Goal: Task Accomplishment & Management: Use online tool/utility

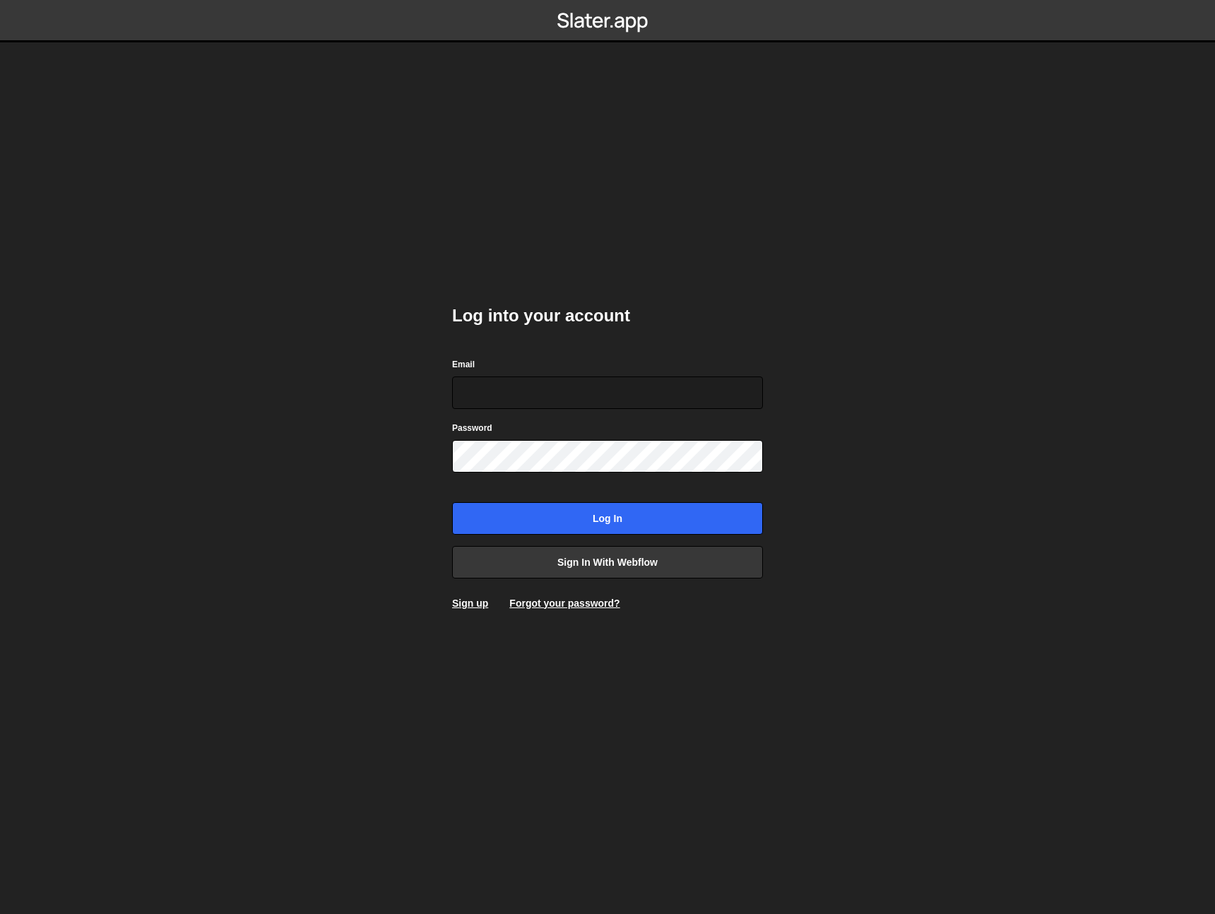
click at [607, 0] on com-1password-button at bounding box center [607, 0] width 0 height 0
type input "[EMAIL_ADDRESS][DOMAIN_NAME]"
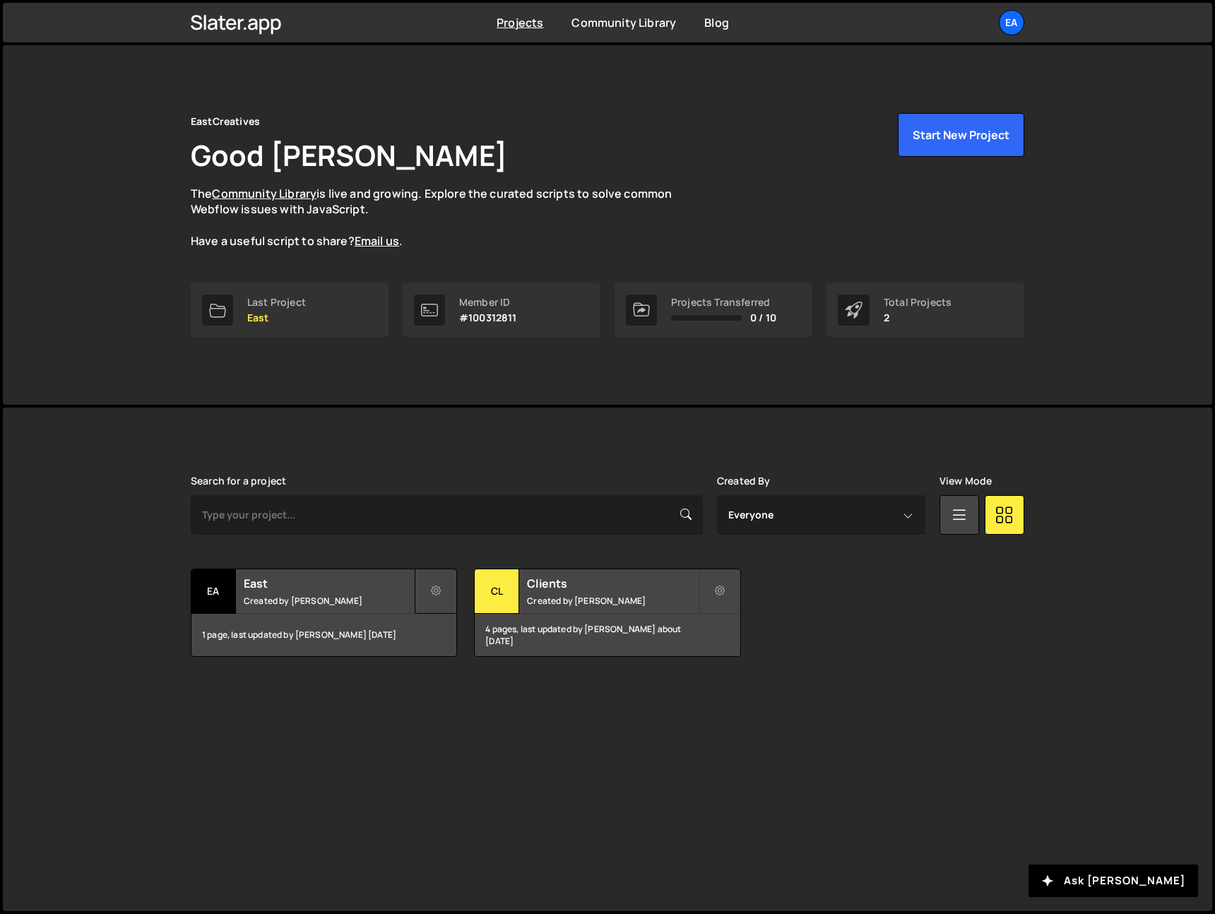
click at [438, 591] on icon at bounding box center [436, 591] width 10 height 14
click at [473, 638] on link "Edit Project" at bounding box center [499, 648] width 168 height 23
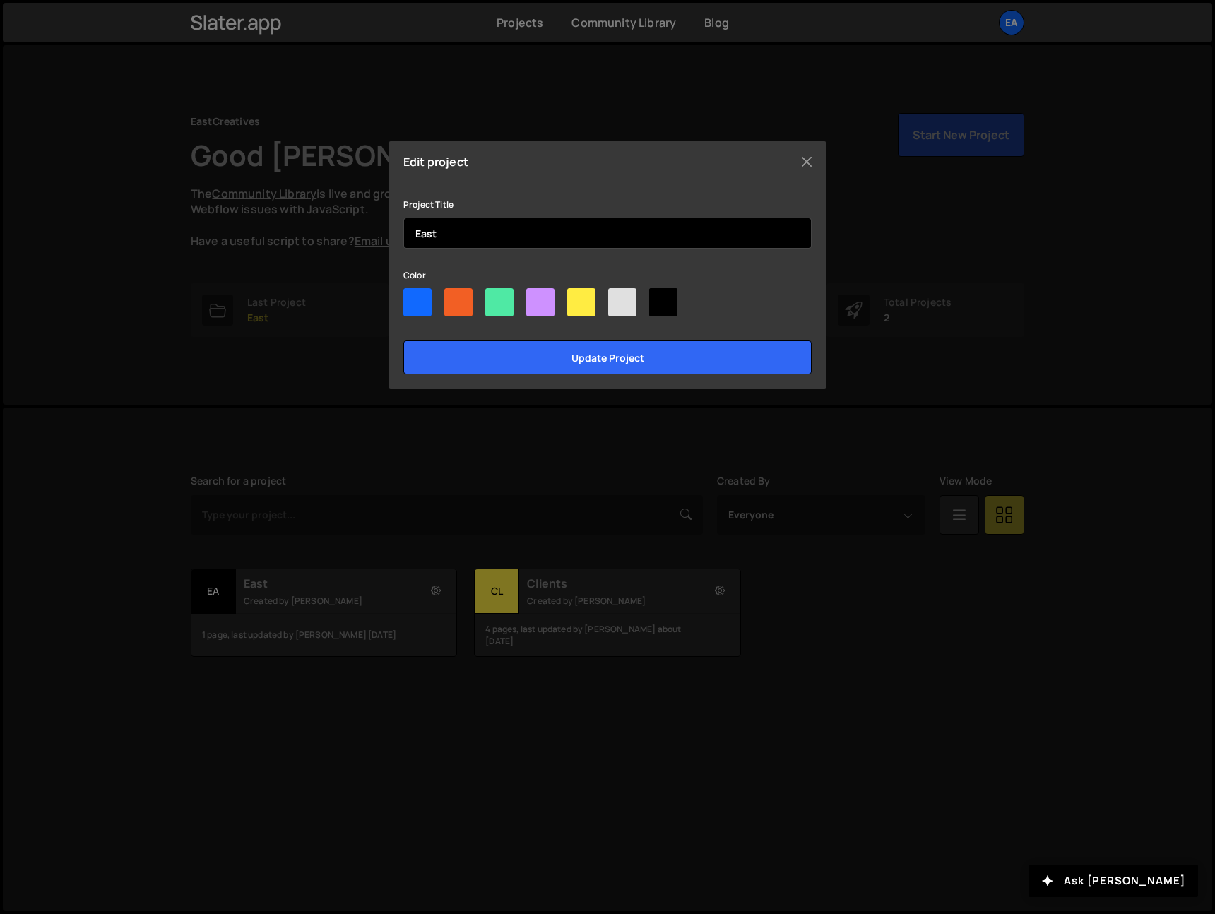
click at [465, 237] on input "East" at bounding box center [607, 233] width 408 height 31
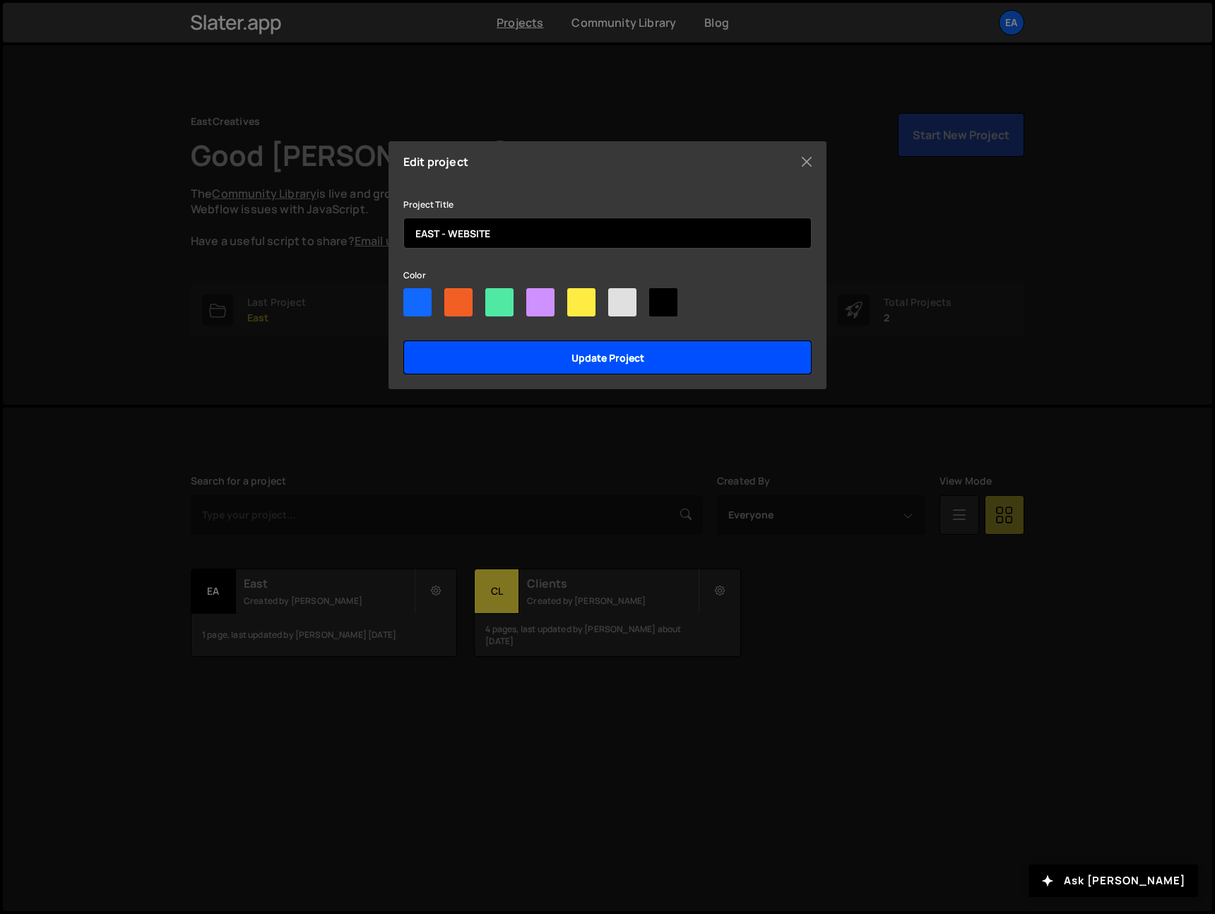
type input "EAST - WEBSITE"
click at [692, 373] on input "Update project" at bounding box center [607, 357] width 408 height 34
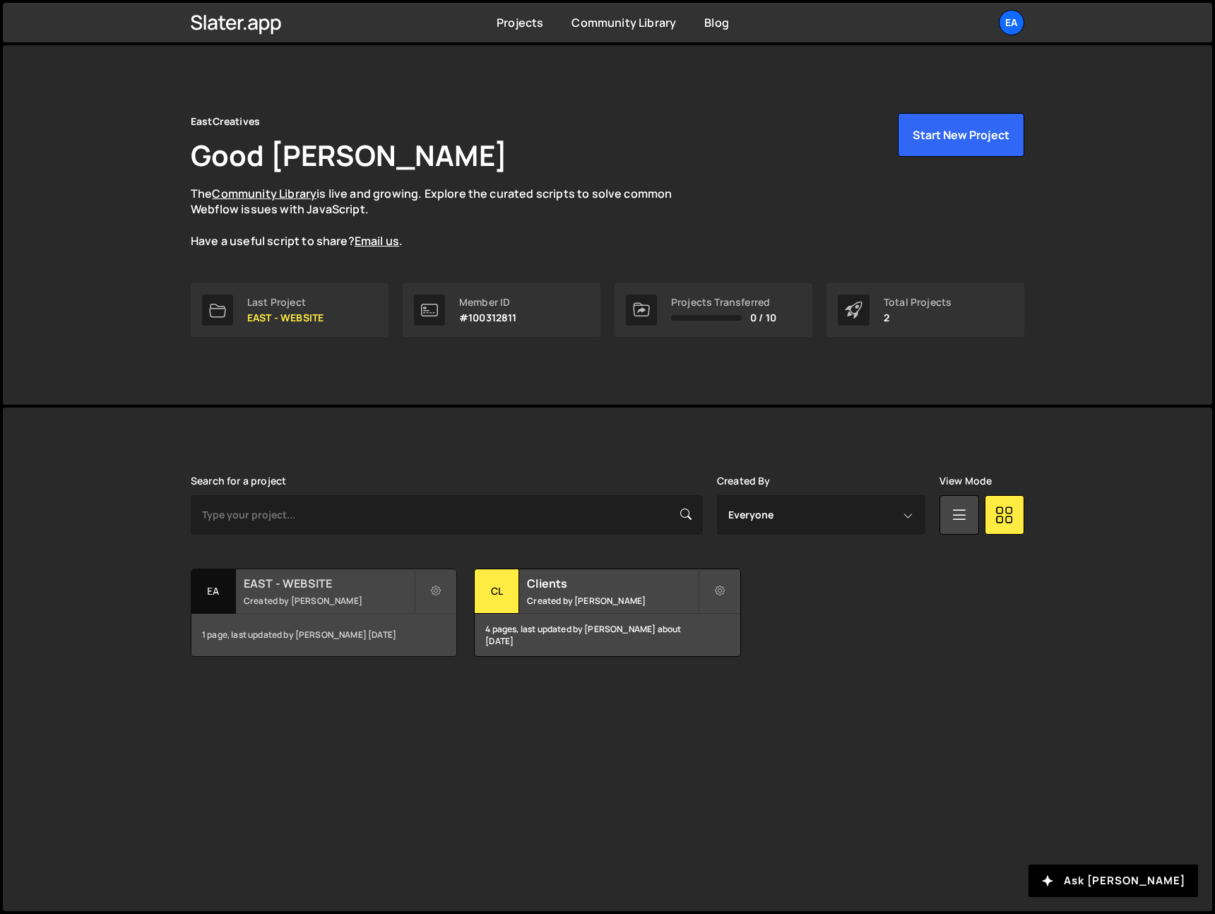
click at [319, 604] on small "Created by Nick Elfvering" at bounding box center [329, 601] width 170 height 12
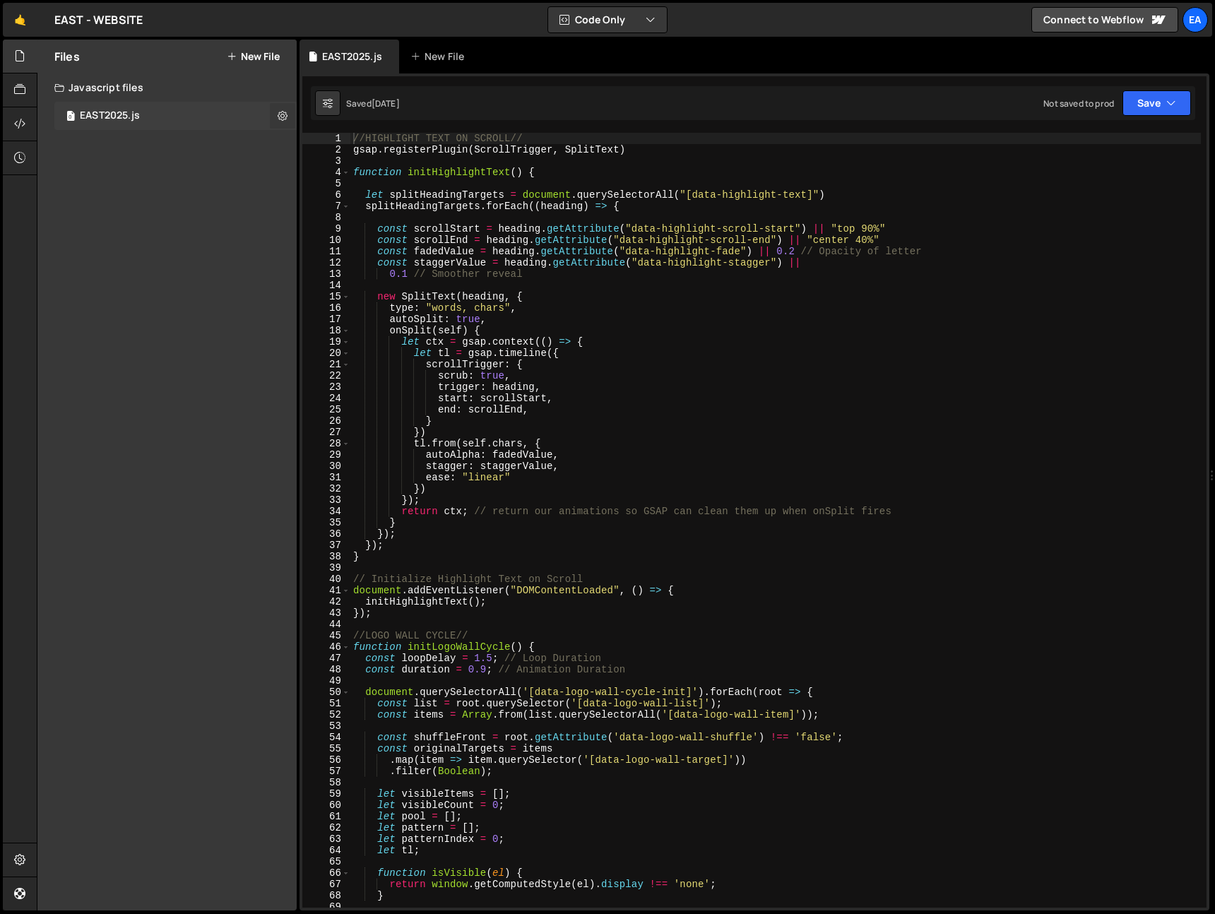
click at [283, 119] on icon at bounding box center [283, 115] width 10 height 13
click at [100, 160] on div "Files New File Javascript files 0 EAST2025.js 0 CSS files Copy share link Edit …" at bounding box center [166, 475] width 259 height 871
click at [159, 265] on div "Files New File Javascript files 0 EAST2025.js 0 CSS files Copy share link Edit …" at bounding box center [166, 475] width 259 height 871
click at [333, 148] on button "Edit File Settings" at bounding box center [369, 145] width 138 height 28
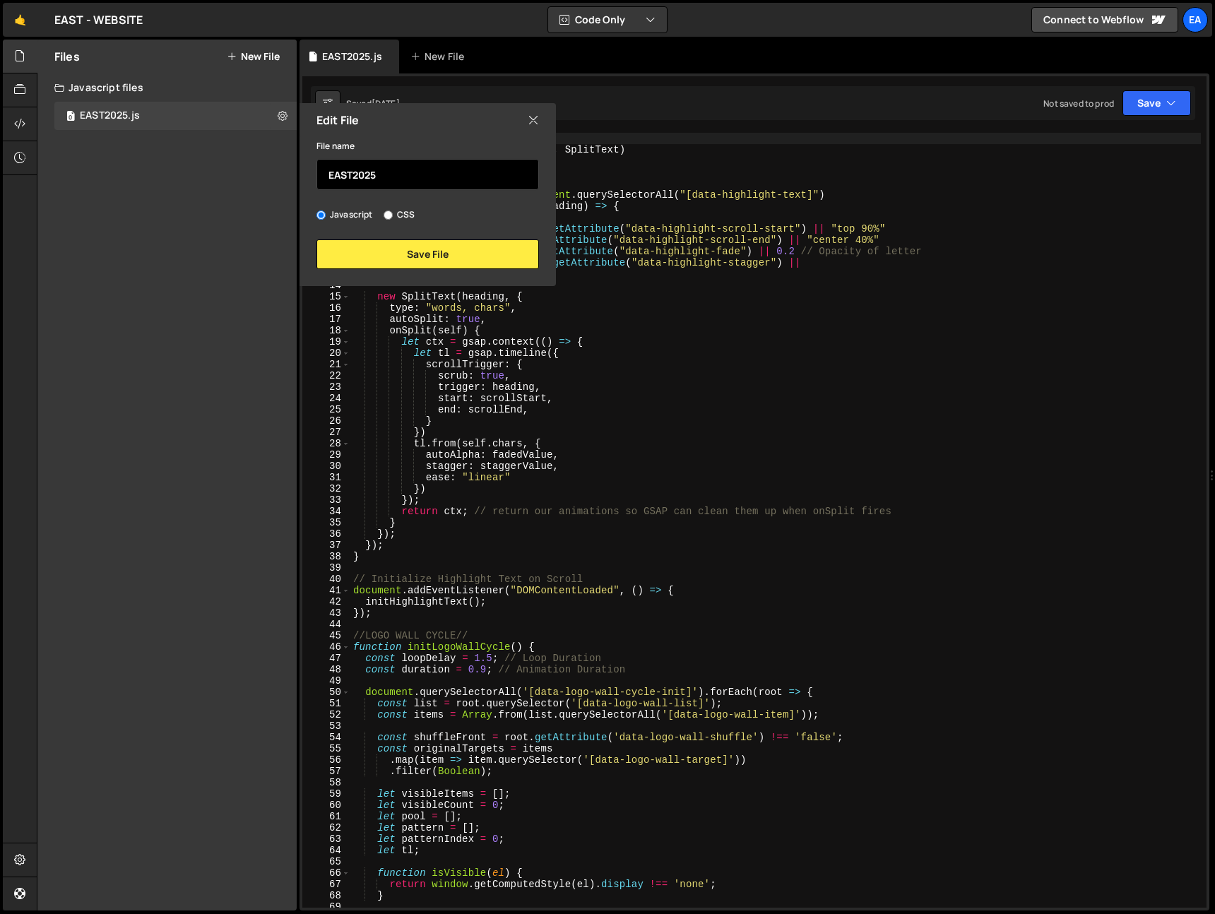
click at [398, 182] on input "EAST2025" at bounding box center [427, 174] width 223 height 31
type input "Home"
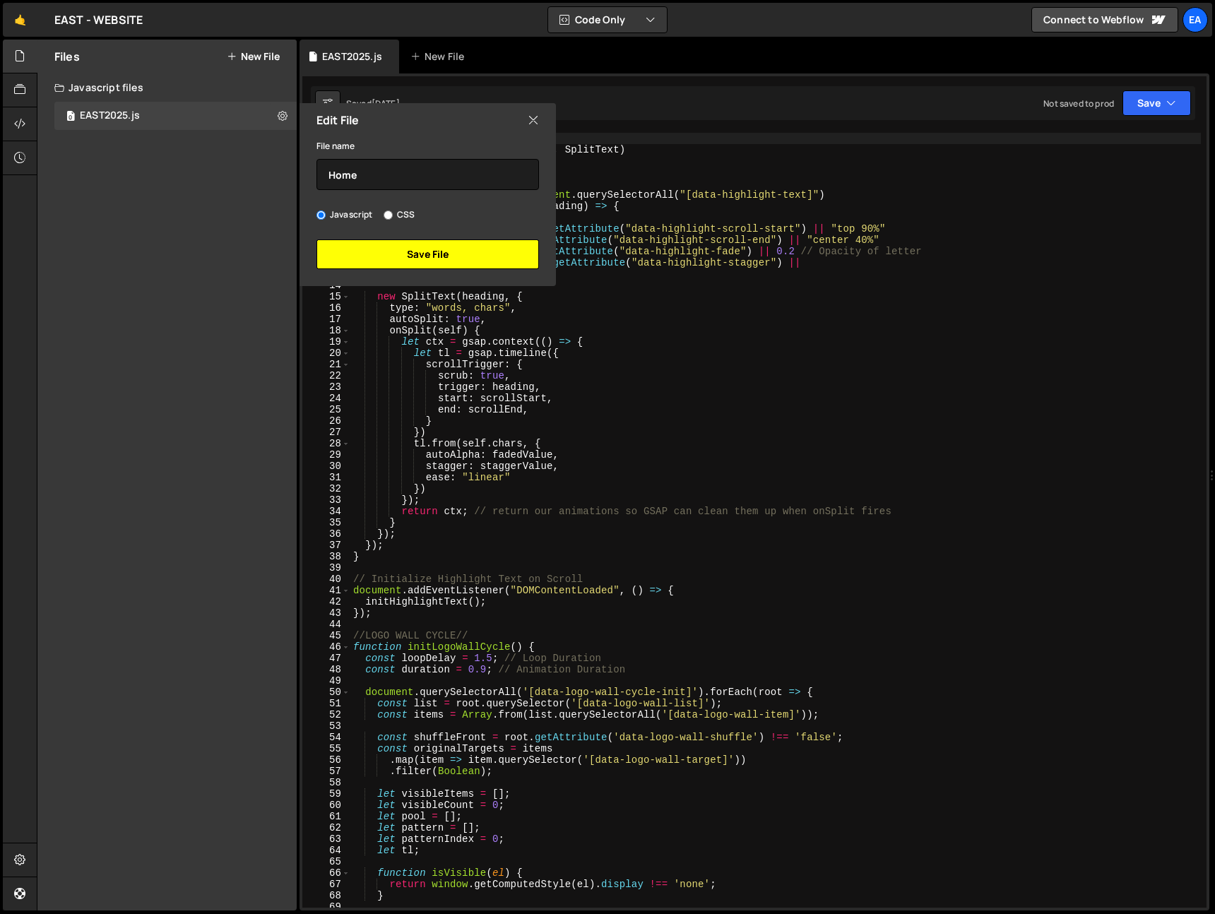
click at [438, 247] on button "Save File" at bounding box center [427, 254] width 223 height 30
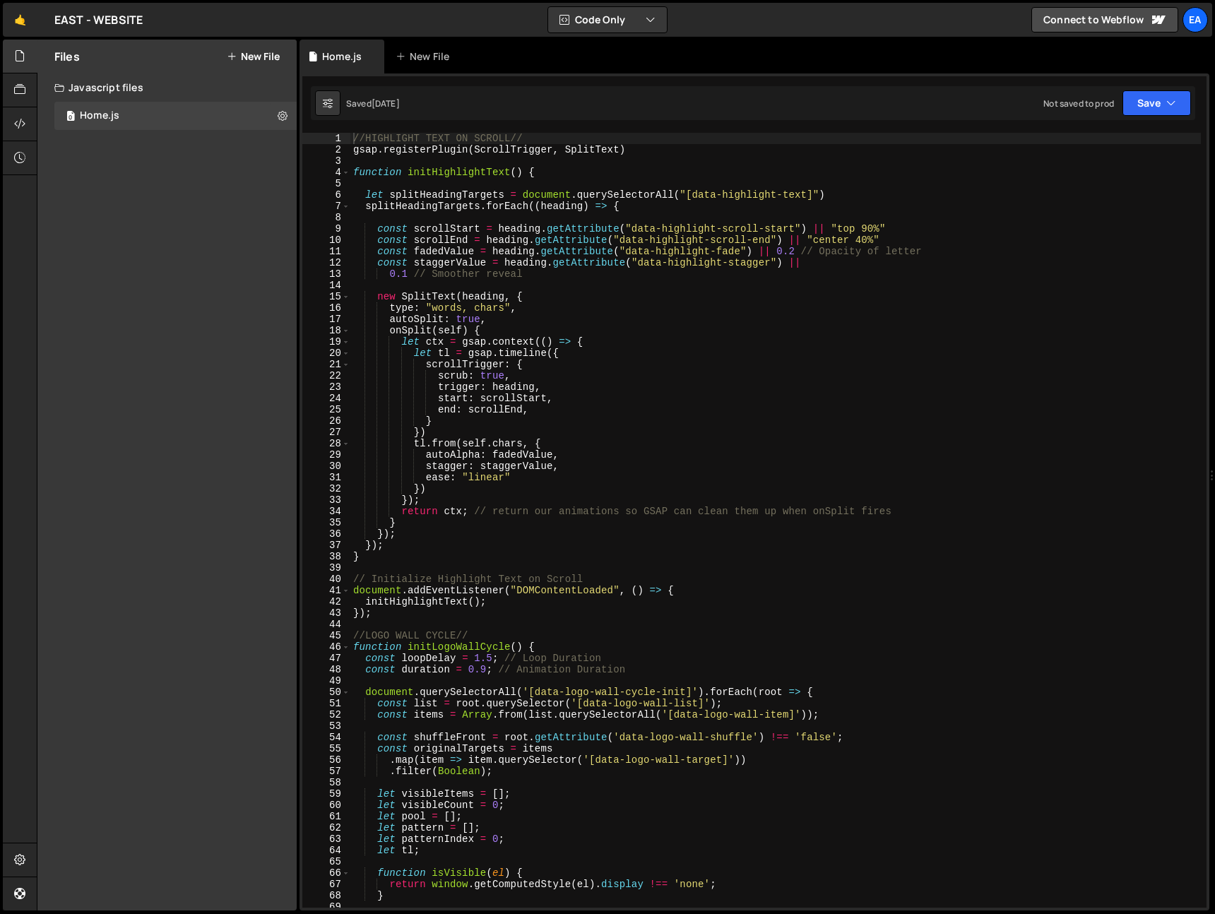
click at [264, 57] on button "New File" at bounding box center [253, 56] width 53 height 11
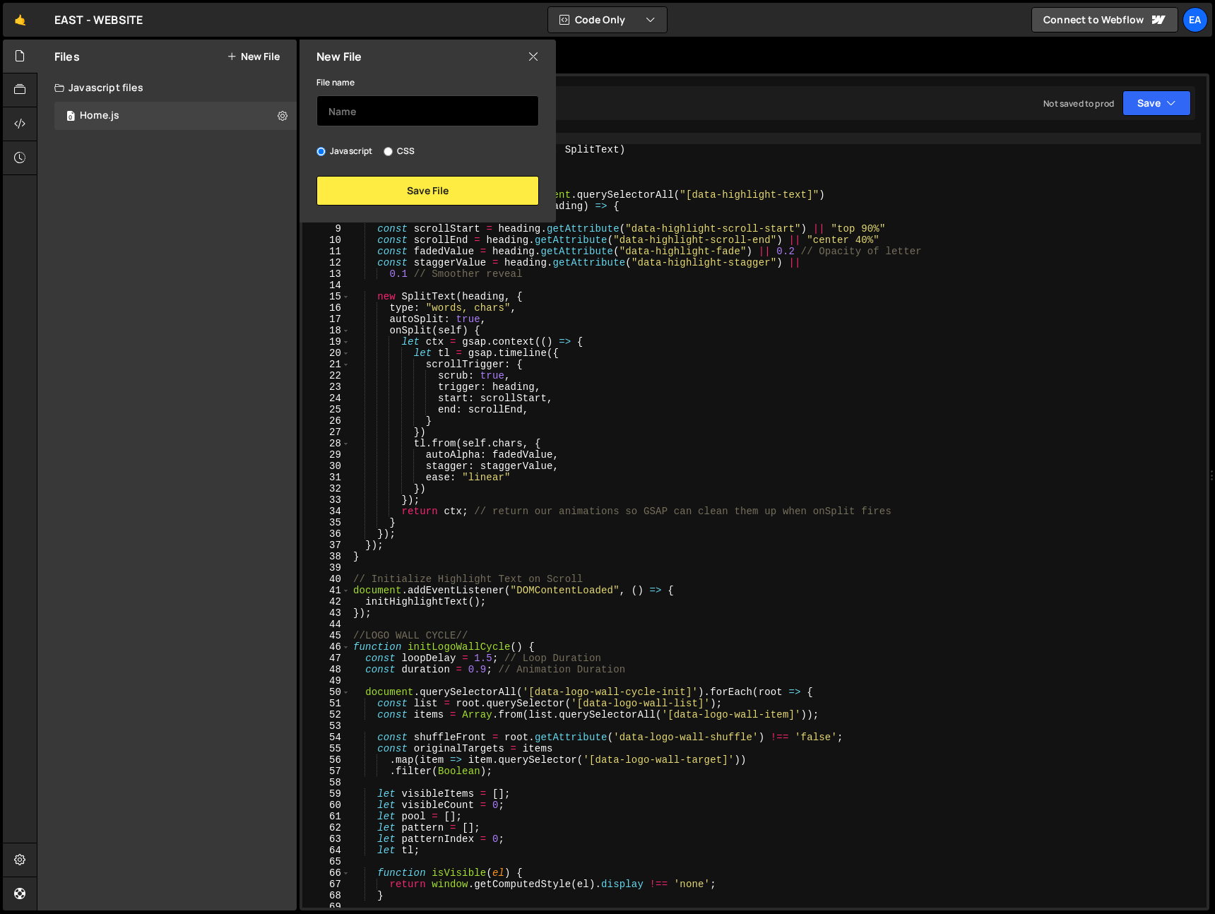
click at [398, 113] on input "text" at bounding box center [427, 110] width 223 height 31
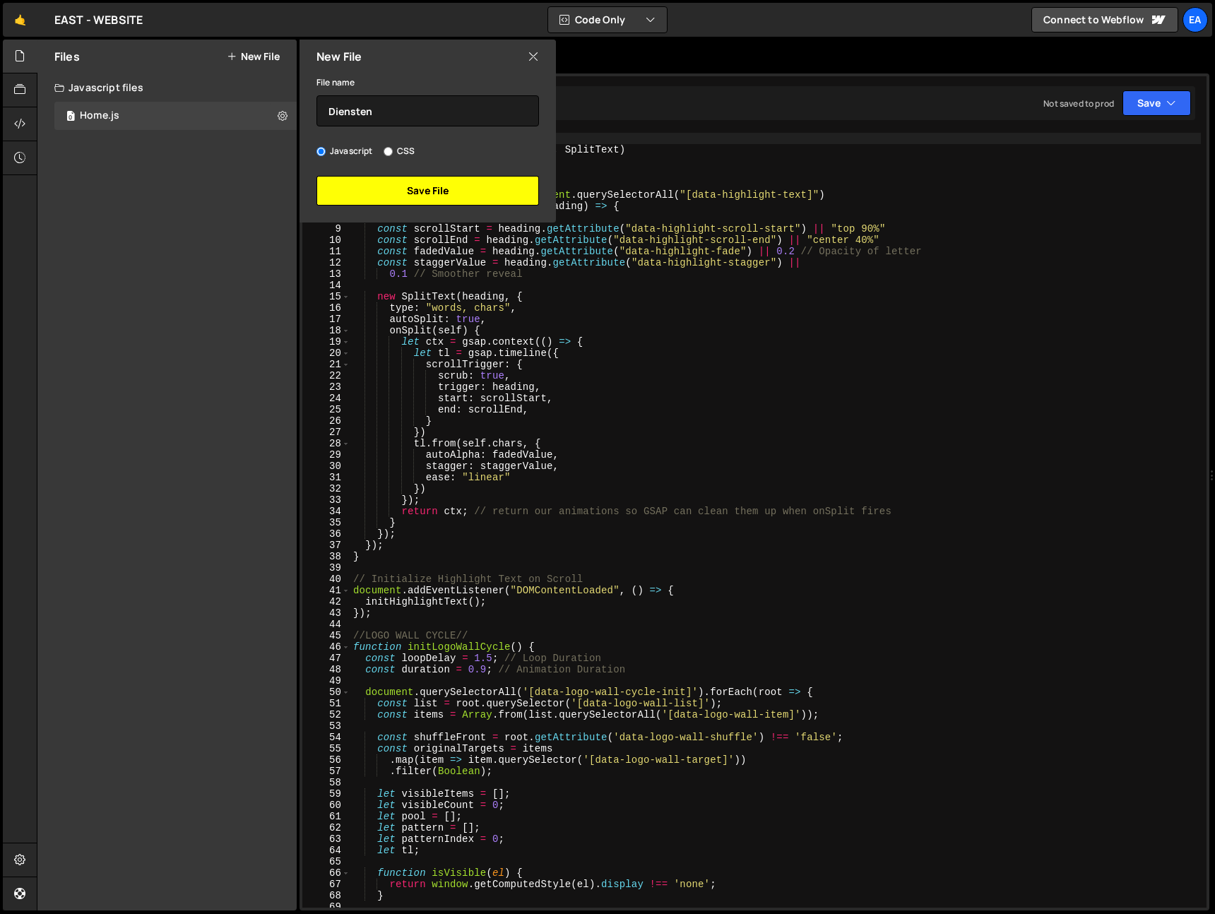
click at [401, 190] on button "Save File" at bounding box center [427, 191] width 223 height 30
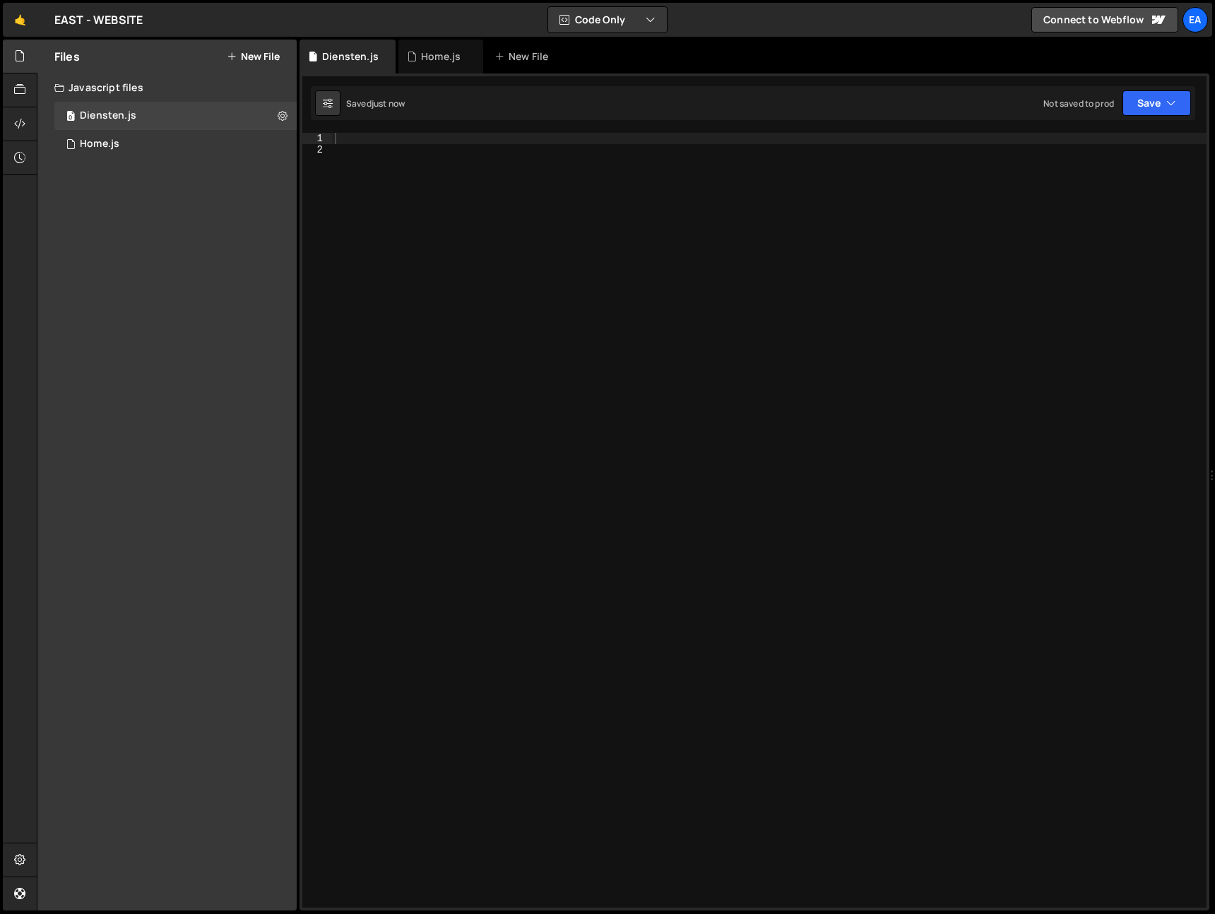
click at [271, 61] on button "New File" at bounding box center [253, 56] width 53 height 11
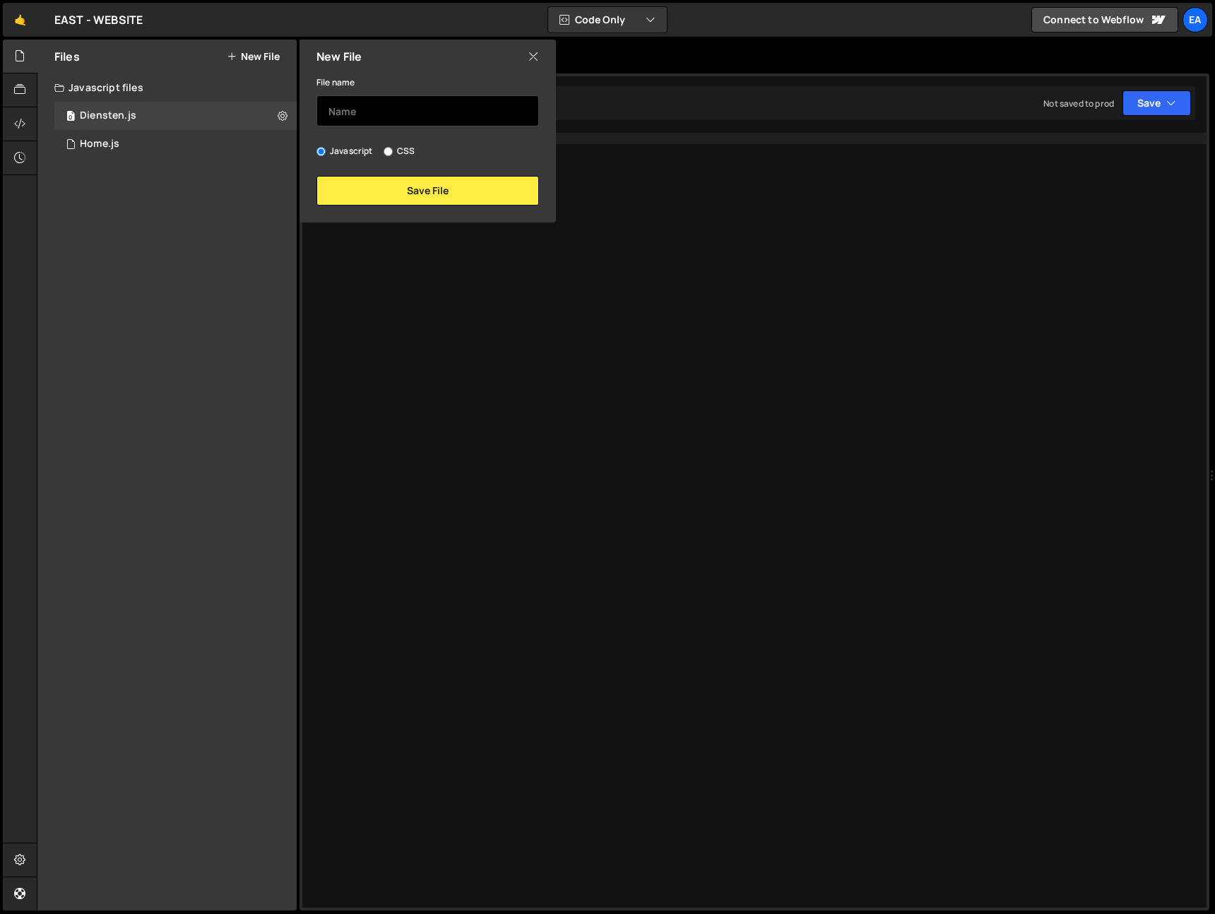
click at [368, 119] on input "text" at bounding box center [427, 110] width 223 height 31
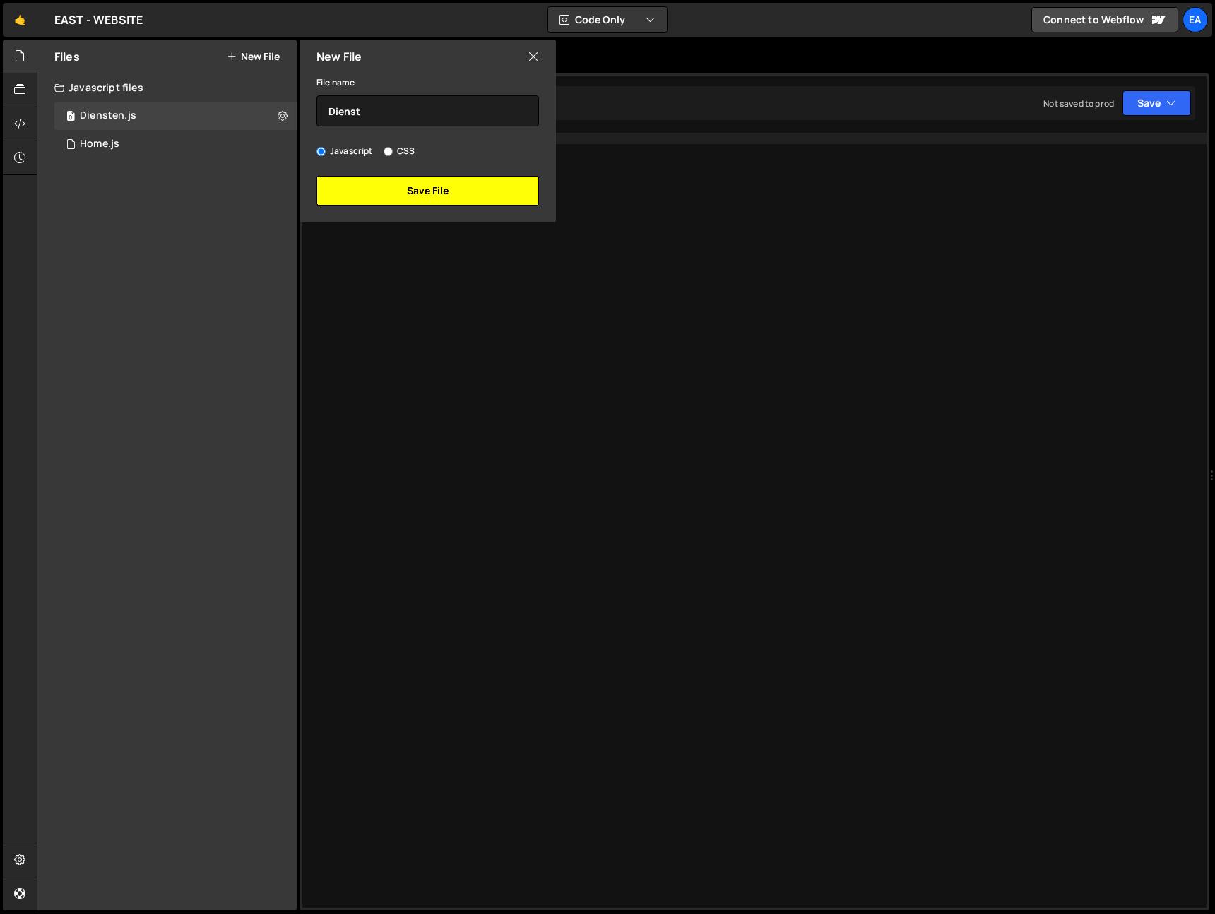
click at [401, 188] on button "Save File" at bounding box center [427, 191] width 223 height 30
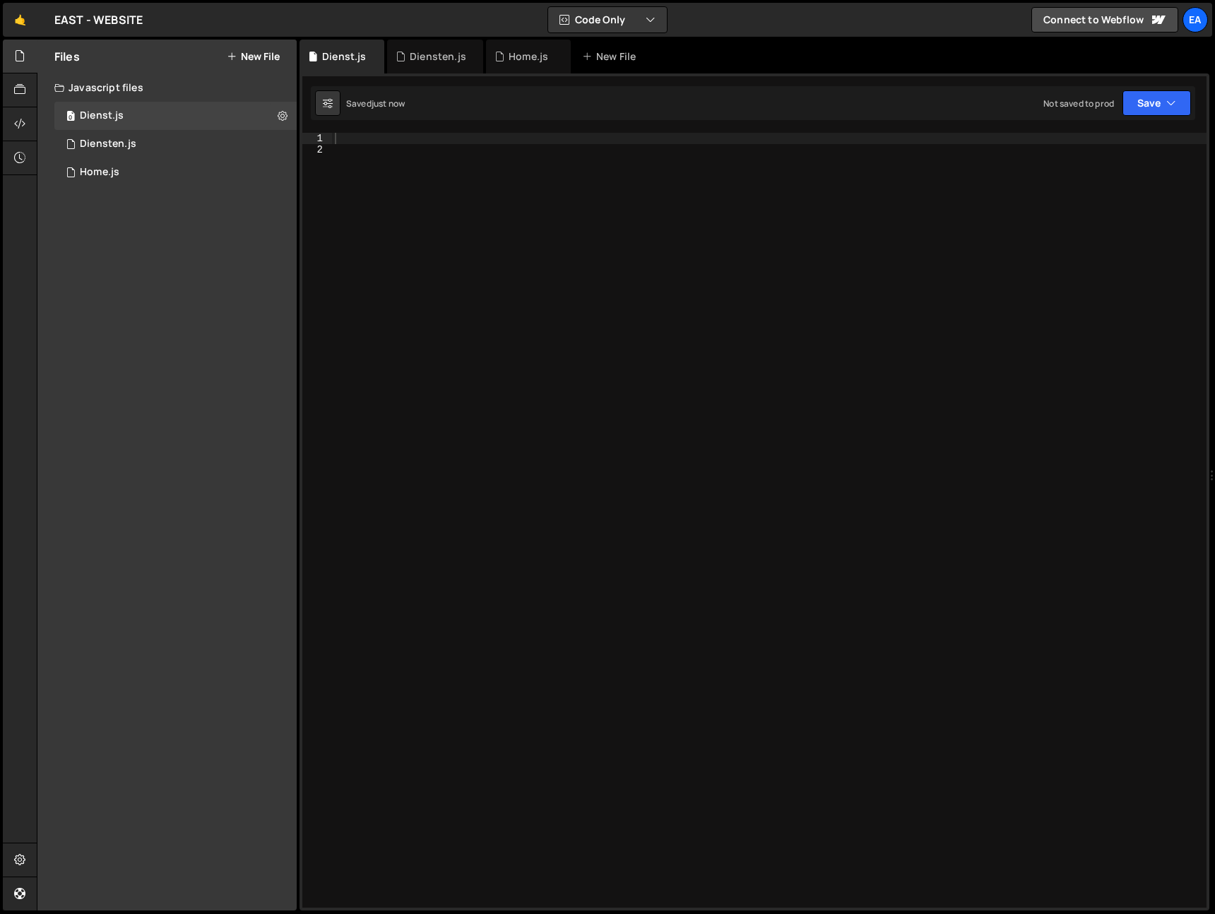
click at [271, 57] on button "New File" at bounding box center [253, 56] width 53 height 11
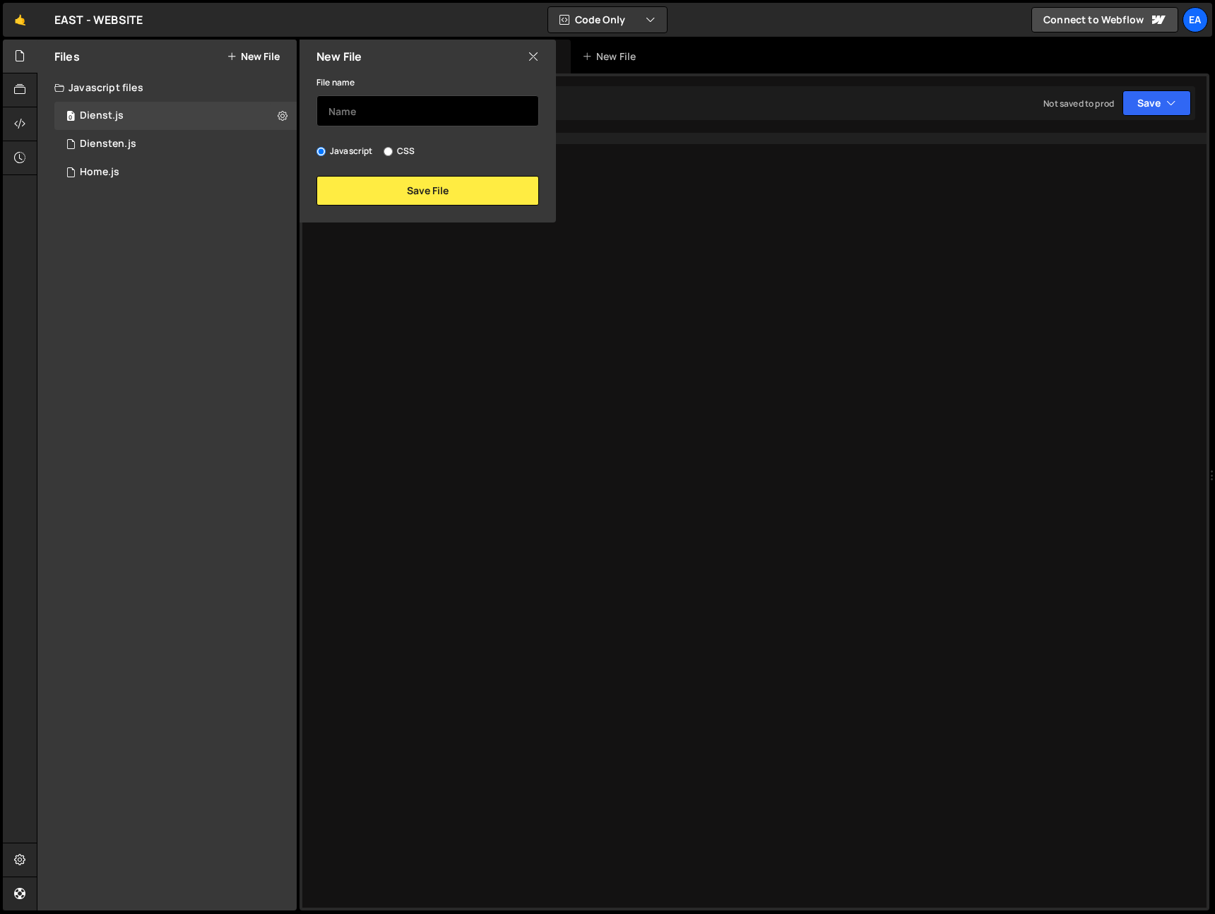
click at [361, 113] on input "text" at bounding box center [427, 110] width 223 height 31
type input "Projecten"
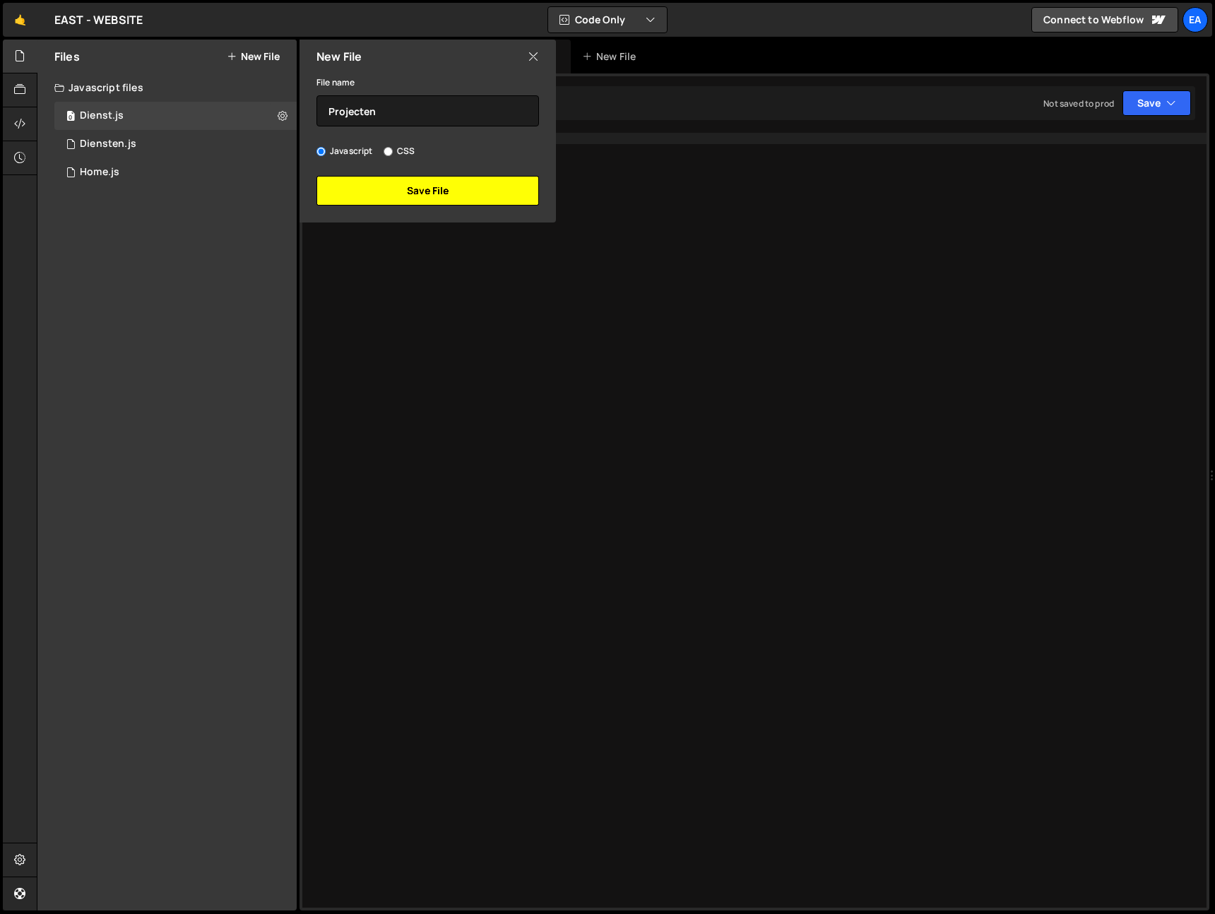
click at [459, 192] on button "Save File" at bounding box center [427, 191] width 223 height 30
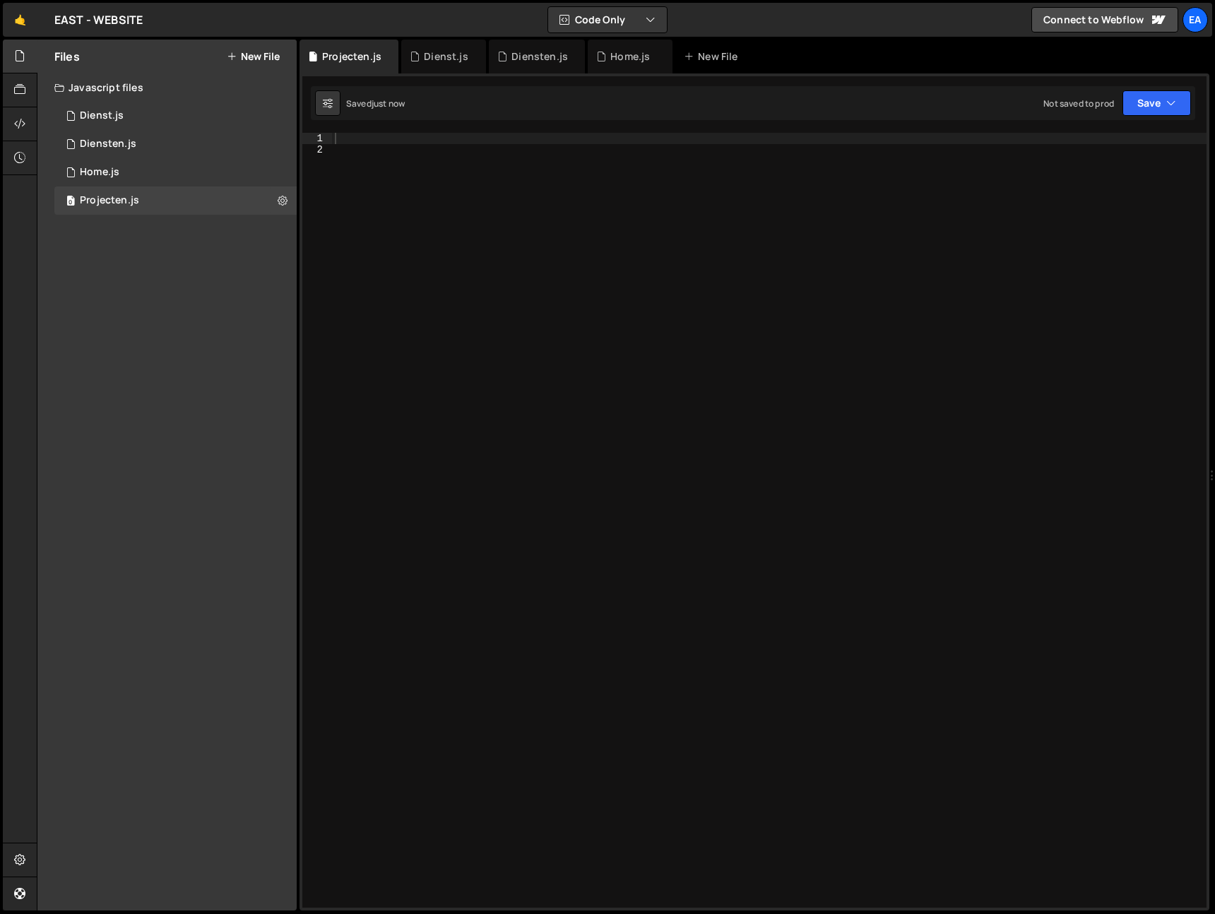
click at [266, 58] on button "New File" at bounding box center [253, 56] width 53 height 11
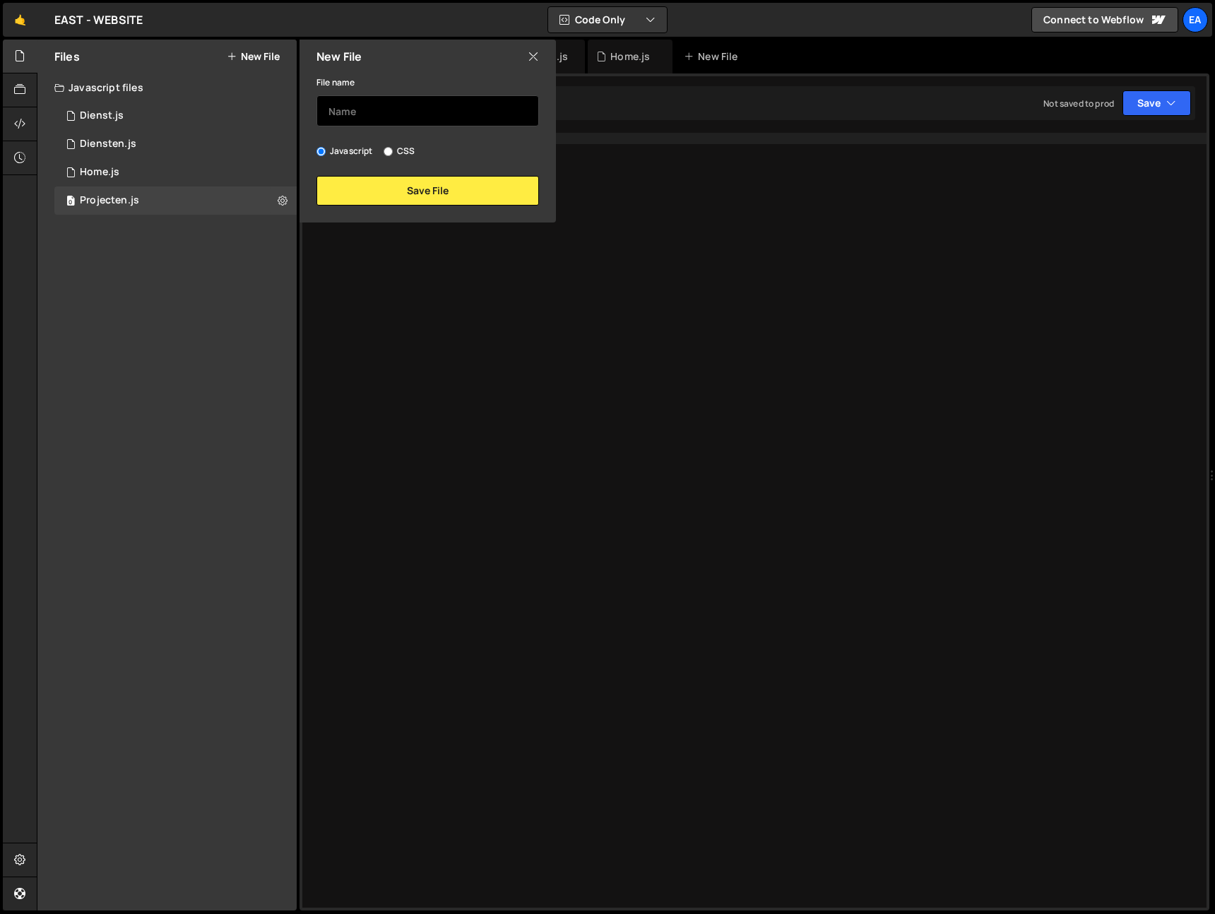
click at [369, 123] on input "text" at bounding box center [427, 110] width 223 height 31
type input "Project"
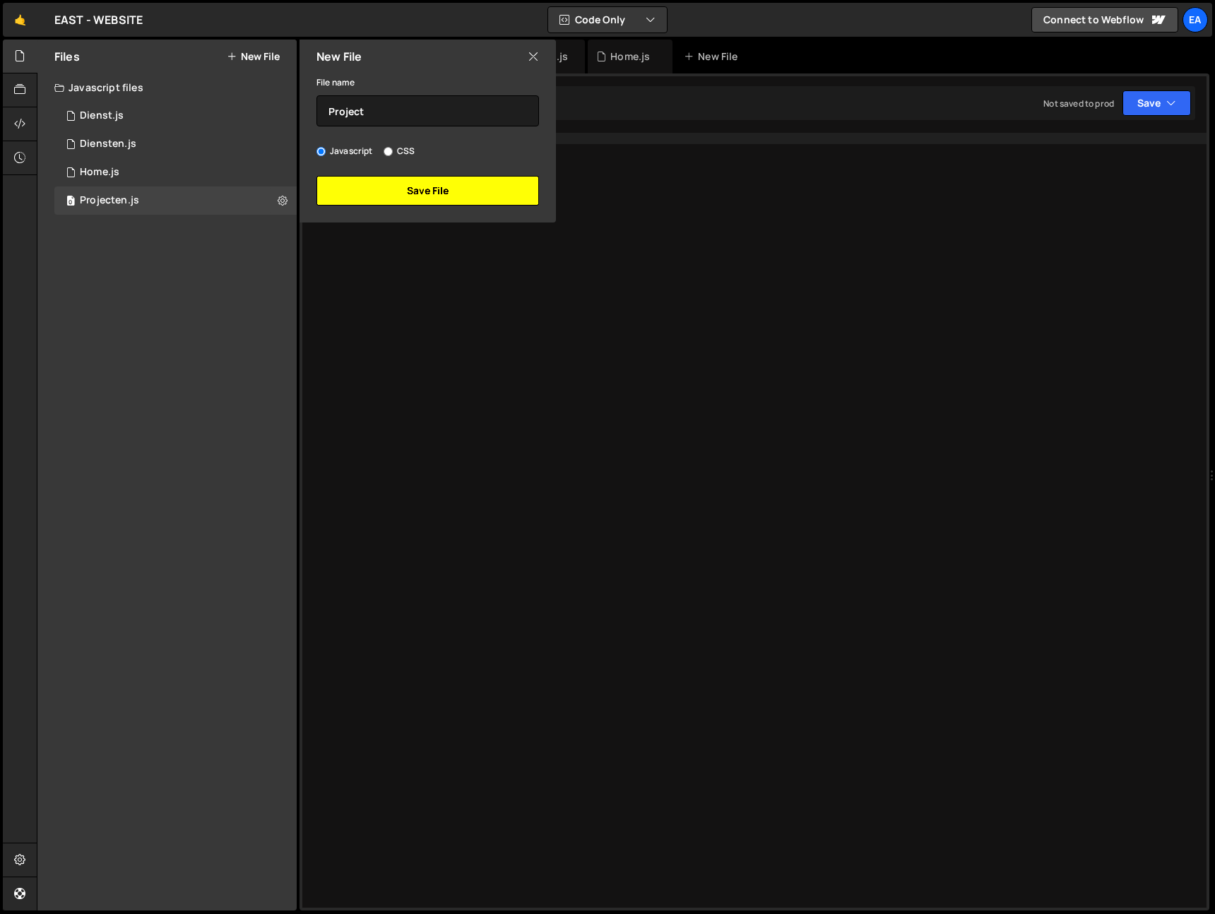
click at [401, 186] on button "Save File" at bounding box center [427, 191] width 223 height 30
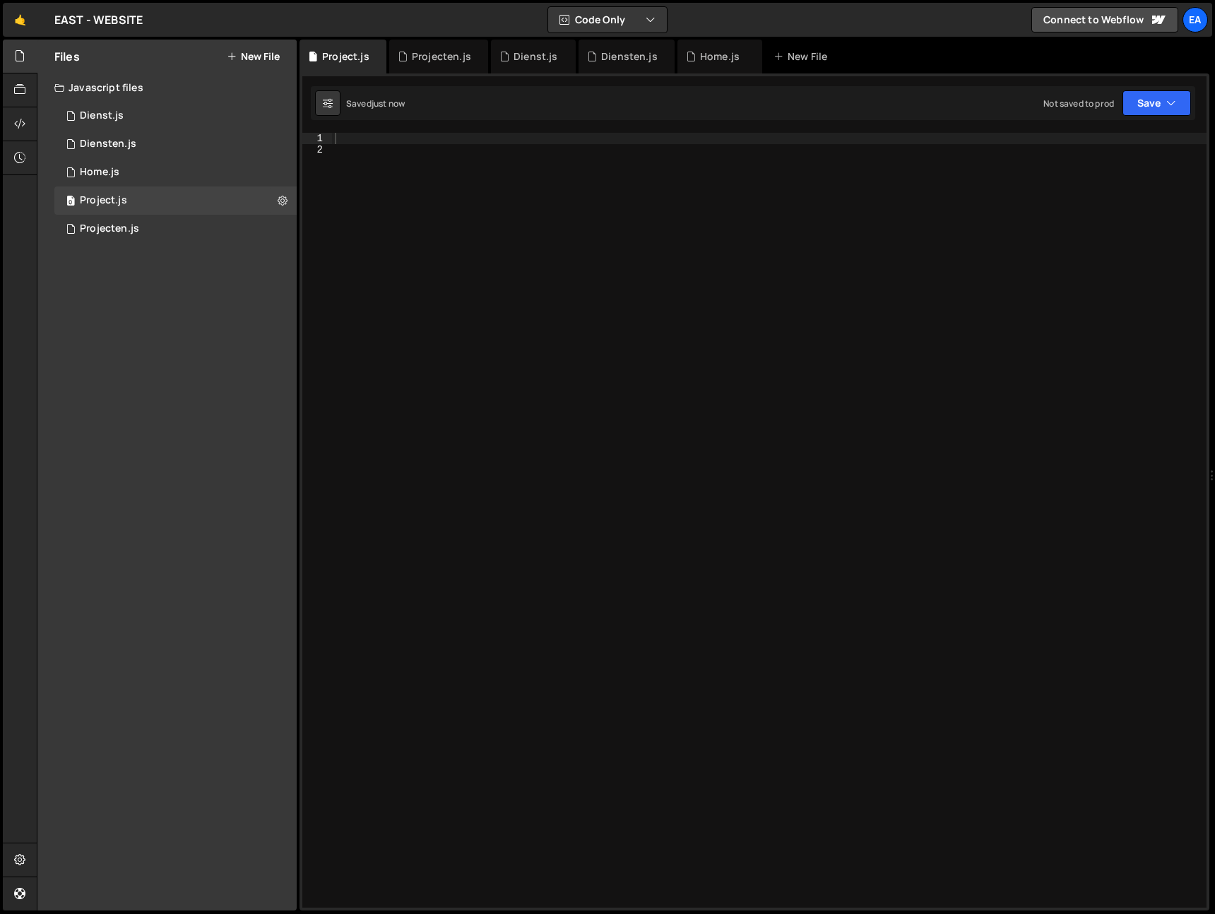
click at [261, 59] on button "New File" at bounding box center [253, 56] width 53 height 11
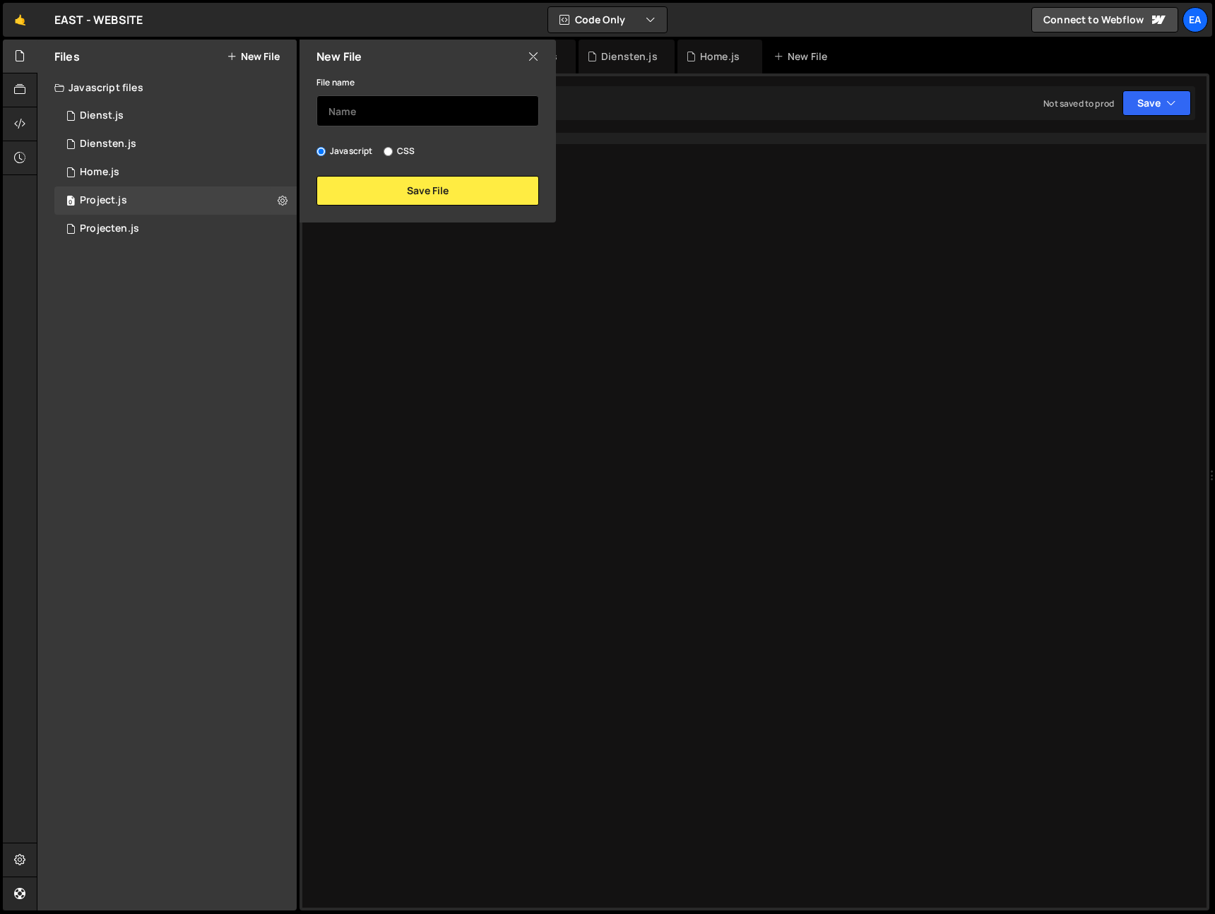
click at [349, 101] on input "text" at bounding box center [427, 110] width 223 height 31
type input "Over ons"
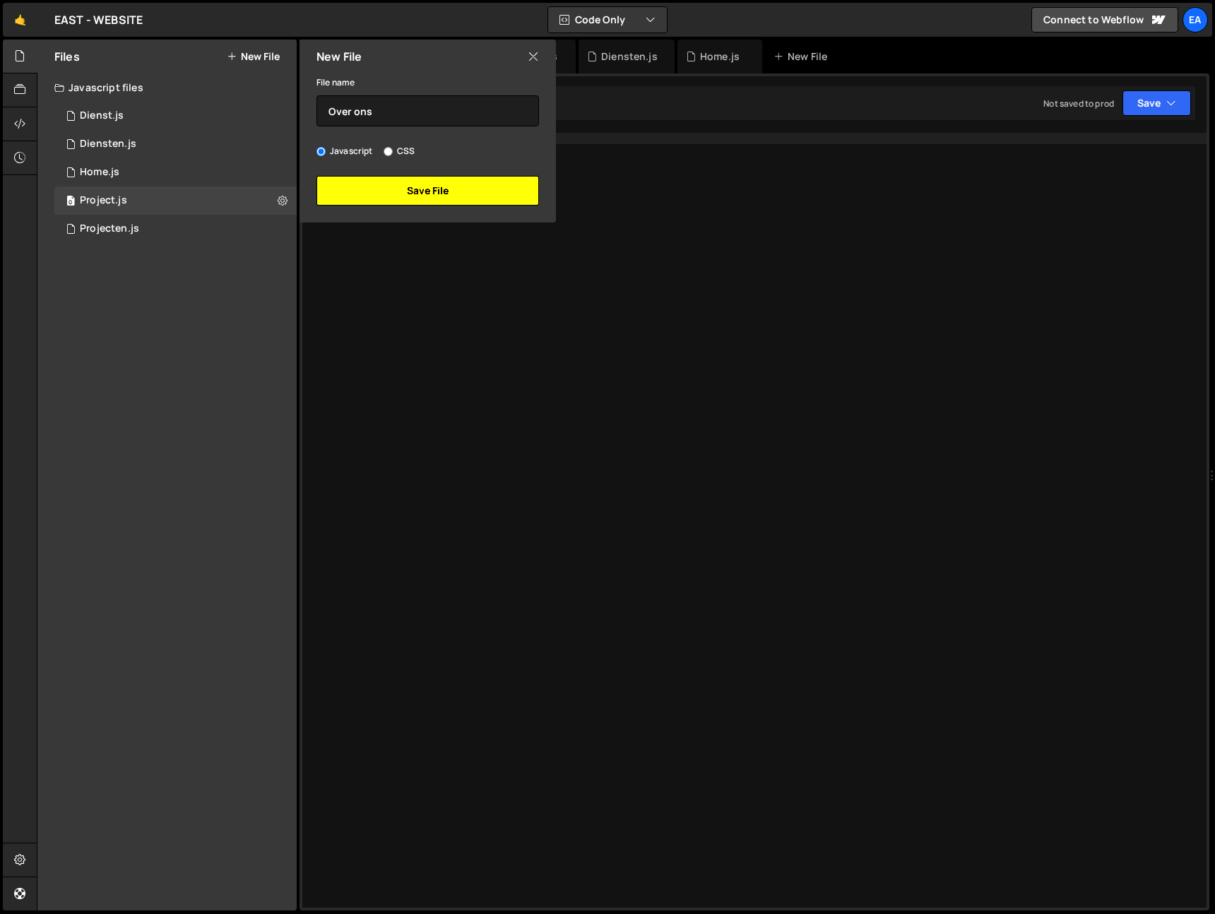
click at [417, 184] on button "Save File" at bounding box center [427, 191] width 223 height 30
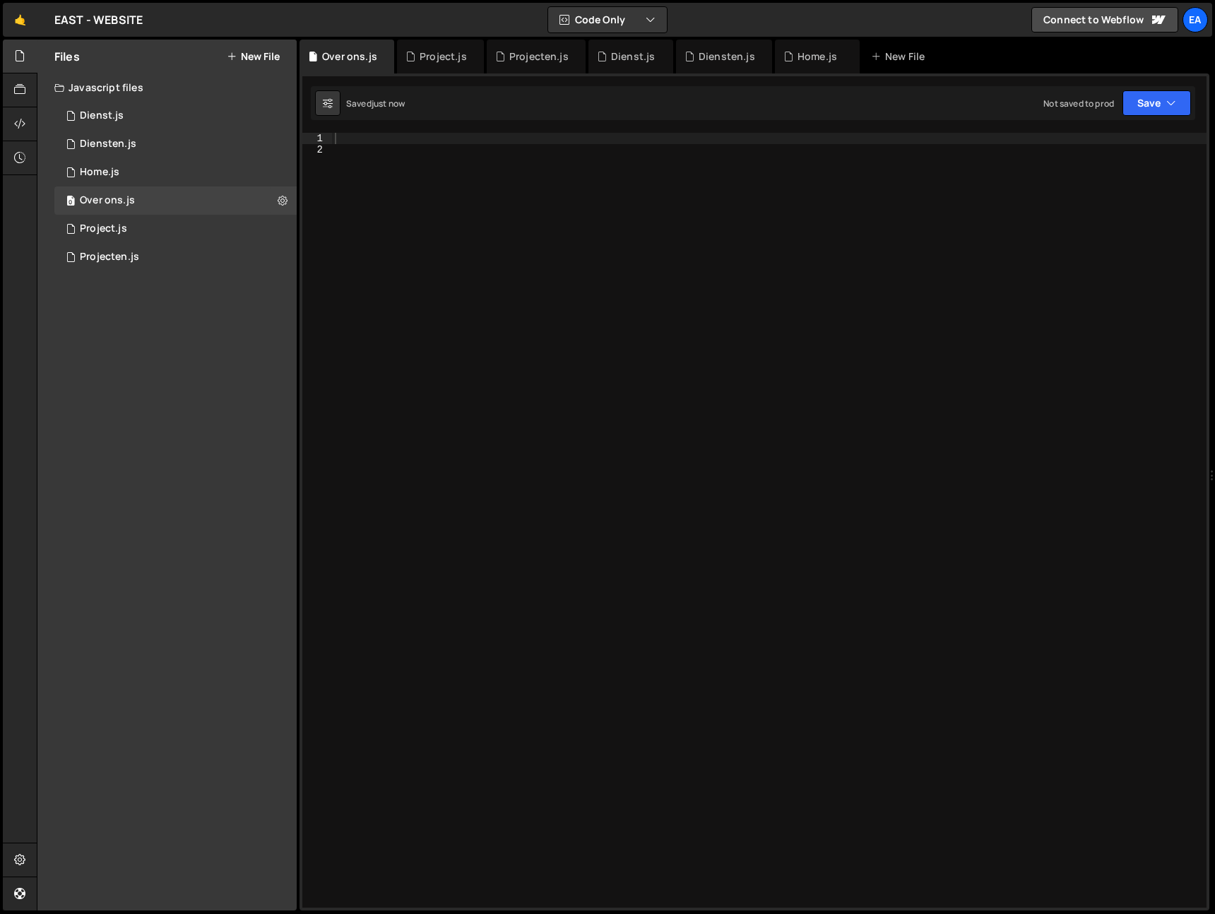
click at [265, 56] on button "New File" at bounding box center [253, 56] width 53 height 11
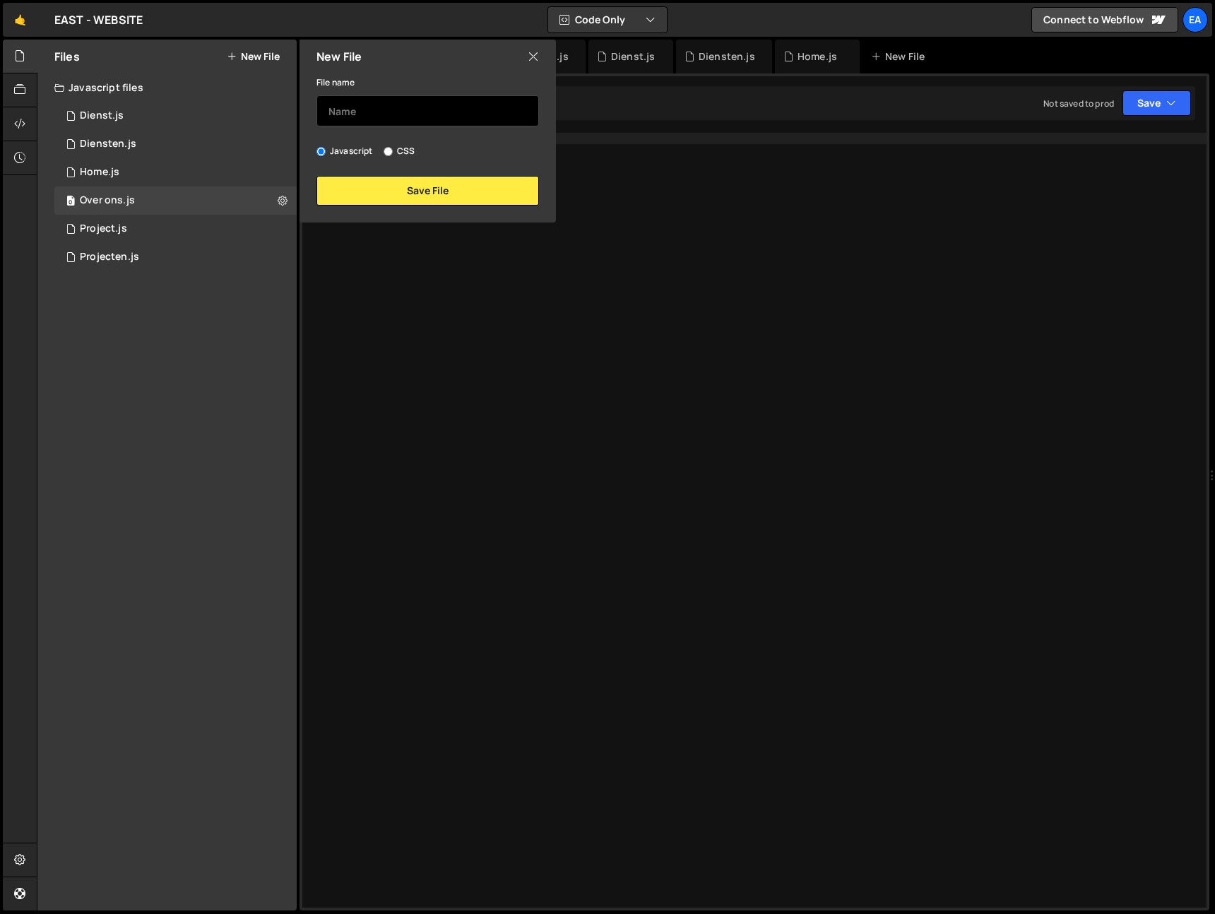
click at [346, 102] on input "text" at bounding box center [427, 110] width 223 height 31
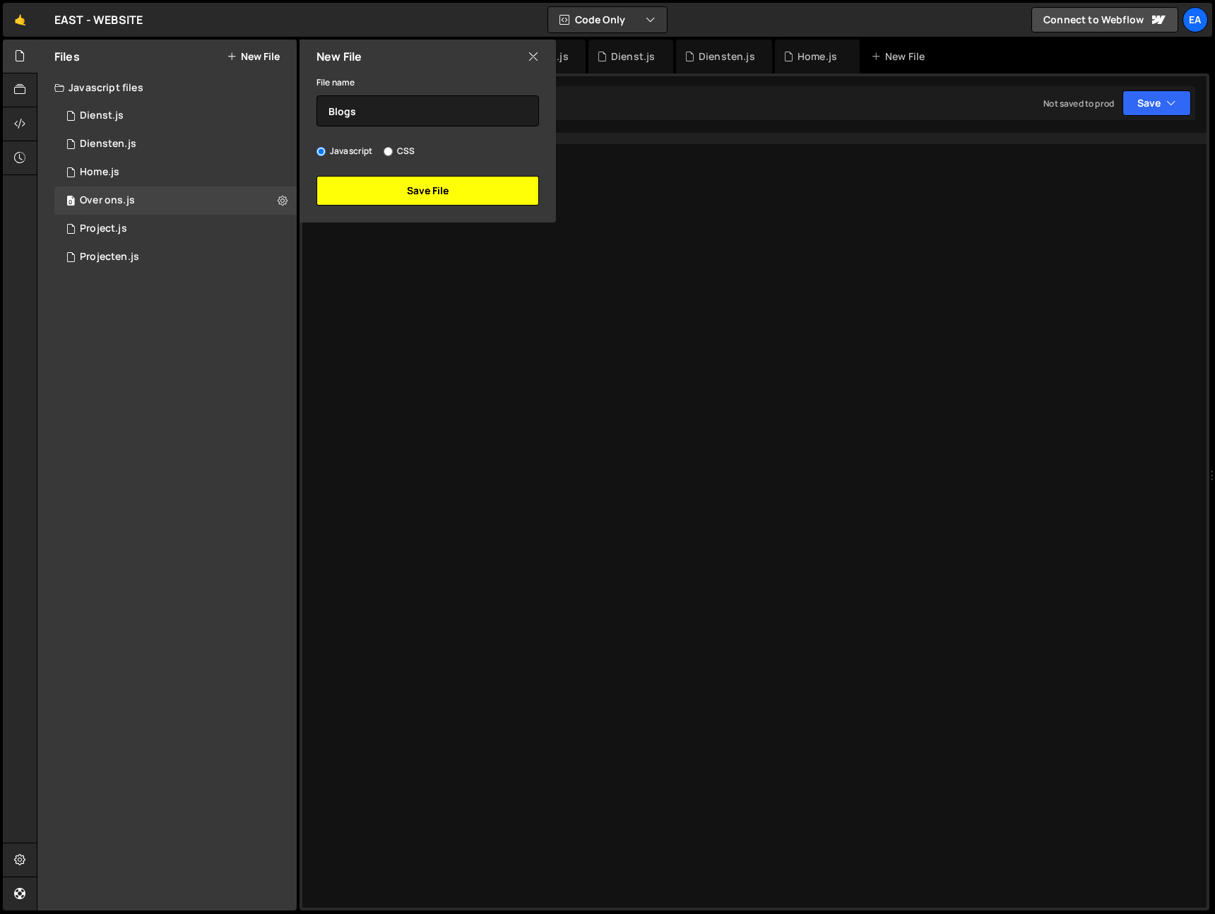
click at [368, 191] on button "Save File" at bounding box center [427, 191] width 223 height 30
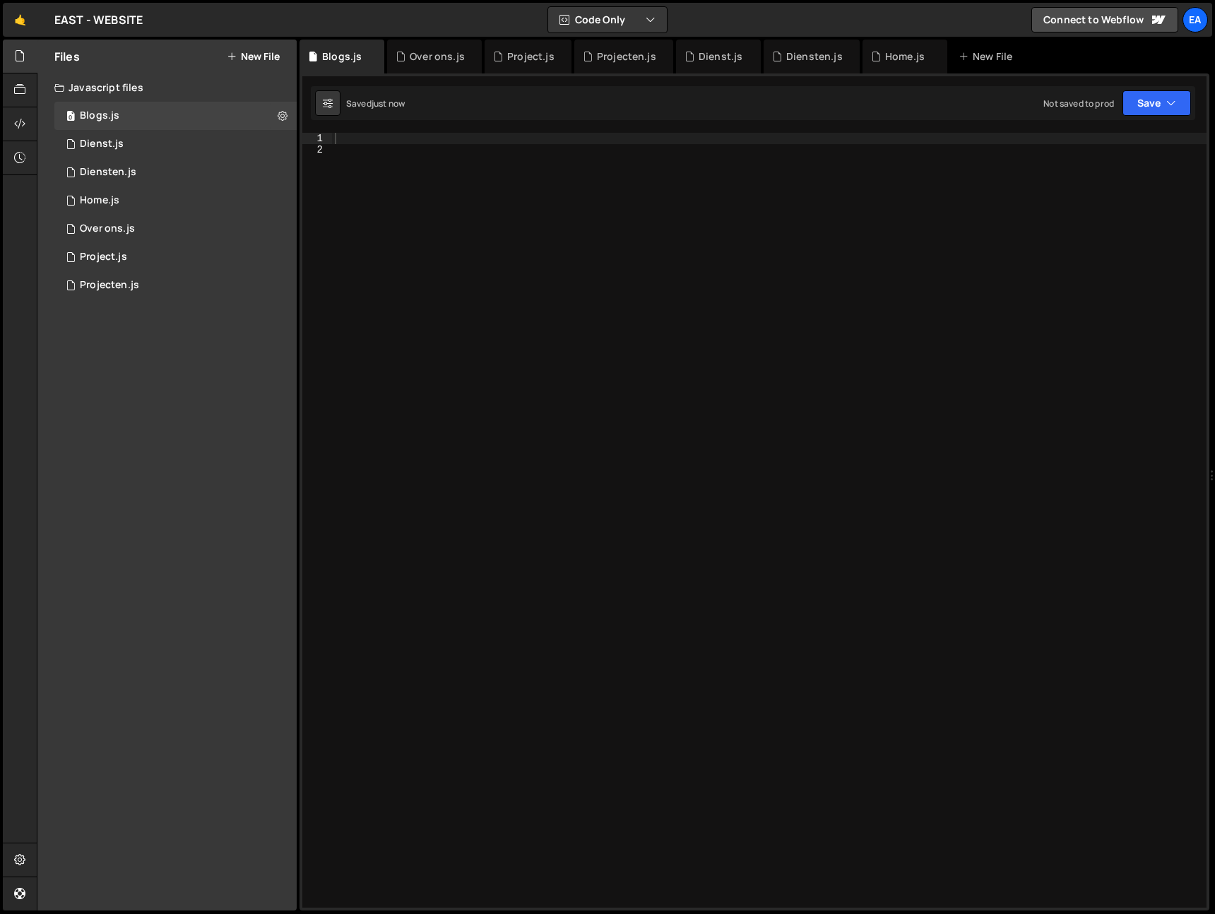
click at [256, 56] on button "New File" at bounding box center [253, 56] width 53 height 11
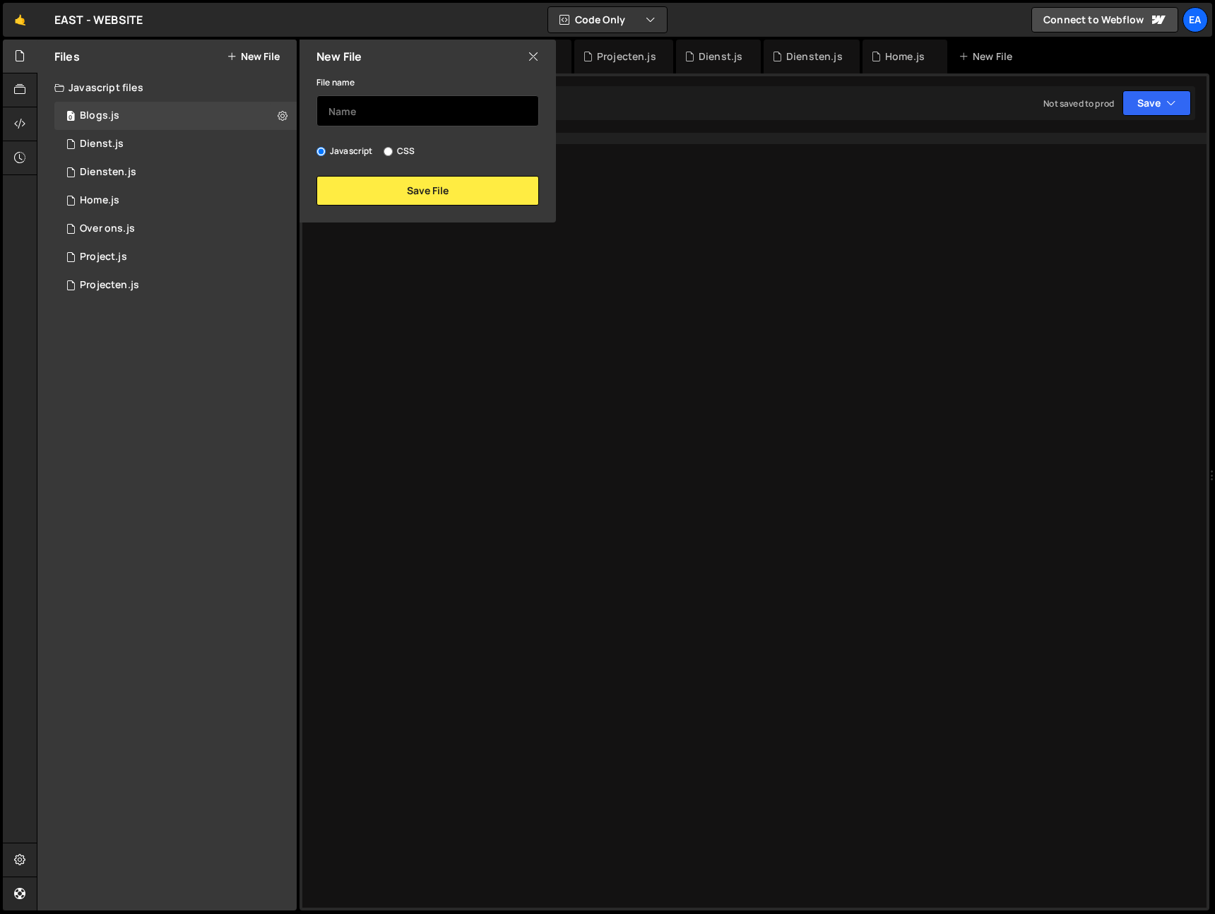
click at [363, 110] on input "text" at bounding box center [427, 110] width 223 height 31
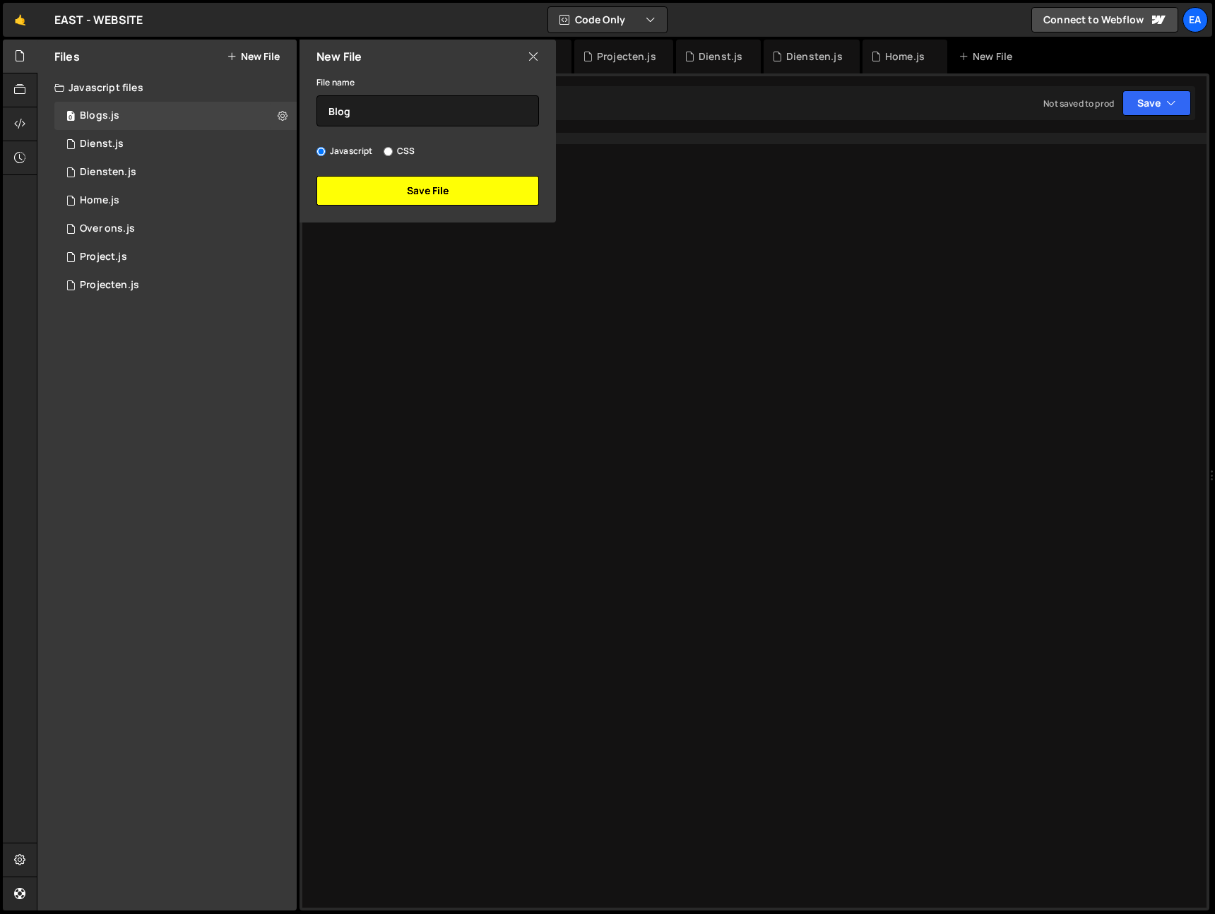
click at [397, 196] on button "Save File" at bounding box center [427, 191] width 223 height 30
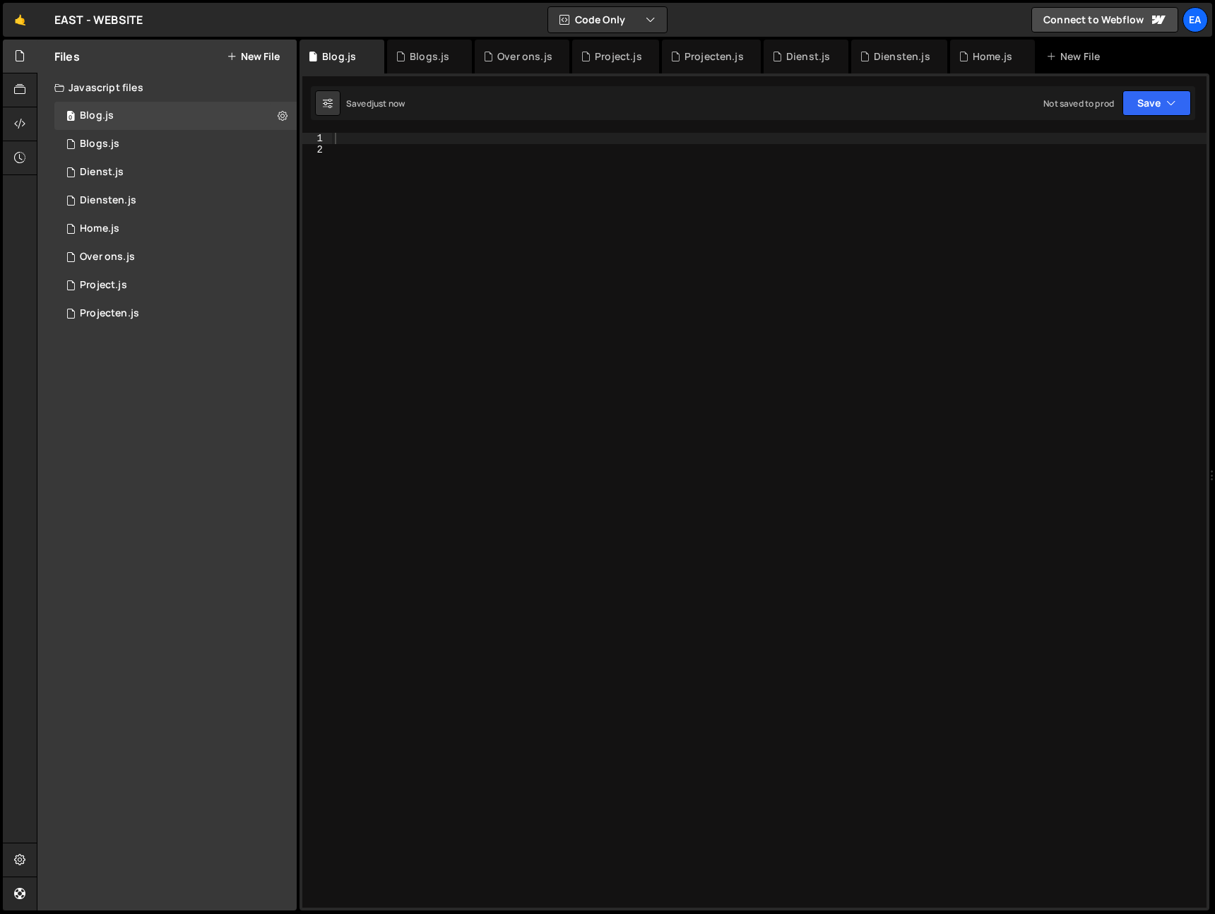
click at [263, 57] on button "New File" at bounding box center [253, 56] width 53 height 11
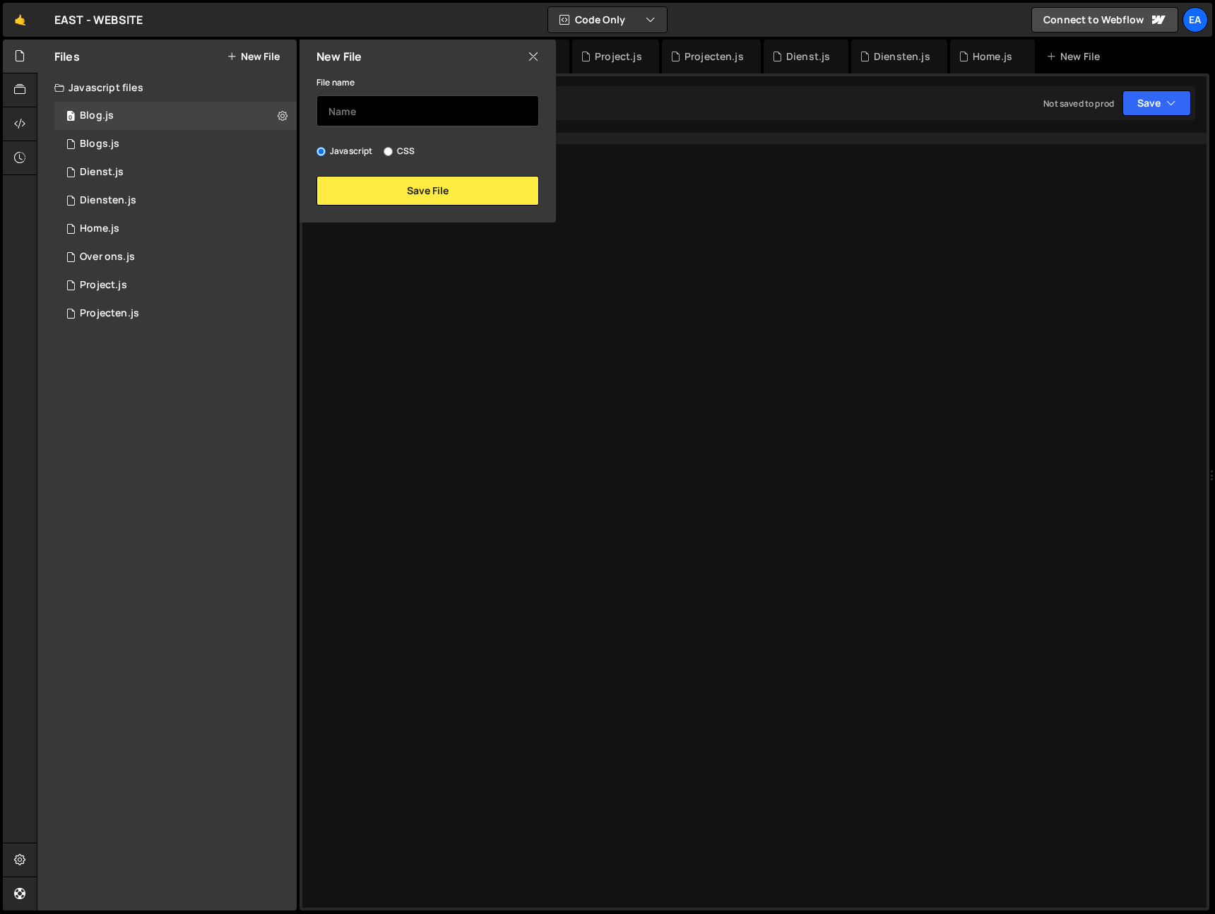
click at [359, 109] on input "text" at bounding box center [427, 110] width 223 height 31
type input "Contact"
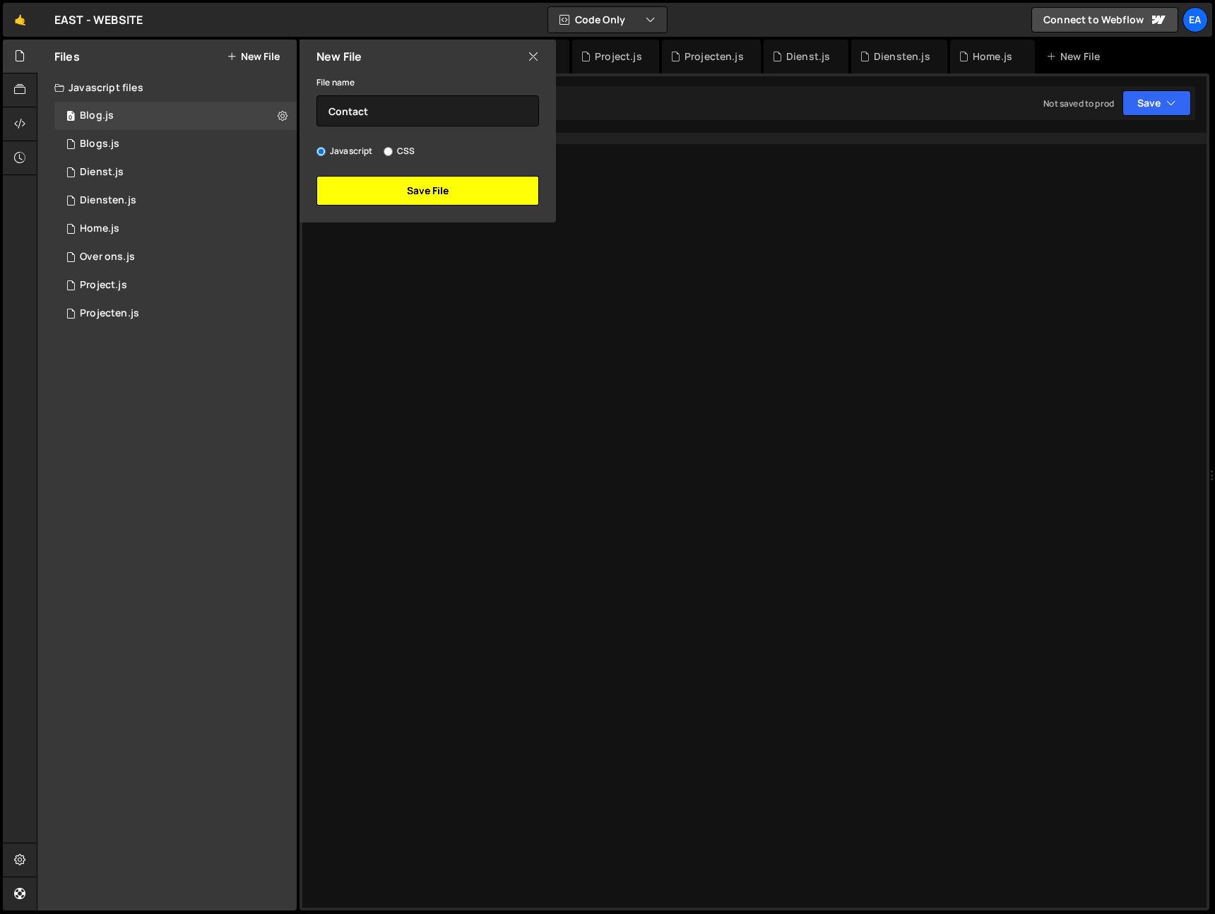
click at [430, 196] on button "Save File" at bounding box center [427, 191] width 223 height 30
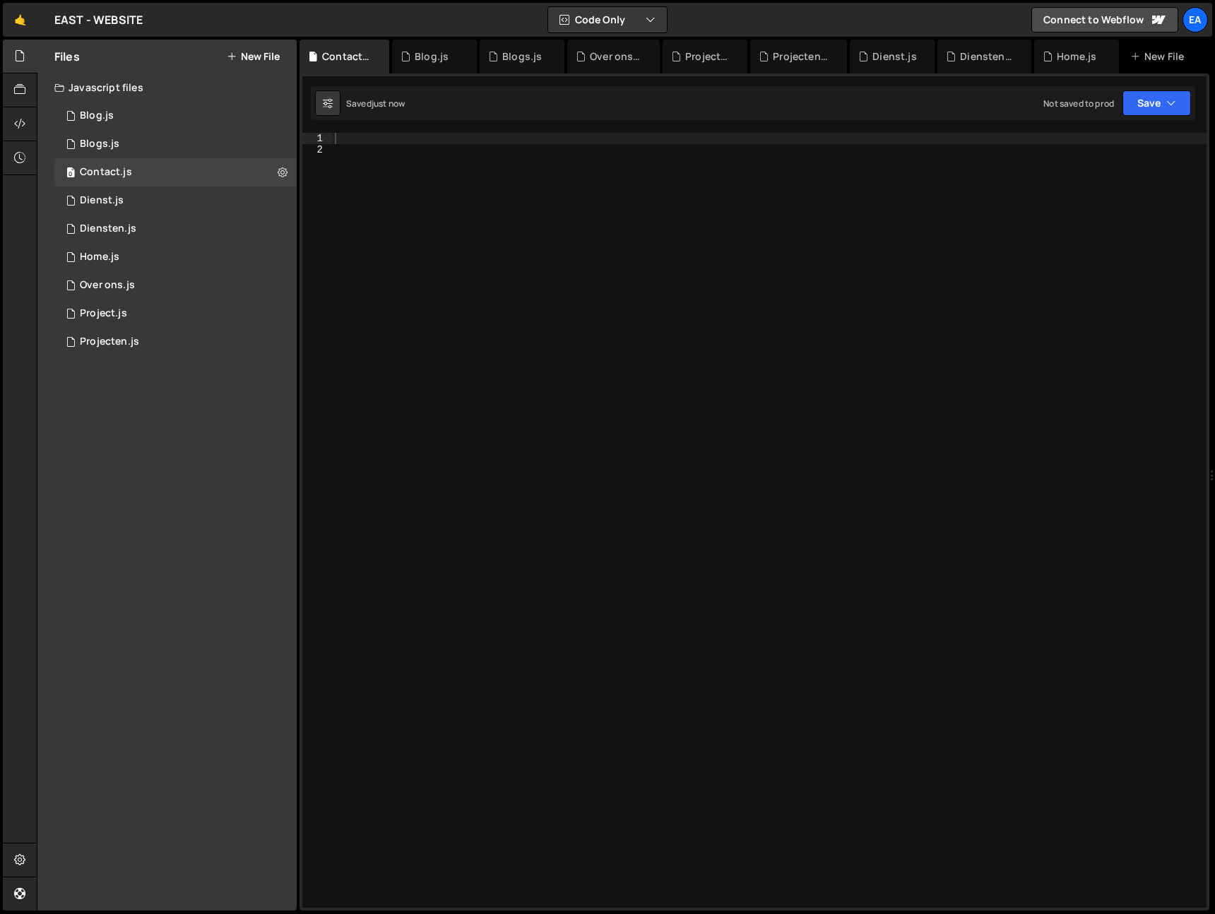
click at [259, 55] on button "New File" at bounding box center [253, 56] width 53 height 11
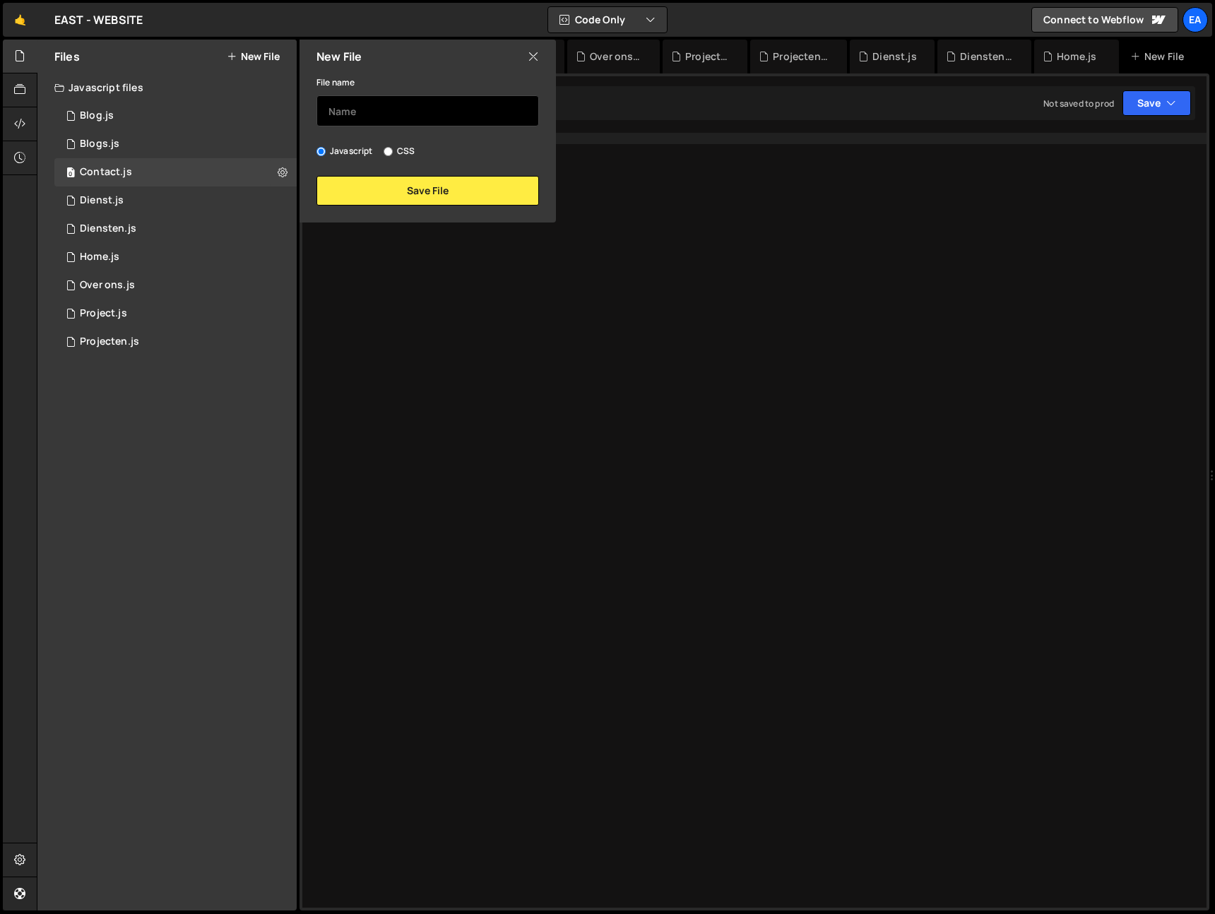
click at [358, 118] on input "text" at bounding box center [427, 110] width 223 height 31
type input "Juridische paginas"
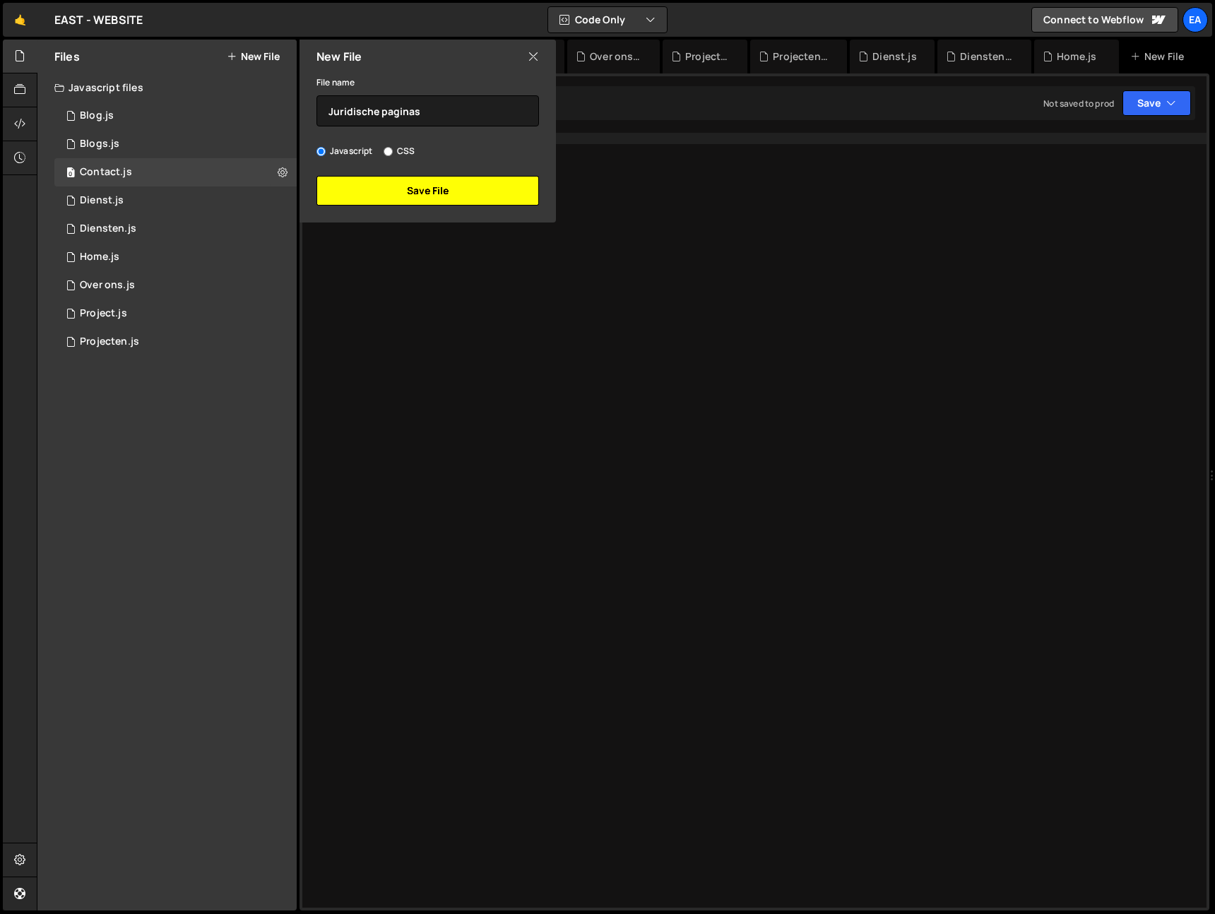
click at [422, 193] on button "Save File" at bounding box center [427, 191] width 223 height 30
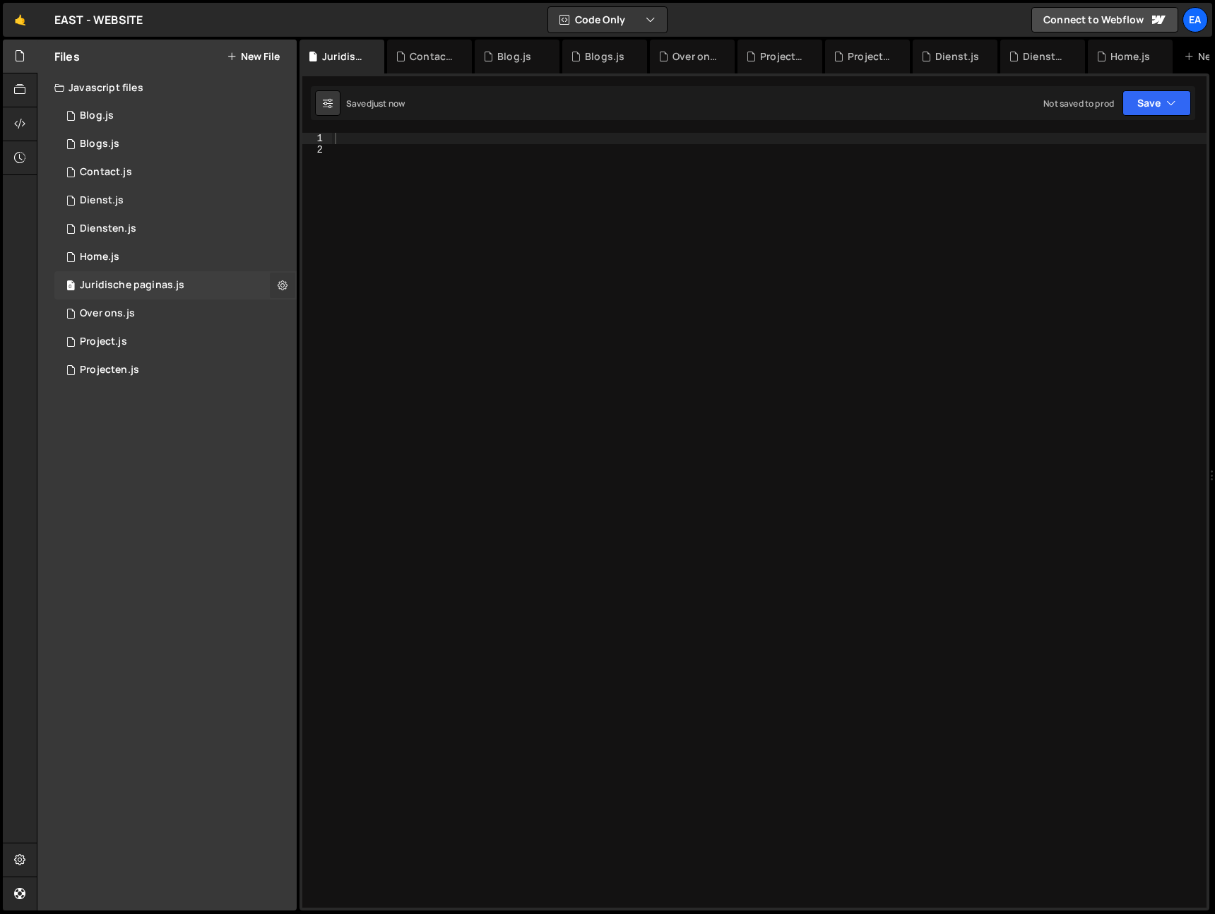
click at [278, 284] on icon at bounding box center [283, 284] width 10 height 13
type input "Juridische paginas"
radio input "true"
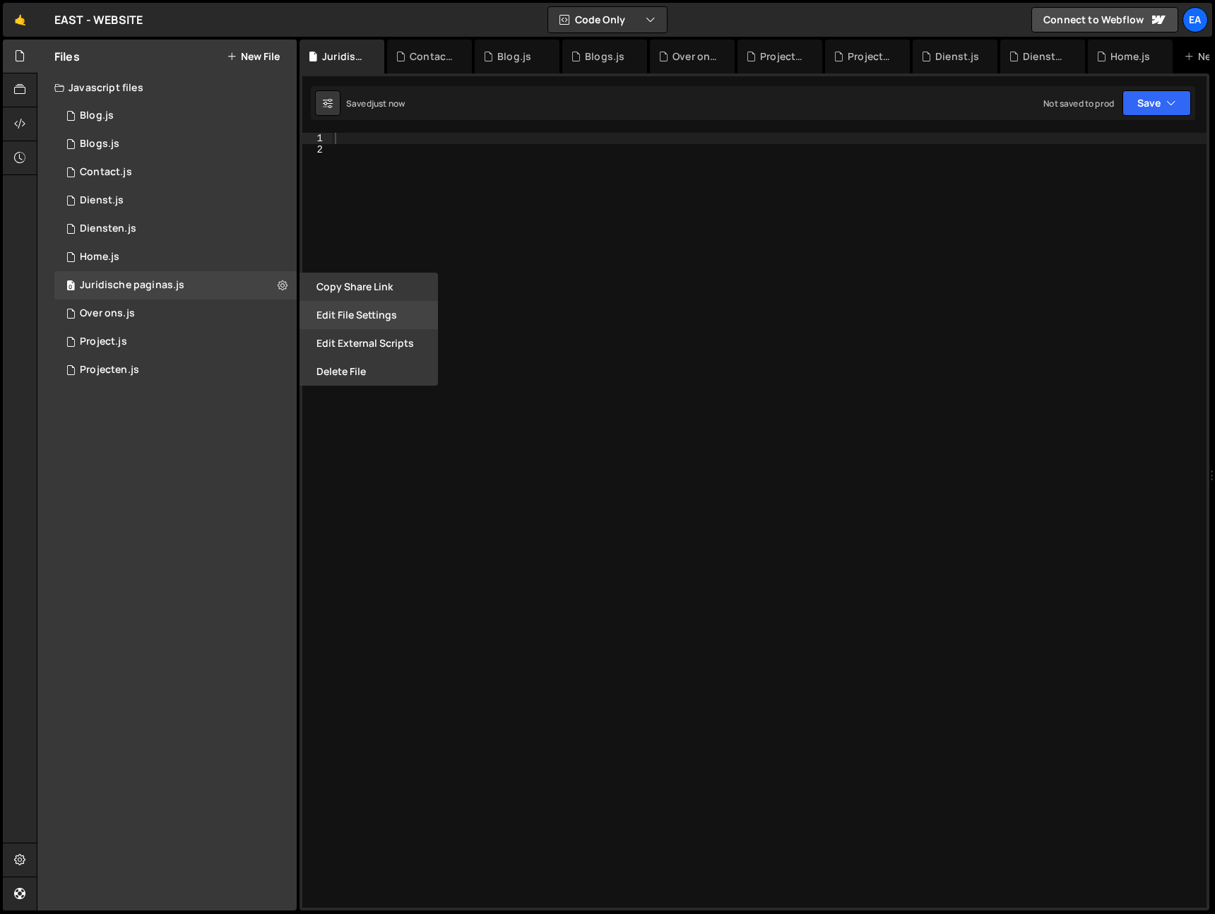
click at [364, 314] on button "Edit File Settings" at bounding box center [369, 315] width 138 height 28
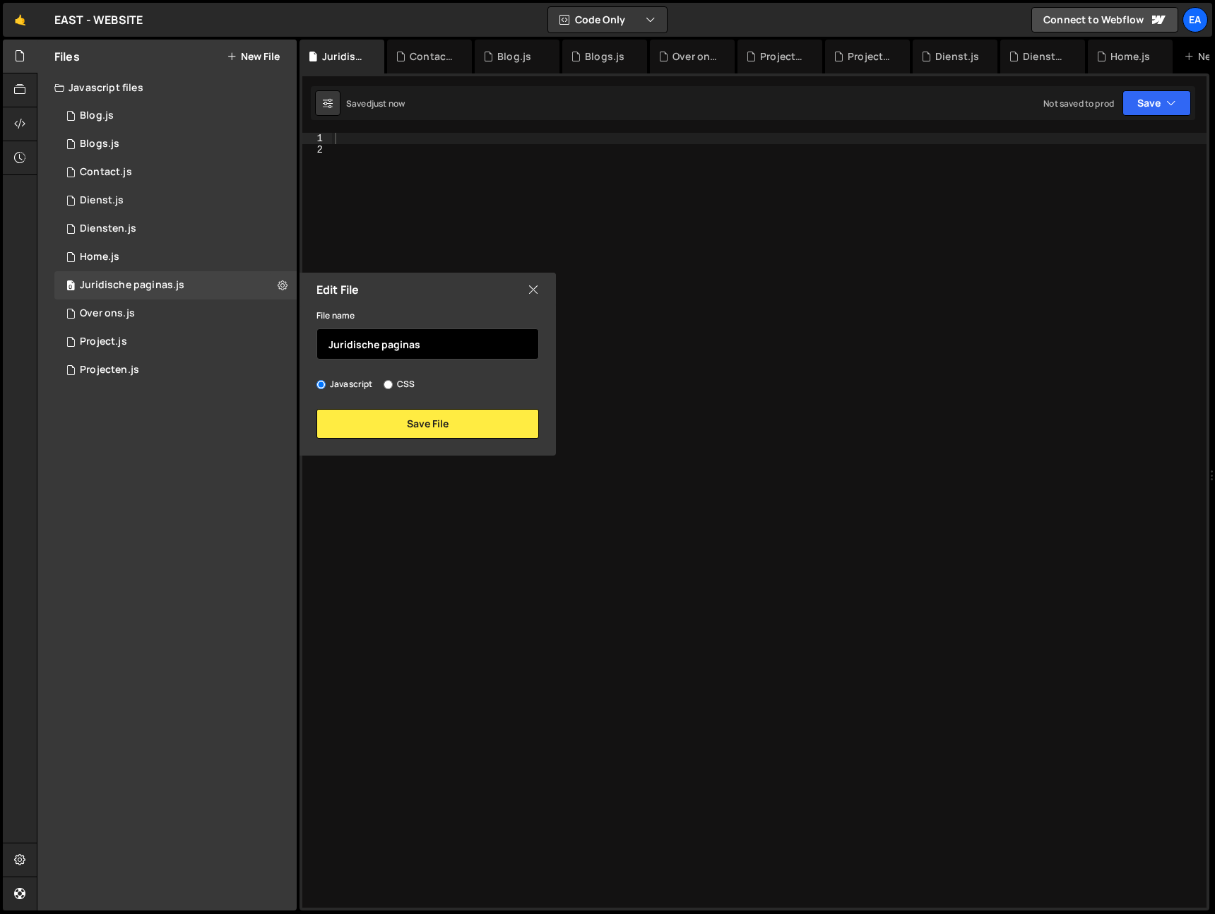
click at [446, 343] on input "Juridische paginas" at bounding box center [427, 343] width 223 height 31
type input "Juridische pagina's"
click at [467, 427] on button "Save File" at bounding box center [427, 424] width 223 height 30
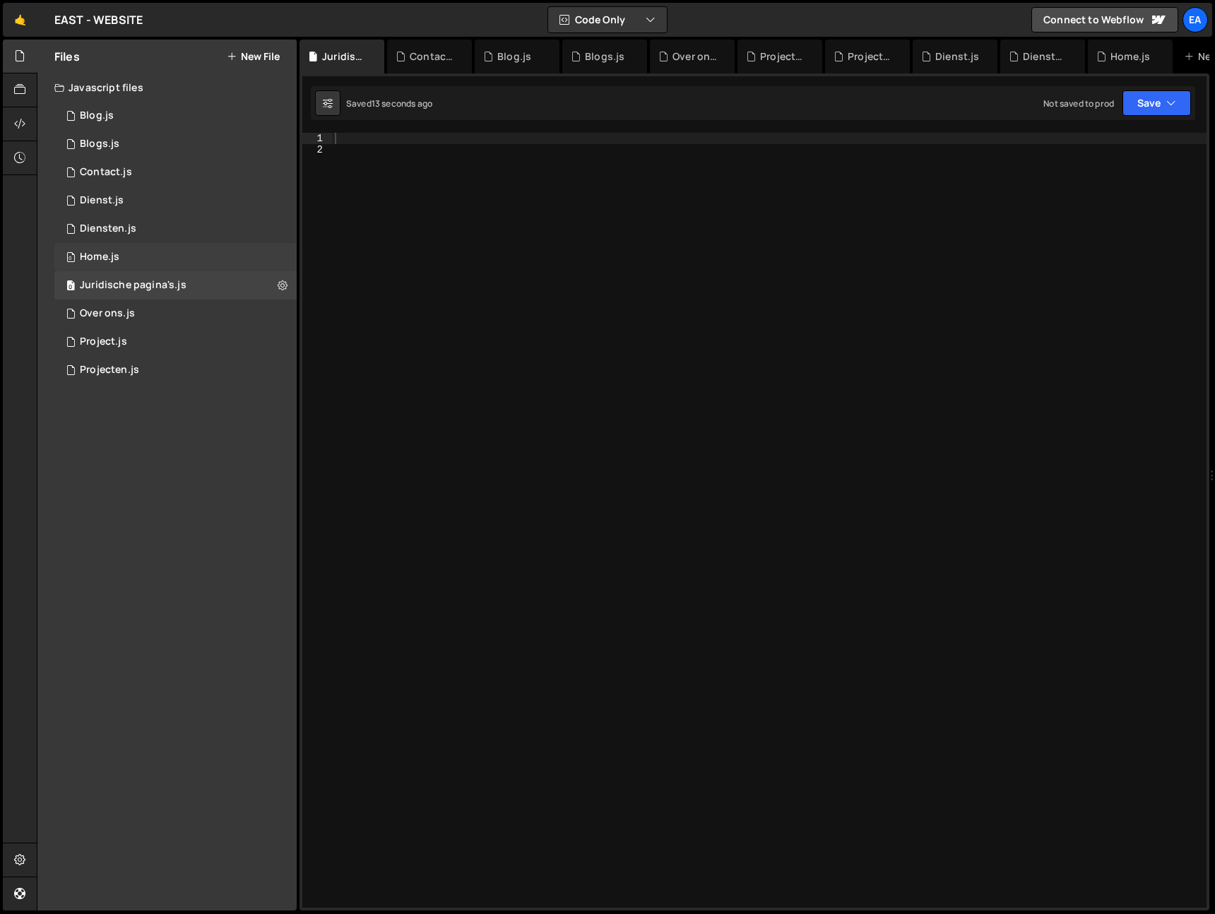
click at [117, 261] on div "Home.js" at bounding box center [100, 257] width 40 height 13
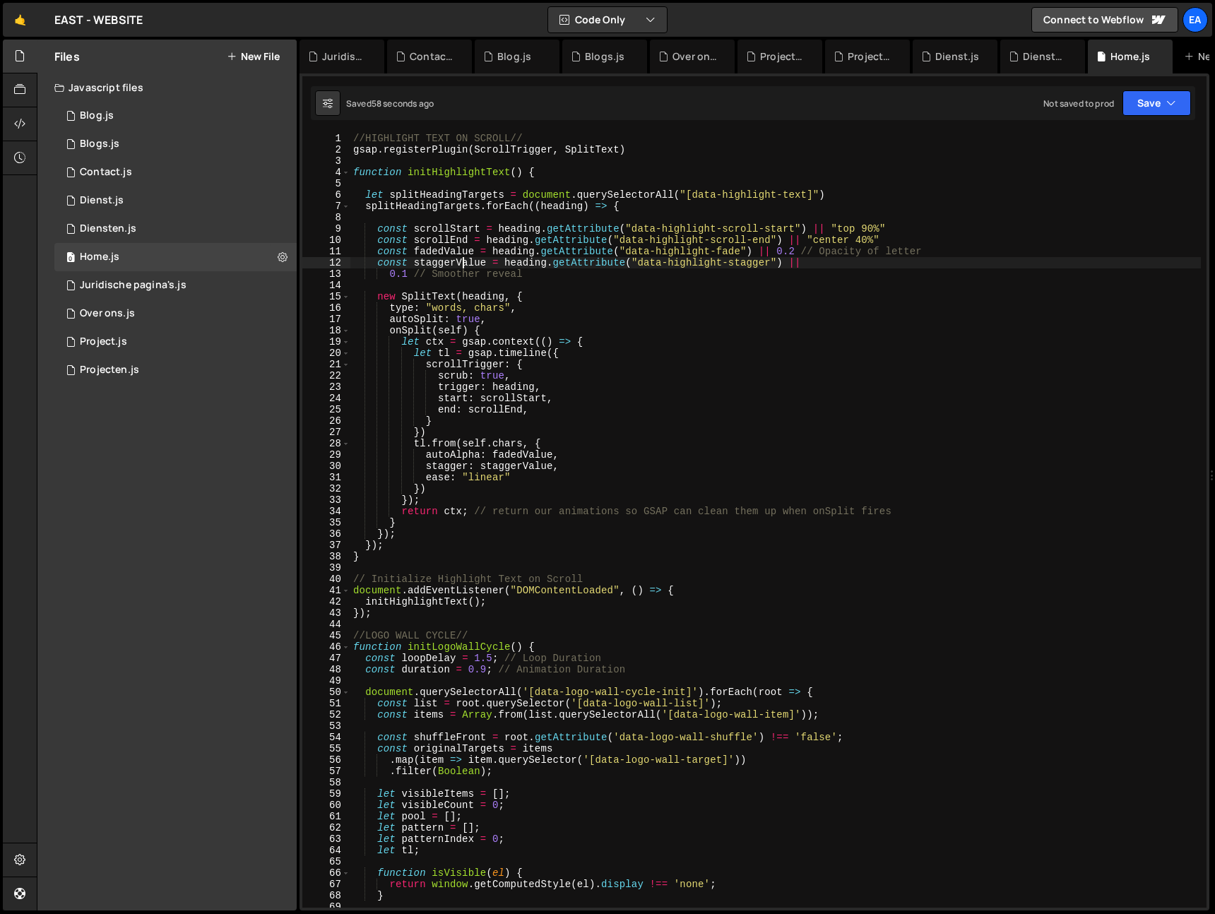
click at [465, 263] on div "//HIGHLIGHT TEXT ON SCROLL// gsap . registerPlugin ( ScrollTrigger , SplitText …" at bounding box center [775, 532] width 850 height 798
type textarea "});"
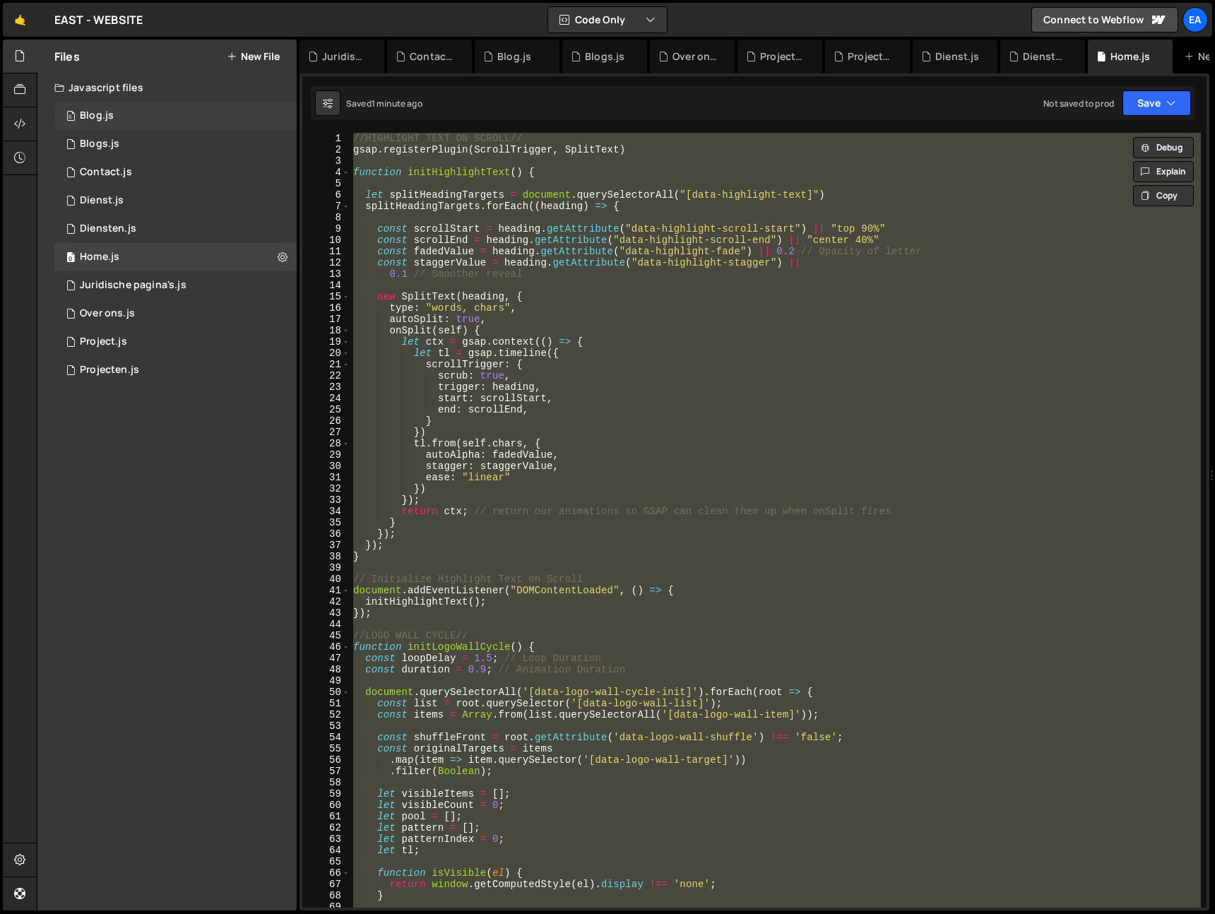
click at [118, 112] on div "0 Blog.js 0" at bounding box center [175, 116] width 242 height 28
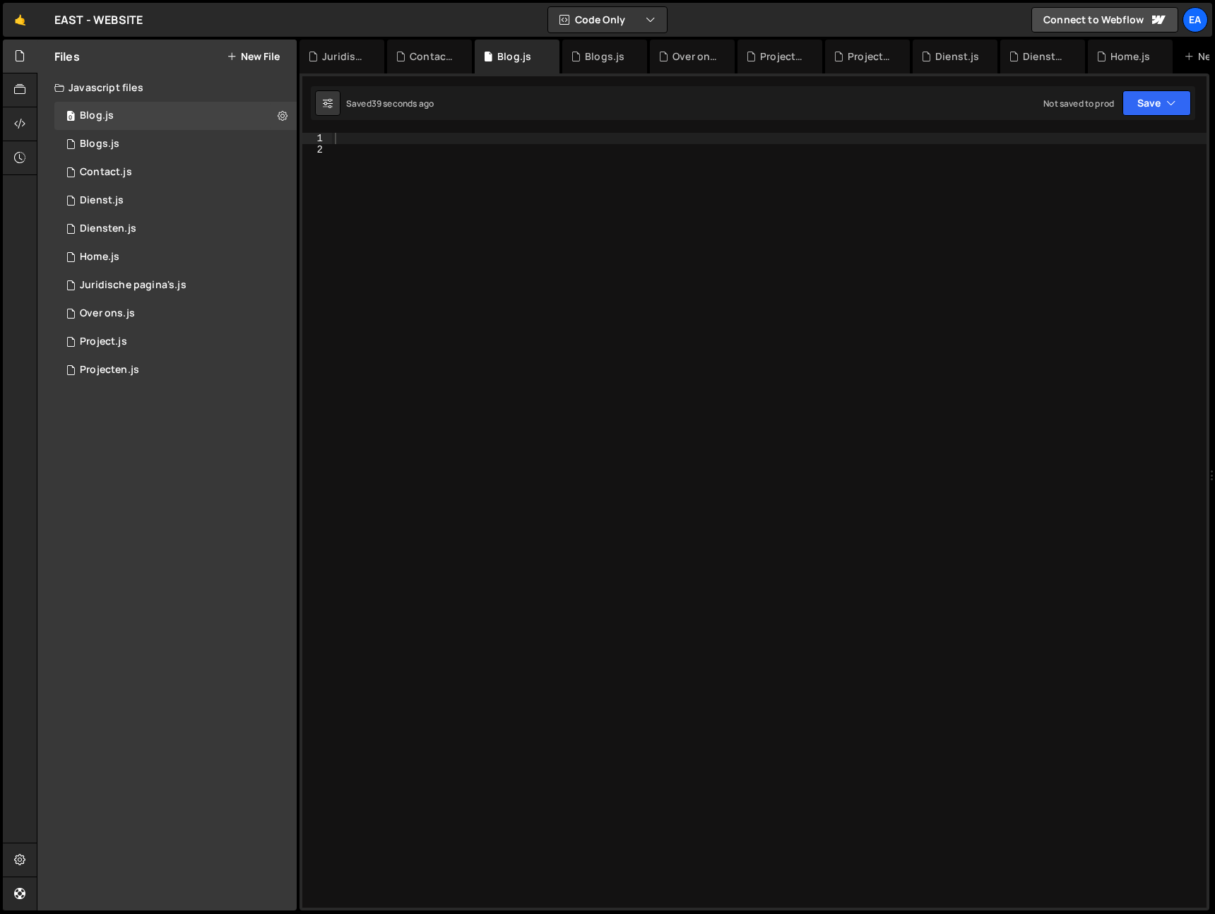
click at [358, 142] on div at bounding box center [769, 532] width 875 height 798
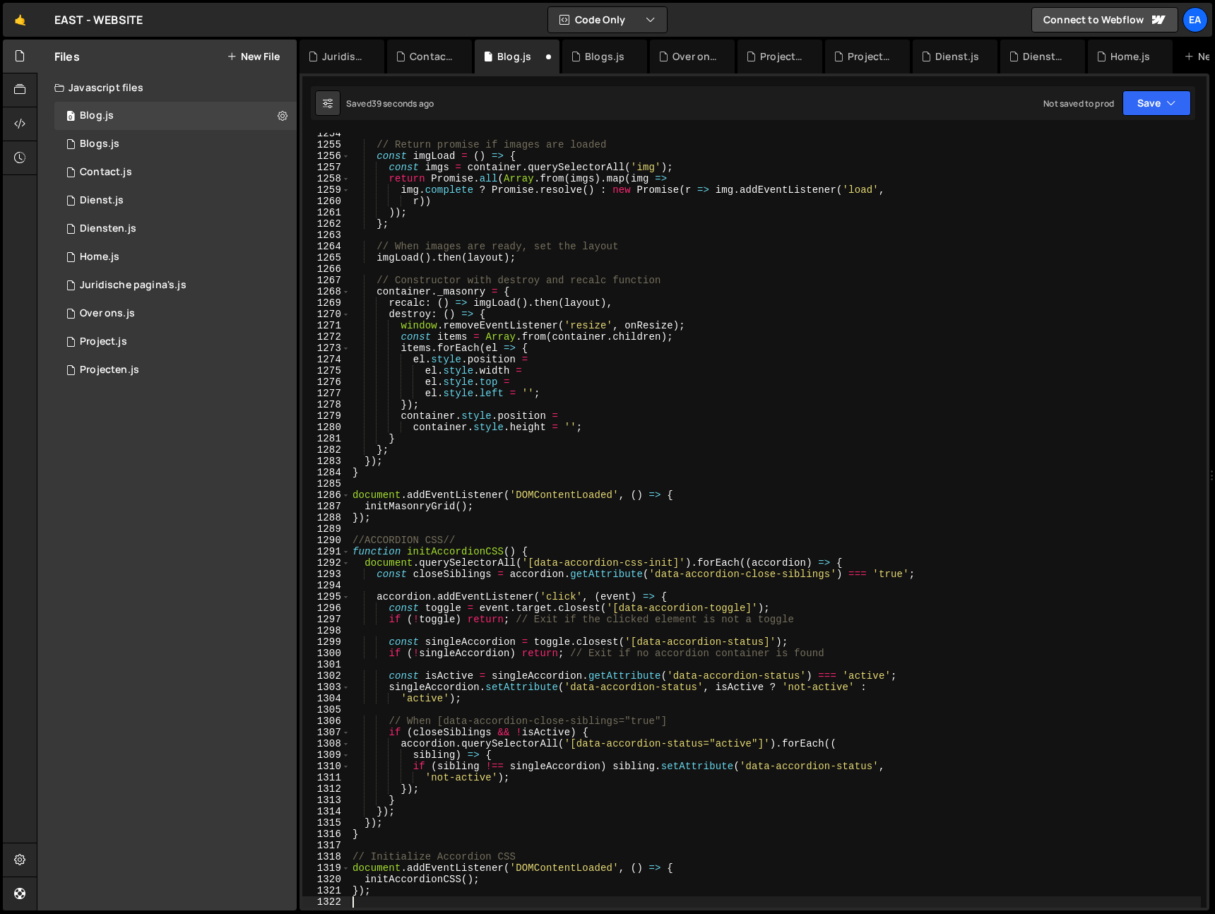
scroll to position [14167, 0]
click at [163, 141] on div "0 Blogs.js 0" at bounding box center [175, 144] width 242 height 28
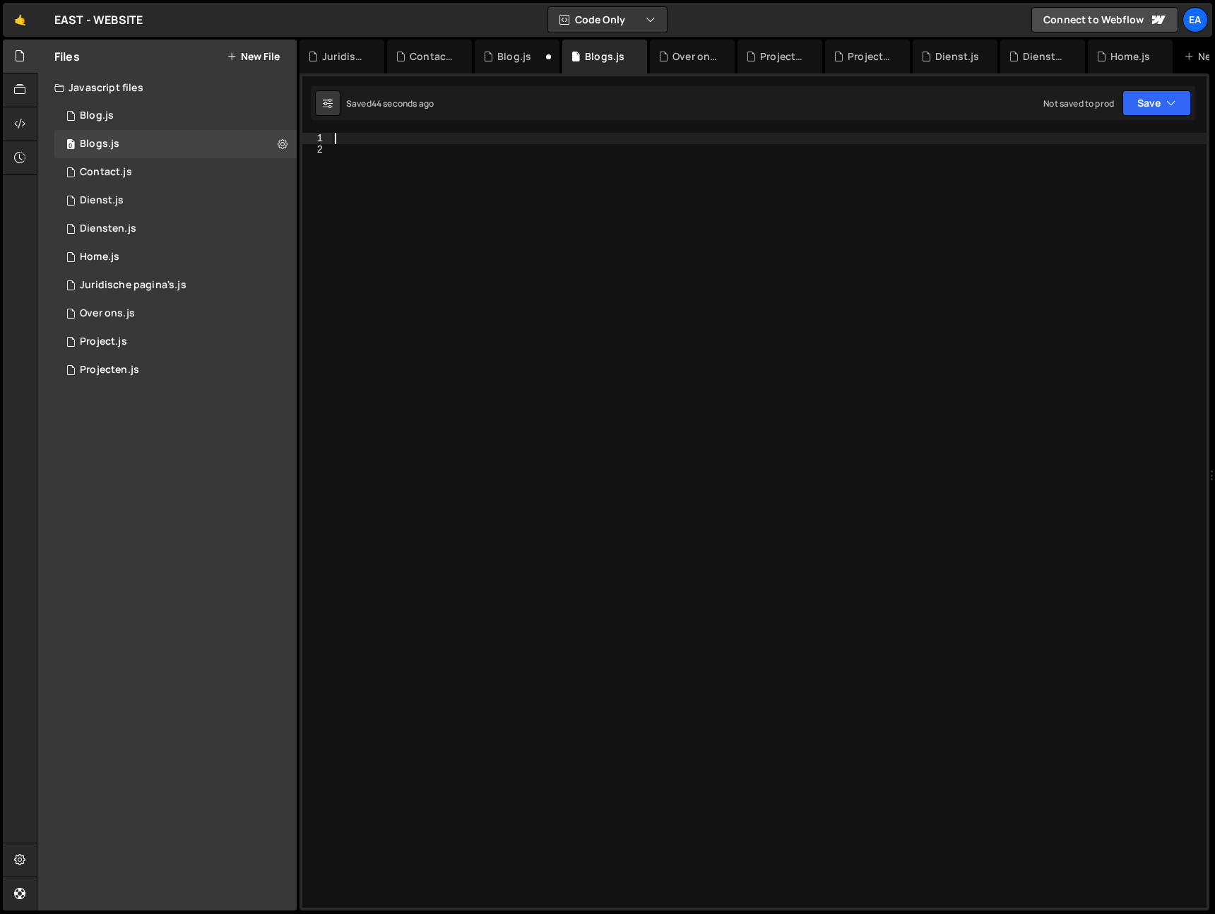
click at [362, 142] on div at bounding box center [769, 532] width 875 height 798
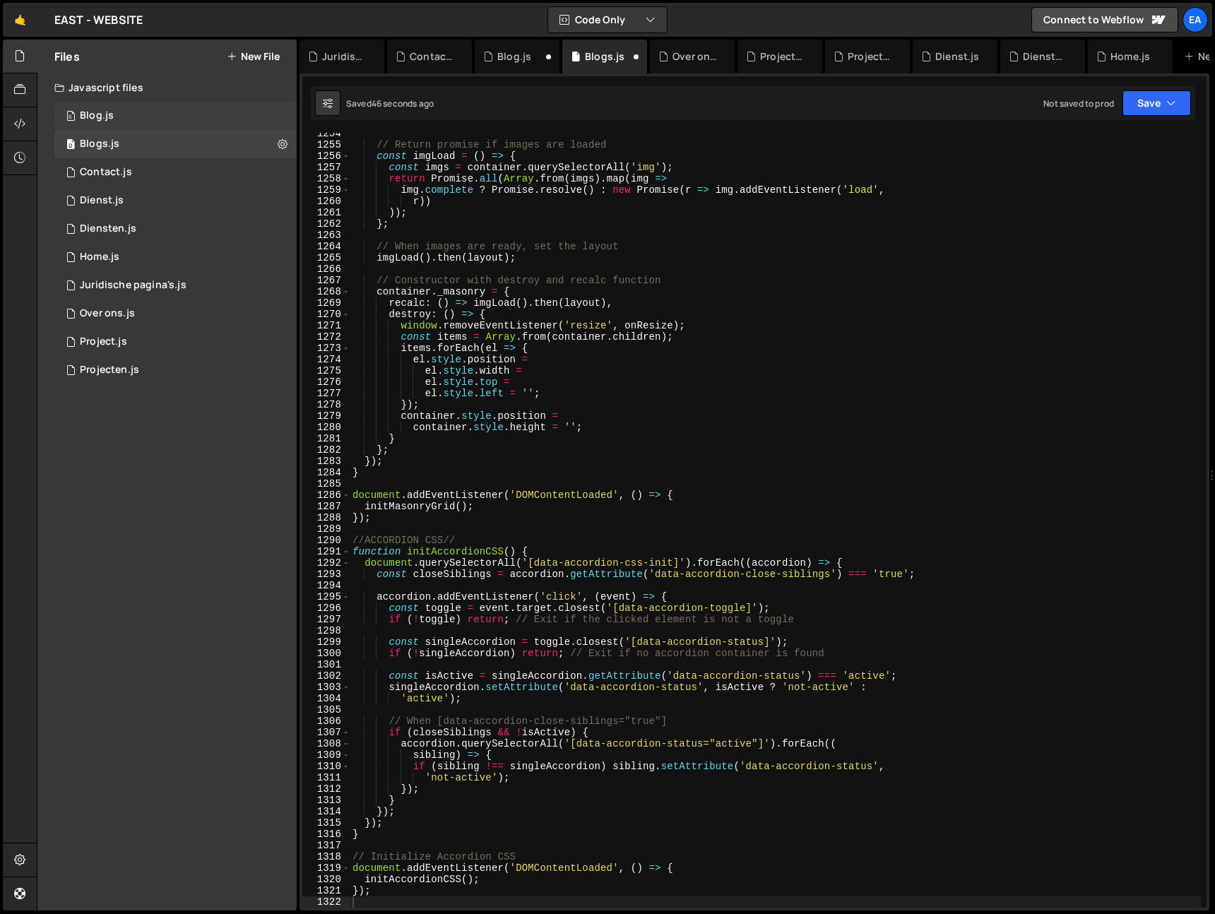
click at [143, 114] on div "0 Blog.js 0" at bounding box center [175, 116] width 242 height 28
click at [143, 131] on div "0 Blogs.js 0" at bounding box center [175, 144] width 242 height 28
click at [138, 167] on div "0 Contact.js 0" at bounding box center [175, 172] width 242 height 28
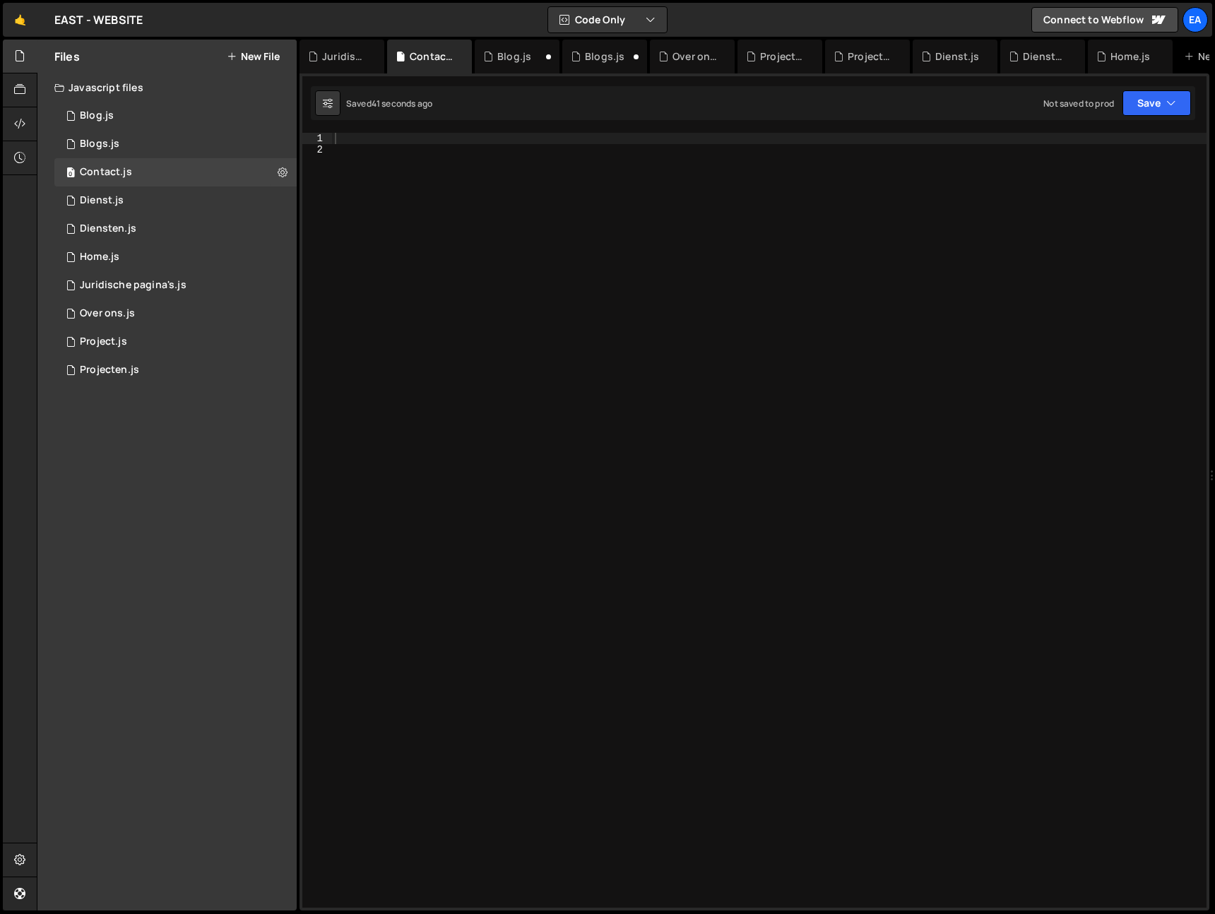
click at [403, 140] on div at bounding box center [769, 532] width 875 height 798
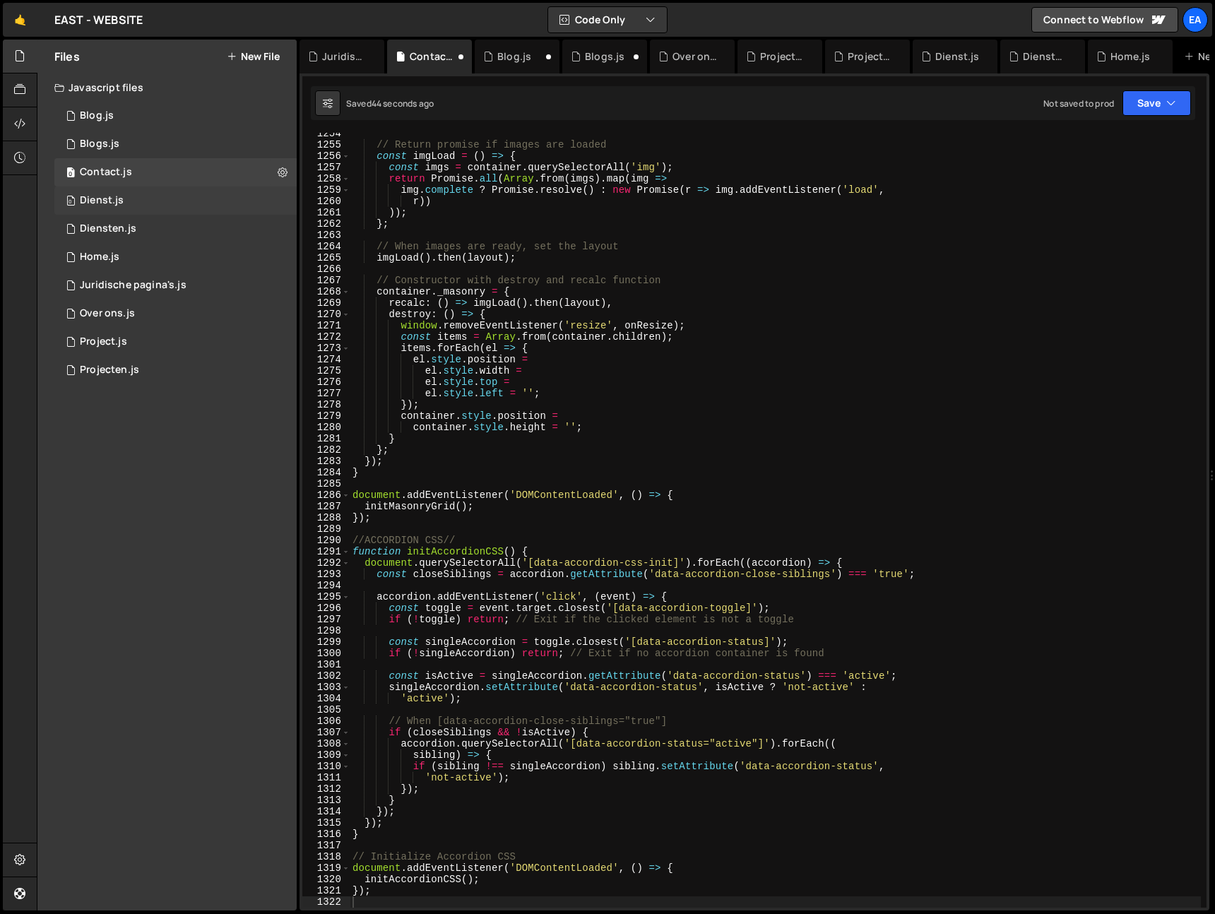
click at [206, 204] on div "0 Dienst.js 0" at bounding box center [175, 200] width 242 height 28
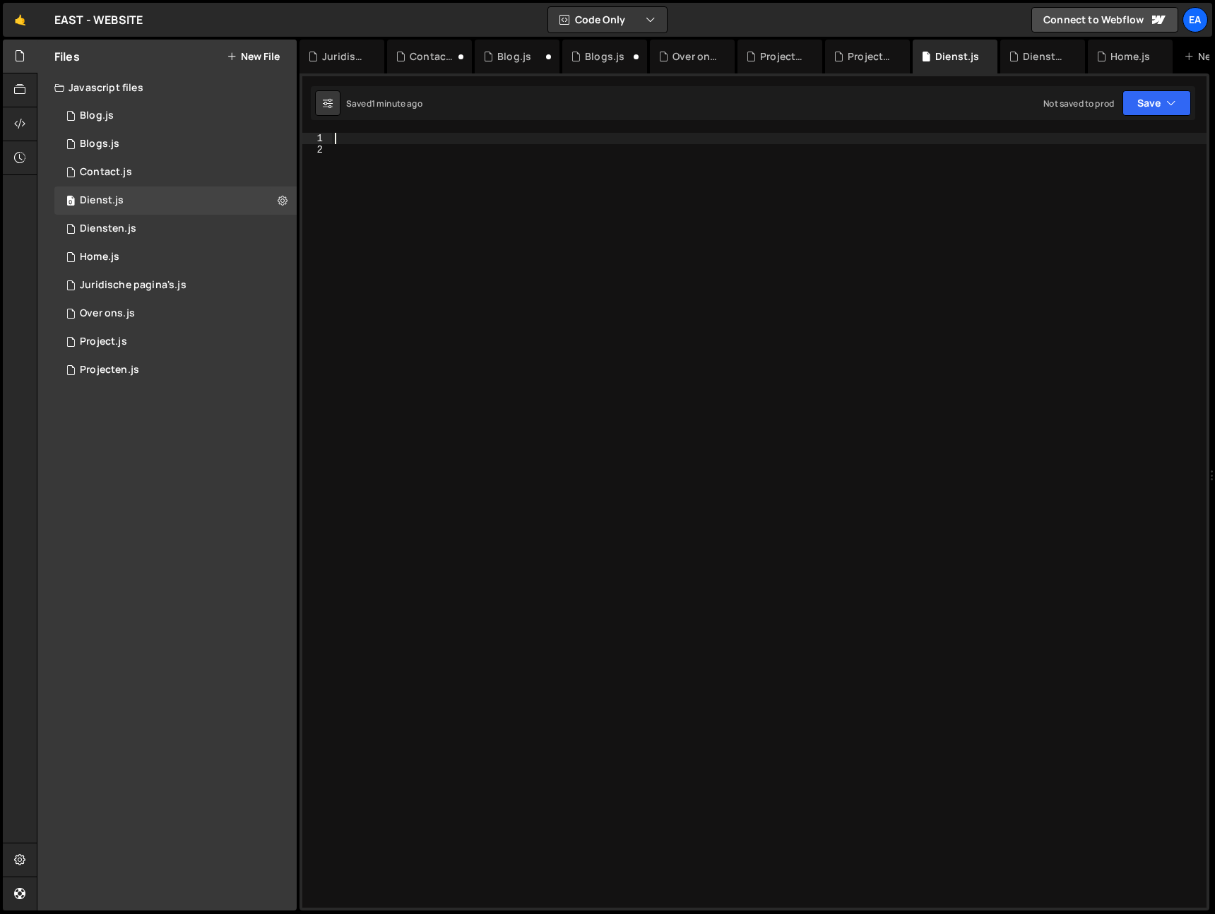
click at [360, 136] on div at bounding box center [769, 532] width 875 height 798
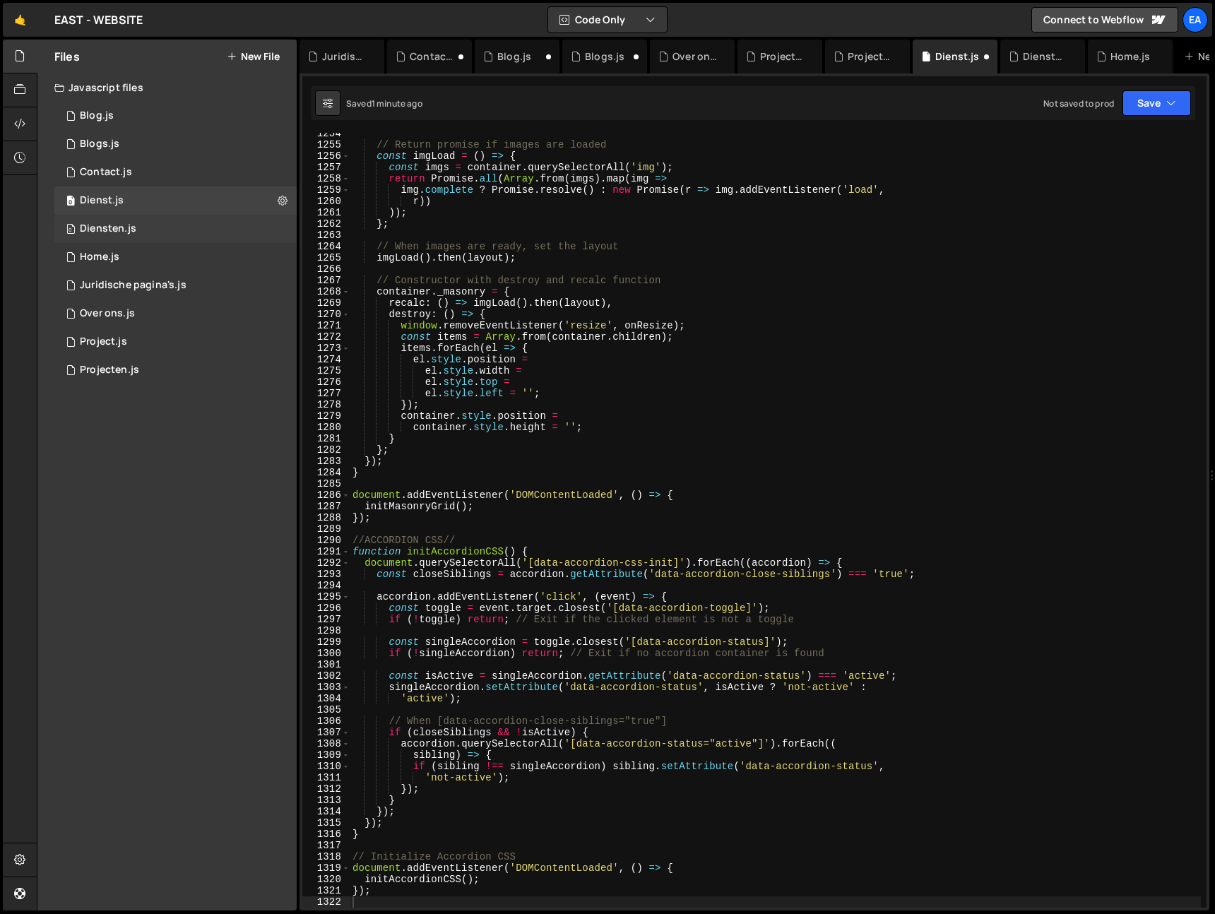
click at [182, 225] on div "0 Diensten.js 0" at bounding box center [175, 229] width 242 height 28
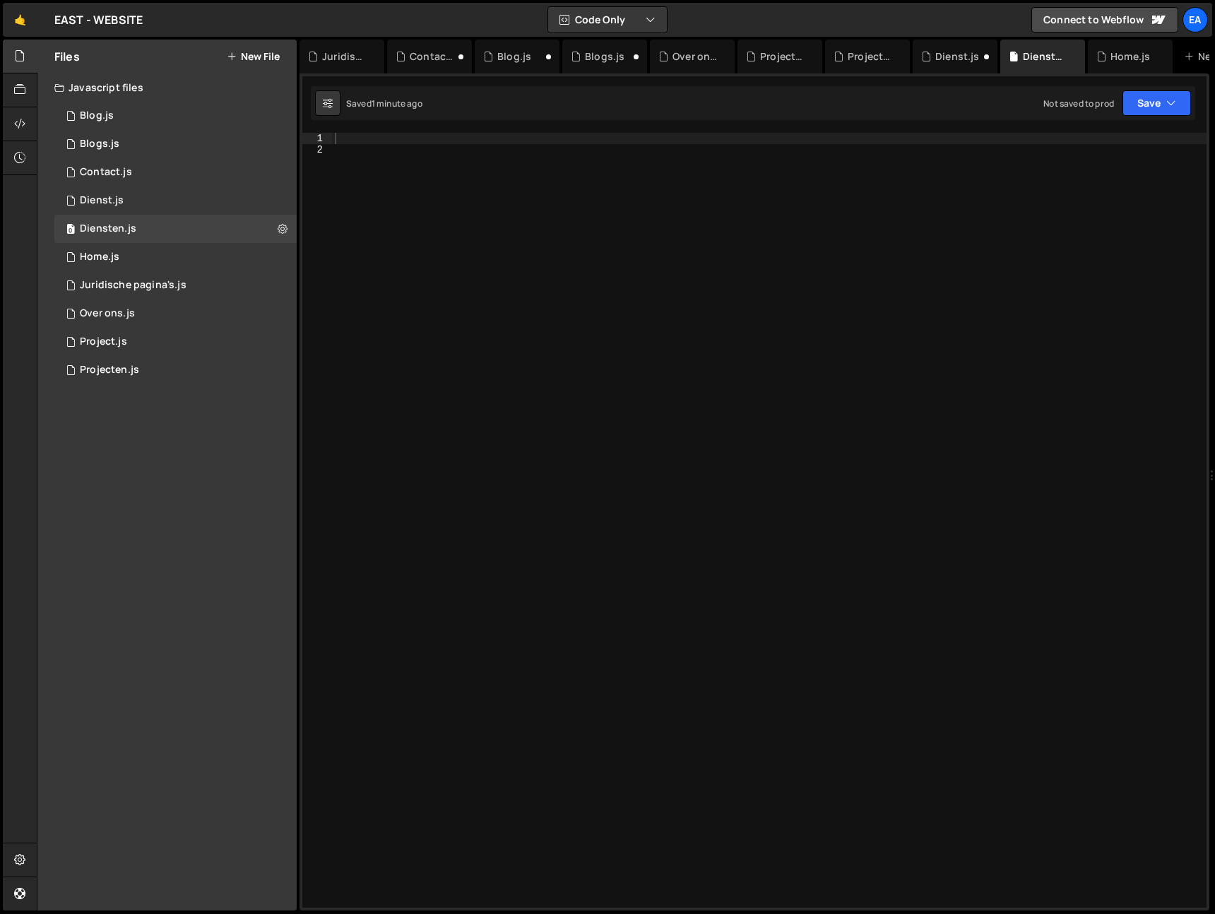
click at [375, 138] on div at bounding box center [769, 532] width 875 height 798
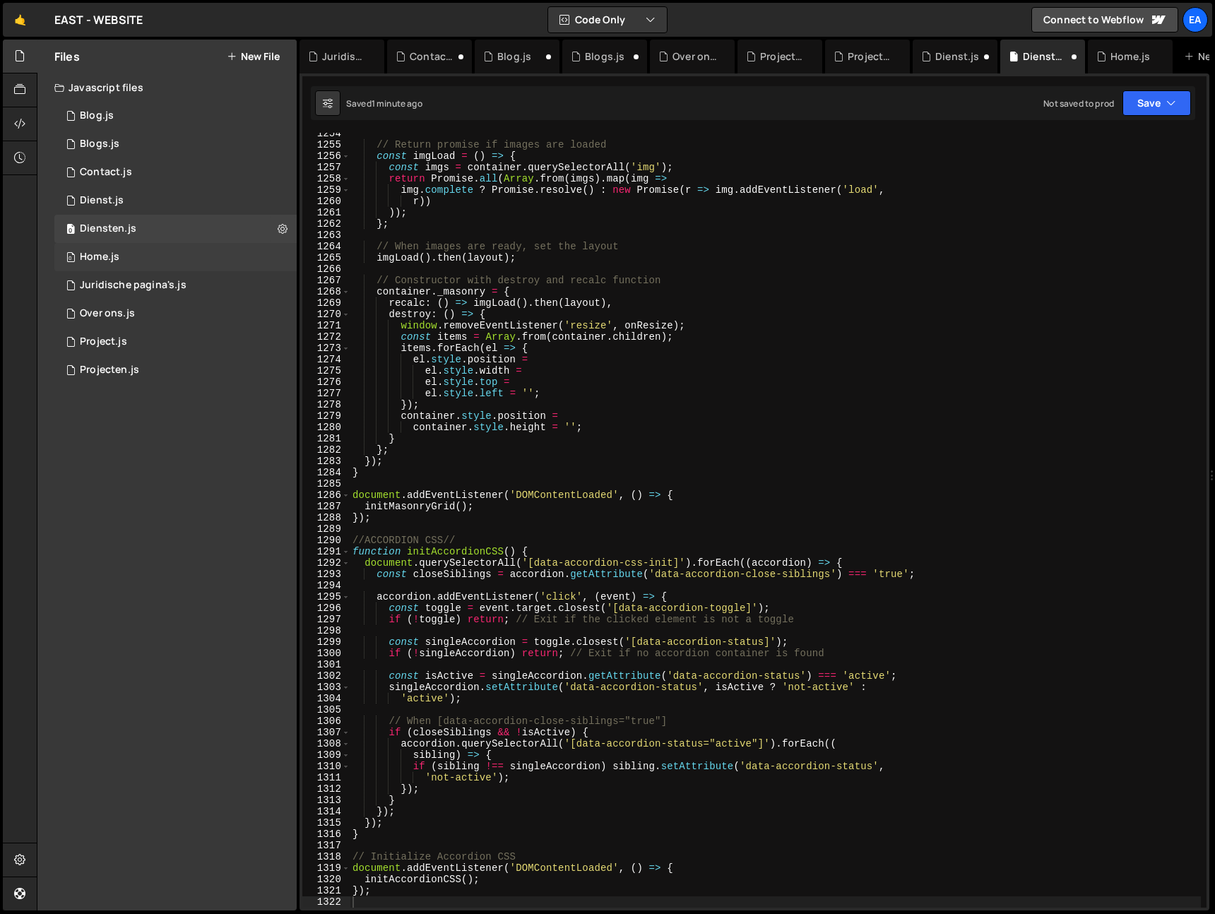
click at [149, 259] on div "0 Home.js 0" at bounding box center [175, 257] width 242 height 28
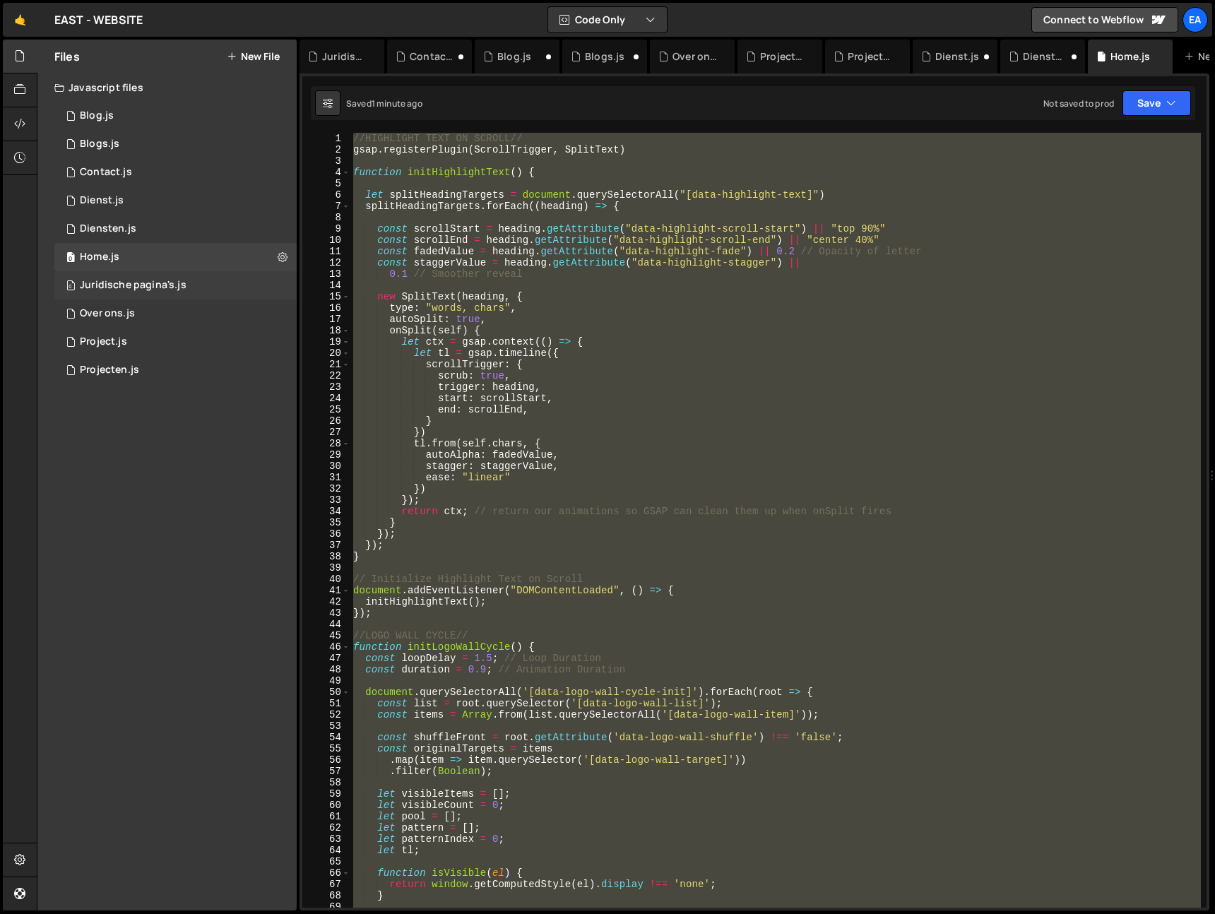
click at [152, 288] on div "Juridische pagina's.js" at bounding box center [133, 285] width 107 height 13
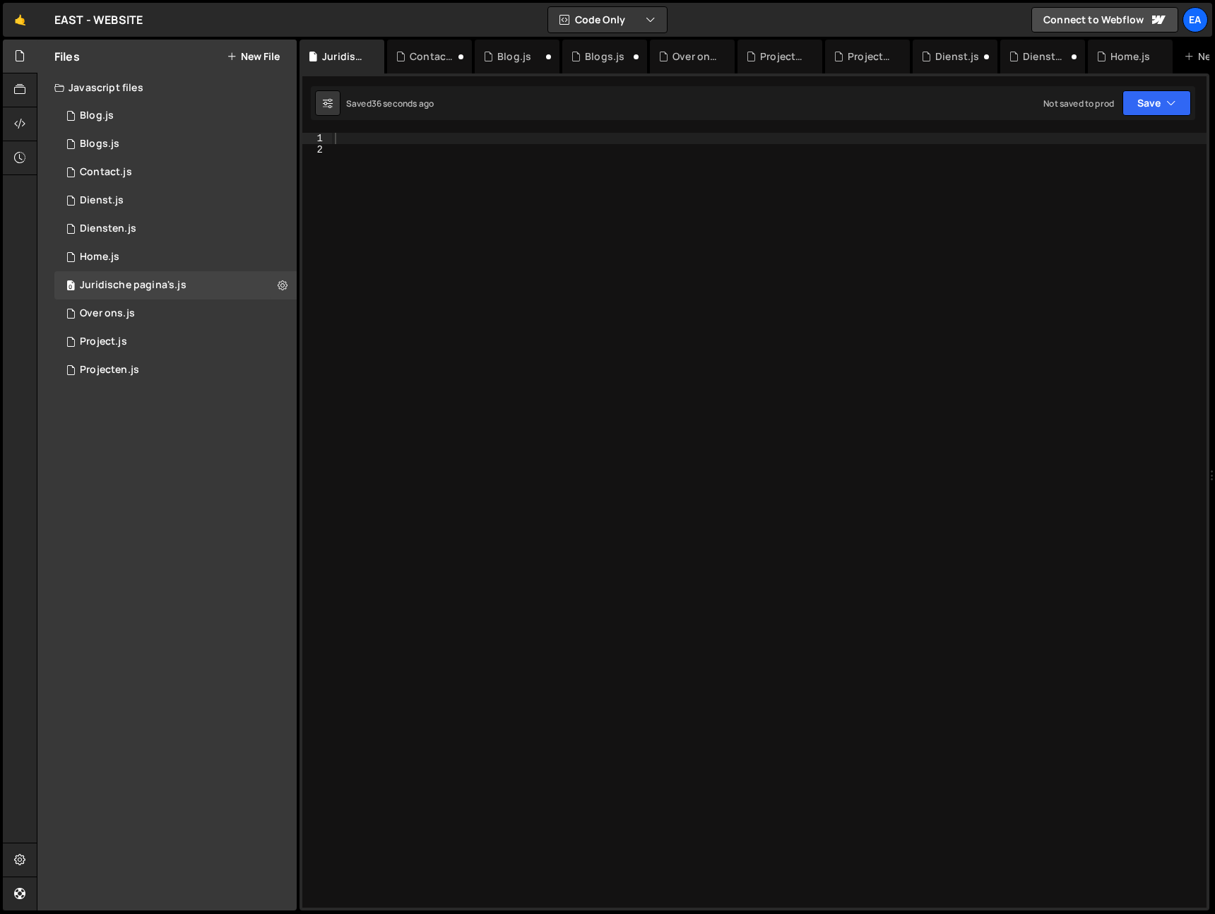
click at [358, 143] on div at bounding box center [769, 532] width 875 height 798
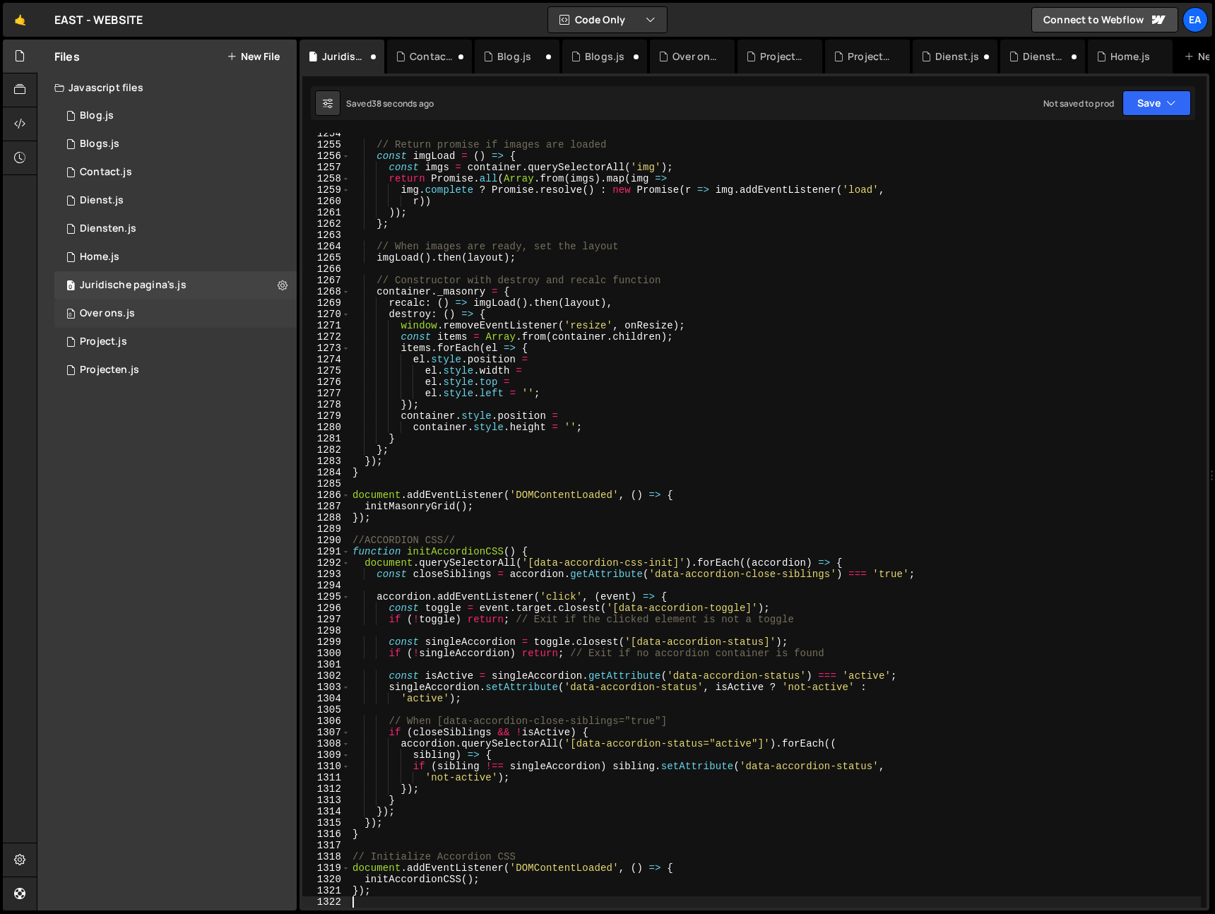
click at [114, 320] on div "0 Over ons.js 0" at bounding box center [175, 314] width 242 height 28
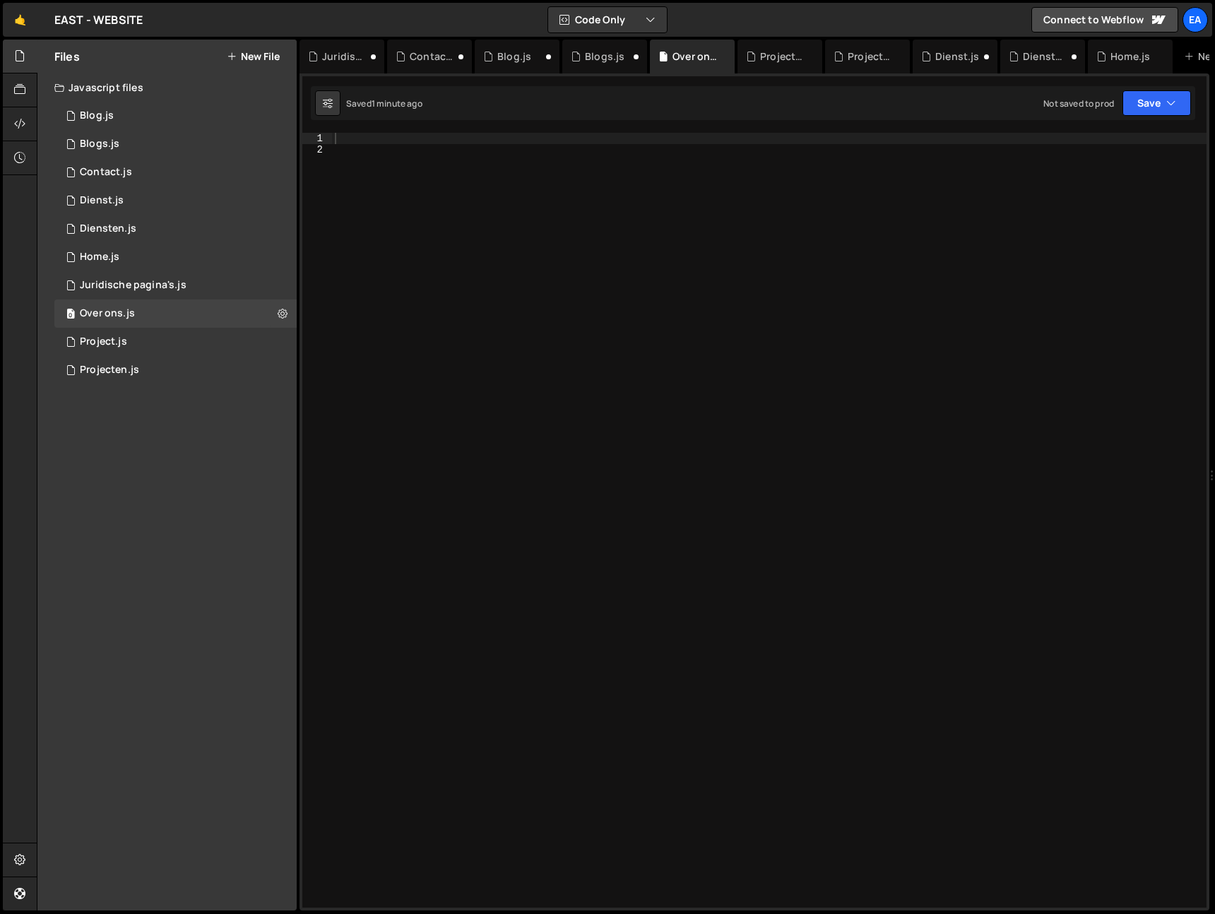
click at [375, 138] on div at bounding box center [769, 532] width 875 height 798
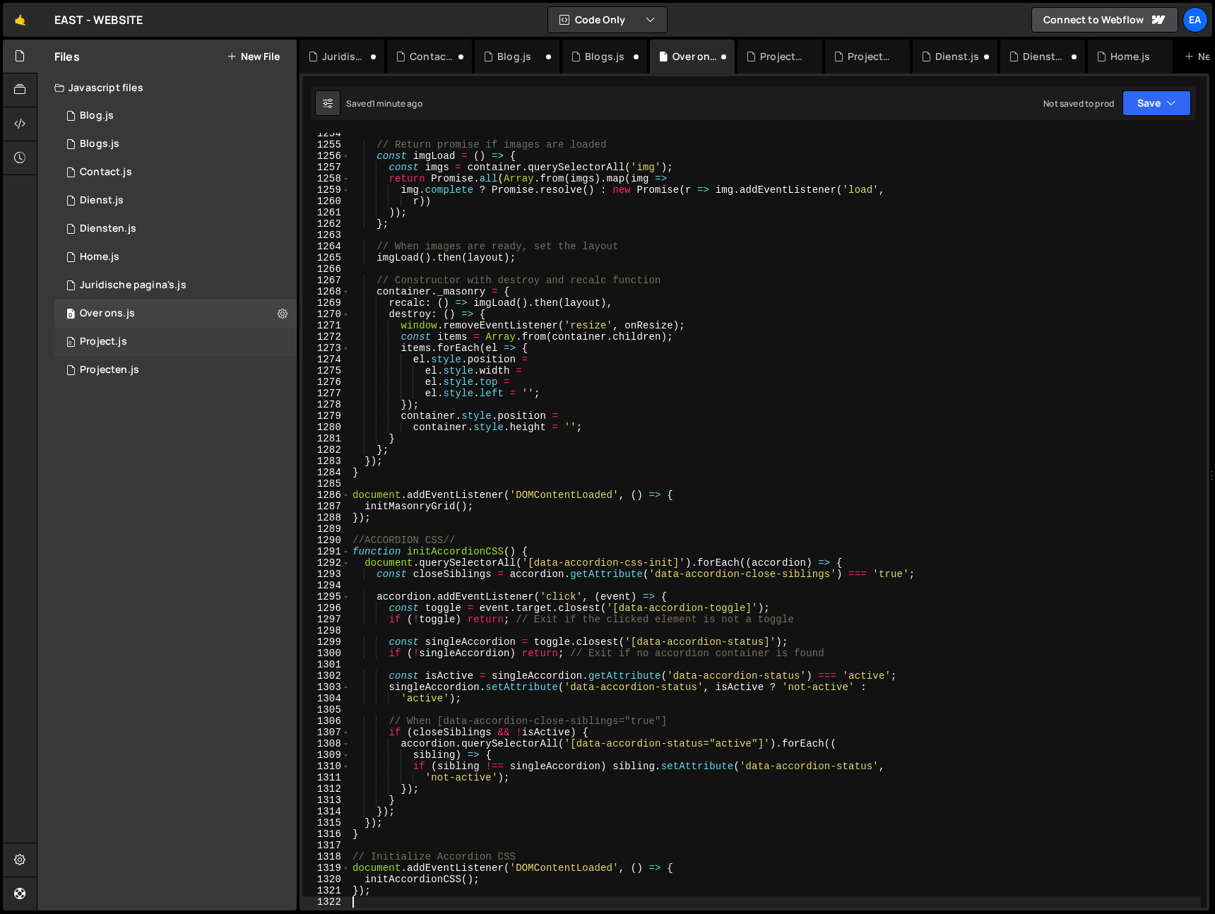
click at [151, 342] on div "0 Project.js 0" at bounding box center [175, 342] width 242 height 28
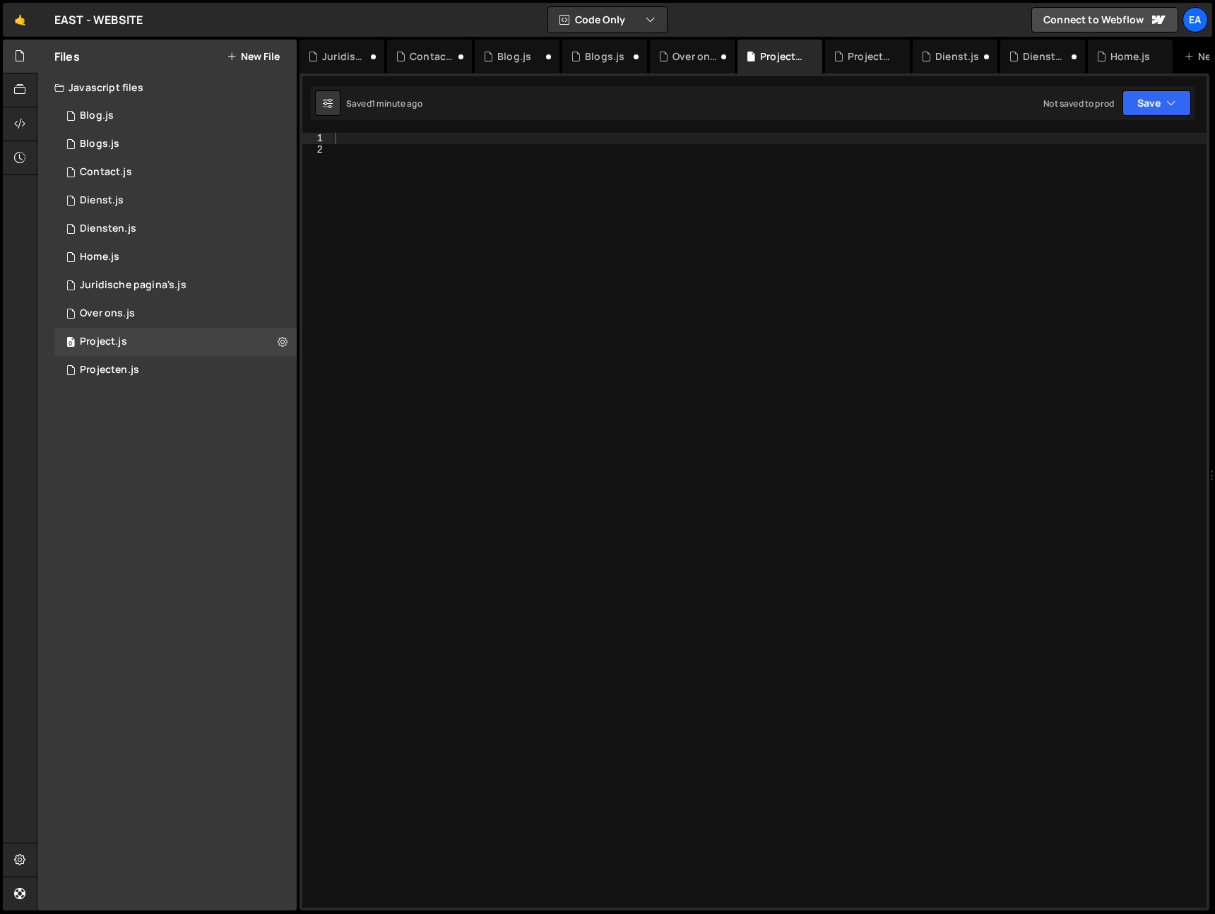
click at [420, 141] on div at bounding box center [769, 532] width 875 height 798
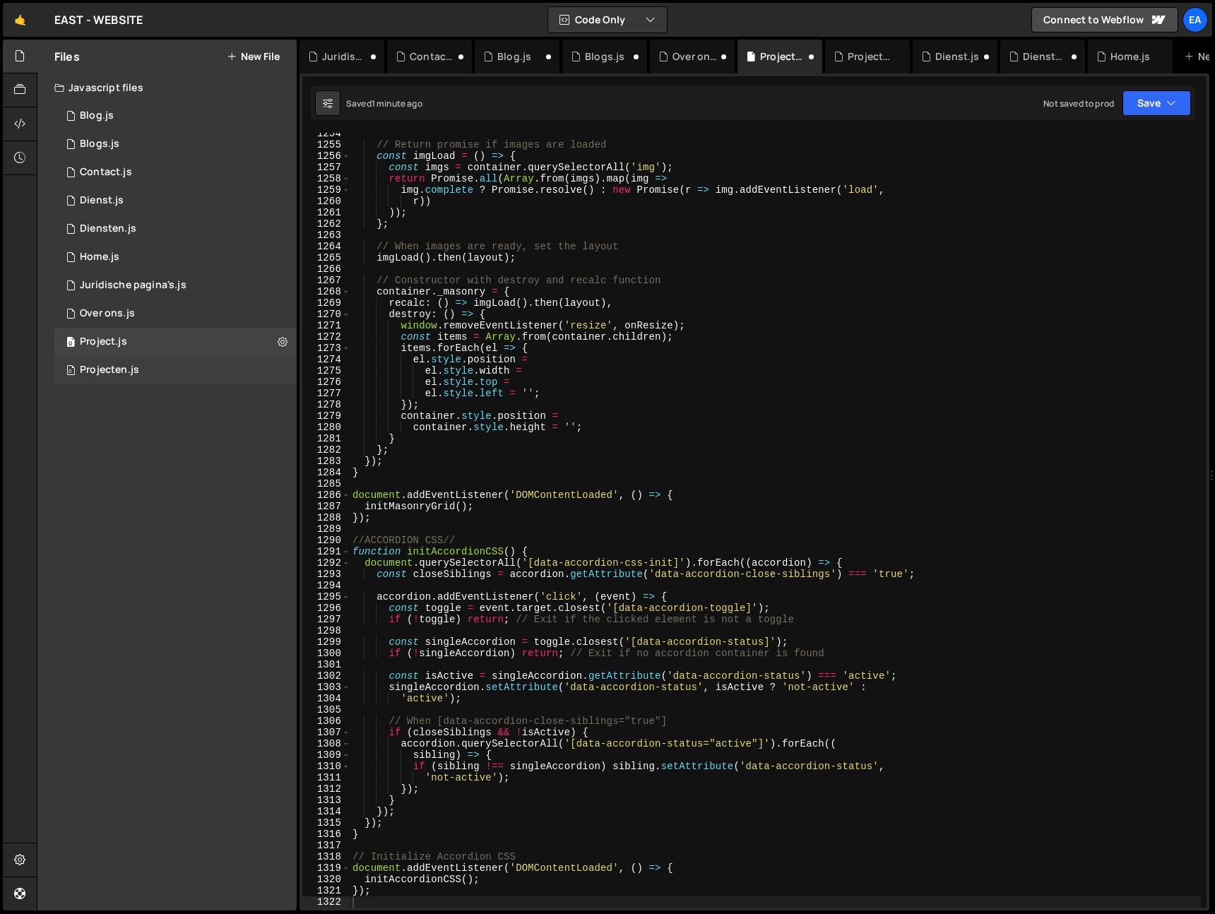
click at [157, 360] on div "0 Projecten.js 0" at bounding box center [175, 370] width 242 height 28
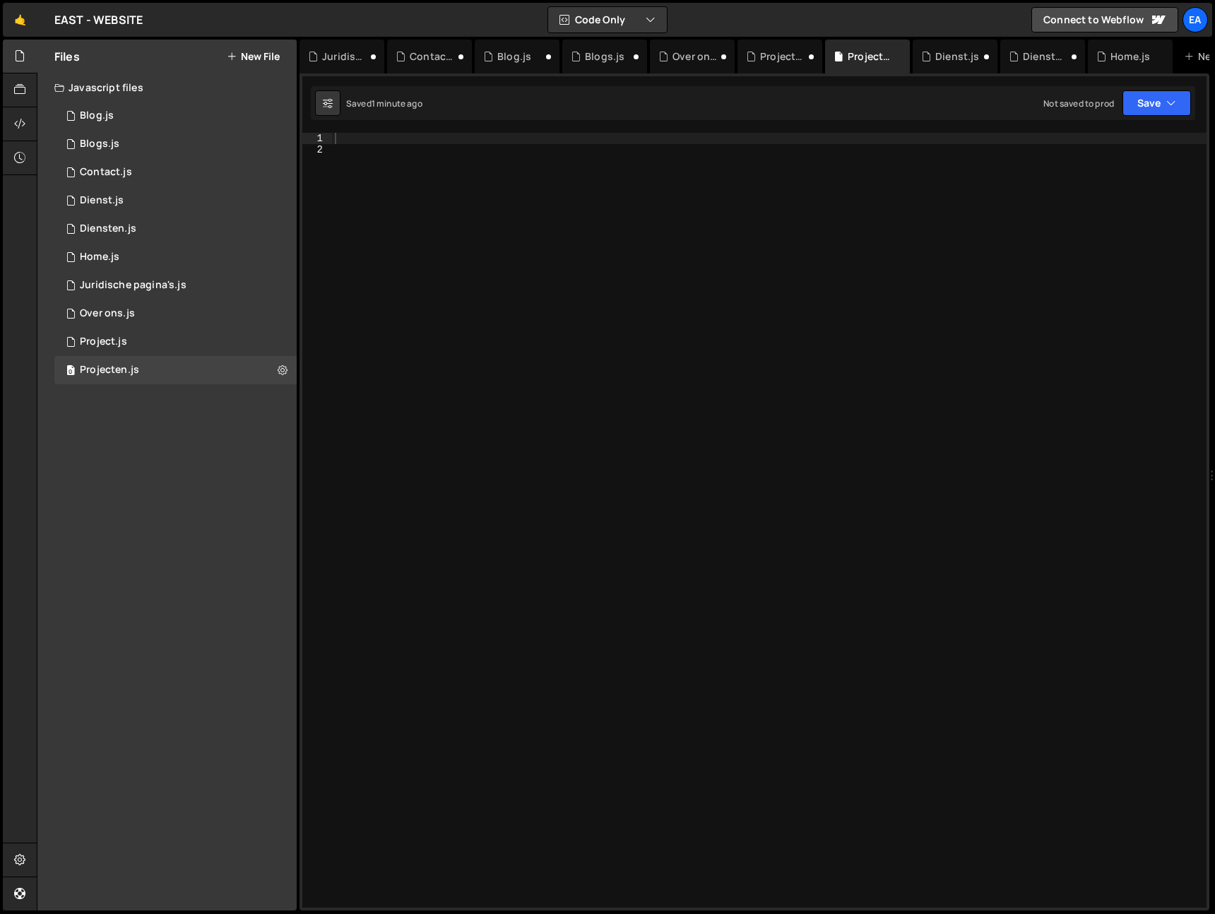
click at [386, 130] on div "}); 1 2 3 4 5 6 7 8 9 10 11 12 13 14 15 16 17 18 19 20 21 22 23 24 25 26 27 28 …" at bounding box center [755, 491] width 910 height 837
click at [386, 140] on div at bounding box center [769, 532] width 875 height 798
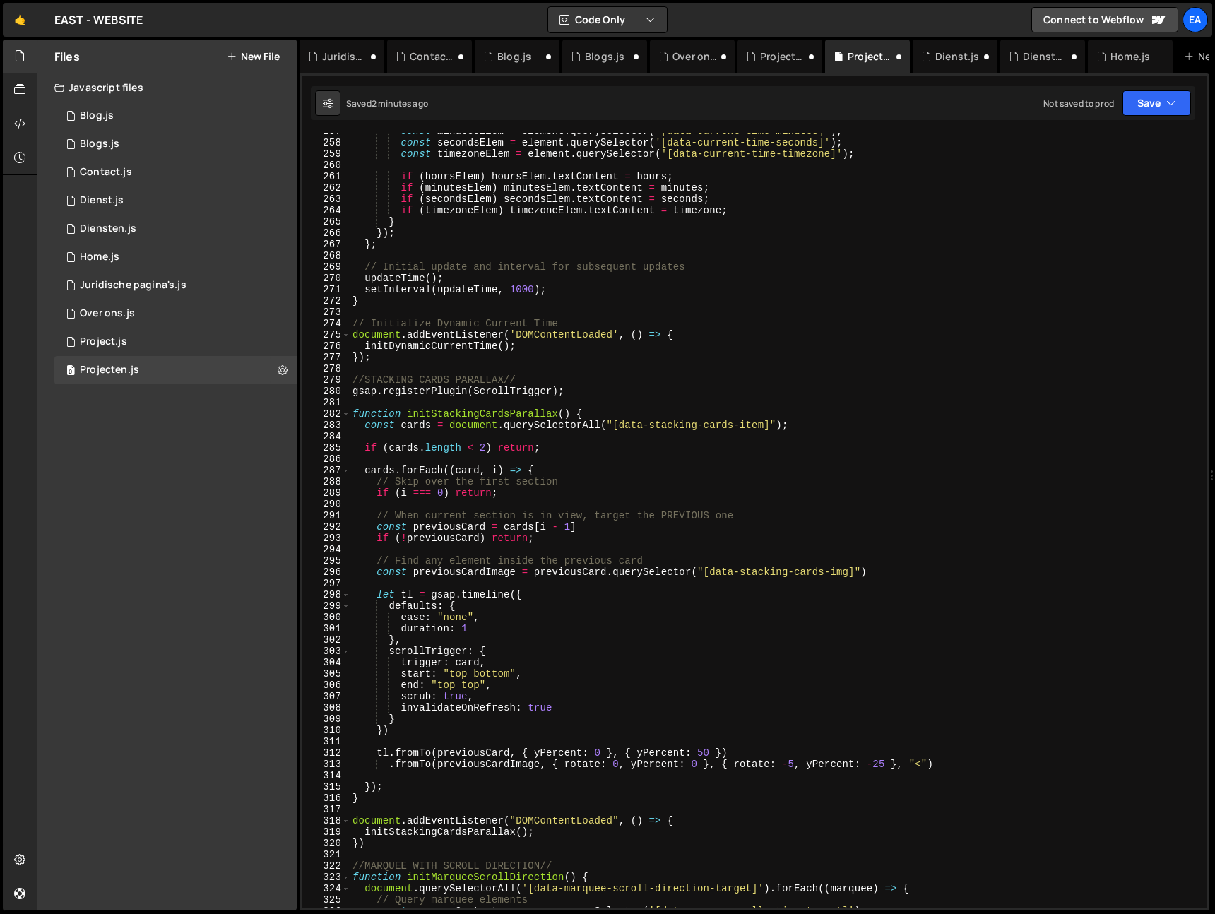
scroll to position [2920, 0]
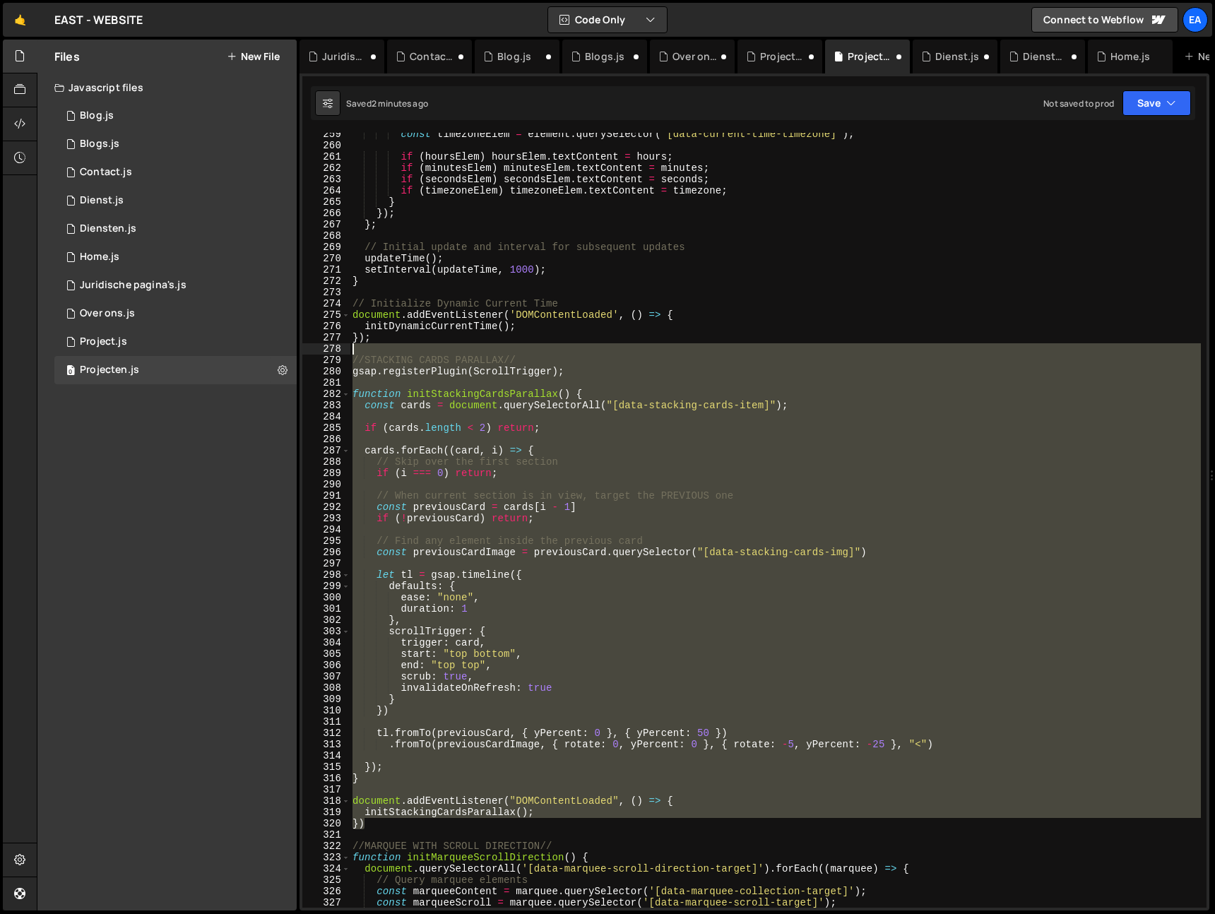
drag, startPoint x: 376, startPoint y: 824, endPoint x: 322, endPoint y: 346, distance: 480.5
click at [322, 346] on div "259 260 261 262 263 264 265 266 267 268 269 270 271 272 273 274 275 276 277 278…" at bounding box center [754, 520] width 904 height 775
type textarea "//STACKING CARDS PARALLAX//"
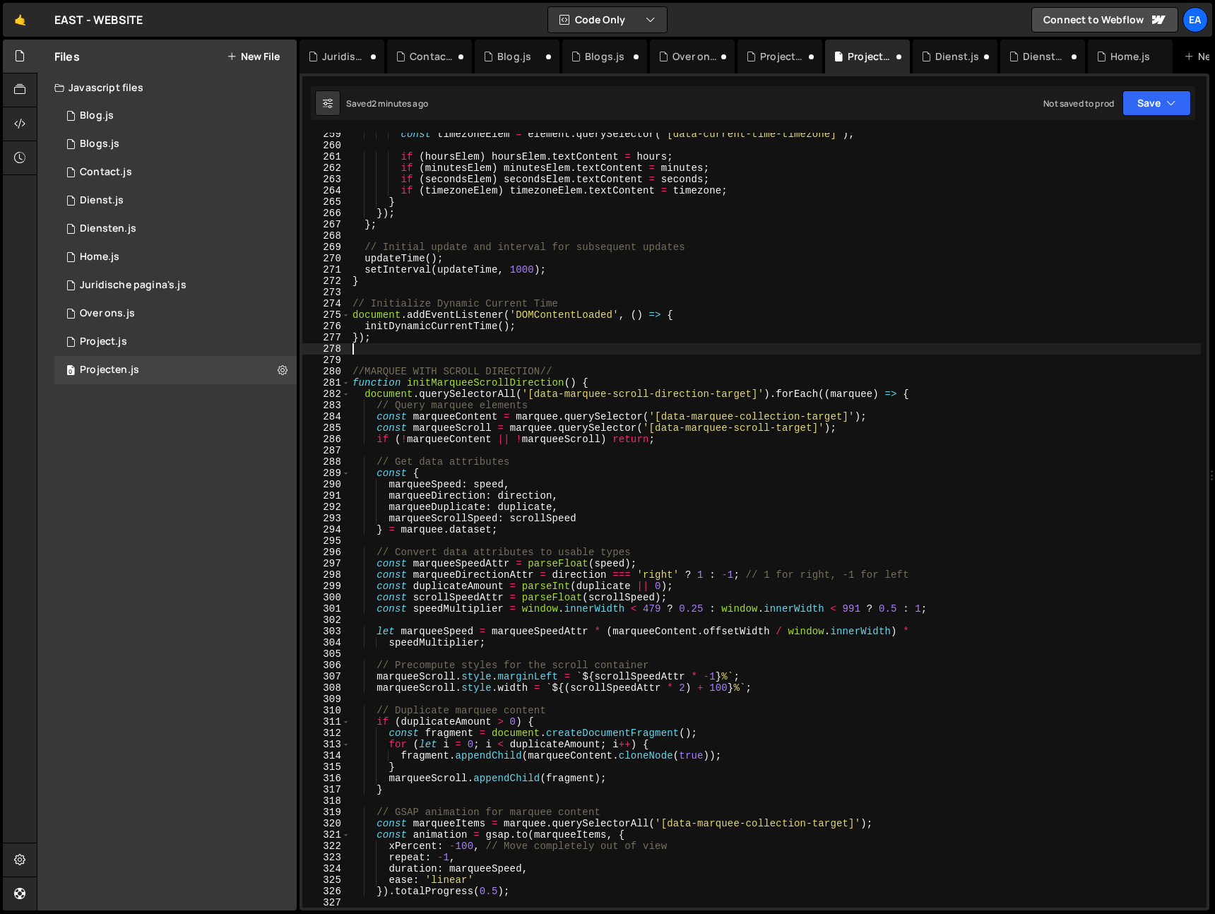
type textarea "});"
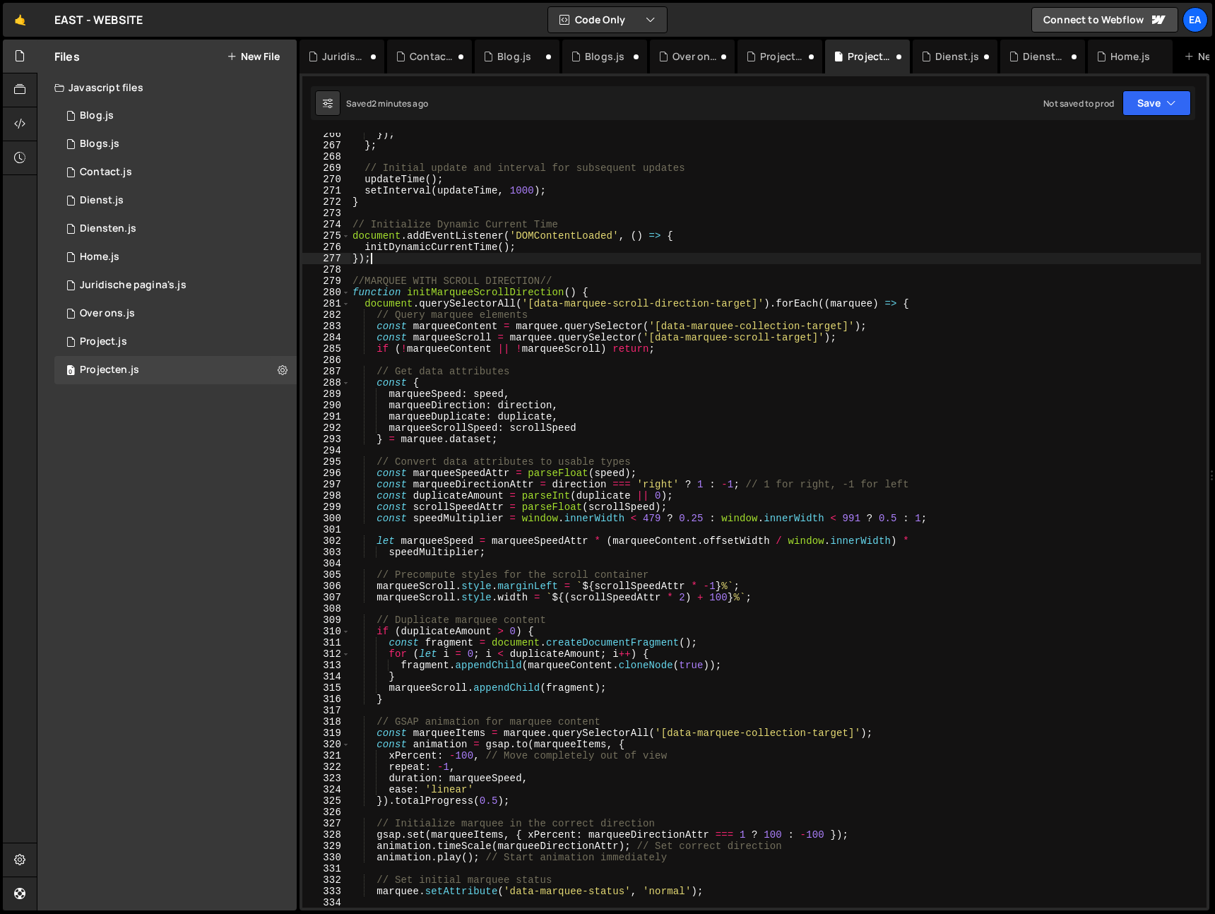
scroll to position [3001, 0]
click at [391, 267] on div "}) ; } ; // Initial update and interval for subsequent updates updateTime ( ) ;…" at bounding box center [775, 525] width 851 height 798
drag, startPoint x: 349, startPoint y: 275, endPoint x: 597, endPoint y: 417, distance: 285.7
click at [599, 419] on div "266 267 268 269 270 271 272 273 274 275 276 277 278 279 280 281 282 283 284 285…" at bounding box center [754, 520] width 904 height 775
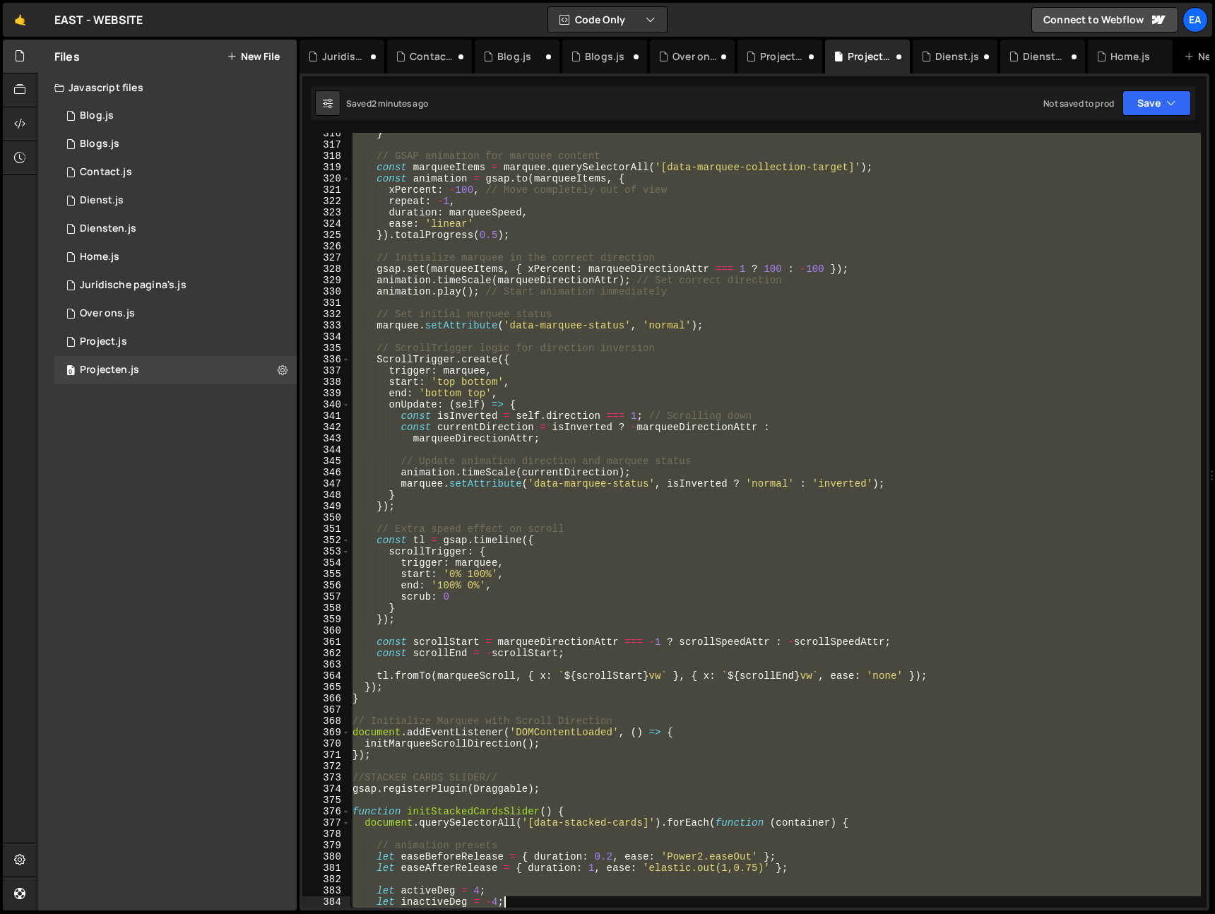
scroll to position [3565, 0]
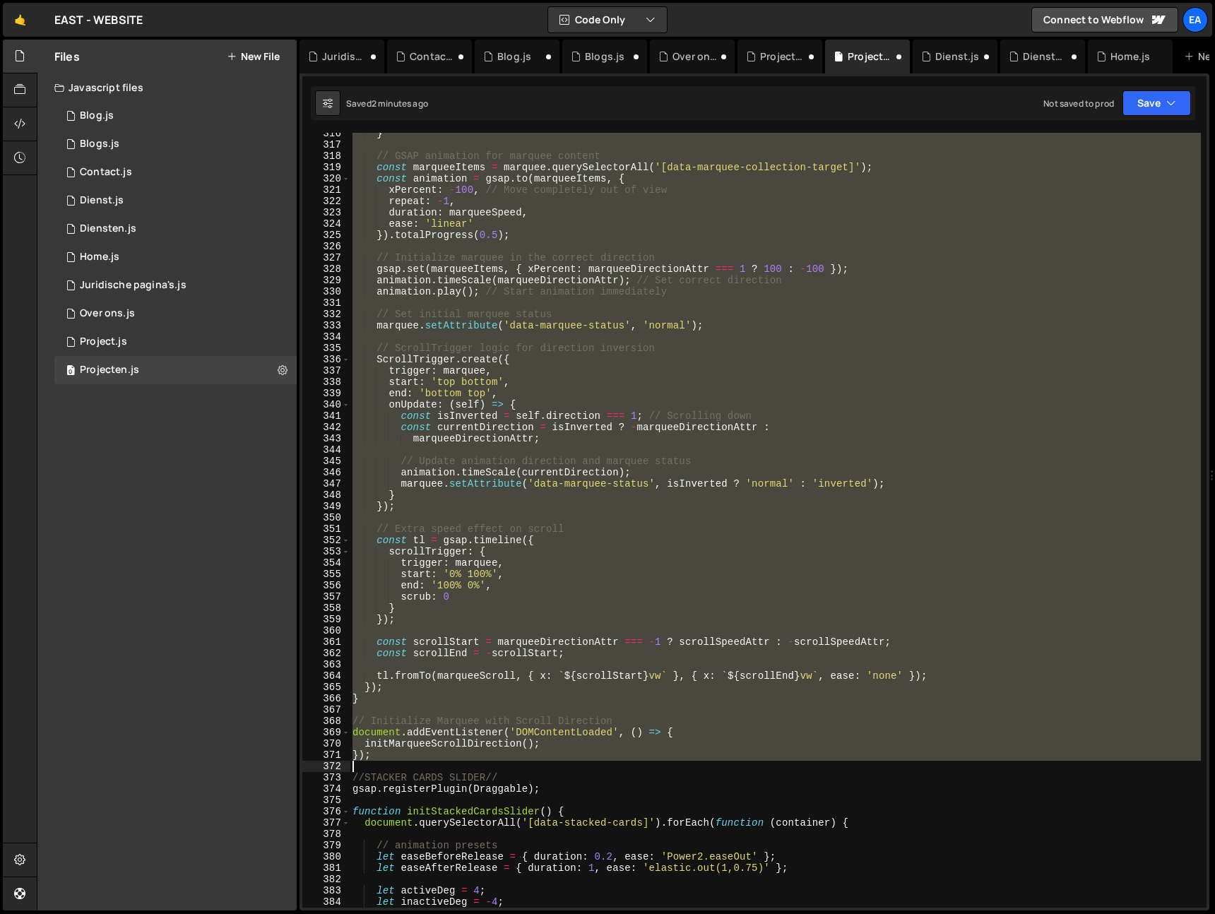
drag, startPoint x: 352, startPoint y: 280, endPoint x: 550, endPoint y: 764, distance: 523.4
click at [550, 764] on div "} // GSAP animation for marquee content const marqueeItems = marquee . querySel…" at bounding box center [775, 527] width 851 height 798
type textarea "});"
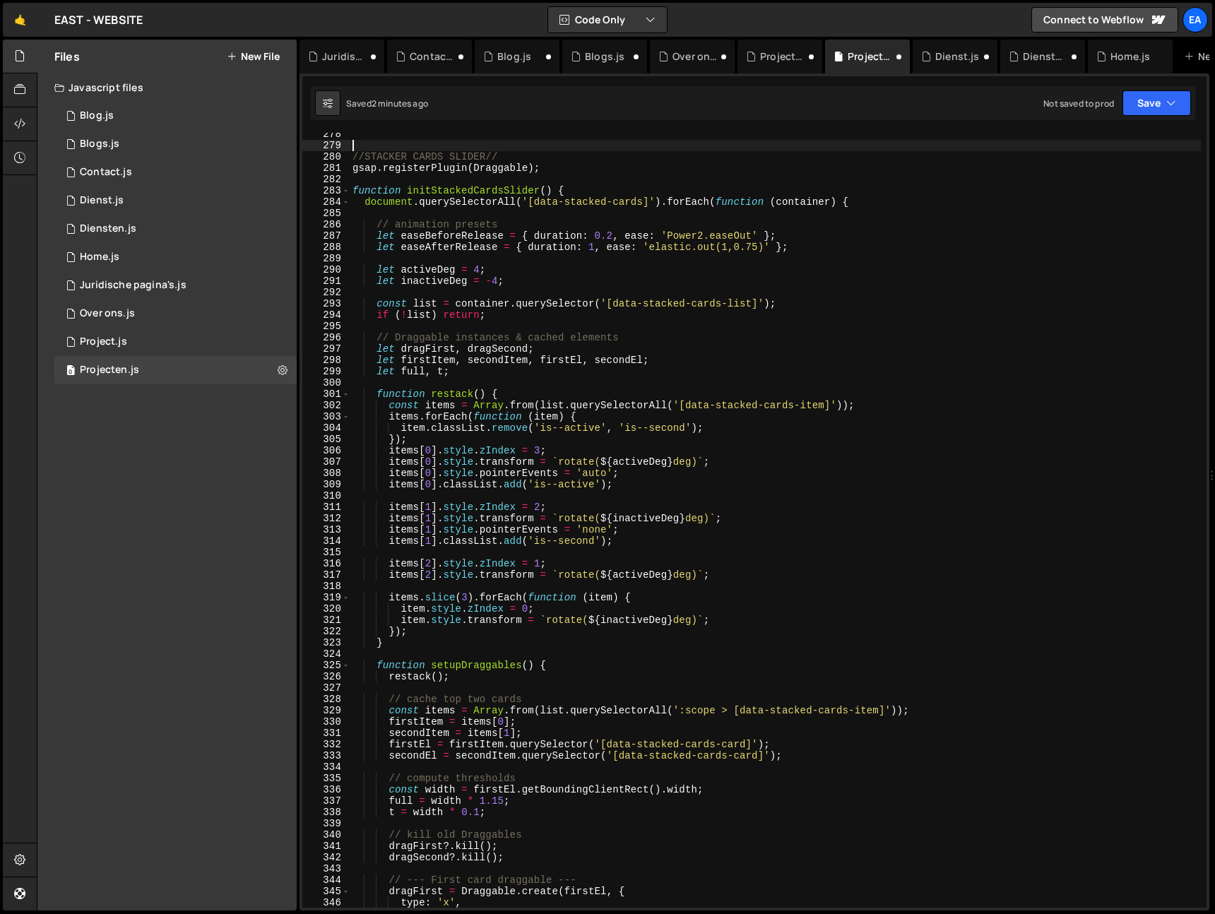
scroll to position [2887, 0]
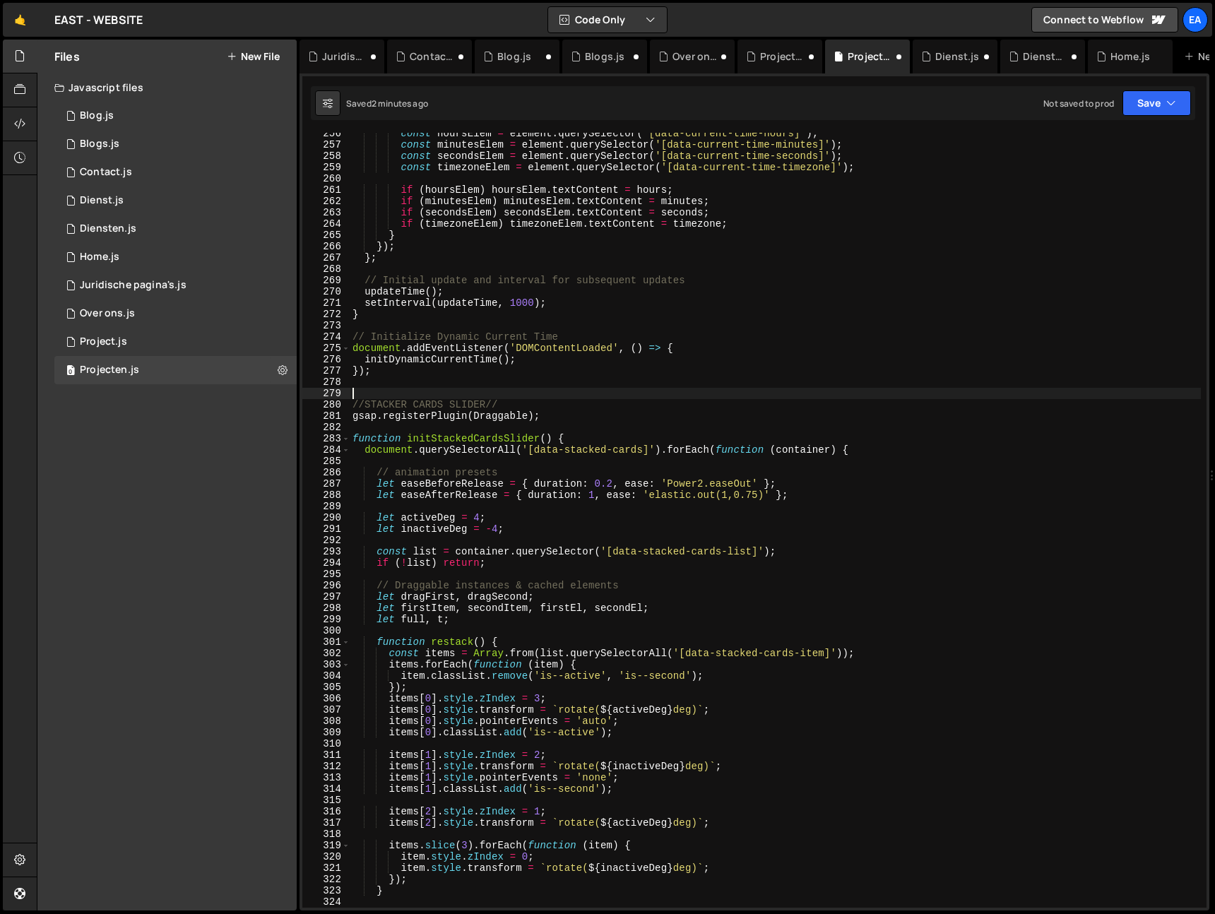
click at [496, 389] on div "const hoursElem = element . querySelector ( '[data-current-time-hours]' ) ; con…" at bounding box center [775, 527] width 851 height 798
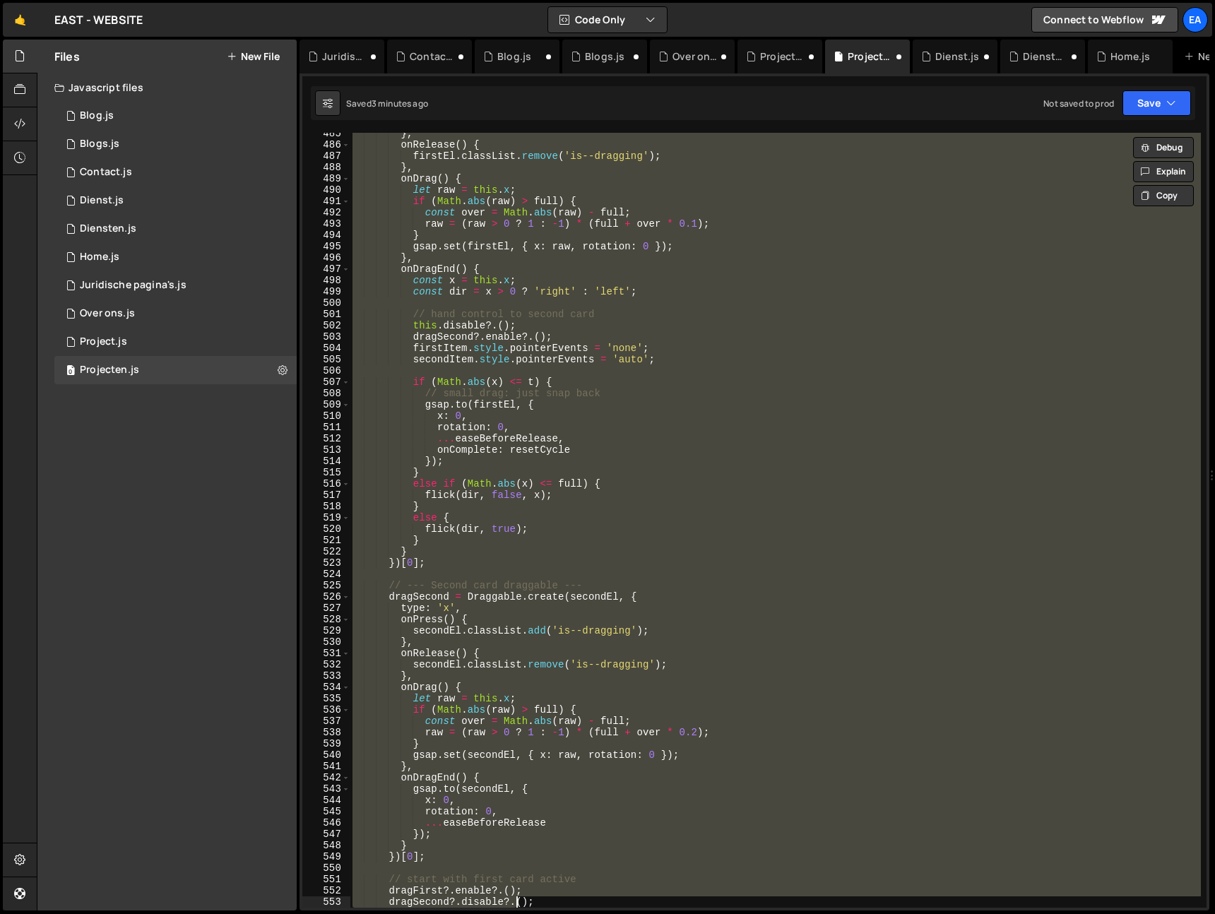
scroll to position [5554, 0]
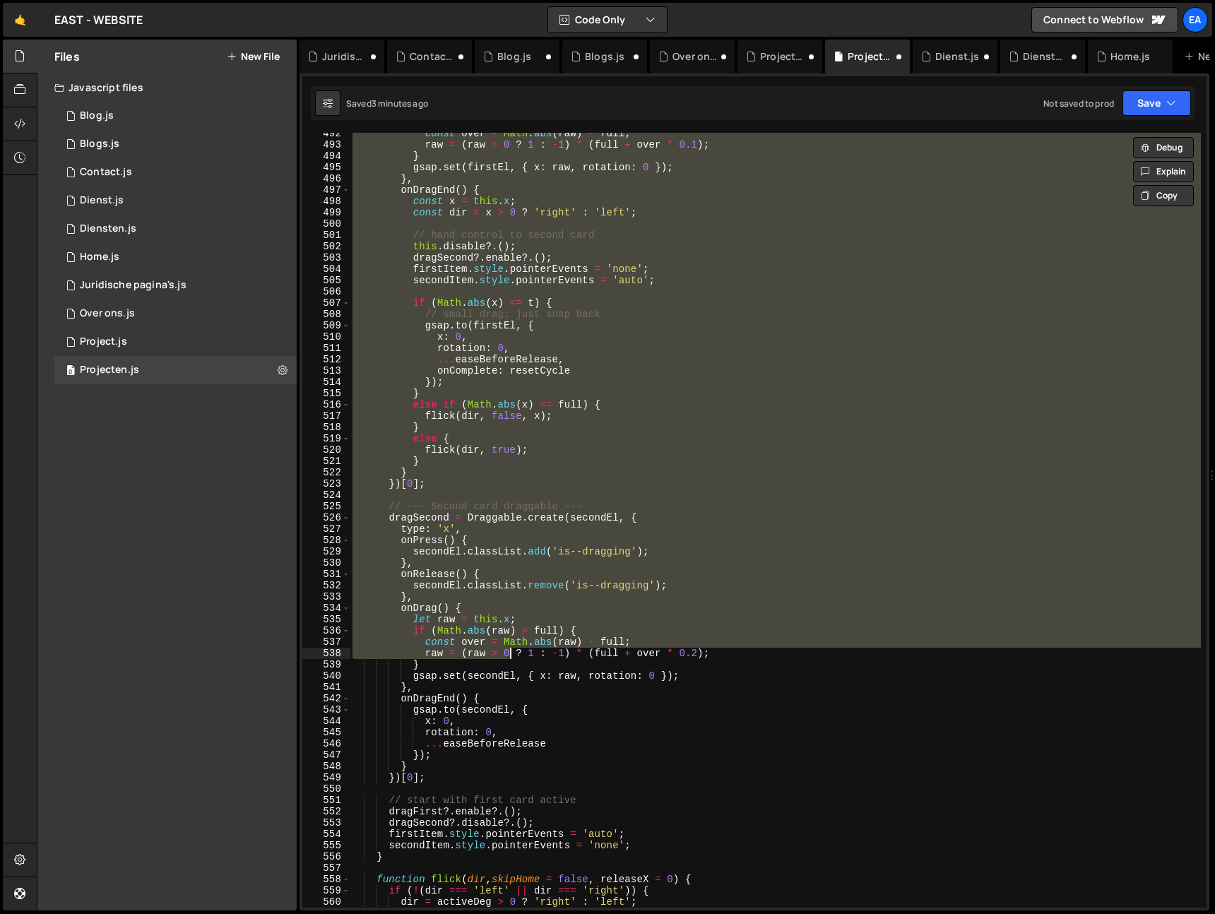
drag, startPoint x: 352, startPoint y: 154, endPoint x: 511, endPoint y: 658, distance: 528.8
click at [511, 658] on div "const over = Math . abs ( raw ) - full ; raw = ( raw > 0 ? 1 : - 1 ) * ( full +…" at bounding box center [775, 527] width 851 height 798
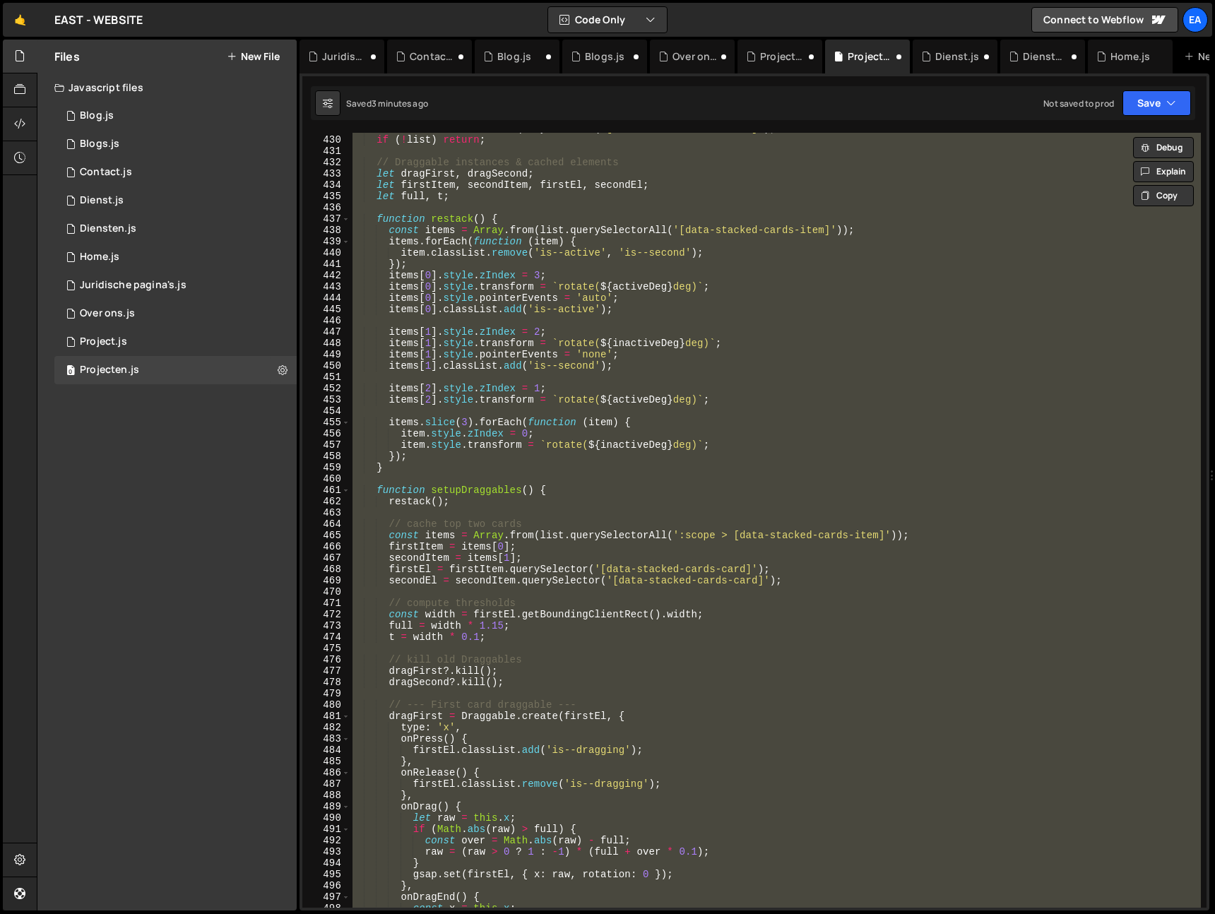
scroll to position [4526, 0]
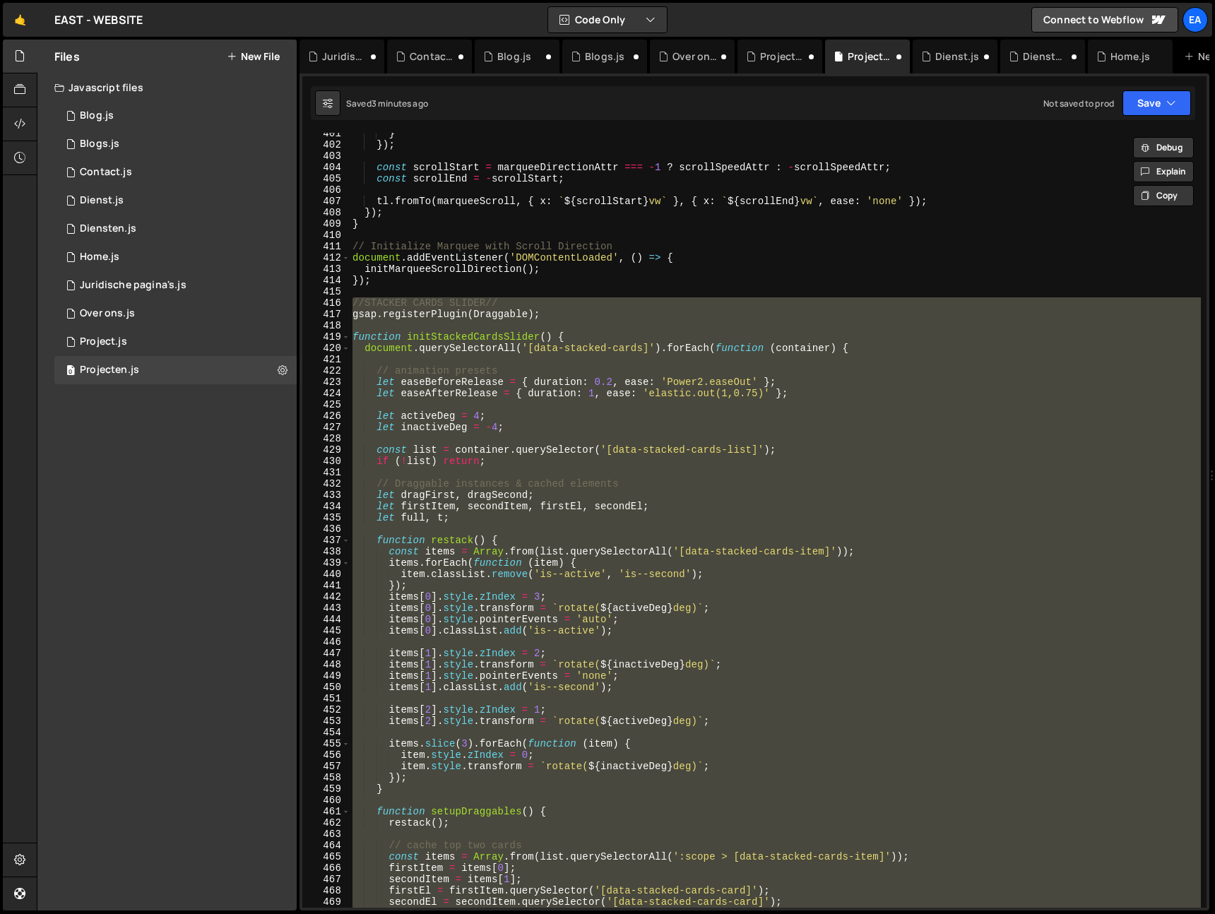
click at [391, 300] on div "} }) ; const scrollStart = marqueeDirectionAttr === - 1 ? scrollSpeedAttr : - s…" at bounding box center [775, 520] width 851 height 775
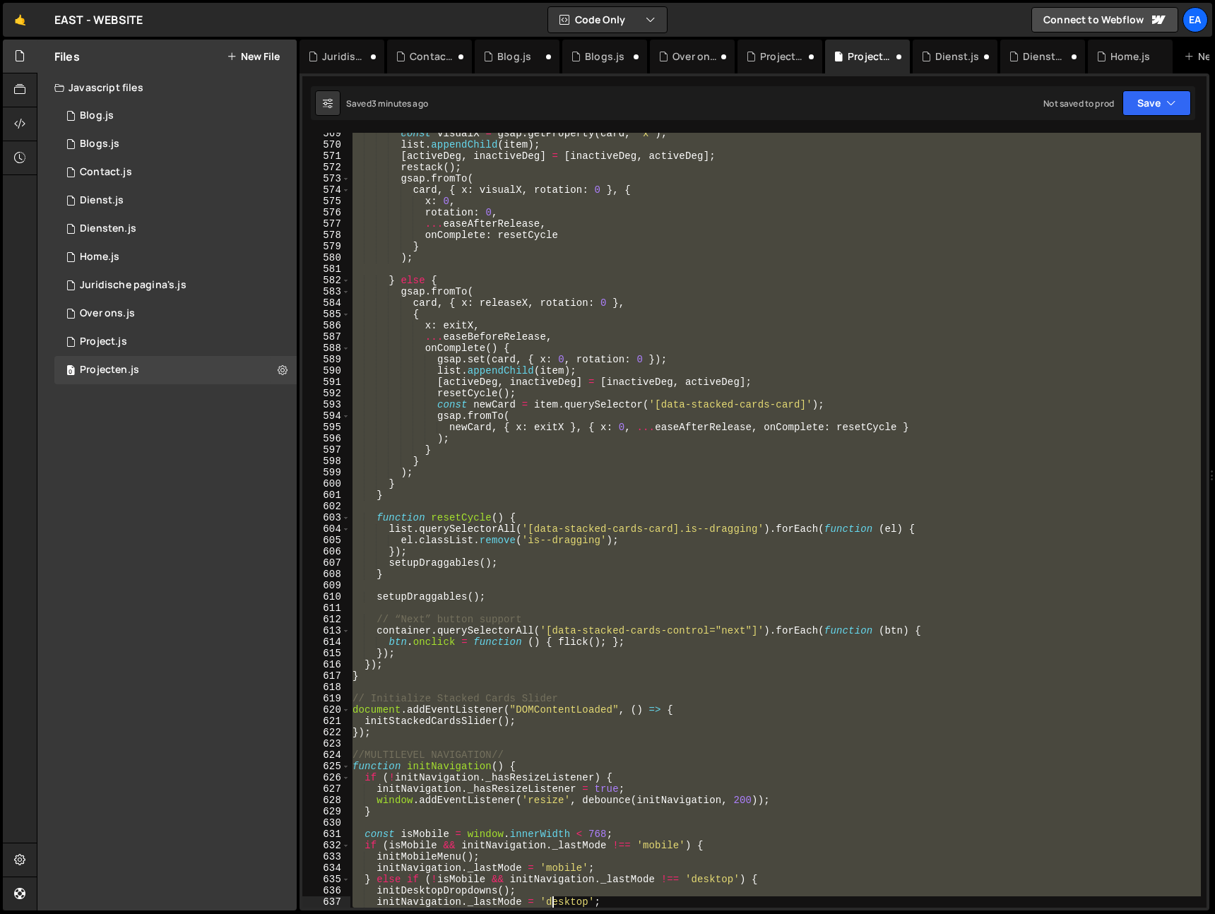
scroll to position [6436, 0]
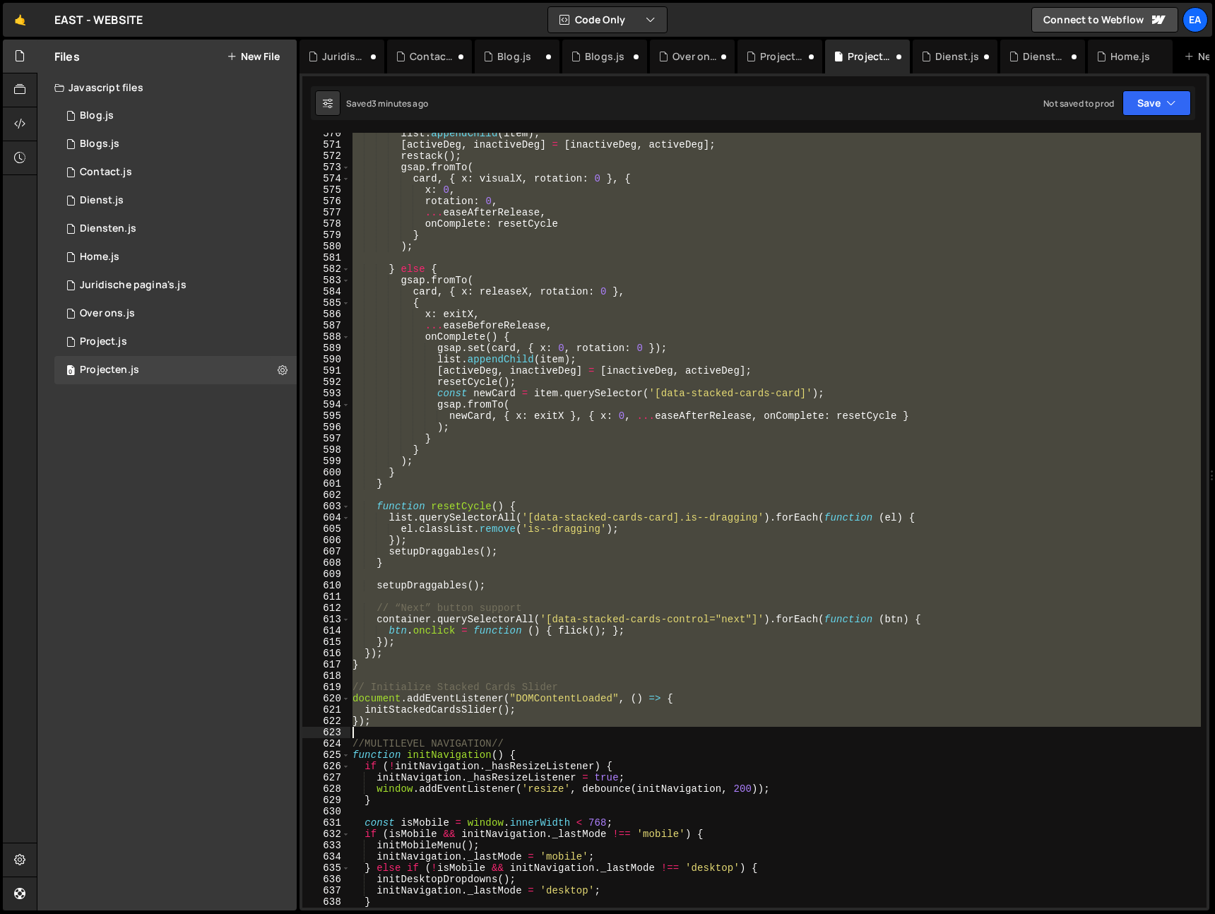
drag, startPoint x: 352, startPoint y: 301, endPoint x: 545, endPoint y: 731, distance: 471.7
click at [545, 731] on div "list . appendChild ( item ) ; [ activeDeg , inactiveDeg ] = [ inactiveDeg , act…" at bounding box center [775, 527] width 851 height 798
type textarea "});"
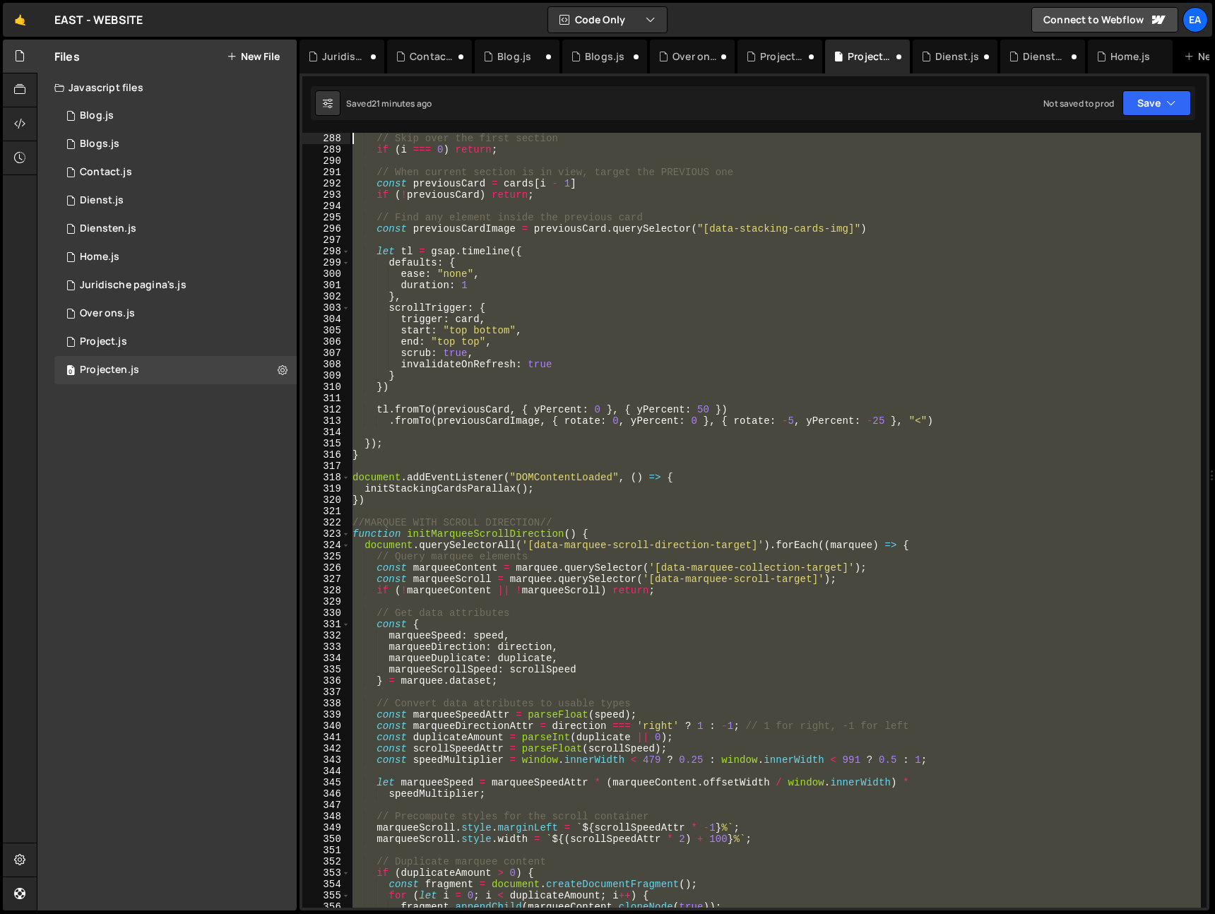
scroll to position [3232, 0]
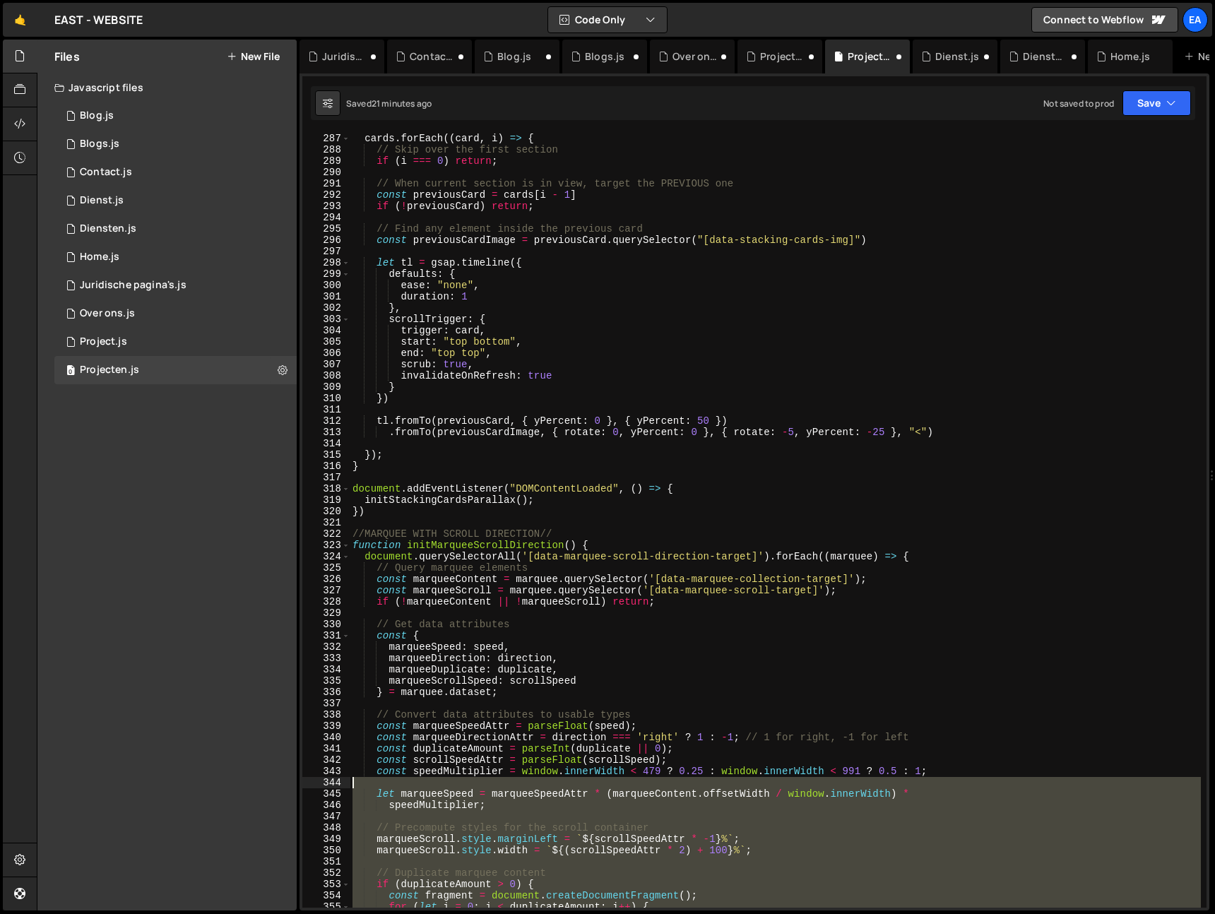
drag, startPoint x: 362, startPoint y: 741, endPoint x: 337, endPoint y: 788, distance: 53.7
click at [337, 788] on div "287 288 289 290 291 292 293 294 295 296 297 298 299 300 301 302 303 304 305 306…" at bounding box center [754, 520] width 904 height 775
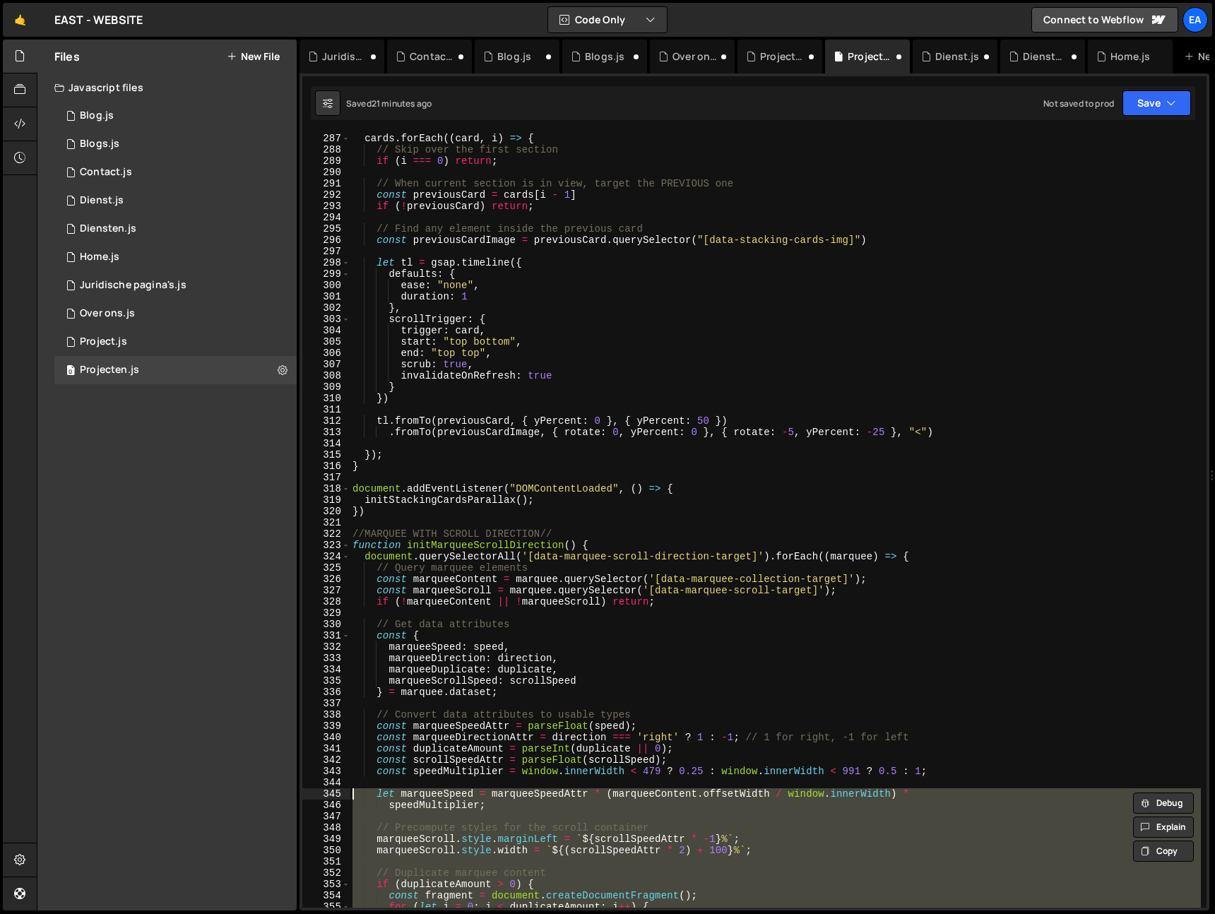
click at [583, 514] on div "cards . forEach (( card , i ) => { // Skip over the first section if ( i === 0 …" at bounding box center [775, 532] width 851 height 798
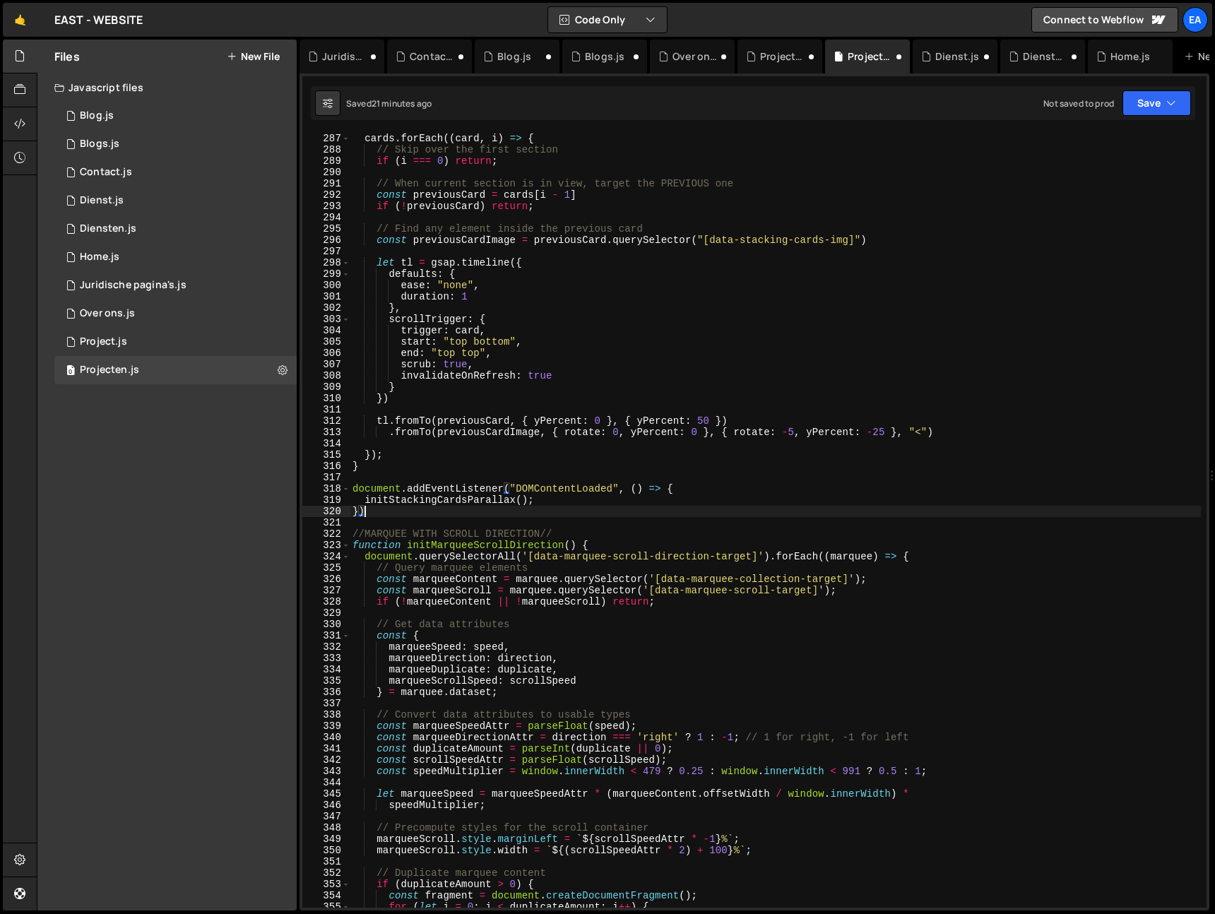
type textarea "});"
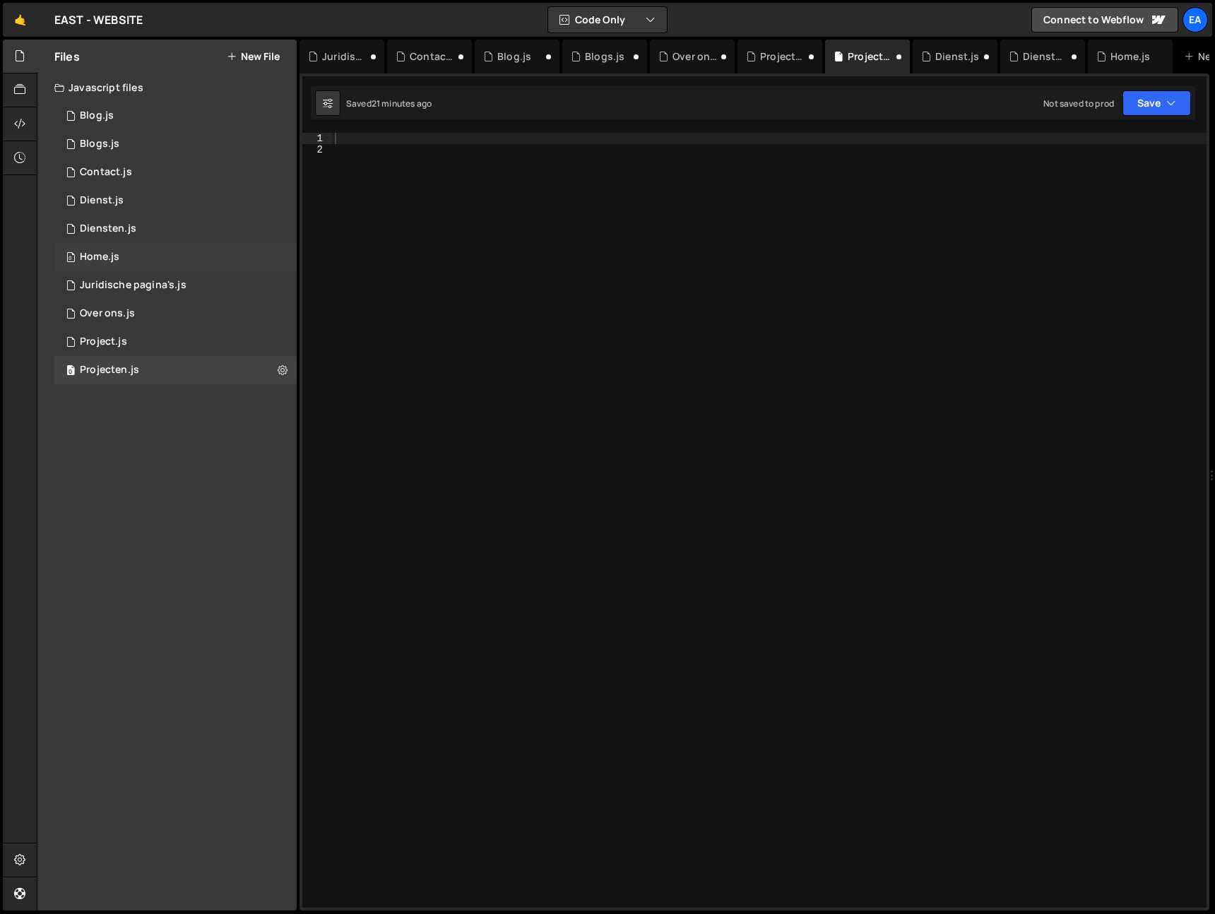
click at [146, 256] on div "0 Home.js 0" at bounding box center [175, 257] width 242 height 28
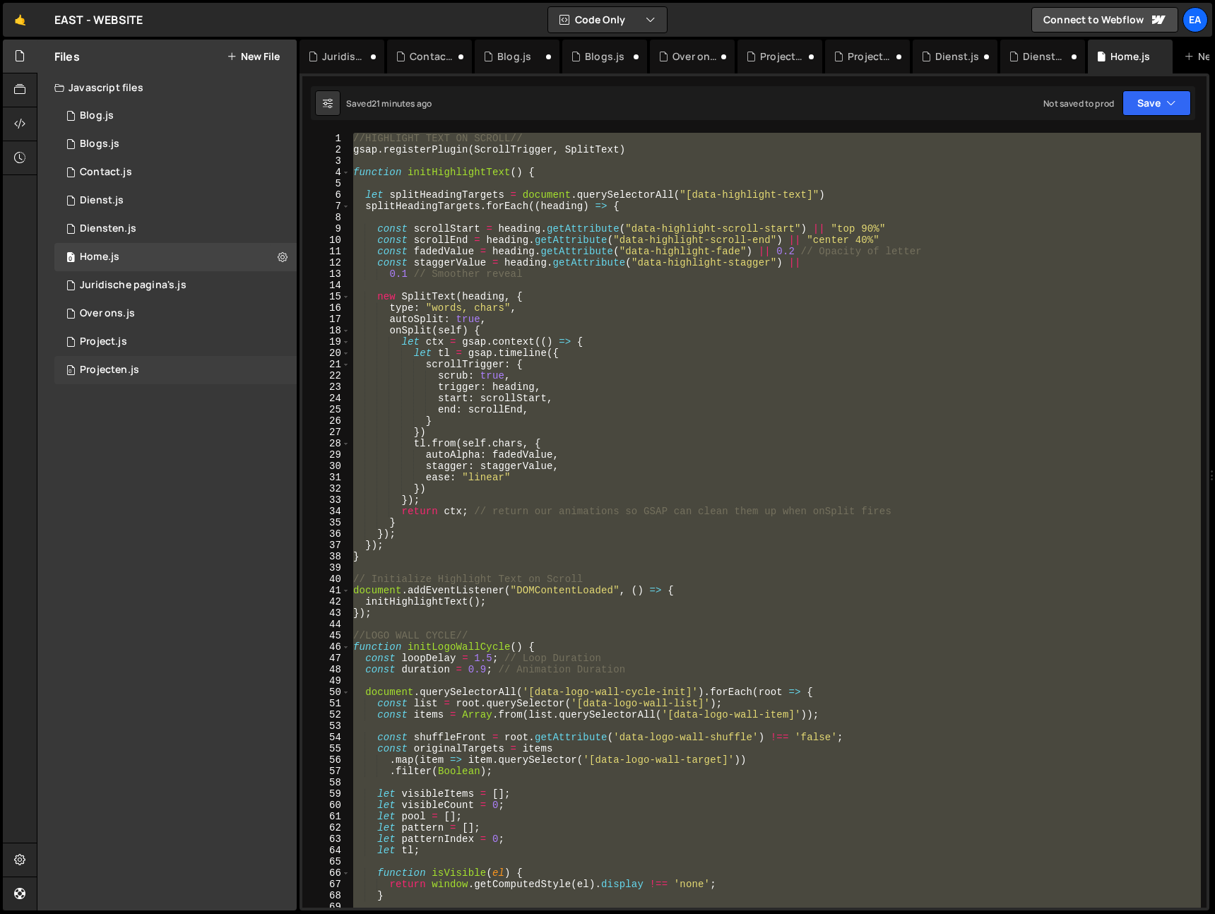
click at [136, 368] on div "Projecten.js" at bounding box center [109, 370] width 59 height 13
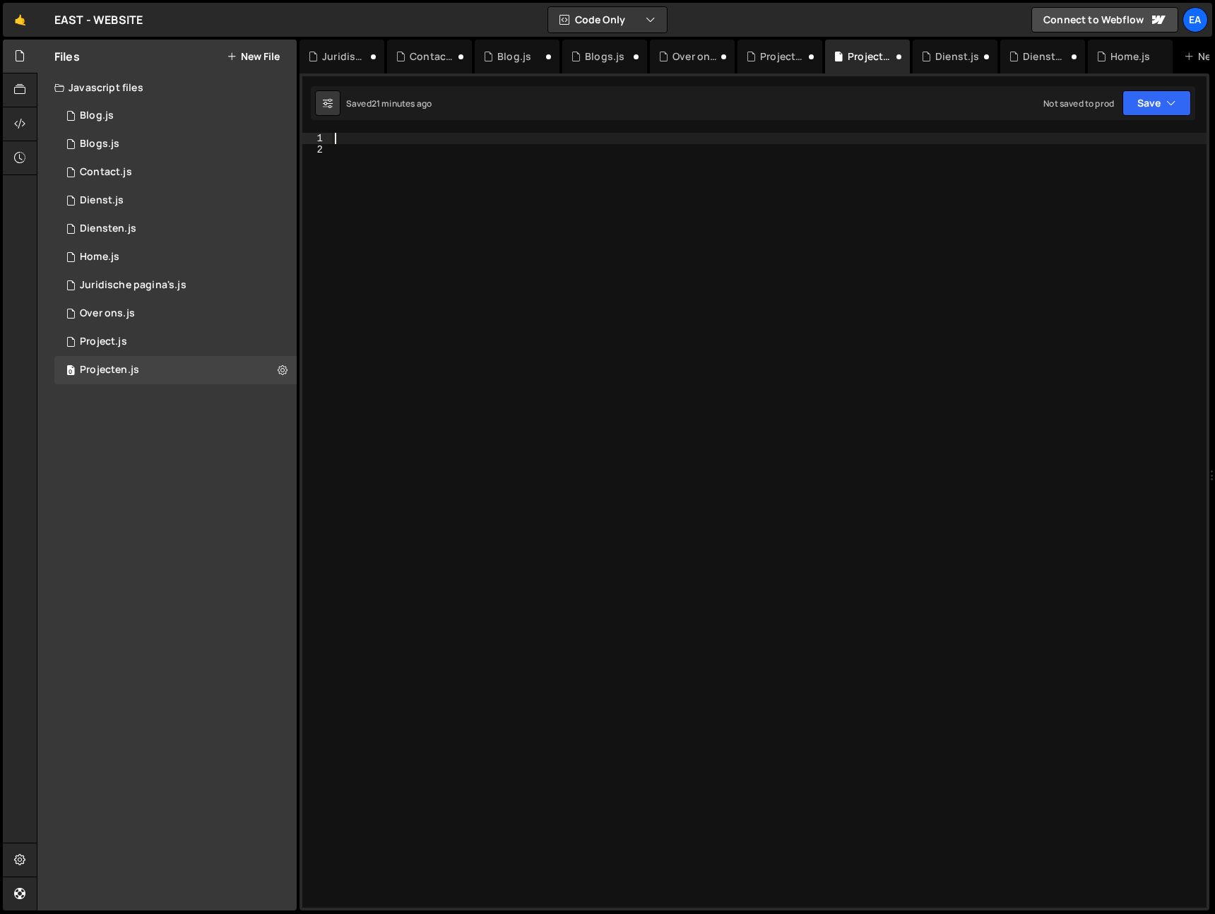
click at [365, 141] on div at bounding box center [769, 532] width 875 height 798
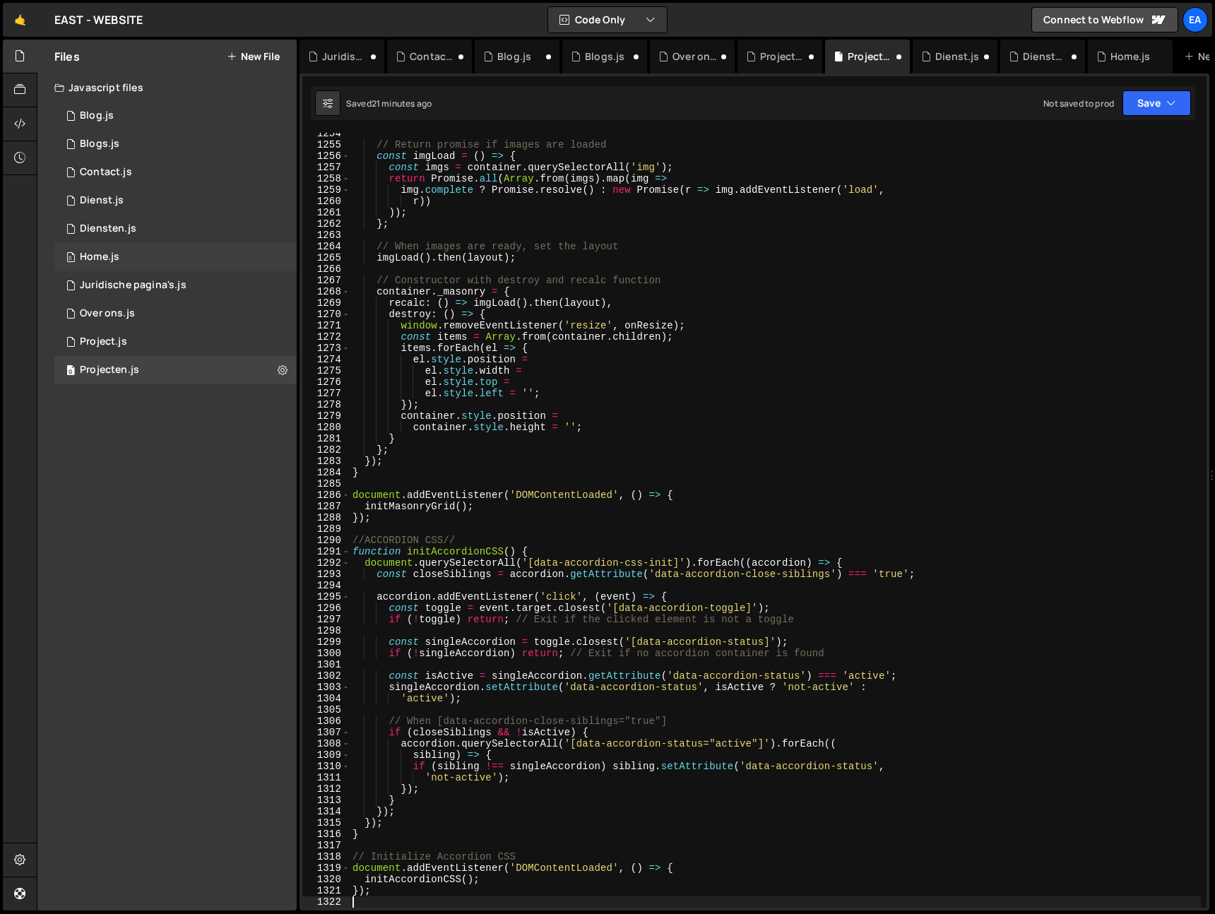
click at [128, 251] on div "0 Home.js 0" at bounding box center [175, 257] width 242 height 28
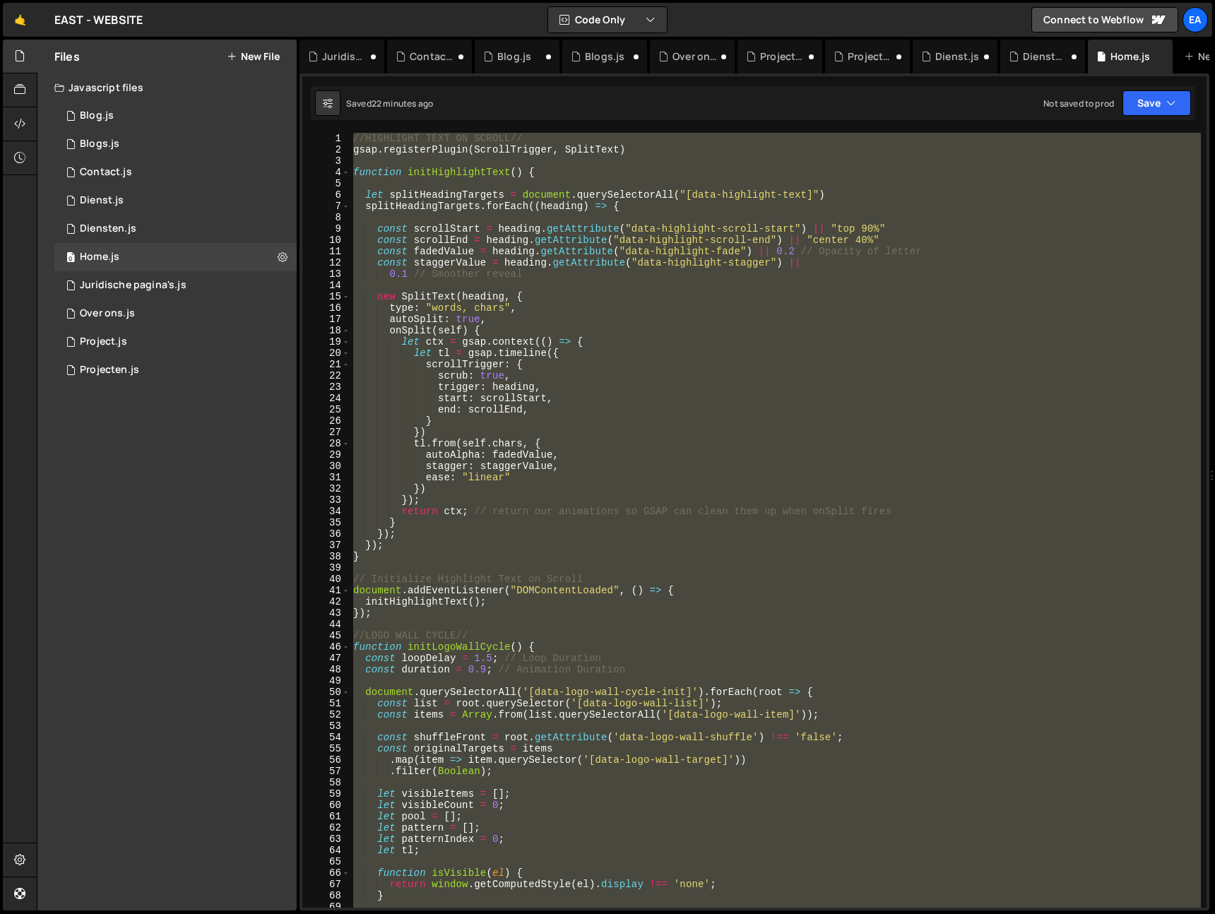
click at [485, 538] on div "//HIGHLIGHT TEXT ON SCROLL// gsap . registerPlugin ( ScrollTrigger , SplitText …" at bounding box center [775, 520] width 850 height 775
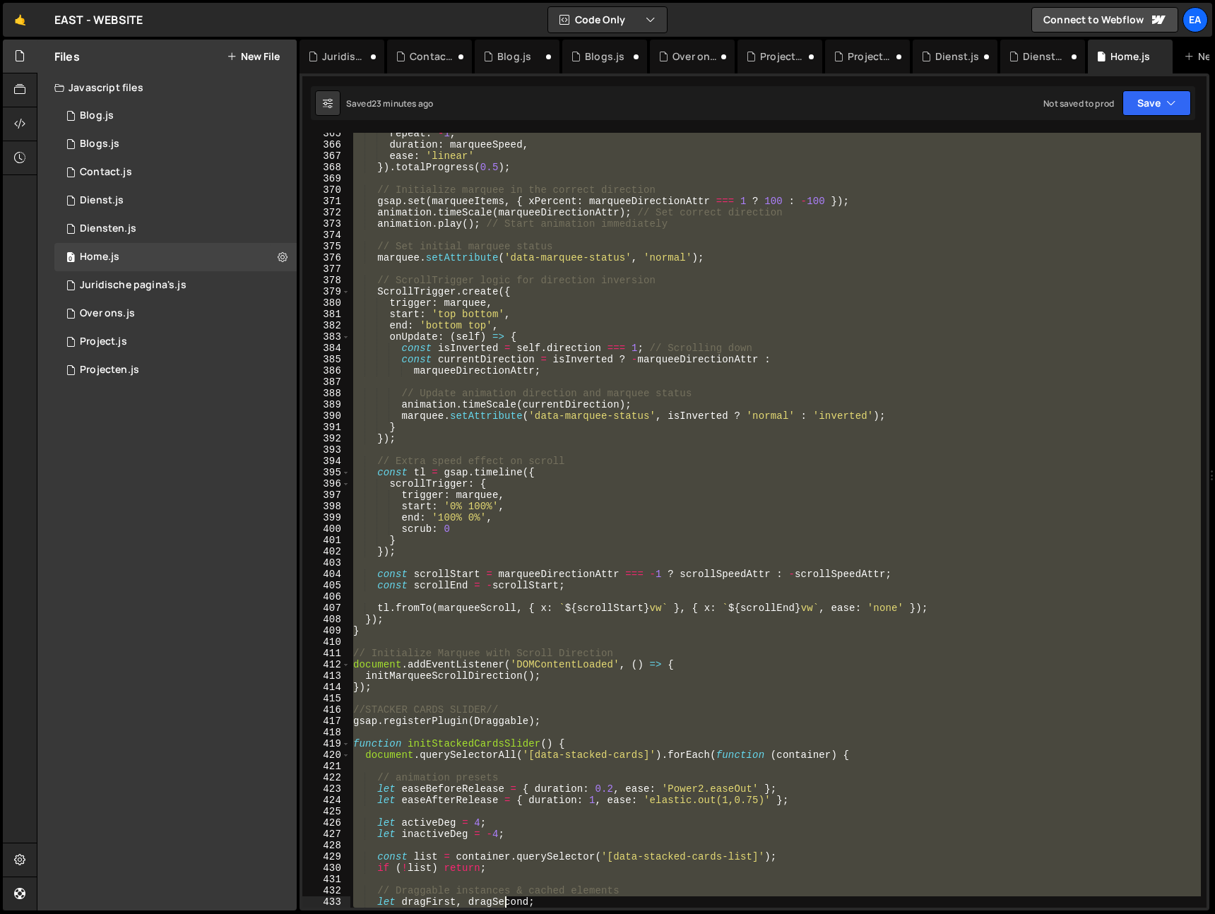
scroll to position [4164, 0]
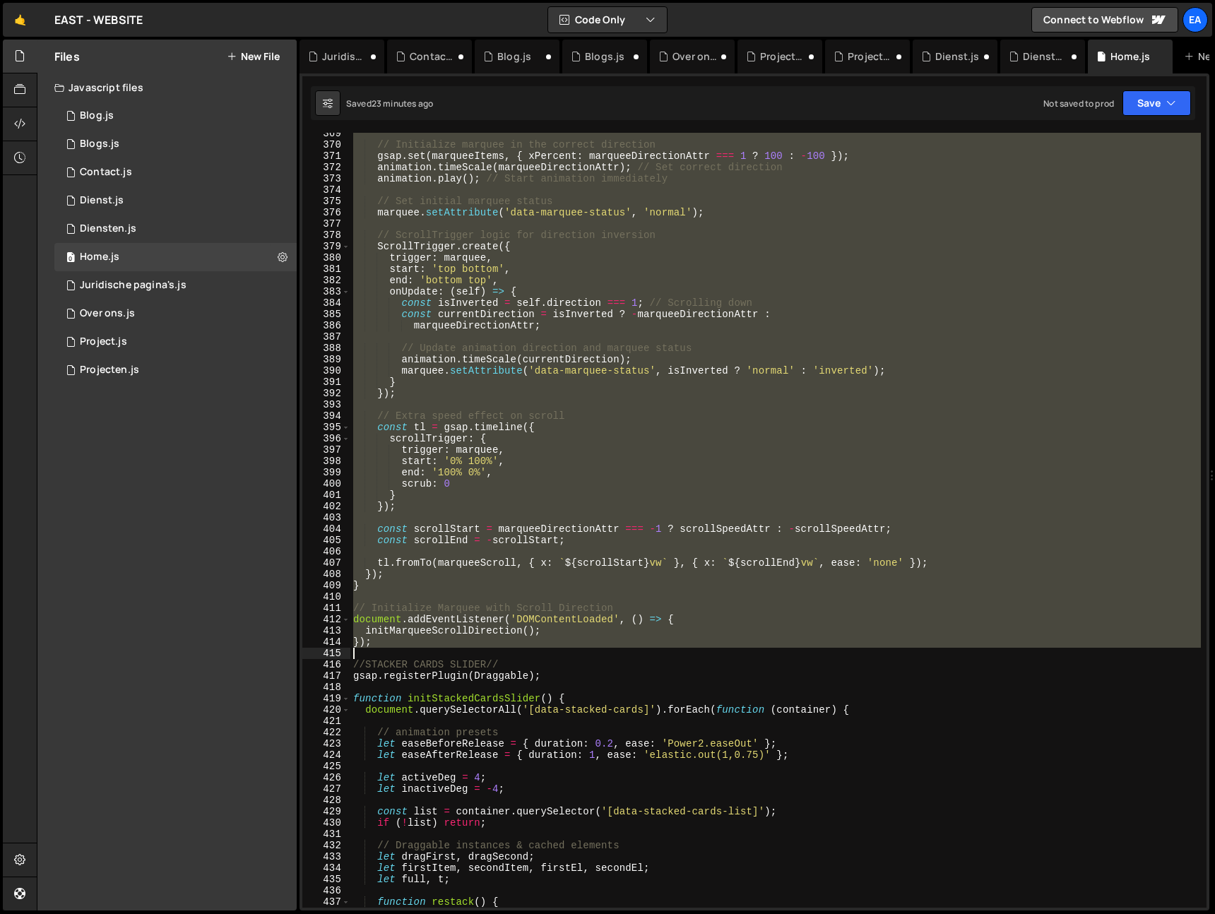
drag, startPoint x: 352, startPoint y: 198, endPoint x: 525, endPoint y: 653, distance: 487.4
click at [525, 653] on div "// Initialize marquee in the correct direction gsap . set ( marqueeItems , { xP…" at bounding box center [775, 527] width 850 height 798
type textarea "});"
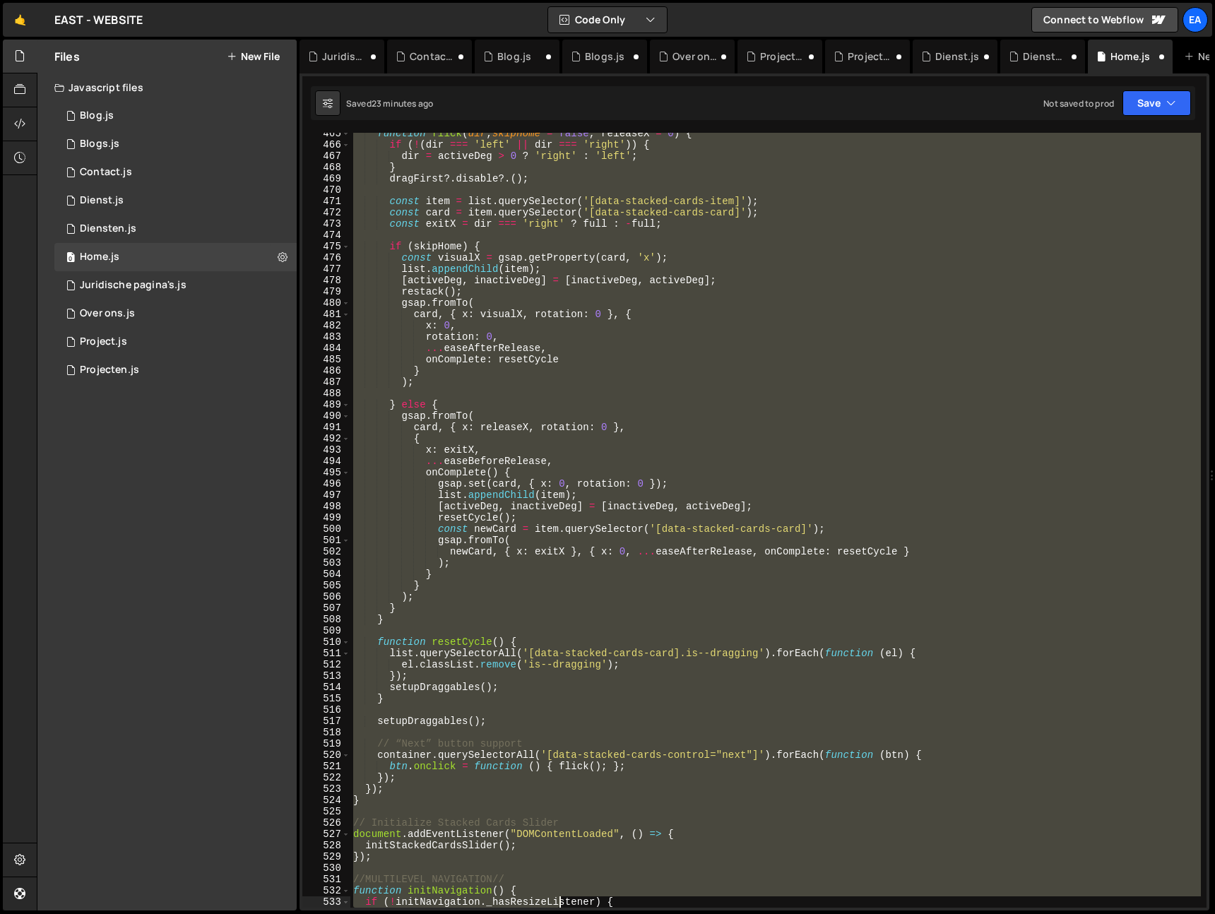
scroll to position [5249, 0]
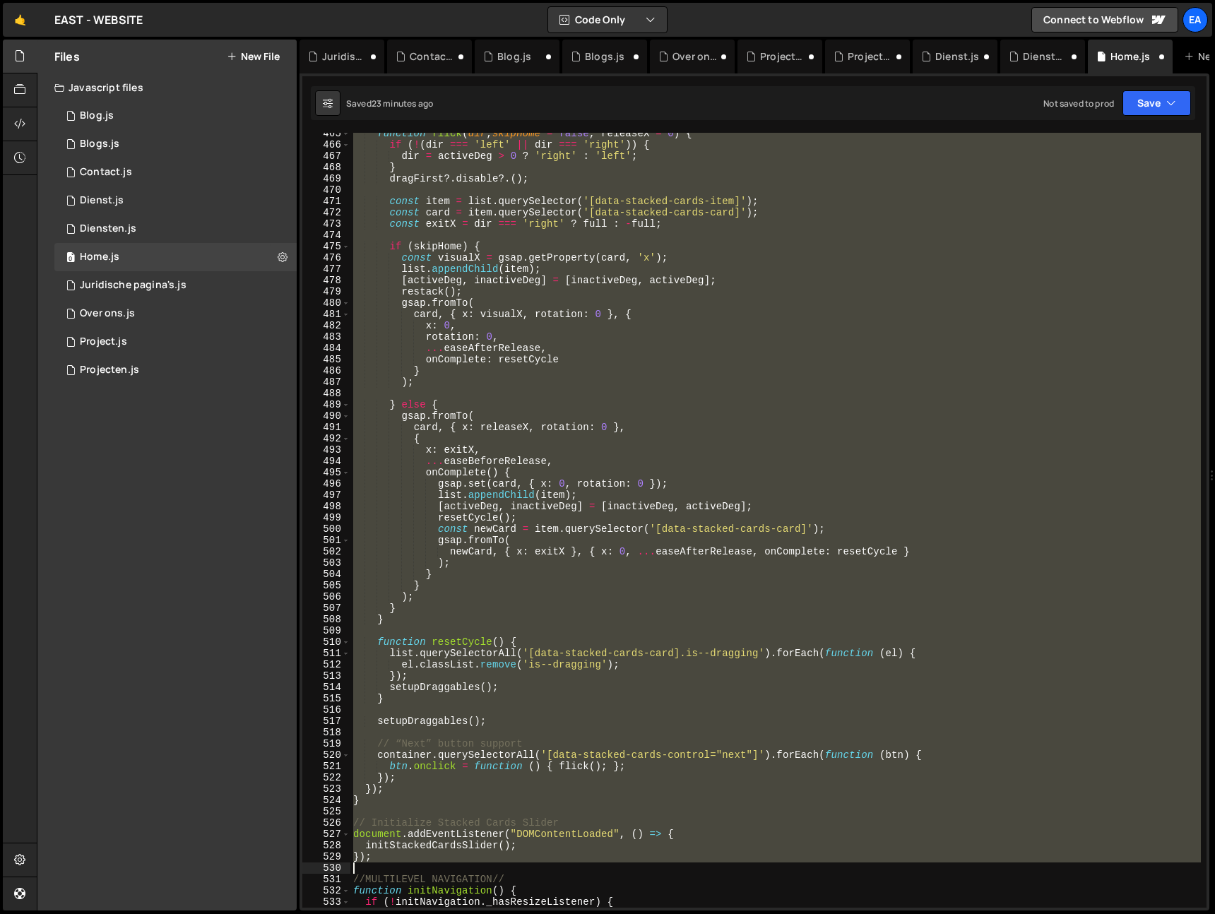
drag, startPoint x: 352, startPoint y: 237, endPoint x: 561, endPoint y: 866, distance: 662.5
click at [561, 866] on div "function flick ( dir , skipHome = false , releaseX = 0 ) { if ( ! ( dir === 'le…" at bounding box center [775, 527] width 850 height 798
type textarea "});"
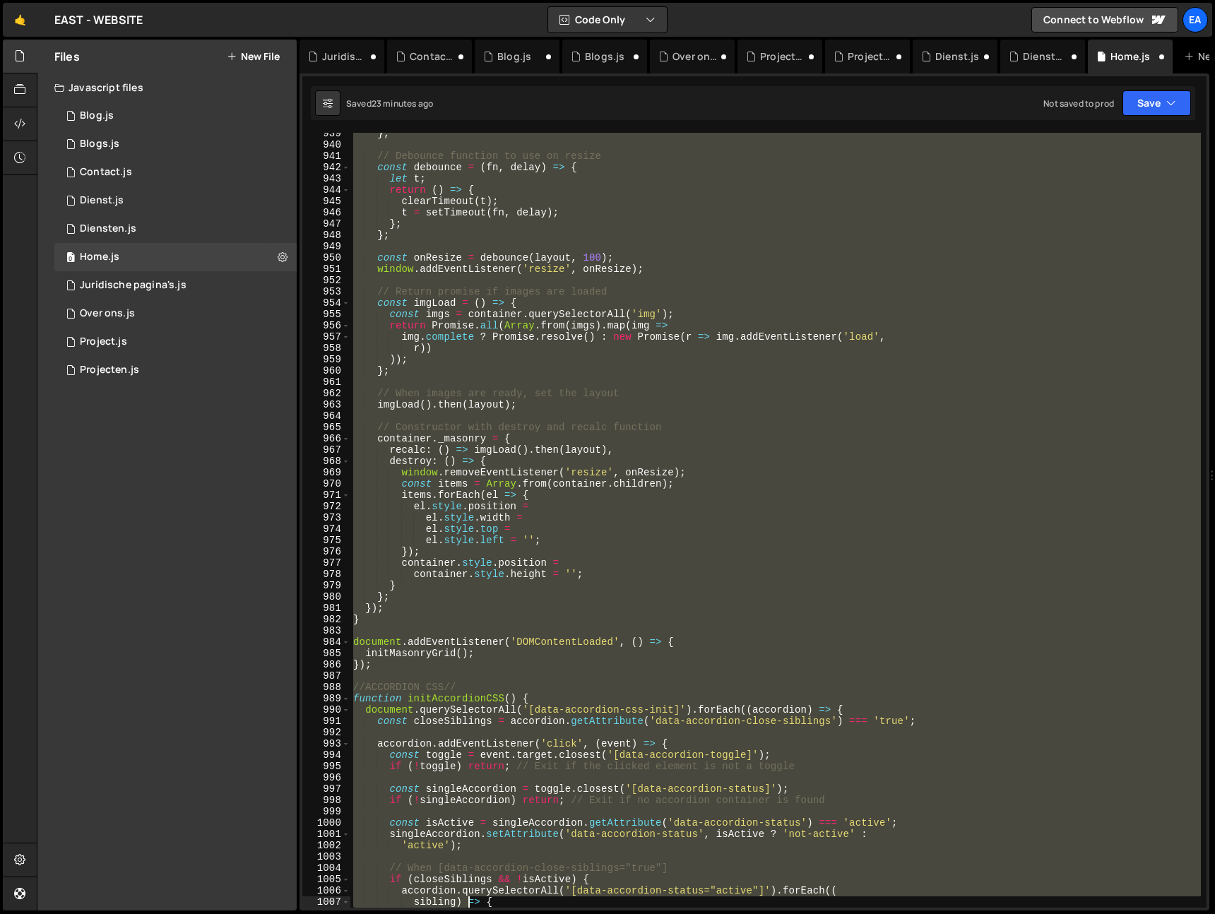
scroll to position [10629, 0]
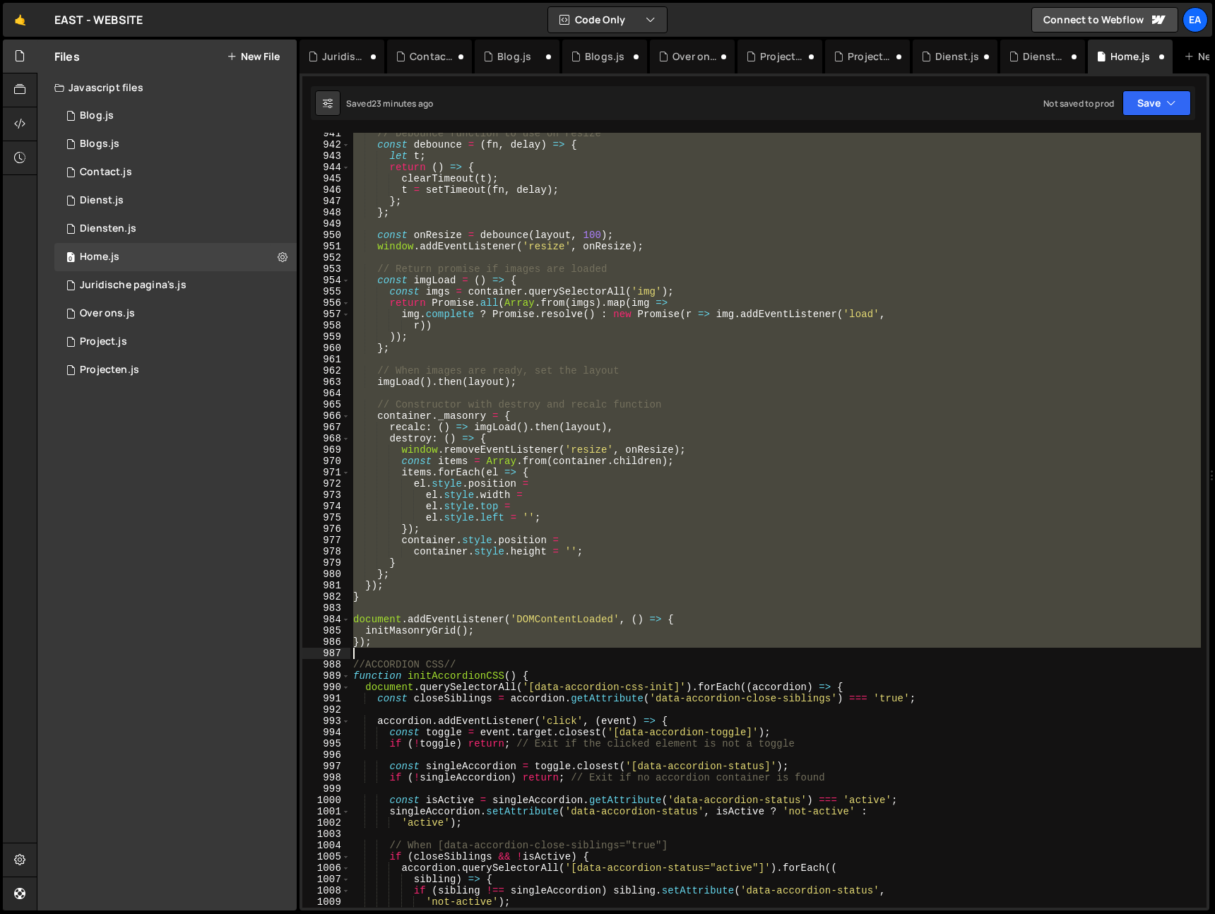
drag, startPoint x: 351, startPoint y: 319, endPoint x: 466, endPoint y: 651, distance: 350.5
click at [466, 651] on div "// Debounce function to use on resize const debounce = ( fn , delay ) => { let …" at bounding box center [775, 527] width 850 height 798
type textarea "});"
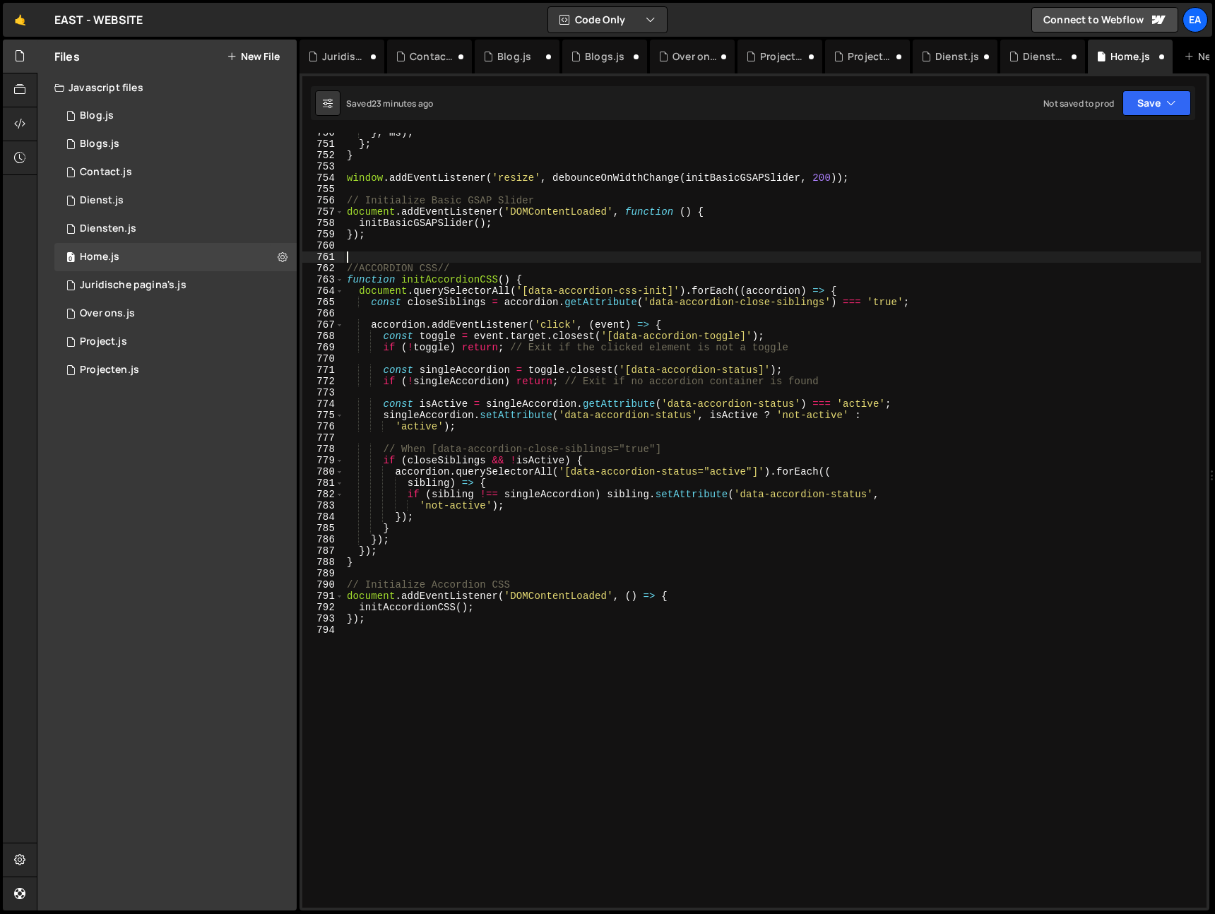
scroll to position [8409, 0]
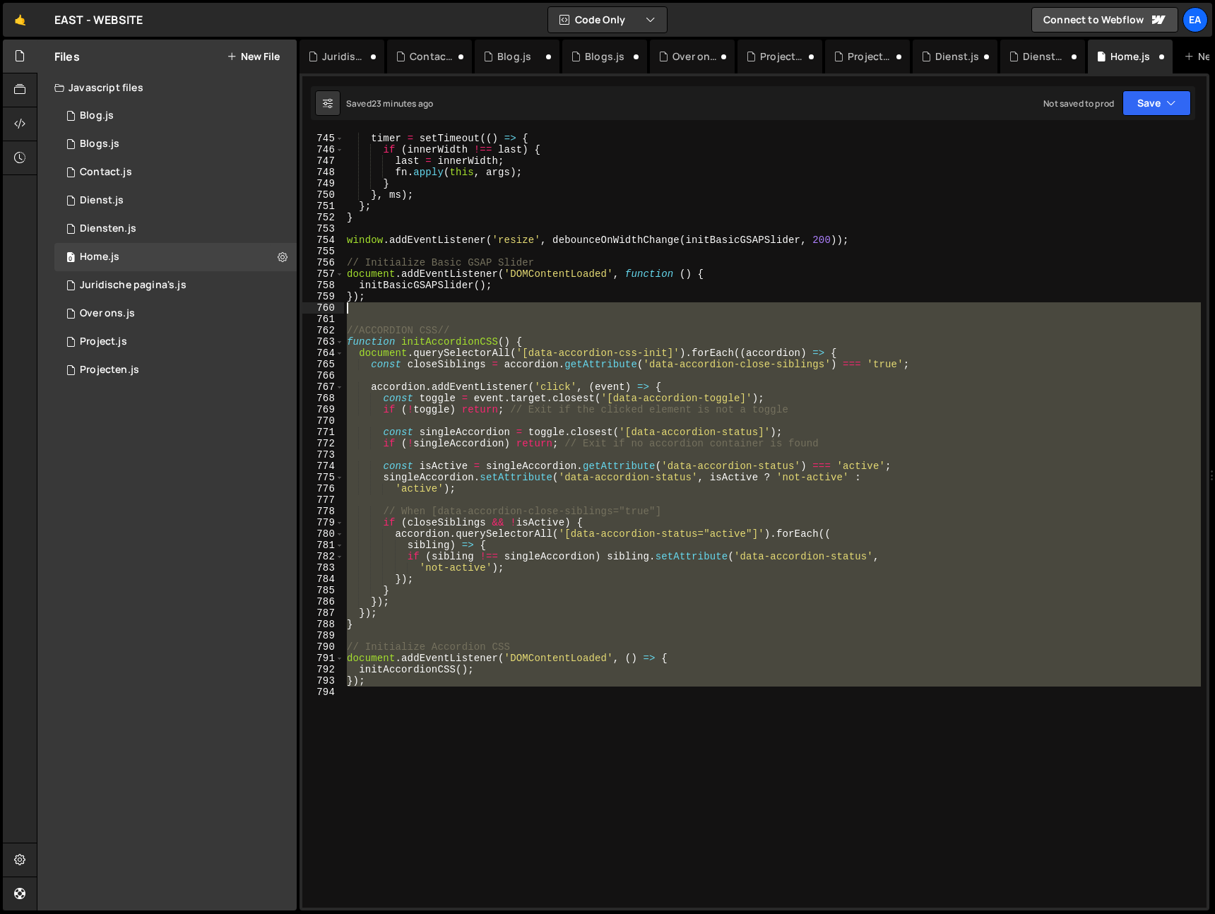
drag, startPoint x: 383, startPoint y: 701, endPoint x: 321, endPoint y: 311, distance: 395.4
click at [321, 311] on div "744 745 746 747 748 749 750 751 752 753 754 755 756 757 758 759 760 761 762 763…" at bounding box center [754, 520] width 904 height 775
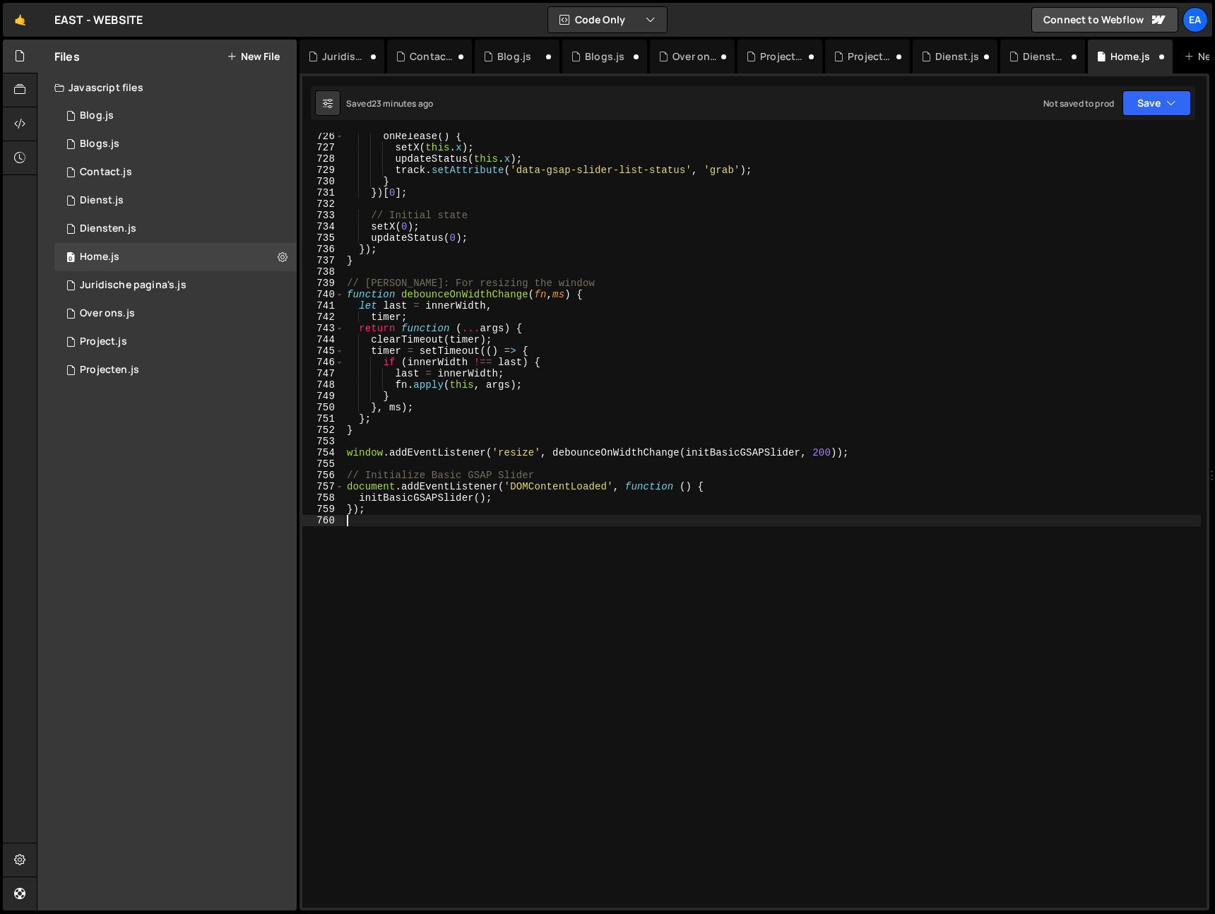
type textarea "});"
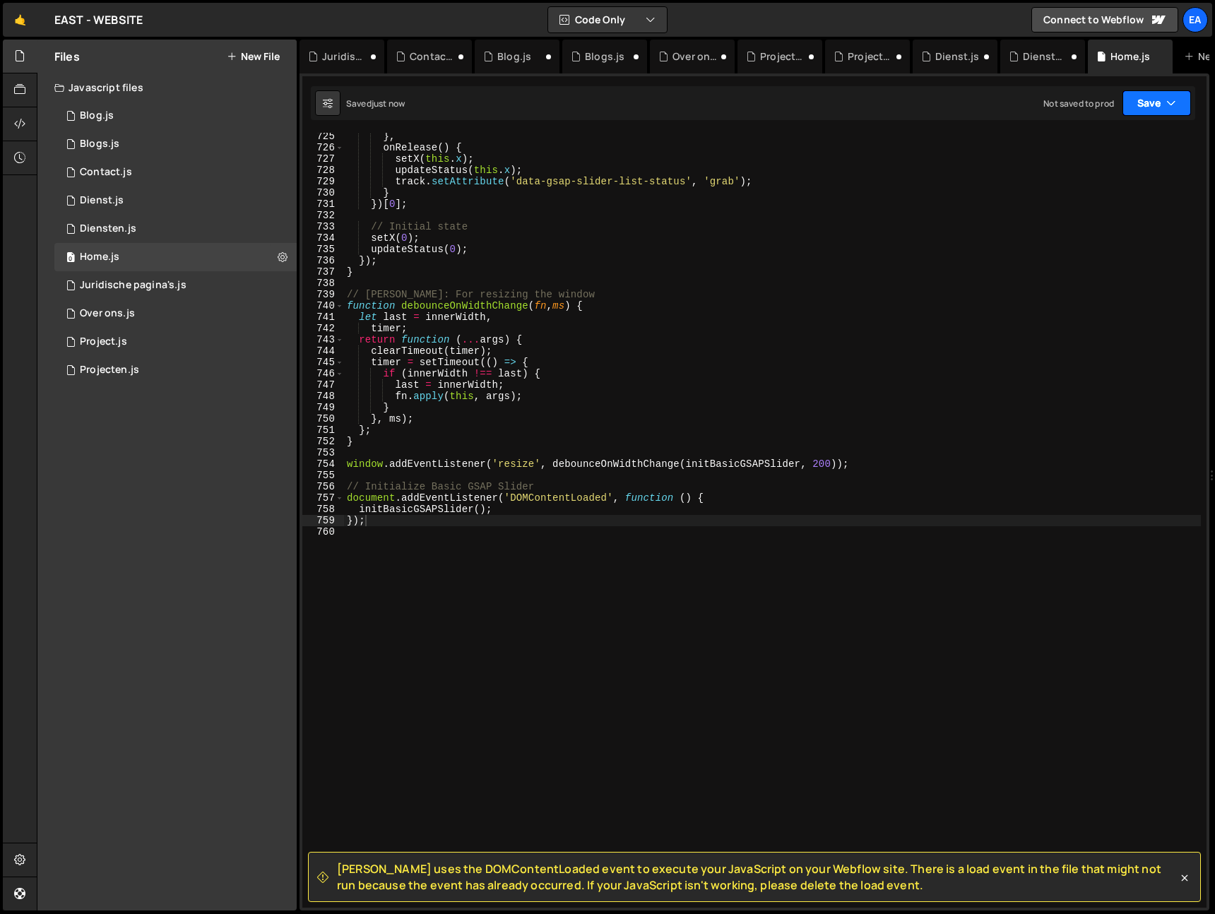
click at [1163, 112] on button "Save" at bounding box center [1156, 102] width 69 height 25
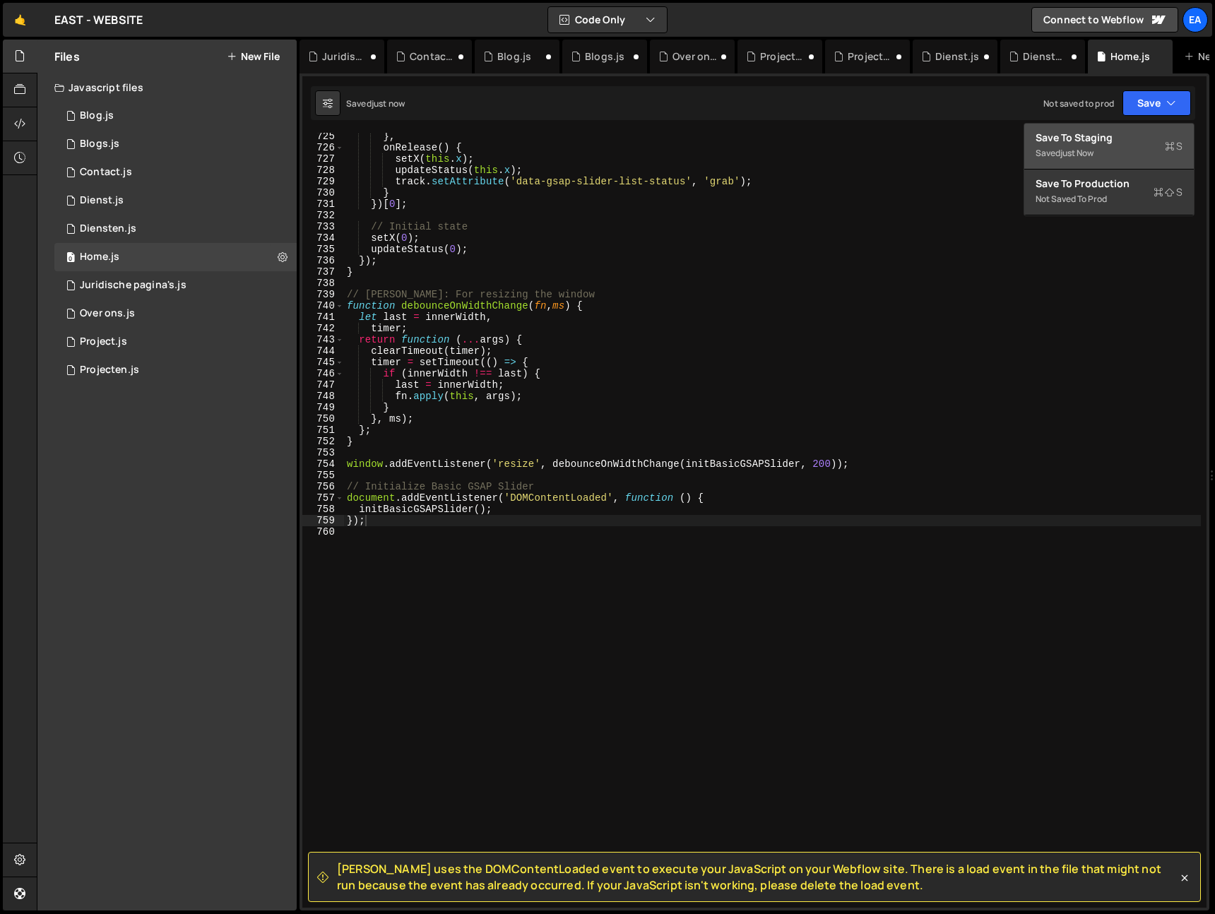
click at [1118, 143] on div "Save to Staging S" at bounding box center [1109, 138] width 147 height 14
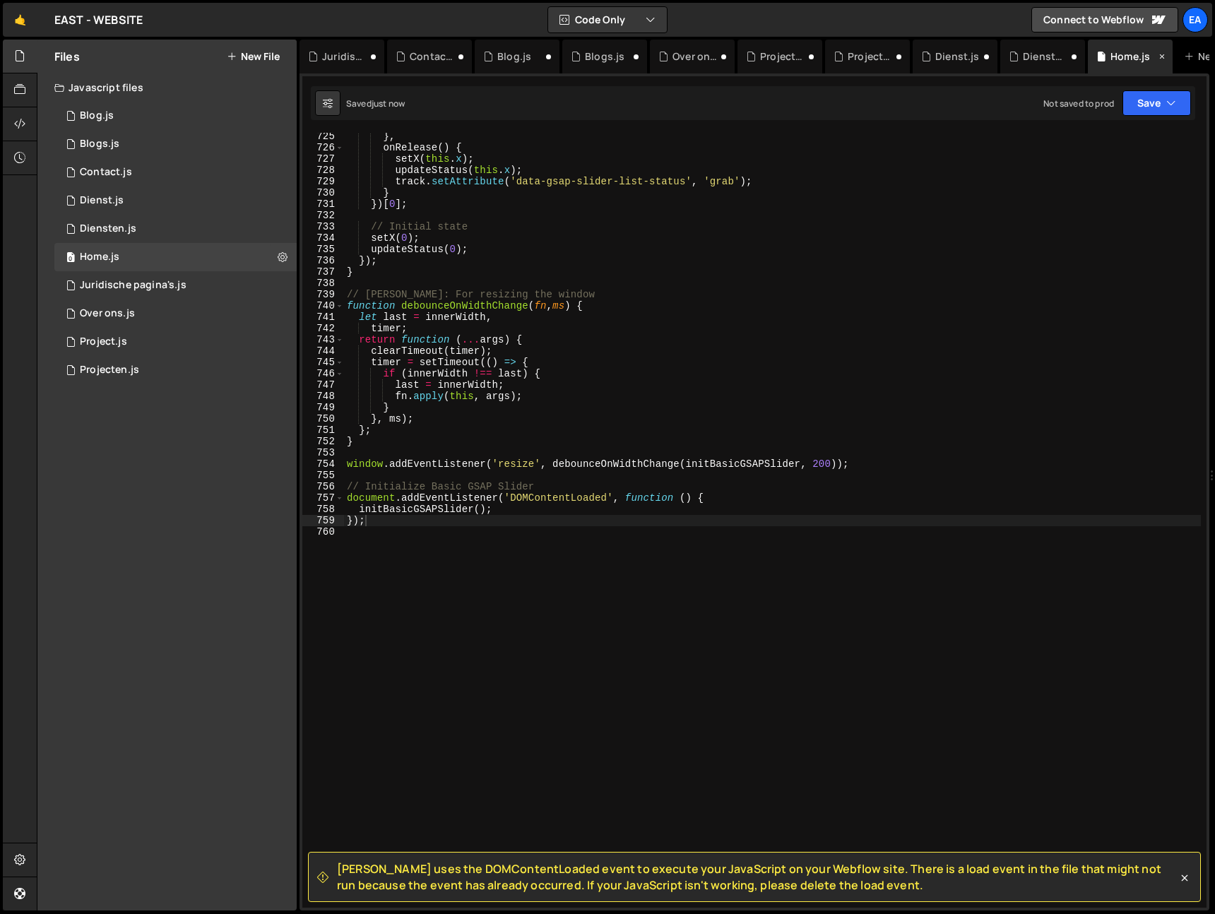
click at [1163, 56] on icon at bounding box center [1162, 56] width 10 height 14
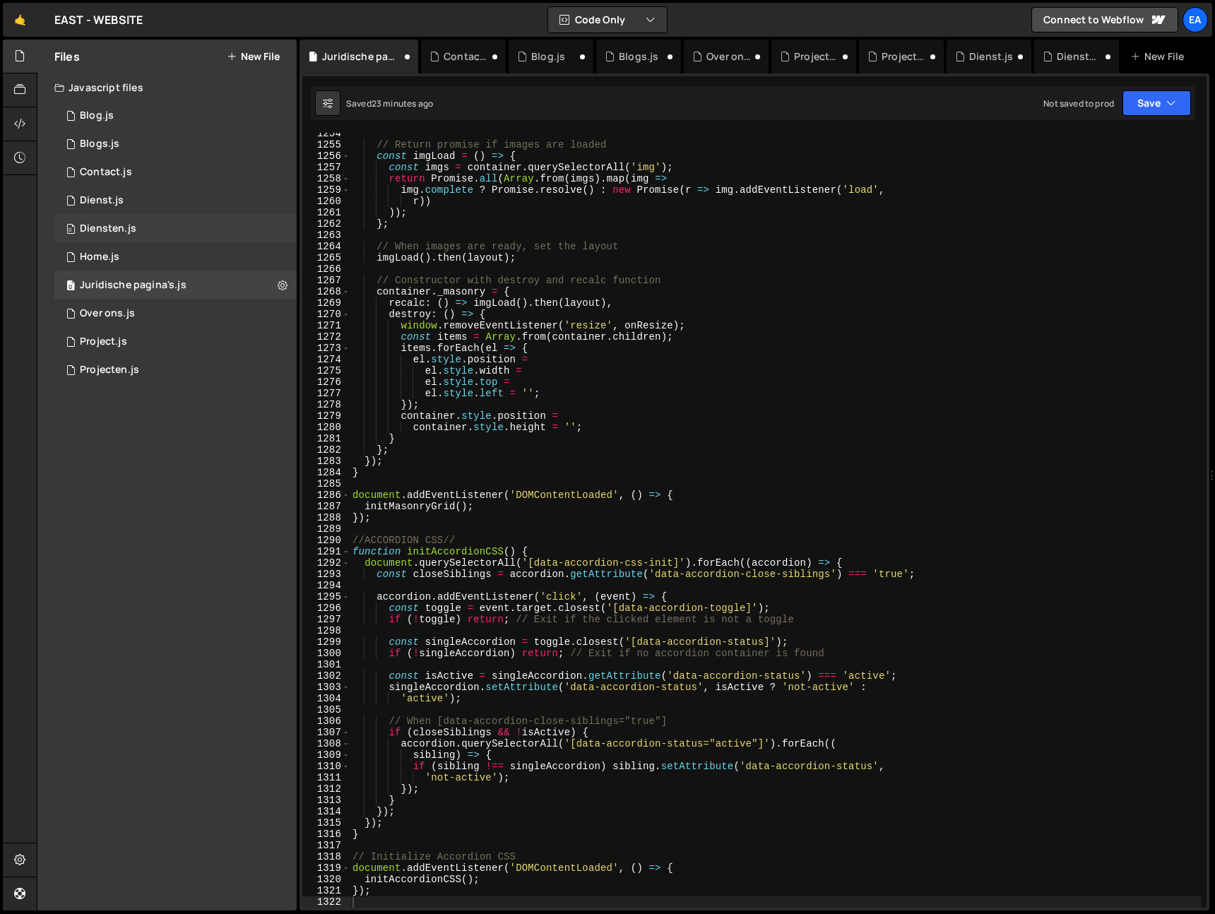
click at [105, 230] on div "Diensten.js" at bounding box center [108, 229] width 57 height 13
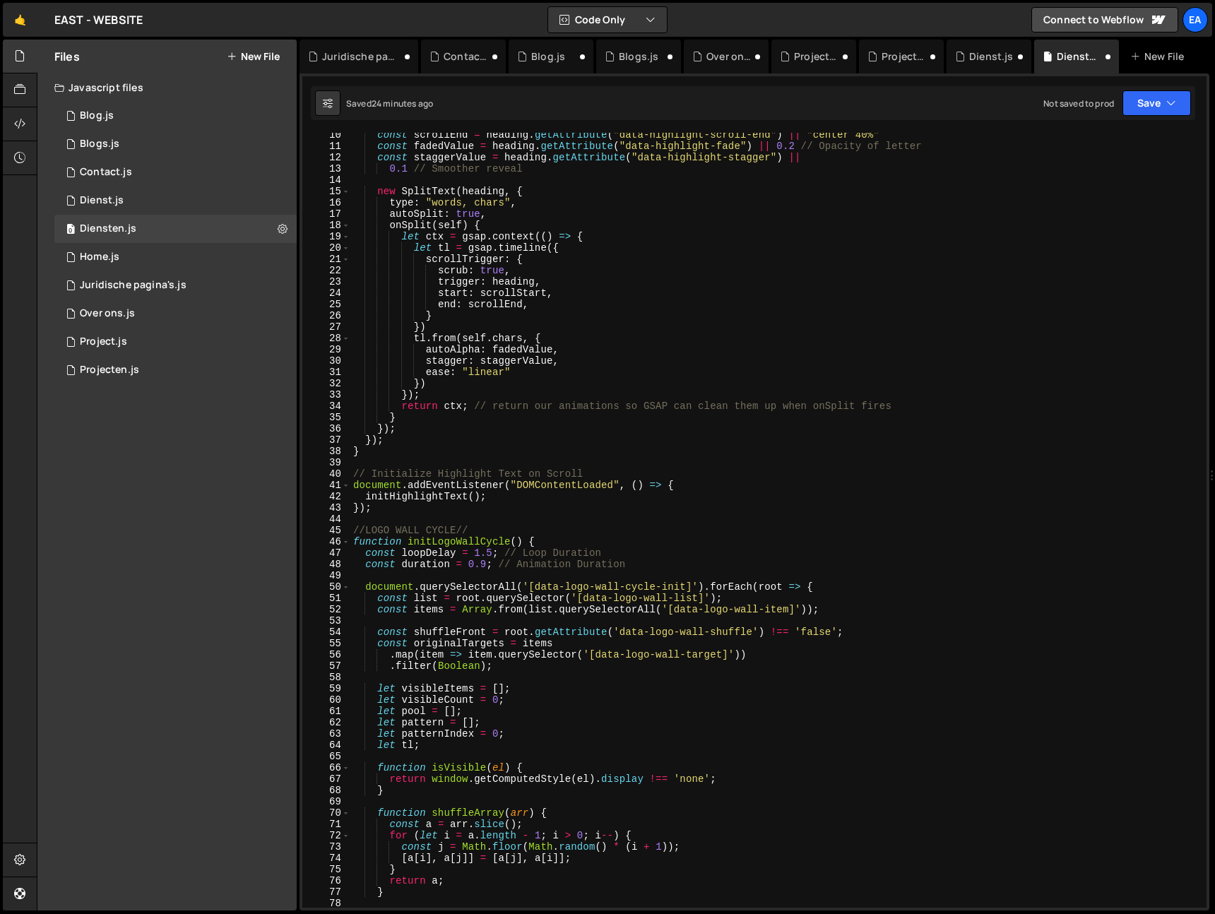
scroll to position [0, 0]
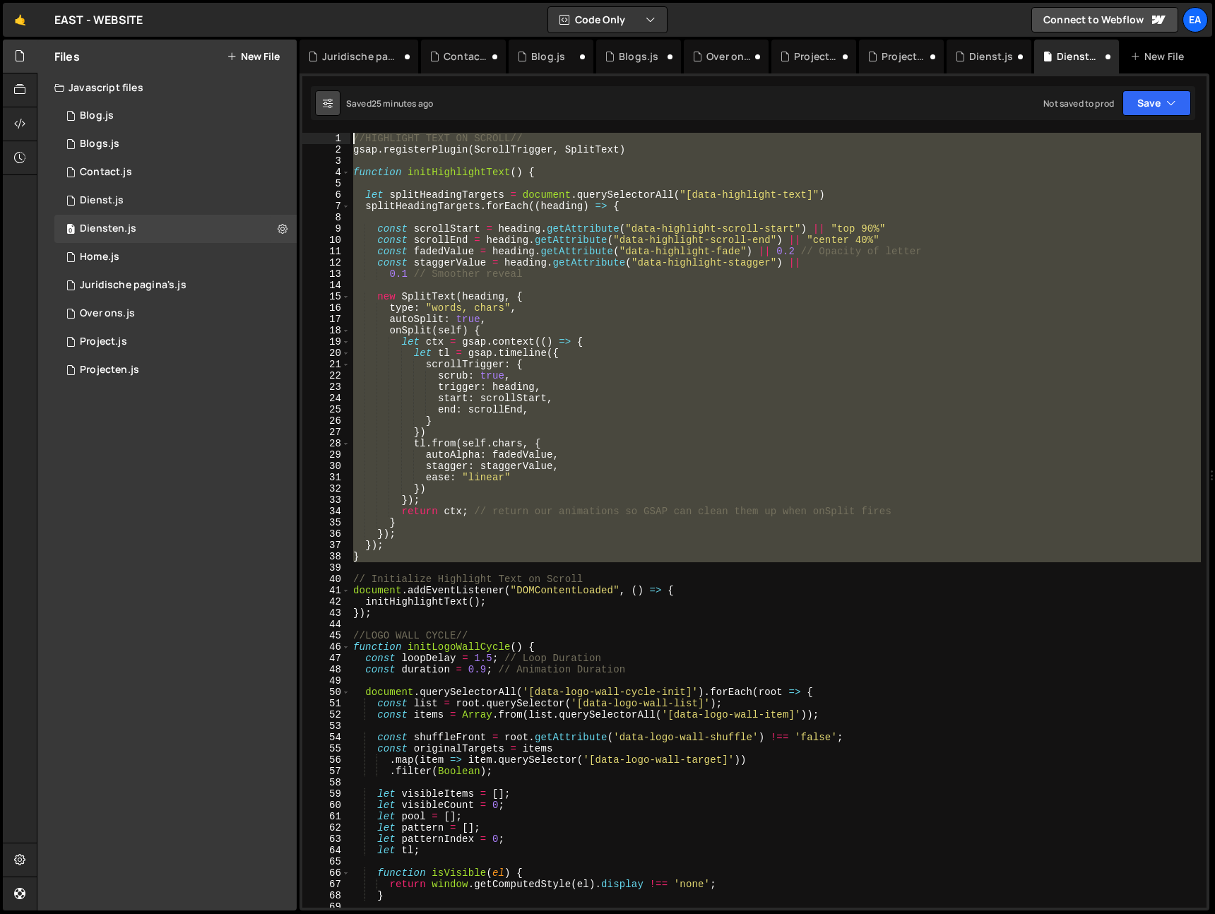
drag, startPoint x: 373, startPoint y: 567, endPoint x: 332, endPoint y: 111, distance: 458.2
click at [332, 111] on div "Debug Explain Copy Juridische pagina's.js Contact.js Blog.js Blogs.js Over ons.…" at bounding box center [755, 476] width 910 height 872
type textarea "//HIGHLIGHT TEXT ON SCROLL// gsap.registerPlugin(ScrollTrigger, SplitText)"
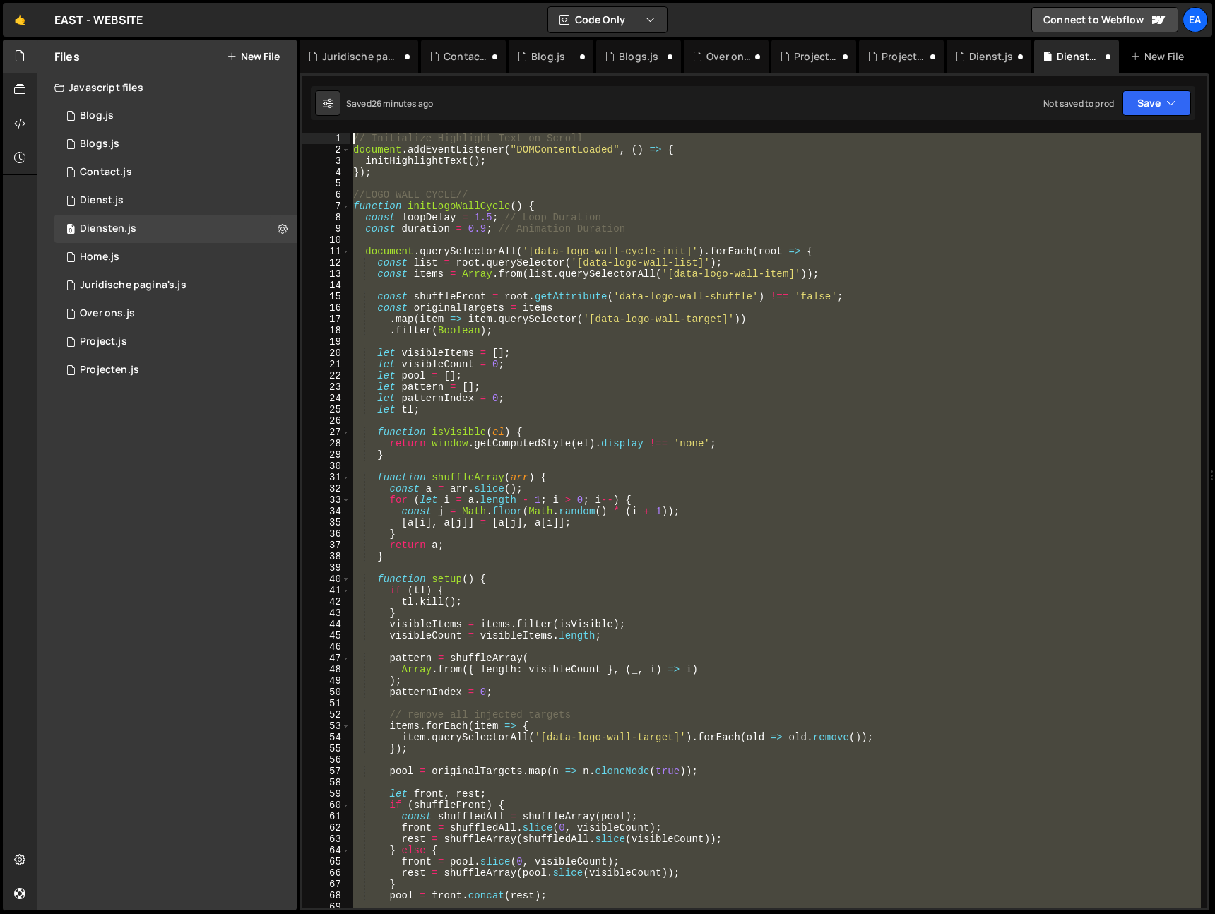
drag, startPoint x: 370, startPoint y: 499, endPoint x: 277, endPoint y: -59, distance: 566.5
click at [277, 0] on html "Projects Community Library Blog Ea Projects Your Teams Invite team member Accou…" at bounding box center [607, 457] width 1215 height 914
type textarea "// Initialize Highlight Text on Scroll document.addEventListener("DOMContentLoa…"
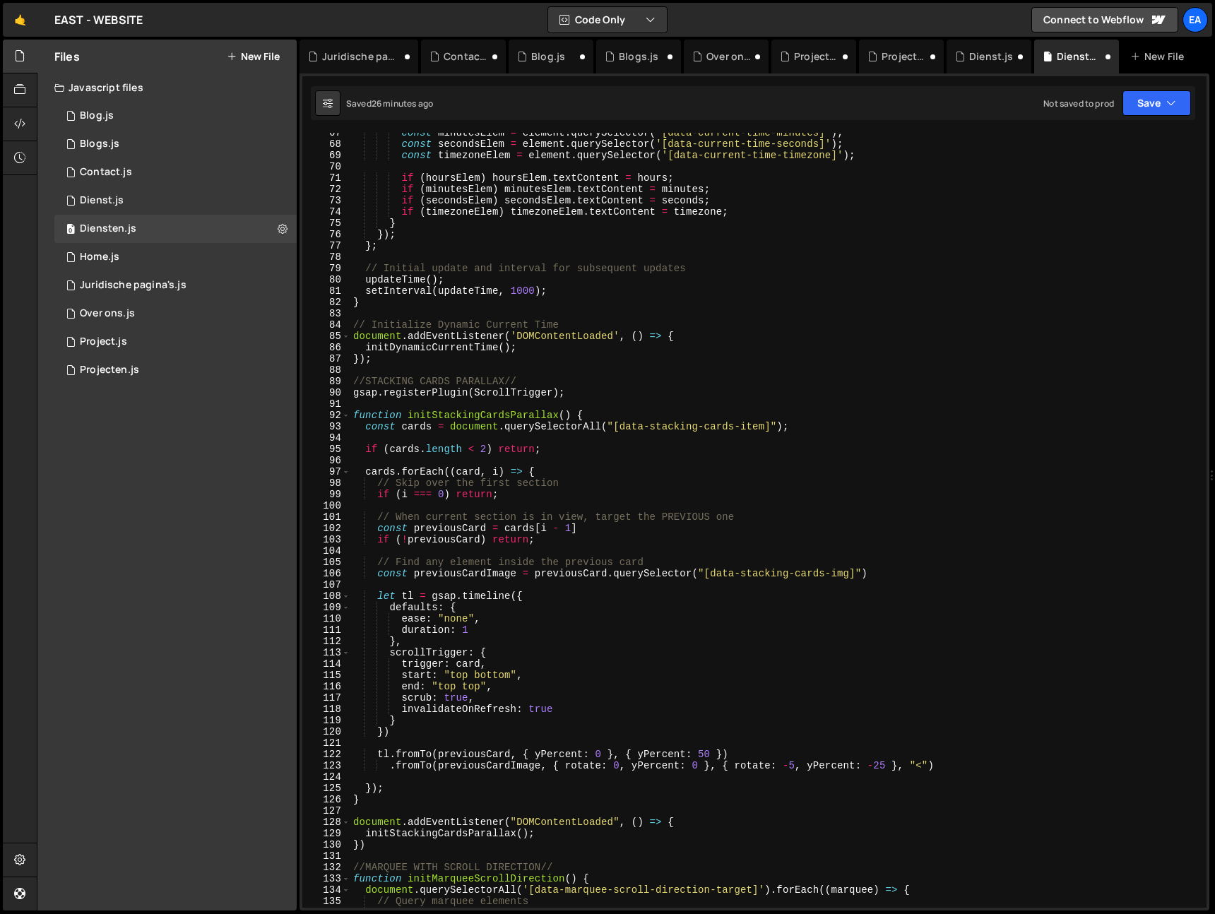
scroll to position [754, 0]
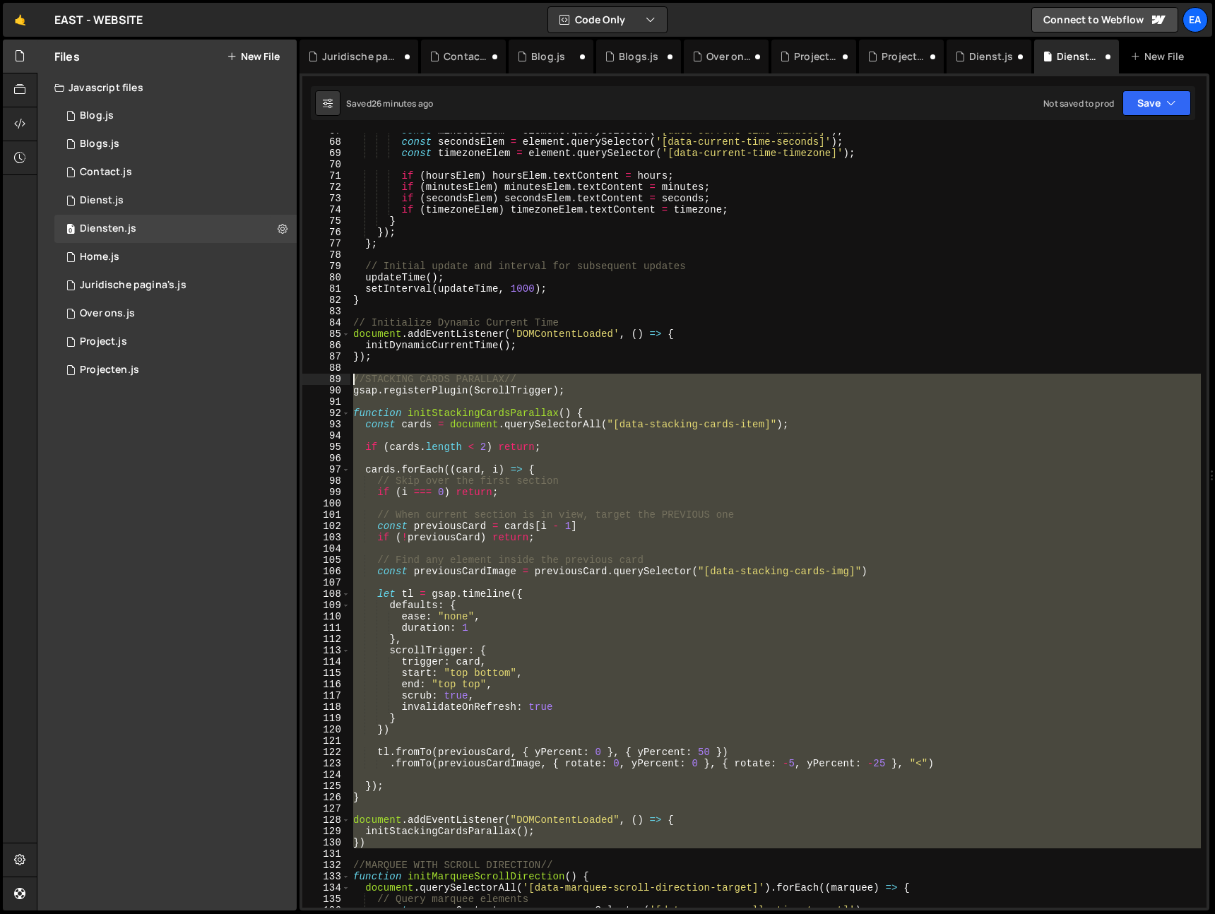
drag, startPoint x: 356, startPoint y: 855, endPoint x: 328, endPoint y: 377, distance: 478.4
click at [328, 377] on div "//DYNAMIC CURRENT YEAR// 67 68 69 70 71 72 73 74 75 76 77 78 79 80 81 82 83 84 …" at bounding box center [754, 520] width 904 height 775
type textarea "//STACKING CARDS PARALLAX// gsap.registerPlugin(ScrollTrigger);"
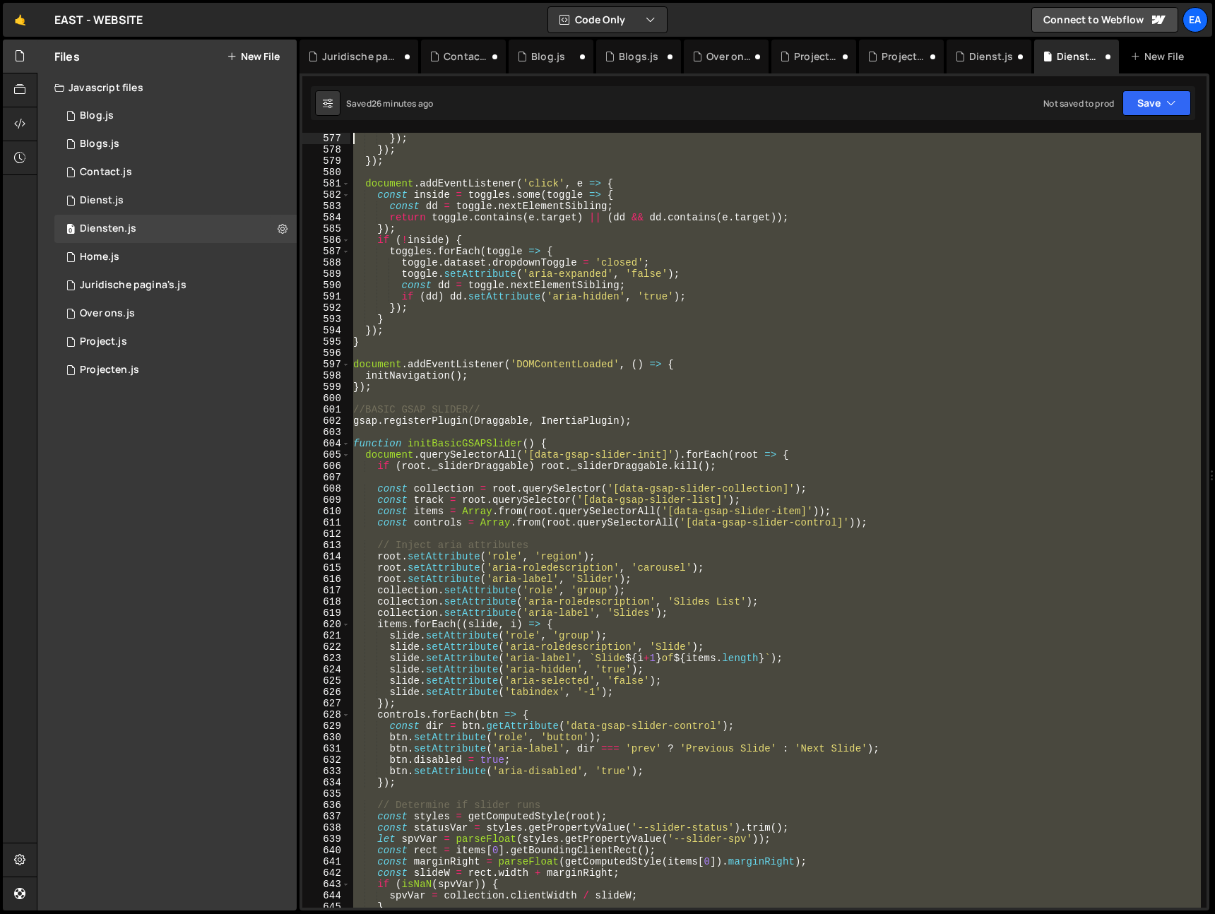
scroll to position [6499, 0]
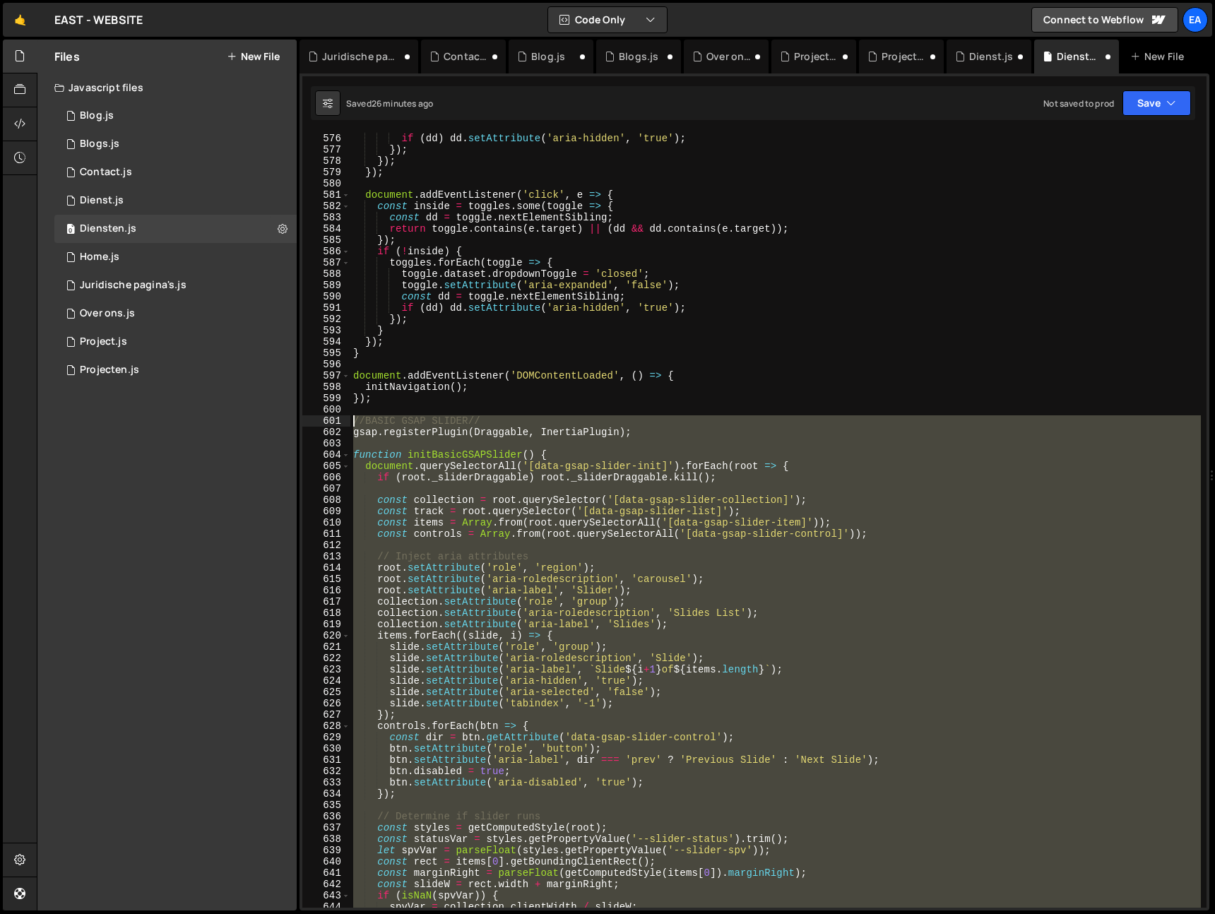
drag, startPoint x: 375, startPoint y: 686, endPoint x: 348, endPoint y: 425, distance: 262.8
click at [348, 425] on div "576 577 578 579 580 581 582 583 584 585 586 587 588 589 590 591 592 593 594 595…" at bounding box center [754, 520] width 904 height 775
type textarea "//BASIC GSAP SLIDER// gsap.registerPlugin(Draggable, InertiaPlugin);"
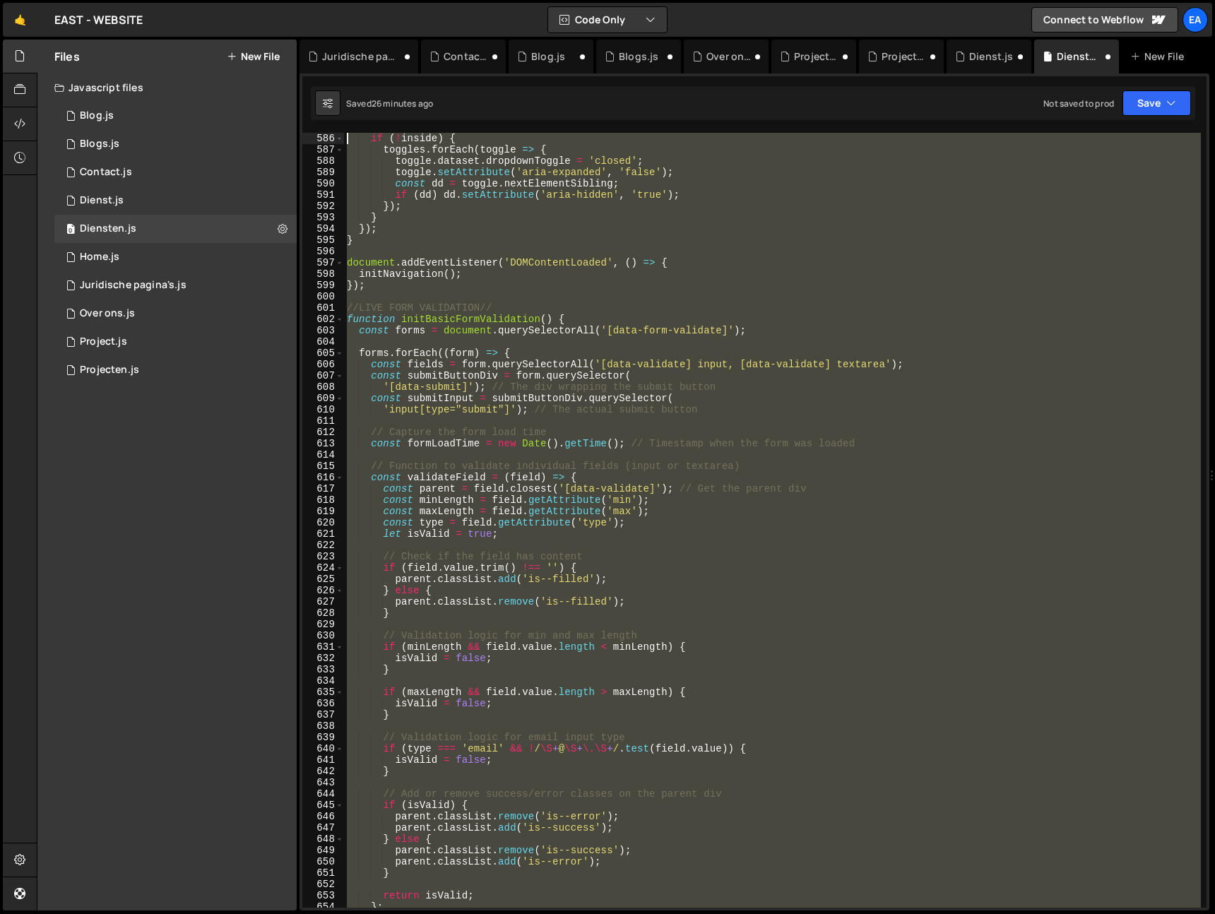
scroll to position [6555, 0]
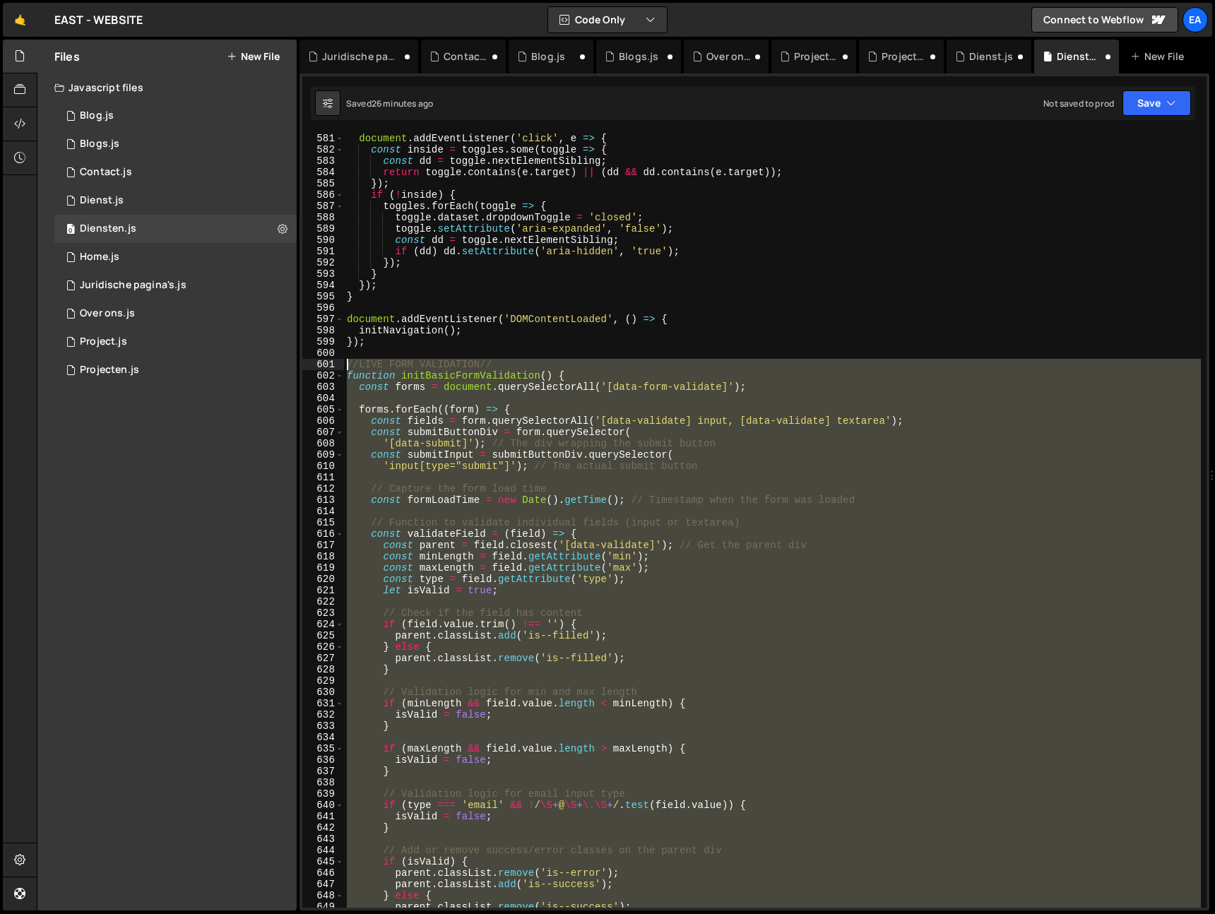
drag, startPoint x: 369, startPoint y: 780, endPoint x: 340, endPoint y: 362, distance: 418.5
click at [340, 362] on div "581 582 583 584 585 586 587 588 589 590 591 592 593 594 595 596 597 598 599 600…" at bounding box center [754, 520] width 904 height 775
type textarea "//LIVE FORM VALIDATION// function initBasicFormValidation() {"
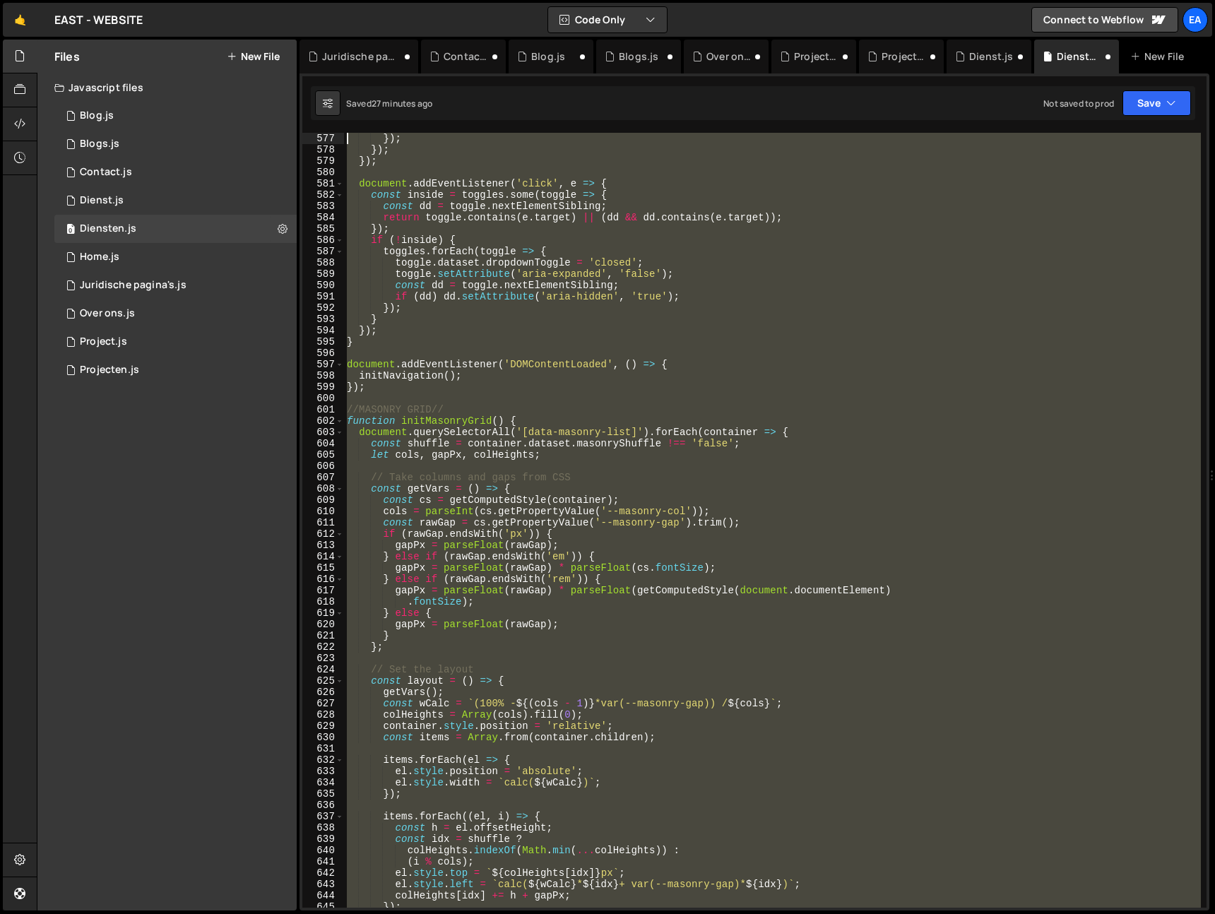
scroll to position [6499, 0]
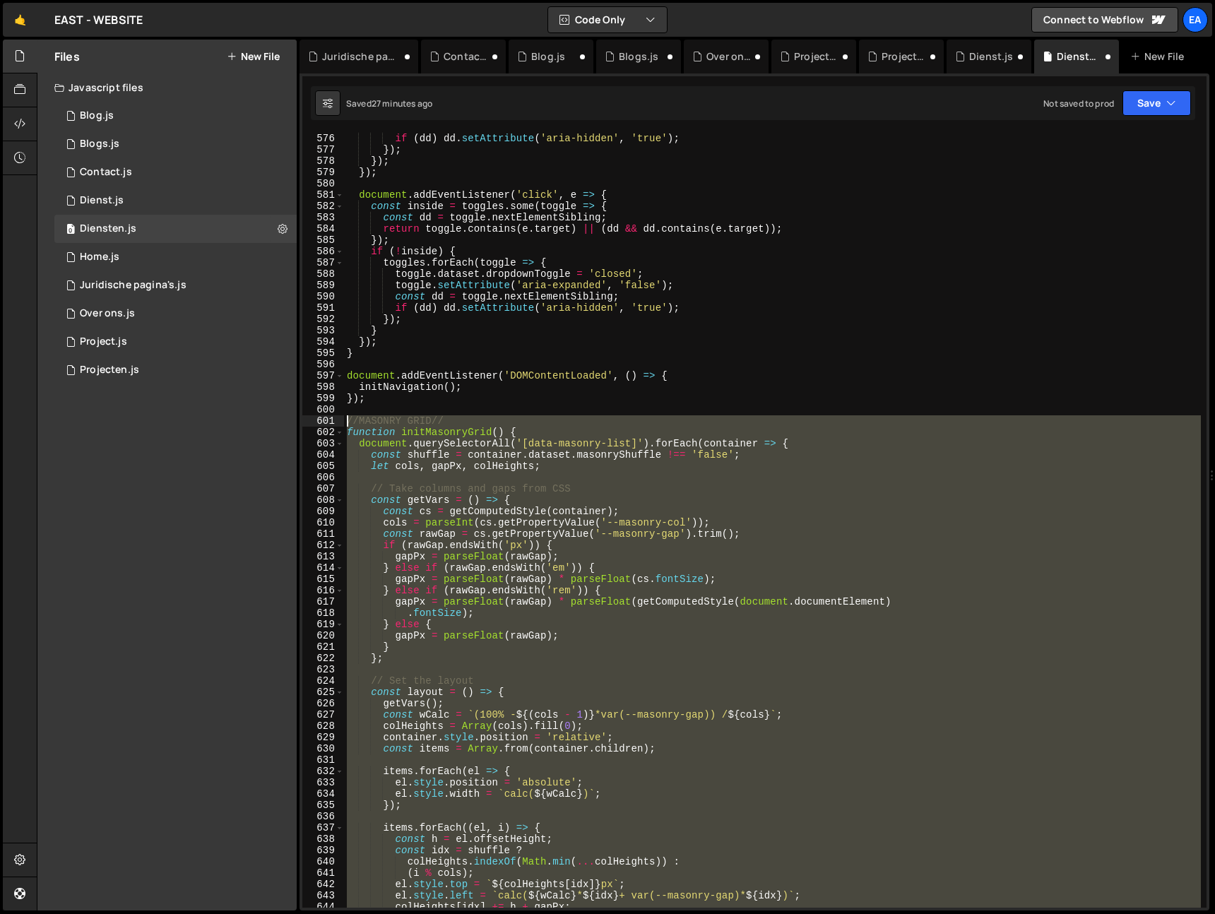
drag, startPoint x: 355, startPoint y: 889, endPoint x: 333, endPoint y: 420, distance: 468.9
click at [333, 420] on div "576 577 578 579 580 581 582 583 584 585 586 587 588 589 590 591 592 593 594 595…" at bounding box center [754, 520] width 904 height 775
type textarea "//MASONRY GRID// function initMasonryGrid() {"
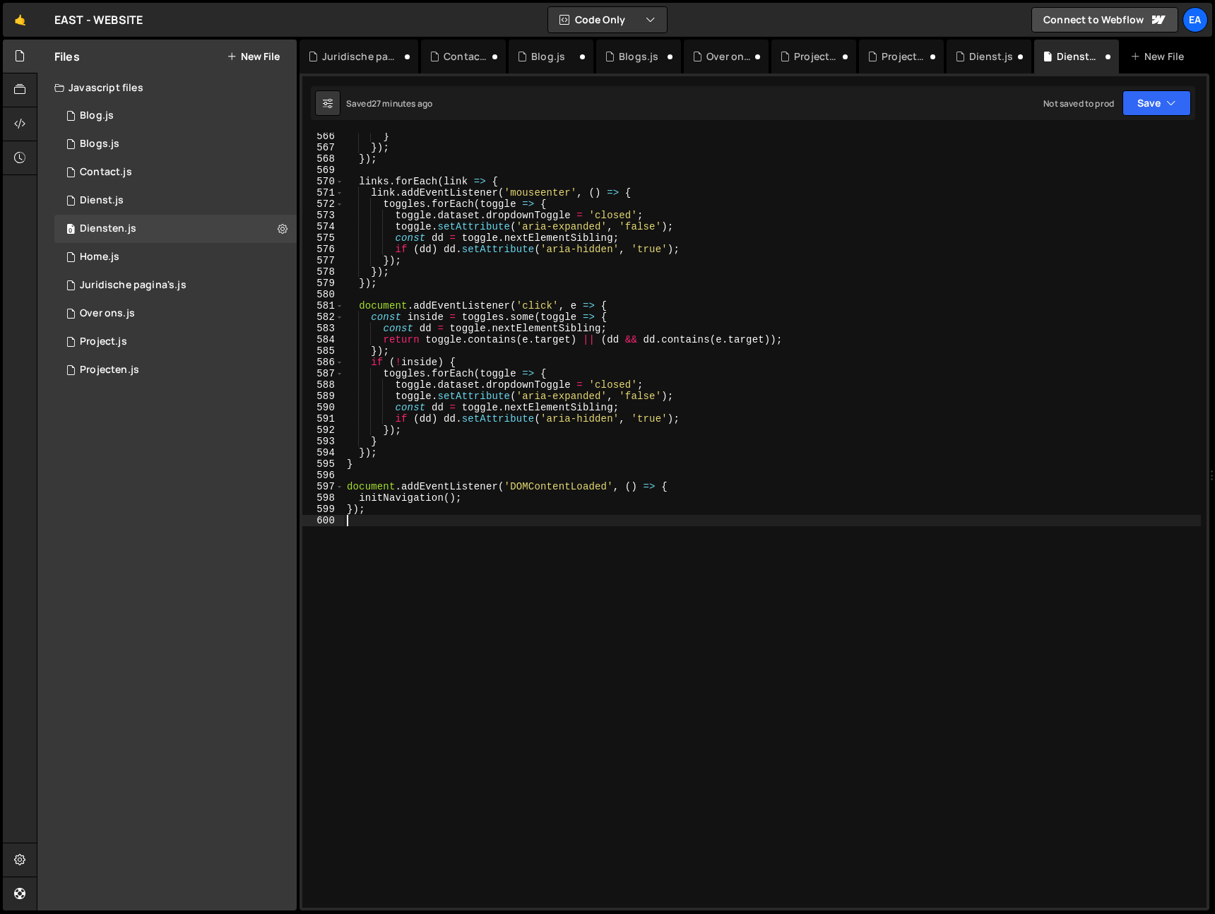
type textarea "});"
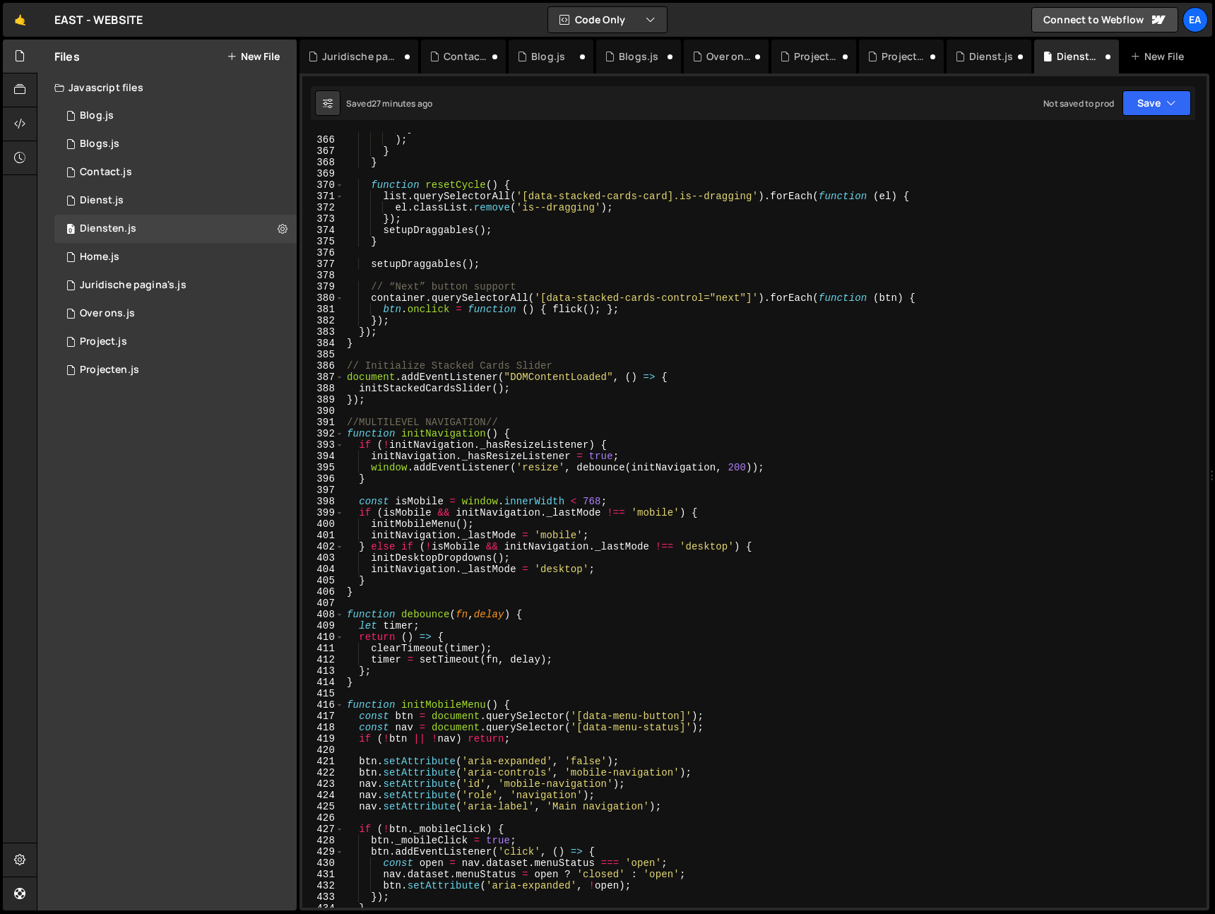
scroll to position [4124, 0]
click at [1177, 106] on button "Save" at bounding box center [1156, 102] width 69 height 25
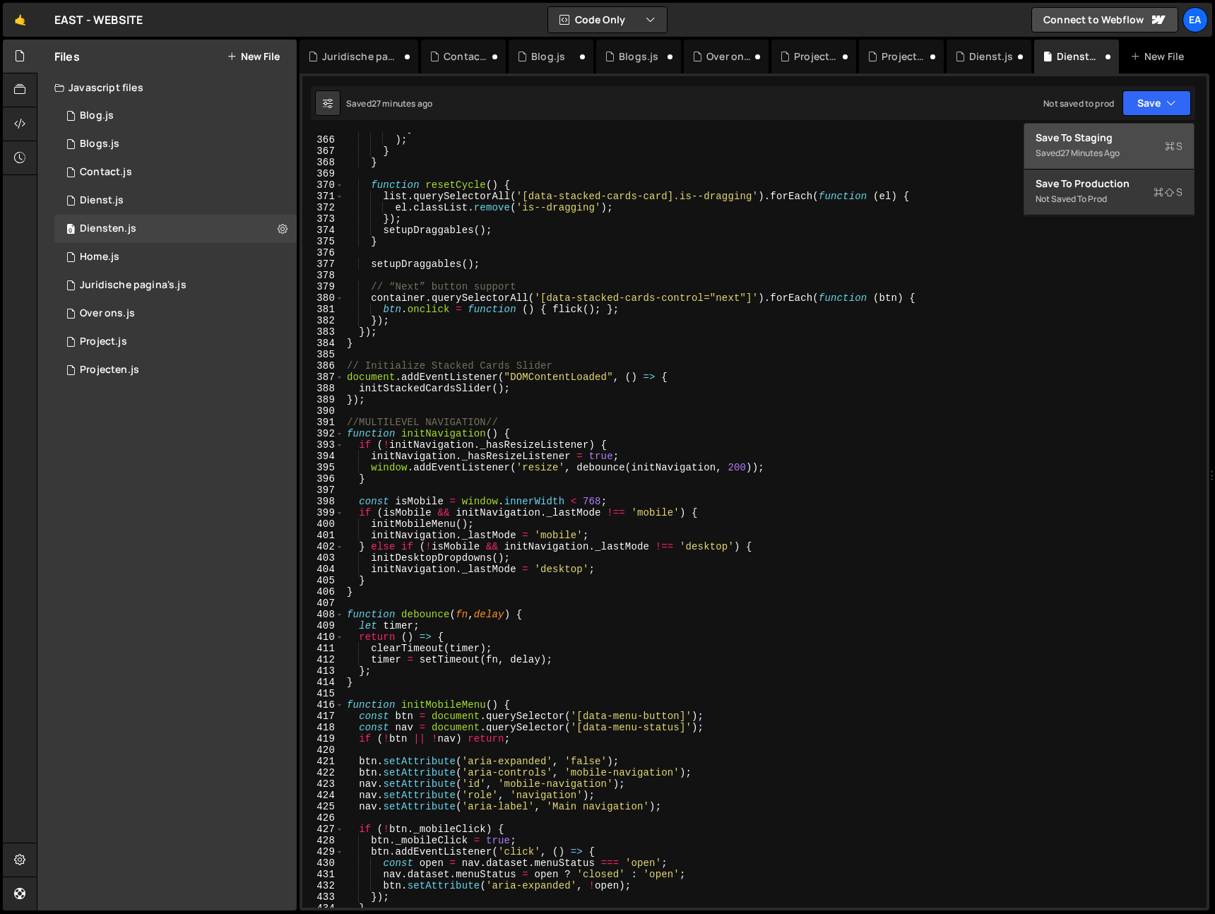
click at [1129, 151] on div "Saved 27 minutes ago" at bounding box center [1109, 153] width 147 height 17
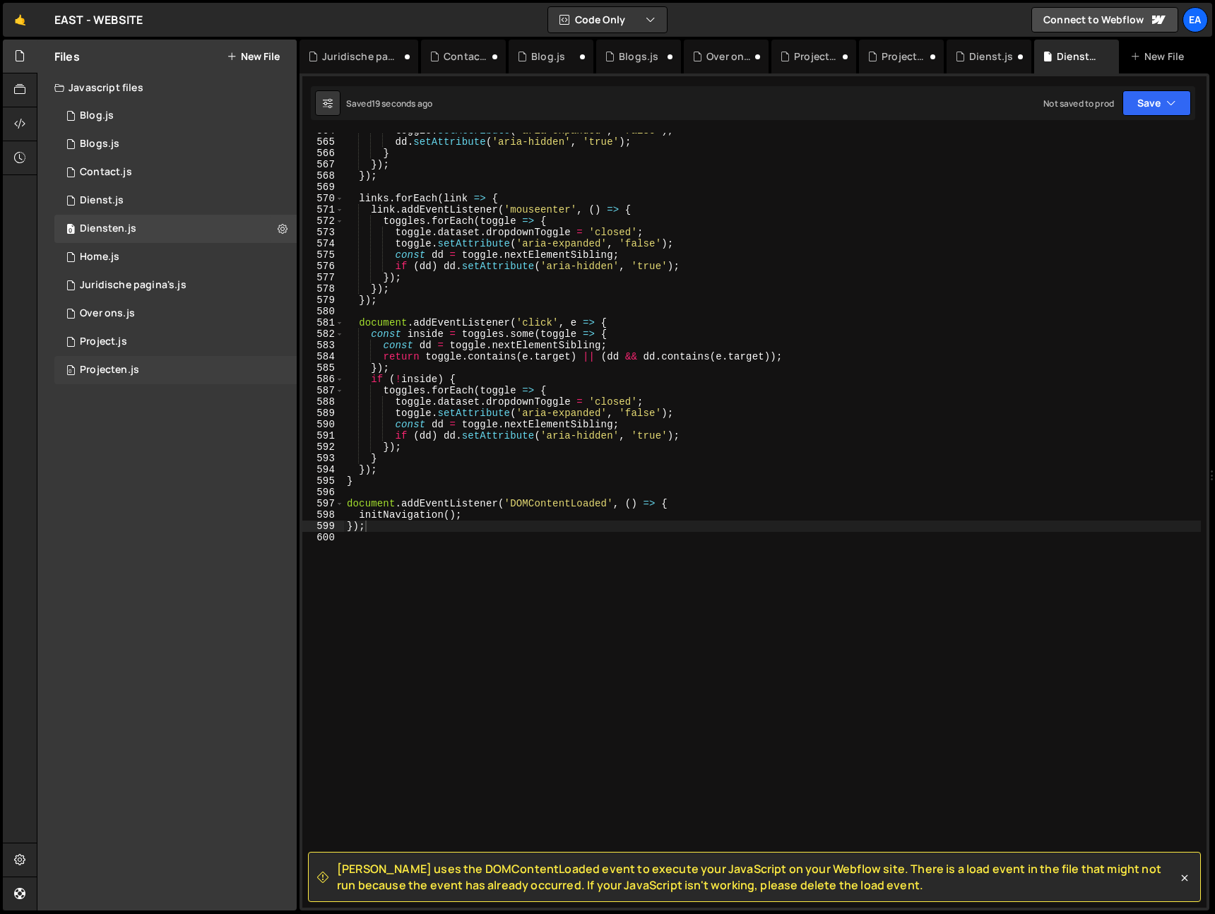
click at [164, 374] on div "0 Projecten.js 0" at bounding box center [175, 370] width 242 height 28
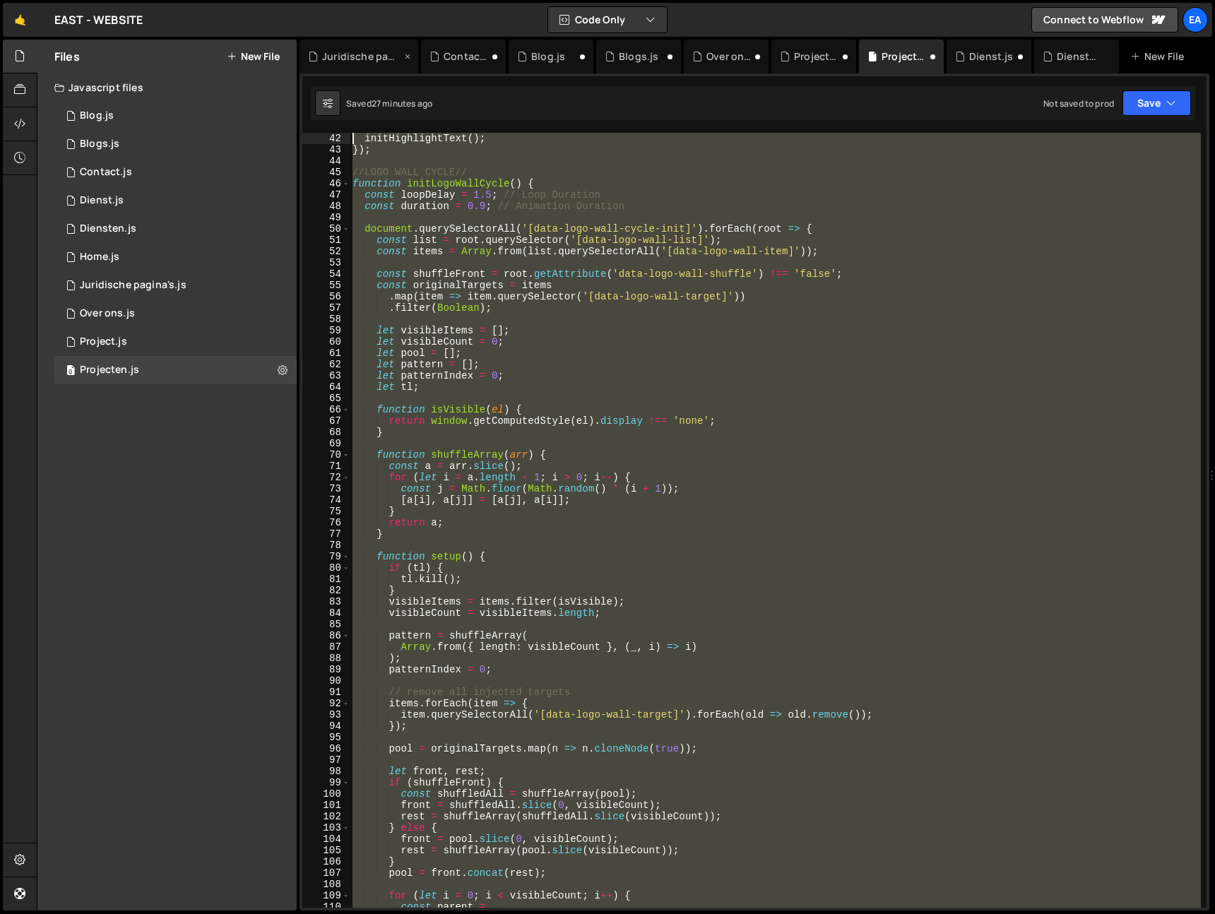
scroll to position [0, 0]
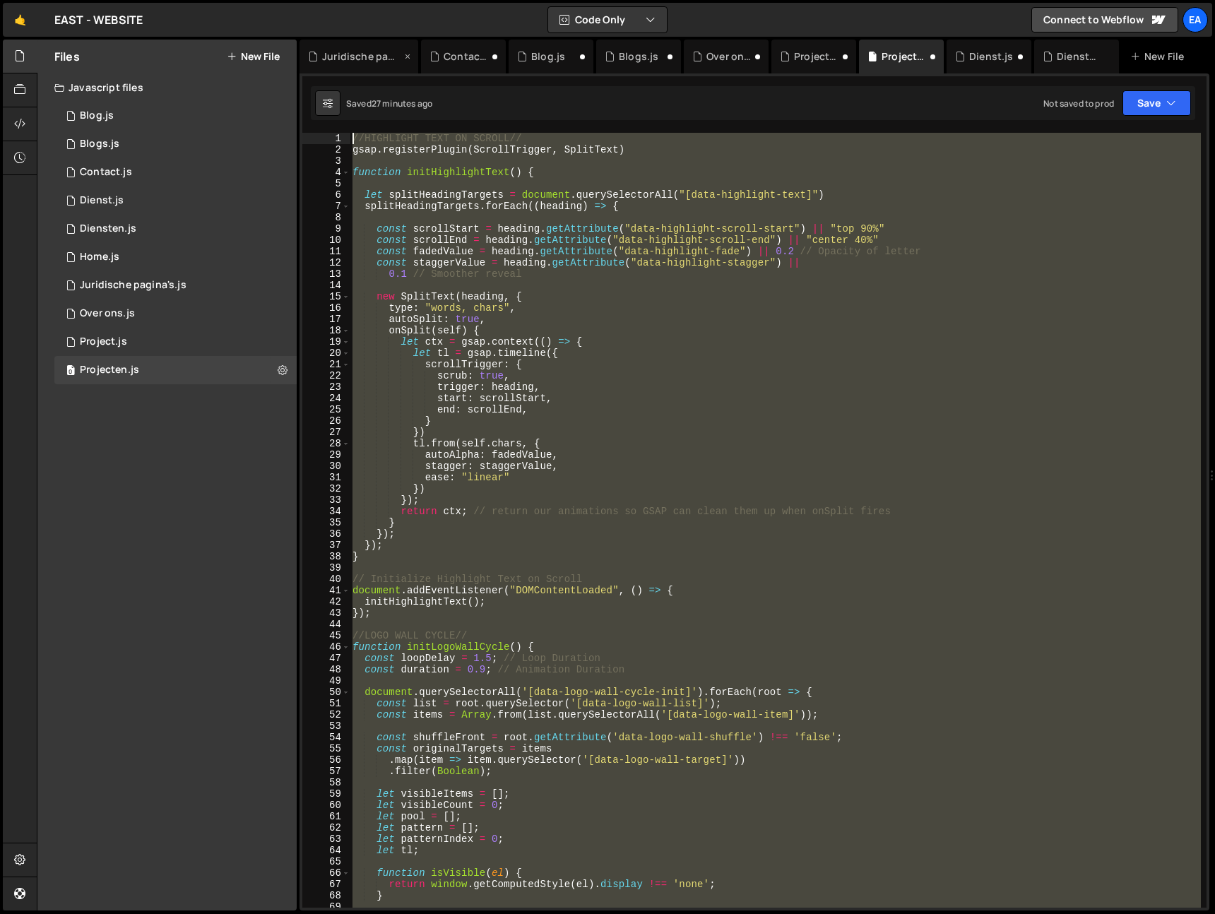
drag, startPoint x: 369, startPoint y: 685, endPoint x: 300, endPoint y: 59, distance: 629.6
click at [300, 59] on div "Debug Explain Copy Juridische pagina's.js Contact.js Blog.js Blogs.js Over ons.…" at bounding box center [755, 476] width 910 height 872
type textarea "//HIGHLIGHT TEXT ON SCROLL// gsap.registerPlugin(ScrollTrigger, SplitText)"
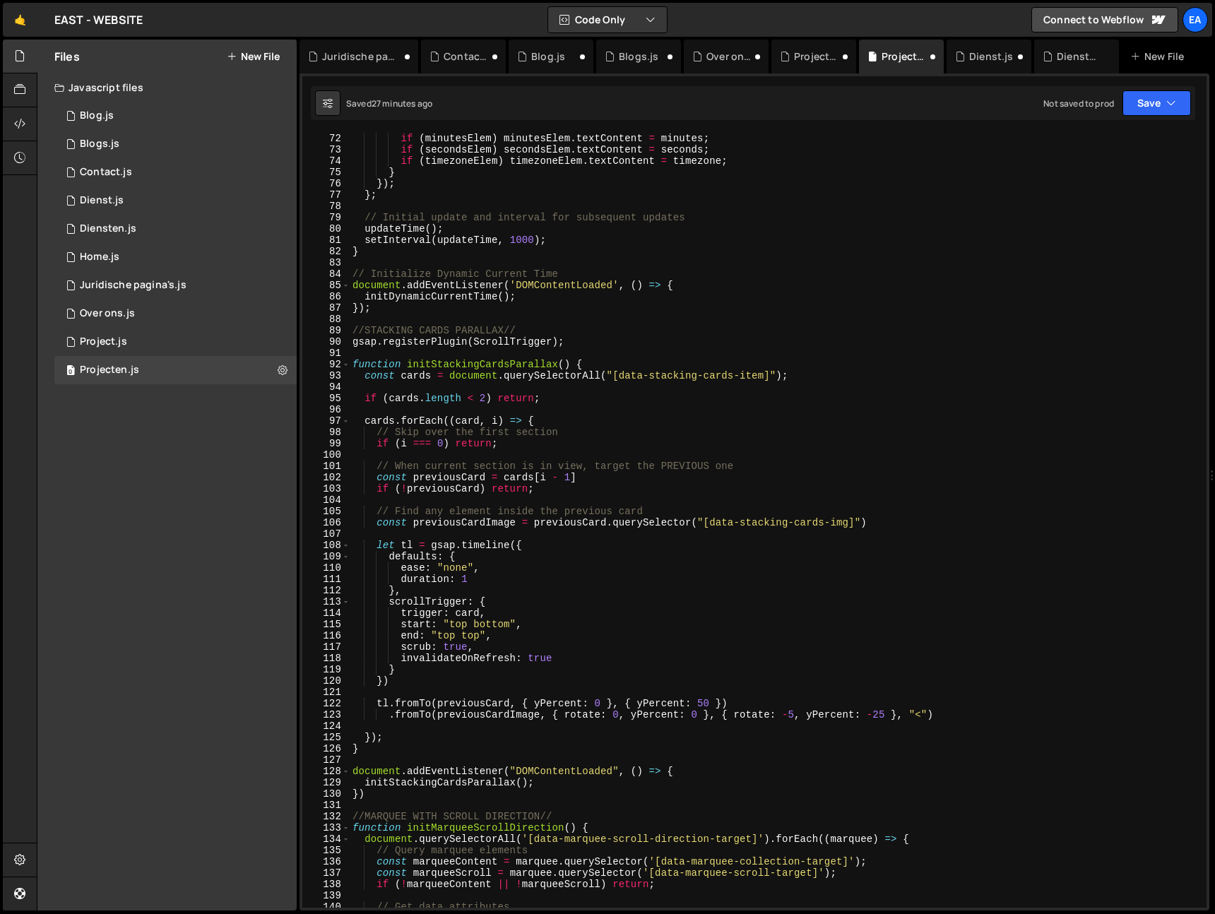
scroll to position [802, 0]
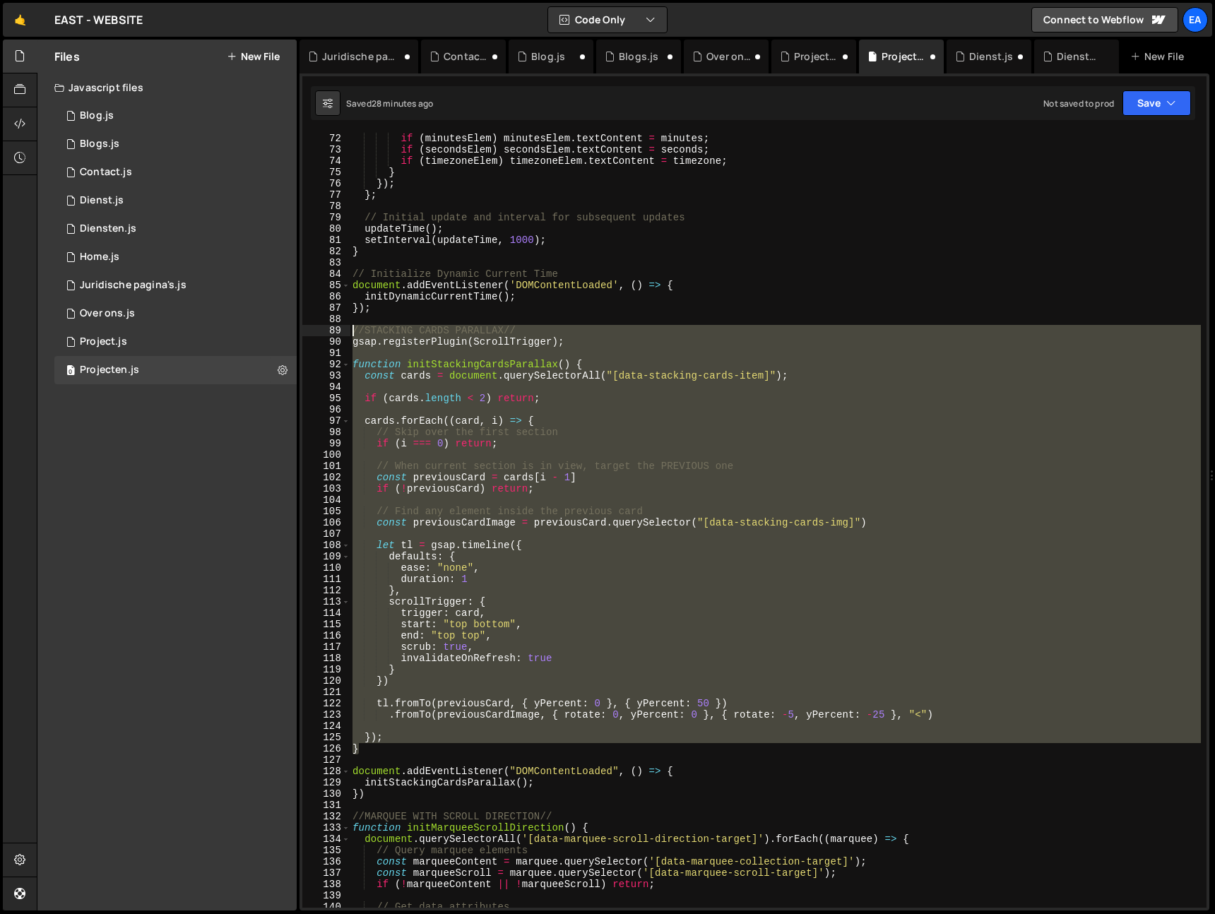
drag, startPoint x: 371, startPoint y: 754, endPoint x: 333, endPoint y: 333, distance: 422.7
click at [333, 333] on div "//DYNAMIC CURRENT YEAR// 72 73 74 75 76 77 78 79 80 81 82 83 84 85 86 87 88 89 …" at bounding box center [754, 520] width 904 height 775
type textarea "//STACKING CARDS PARALLAX// gsap.registerPlugin(ScrollTrigger);"
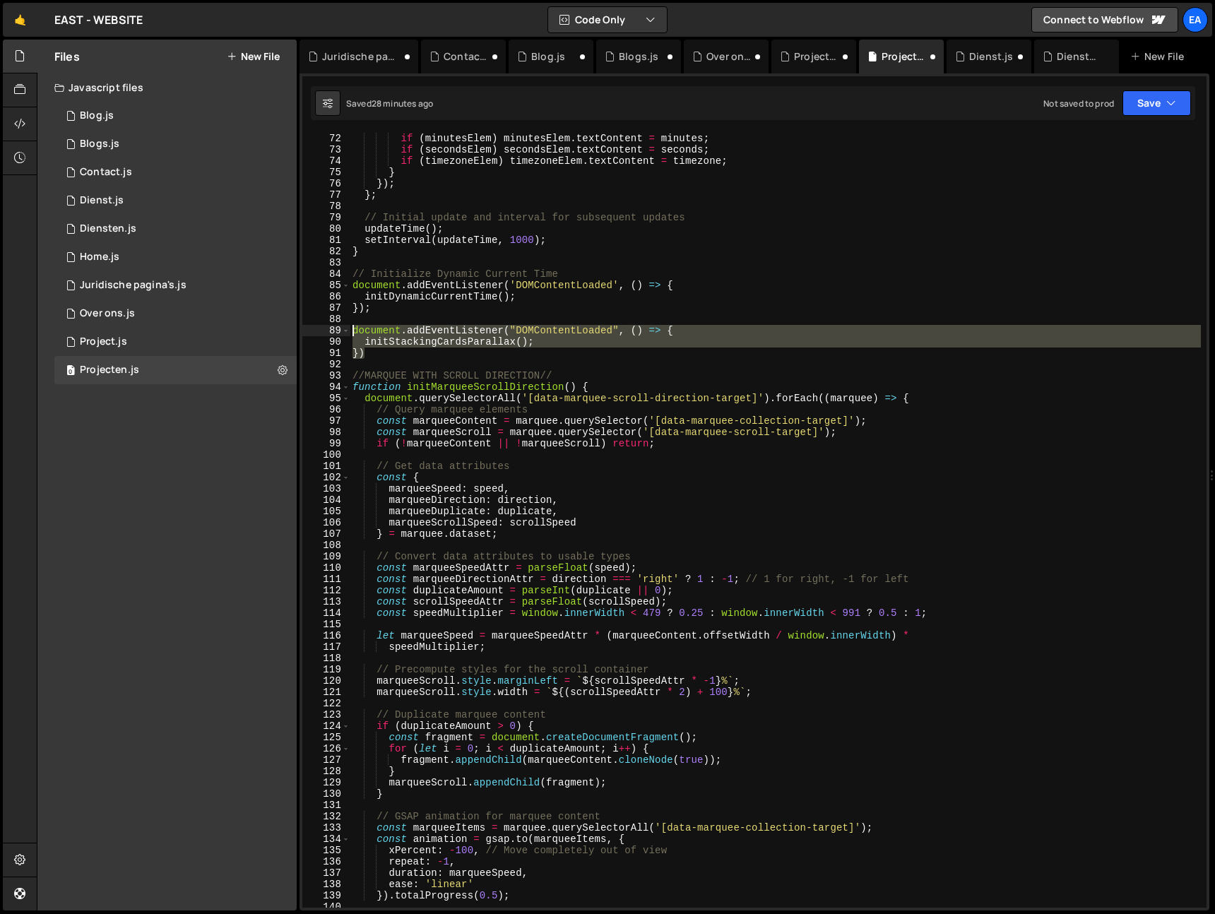
drag, startPoint x: 396, startPoint y: 357, endPoint x: 328, endPoint y: 333, distance: 71.7
click at [328, 333] on div "}); 72 73 74 75 76 77 78 79 80 81 82 83 84 85 86 87 88 89 90 91 92 93 94 95 96 …" at bounding box center [754, 520] width 904 height 775
type textarea "document.addEventListener("DOMContentLoaded", () => { initStackingCardsParallax…"
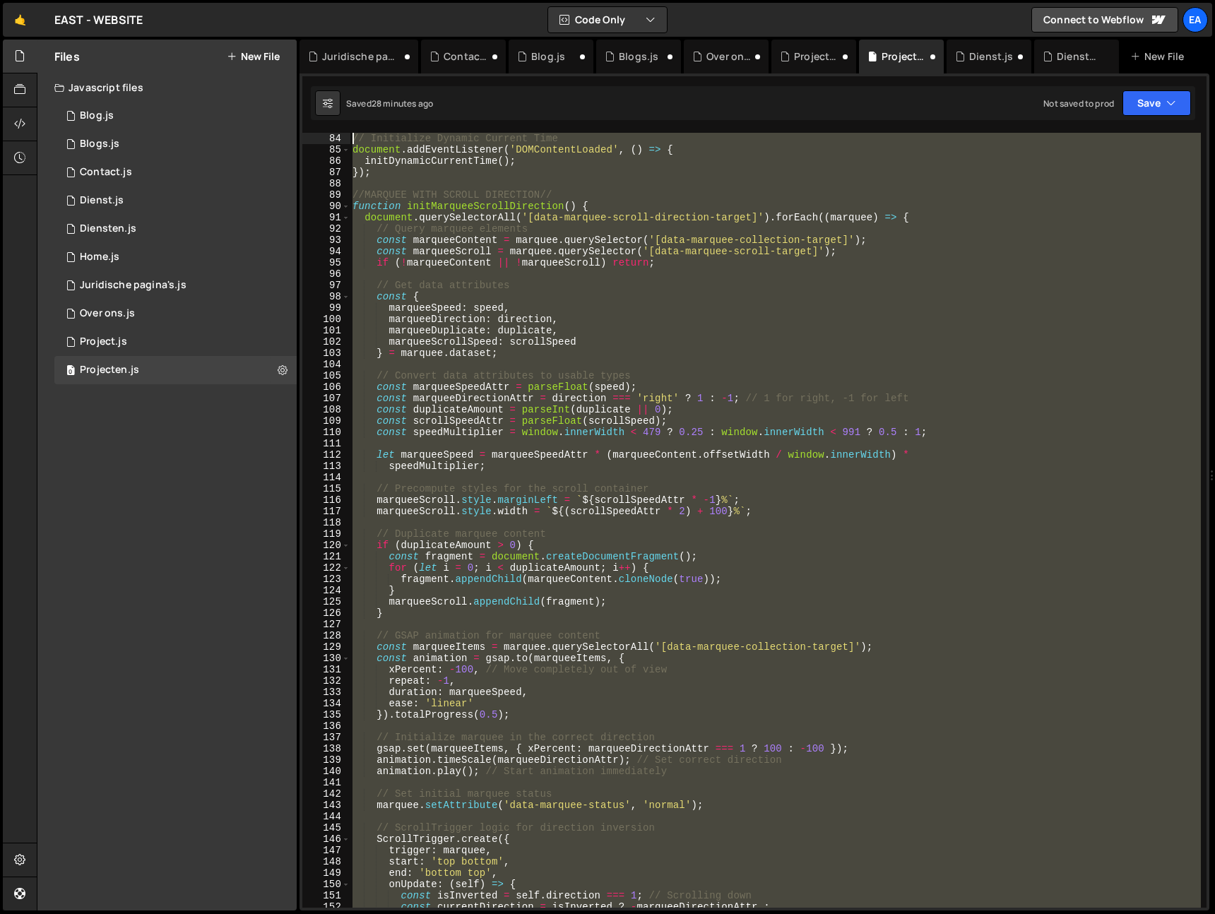
scroll to position [904, 0]
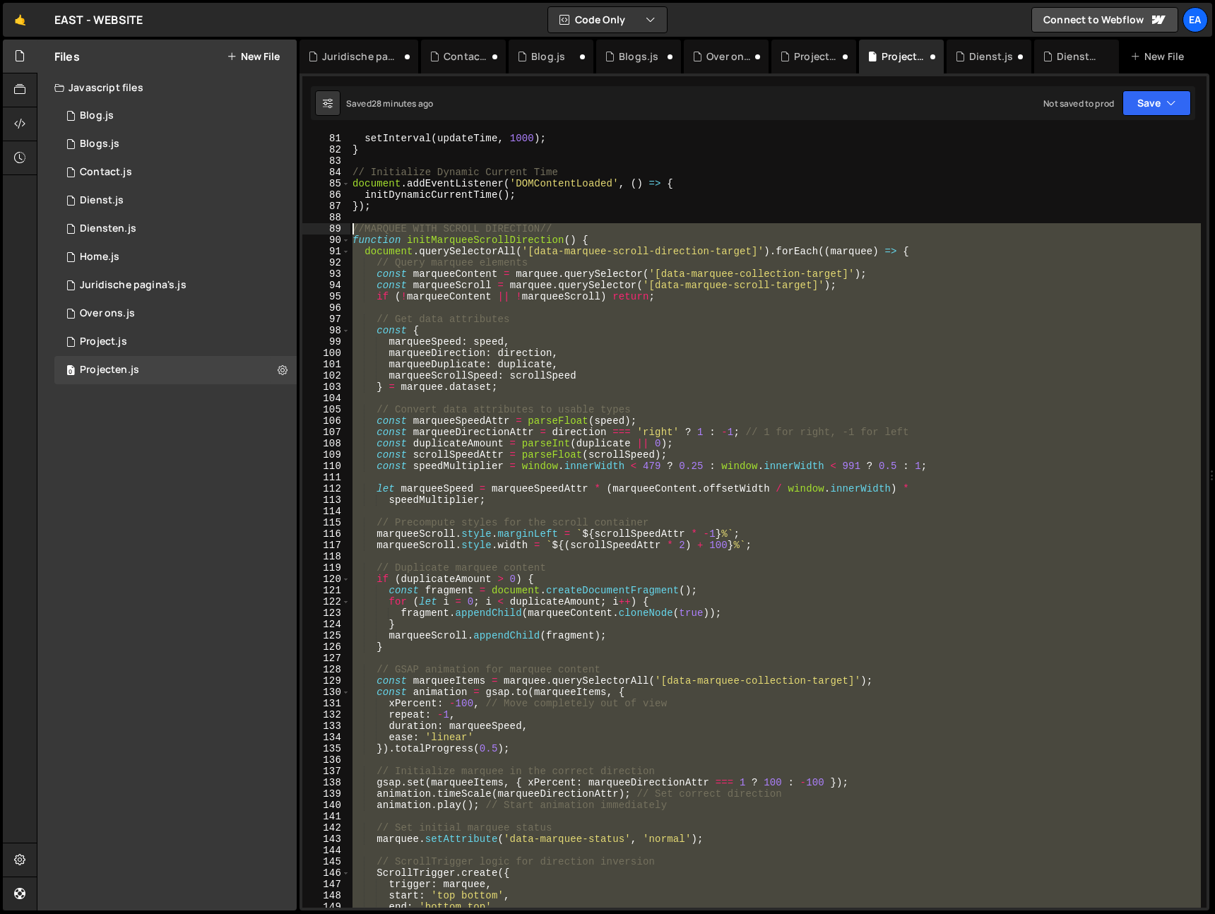
drag, startPoint x: 372, startPoint y: 717, endPoint x: 342, endPoint y: 230, distance: 487.6
click at [342, 230] on div "}); 81 82 83 84 85 86 87 88 89 90 91 92 93 94 95 96 97 98 99 100 101 102 103 10…" at bounding box center [754, 520] width 904 height 775
type textarea "//MARQUEE WITH SCROLL DIRECTION// function initMarqueeScrollDirection() {"
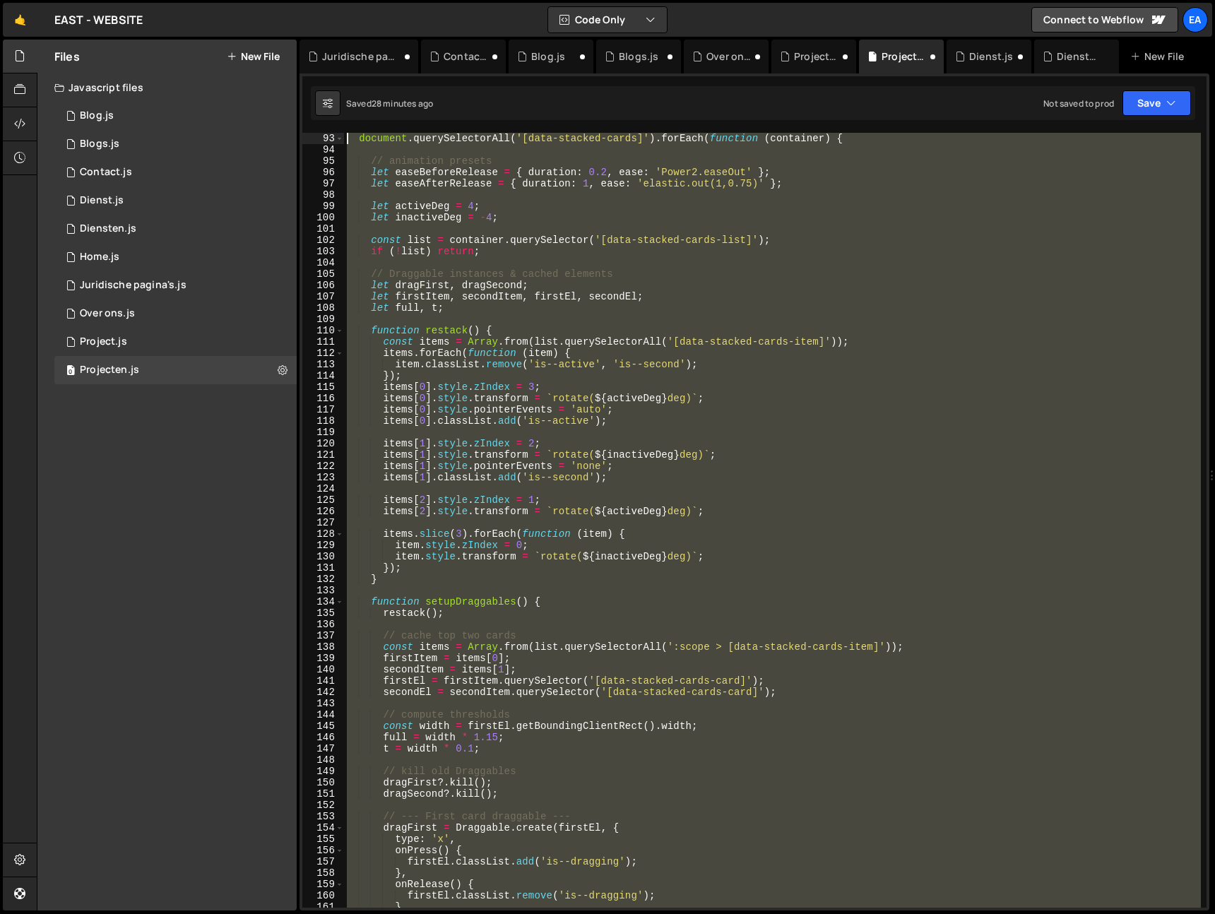
scroll to position [927, 0]
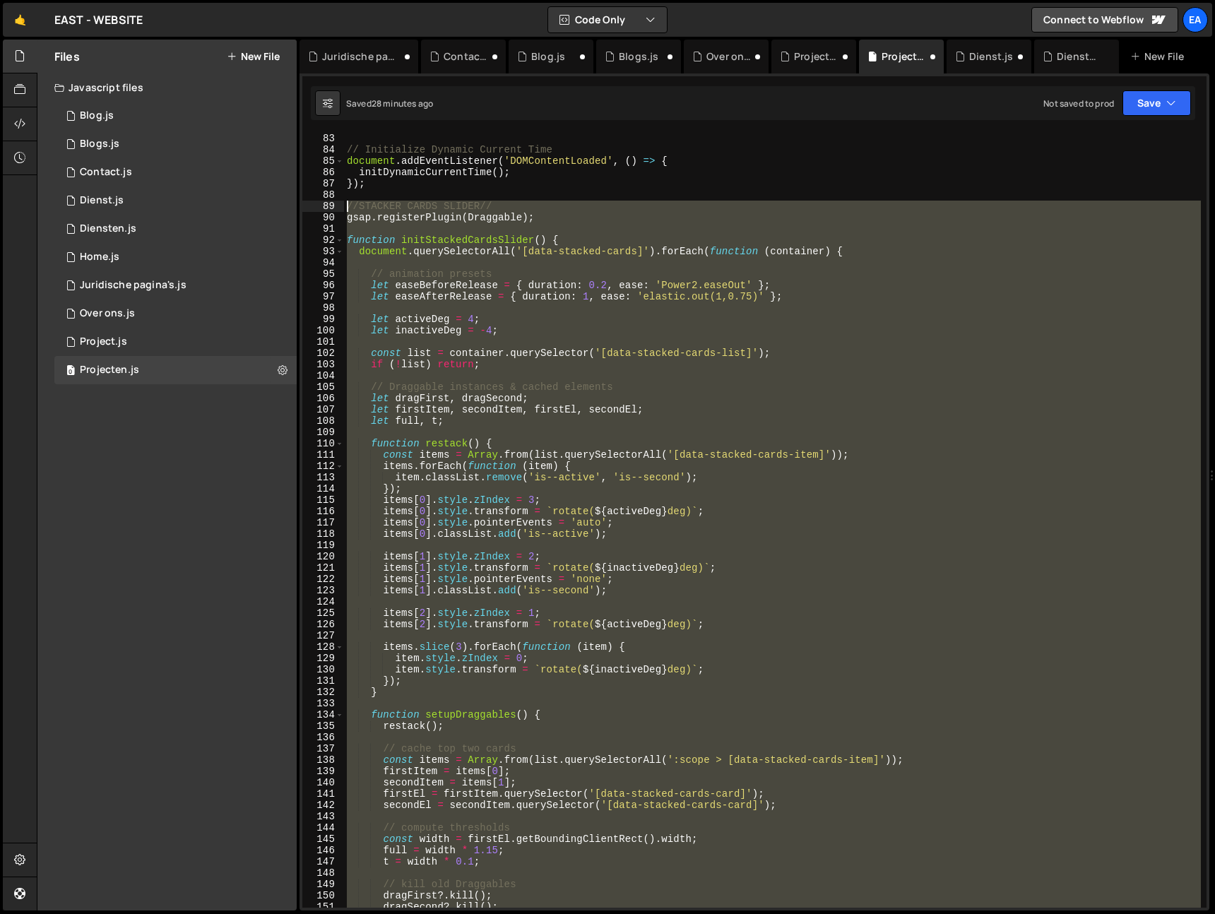
drag, startPoint x: 365, startPoint y: 720, endPoint x: 338, endPoint y: 207, distance: 513.5
click at [338, 207] on div "83 84 85 86 87 88 89 90 91 92 93 94 95 96 97 98 99 100 101 102 103 104 105 106 …" at bounding box center [754, 520] width 904 height 775
type textarea "//STACKER CARDS SLIDER// gsap.registerPlugin(Draggable);"
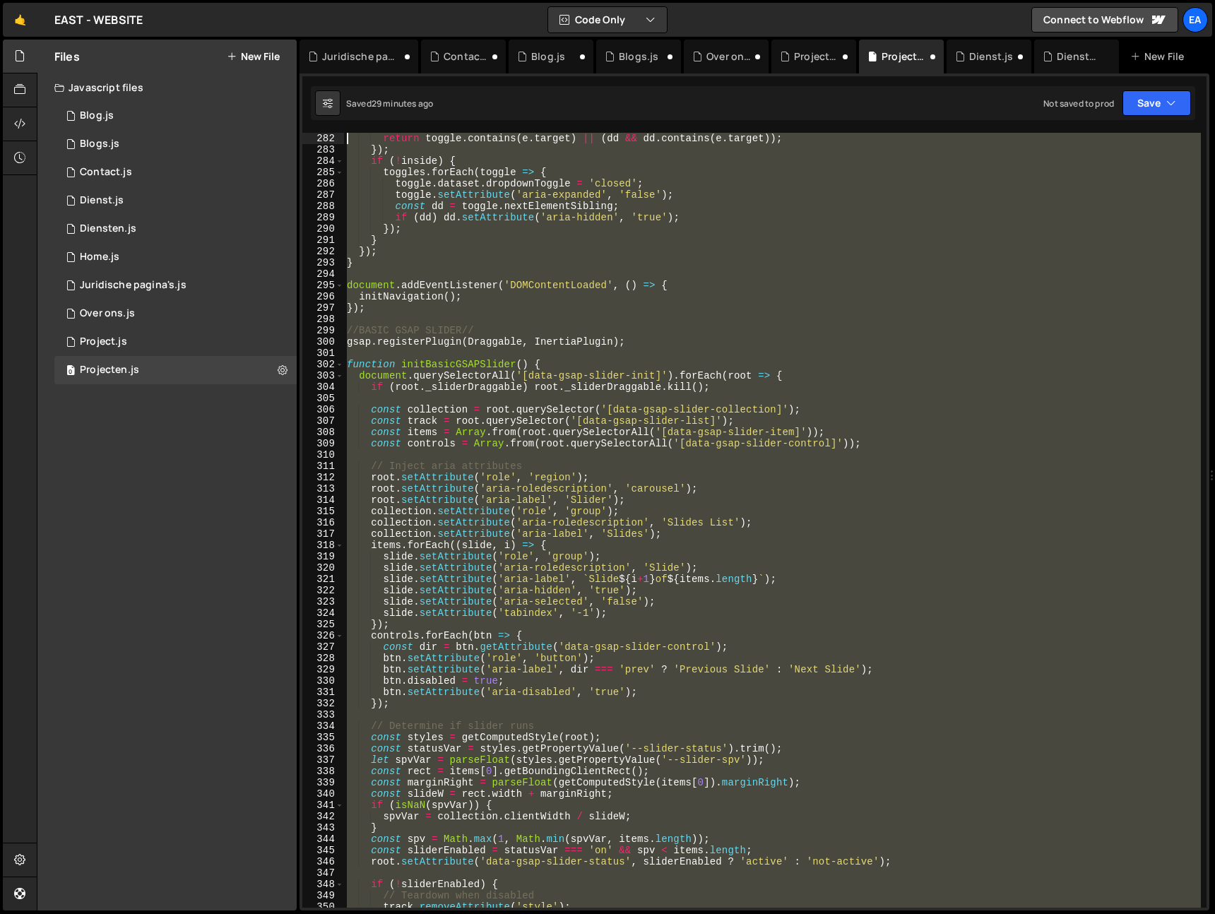
scroll to position [3131, 0]
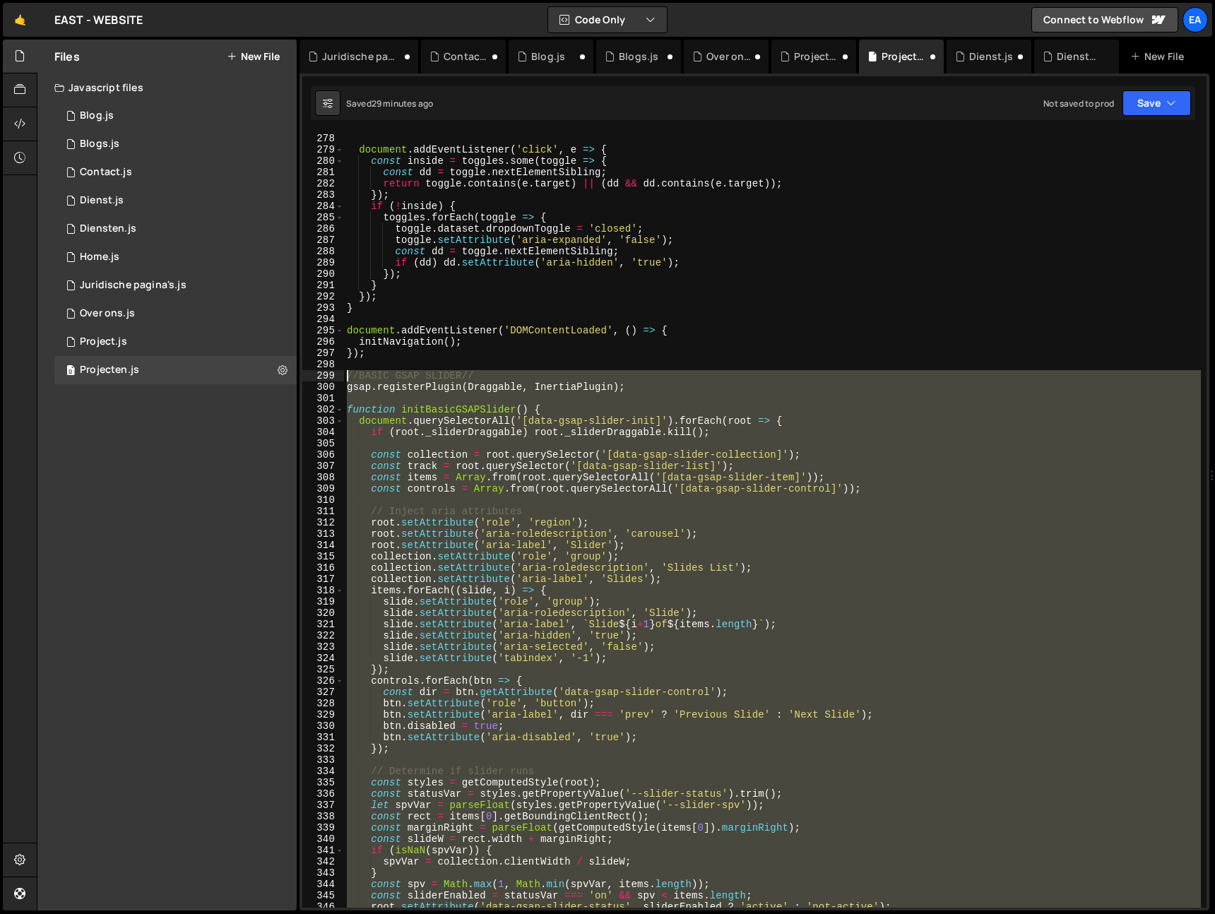
drag, startPoint x: 385, startPoint y: 597, endPoint x: 333, endPoint y: 374, distance: 229.1
click at [333, 374] on div "278 279 280 281 282 283 284 285 286 287 288 289 290 291 292 293 294 295 296 297…" at bounding box center [754, 520] width 904 height 775
type textarea "//BASIC GSAP SLIDER// gsap.registerPlugin(Draggable, InertiaPlugin);"
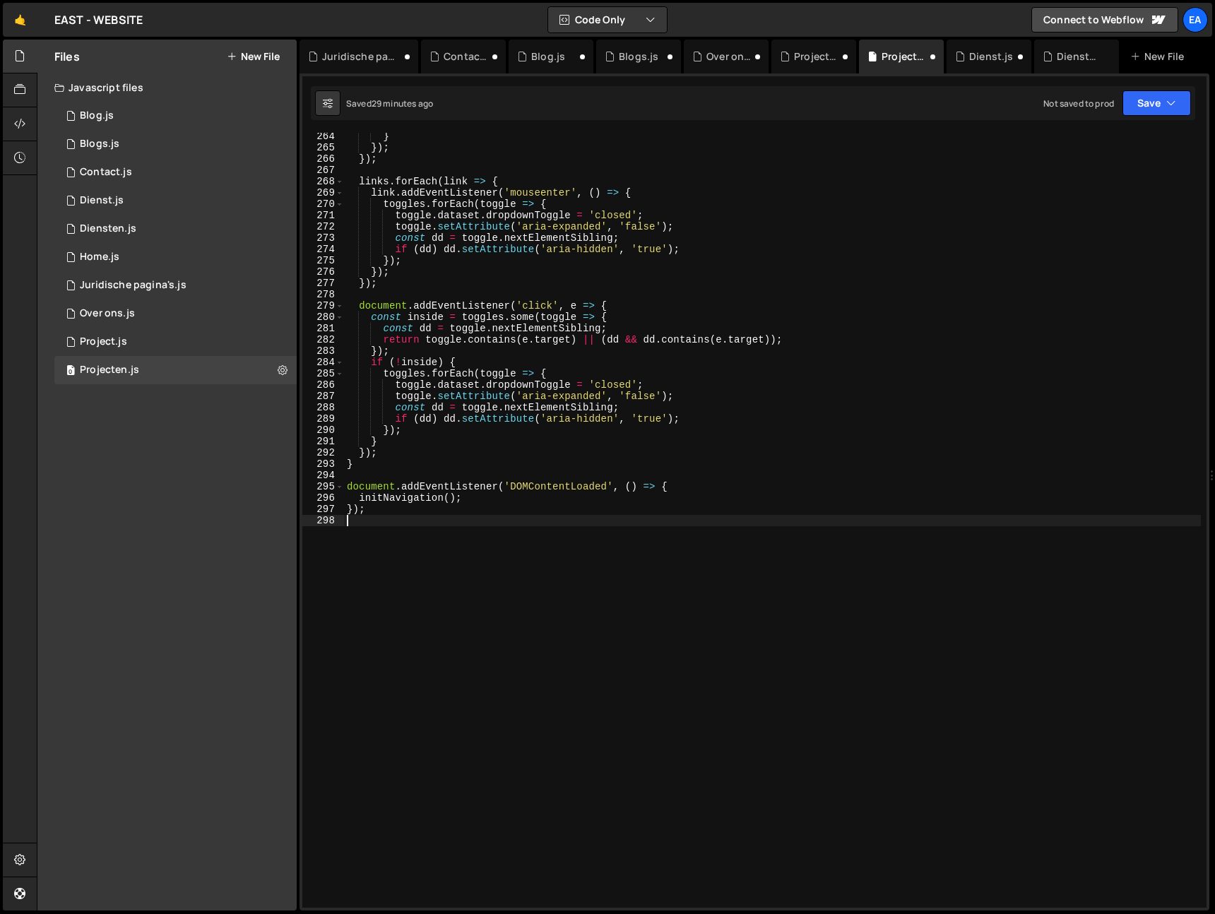
type textarea "});"
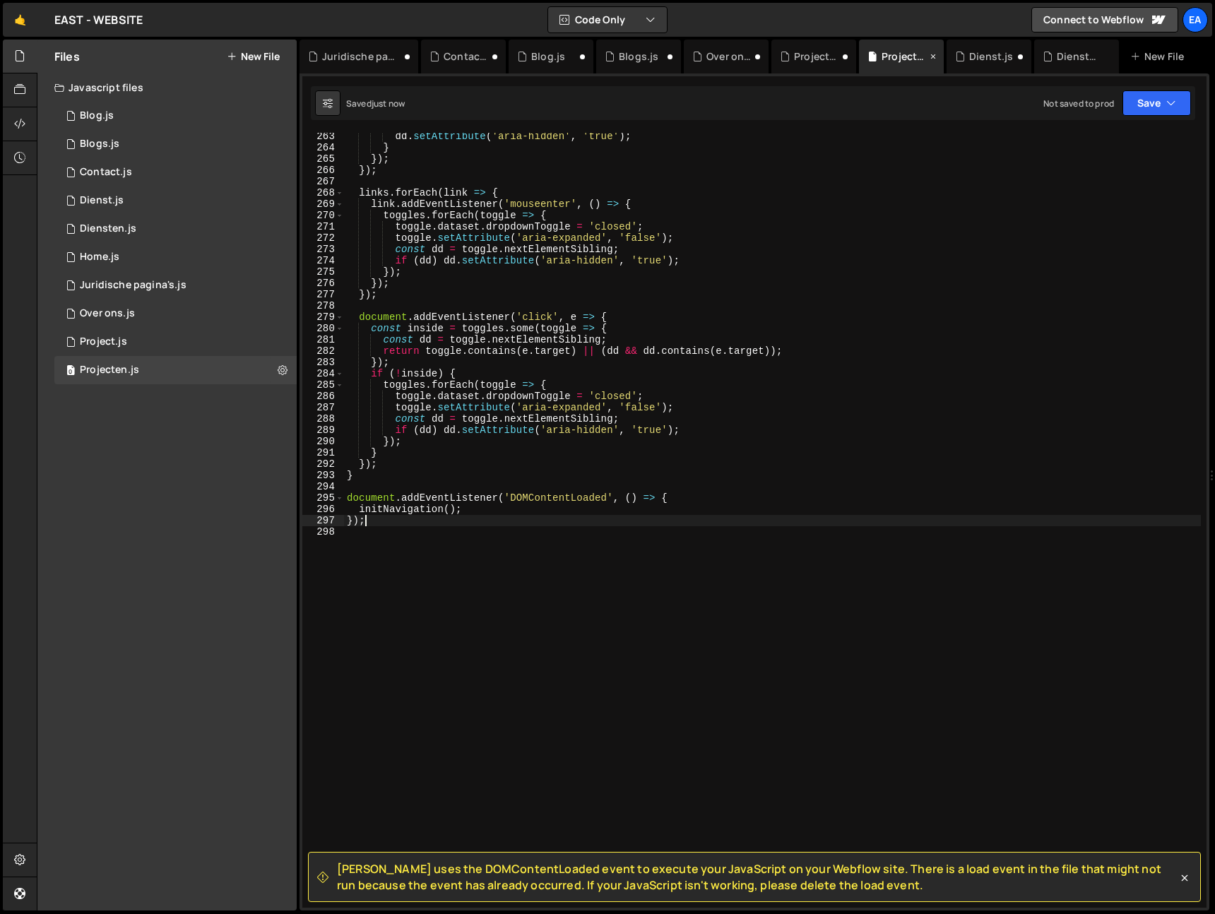
click at [934, 56] on icon at bounding box center [933, 56] width 10 height 14
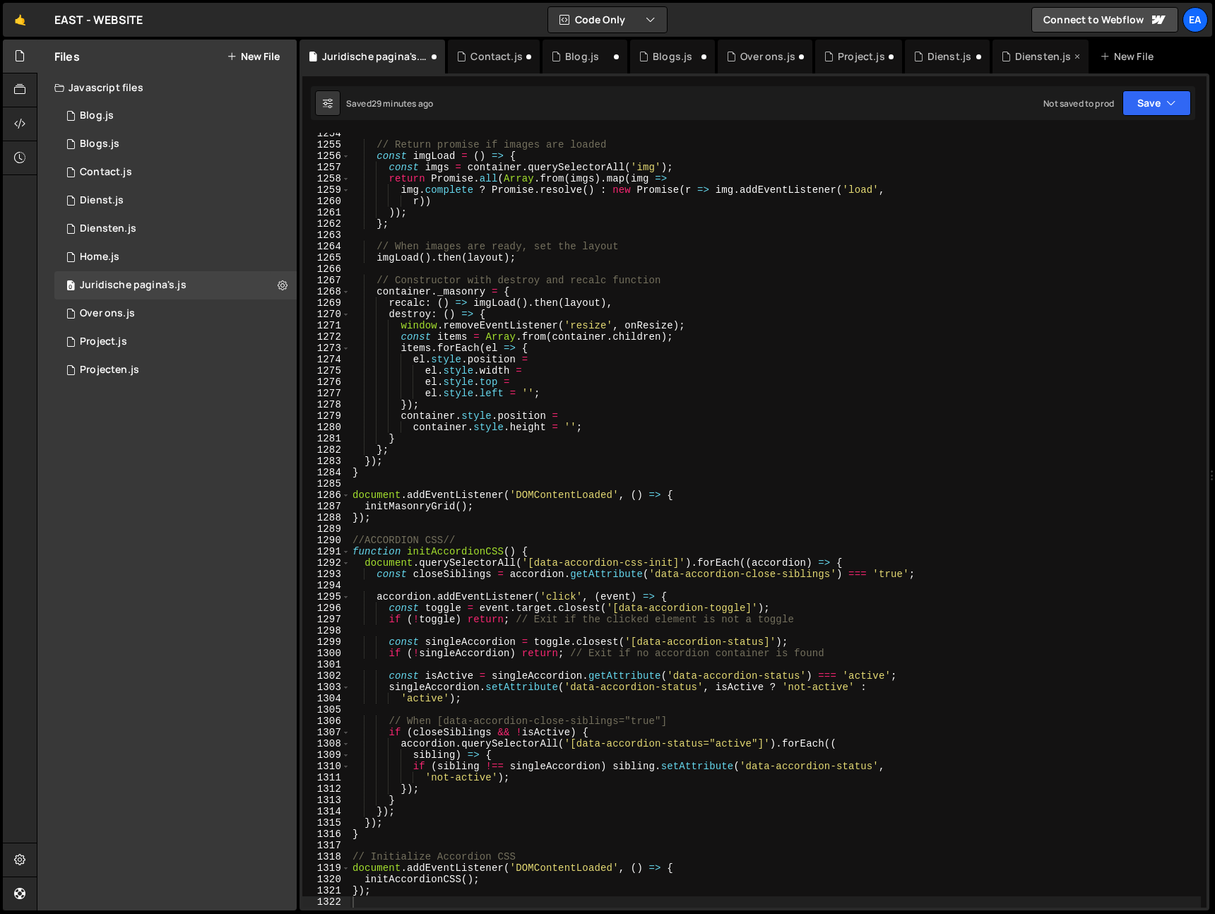
click at [1072, 55] on icon at bounding box center [1077, 56] width 10 height 14
click at [764, 54] on div "Over ons.js" at bounding box center [767, 56] width 55 height 14
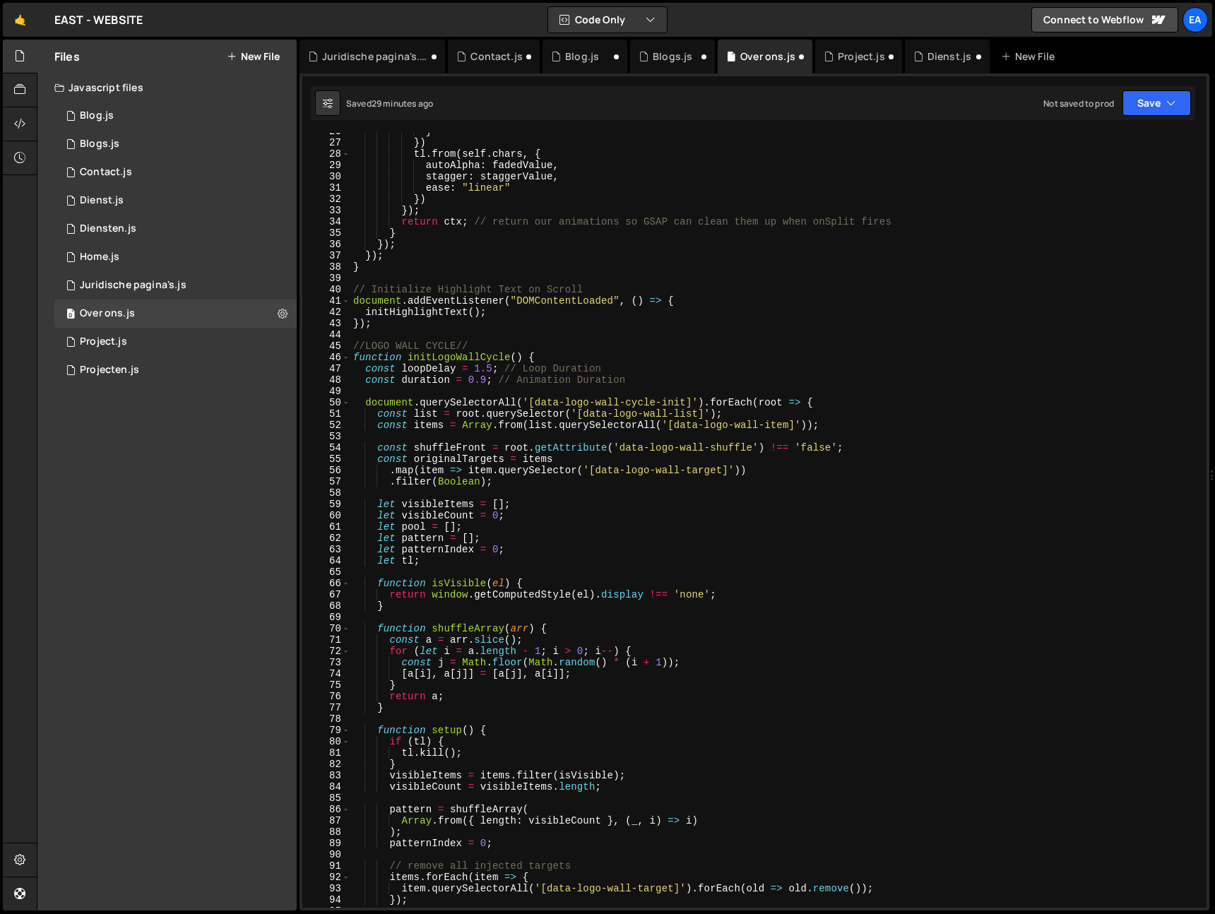
scroll to position [0, 0]
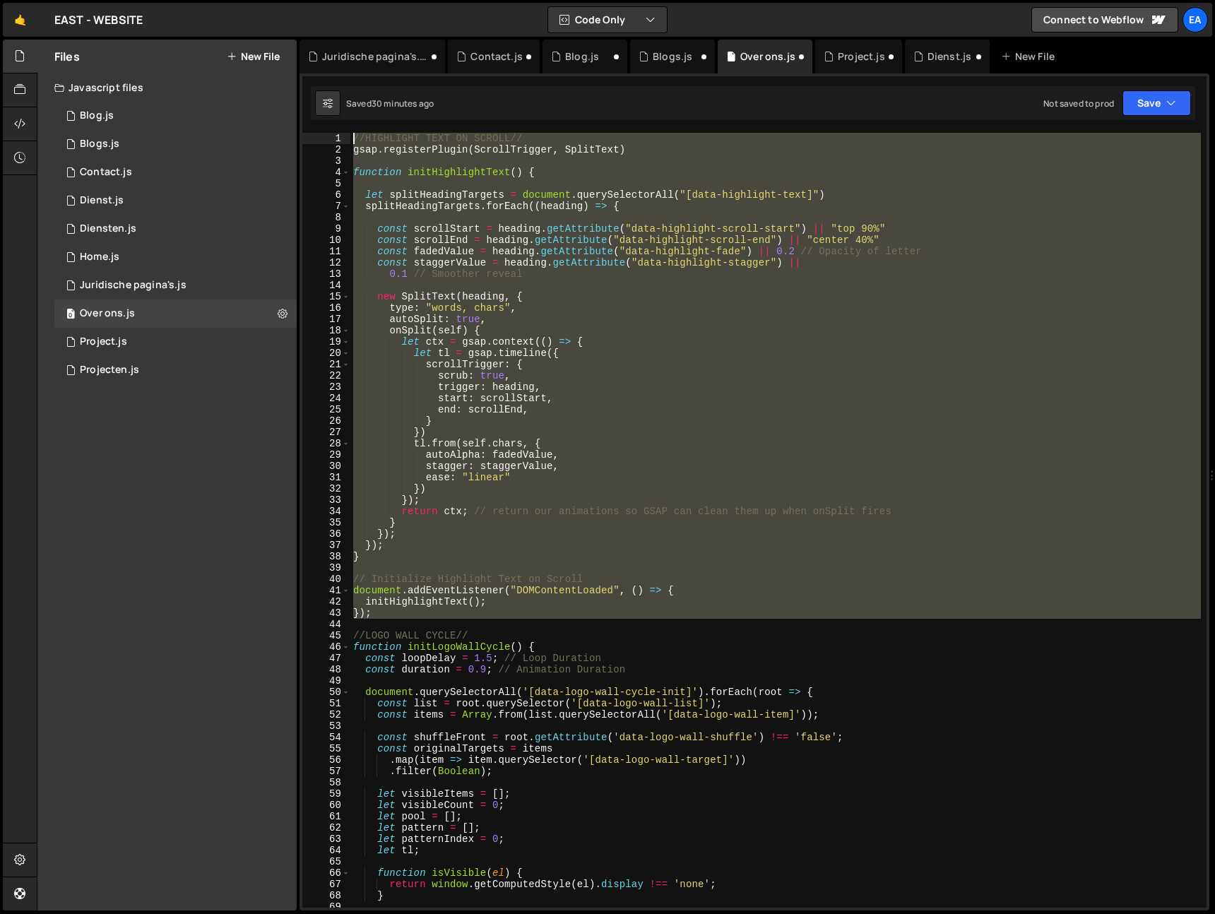
drag, startPoint x: 370, startPoint y: 622, endPoint x: 317, endPoint y: 118, distance: 506.4
click at [317, 118] on div "Debug Explain Copy Juridische pagina's.js Contact.js Blog.js Blogs.js Over ons.…" at bounding box center [755, 476] width 910 height 872
type textarea "//HIGHLIGHT TEXT ON SCROLL// gsap.registerPlugin(ScrollTrigger, SplitText)"
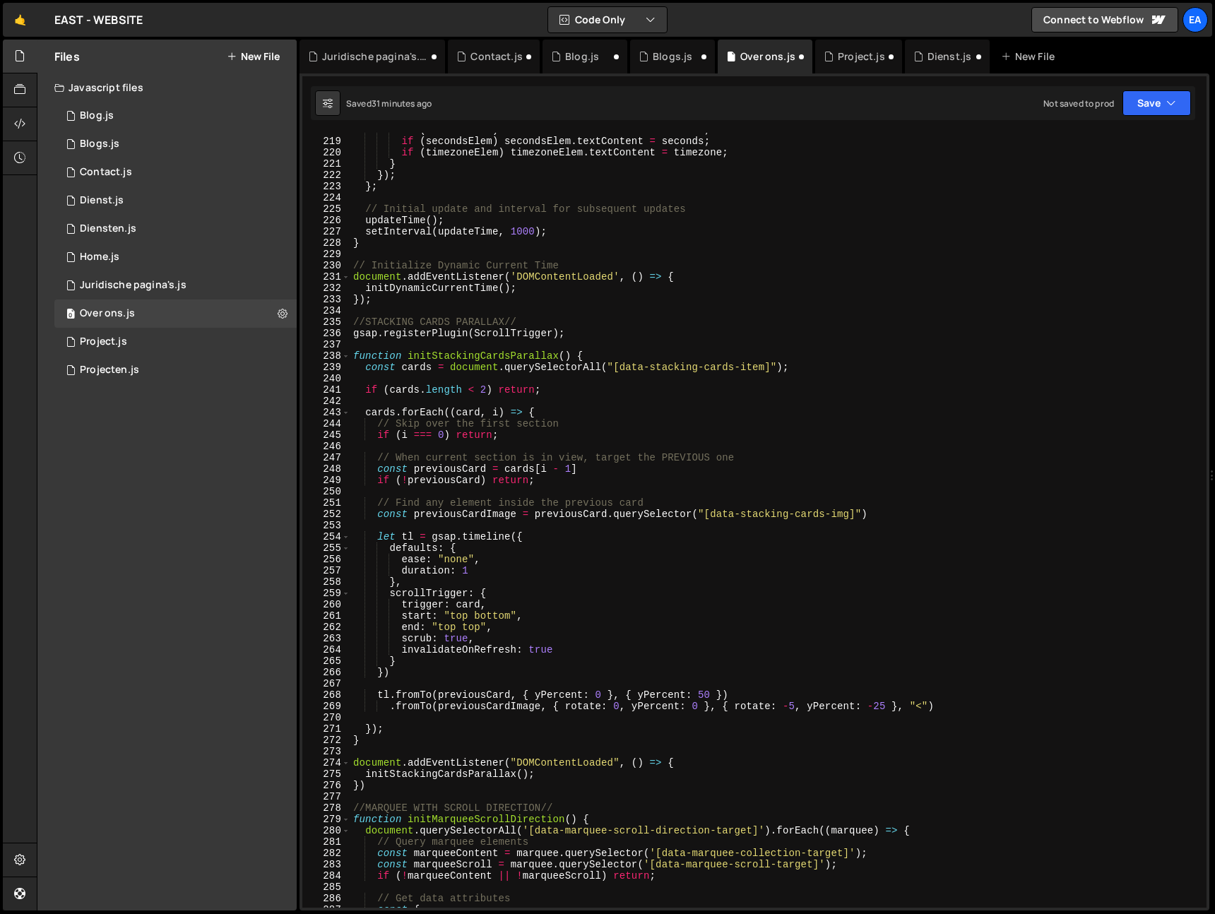
scroll to position [2472, 0]
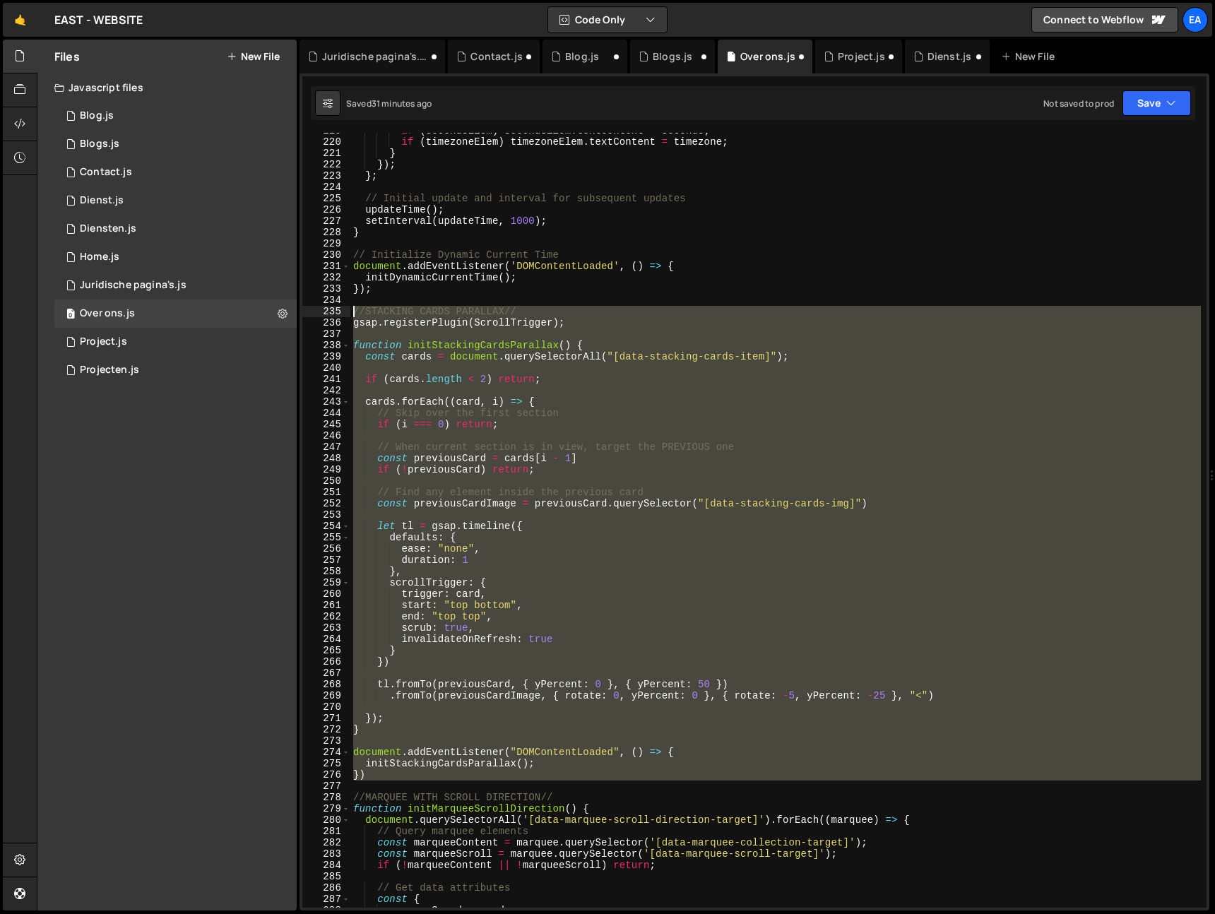
drag, startPoint x: 372, startPoint y: 786, endPoint x: 340, endPoint y: 314, distance: 472.2
click at [340, 314] on div "//LOGO WALL CYCLE// 219 220 221 222 223 224 225 226 227 228 229 230 231 232 233…" at bounding box center [754, 520] width 904 height 775
type textarea "//STACKING CARDS PARALLAX// gsap.registerPlugin(ScrollTrigger);"
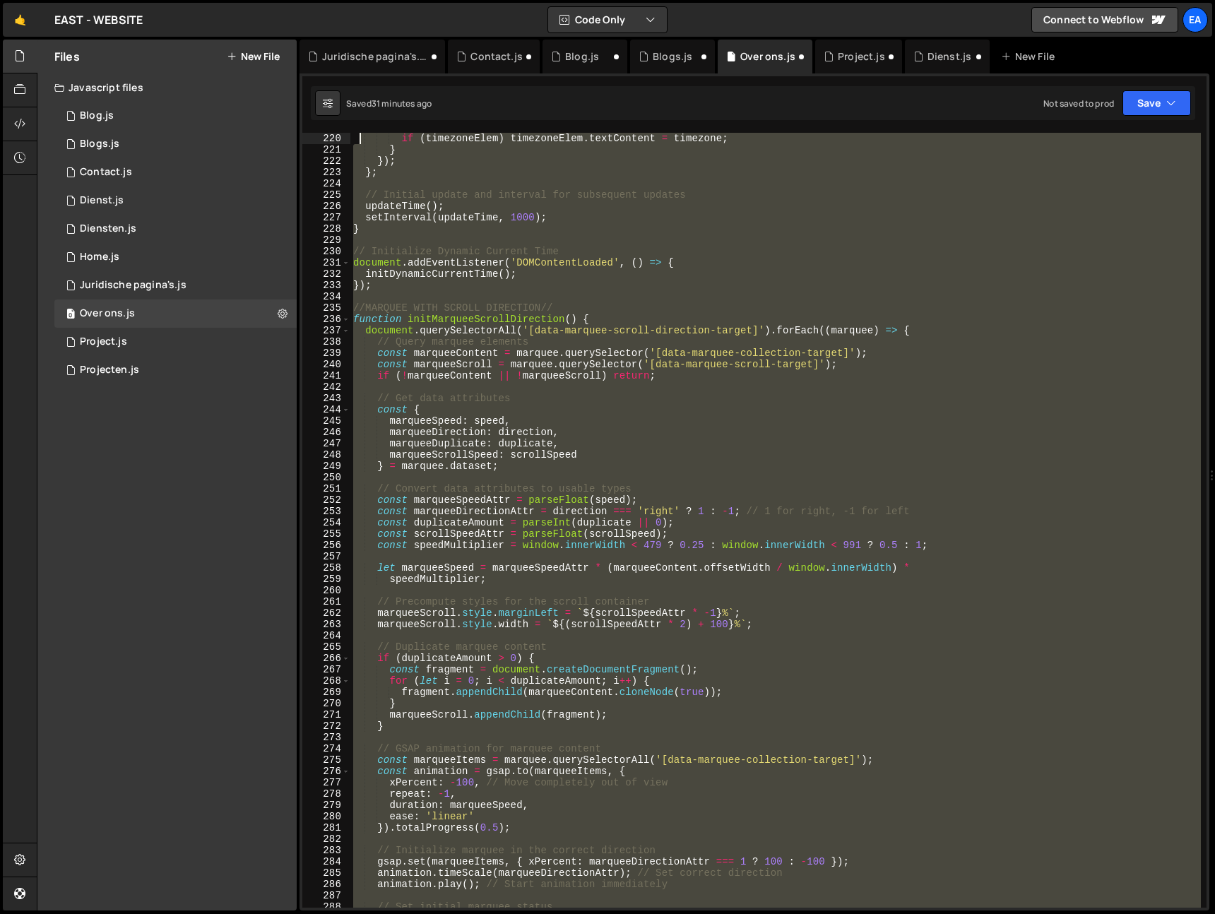
scroll to position [2475, 0]
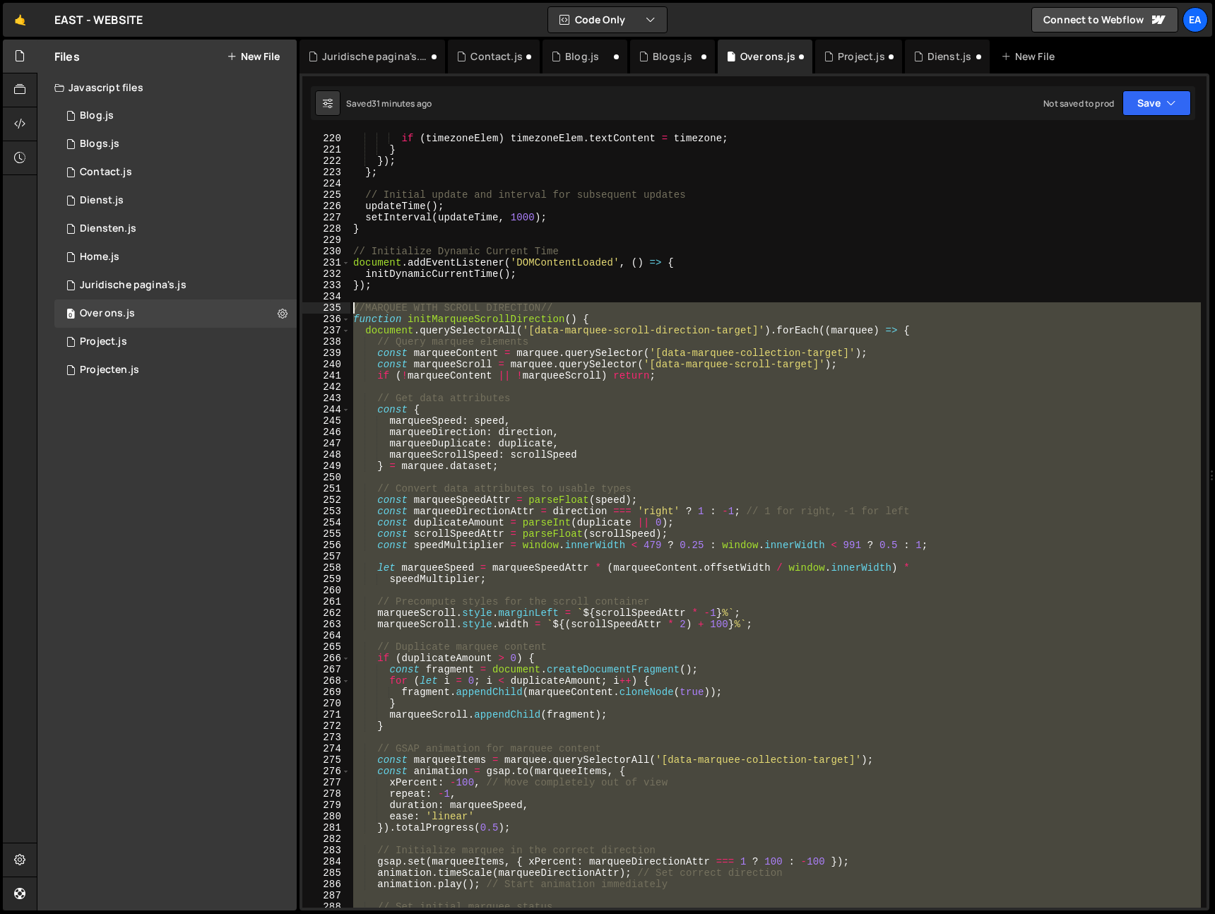
drag, startPoint x: 366, startPoint y: 576, endPoint x: 338, endPoint y: 308, distance: 269.8
click at [338, 308] on div "220 221 222 223 224 225 226 227 228 229 230 231 232 233 234 235 236 237 238 239…" at bounding box center [754, 520] width 904 height 775
type textarea "//MARQUEE WITH SCROLL DIRECTION// function initMarqueeScrollDirection() {"
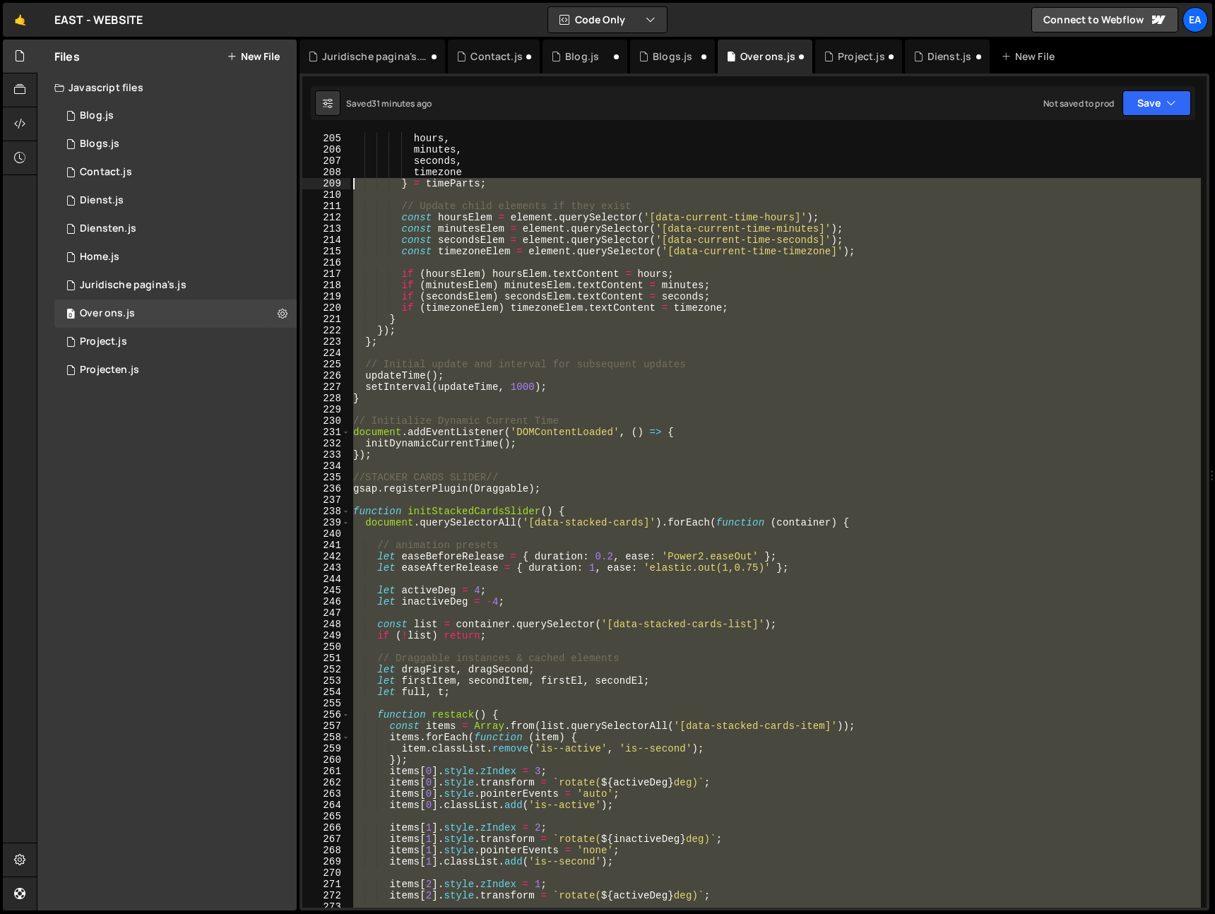
scroll to position [2306, 0]
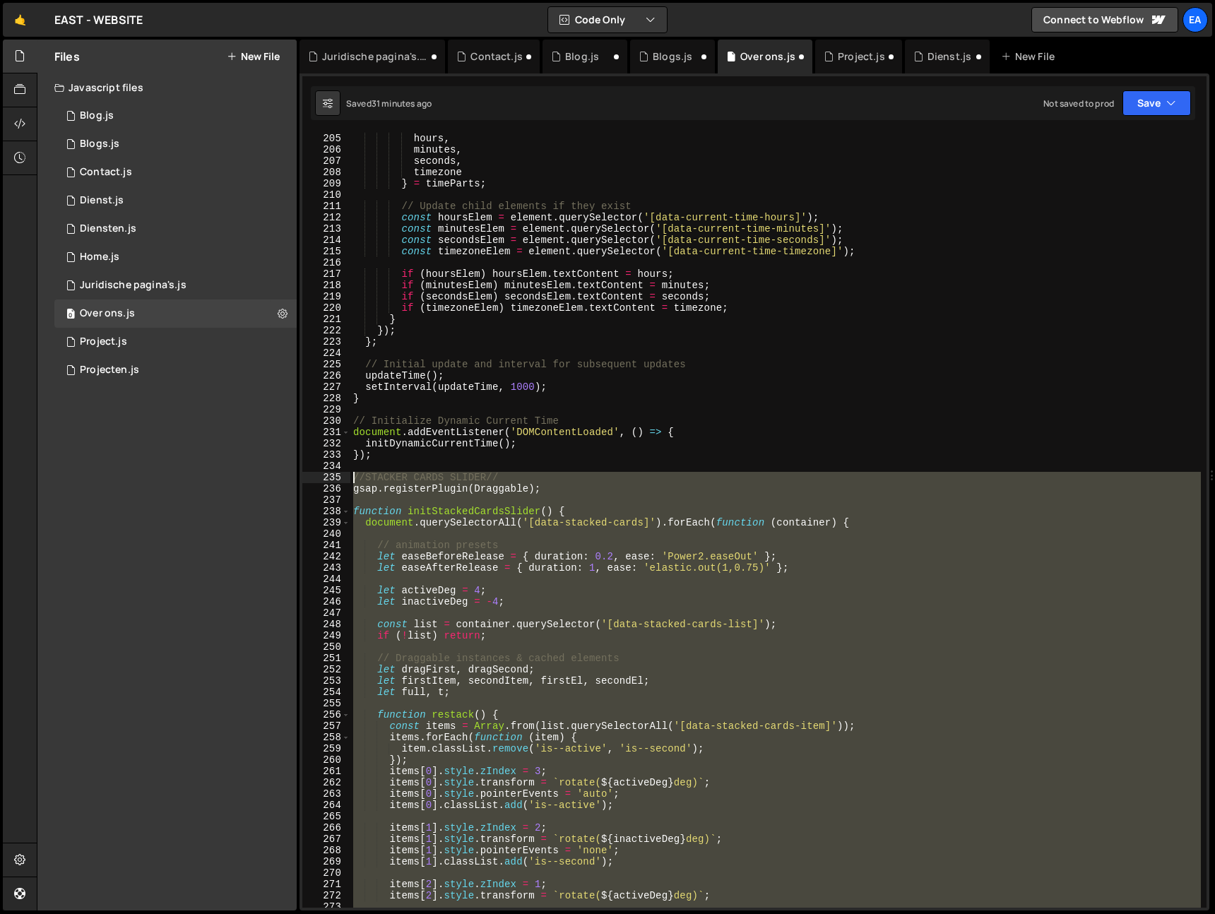
drag, startPoint x: 364, startPoint y: 641, endPoint x: 332, endPoint y: 477, distance: 167.1
click at [332, 477] on div "205 206 207 208 209 210 211 212 213 214 215 216 217 218 219 220 221 222 223 224…" at bounding box center [754, 520] width 904 height 775
type textarea "//STACKER CARDS SLIDER// gsap.registerPlugin(Draggable);"
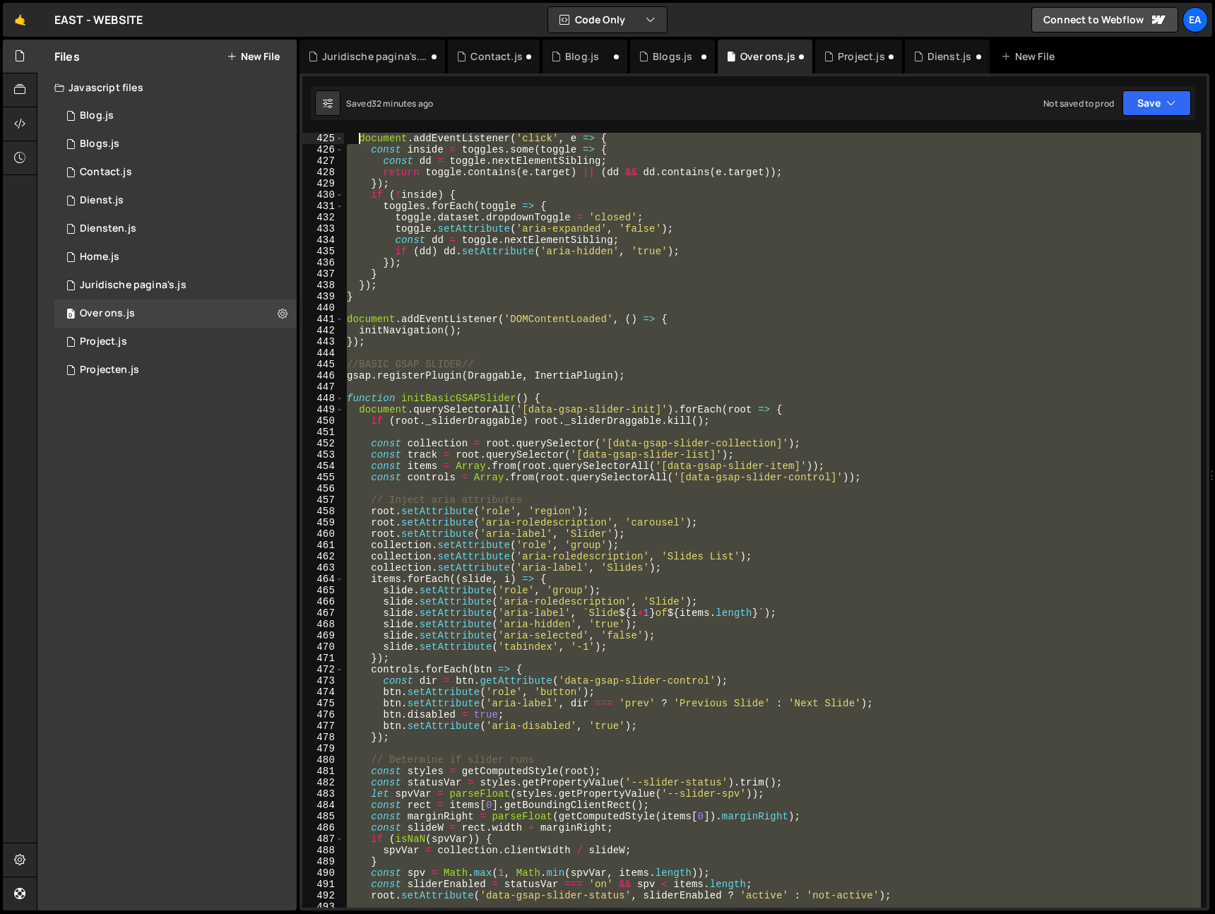
scroll to position [4747, 0]
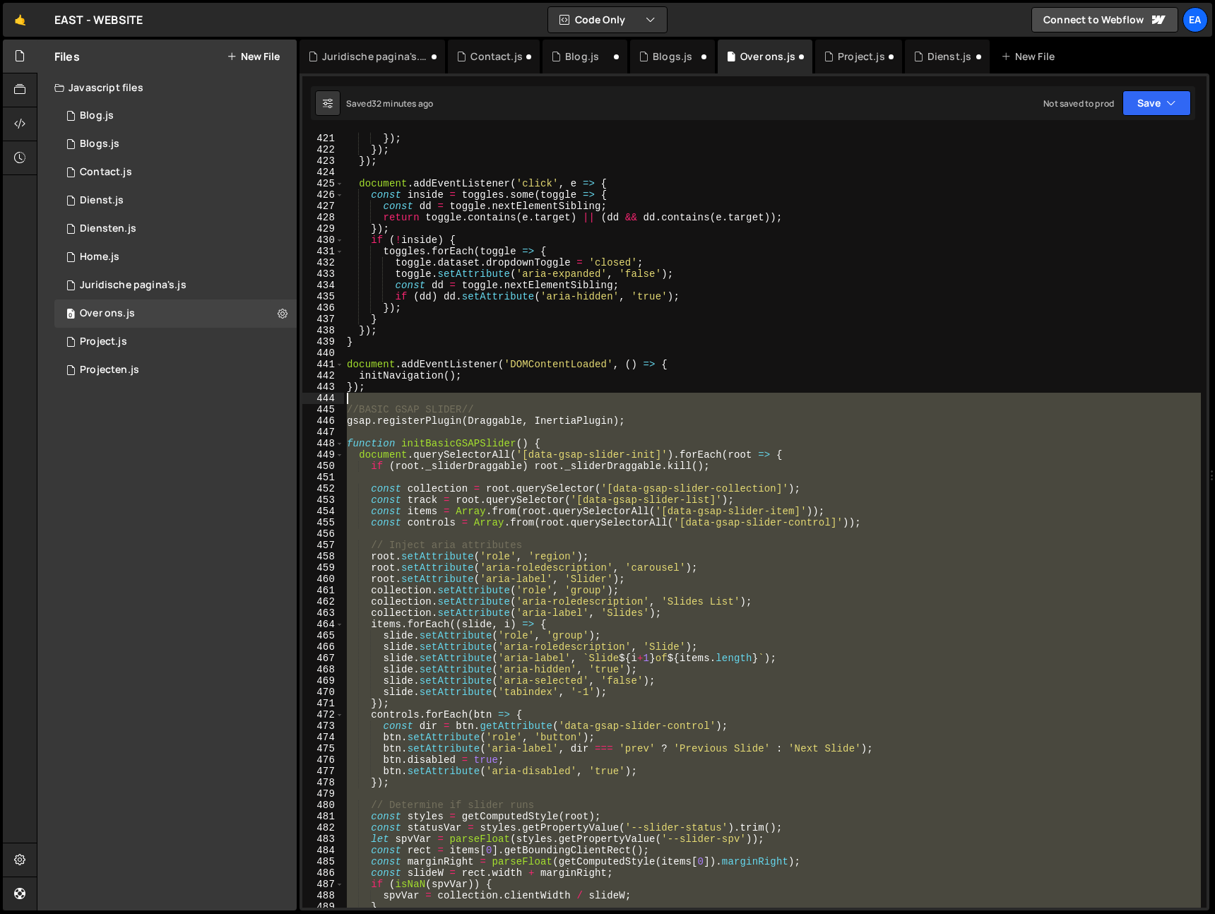
drag, startPoint x: 364, startPoint y: 807, endPoint x: 336, endPoint y: 401, distance: 407.2
click at [336, 401] on div "421 422 423 424 425 426 427 428 429 430 431 432 433 434 435 436 437 438 439 440…" at bounding box center [754, 520] width 904 height 775
type textarea "//BASIC GSAP SLIDER//"
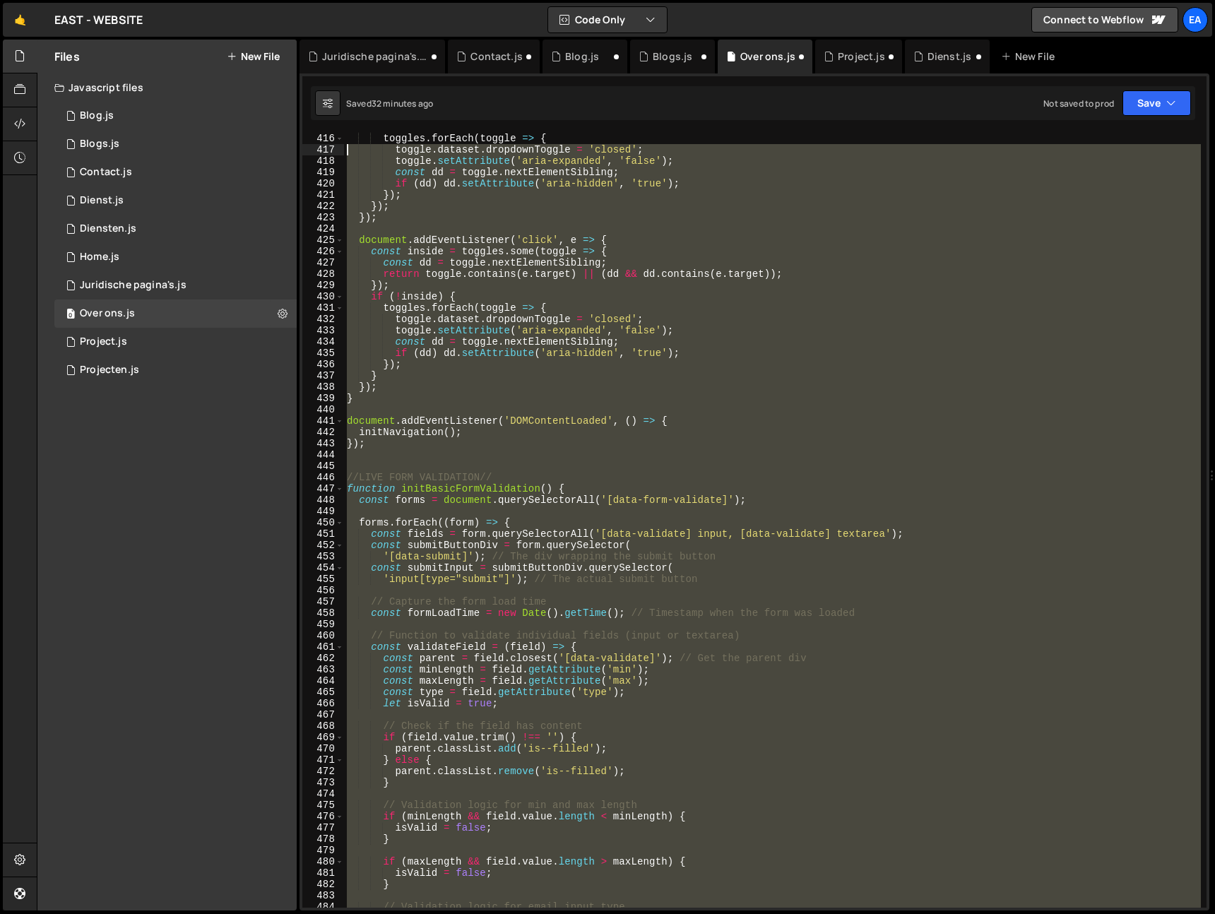
scroll to position [4690, 0]
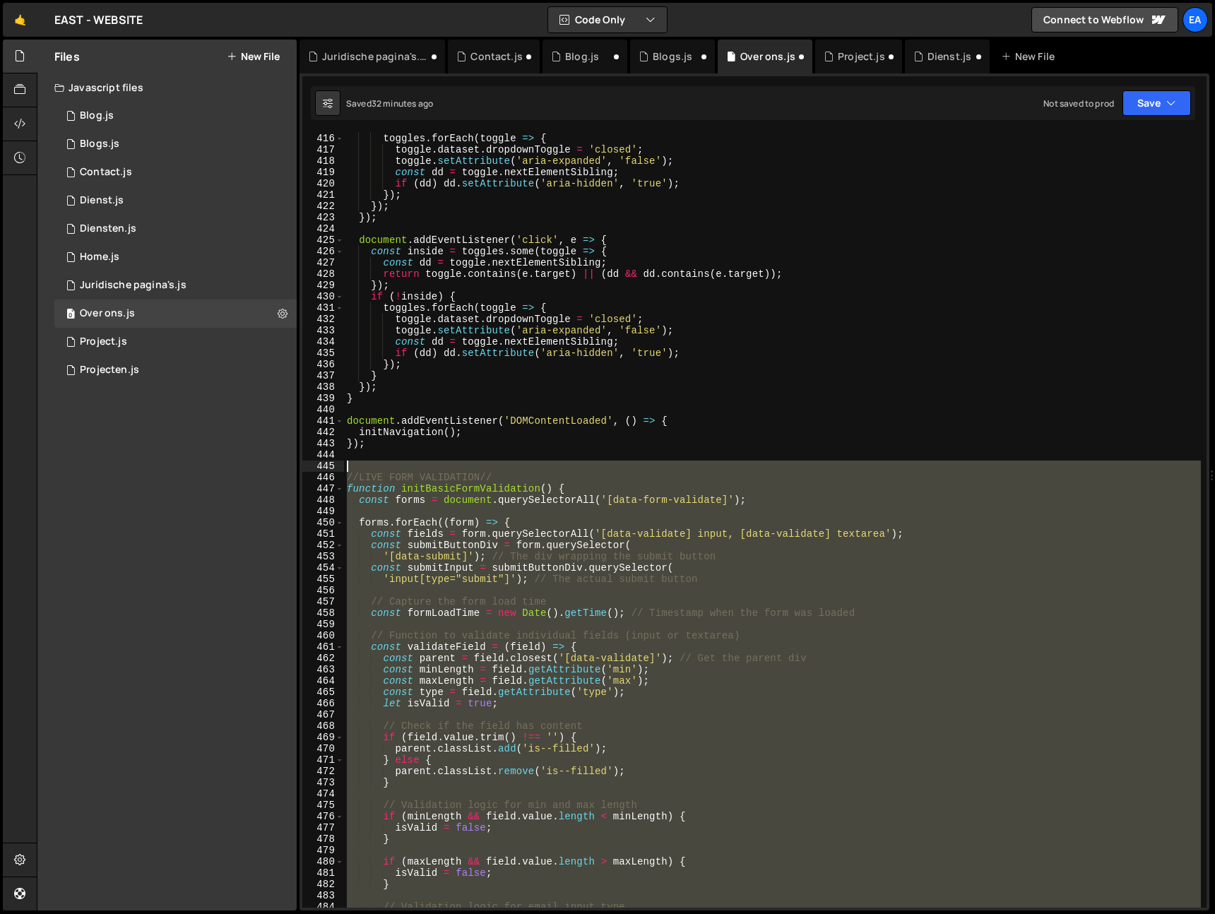
drag, startPoint x: 361, startPoint y: 774, endPoint x: 331, endPoint y: 463, distance: 312.9
click at [331, 463] on div "416 417 418 419 420 421 422 423 424 425 426 427 428 429 430 431 432 433 434 435…" at bounding box center [754, 520] width 904 height 775
type textarea "//LIVE FORM VALIDATION//"
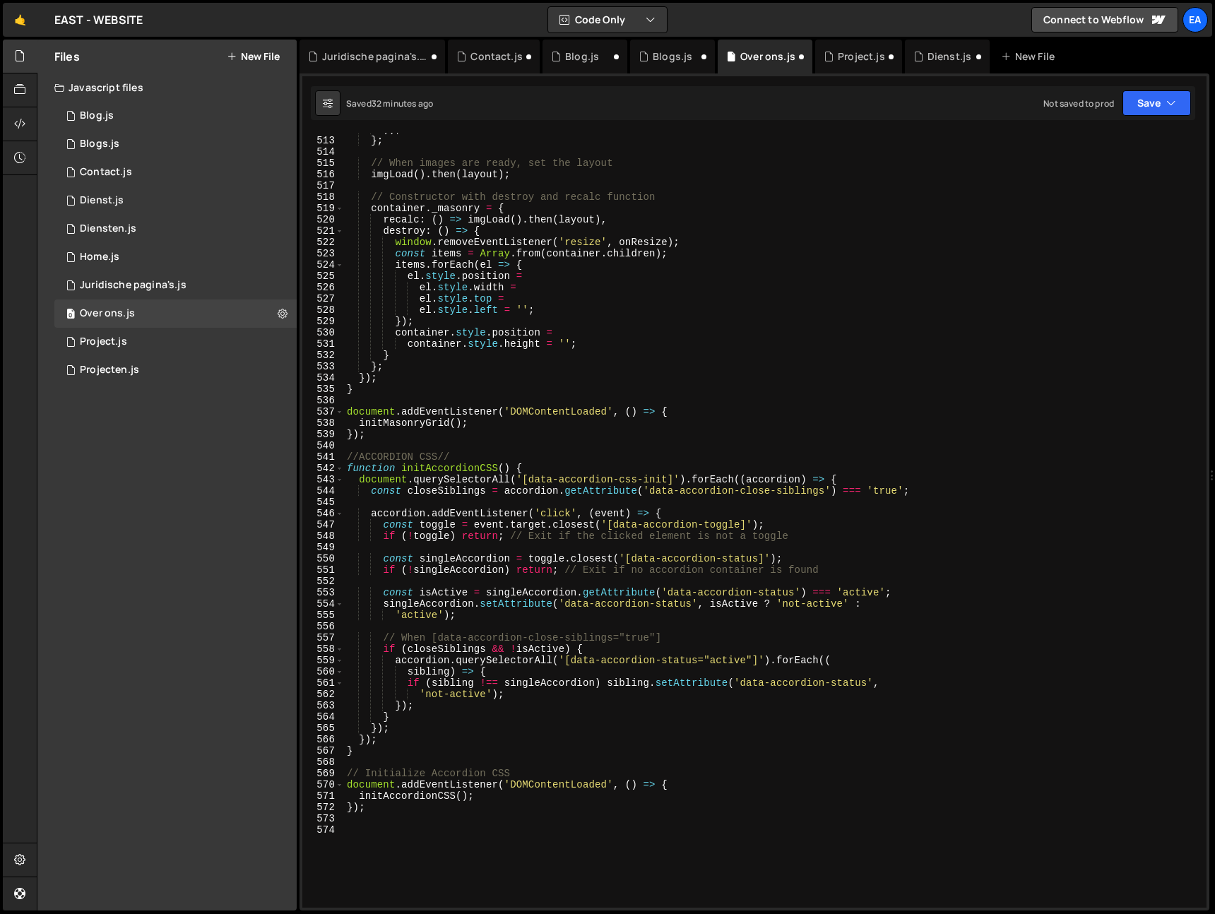
scroll to position [5787, 0]
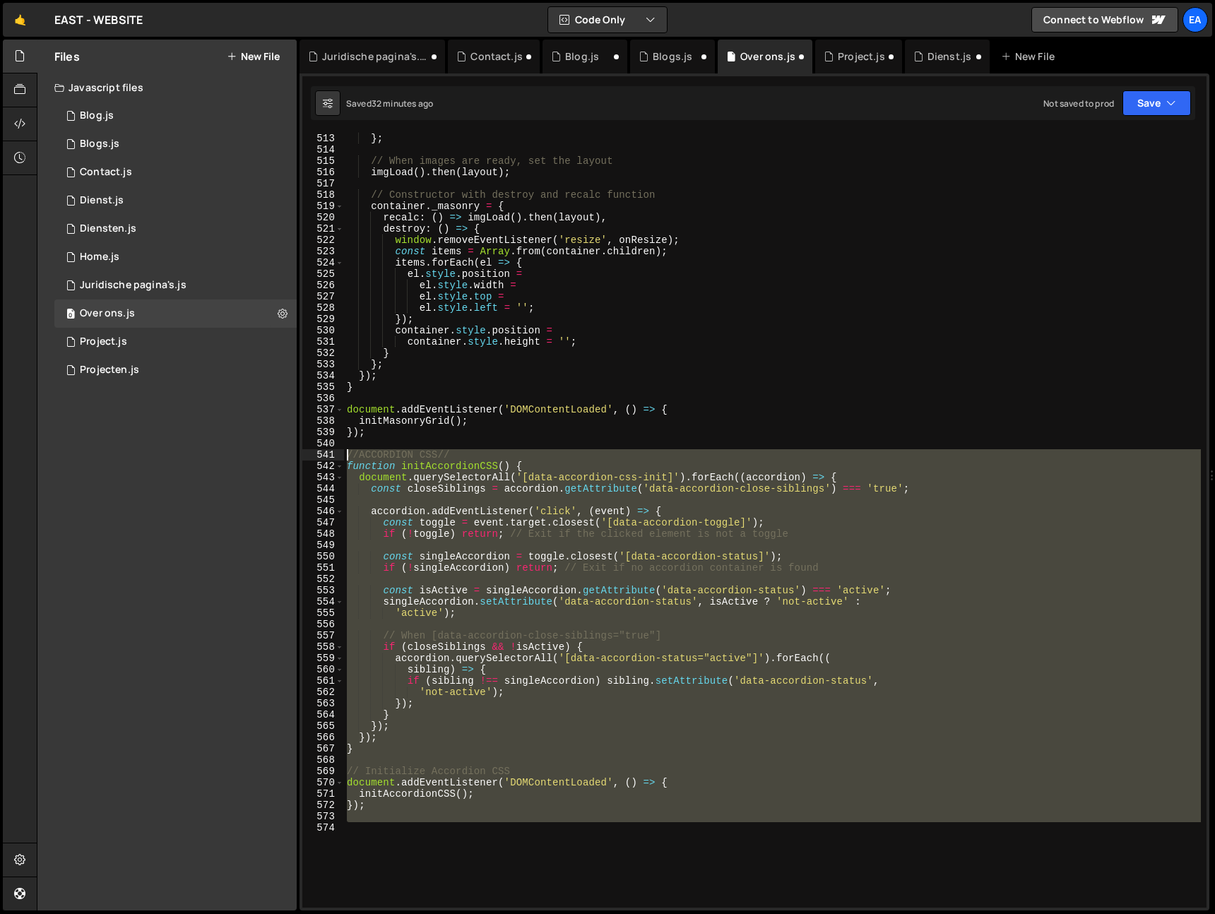
drag, startPoint x: 368, startPoint y: 828, endPoint x: 333, endPoint y: 452, distance: 377.4
click at [333, 452] on div "513 514 515 516 517 518 519 520 521 522 523 524 525 526 527 528 529 530 531 532…" at bounding box center [754, 520] width 904 height 775
type textarea "//ACCORDION CSS// function initAccordionCSS() {"
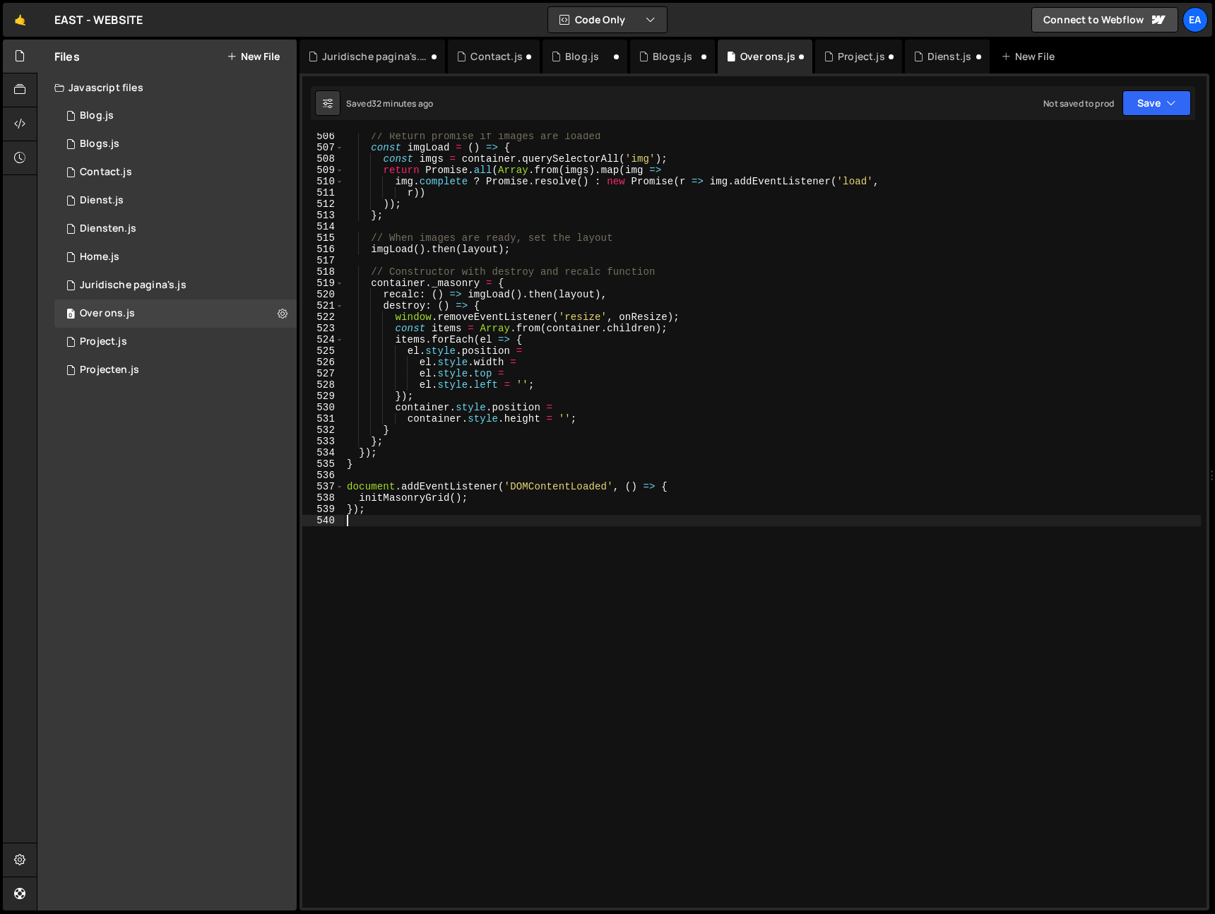
scroll to position [5699, 0]
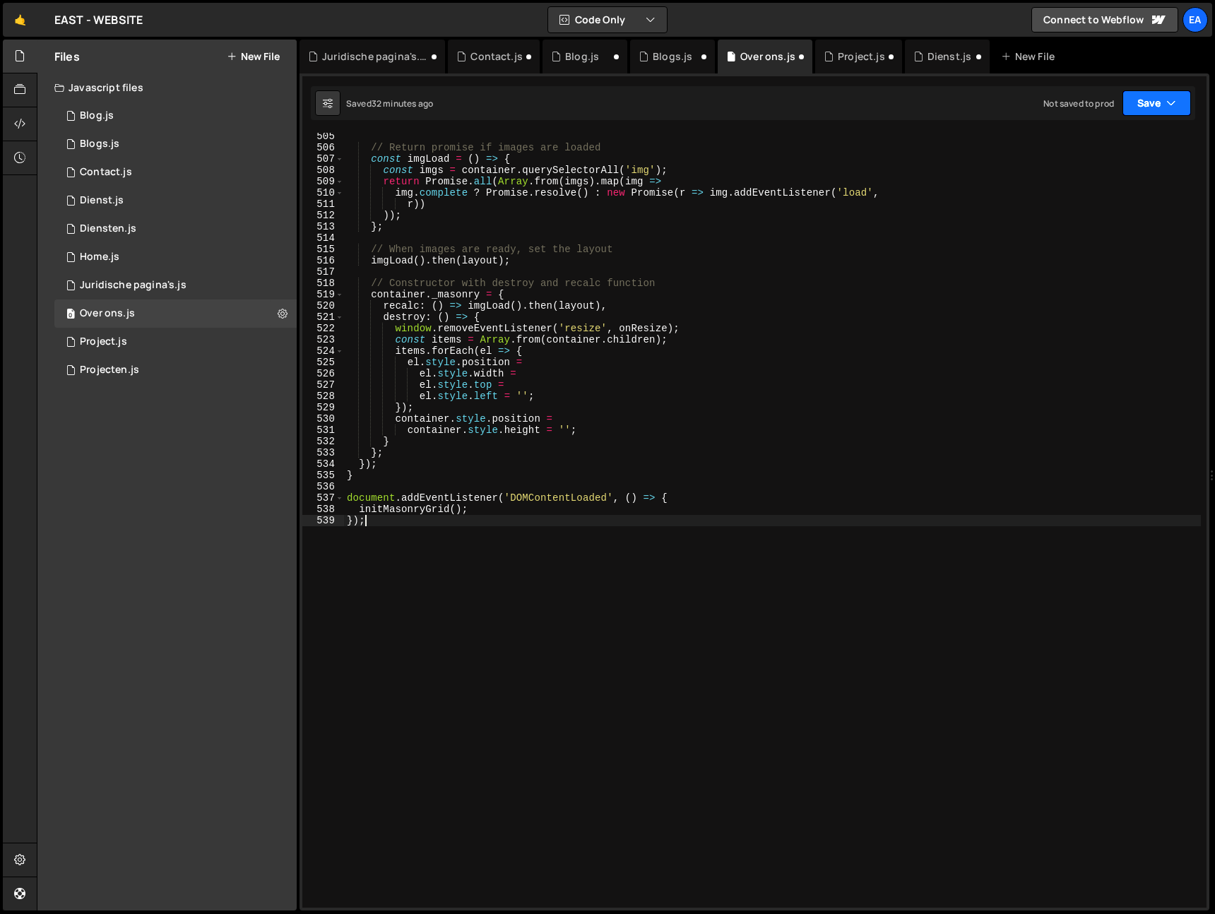
type textarea "});"
click at [1146, 103] on button "Save" at bounding box center [1156, 102] width 69 height 25
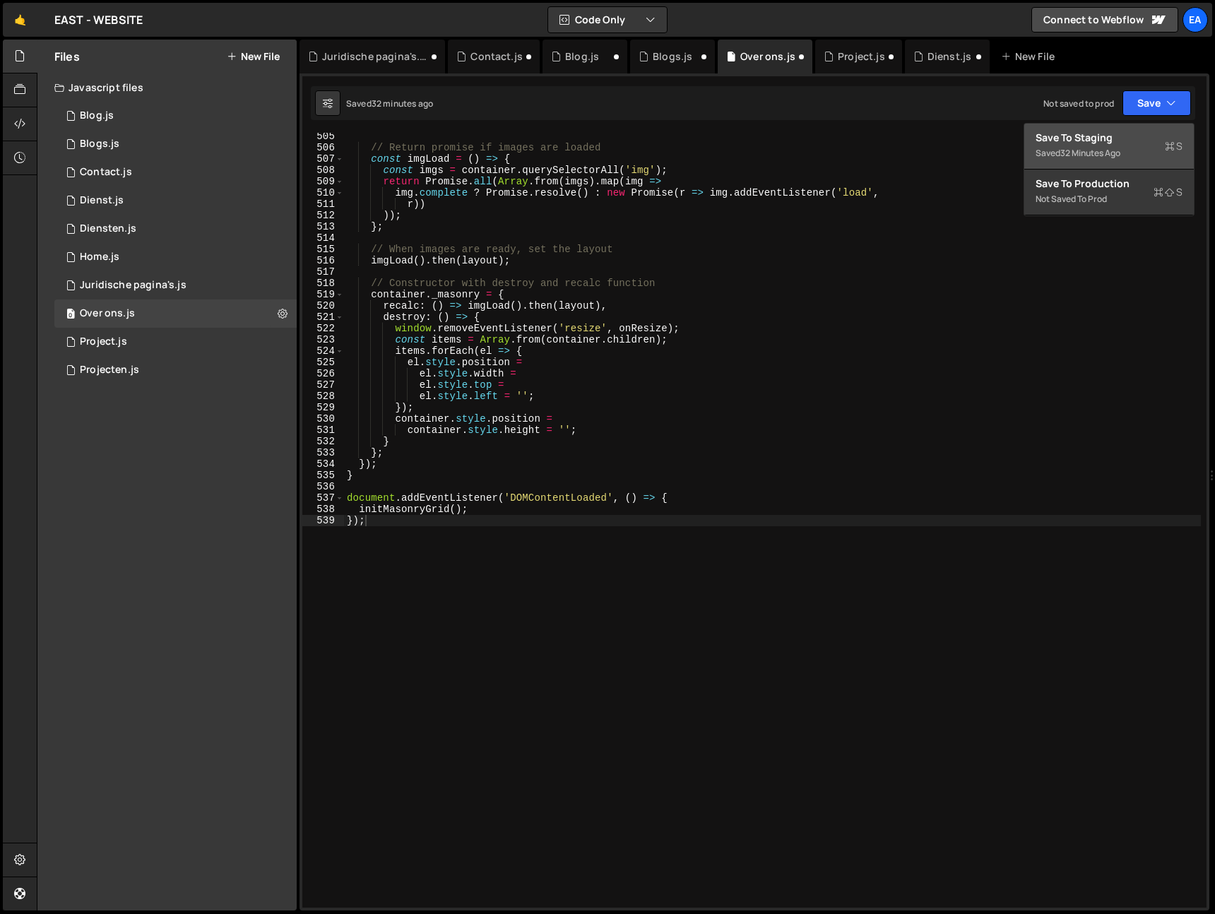
click at [1110, 147] on div "32 minutes ago" at bounding box center [1090, 153] width 60 height 12
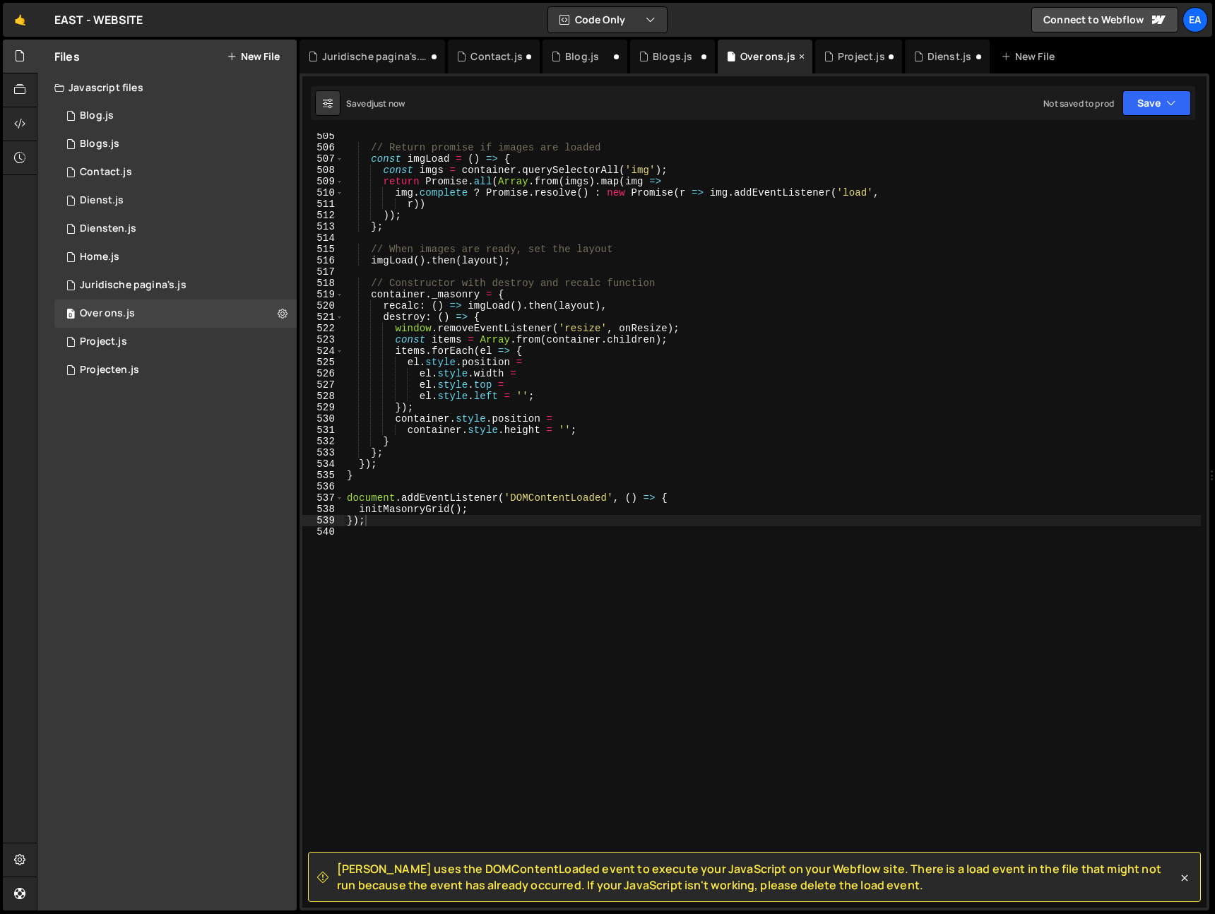
click at [797, 54] on icon at bounding box center [802, 56] width 10 height 14
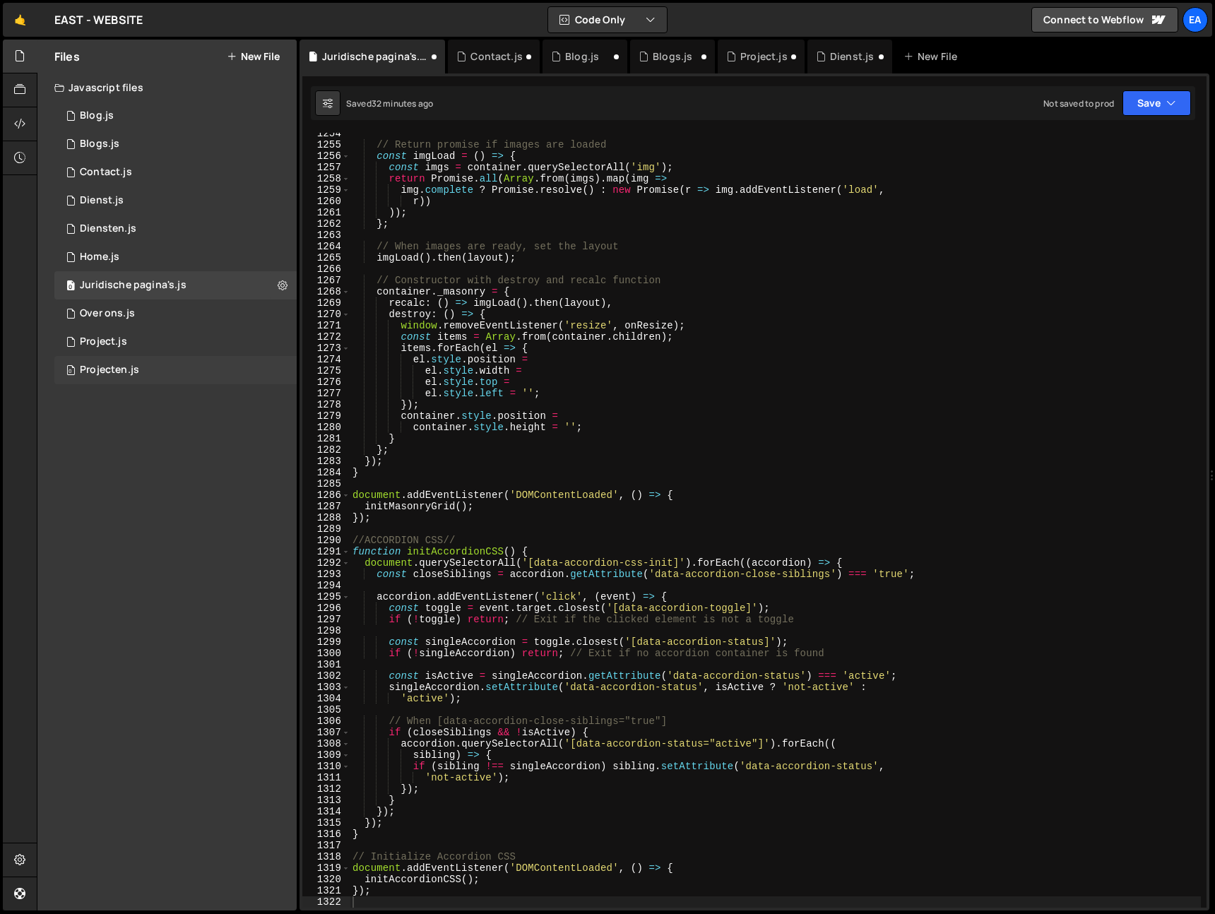
click at [103, 370] on div "Projecten.js" at bounding box center [109, 370] width 59 height 13
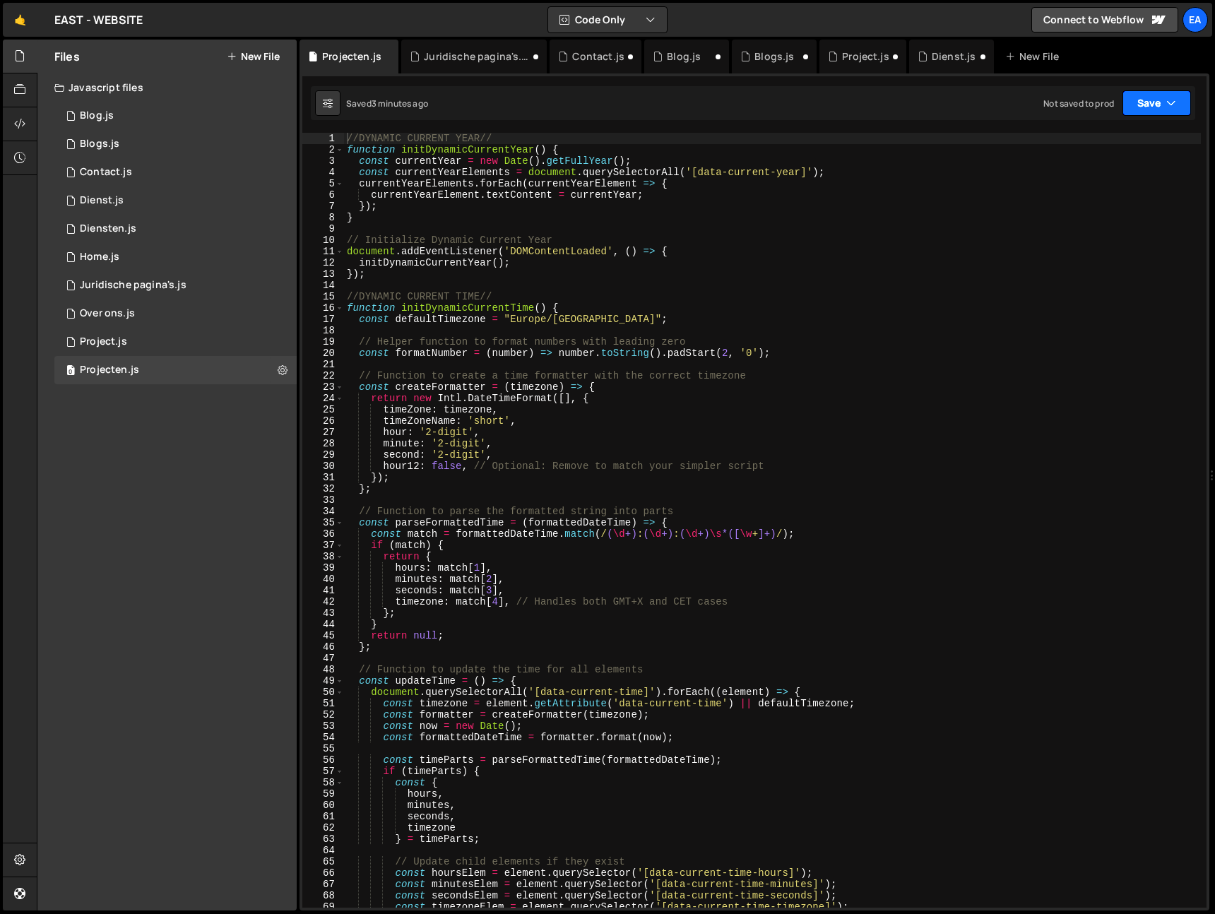
click at [1167, 103] on icon "button" at bounding box center [1171, 103] width 10 height 14
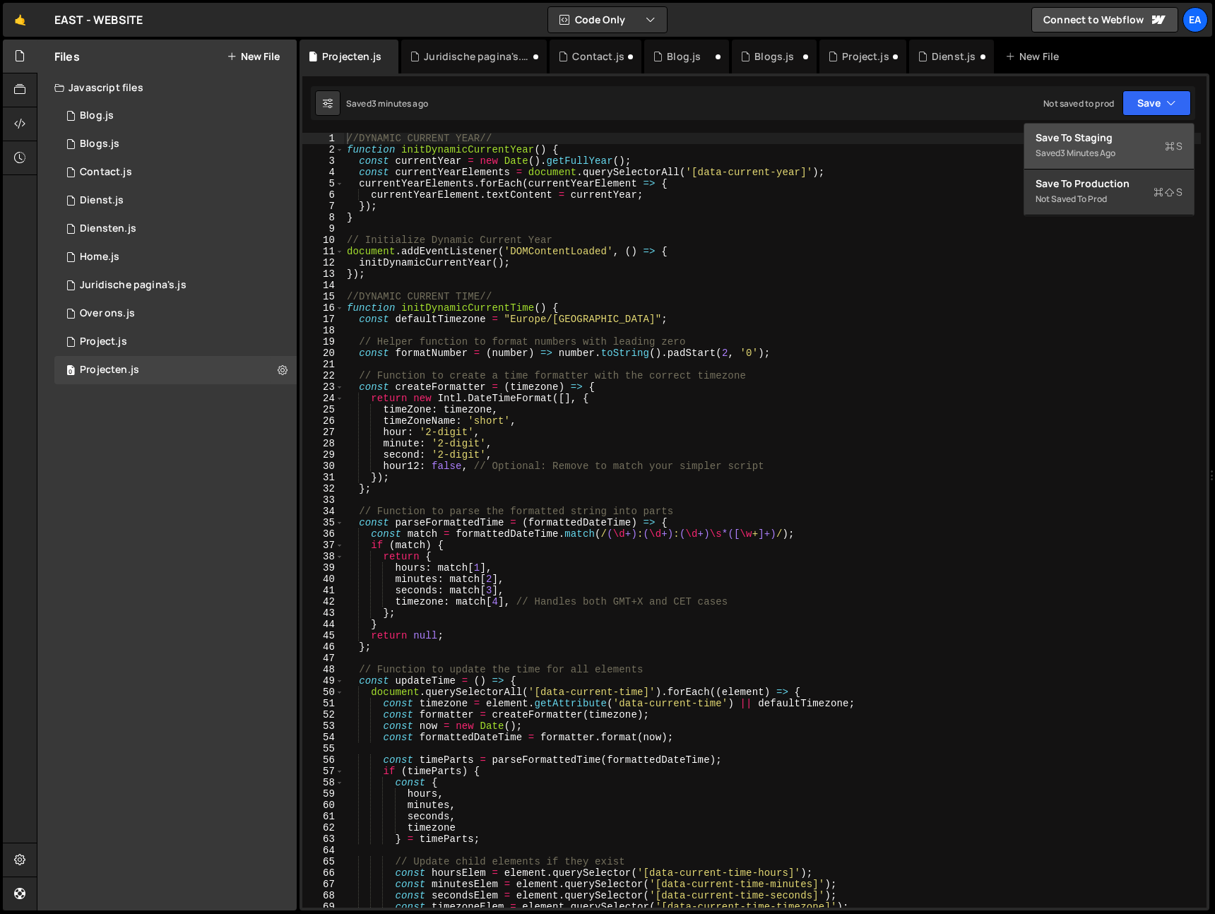
click at [1132, 142] on div "Save to Staging S" at bounding box center [1109, 138] width 147 height 14
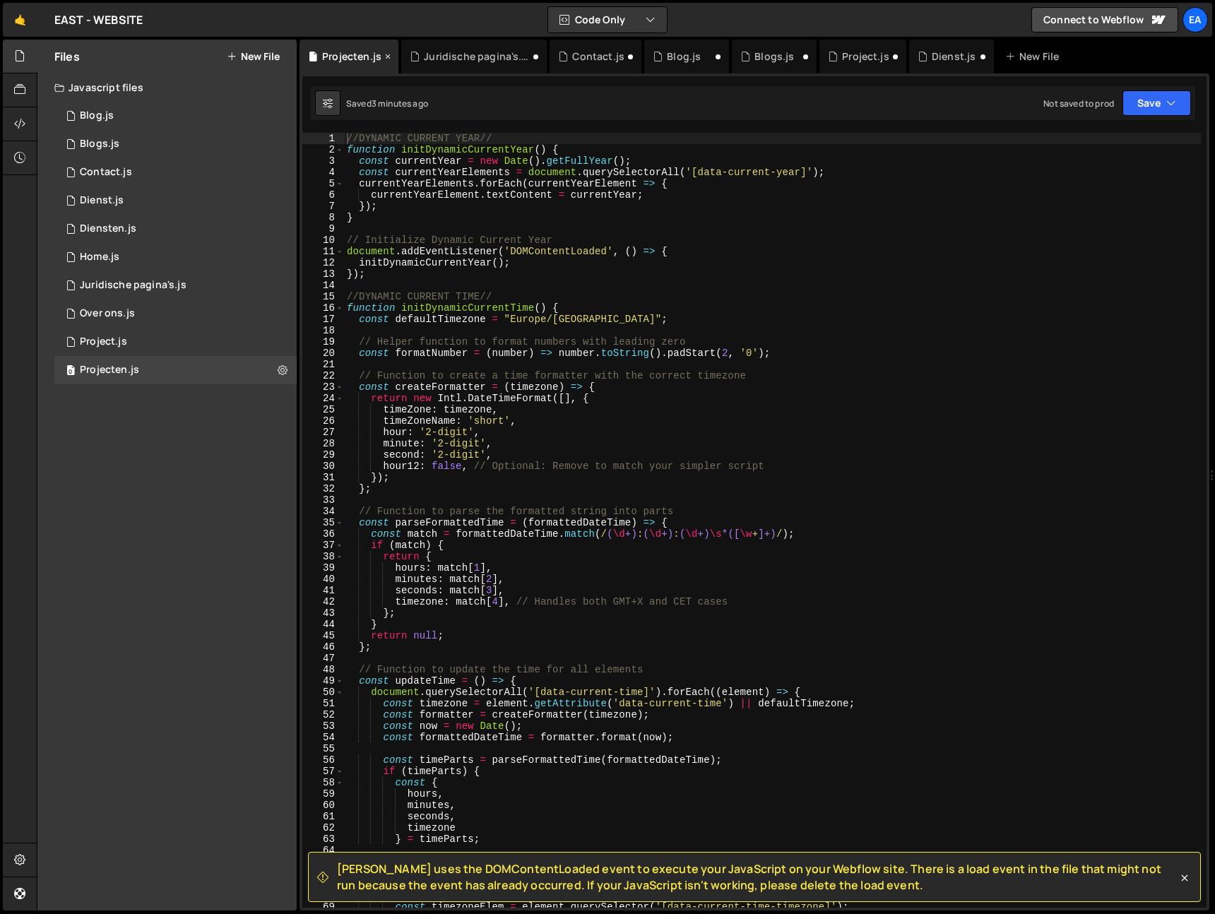
click at [384, 56] on icon at bounding box center [388, 56] width 10 height 14
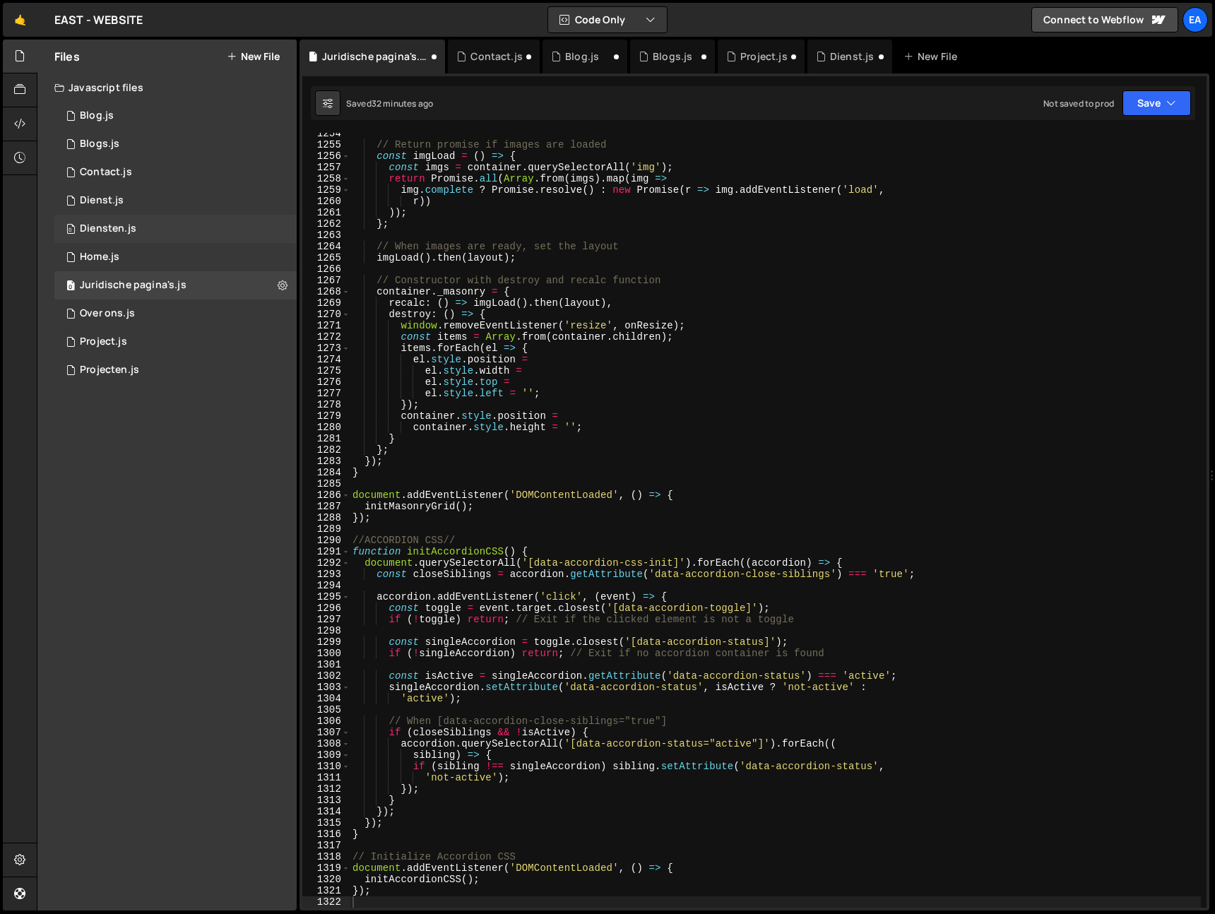
click at [97, 228] on div "Diensten.js" at bounding box center [108, 229] width 57 height 13
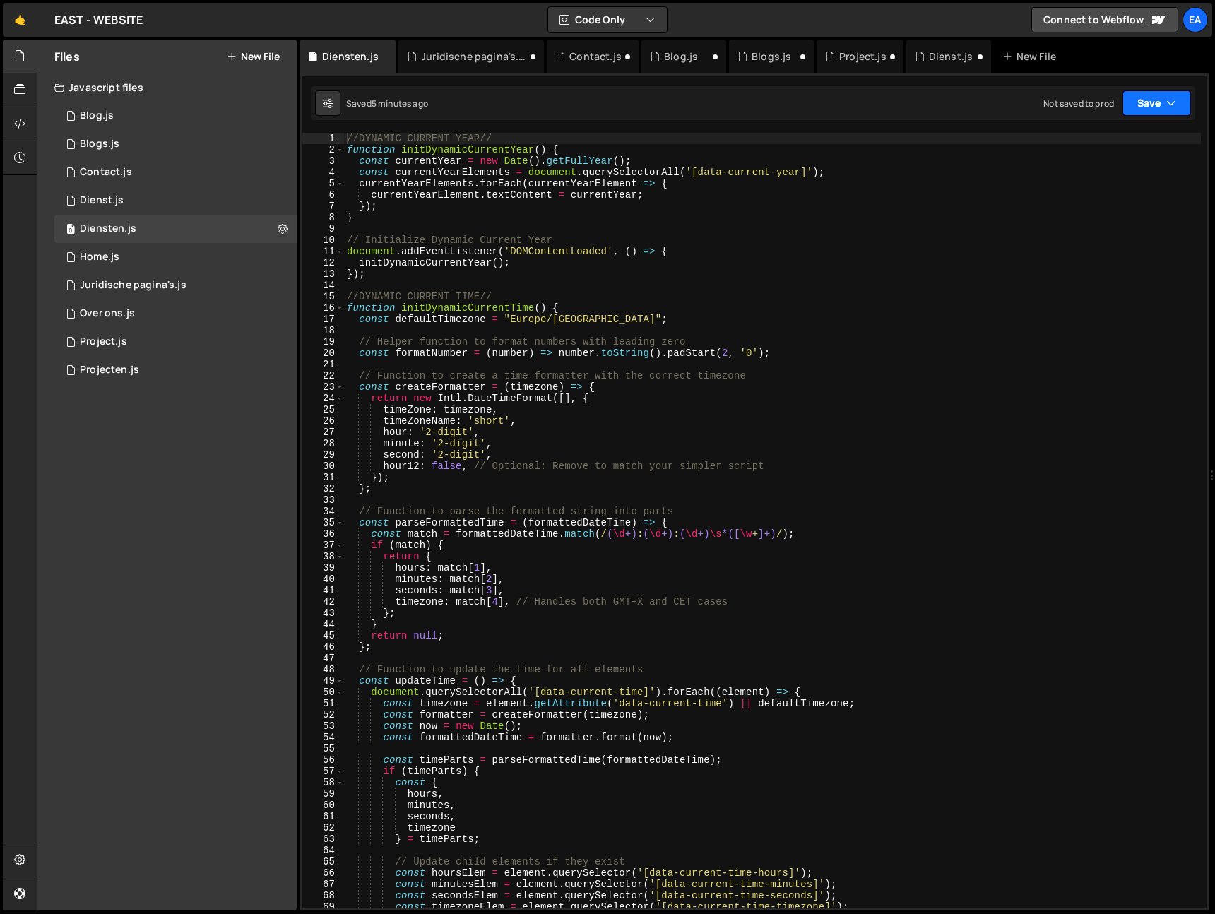
click at [1170, 105] on icon "button" at bounding box center [1171, 103] width 10 height 14
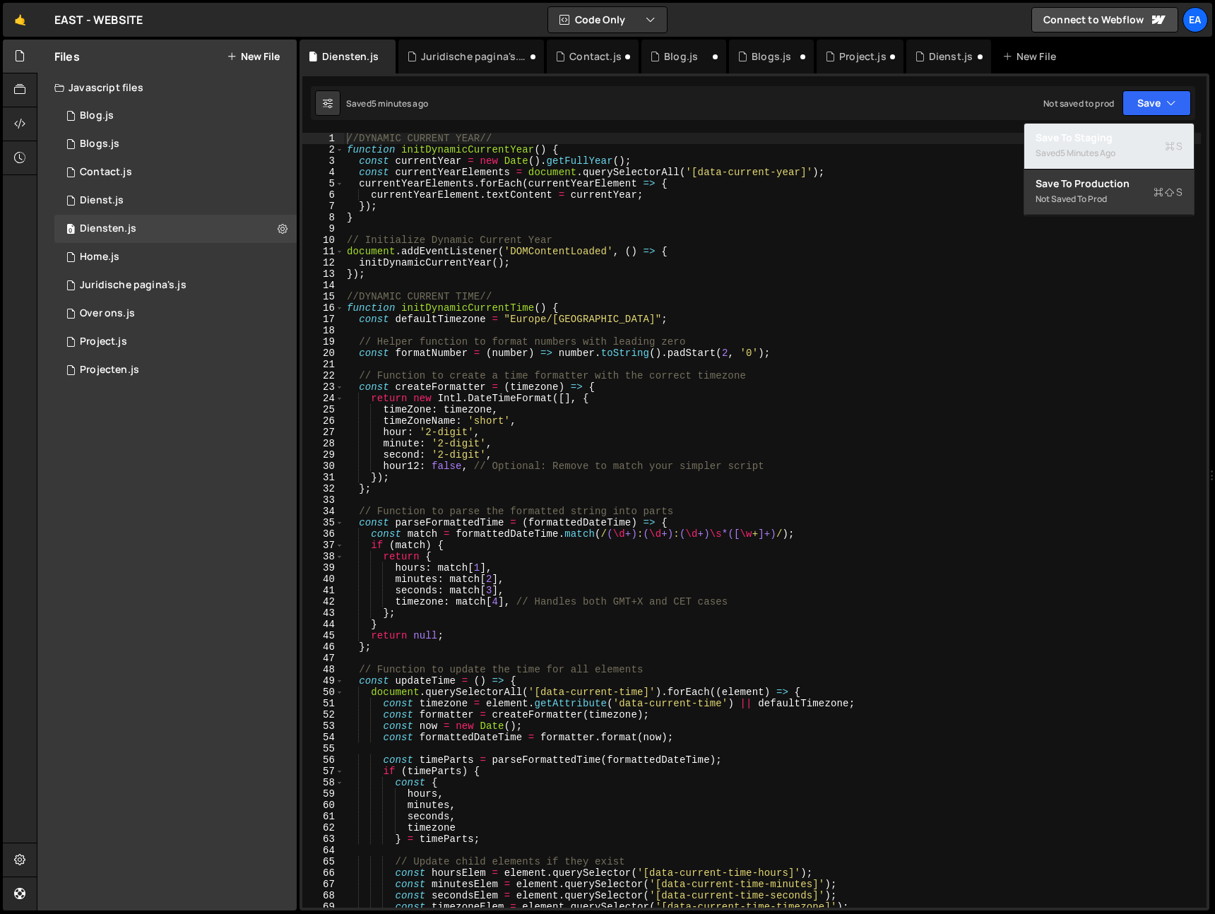
click at [1115, 157] on div "5 minutes ago" at bounding box center [1087, 153] width 55 height 12
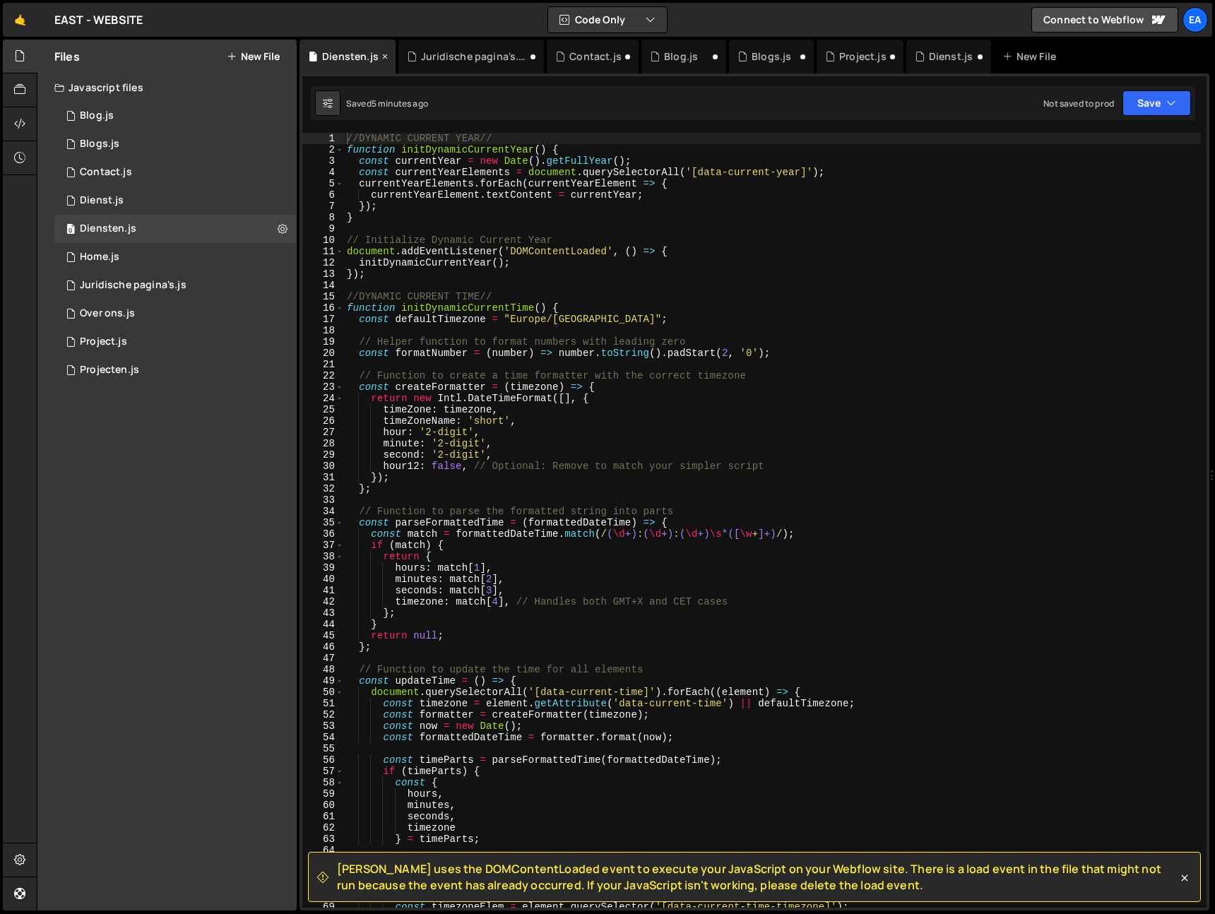
click at [383, 57] on icon at bounding box center [385, 56] width 10 height 14
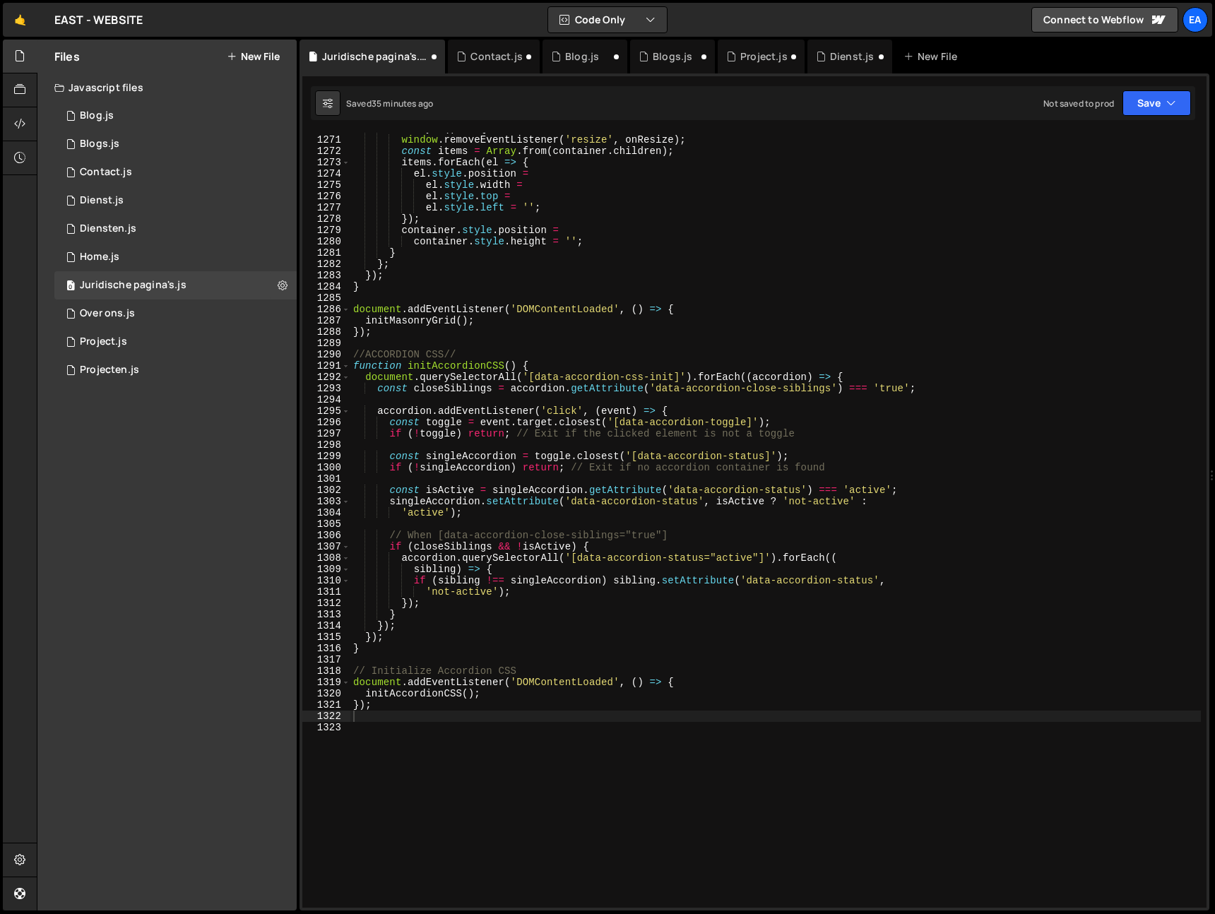
scroll to position [14398, 0]
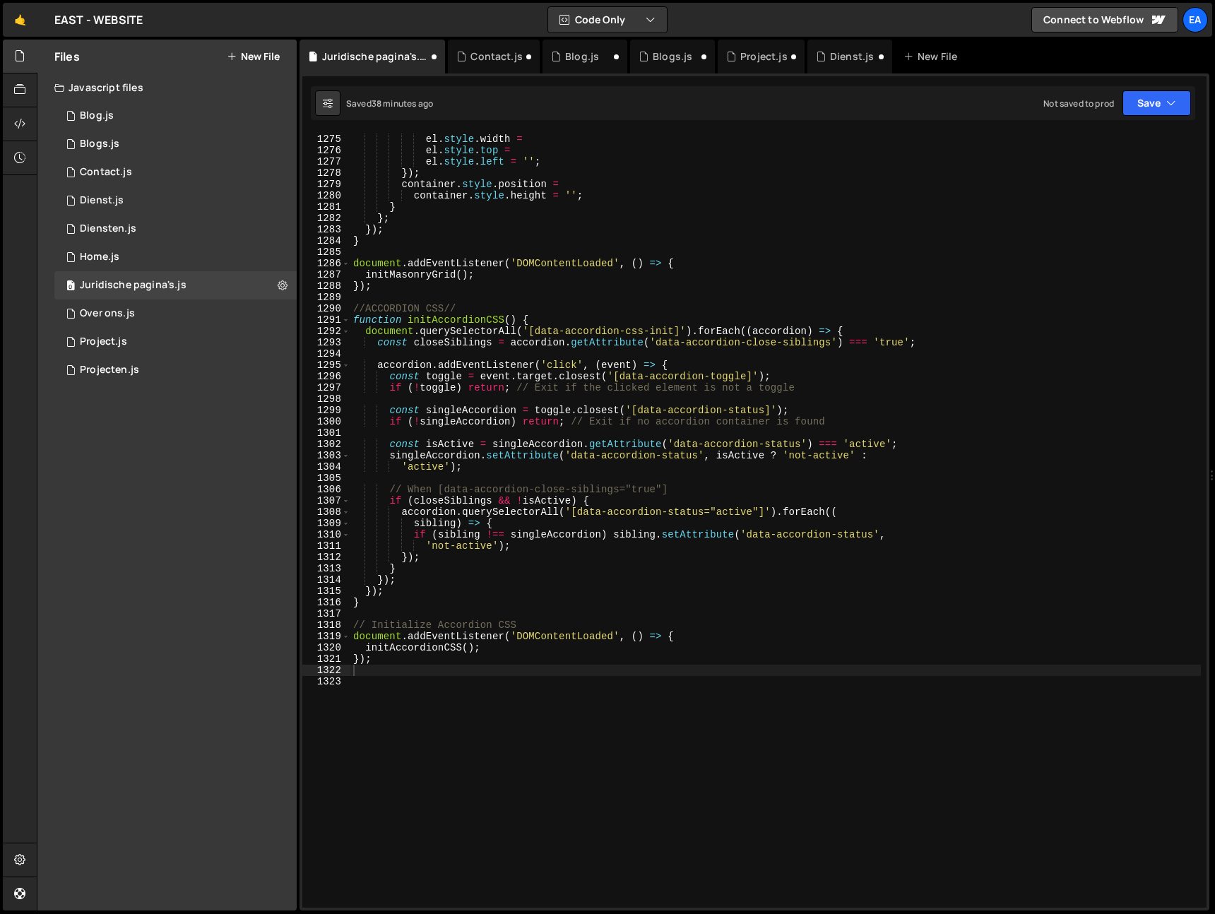
type textarea "}"
click at [820, 209] on div "el . style . position = el . style . width = el . style . top = el . style . le…" at bounding box center [775, 521] width 850 height 798
click at [573, 57] on div "Blog.js" at bounding box center [582, 56] width 34 height 14
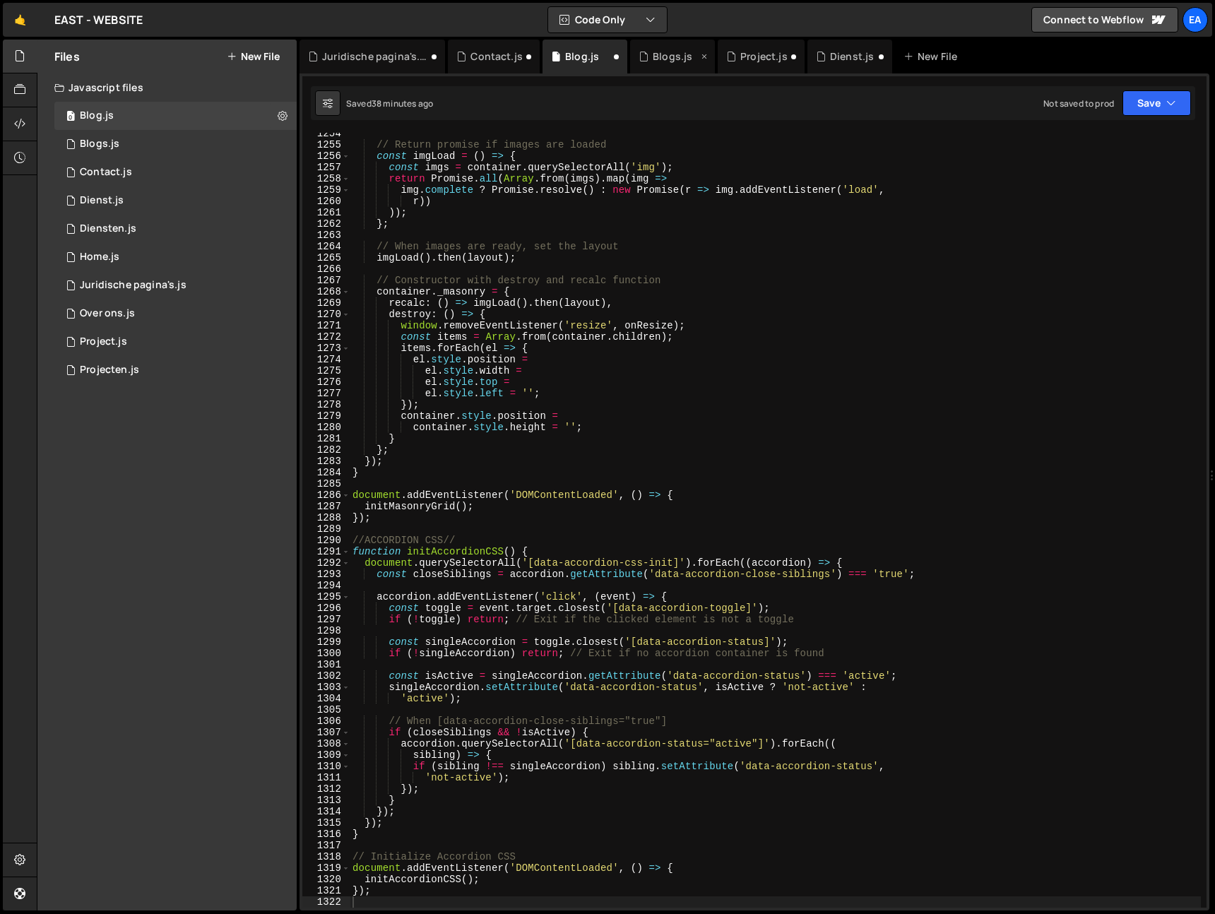
click at [662, 66] on div "Blogs.js" at bounding box center [672, 57] width 85 height 34
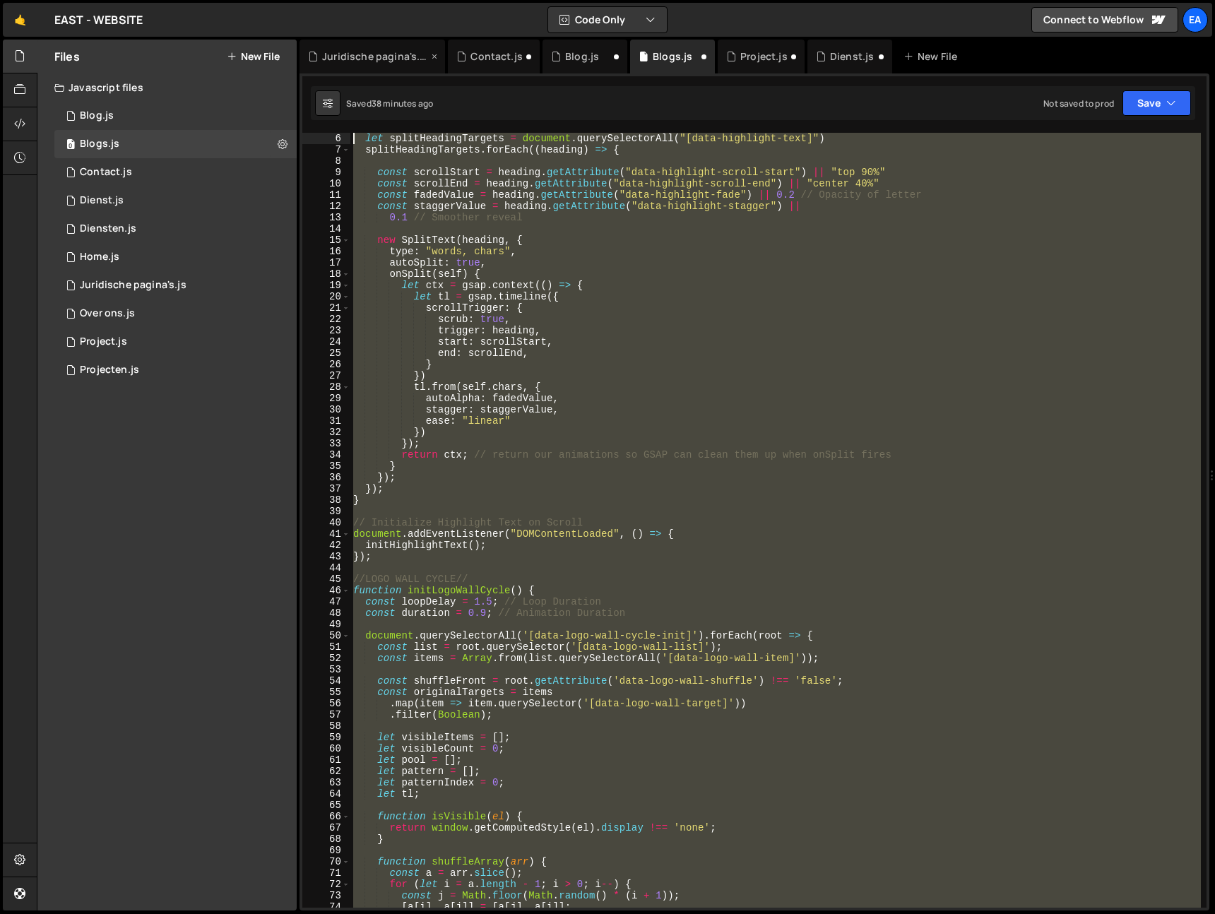
scroll to position [0, 0]
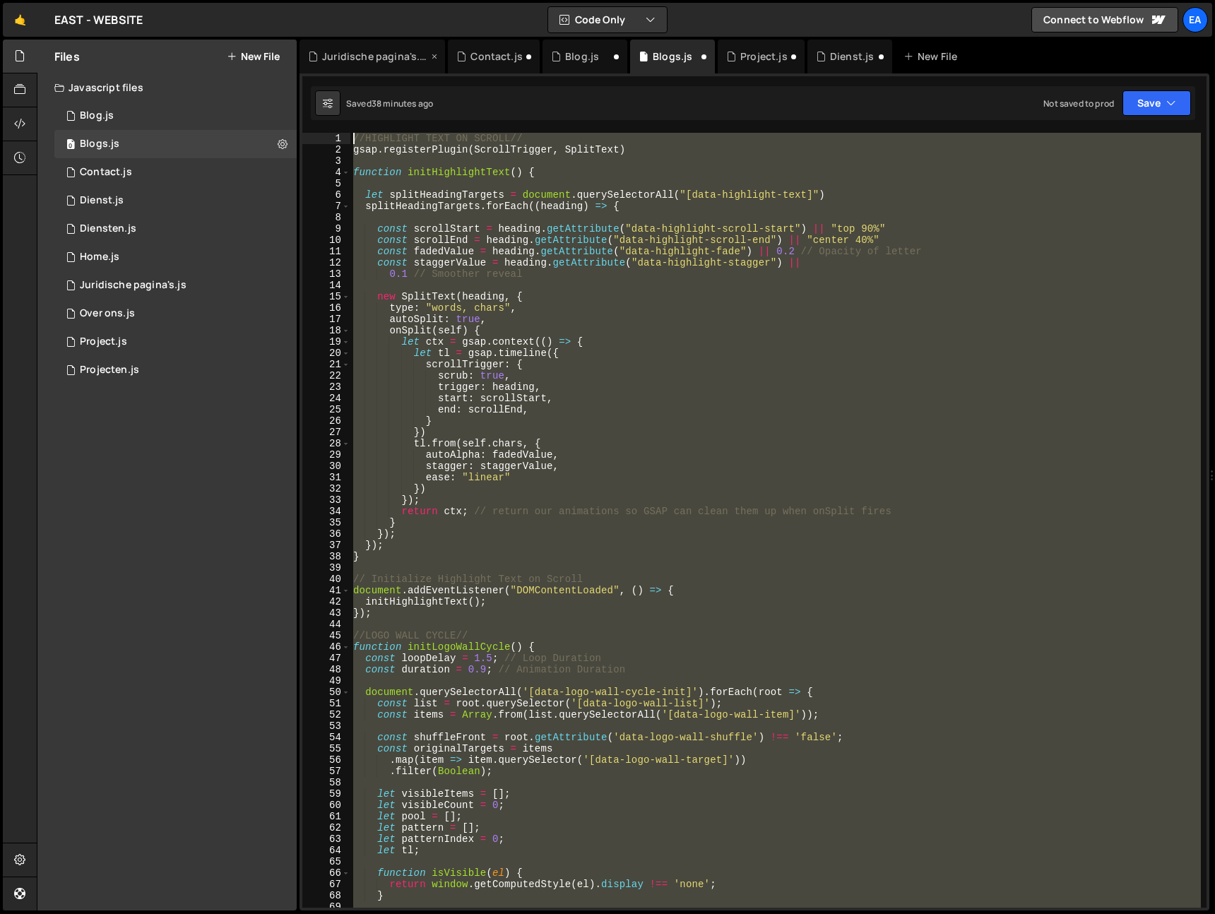
drag, startPoint x: 368, startPoint y: 660, endPoint x: 336, endPoint y: 44, distance: 617.5
click at [336, 44] on div "Debug Explain Copy Juridische pagina's.js Contact.js Blog.js Blogs.js Project.j…" at bounding box center [755, 476] width 910 height 872
type textarea "//HIGHLIGHT TEXT ON SCROLL// gsap.registerPlugin(ScrollTrigger, SplitText)"
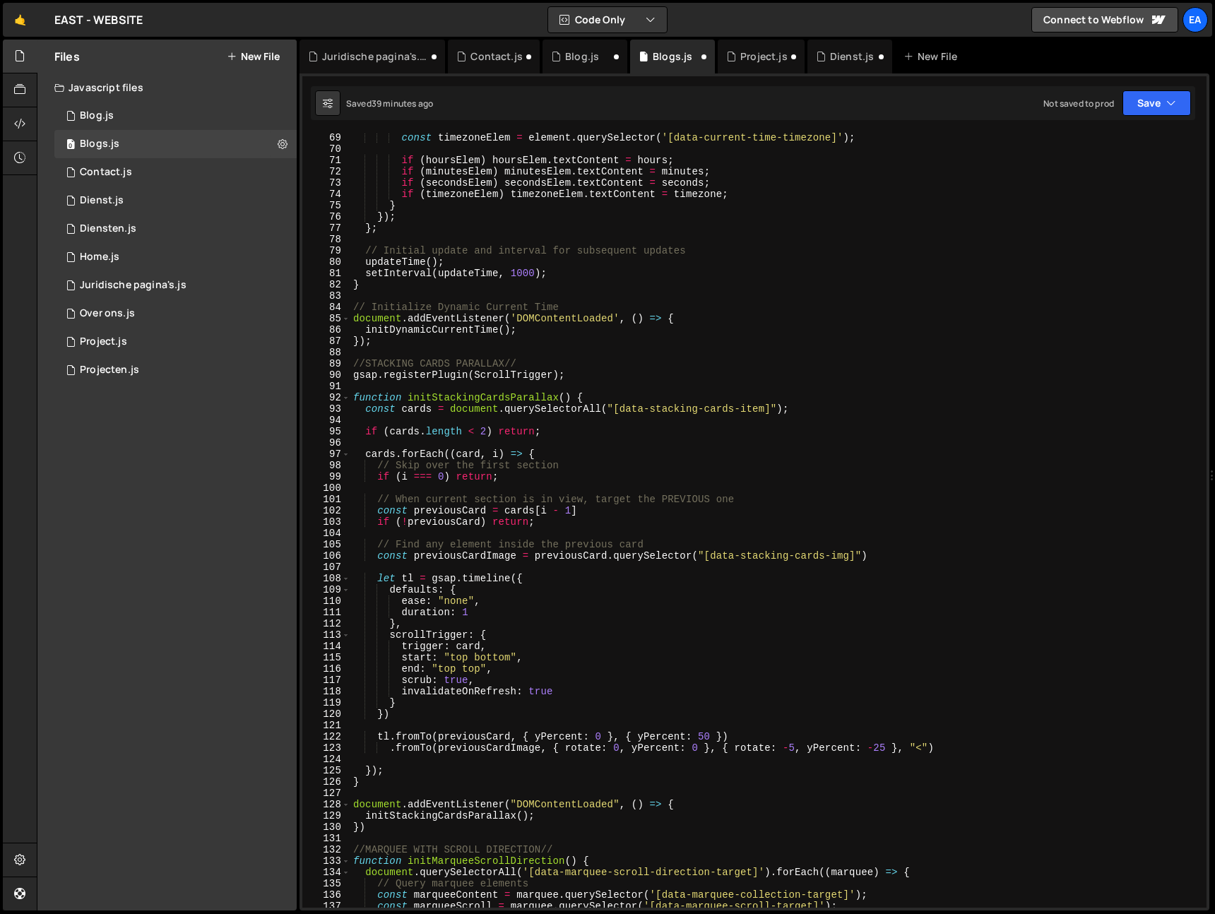
scroll to position [820, 0]
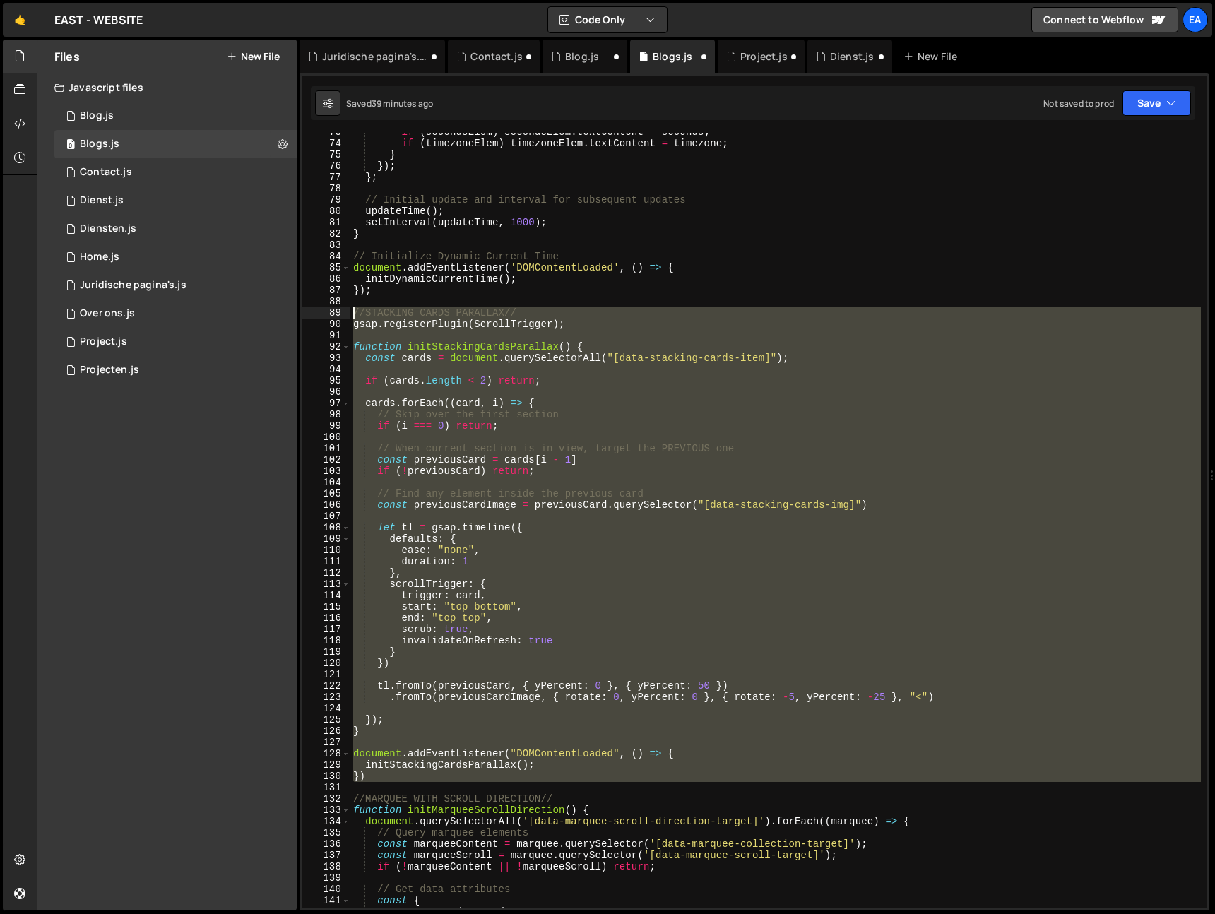
drag, startPoint x: 370, startPoint y: 788, endPoint x: 333, endPoint y: 302, distance: 487.4
click at [333, 302] on div "//DYNAMIC CURRENT YEAR// 73 74 75 76 77 78 79 80 81 82 83 84 85 86 87 88 89 90 …" at bounding box center [754, 520] width 904 height 775
type textarea "//STACKING CARDS PARALLAX//"
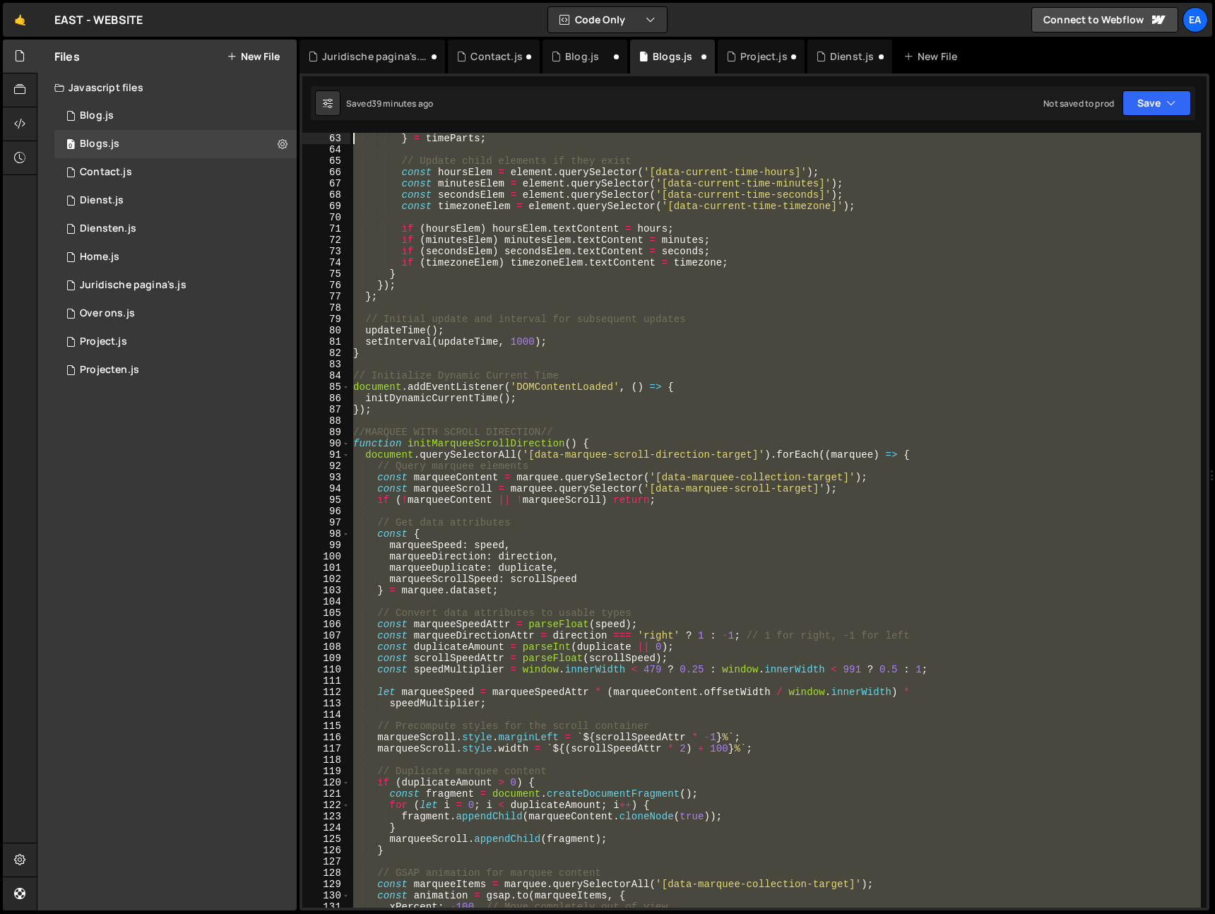
scroll to position [656, 0]
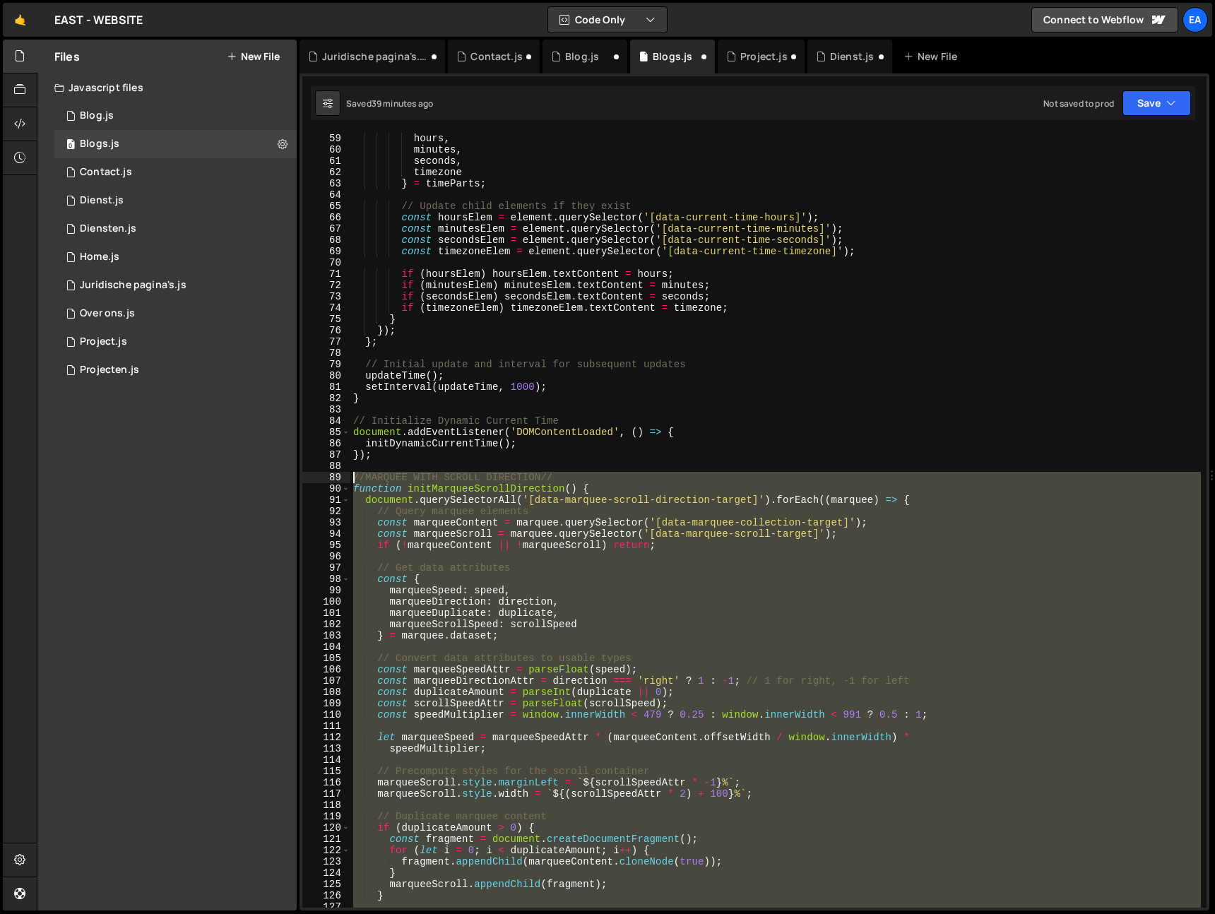
drag, startPoint x: 372, startPoint y: 579, endPoint x: 342, endPoint y: 480, distance: 103.2
click at [342, 480] on div "59 60 61 62 63 64 65 66 67 68 69 70 71 72 73 74 75 76 77 78 79 80 81 82 83 84 8…" at bounding box center [754, 520] width 904 height 775
type textarea "//MARQUEE WITH SCROLL DIRECTION// function initMarqueeScrollDirection() {"
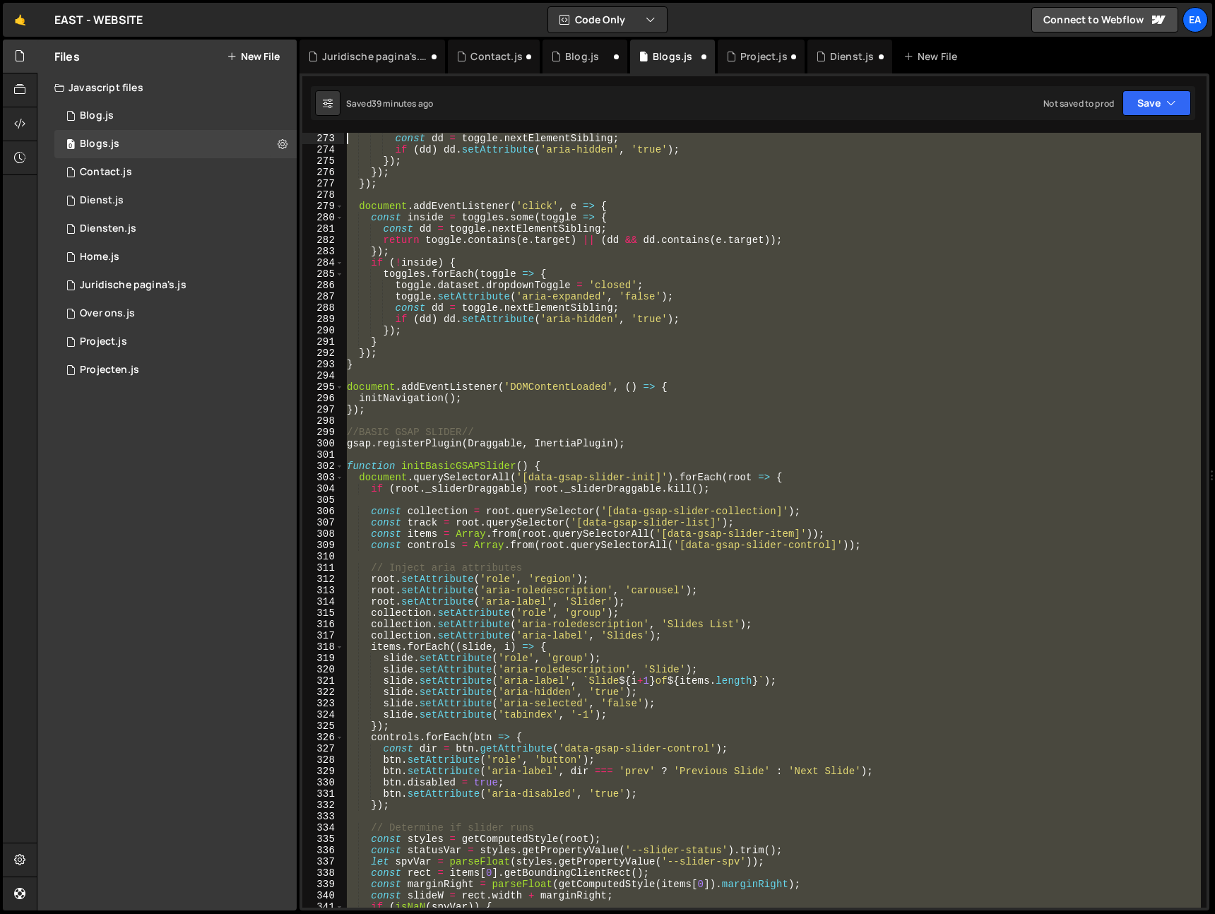
scroll to position [2995, 0]
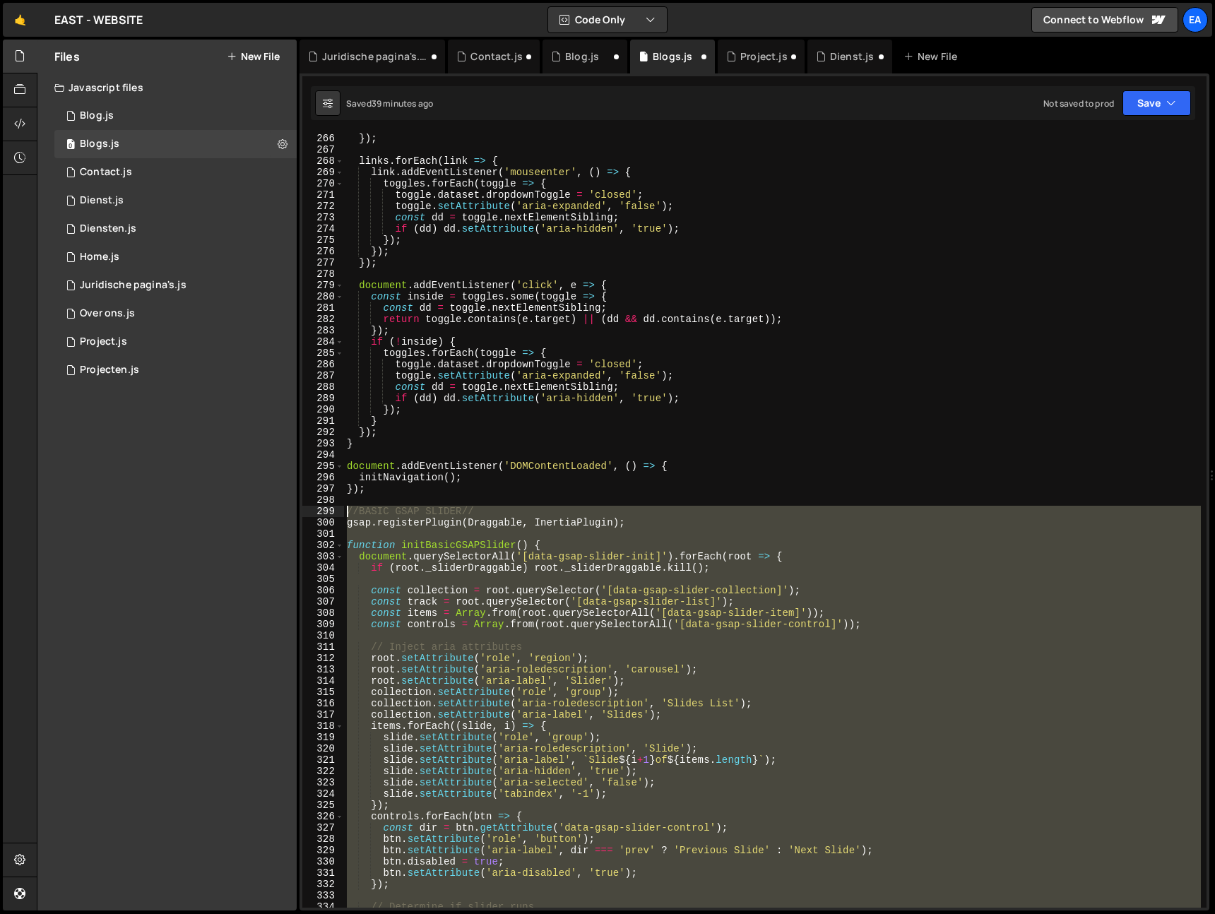
drag, startPoint x: 367, startPoint y: 630, endPoint x: 341, endPoint y: 507, distance: 125.5
click at [341, 507] on div "266 267 268 269 270 271 272 273 274 275 276 277 278 279 280 281 282 283 284 285…" at bounding box center [754, 520] width 904 height 775
type textarea "//BASIC GSAP SLIDER// gsap.registerPlugin(Draggable, InertiaPlugin);"
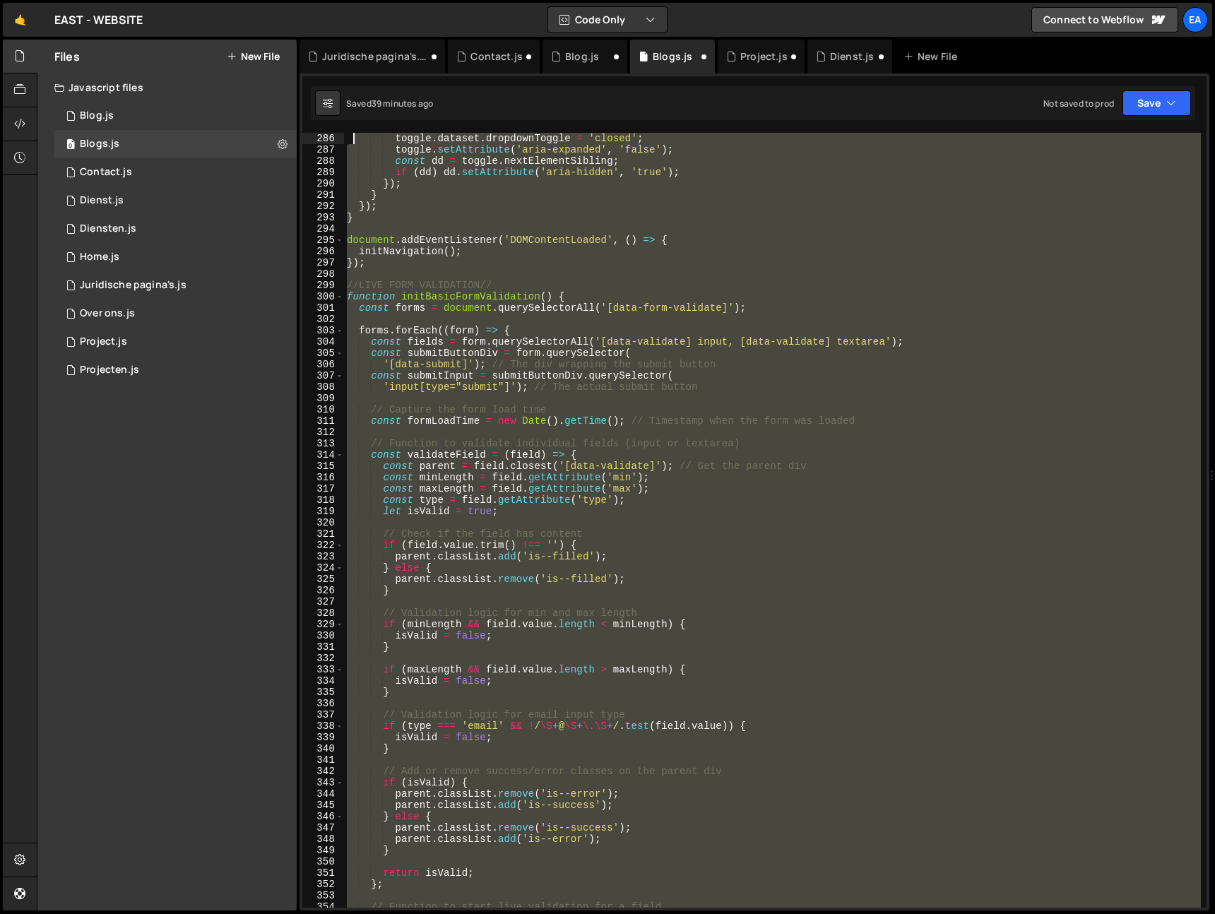
scroll to position [3040, 0]
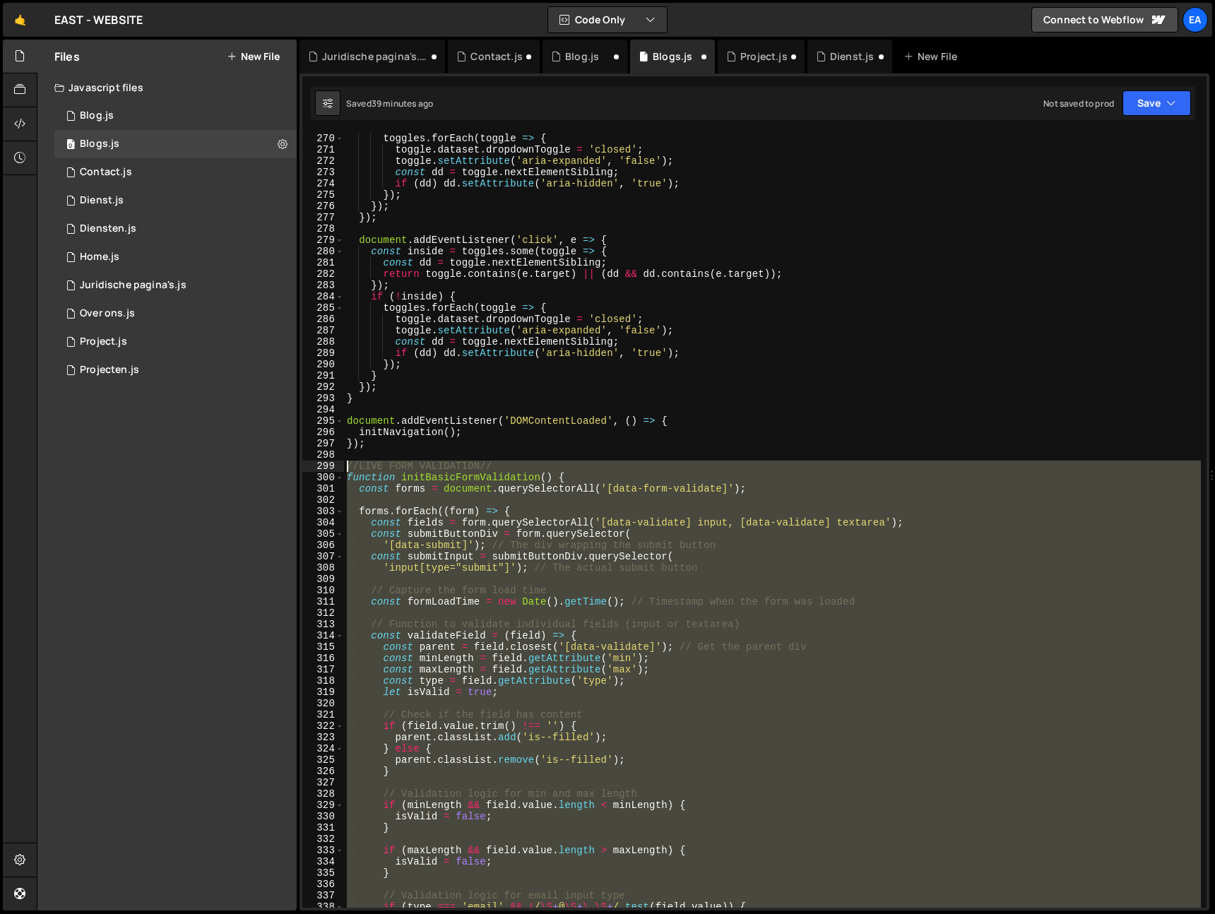
drag, startPoint x: 360, startPoint y: 824, endPoint x: 333, endPoint y: 463, distance: 362.0
click at [333, 463] on div "270 271 272 273 274 275 276 277 278 279 280 281 282 283 284 285 286 287 288 289…" at bounding box center [754, 520] width 904 height 775
type textarea "//LIVE FORM VALIDATION// function initBasicFormValidation() {"
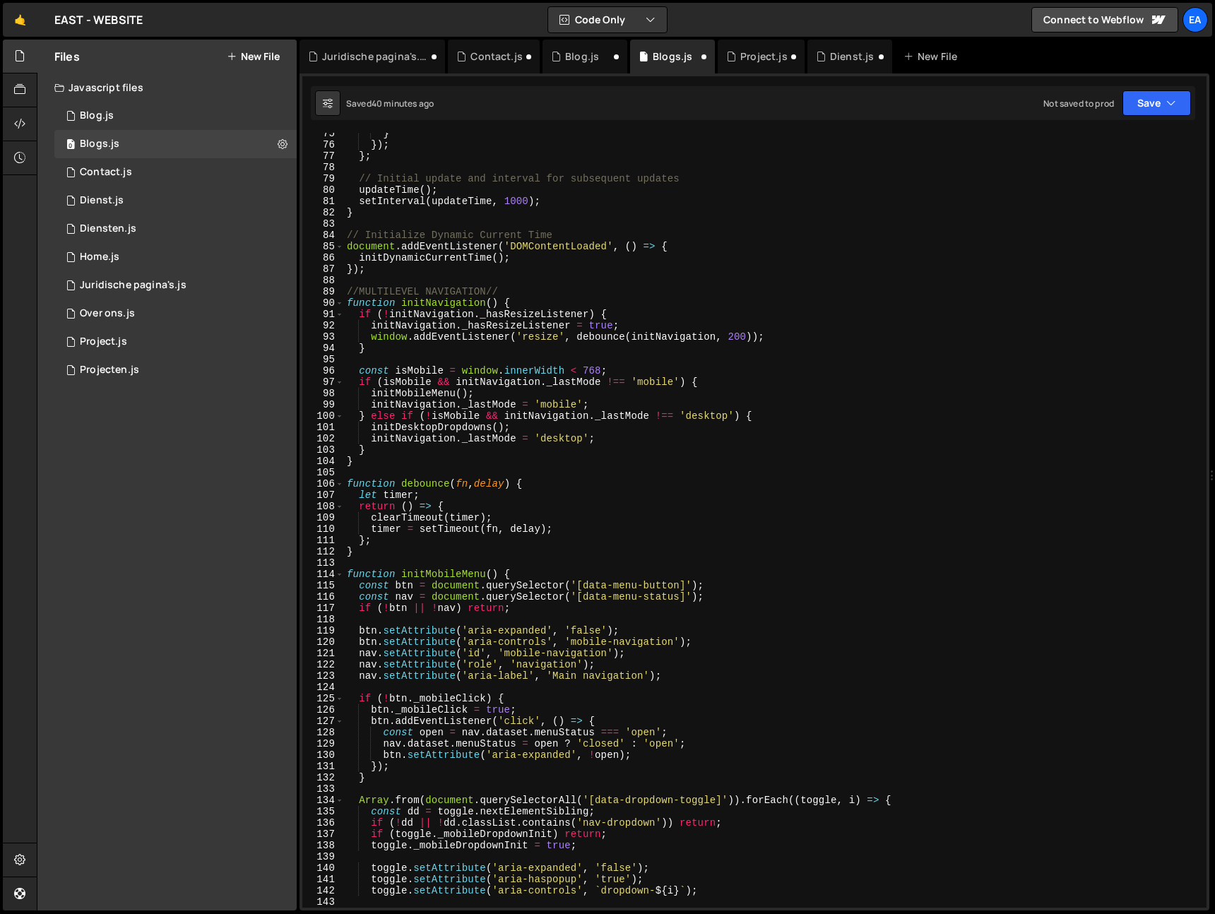
scroll to position [783, 0]
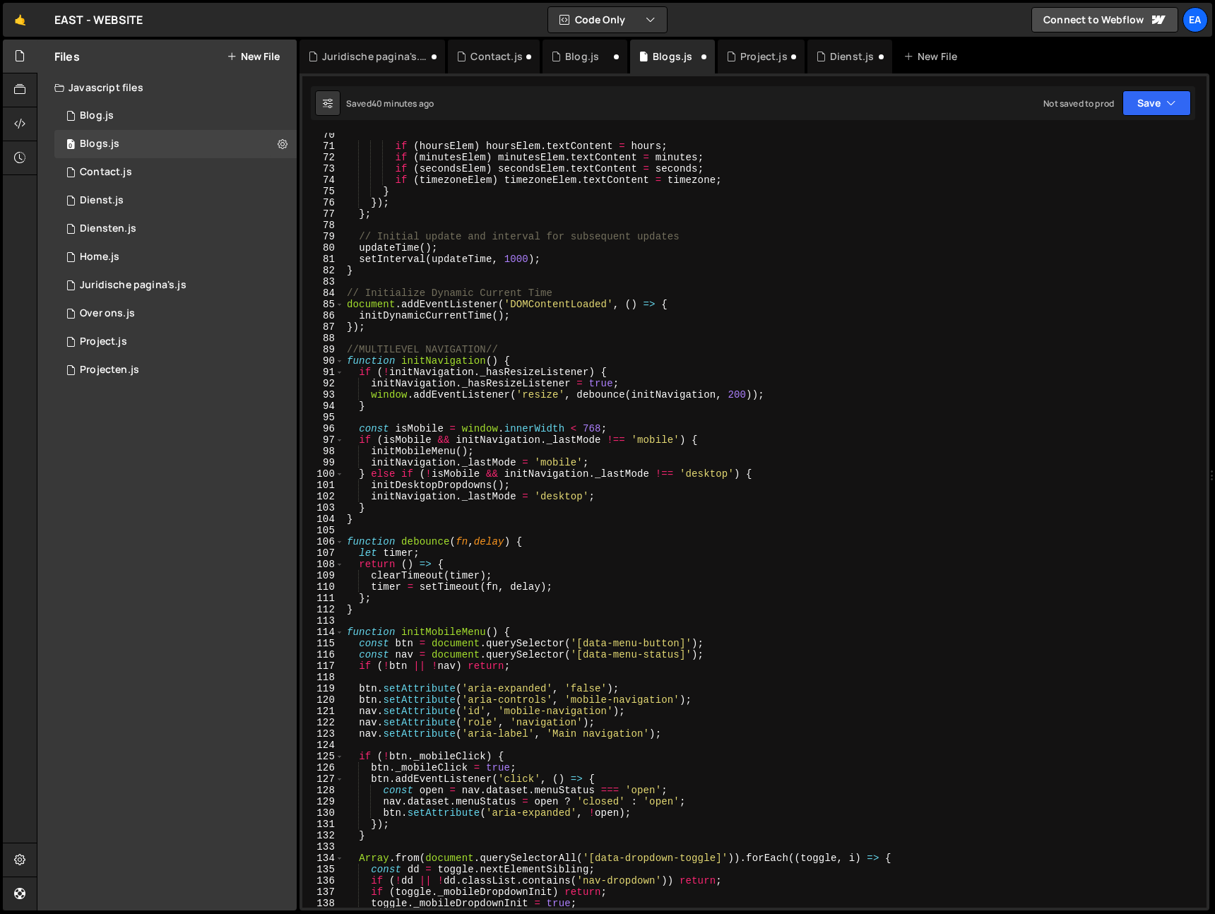
click at [748, 291] on div "if ( hoursElem ) hoursElem . textContent = hours ; if ( minutesElem ) minutesEl…" at bounding box center [772, 528] width 857 height 798
type textarea "// Initialize Dynamic Current Time"
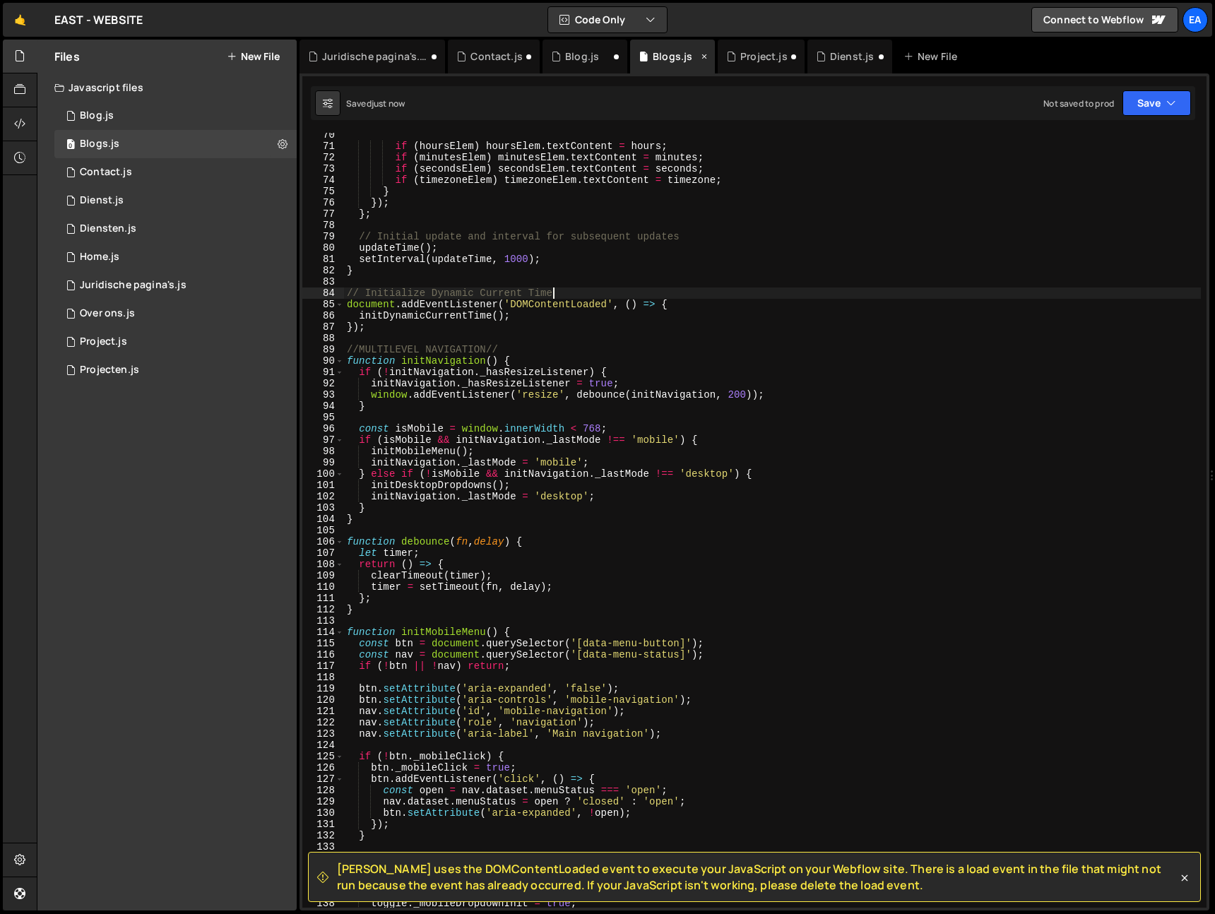
click at [700, 58] on icon at bounding box center [704, 56] width 10 height 14
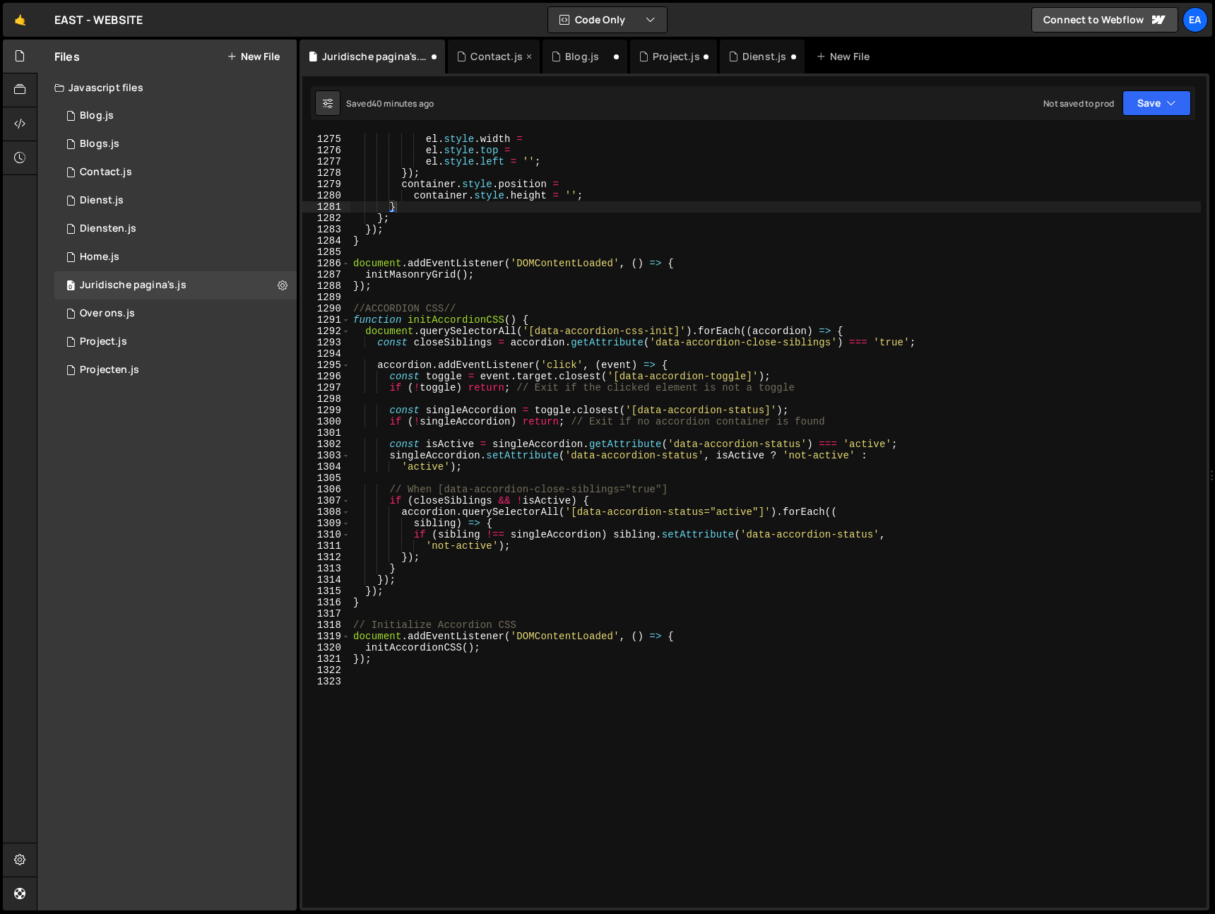
click at [487, 61] on div "Contact.js" at bounding box center [496, 56] width 52 height 14
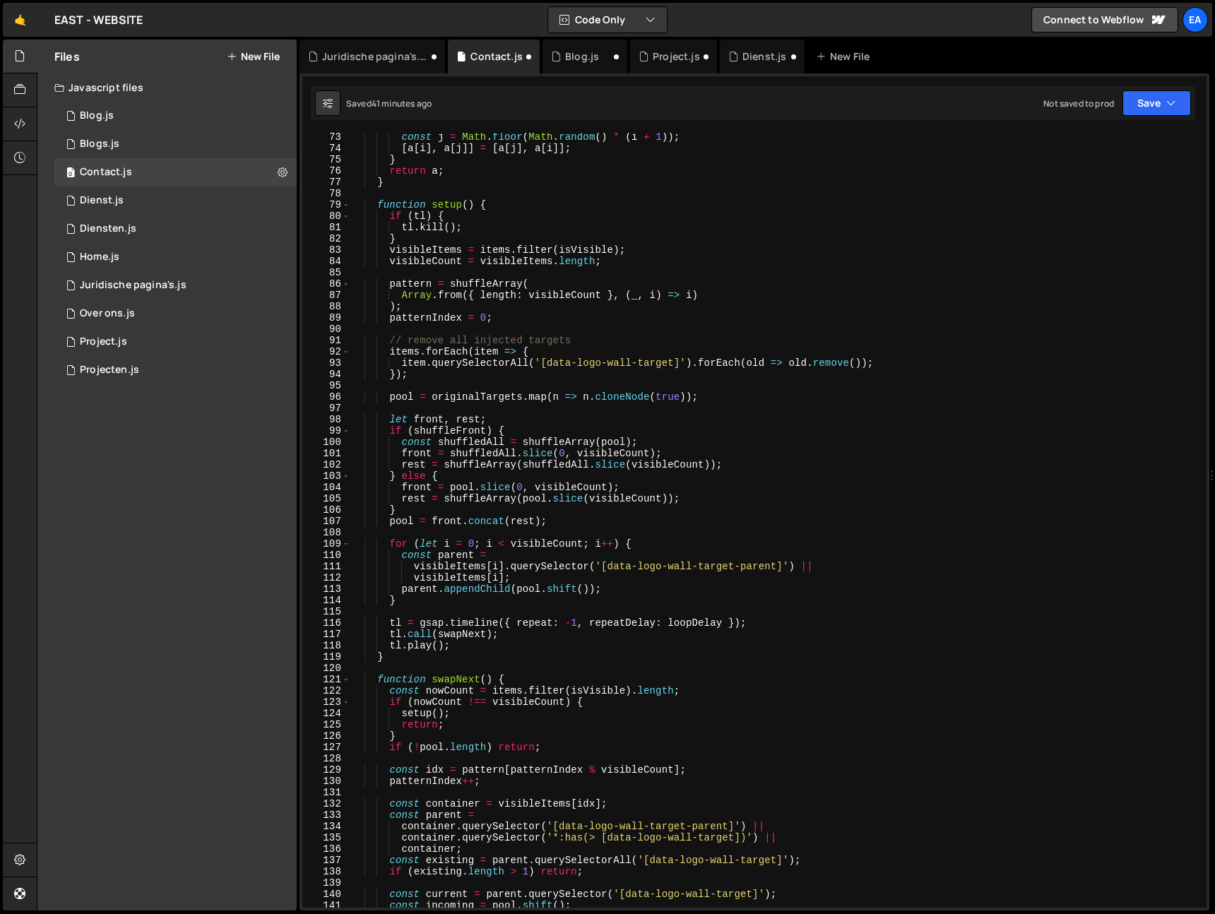
scroll to position [0, 0]
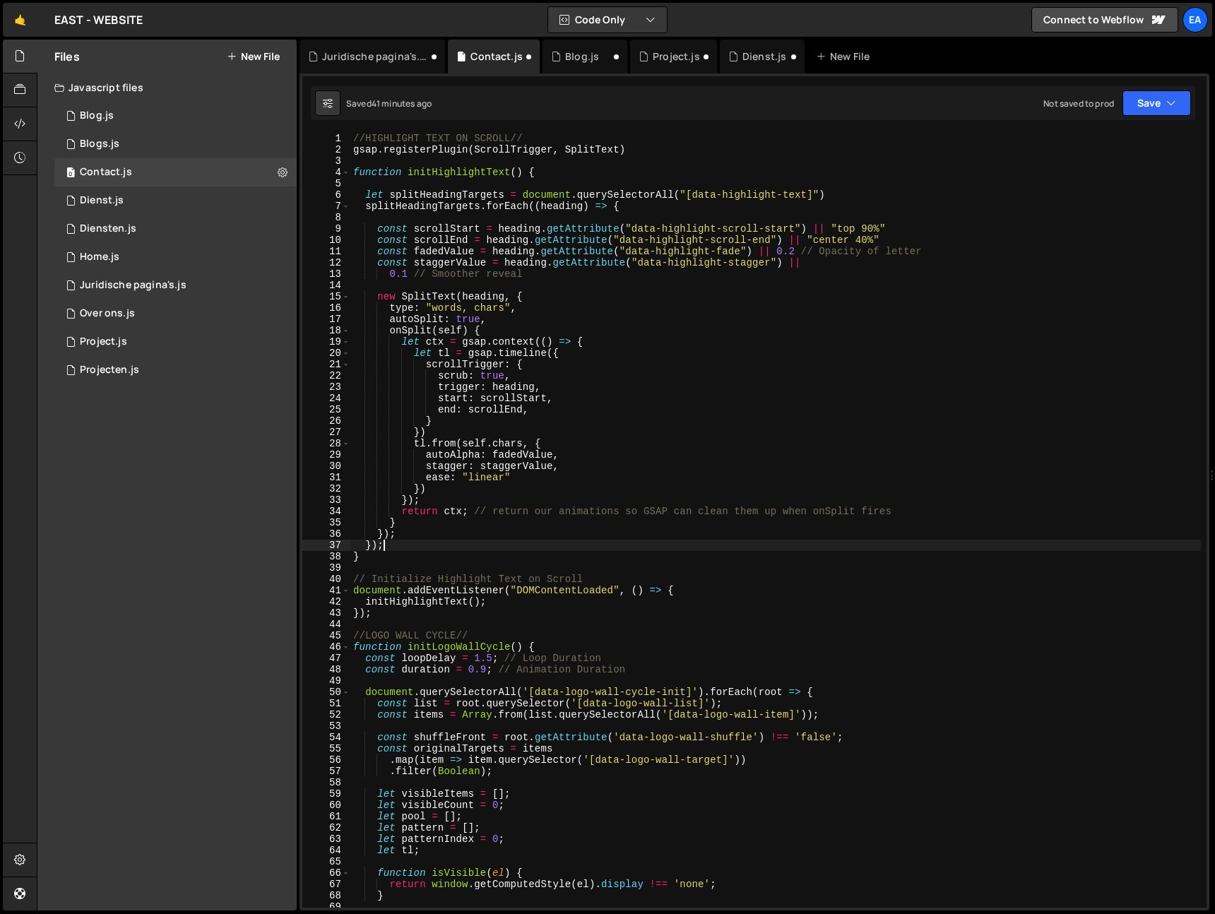
click at [450, 547] on div "//HIGHLIGHT TEXT ON SCROLL// gsap . registerPlugin ( ScrollTrigger , SplitText …" at bounding box center [775, 532] width 850 height 798
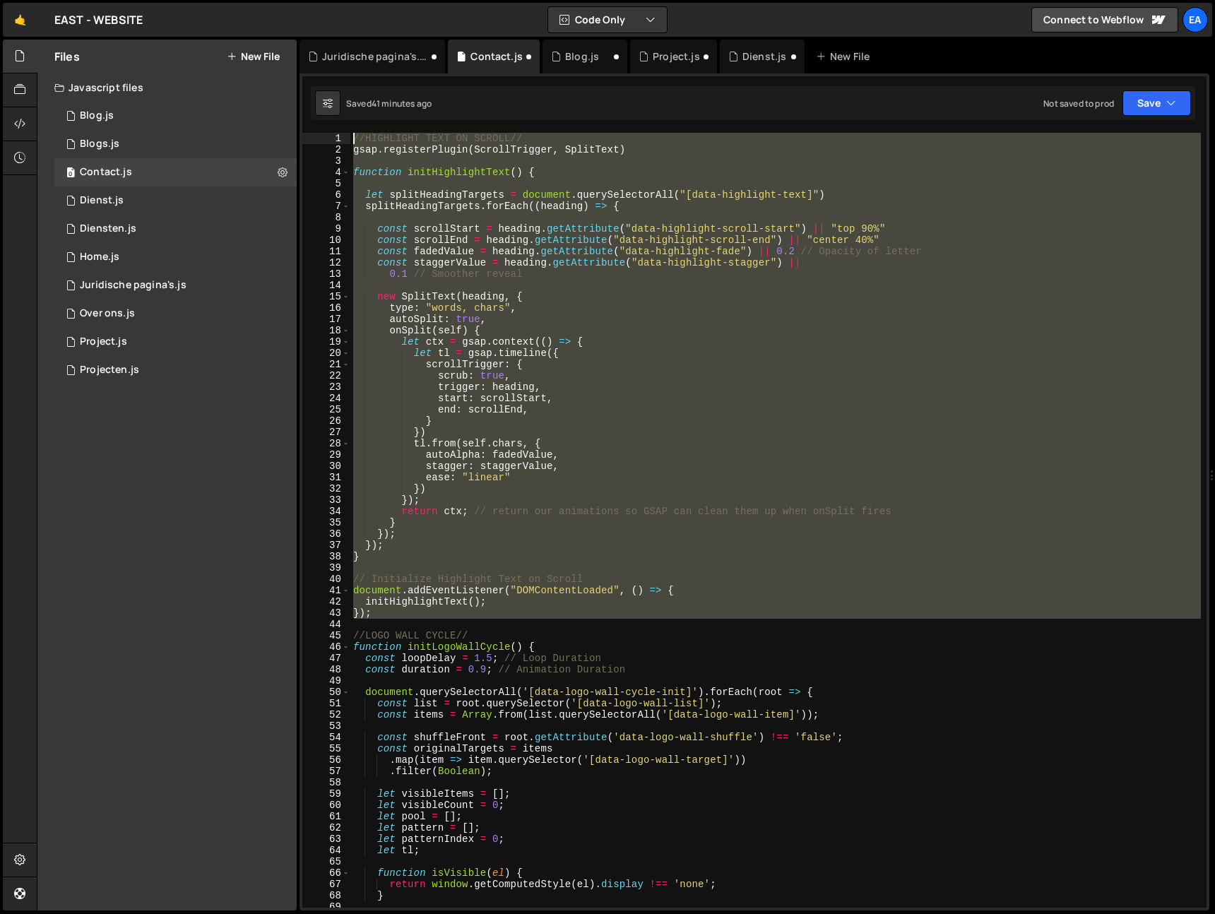
drag, startPoint x: 373, startPoint y: 624, endPoint x: 309, endPoint y: 134, distance: 494.4
click at [309, 134] on div "}); 1 2 3 4 5 6 7 8 9 10 11 12 13 14 15 16 17 18 19 20 21 22 23 24 25 26 27 28 …" at bounding box center [754, 520] width 904 height 775
type textarea "//HIGHLIGHT TEXT ON SCROLL// gsap.registerPlugin(ScrollTrigger, SplitText)"
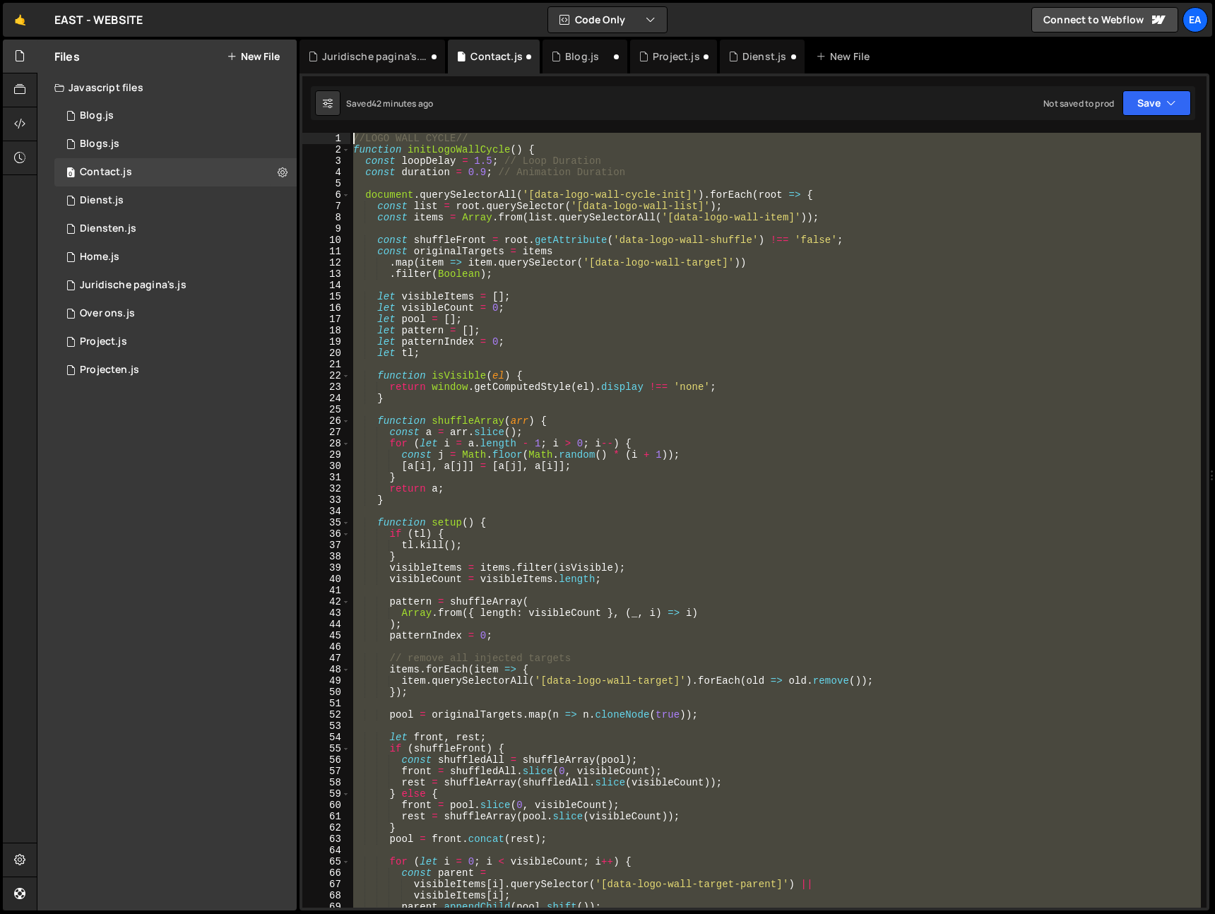
drag, startPoint x: 367, startPoint y: 546, endPoint x: 309, endPoint y: 12, distance: 537.2
click at [309, 12] on div "Hold on a sec... Are you certain you wish to leave this page? Any changes you'v…" at bounding box center [607, 457] width 1215 height 914
type textarea "//LOGO WALL CYCLE// function initLogoWallCycle() {"
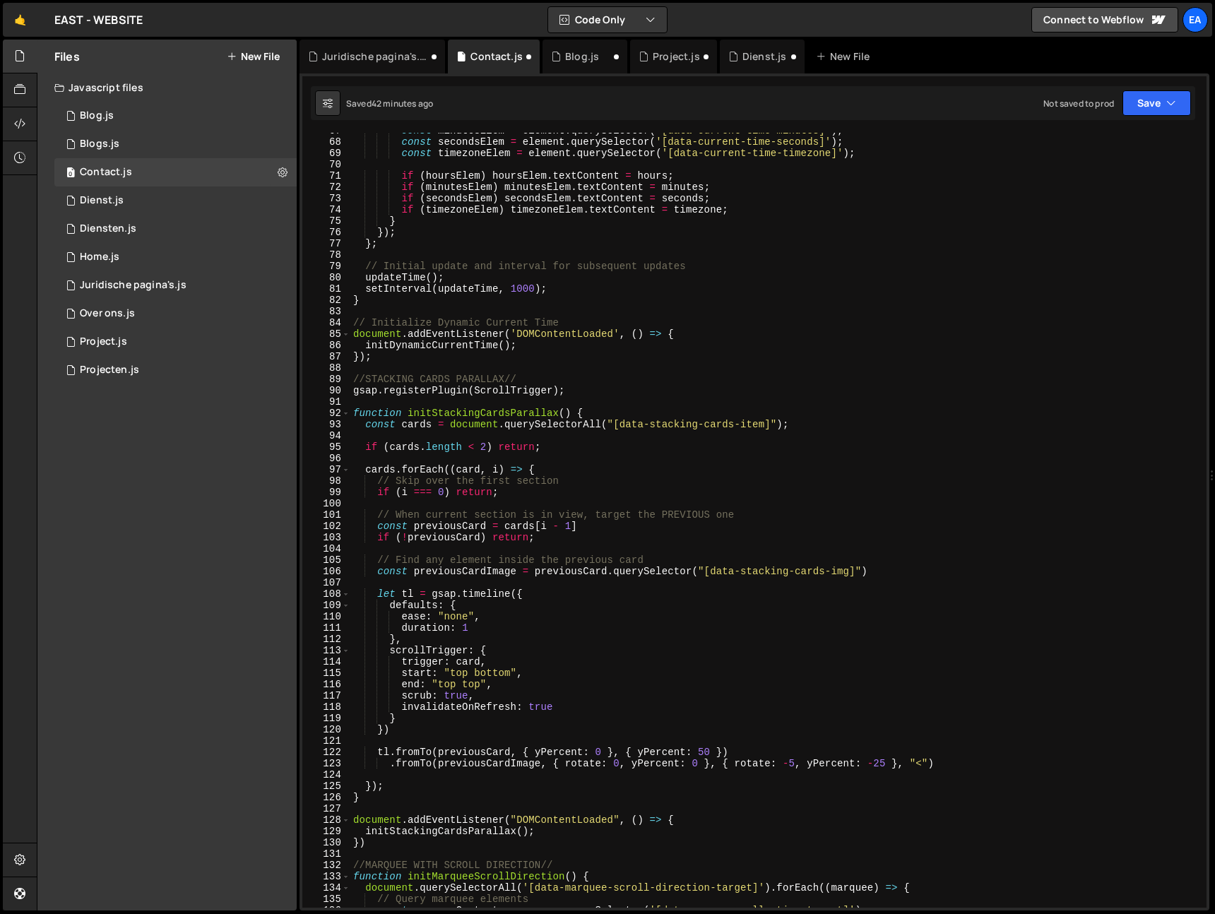
scroll to position [754, 0]
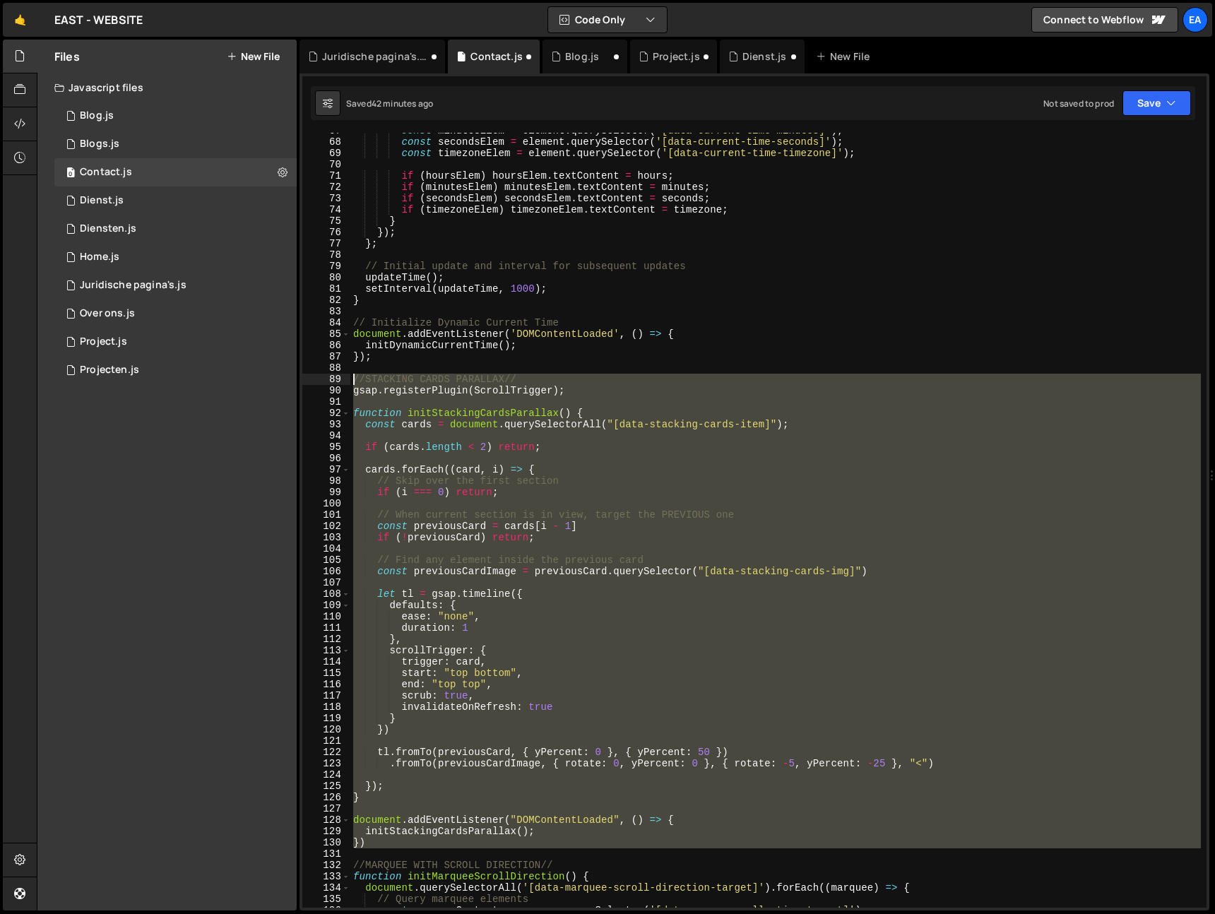
drag, startPoint x: 378, startPoint y: 848, endPoint x: 341, endPoint y: 375, distance: 474.7
click at [341, 375] on div "//DYNAMIC CURRENT YEAR// 67 68 69 70 71 72 73 74 75 76 77 78 79 80 81 82 83 84 …" at bounding box center [754, 520] width 904 height 775
type textarea "//STACKING CARDS PARALLAX// gsap.registerPlugin(ScrollTrigger);"
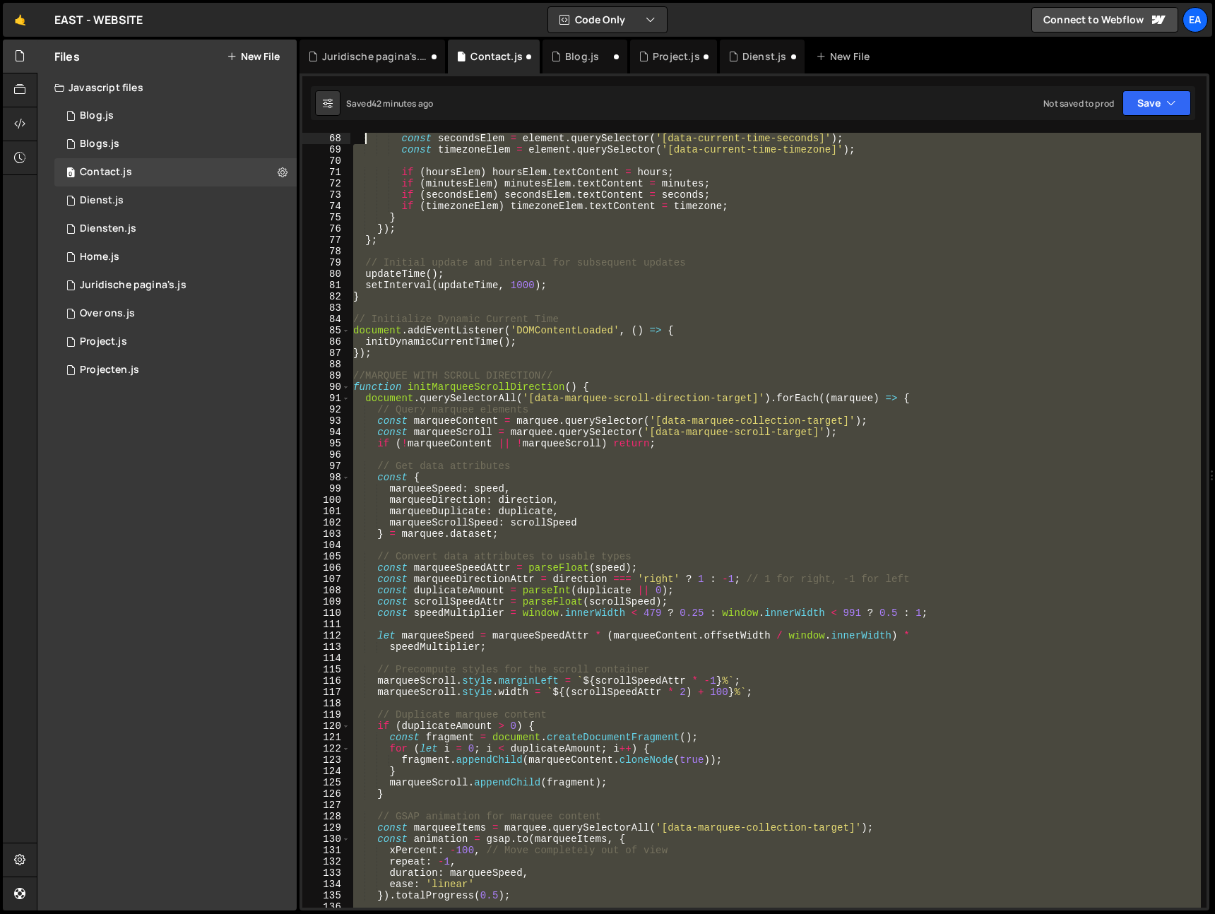
scroll to position [735, 0]
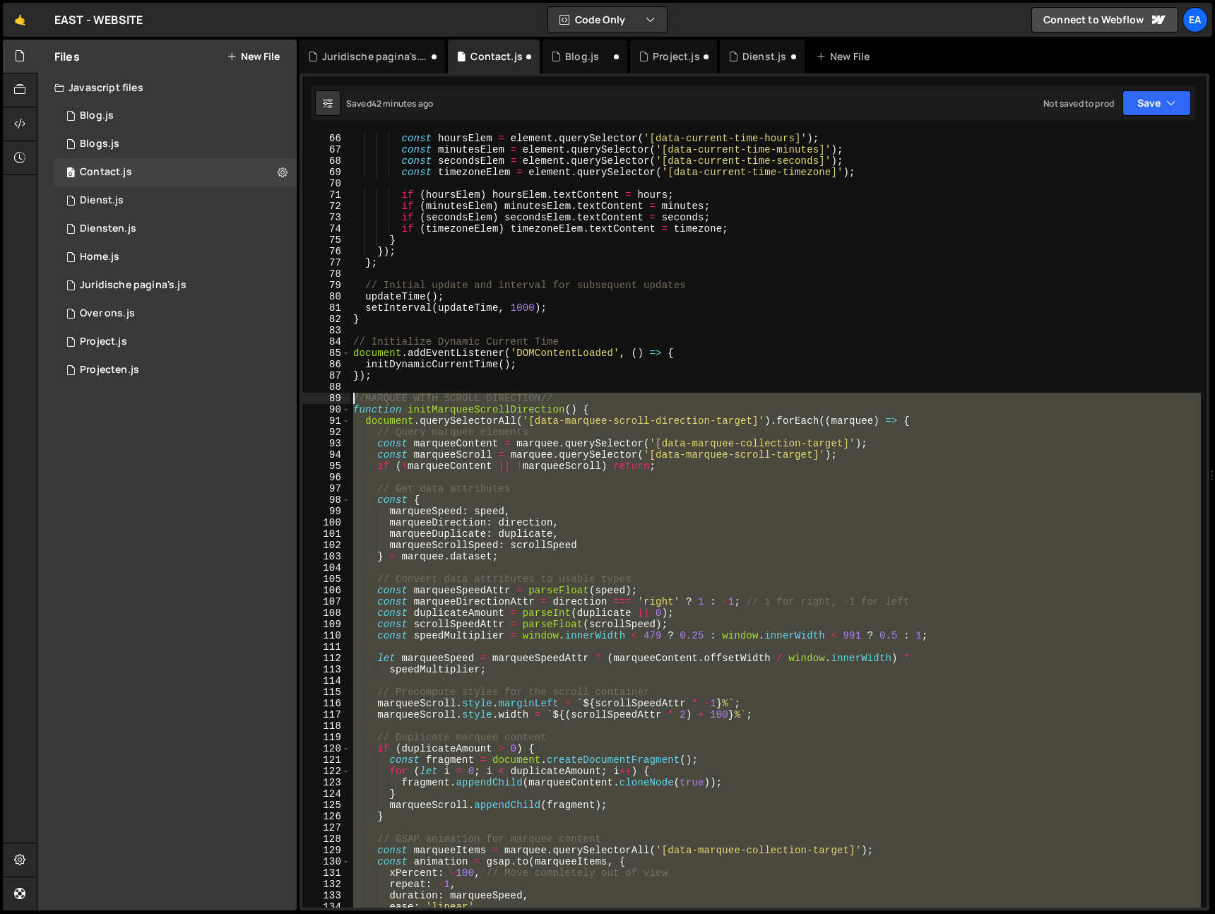
drag, startPoint x: 372, startPoint y: 801, endPoint x: 335, endPoint y: 398, distance: 405.1
click at [335, 398] on div "66 67 68 69 70 71 72 73 74 75 76 77 78 79 80 81 82 83 84 85 86 87 88 89 90 91 9…" at bounding box center [754, 520] width 904 height 775
type textarea "//MARQUEE WITH SCROLL DIRECTION// function initMarqueeScrollDirection() {"
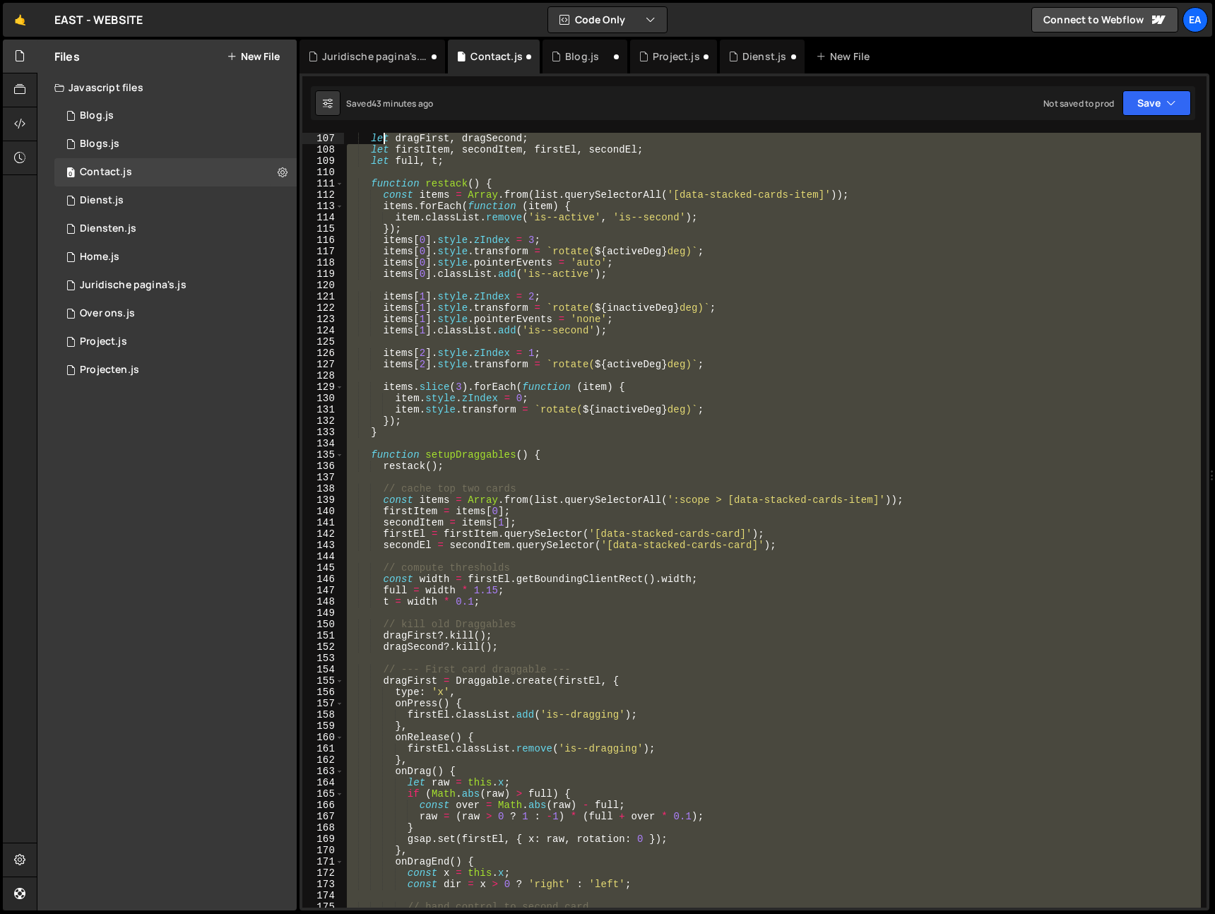
scroll to position [961, 0]
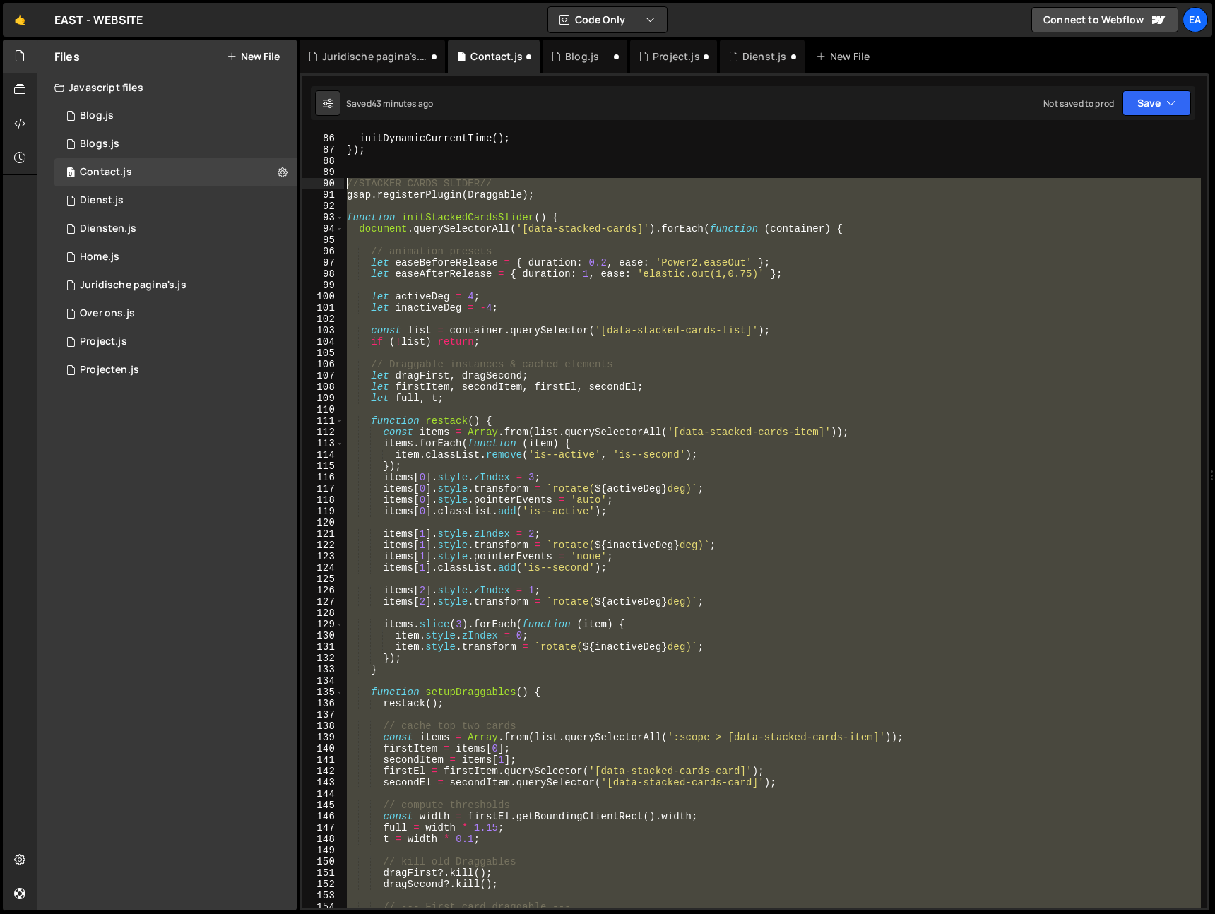
drag, startPoint x: 360, startPoint y: 860, endPoint x: 346, endPoint y: 182, distance: 678.3
click at [346, 182] on div "initDynamicCurrentTime ( ) ; }) ; //STACKER CARDS SLIDER// gsap . registerPlugi…" at bounding box center [772, 532] width 857 height 798
type textarea "//STACKER CARDS SLIDER// gsap.registerPlugin(Draggable);"
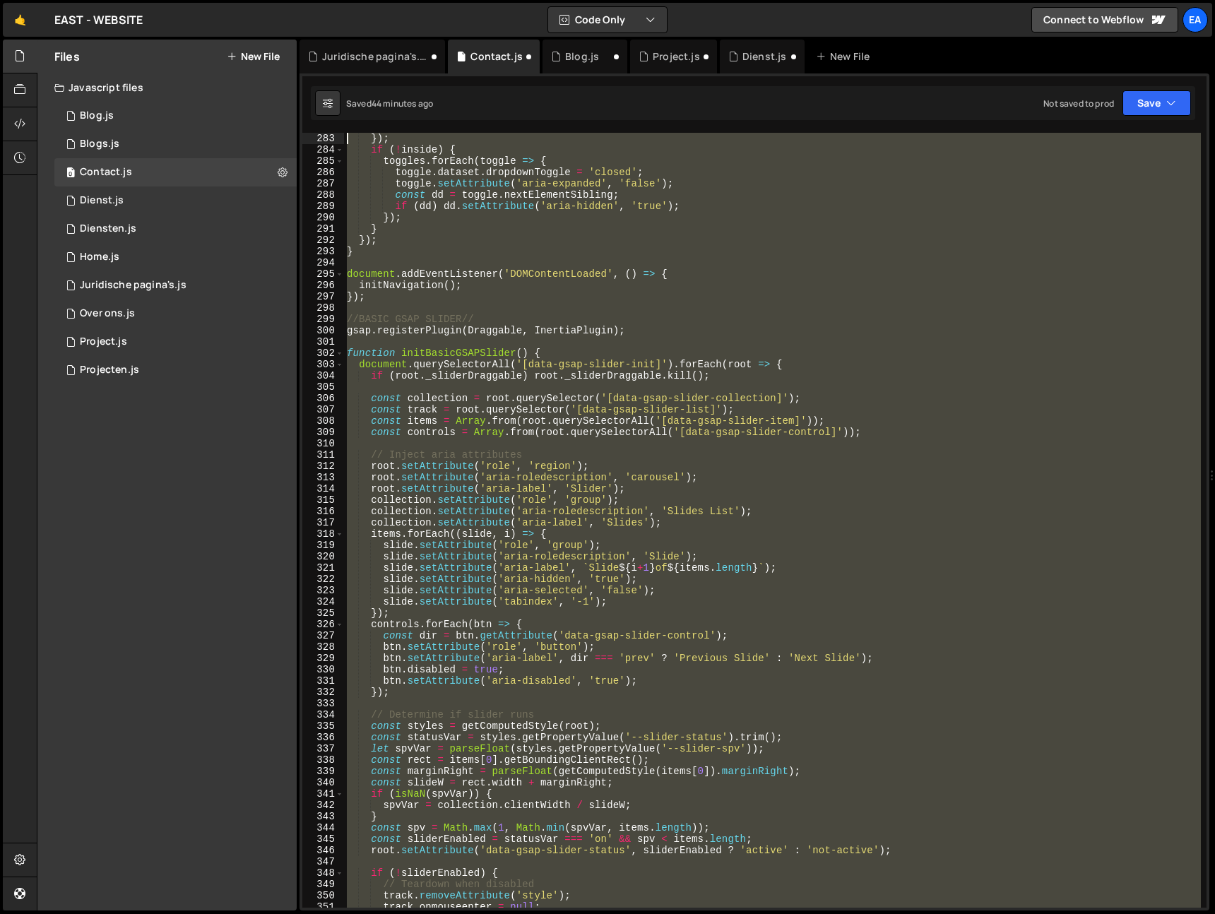
scroll to position [3086, 0]
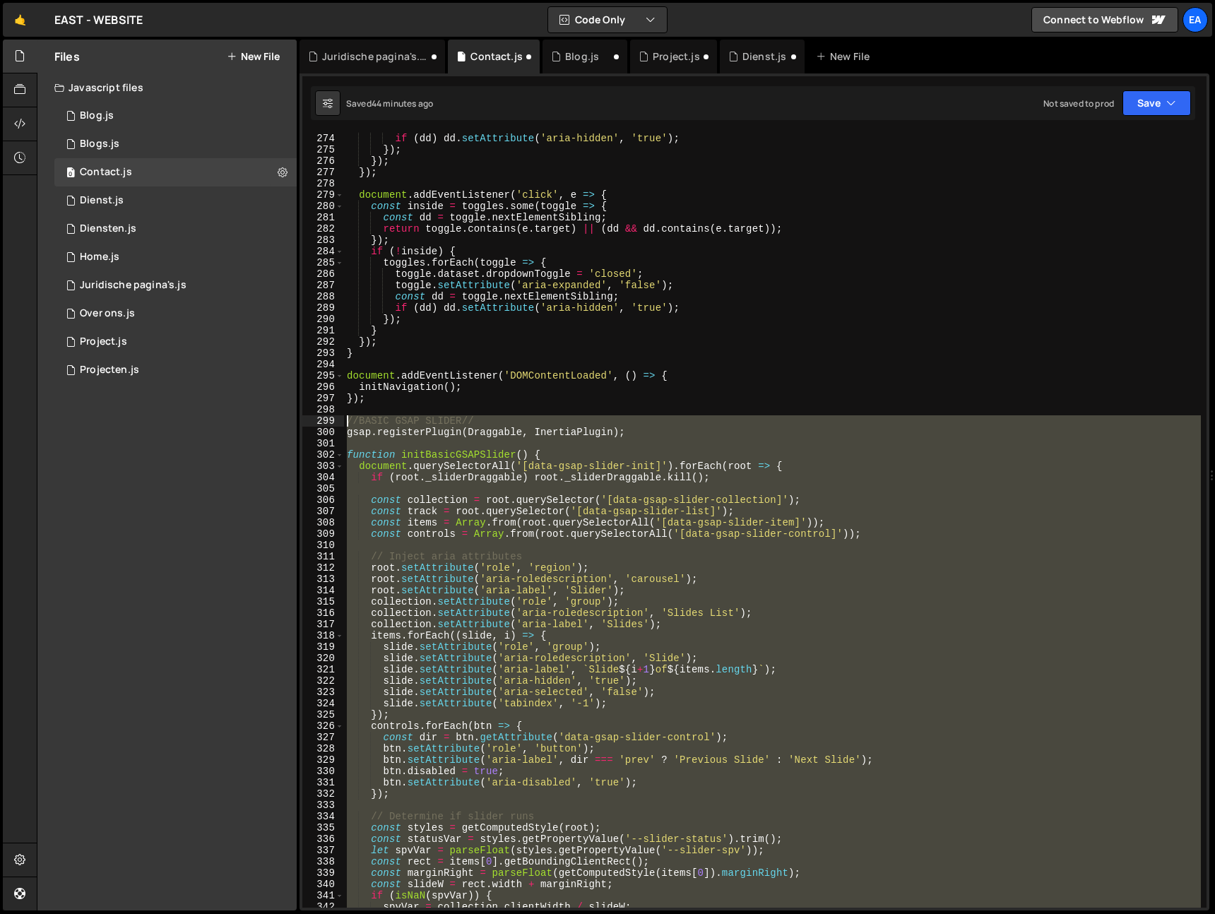
drag, startPoint x: 367, startPoint y: 754, endPoint x: 346, endPoint y: 423, distance: 331.3
click at [346, 423] on div "if ( dd ) dd . setAttribute ( 'aria-hidden' , 'true' ) ; }) ; }) ; }) ; documen…" at bounding box center [772, 532] width 857 height 798
type textarea "//BASIC GSAP SLIDER// gsap.registerPlugin(Draggable, InertiaPlugin);"
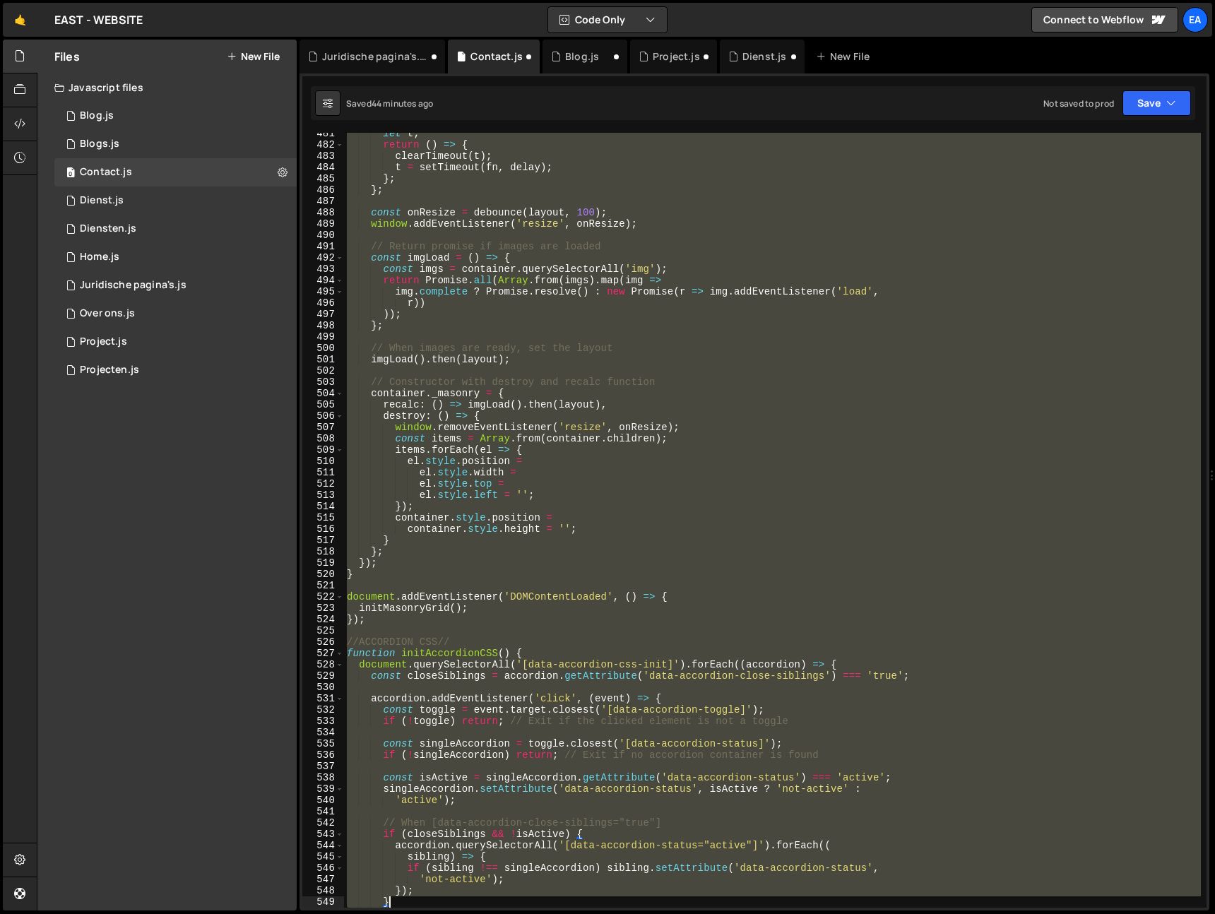
scroll to position [5543, 0]
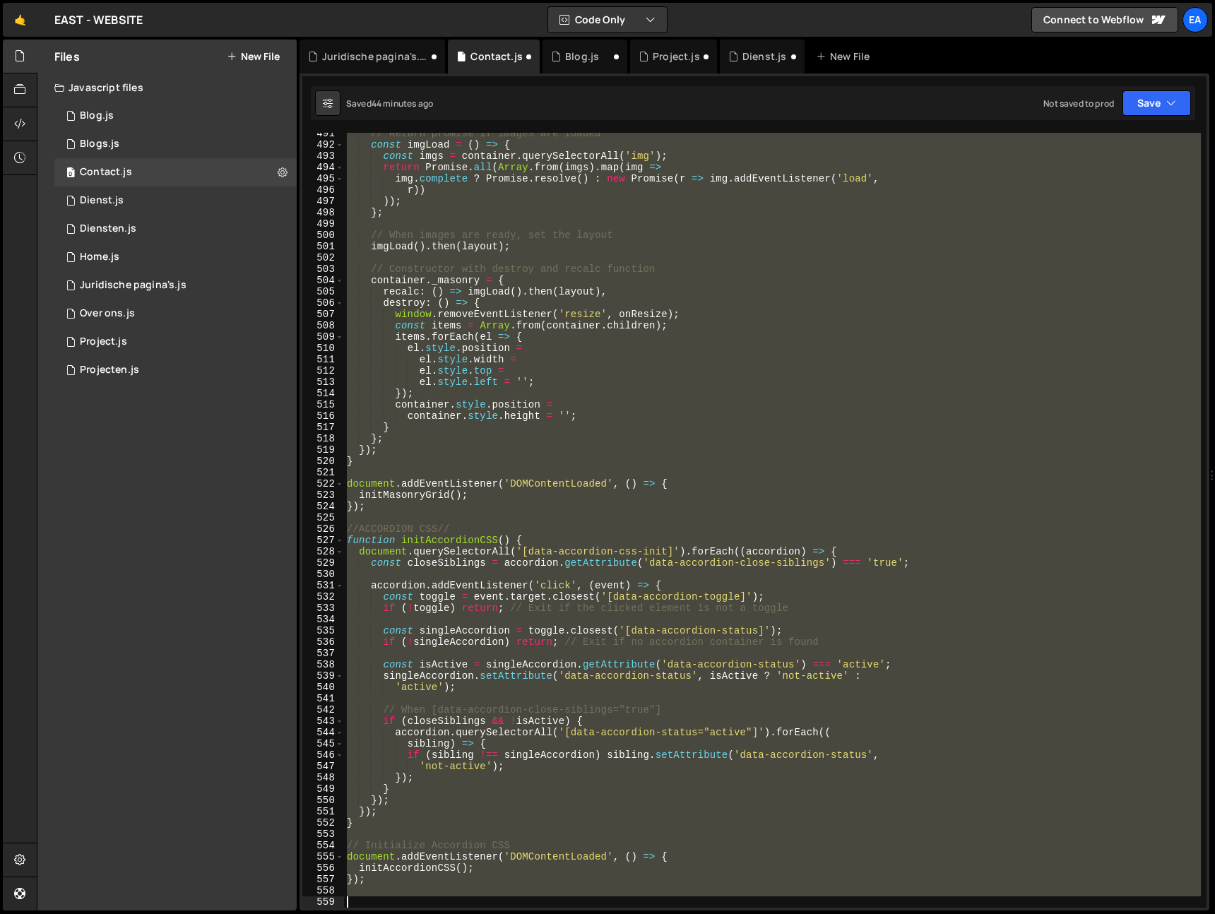
drag, startPoint x: 345, startPoint y: 242, endPoint x: 498, endPoint y: 899, distance: 674.6
click at [498, 899] on div "// Return promise if images are loaded const imgLoad = ( ) => { const imgs = co…" at bounding box center [772, 527] width 857 height 798
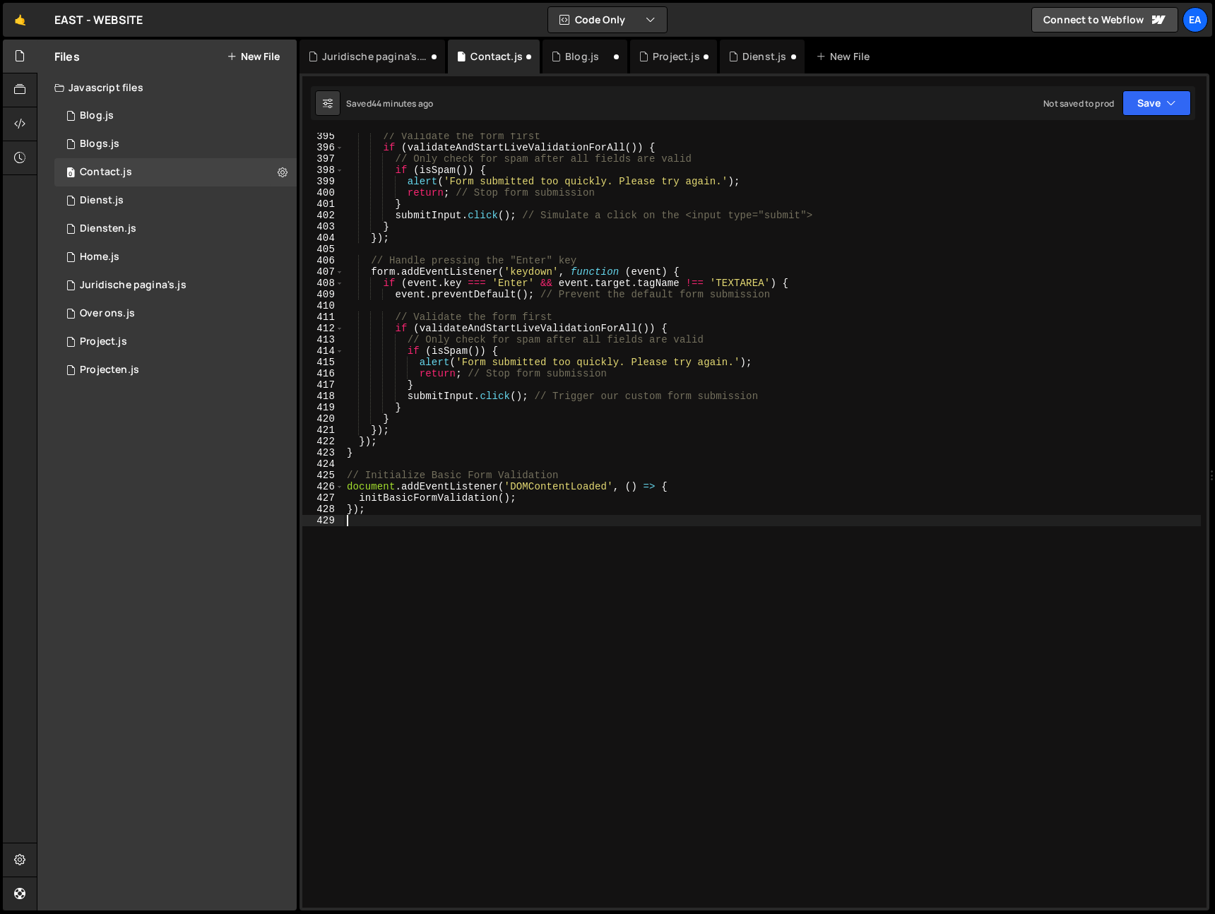
type textarea "});"
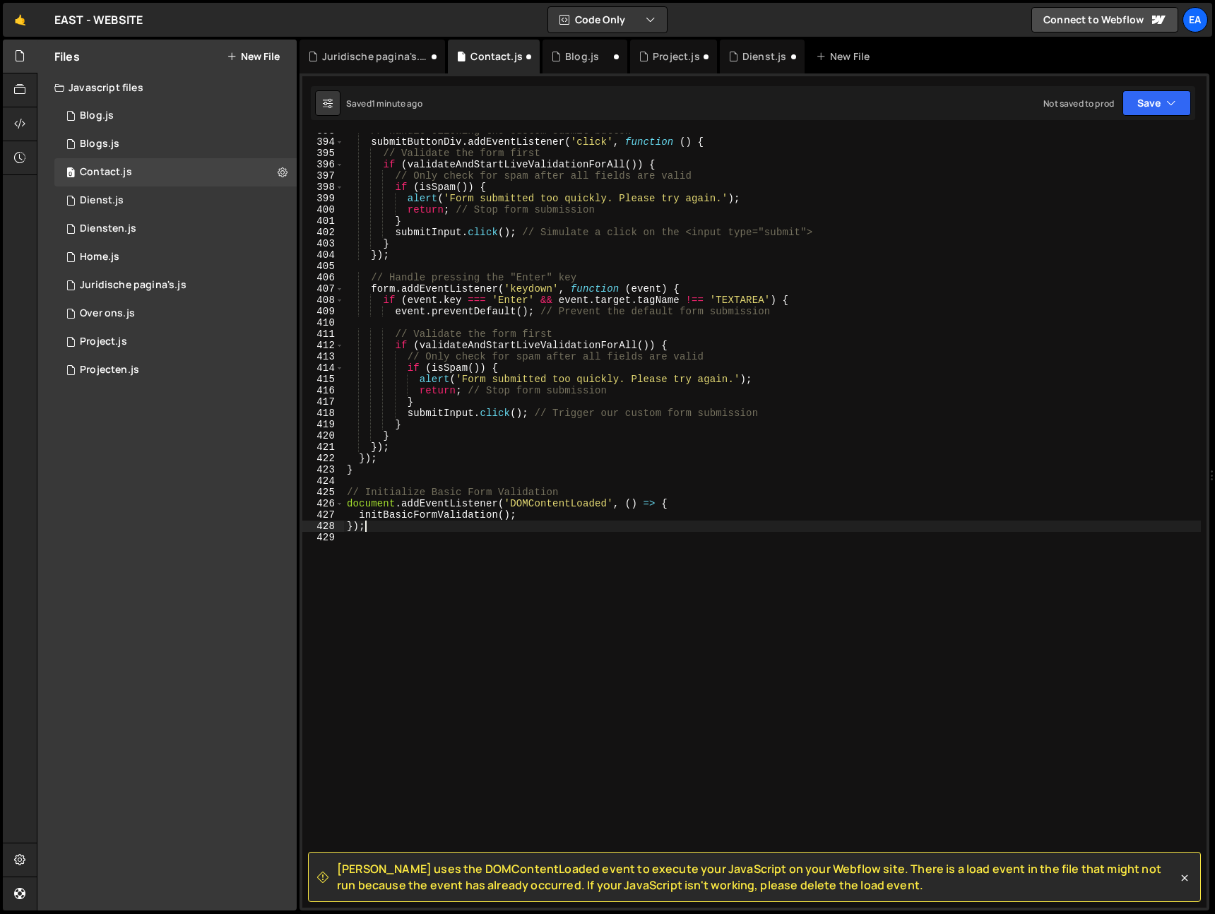
scroll to position [4439, 0]
click at [1161, 100] on button "Save" at bounding box center [1156, 102] width 69 height 25
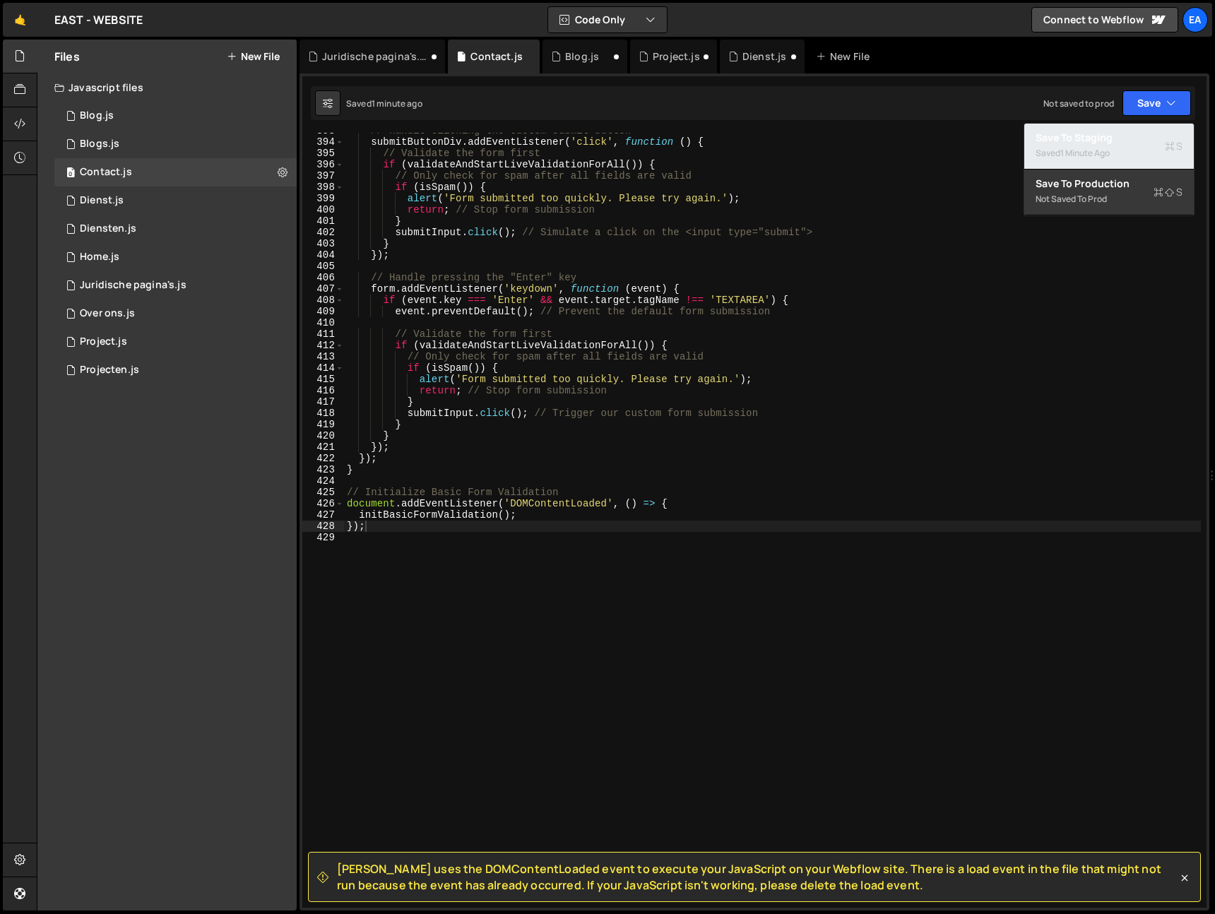
click at [1102, 150] on div "1 minute ago" at bounding box center [1084, 153] width 49 height 12
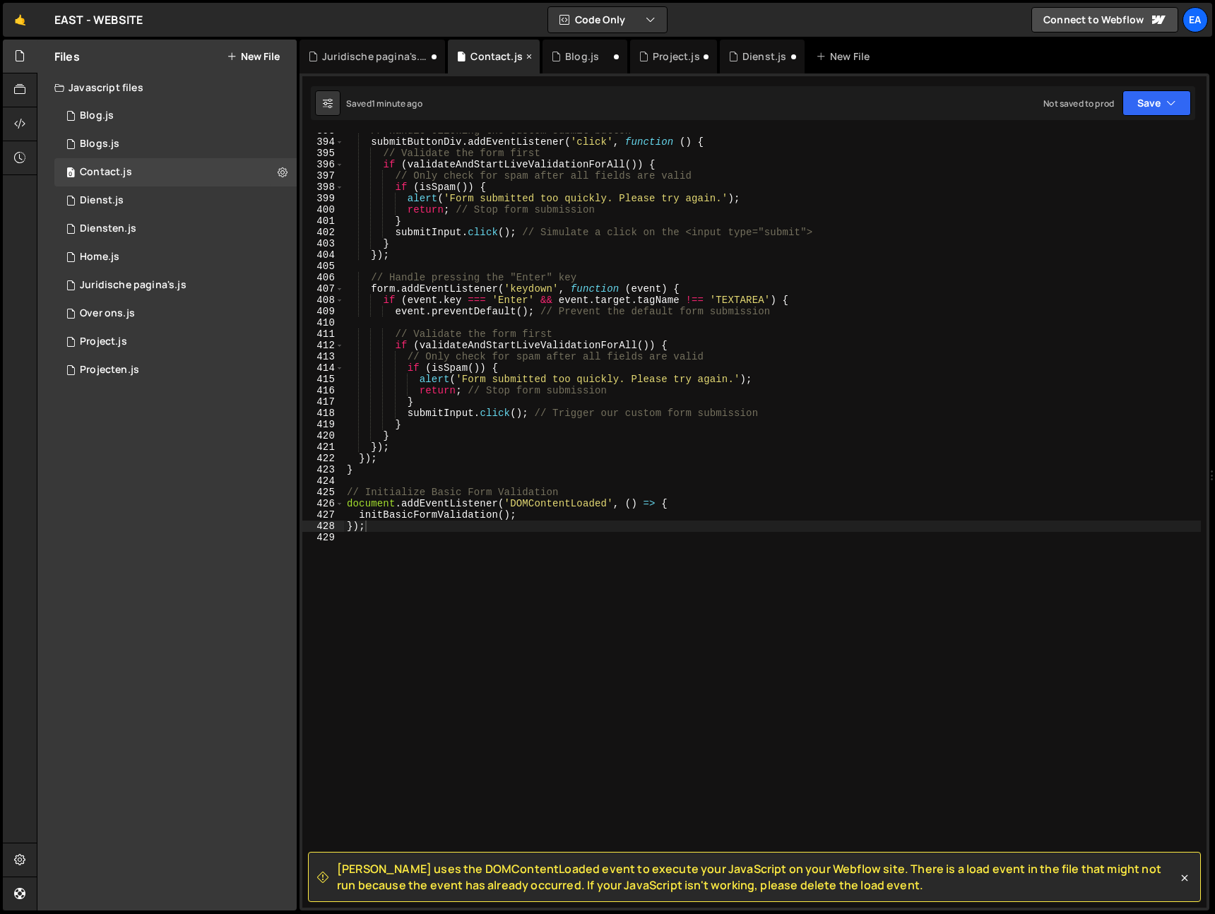
click at [524, 55] on icon at bounding box center [529, 56] width 10 height 14
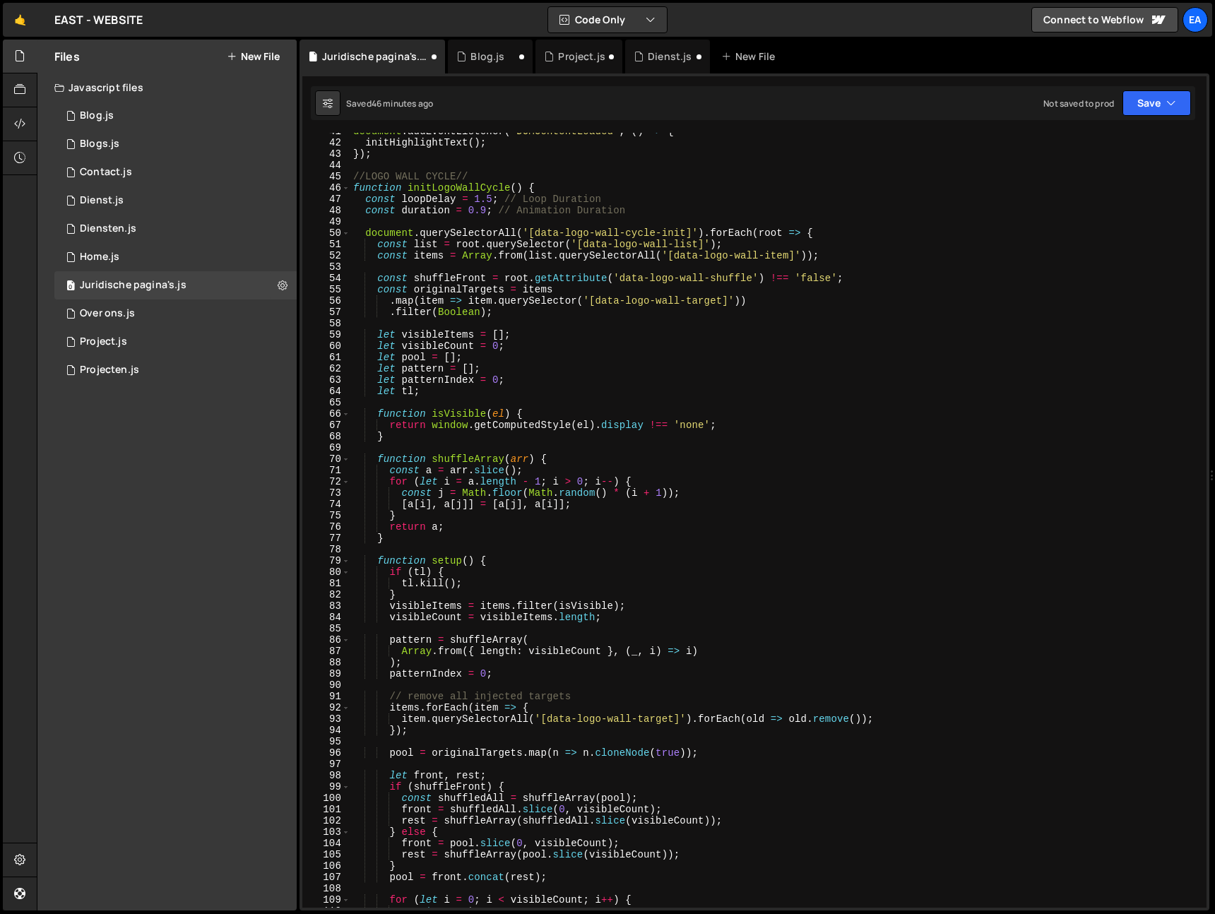
scroll to position [0, 0]
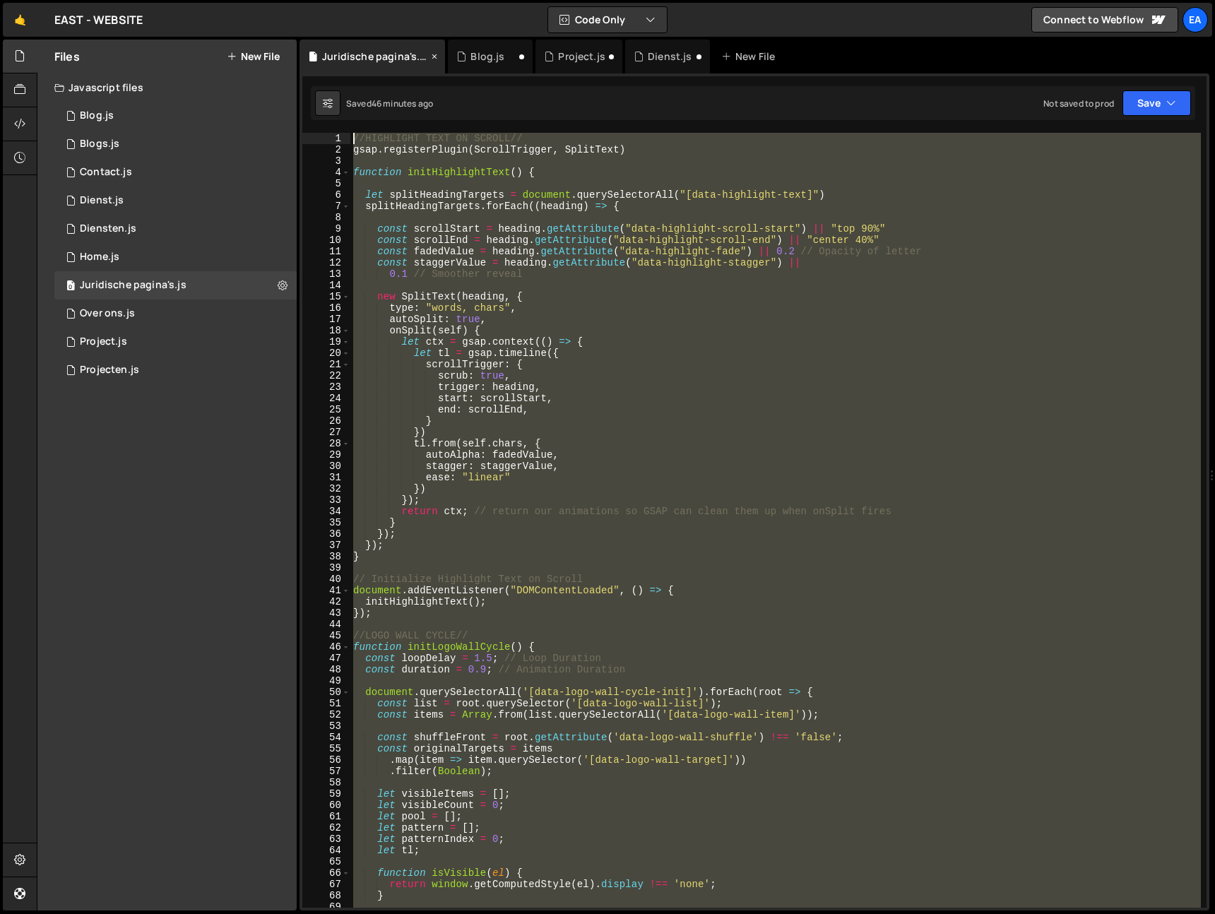
drag, startPoint x: 372, startPoint y: 567, endPoint x: 320, endPoint y: 66, distance: 504.3
click at [320, 66] on div "Debug Explain Copy Juridische pagina's.js Blog.js Project.js Dienst.js New File…" at bounding box center [755, 476] width 910 height 872
type textarea "//HIGHLIGHT TEXT ON SCROLL// gsap.registerPlugin(ScrollTrigger, SplitText)"
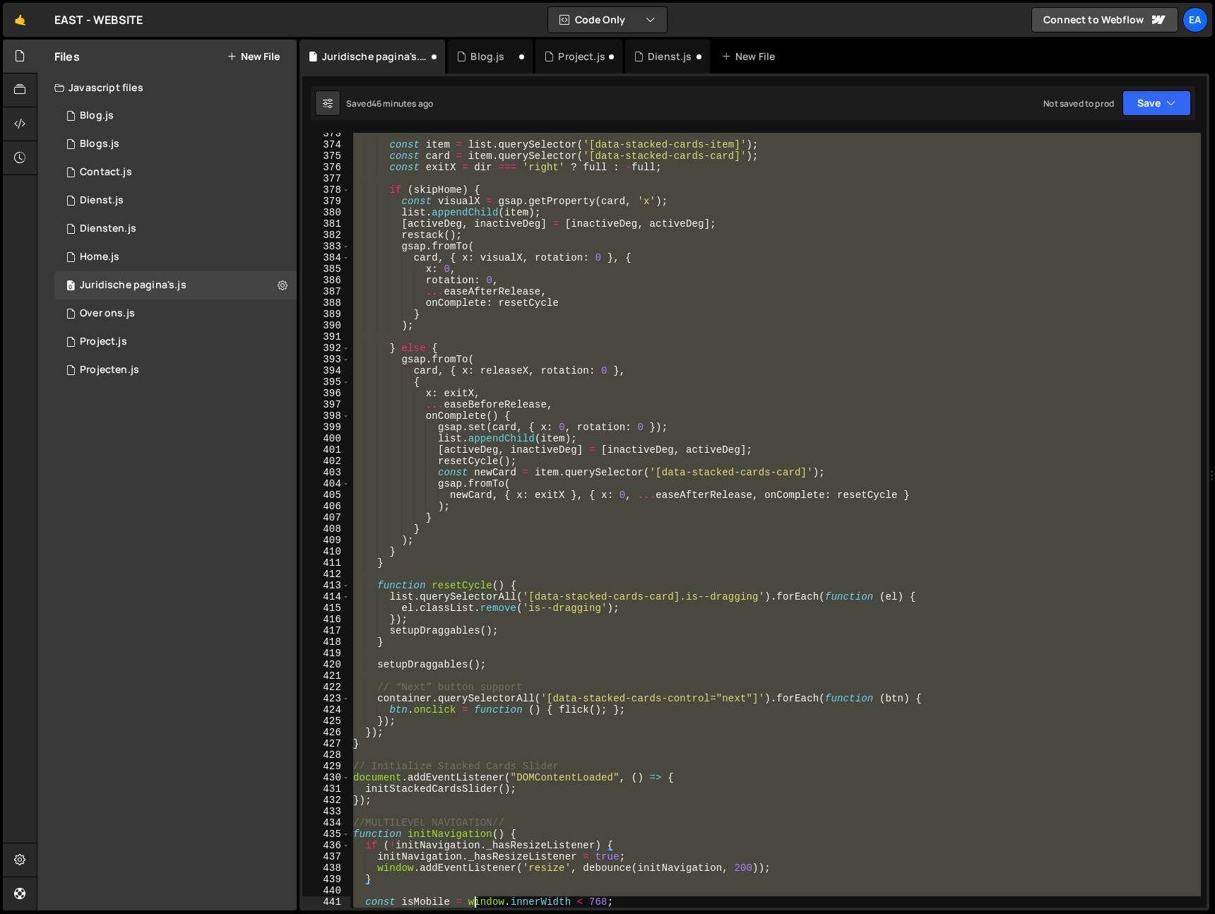
scroll to position [4300, 0]
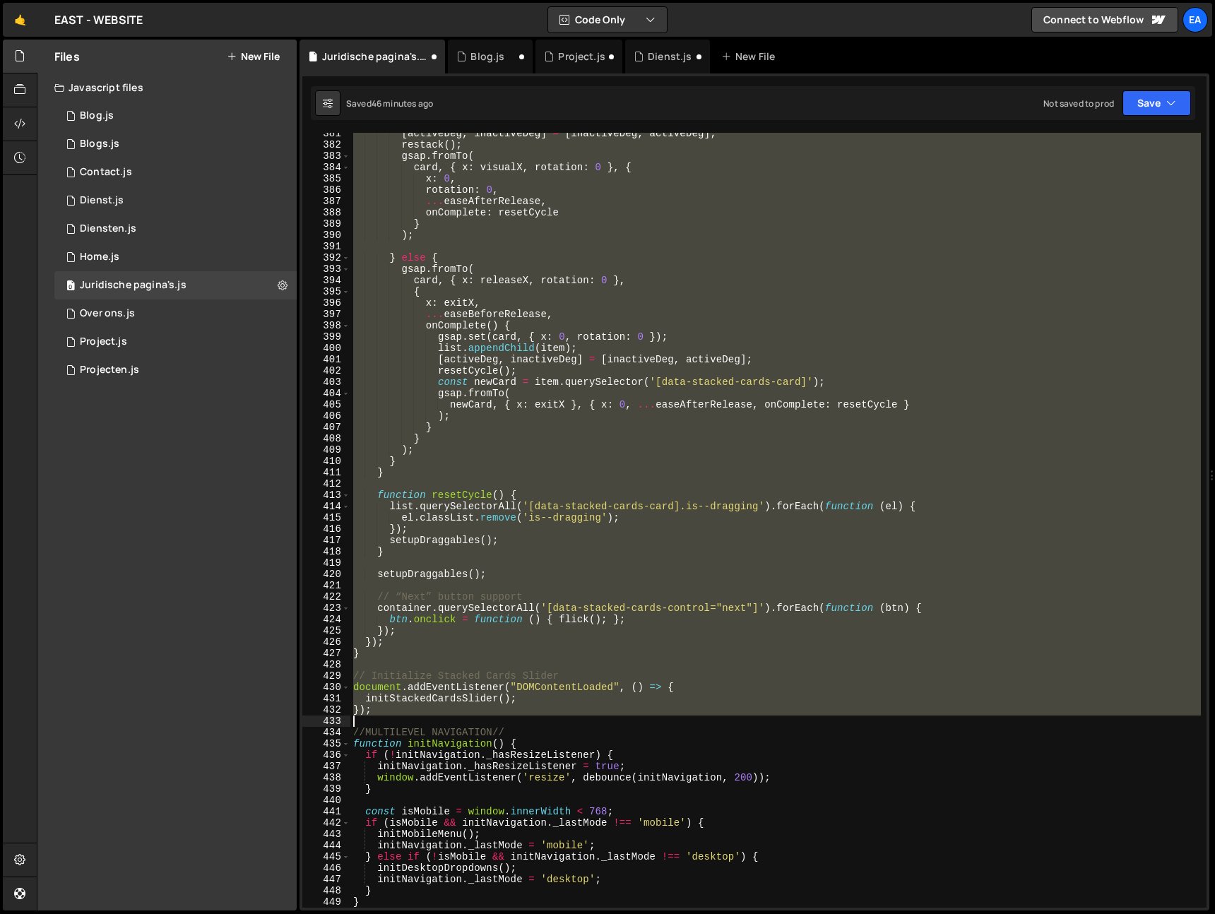
drag, startPoint x: 352, startPoint y: 203, endPoint x: 526, endPoint y: 717, distance: 542.8
click at [526, 718] on div "[ activeDeg , inactiveDeg ] = [ inactiveDeg , activeDeg ] ; restack ( ) ; gsap …" at bounding box center [775, 527] width 850 height 798
type textarea "});"
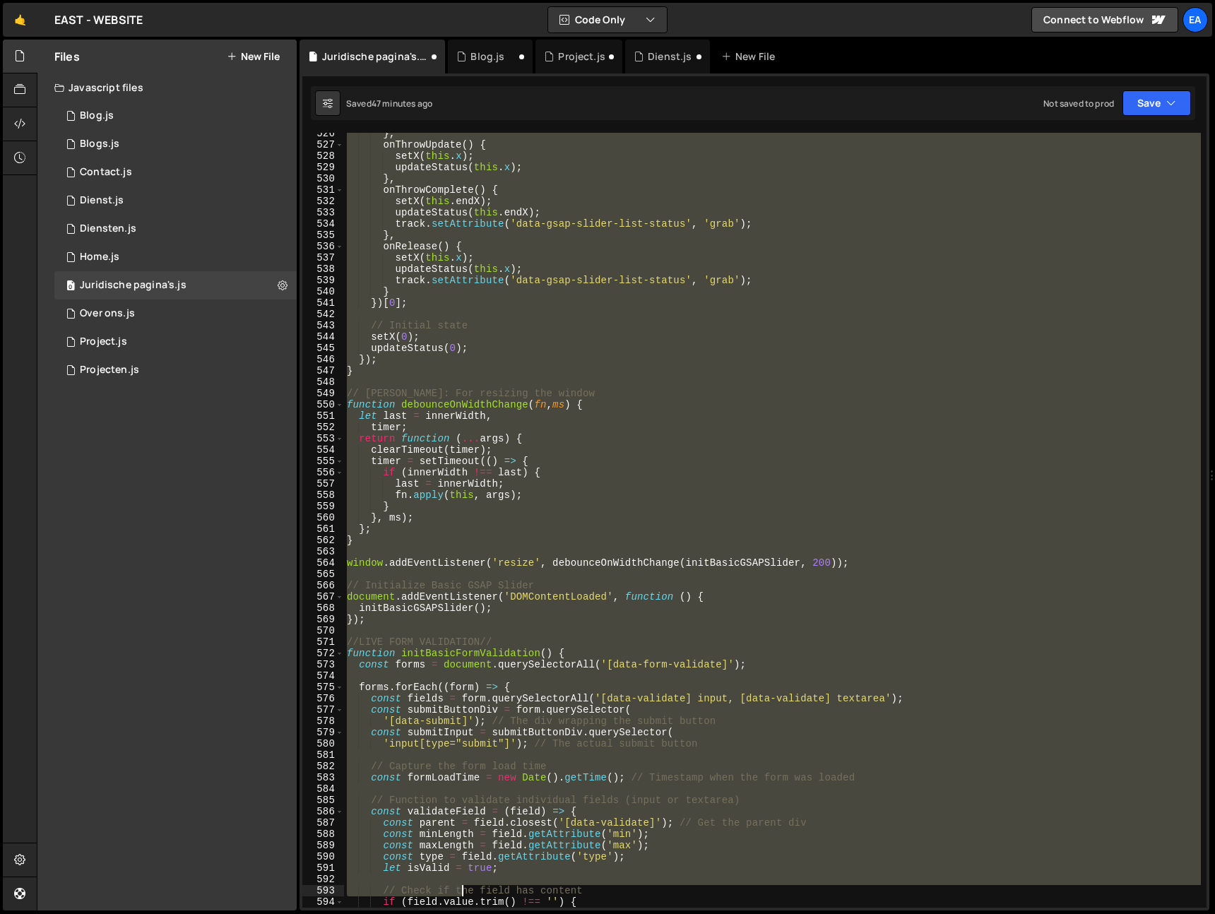
scroll to position [5939, 0]
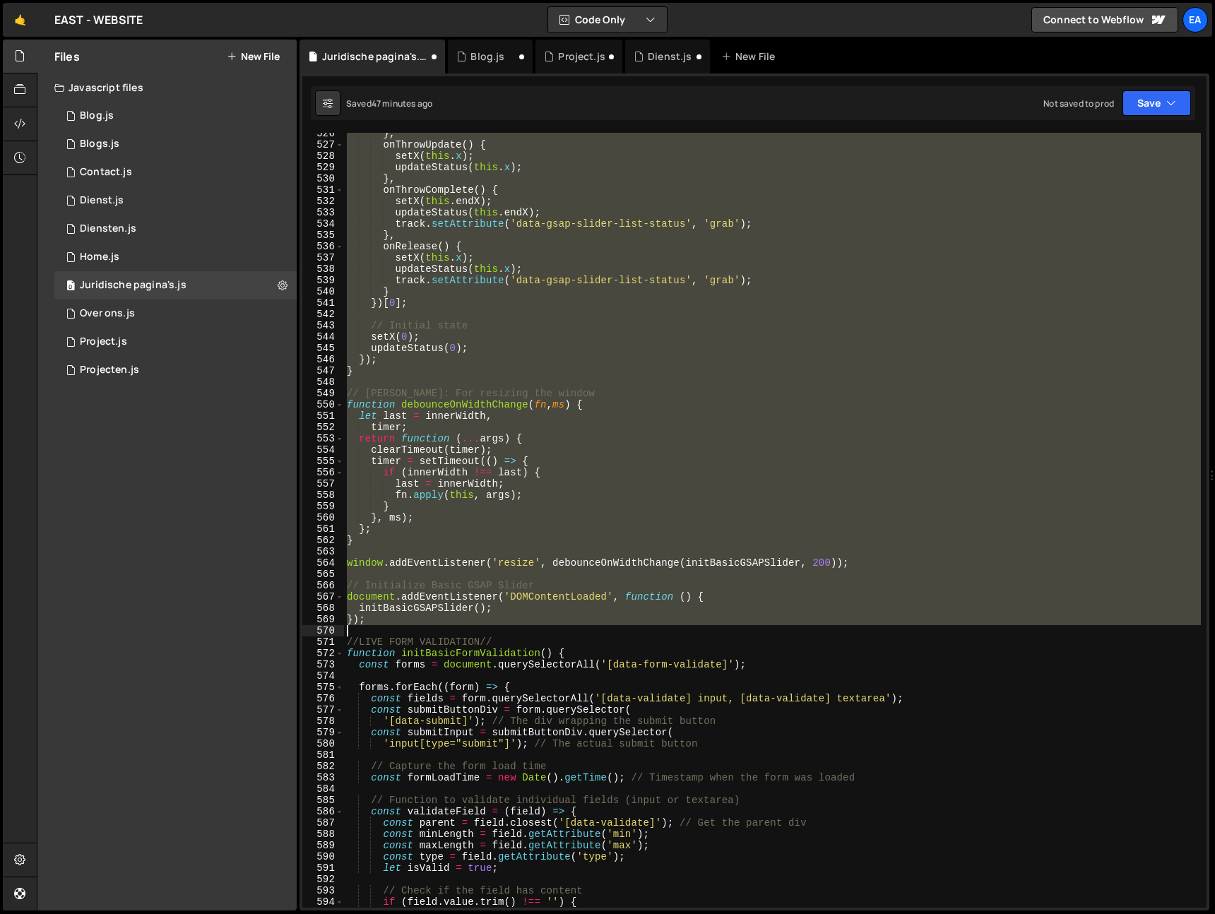
drag, startPoint x: 345, startPoint y: 270, endPoint x: 464, endPoint y: 627, distance: 376.8
click at [464, 627] on div "} , onThrowUpdate ( ) { setX ( this . x ) ; updateStatus ( this . x ) ; } , onT…" at bounding box center [772, 527] width 857 height 798
type textarea "});"
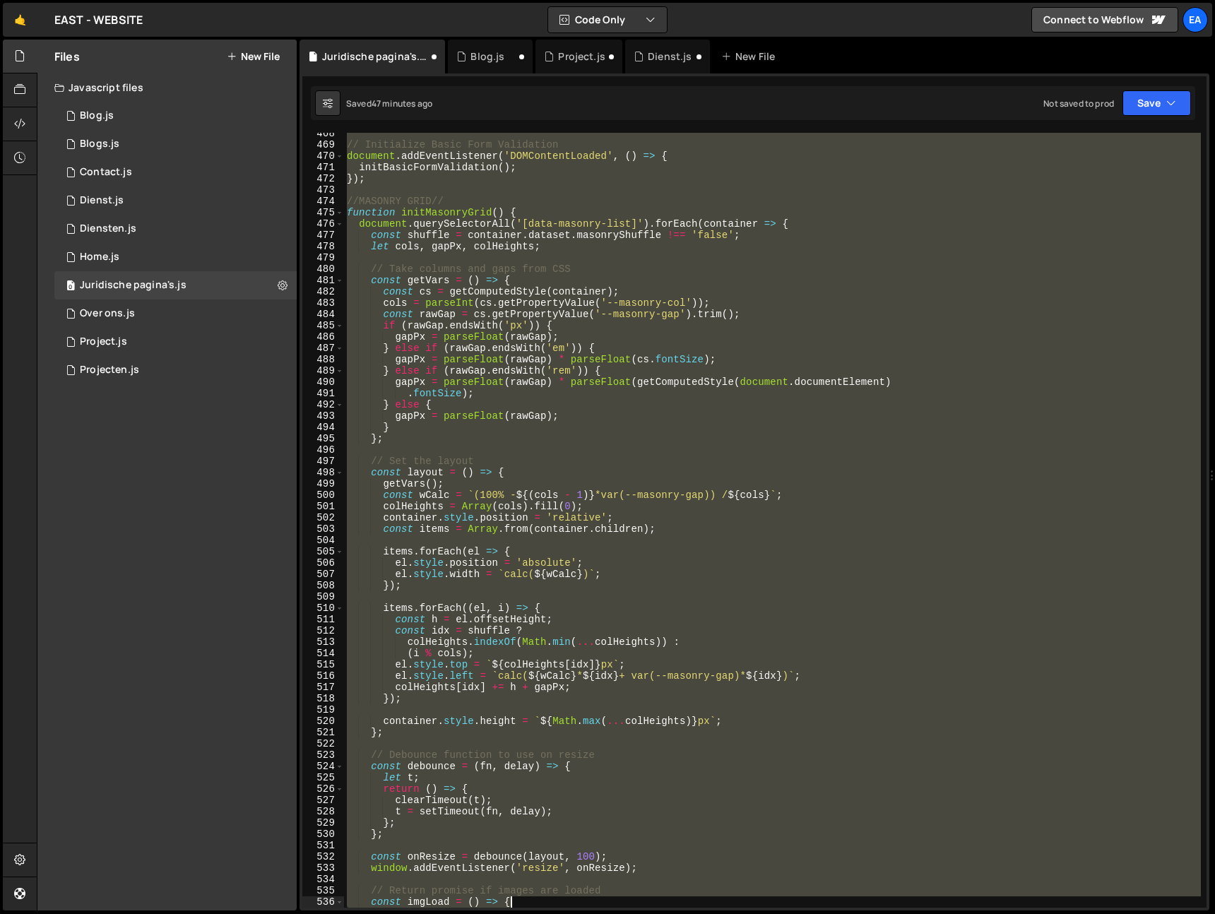
scroll to position [5328, 0]
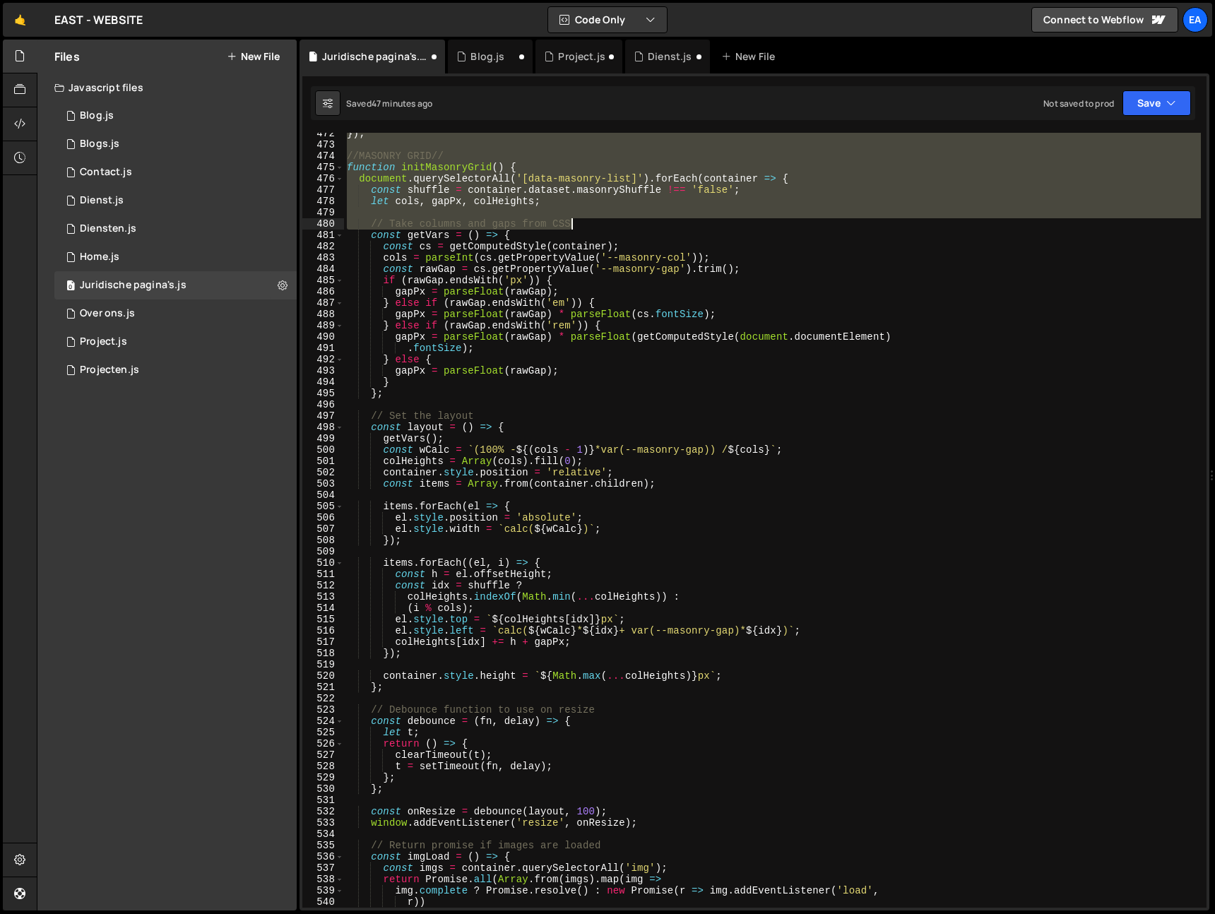
drag, startPoint x: 345, startPoint y: 324, endPoint x: 608, endPoint y: 223, distance: 282.2
click at [608, 223] on div "}) ; //MASONRY GRID// function initMasonryGrid ( ) { document . querySelectorAl…" at bounding box center [772, 527] width 857 height 798
type textarea "// Take columns and gaps from CSS"
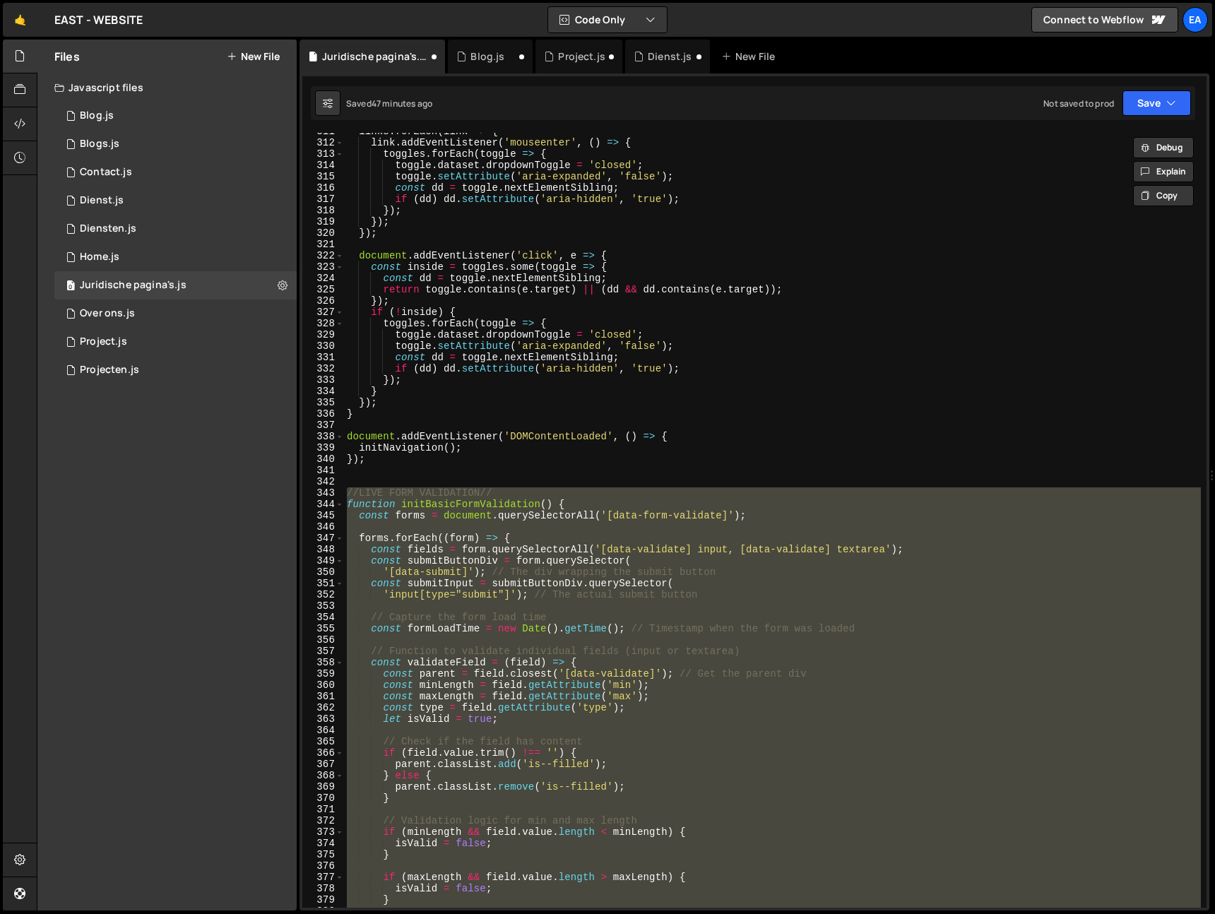
scroll to position [3509, 0]
click at [441, 468] on div "links . forEach ( link => { link . addEventListener ( 'mouseenter' , ( ) => { t…" at bounding box center [772, 526] width 857 height 798
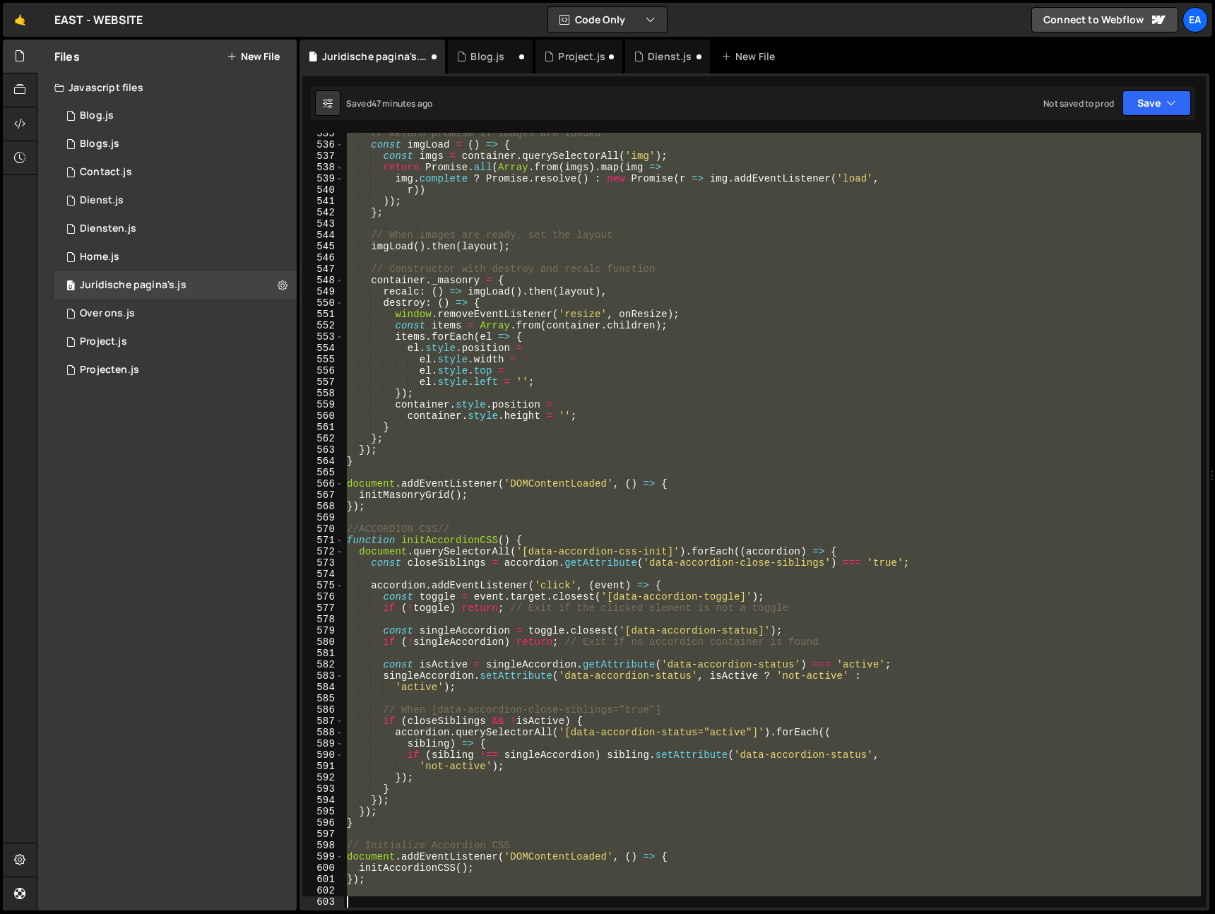
drag, startPoint x: 347, startPoint y: 481, endPoint x: 582, endPoint y: 1106, distance: 667.9
click at [582, 913] on html "Projects Community Library Blog Ea Projects Your Teams Invite team member Accou…" at bounding box center [607, 457] width 1215 height 914
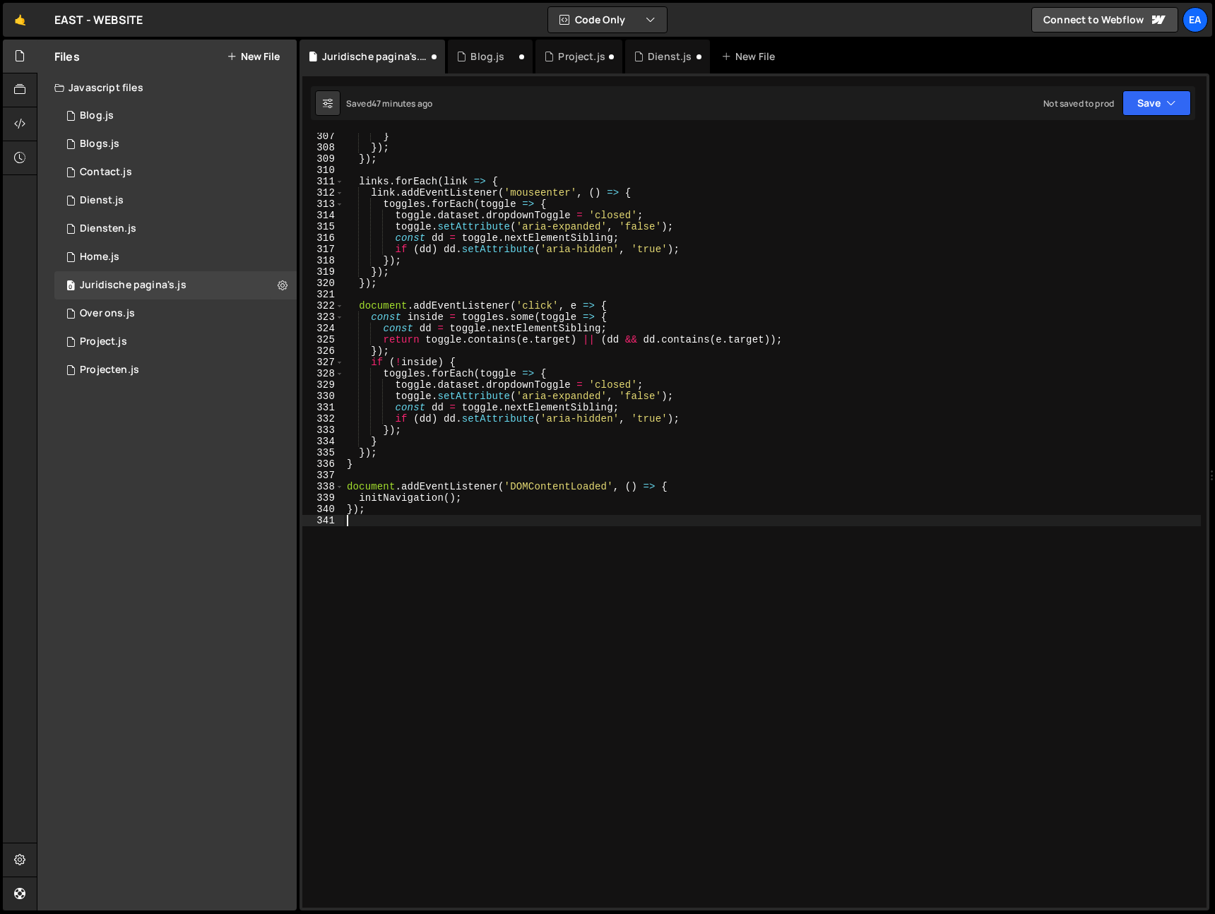
type textarea "});"
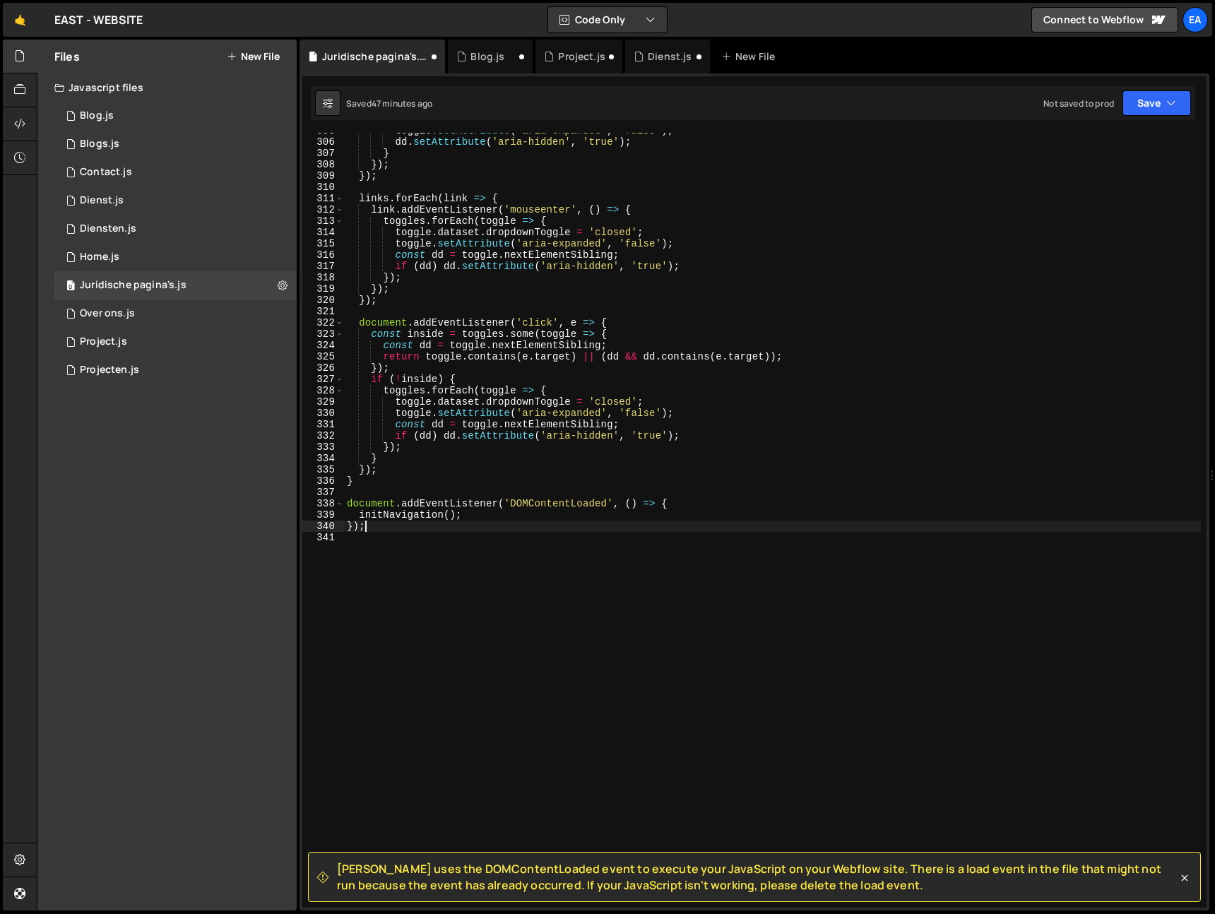
scroll to position [3444, 0]
click at [434, 56] on icon at bounding box center [434, 56] width 10 height 14
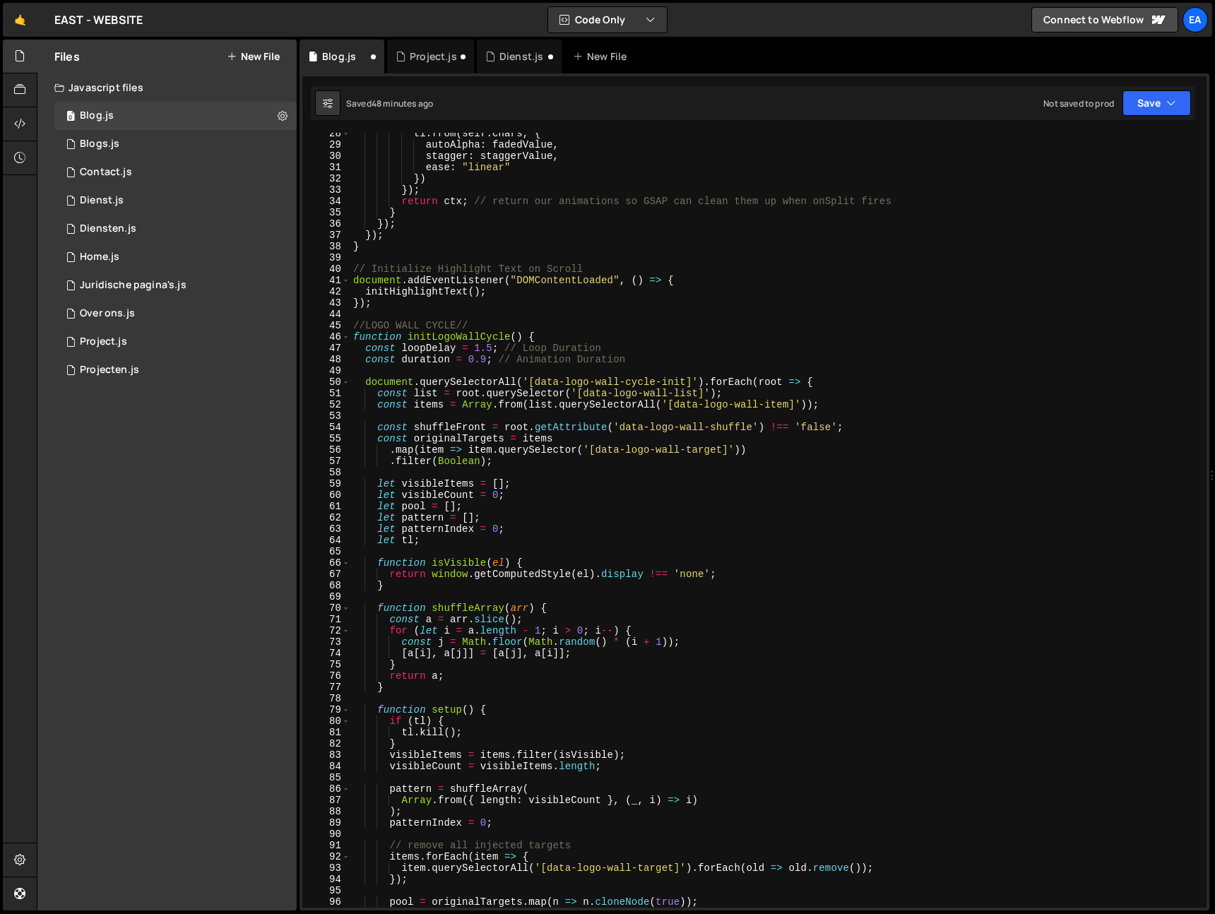
scroll to position [0, 0]
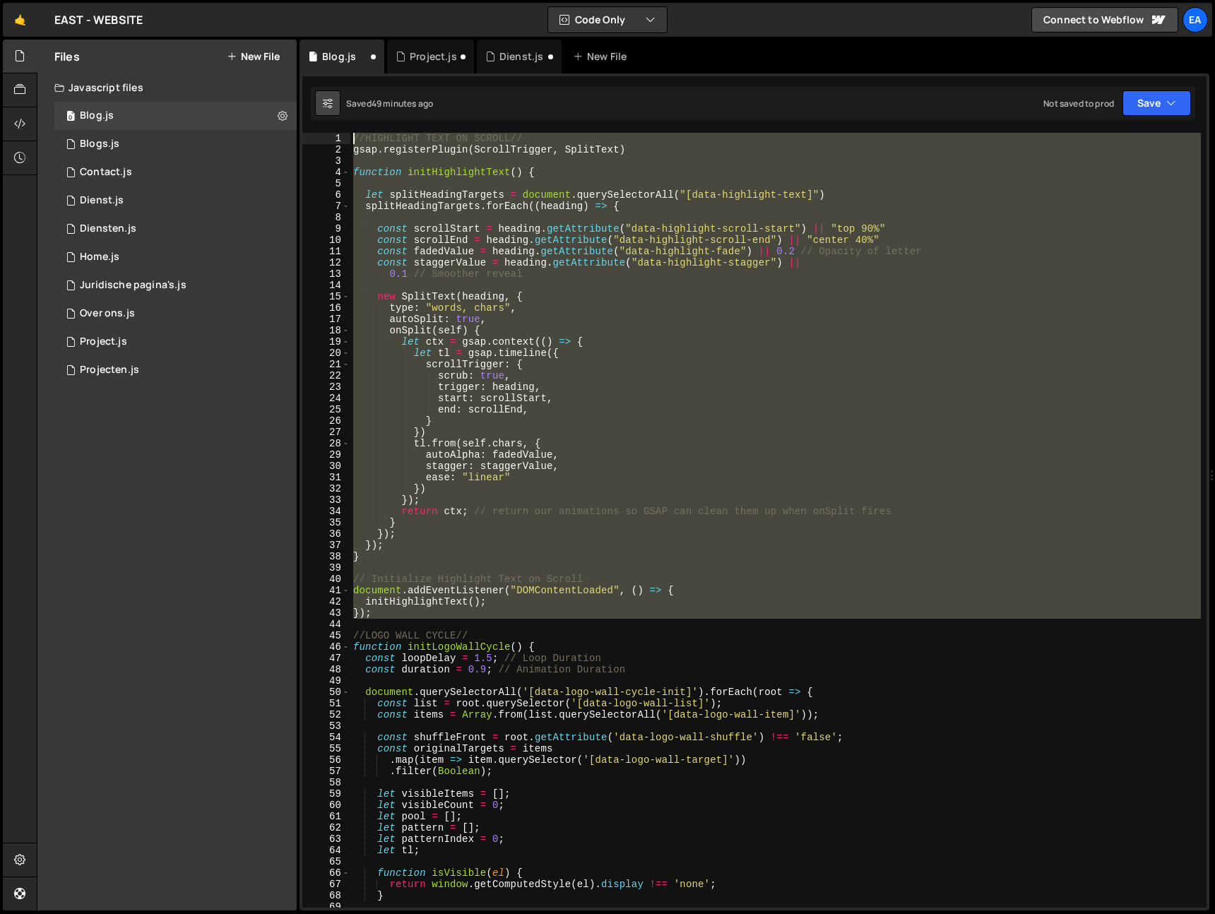
drag, startPoint x: 373, startPoint y: 625, endPoint x: 329, endPoint y: 97, distance: 529.5
click at [329, 97] on div "Debug Explain Copy Blog.js Project.js Dienst.js New File Saved 49 minutes ago N…" at bounding box center [755, 476] width 910 height 872
type textarea "//HIGHLIGHT TEXT ON SCROLL// gsap.registerPlugin(ScrollTrigger, SplitText)"
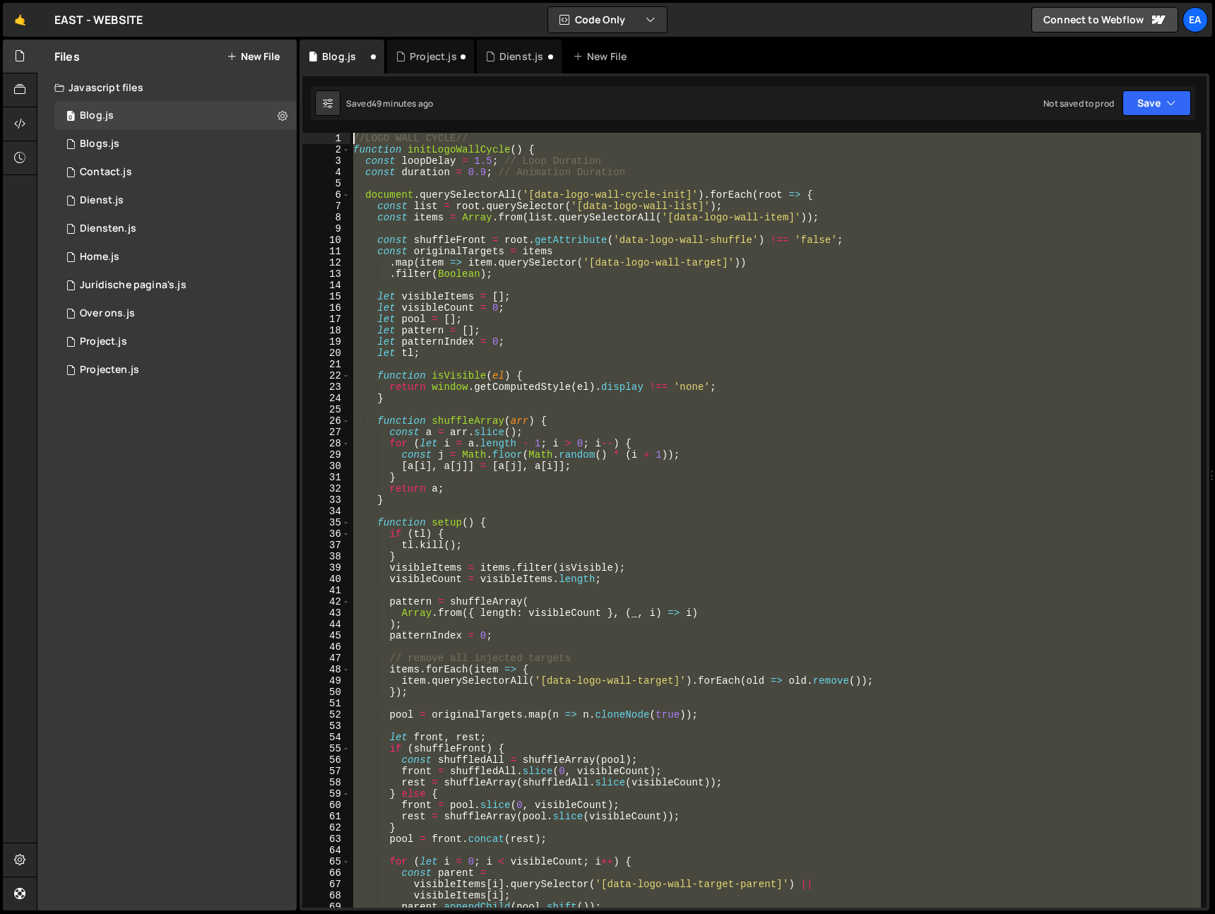
drag, startPoint x: 369, startPoint y: 572, endPoint x: 331, endPoint y: 23, distance: 550.1
click at [331, 23] on div "Hold on a sec... Are you certain you wish to leave this page? Any changes you'v…" at bounding box center [607, 457] width 1215 height 914
type textarea "//LOGO WALL CYCLE// function initLogoWallCycle() {"
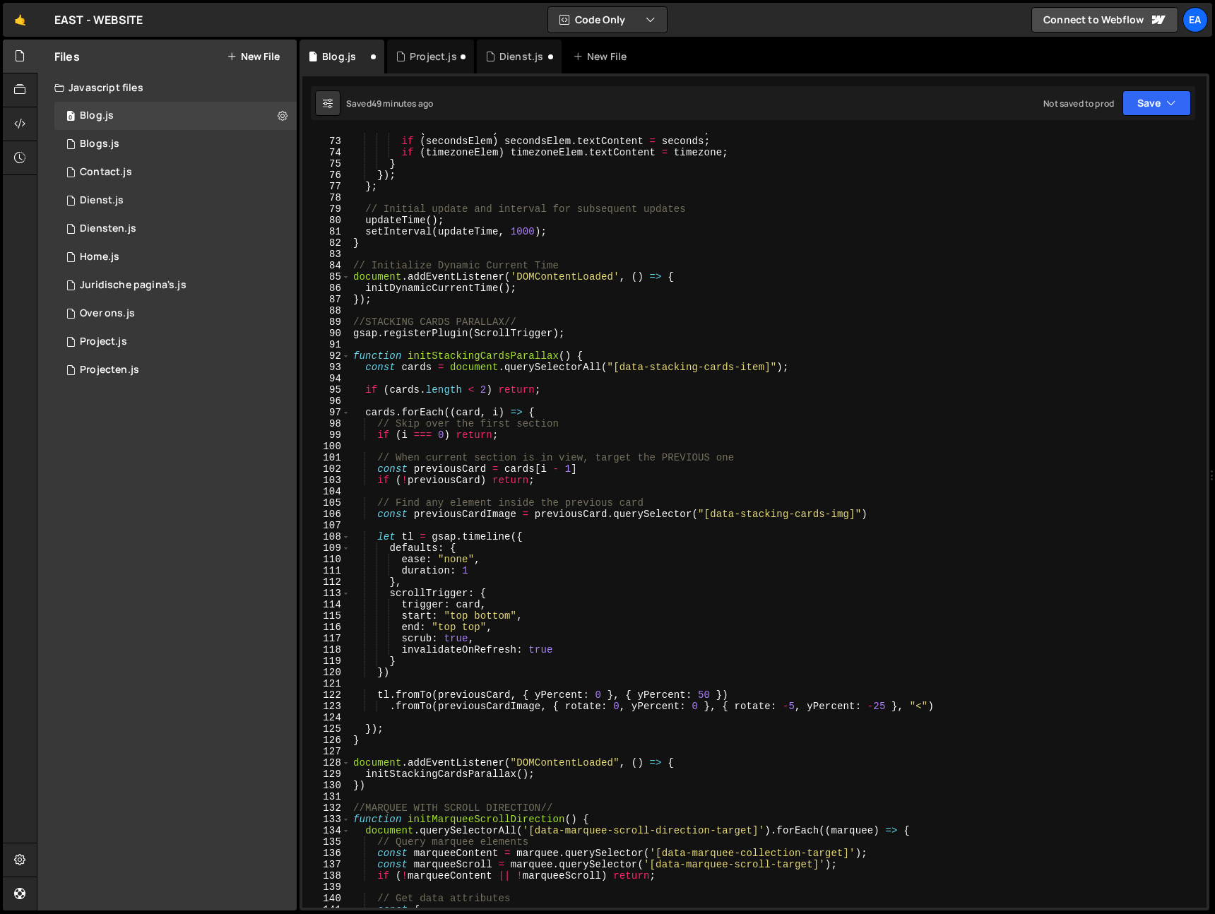
scroll to position [811, 0]
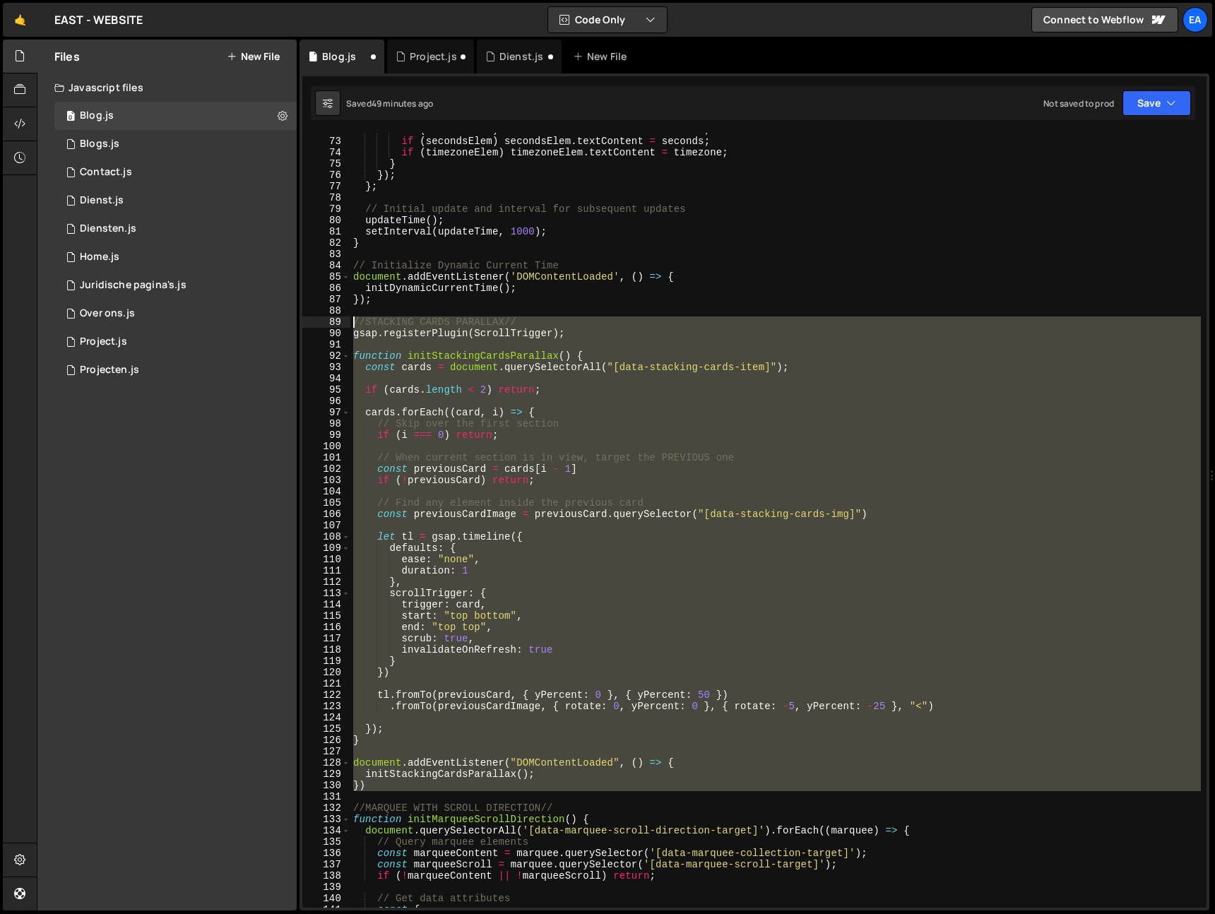
drag, startPoint x: 377, startPoint y: 794, endPoint x: 340, endPoint y: 321, distance: 474.1
click at [340, 321] on div "//DYNAMIC CURRENT YEAR// 72 73 74 75 76 77 78 79 80 81 82 83 84 85 86 87 88 89 …" at bounding box center [754, 520] width 904 height 775
type textarea "//STACKING CARDS PARALLAX// gsap.registerPlugin(ScrollTrigger);"
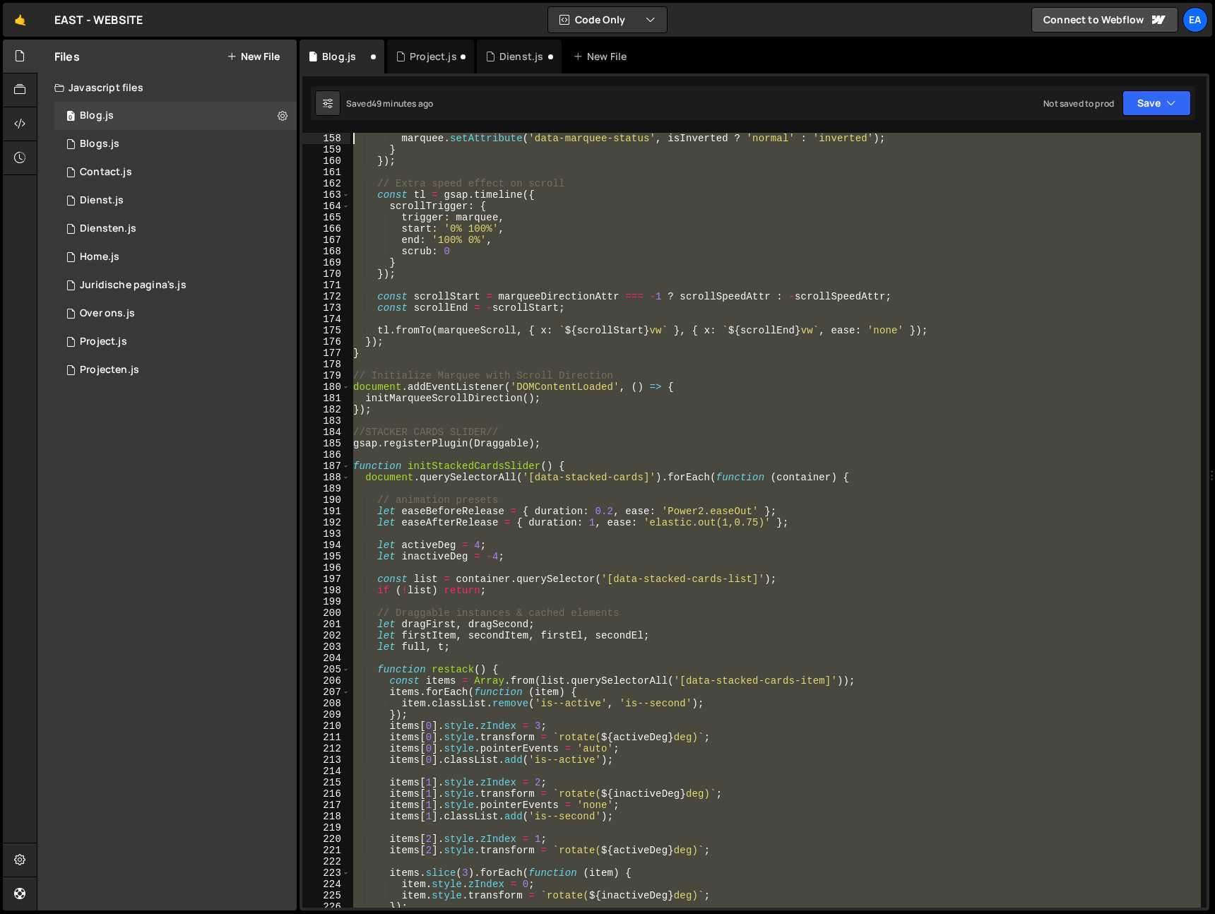
scroll to position [1741, 0]
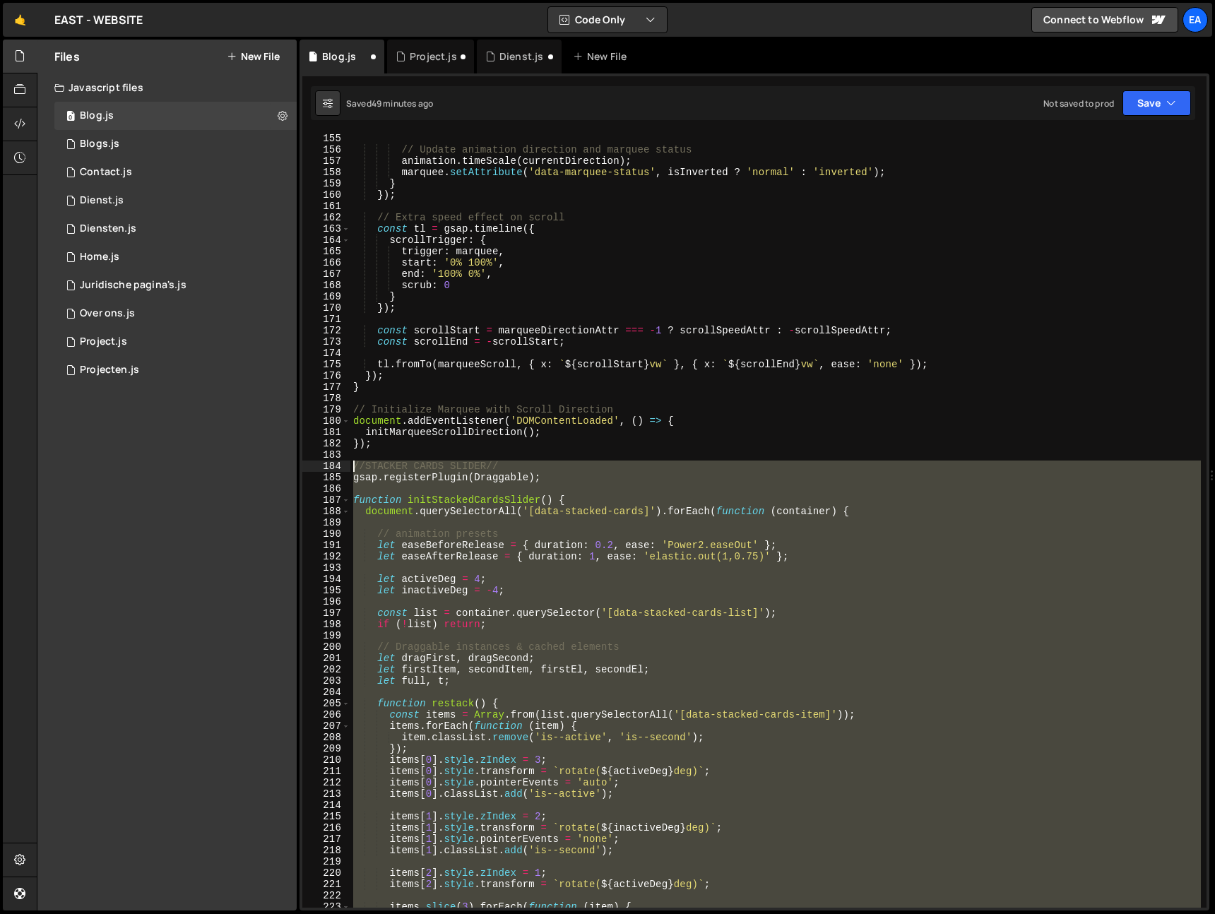
drag, startPoint x: 369, startPoint y: 605, endPoint x: 351, endPoint y: 471, distance: 135.4
click at [351, 471] on div "// Update animation direction and marquee status animation . timeScale ( curren…" at bounding box center [775, 532] width 850 height 798
type textarea "//STACKER CARDS SLIDER// gsap.registerPlugin(Draggable);"
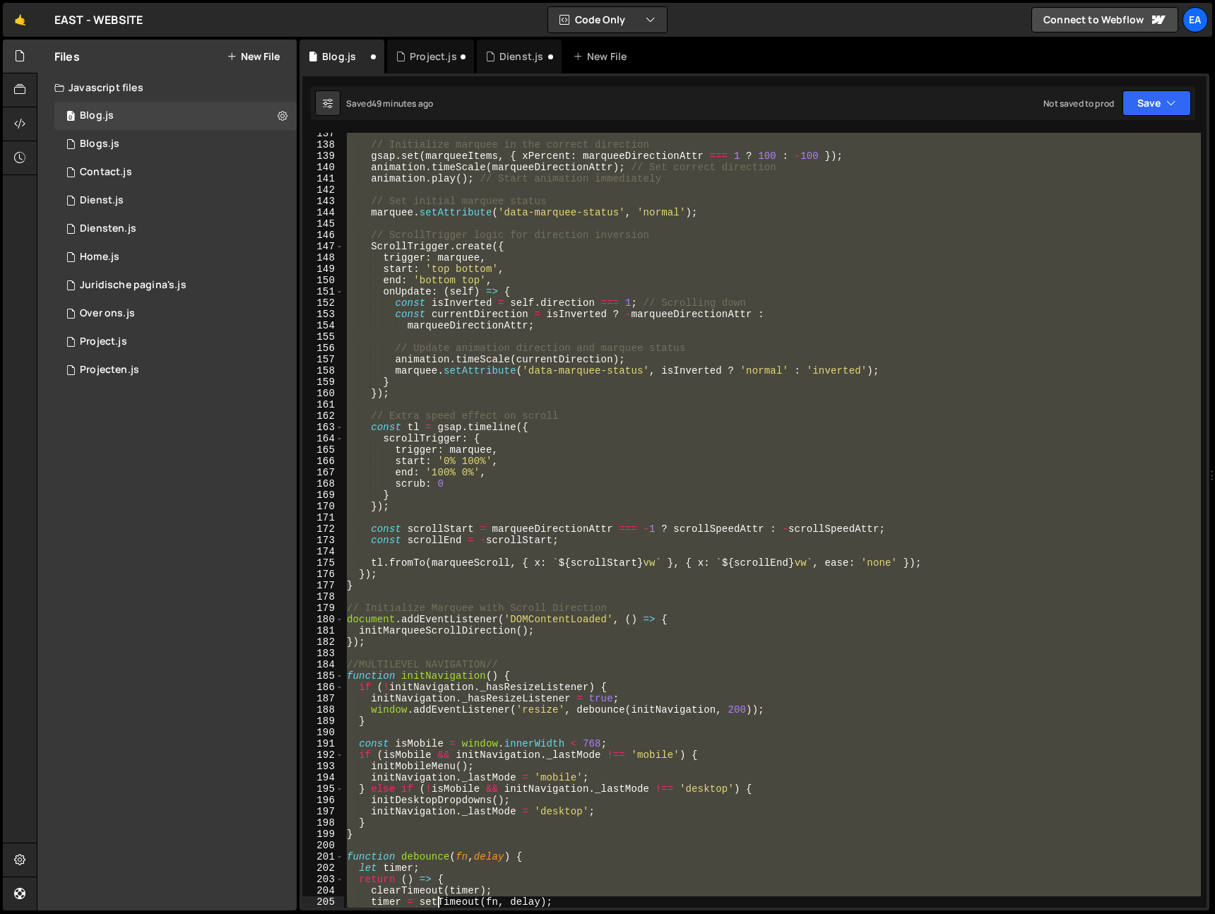
scroll to position [1621, 0]
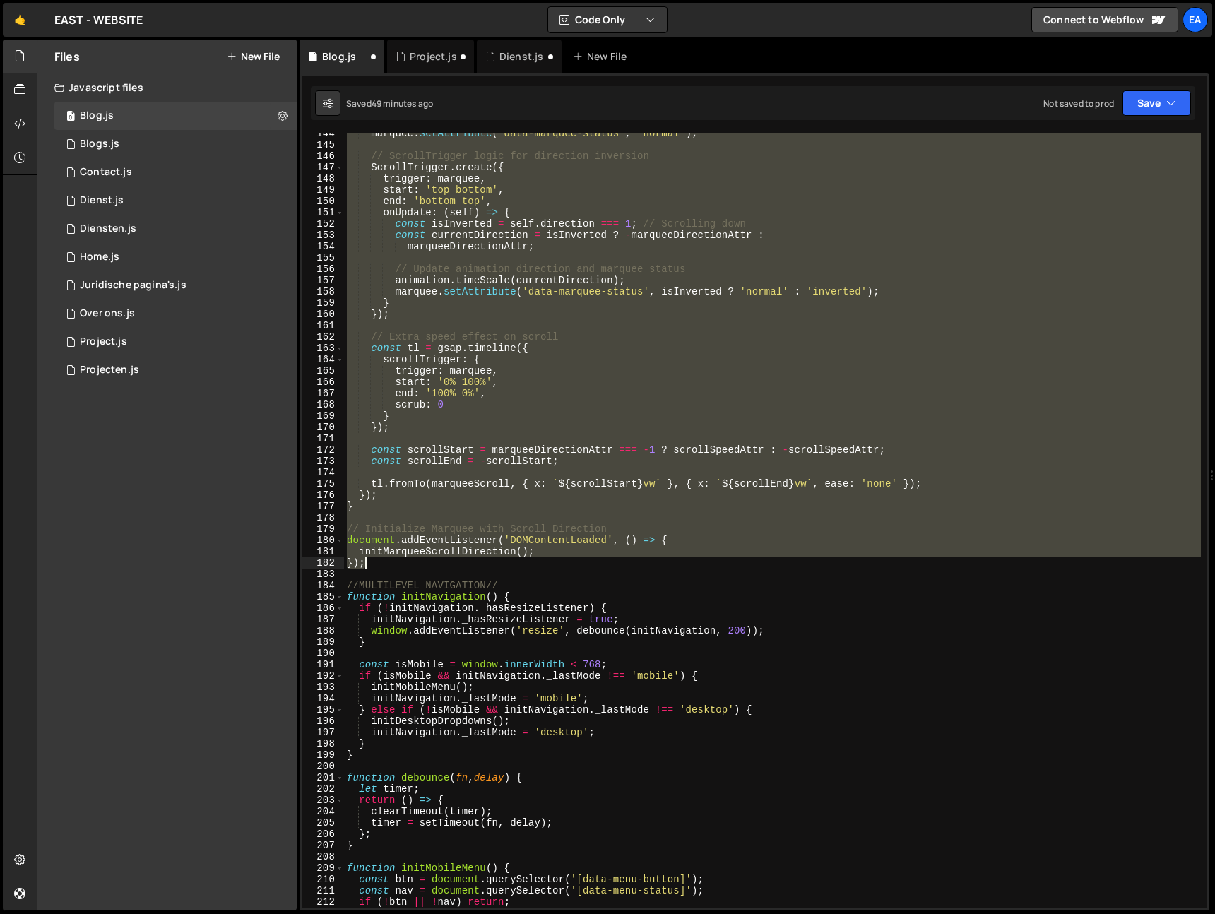
drag, startPoint x: 345, startPoint y: 438, endPoint x: 449, endPoint y: 562, distance: 162.0
click at [449, 562] on div "marquee . setAttribute ( 'data-marquee-status' , 'normal' ) ; // ScrollTrigger …" at bounding box center [772, 527] width 857 height 798
type textarea "initMarqueeScrollDirection(); });"
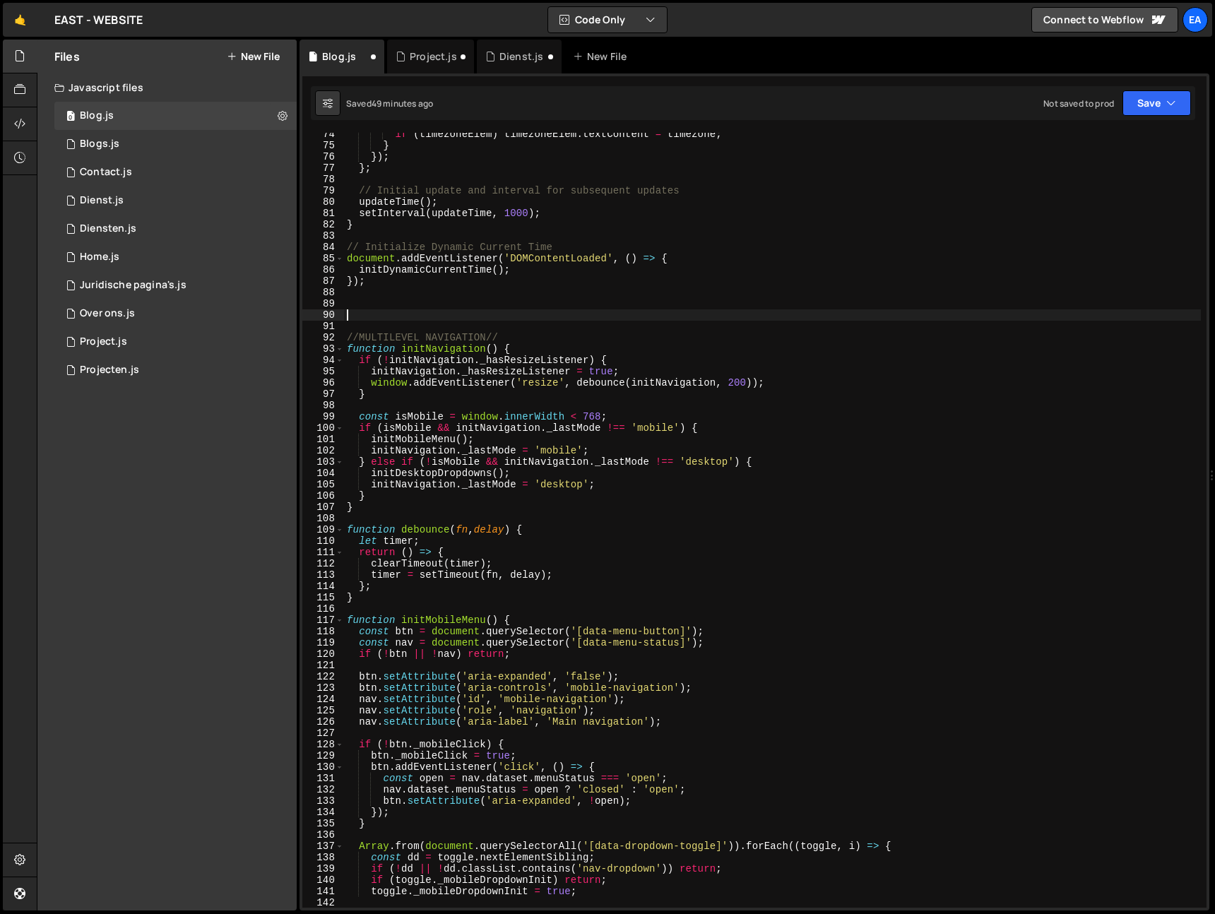
scroll to position [829, 0]
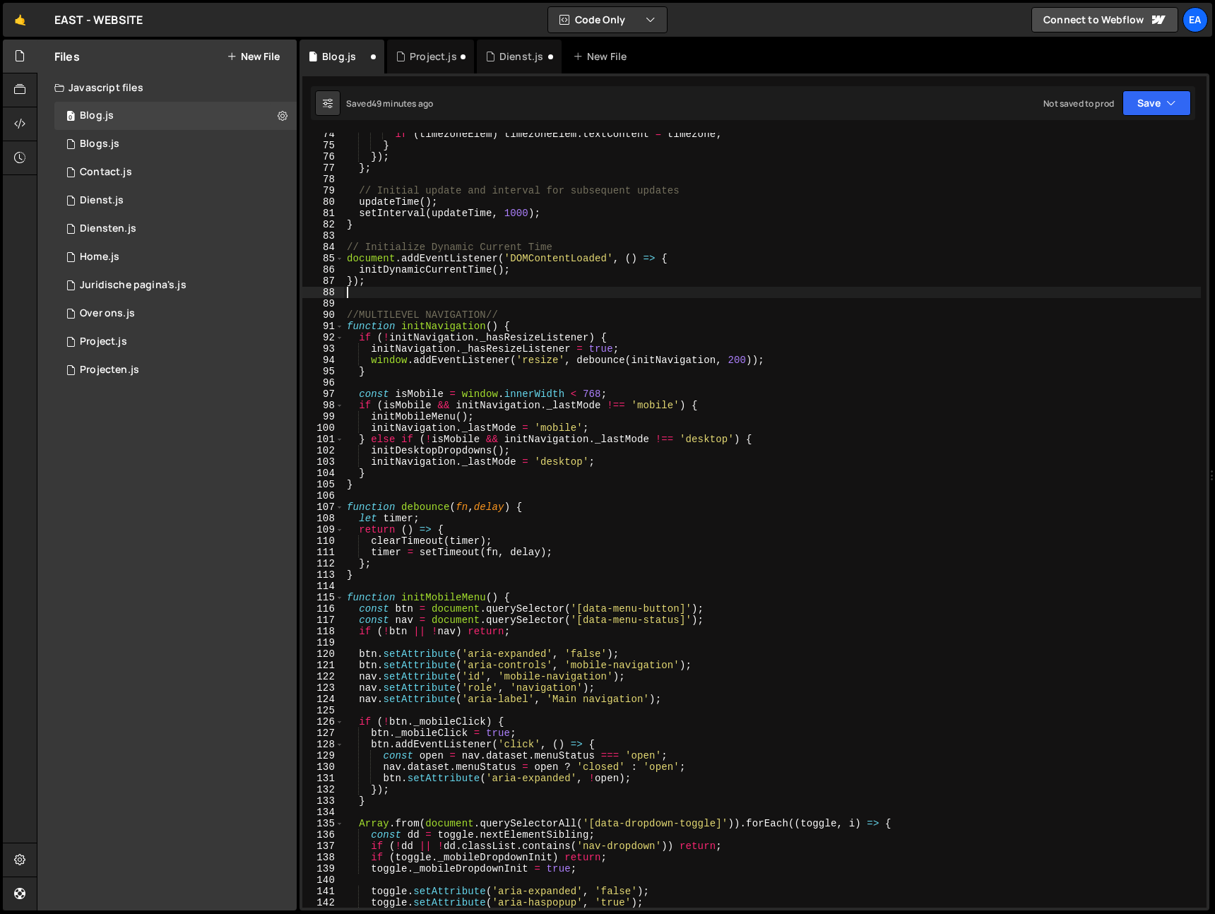
type textarea "});"
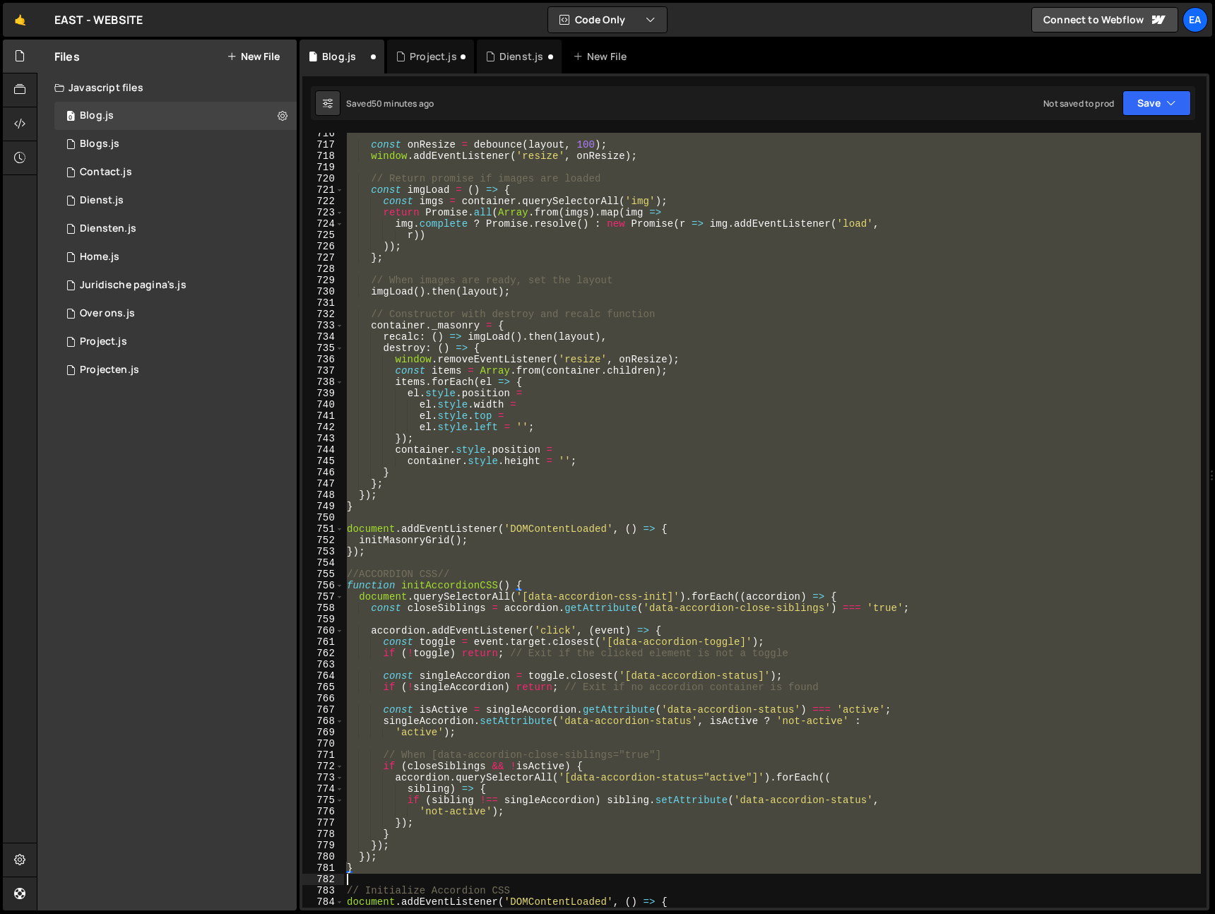
scroll to position [8131, 0]
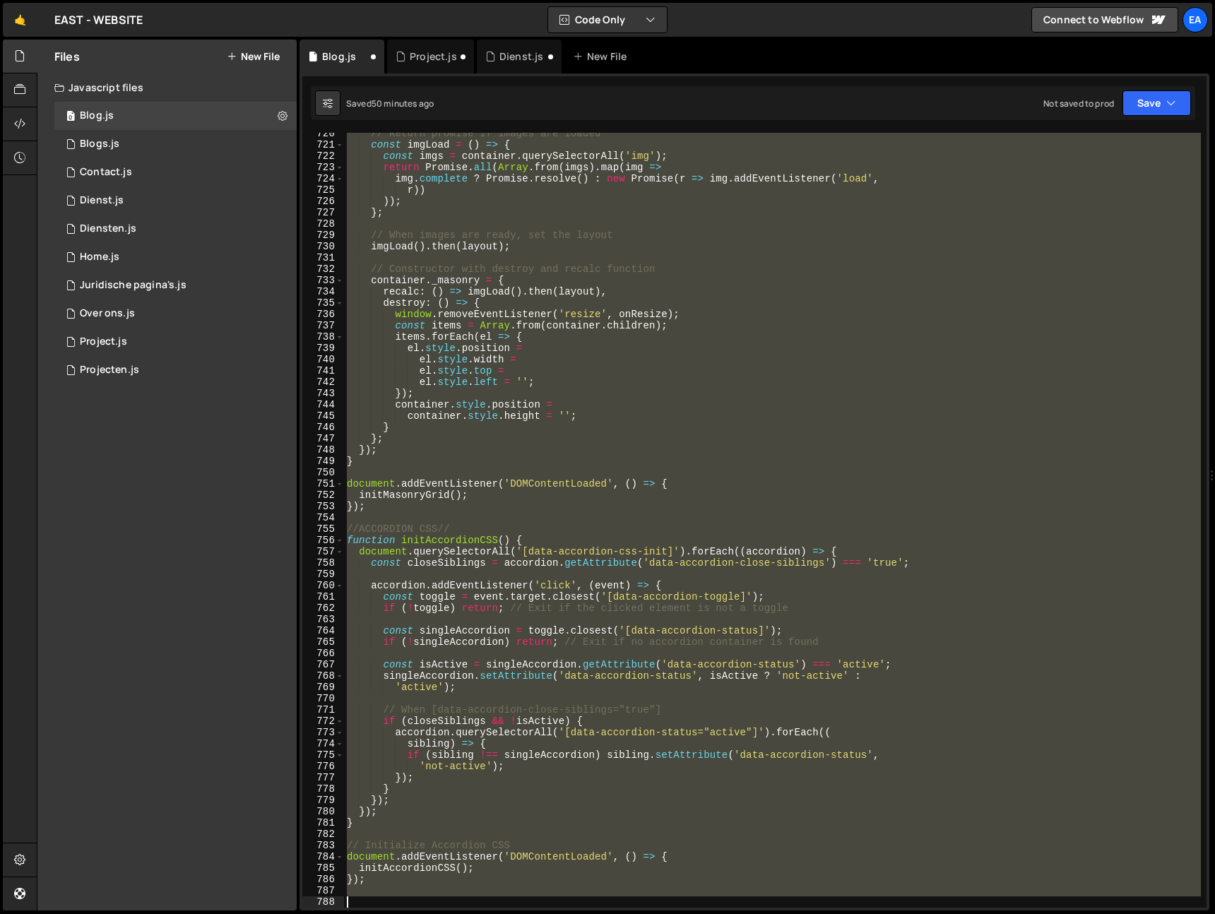
drag, startPoint x: 348, startPoint y: 454, endPoint x: 504, endPoint y: 916, distance: 488.1
click at [504, 913] on html "Projects Community Library Blog Ea Projects Your Teams Invite team member Accou…" at bounding box center [607, 457] width 1215 height 914
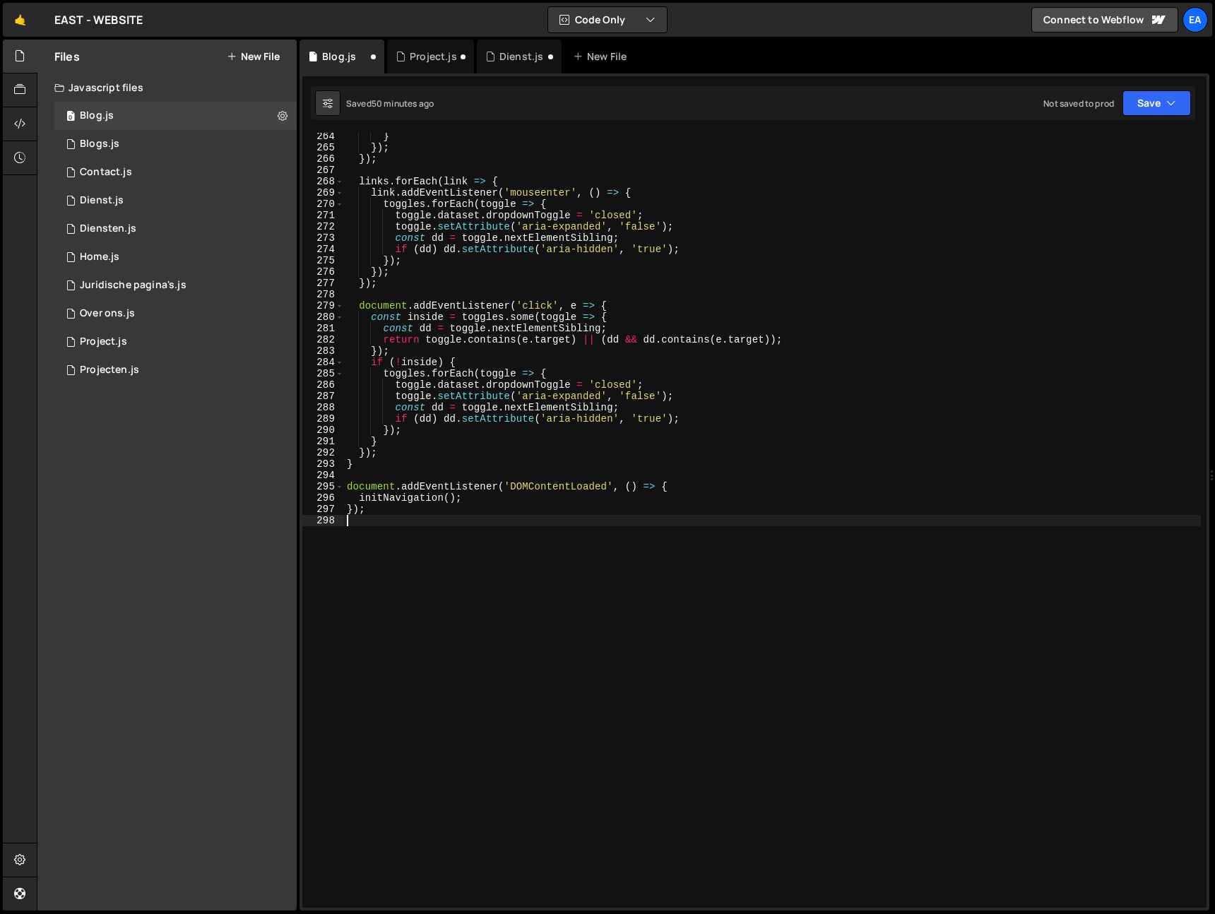
type textarea "});"
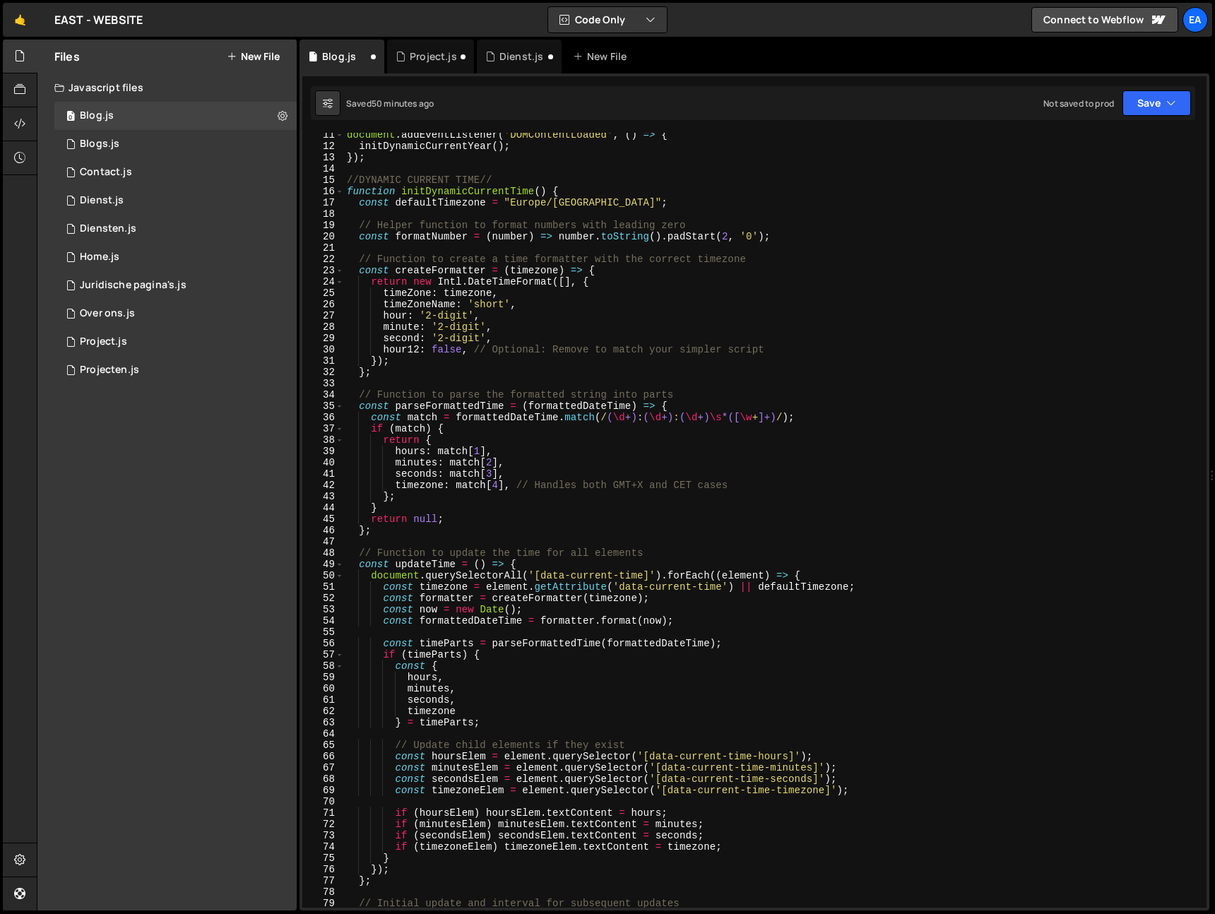
scroll to position [0, 0]
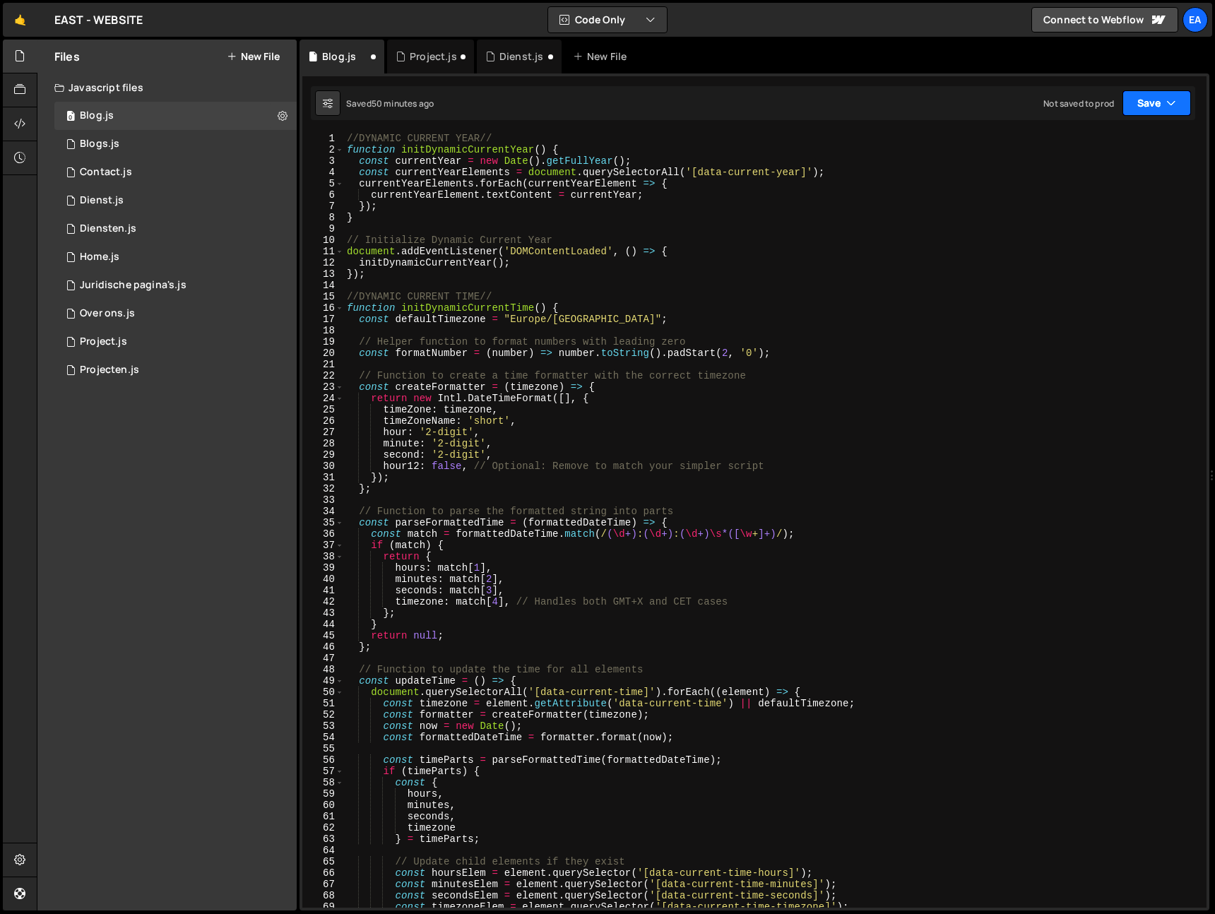
click at [1178, 105] on button "Save" at bounding box center [1156, 102] width 69 height 25
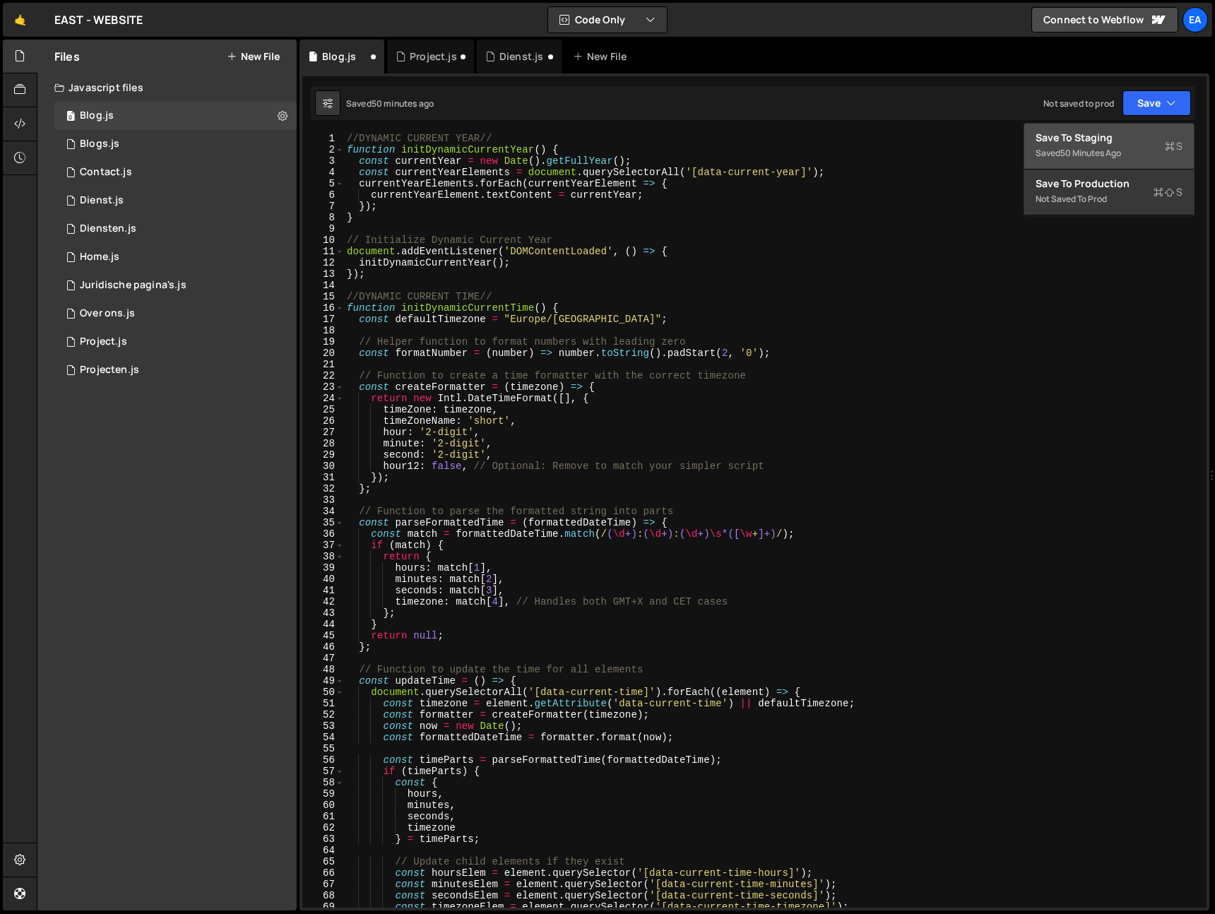
click at [1121, 138] on div "Save to Staging S" at bounding box center [1109, 138] width 147 height 14
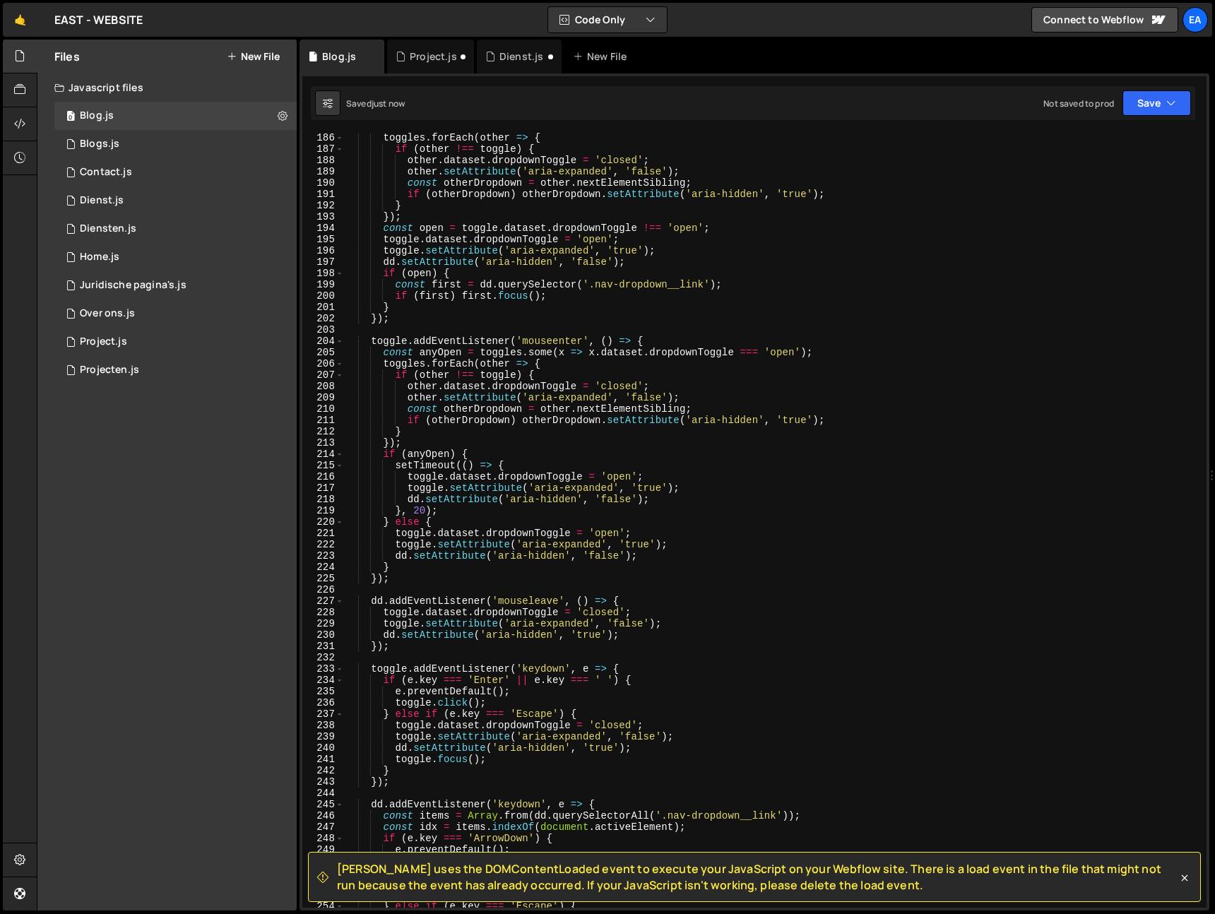
scroll to position [2092, 0]
click at [1170, 111] on button "Save" at bounding box center [1156, 102] width 69 height 25
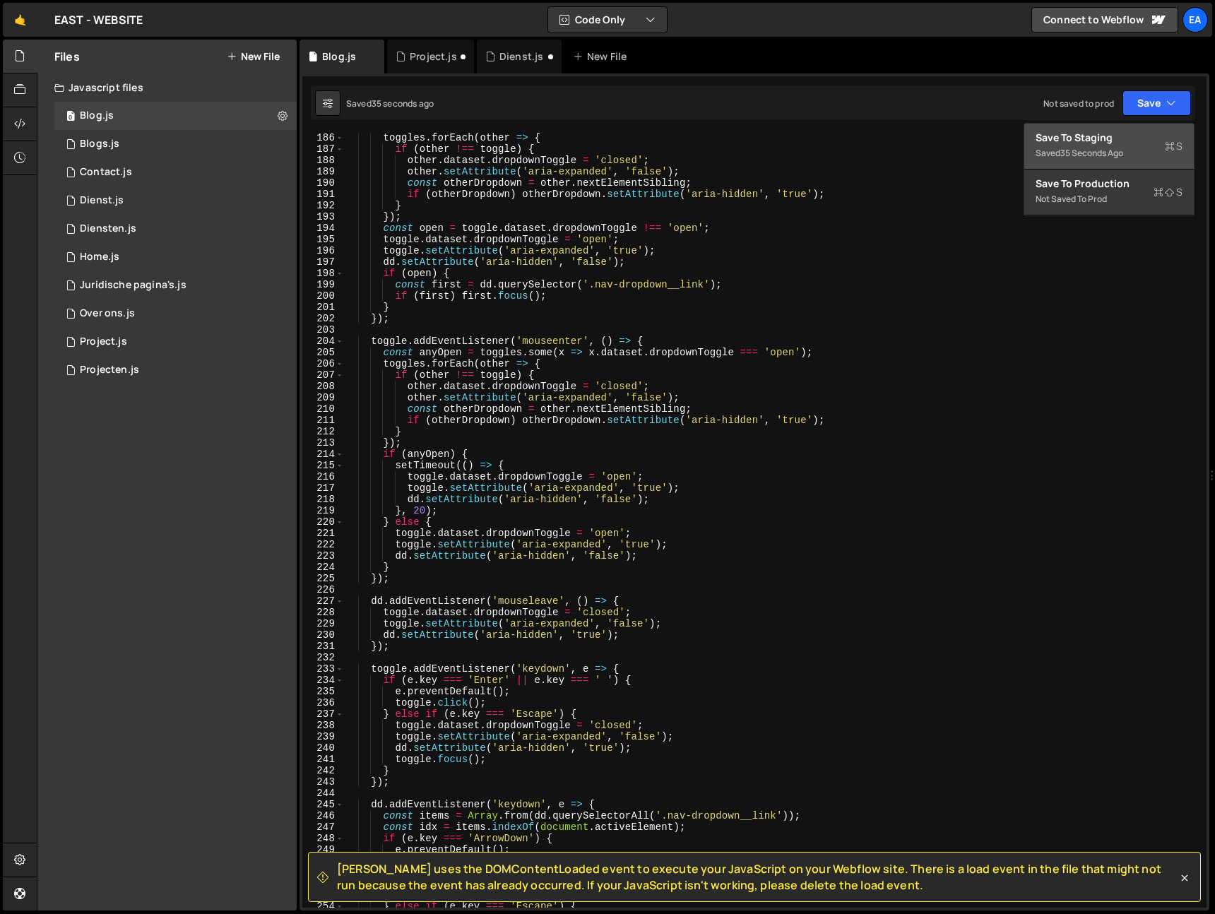
click at [1146, 146] on div "Saved 35 seconds ago" at bounding box center [1109, 153] width 147 height 17
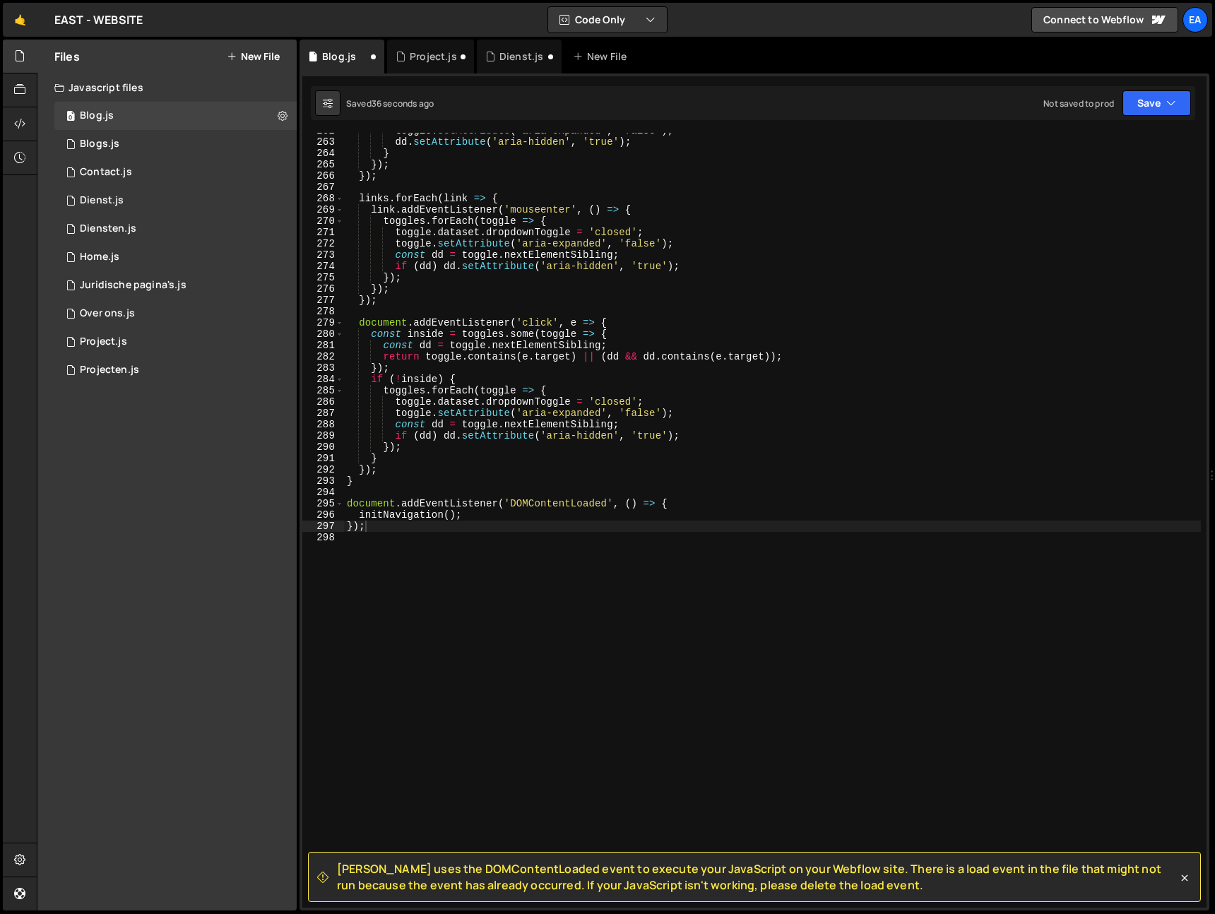
scroll to position [2958, 0]
click at [372, 56] on icon at bounding box center [374, 56] width 10 height 14
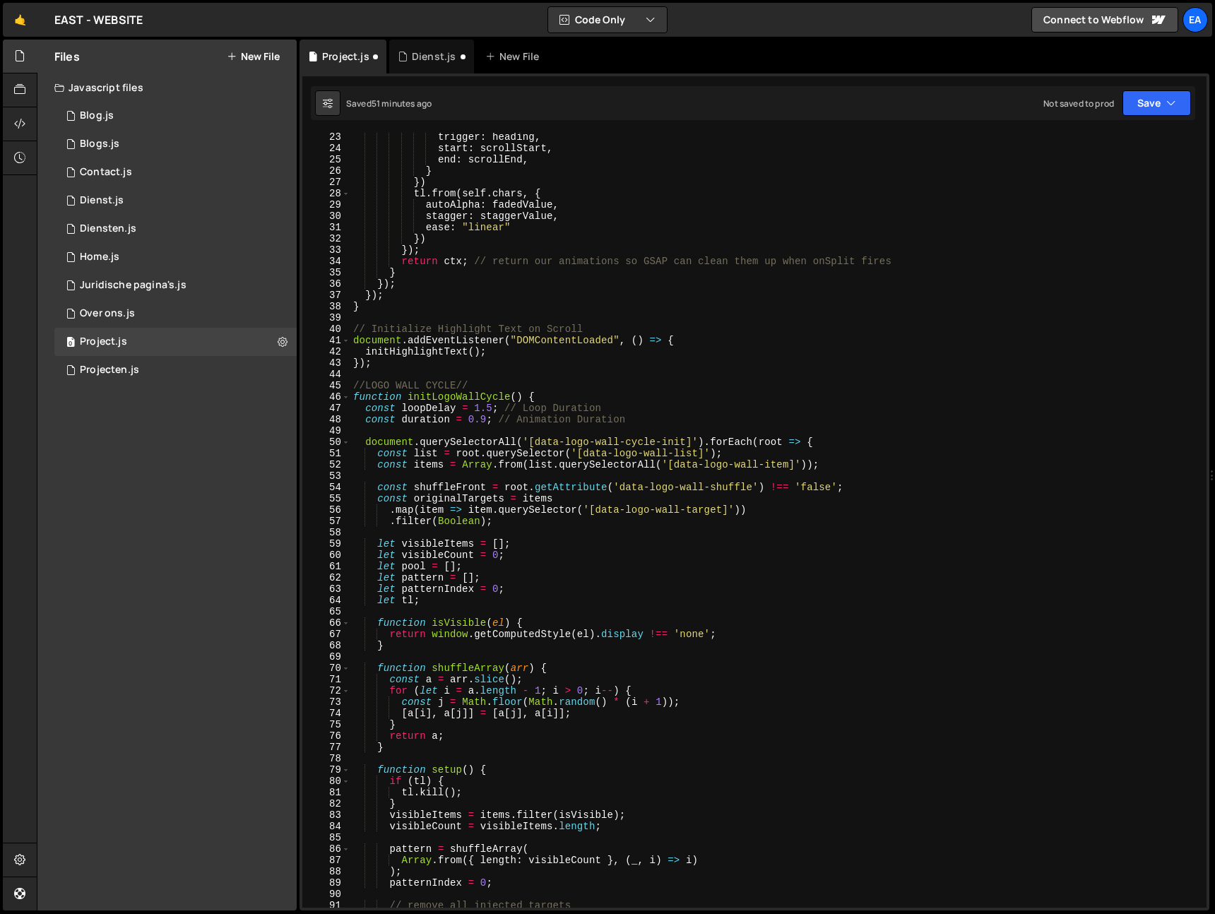
scroll to position [250, 0]
click at [402, 421] on div "trigger : heading , start : scrollStart , end : scrollEnd , } }) tl . from ( se…" at bounding box center [775, 530] width 850 height 798
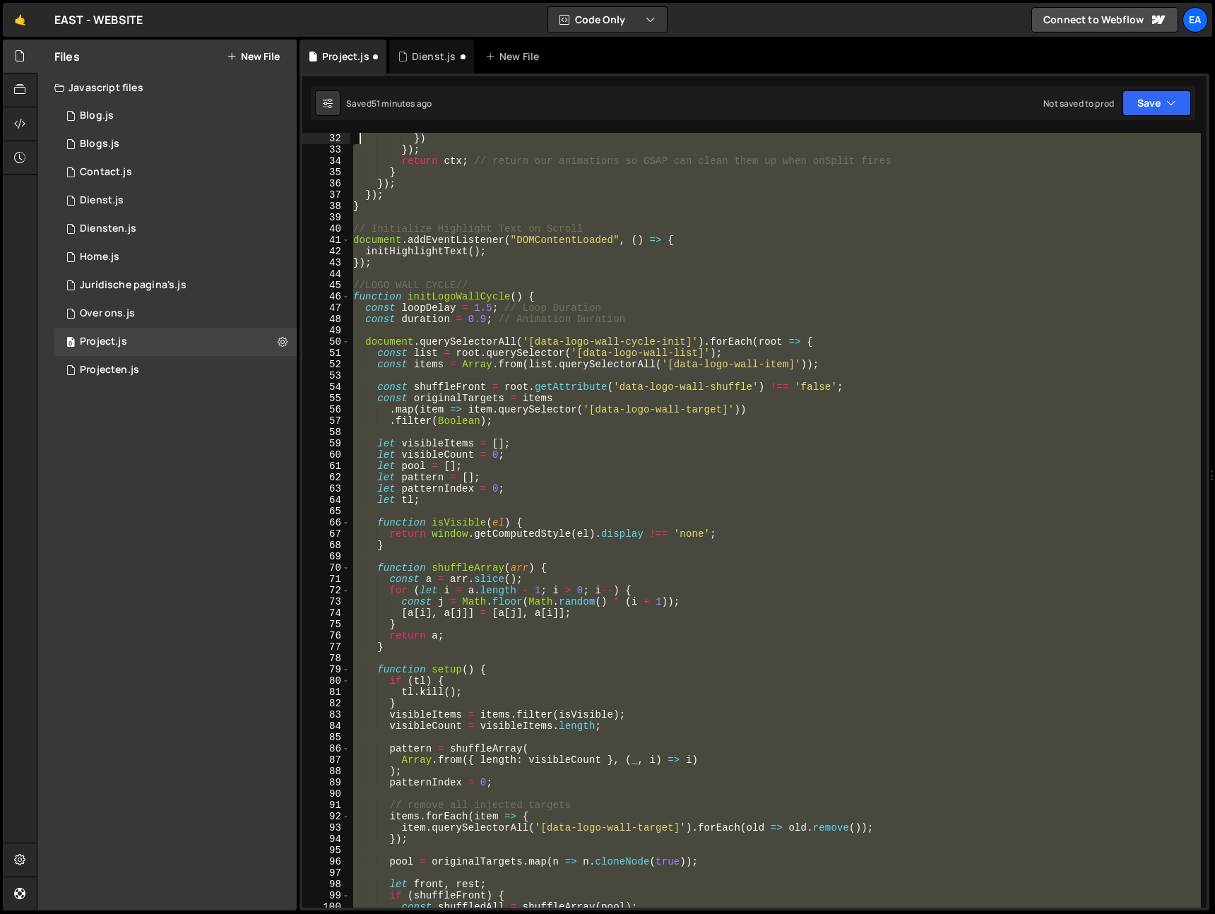
scroll to position [237, 0]
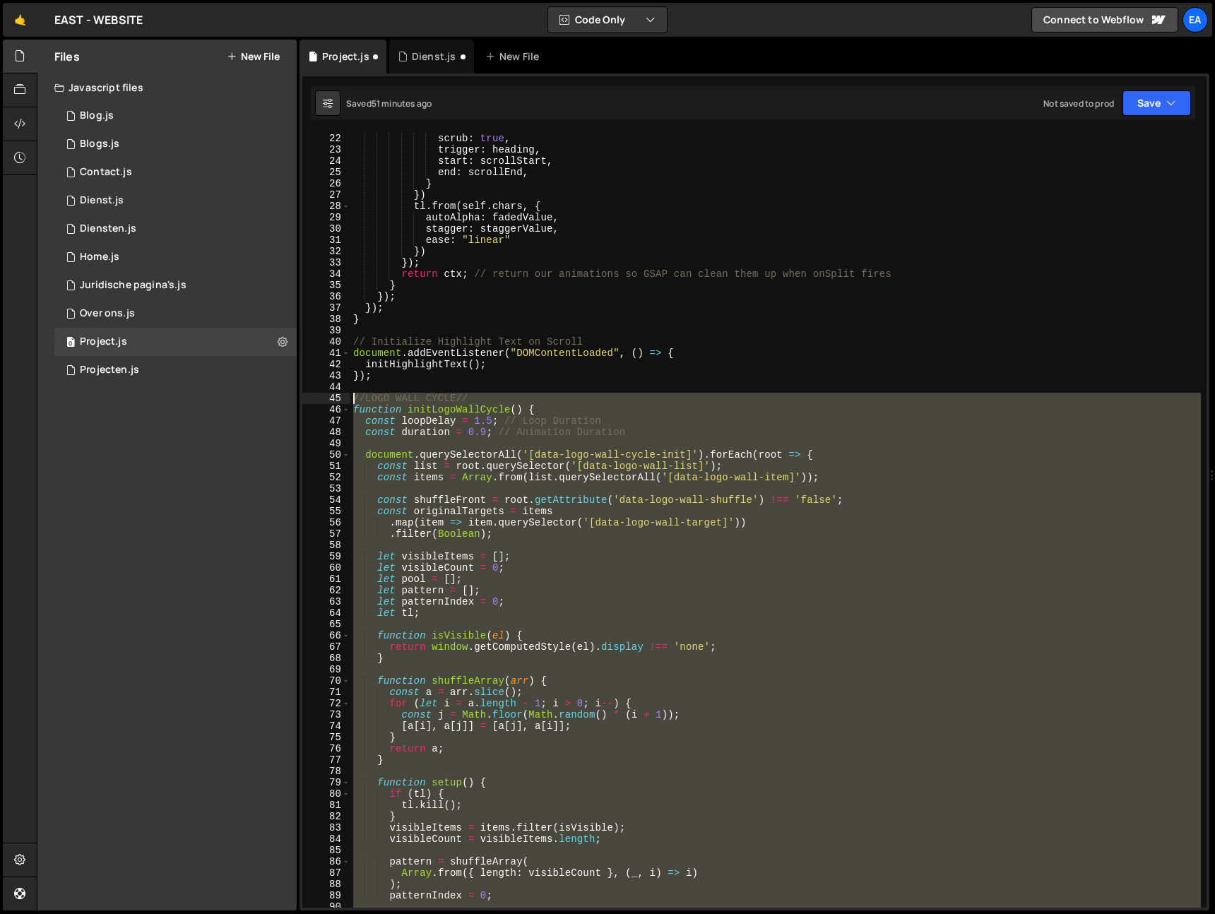
drag, startPoint x: 371, startPoint y: 540, endPoint x: 347, endPoint y: 401, distance: 140.5
click at [347, 401] on div "const duration = 0.9; // Animation Duration 22 23 24 25 26 27 28 29 30 31 32 33…" at bounding box center [754, 520] width 904 height 775
type textarea "//LOGO WALL CYCLE// function initLogoWallCycle() {"
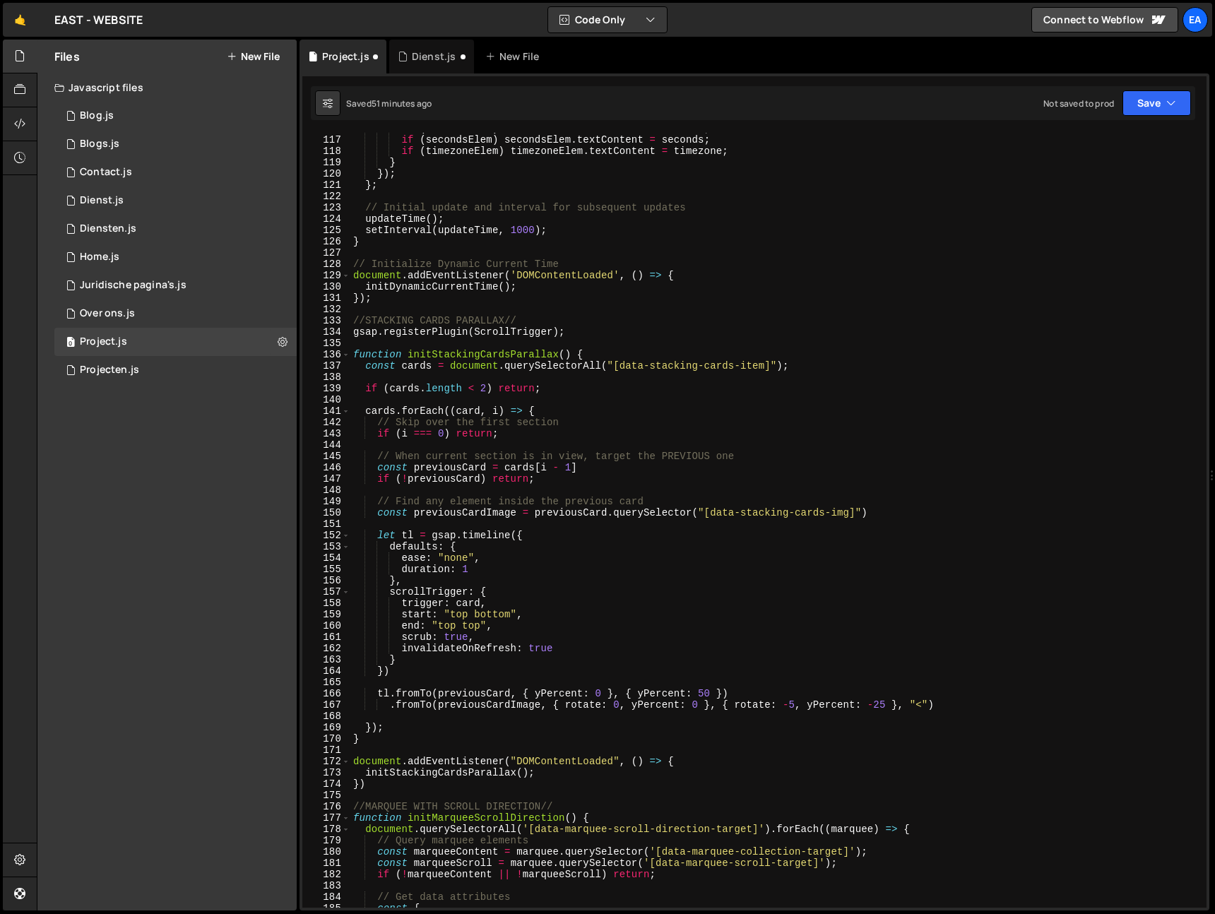
scroll to position [1310, 0]
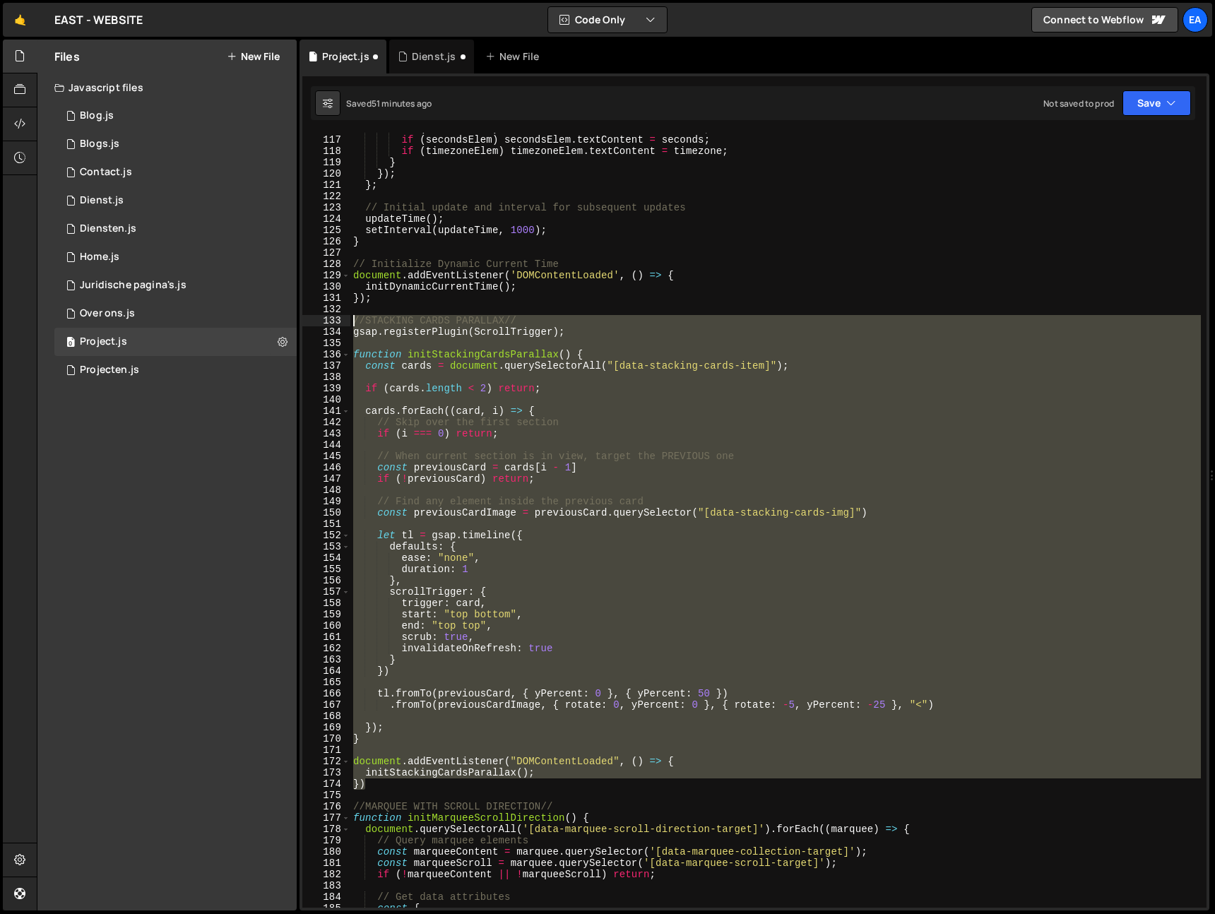
drag, startPoint x: 375, startPoint y: 789, endPoint x: 336, endPoint y: 322, distance: 468.5
click at [336, 322] on div "116 117 118 119 120 121 122 123 124 125 126 127 128 129 130 131 132 133 134 135…" at bounding box center [754, 520] width 904 height 775
type textarea "//STACKING CARDS PARALLAX// gsap.registerPlugin(ScrollTrigger);"
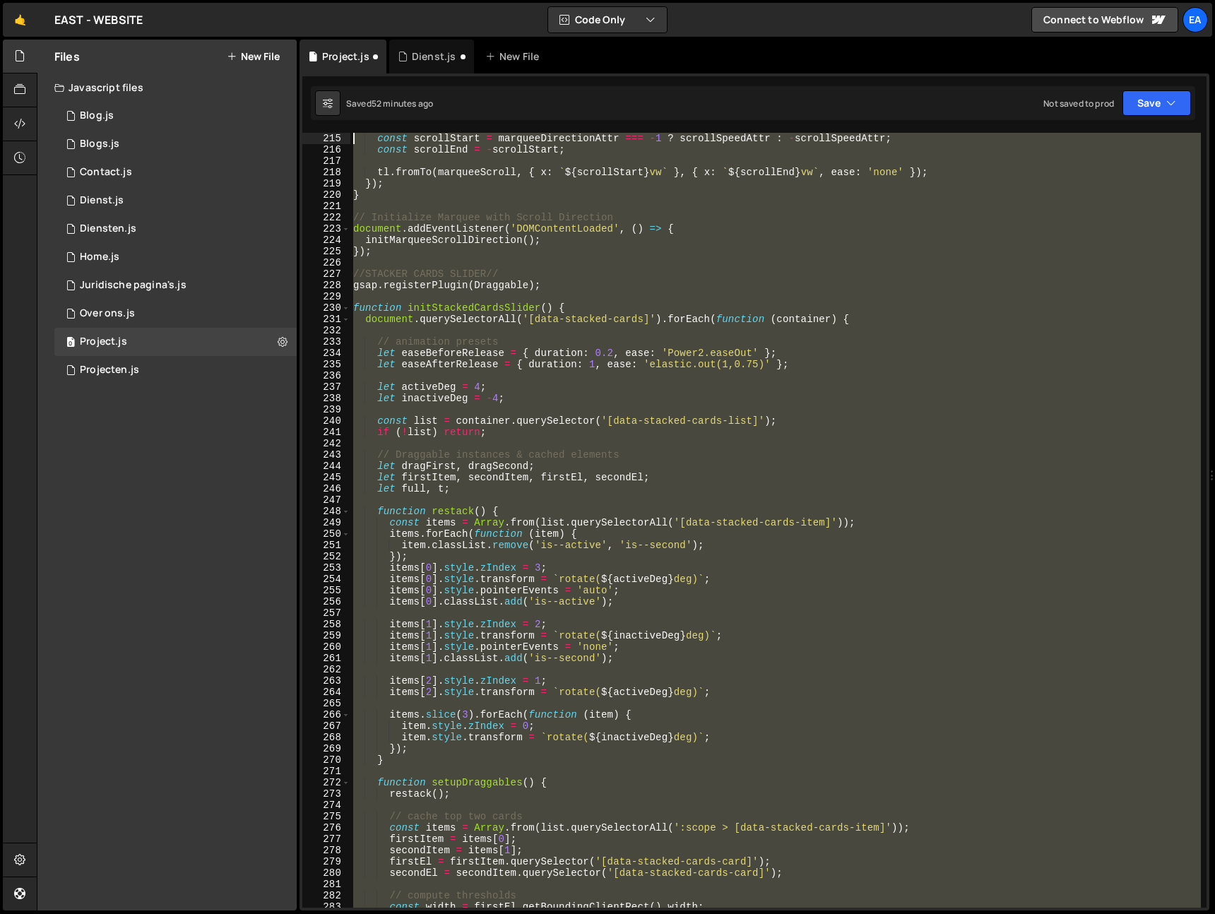
scroll to position [2373, 0]
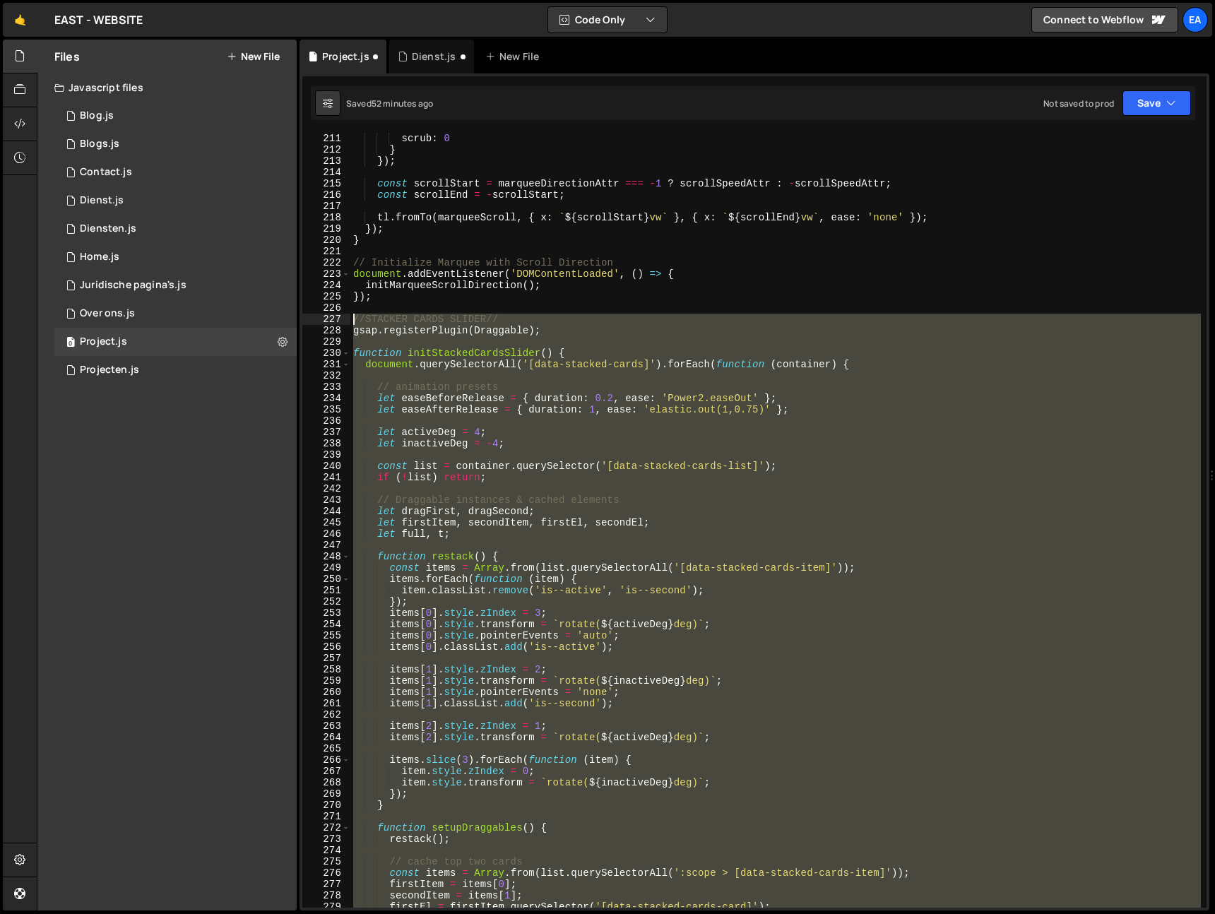
drag, startPoint x: 364, startPoint y: 579, endPoint x: 343, endPoint y: 322, distance: 258.0
click at [343, 322] on div "}); 211 212 213 214 215 216 217 218 219 220 221 222 223 224 225 226 227 228 229…" at bounding box center [754, 520] width 904 height 775
type textarea "//STACKER CARDS SLIDER// gsap.registerPlugin(Draggable);"
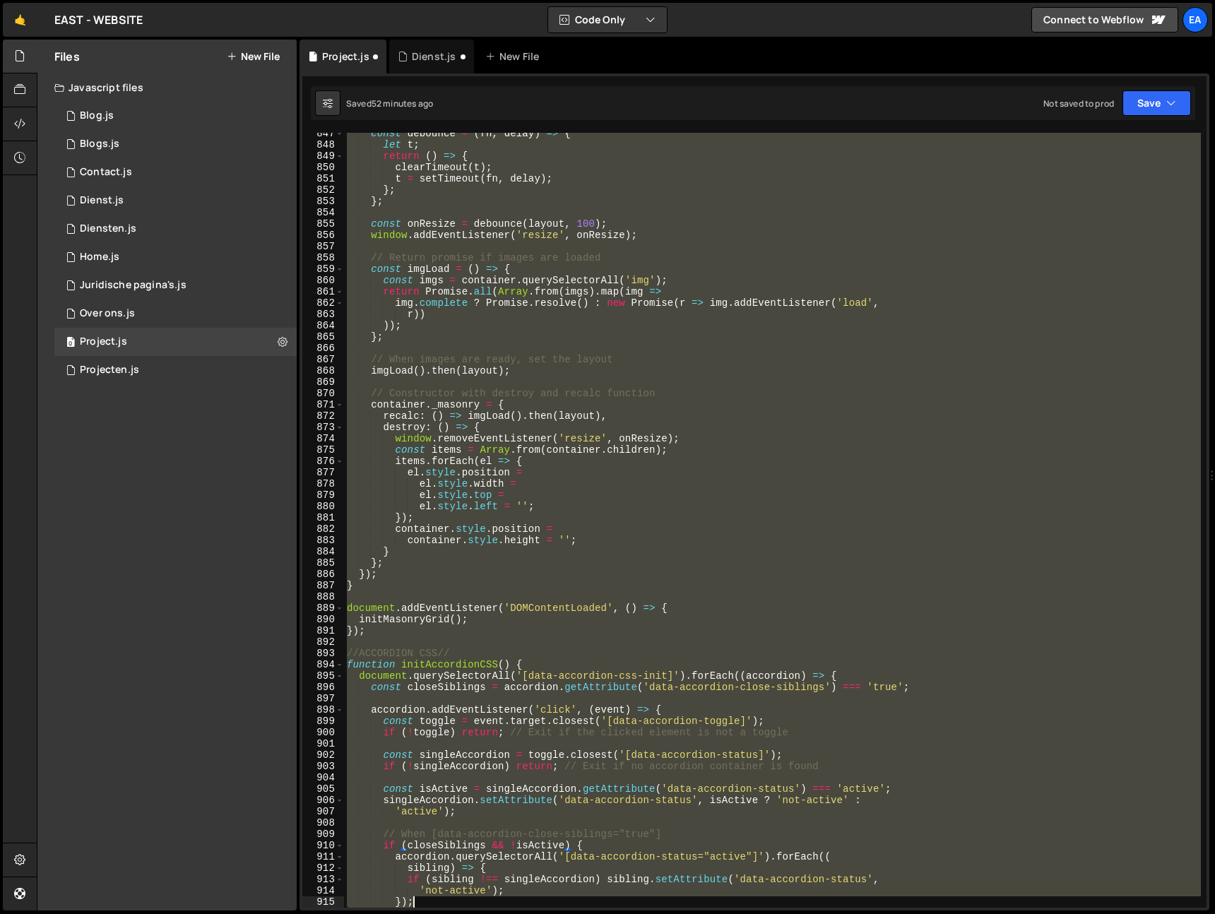
scroll to position [9691, 0]
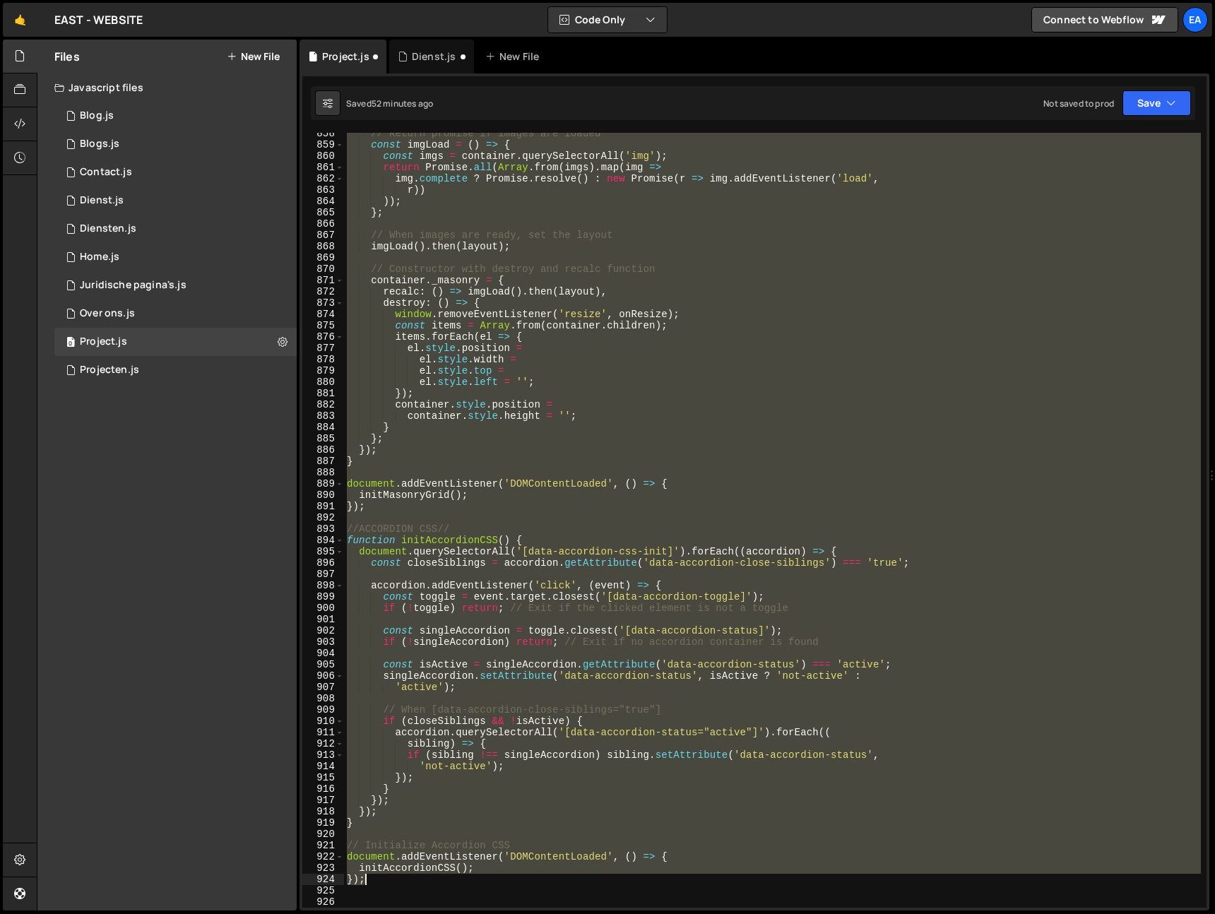
drag, startPoint x: 344, startPoint y: 333, endPoint x: 526, endPoint y: 880, distance: 576.8
click at [526, 880] on div "// Return promise if images are loaded const imgLoad = ( ) => { const imgs = co…" at bounding box center [772, 527] width 857 height 798
type textarea "initAccordionCSS(); });"
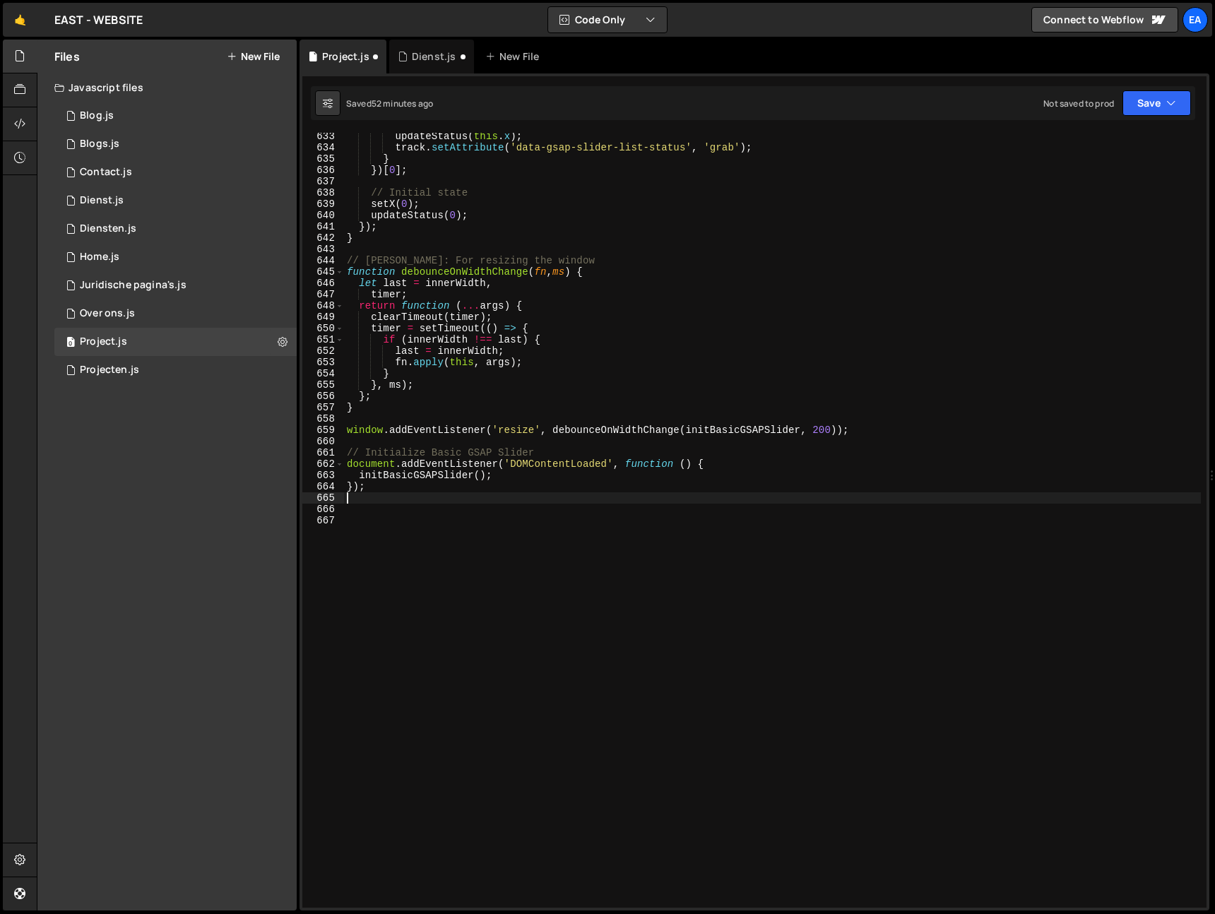
type textarea "});"
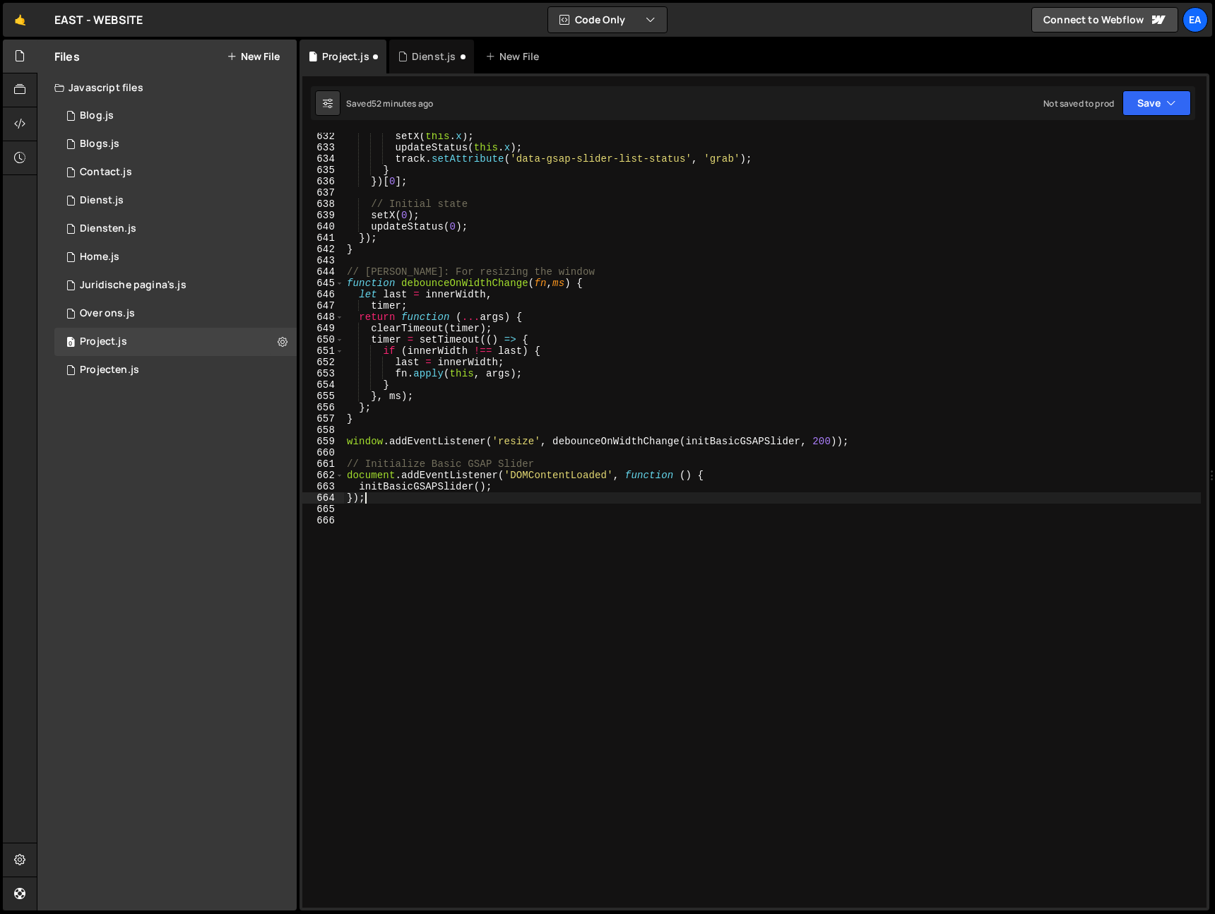
scroll to position [7135, 0]
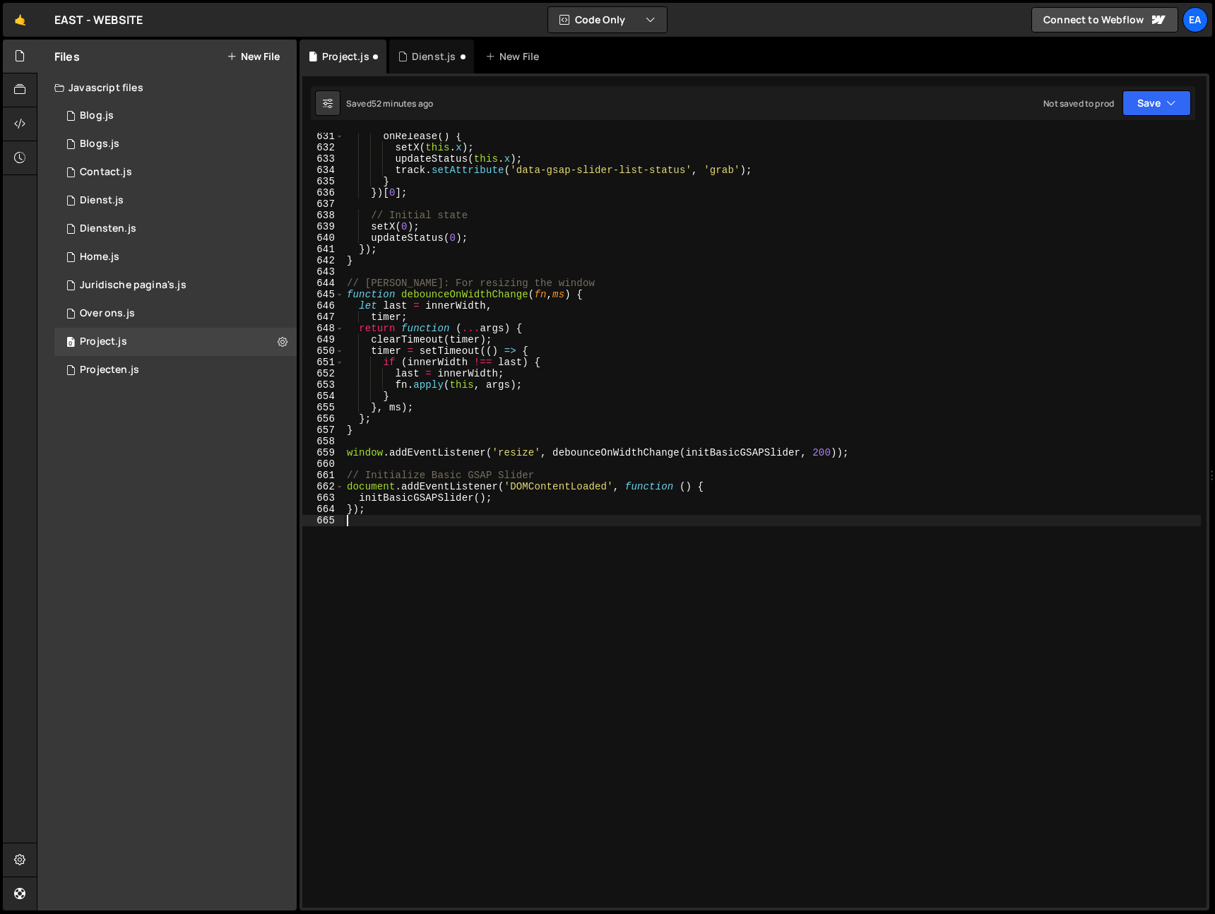
type textarea "});"
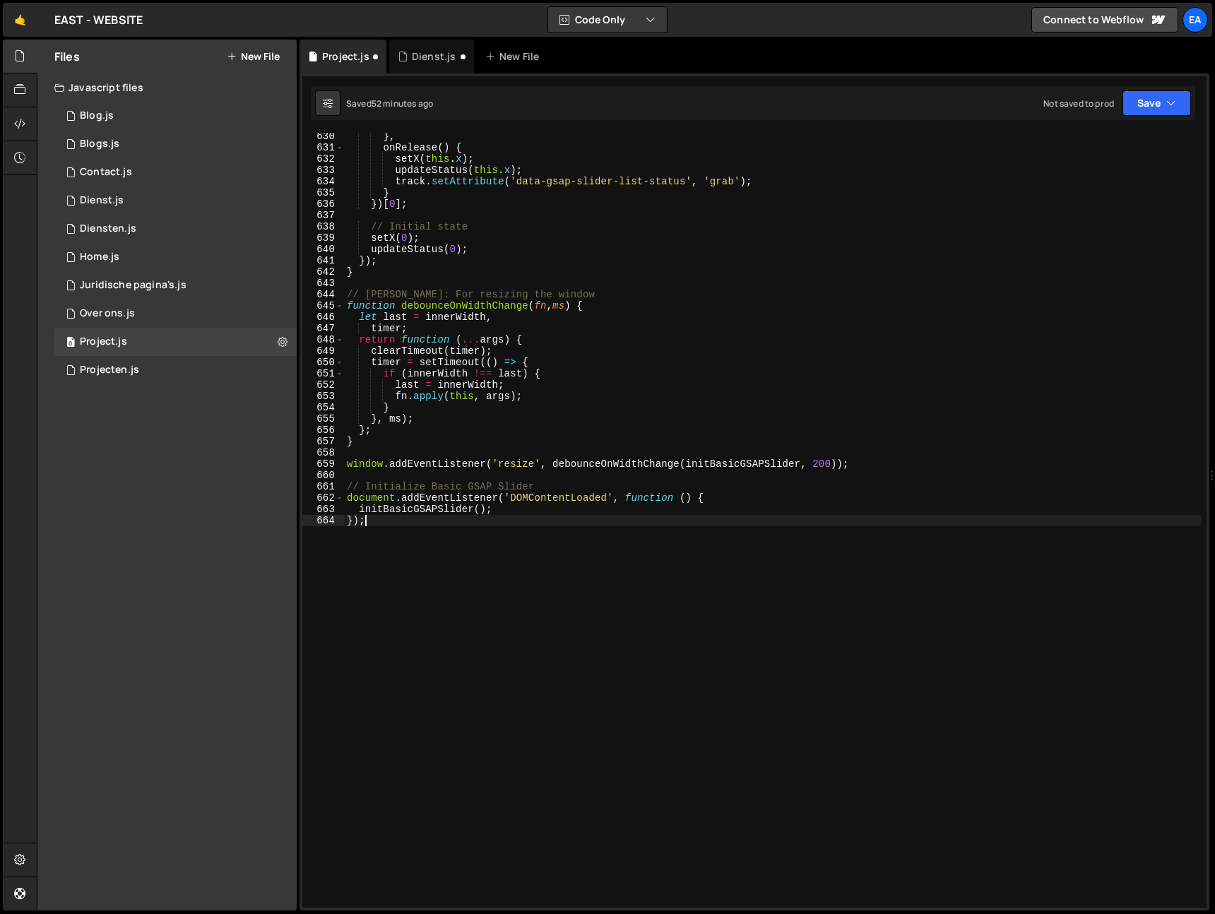
scroll to position [7112, 0]
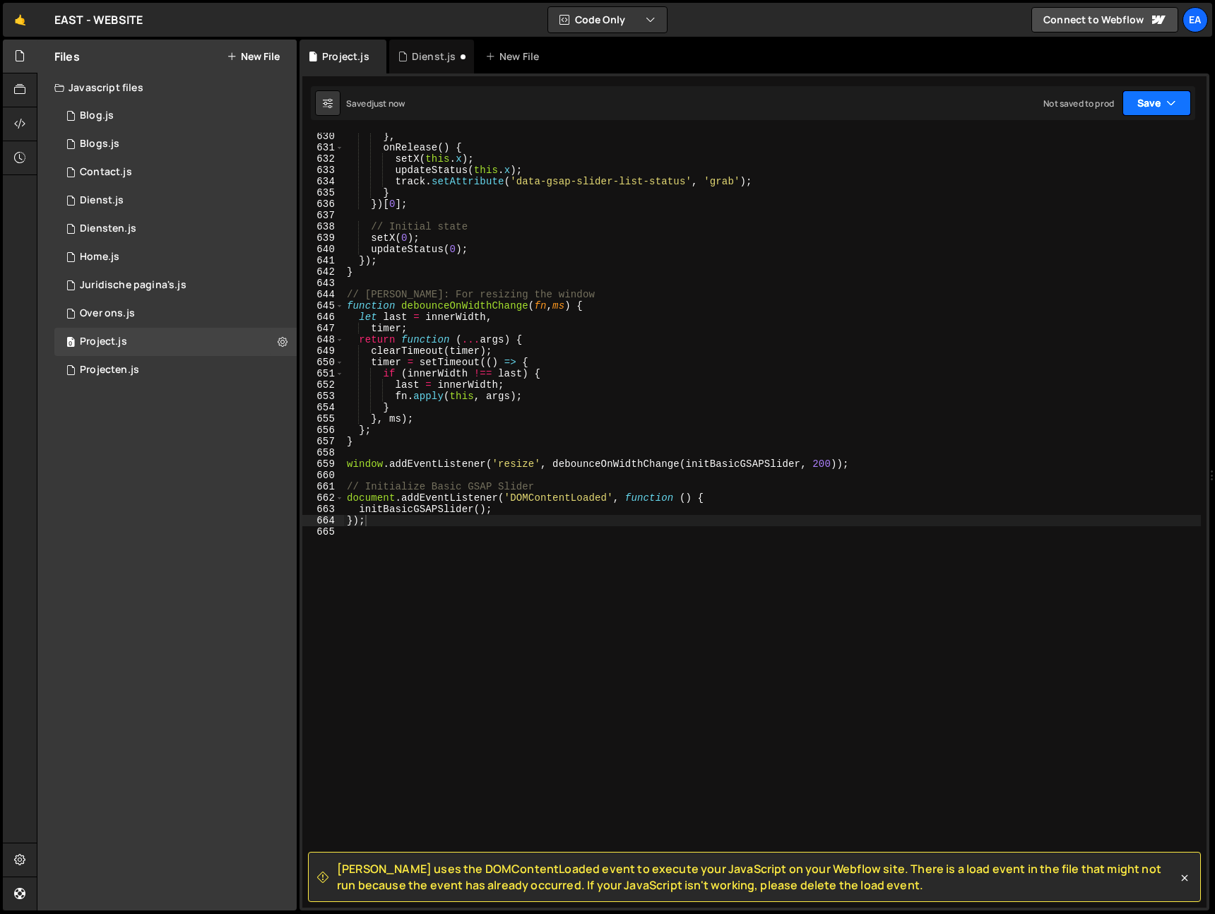
click at [1166, 102] on icon "button" at bounding box center [1171, 103] width 10 height 14
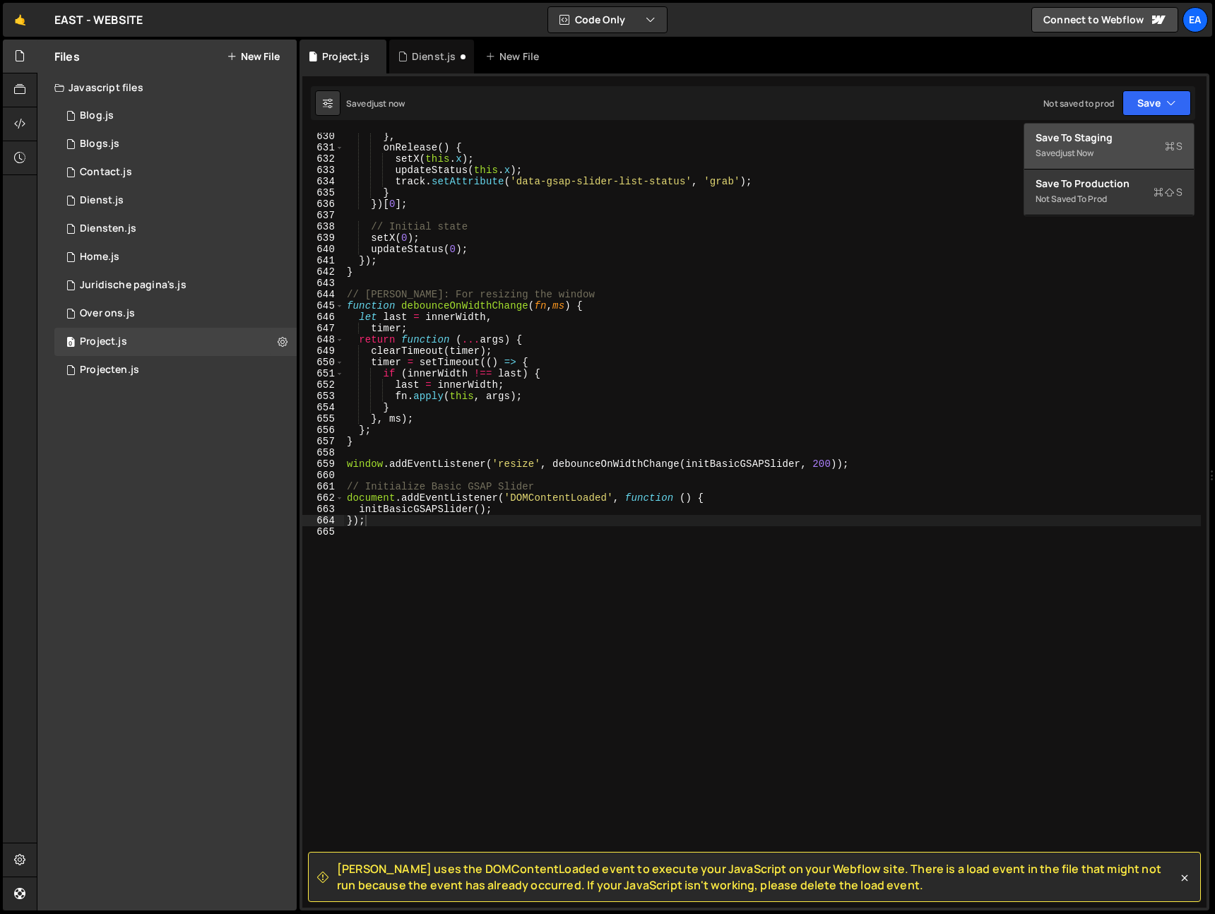
click at [1135, 152] on div "Saved just now" at bounding box center [1109, 153] width 147 height 17
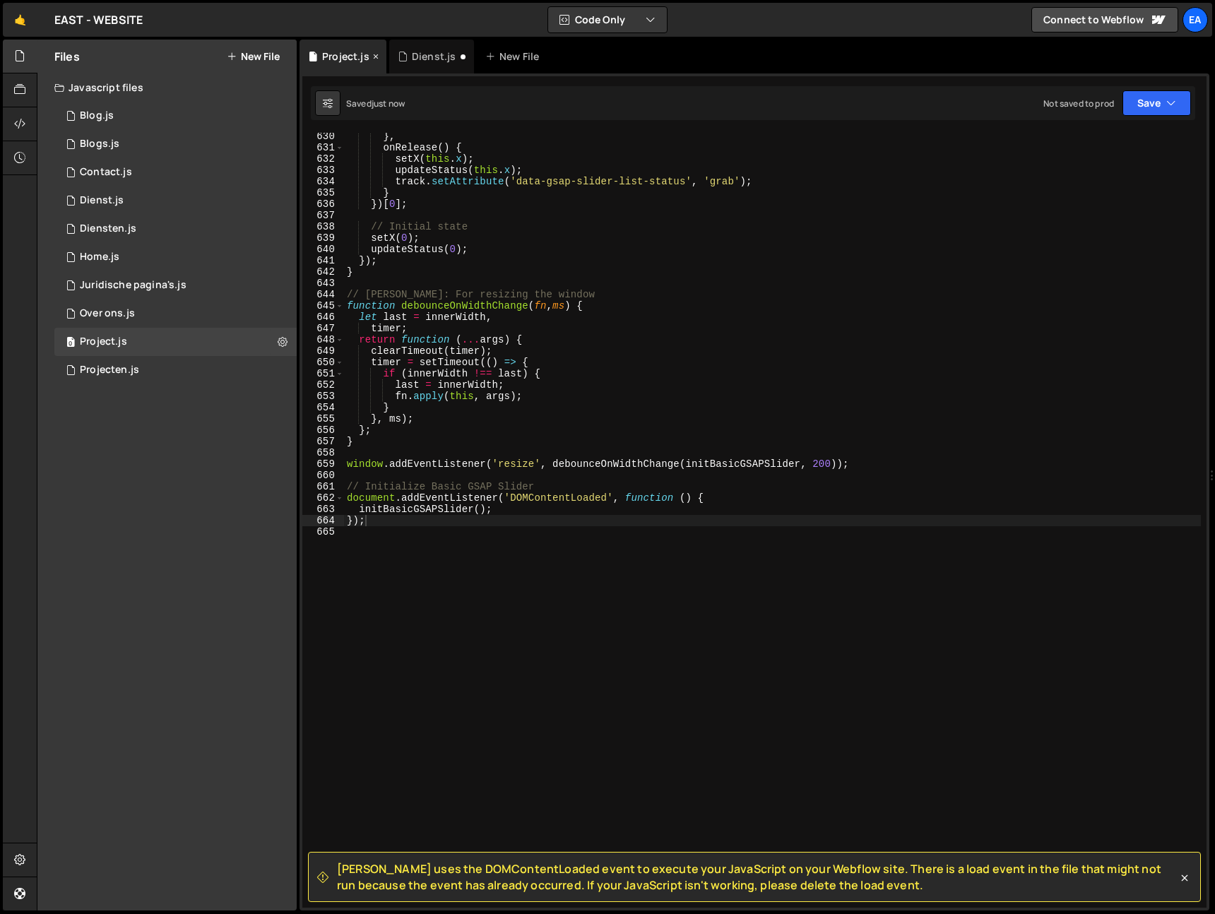
click at [375, 57] on icon at bounding box center [376, 56] width 10 height 14
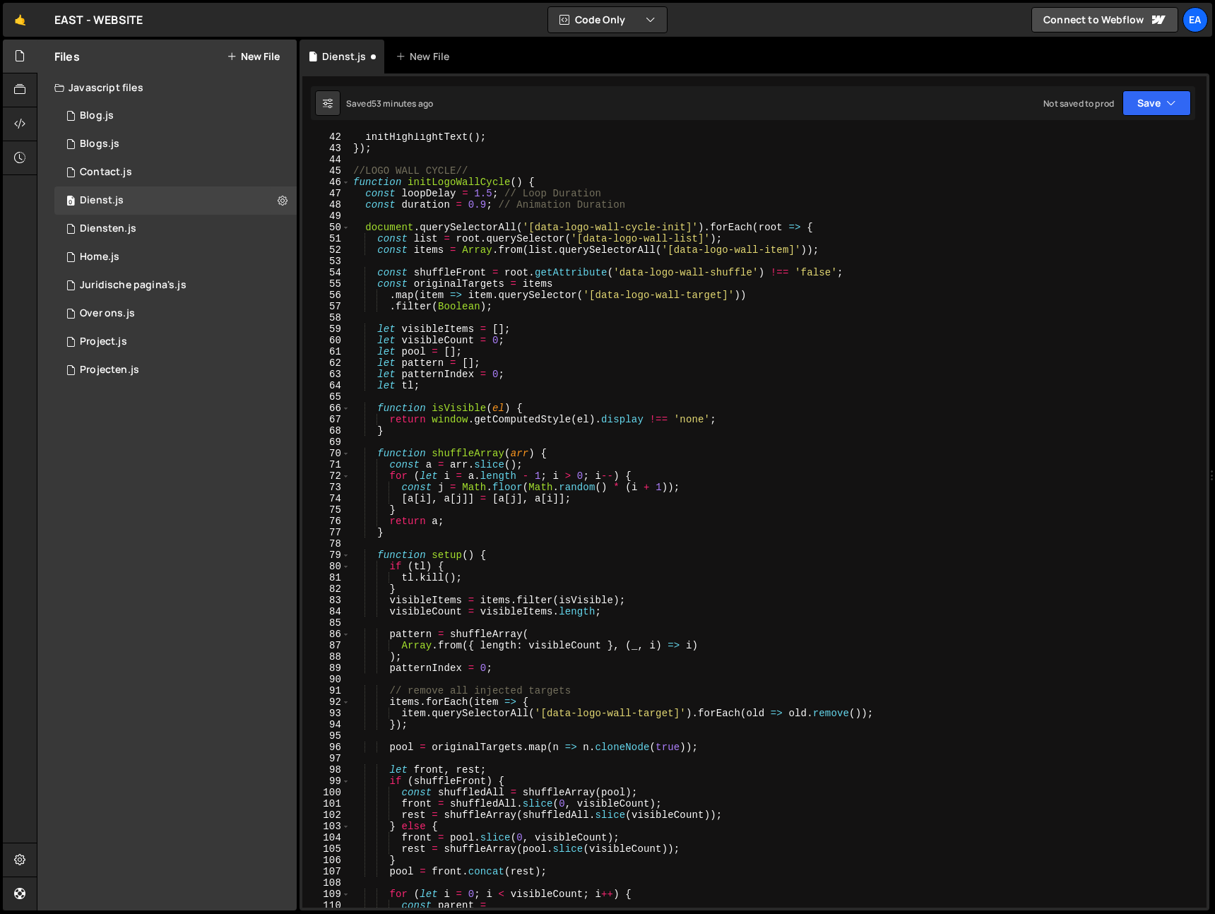
scroll to position [0, 0]
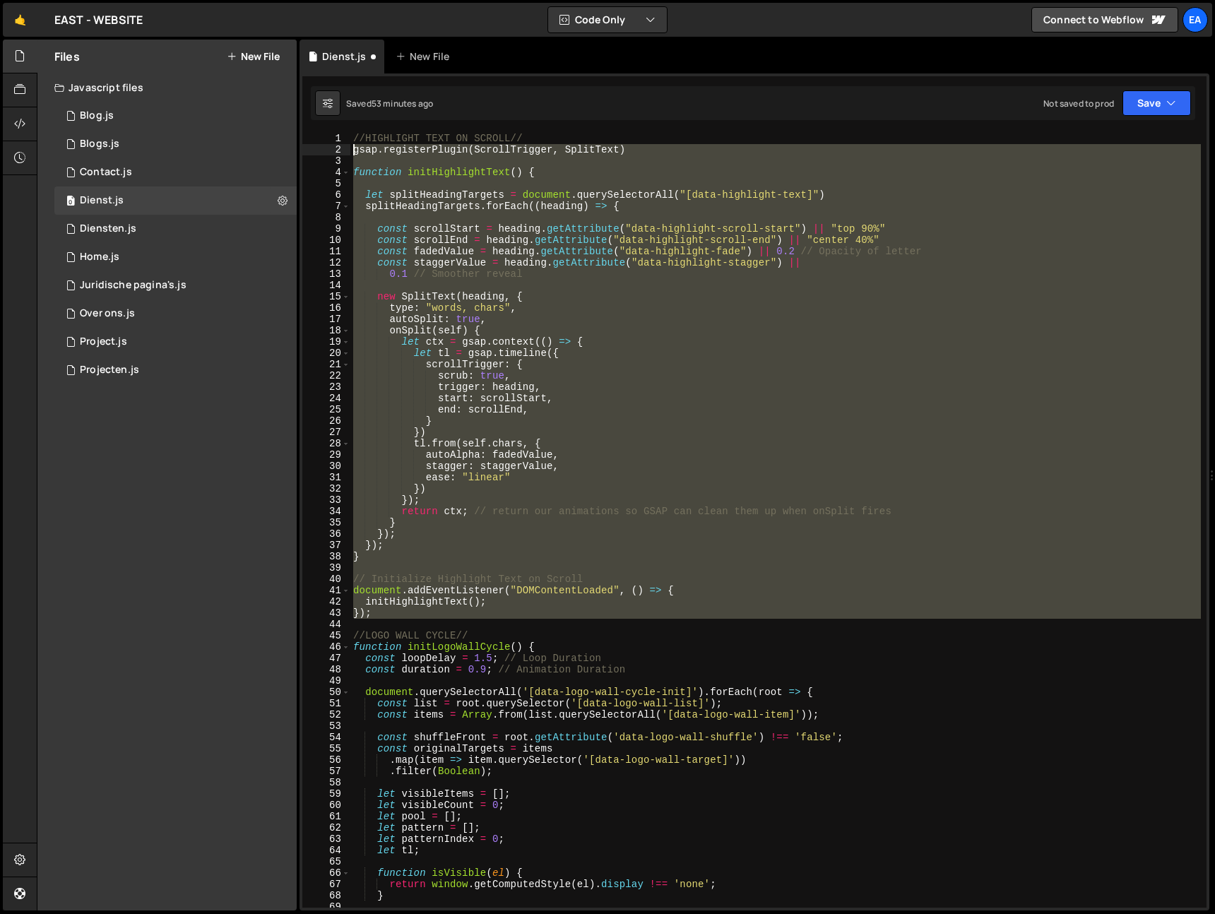
drag, startPoint x: 374, startPoint y: 625, endPoint x: 312, endPoint y: 133, distance: 496.4
click at [312, 133] on div "1 2 3 4 5 6 7 8 9 10 11 12 13 14 15 16 17 18 19 20 21 22 23 24 25 26 27 28 29 3…" at bounding box center [754, 520] width 904 height 775
type textarea "//HIGHLIGHT TEXT ON SCROLL// gsap.registerPlugin(ScrollTrigger, SplitText)"
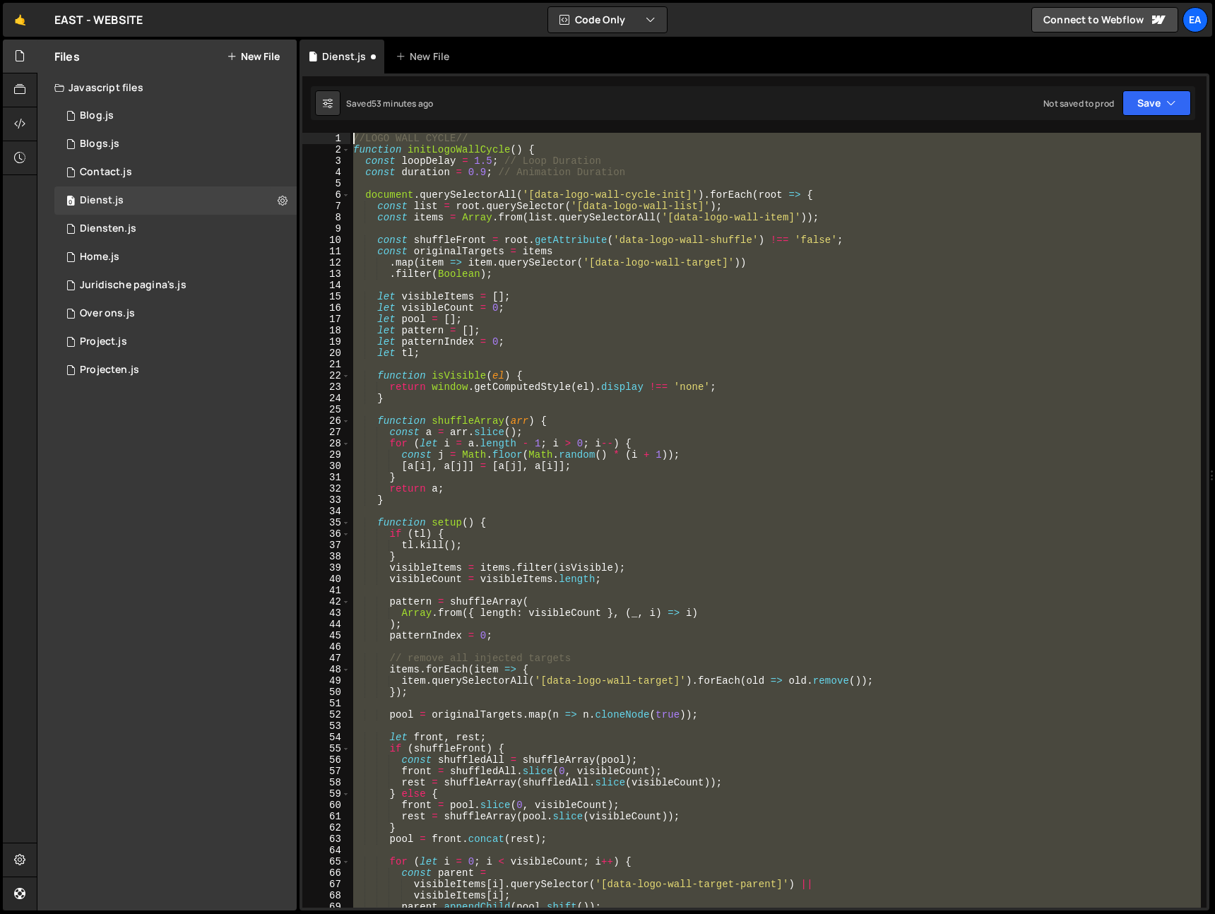
drag, startPoint x: 371, startPoint y: 555, endPoint x: 311, endPoint y: -29, distance: 586.6
click at [311, 0] on html "Projects Community Library Blog Ea Projects Your Teams Invite team member Accou…" at bounding box center [607, 457] width 1215 height 914
type textarea "//LOGO WALL CYCLE// function initLogoWallCycle() {"
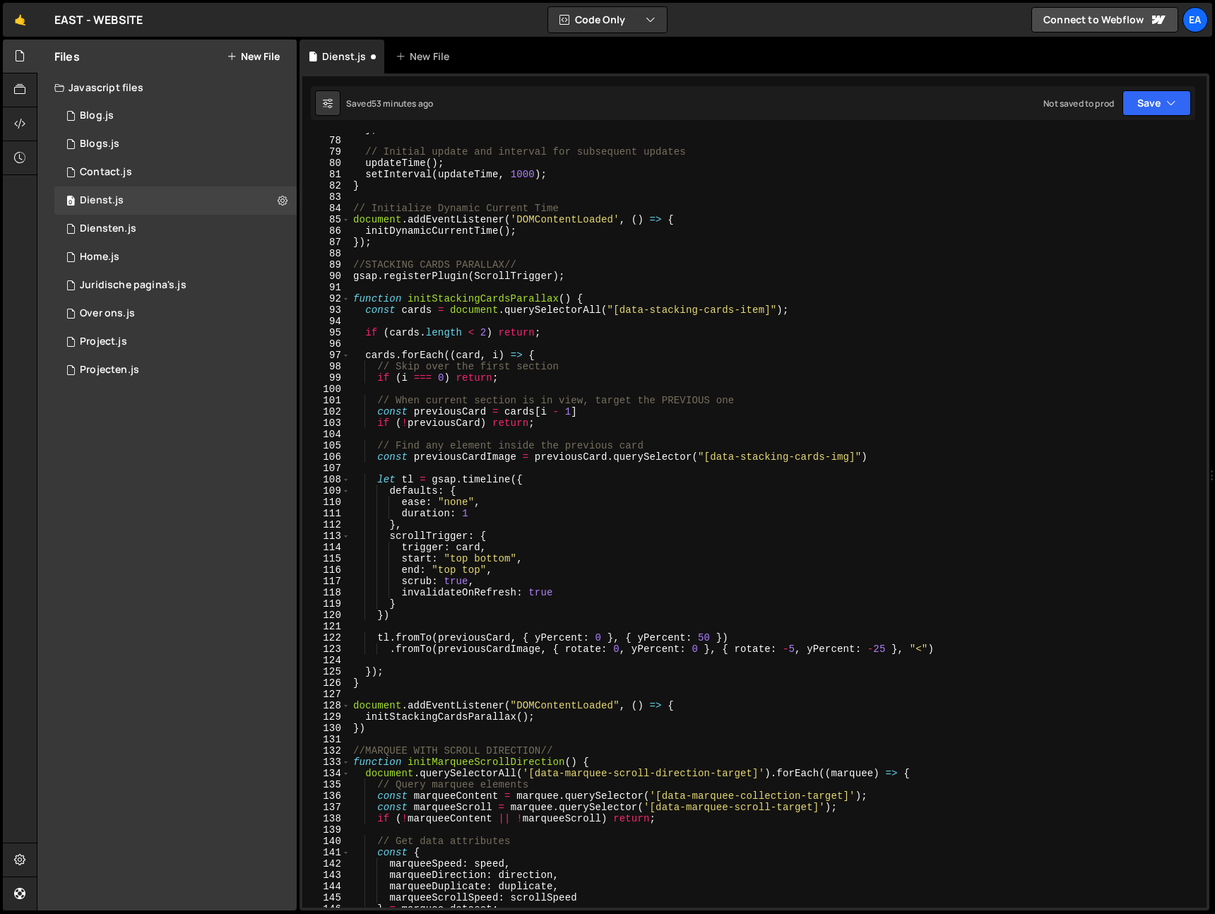
scroll to position [874, 0]
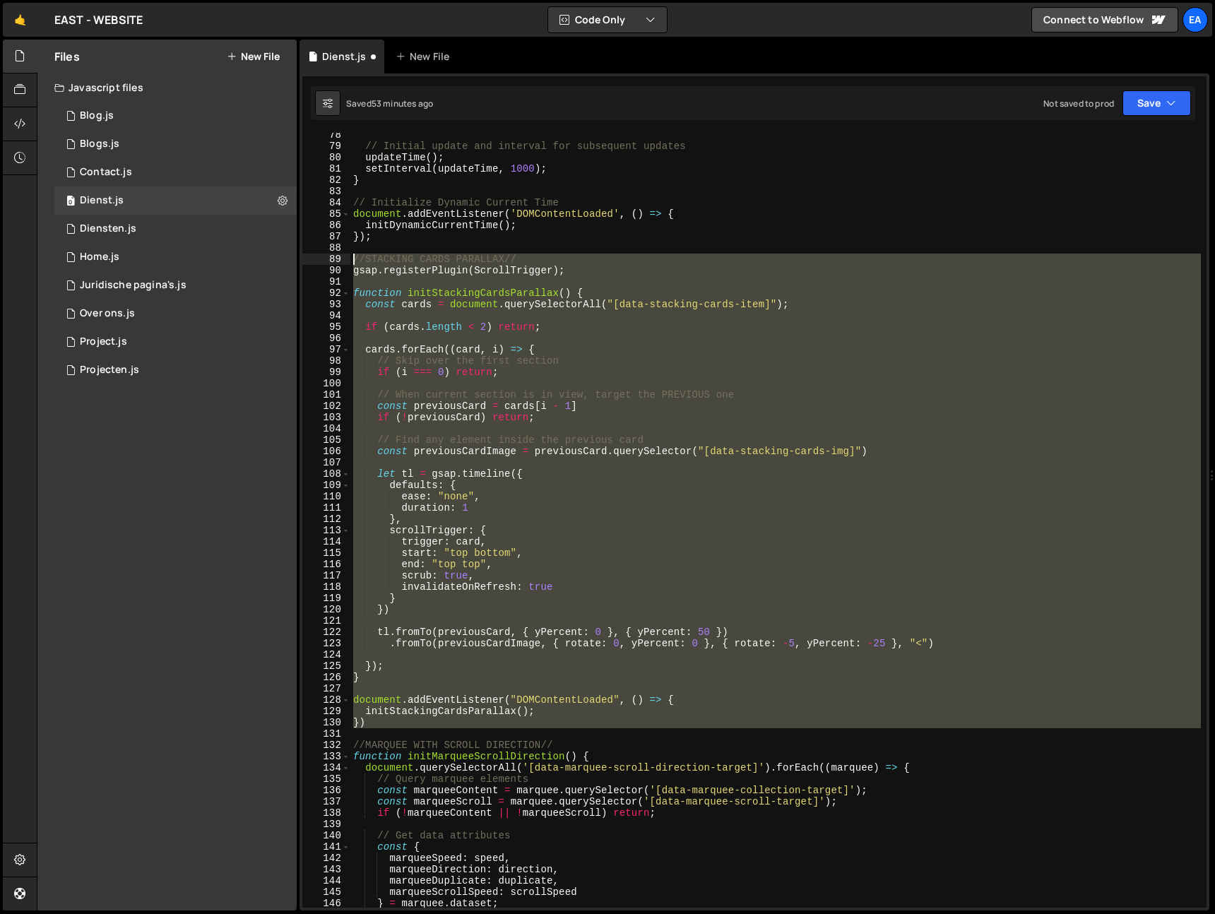
drag, startPoint x: 370, startPoint y: 734, endPoint x: 343, endPoint y: 261, distance: 474.0
click at [343, 261] on div "//DYNAMIC CURRENT YEAR// 78 79 80 81 82 83 84 85 86 87 88 89 90 91 92 93 94 95 …" at bounding box center [754, 520] width 904 height 775
type textarea "//STACKING CARDS PARALLAX// gsap.registerPlugin(ScrollTrigger);"
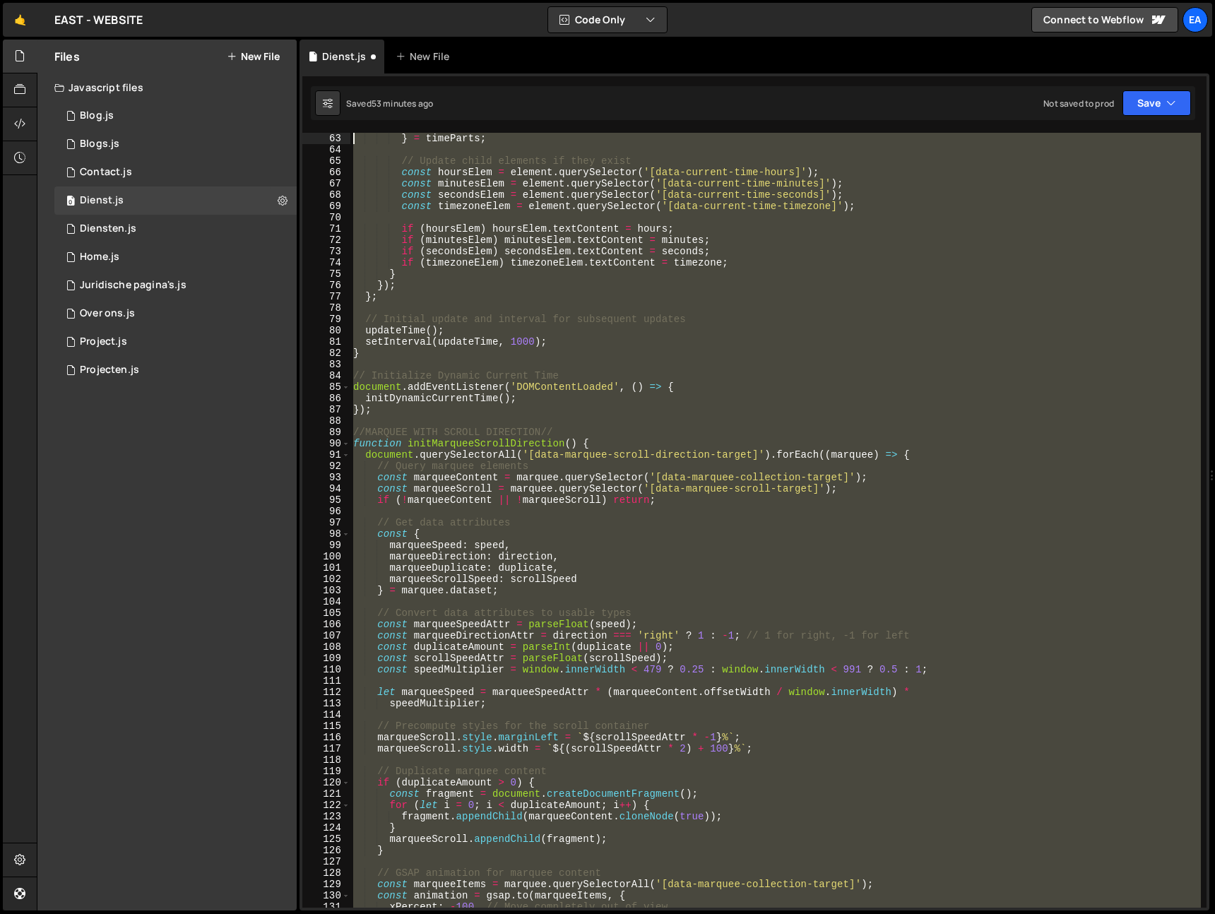
scroll to position [689, 0]
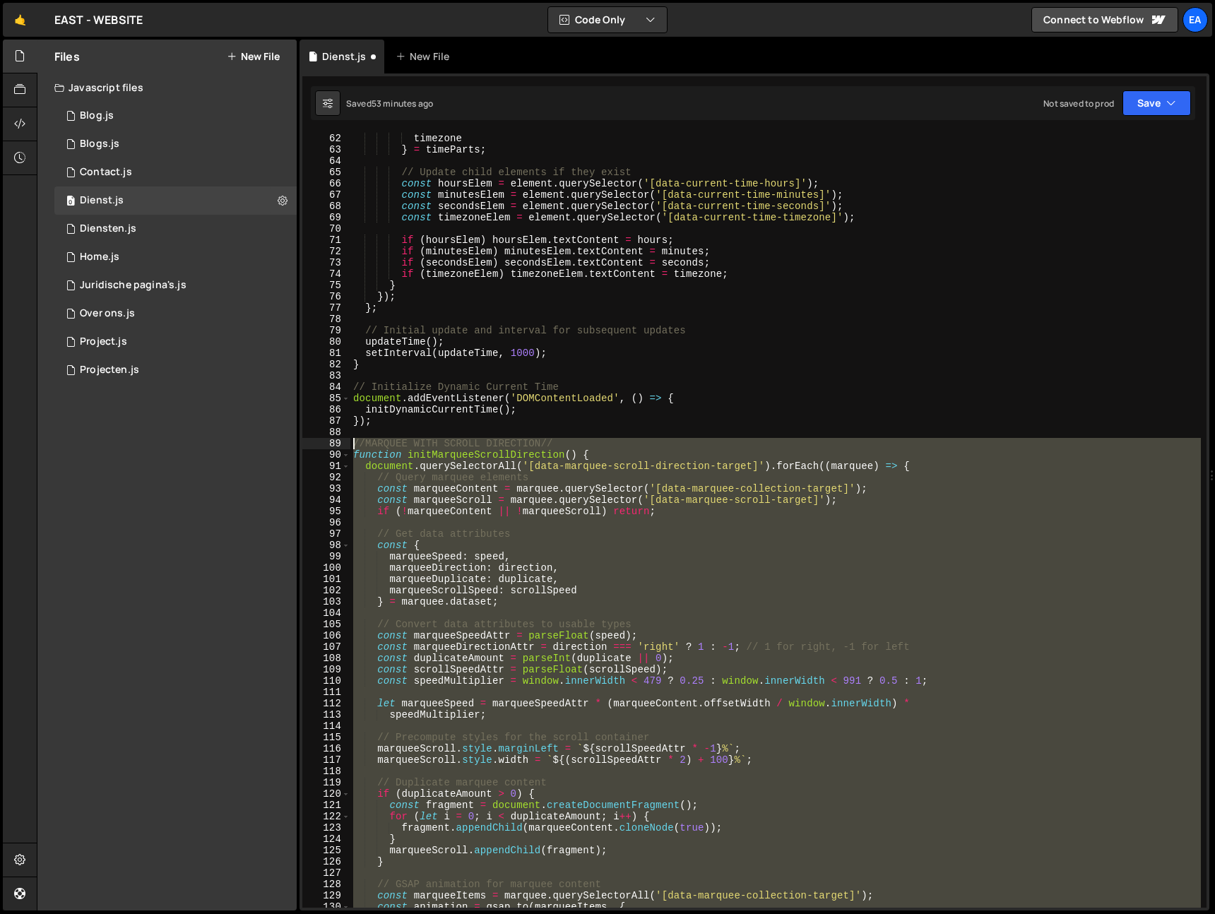
drag, startPoint x: 367, startPoint y: 532, endPoint x: 336, endPoint y: 445, distance: 92.3
click at [336, 445] on div "62 63 64 65 66 67 68 69 70 71 72 73 74 75 76 77 78 79 80 81 82 83 84 85 86 87 8…" at bounding box center [754, 520] width 904 height 775
type textarea "//MARQUEE WITH SCROLL DIRECTION// function initMarqueeScrollDirection() {"
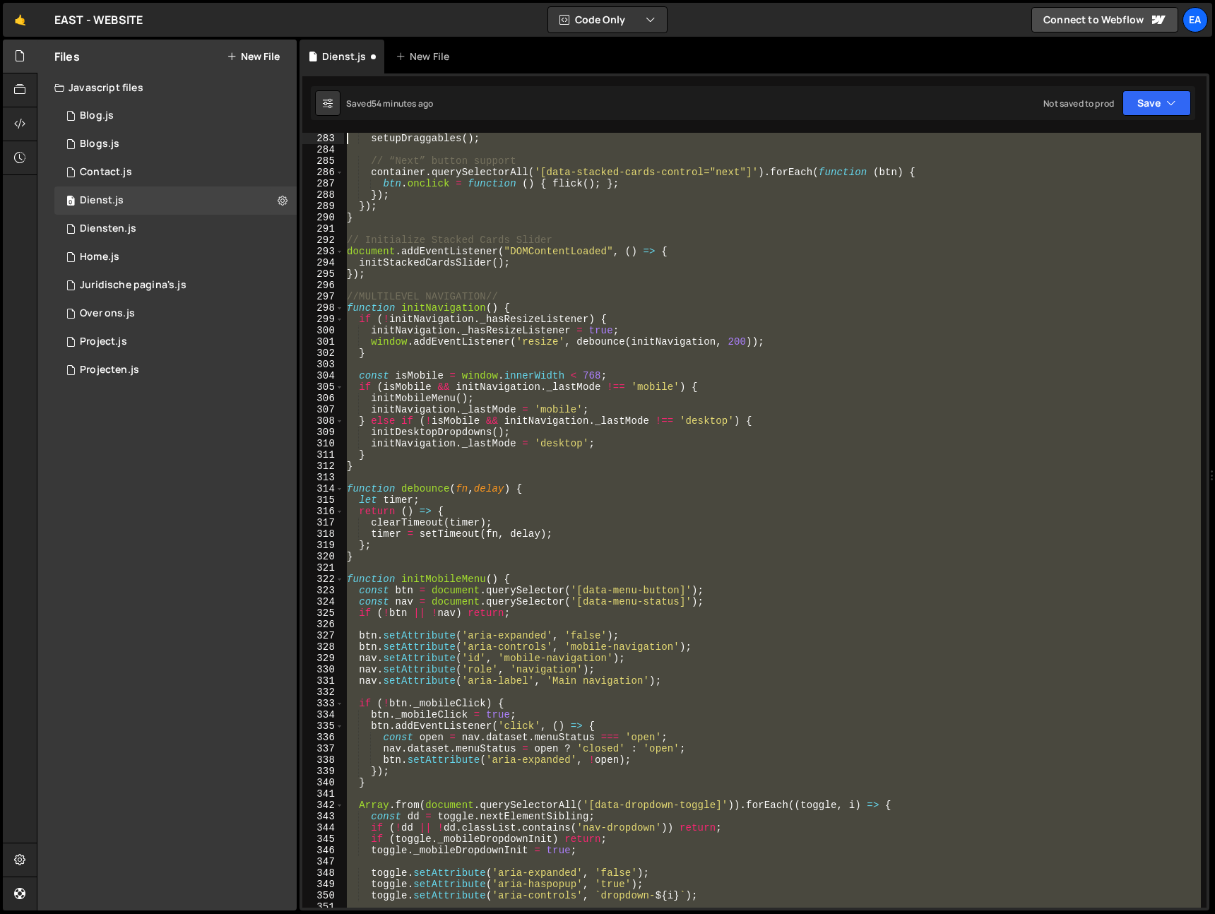
scroll to position [3131, 0]
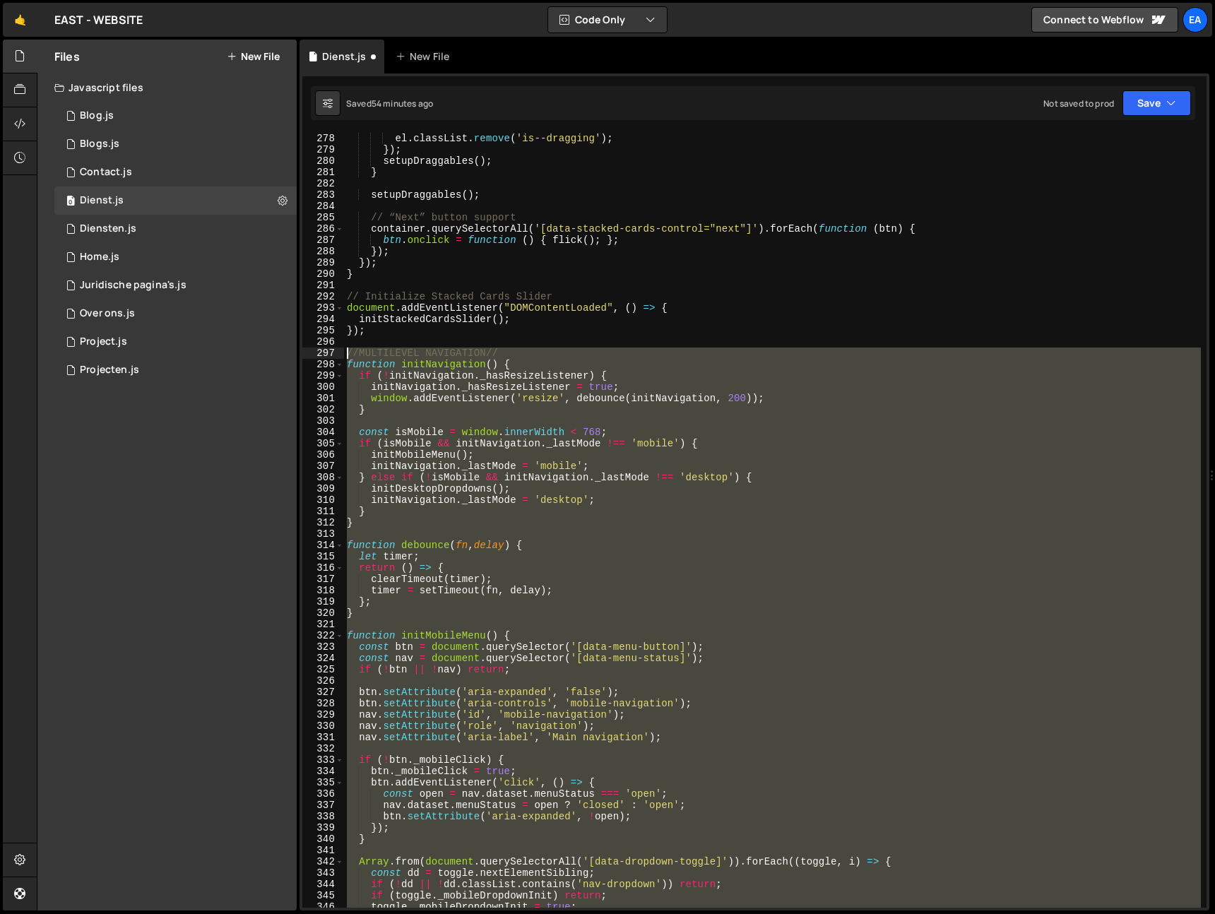
drag, startPoint x: 371, startPoint y: 752, endPoint x: 340, endPoint y: 350, distance: 402.4
click at [340, 350] on div "278 279 280 281 282 283 284 285 286 287 288 289 290 291 292 293 294 295 296 297…" at bounding box center [754, 520] width 904 height 775
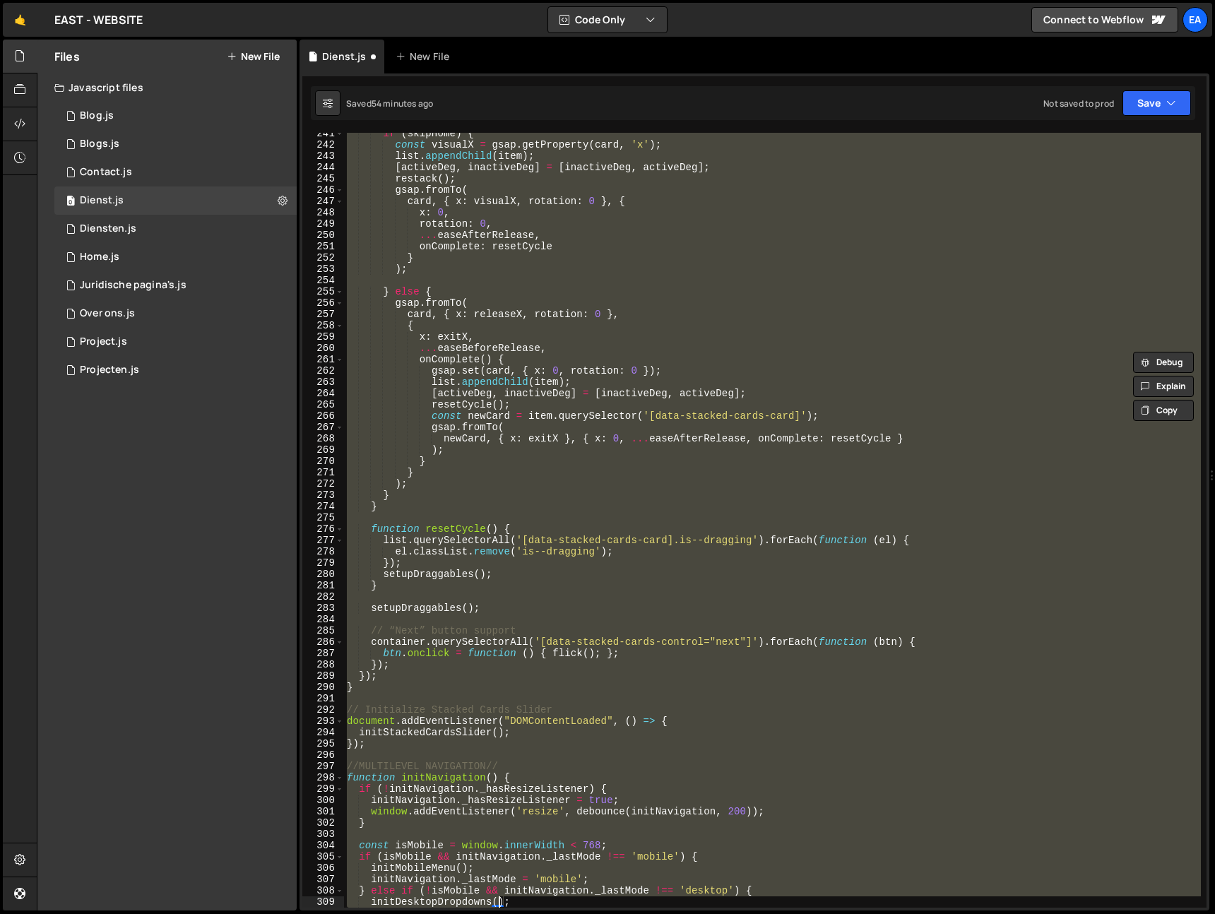
scroll to position [2785, 0]
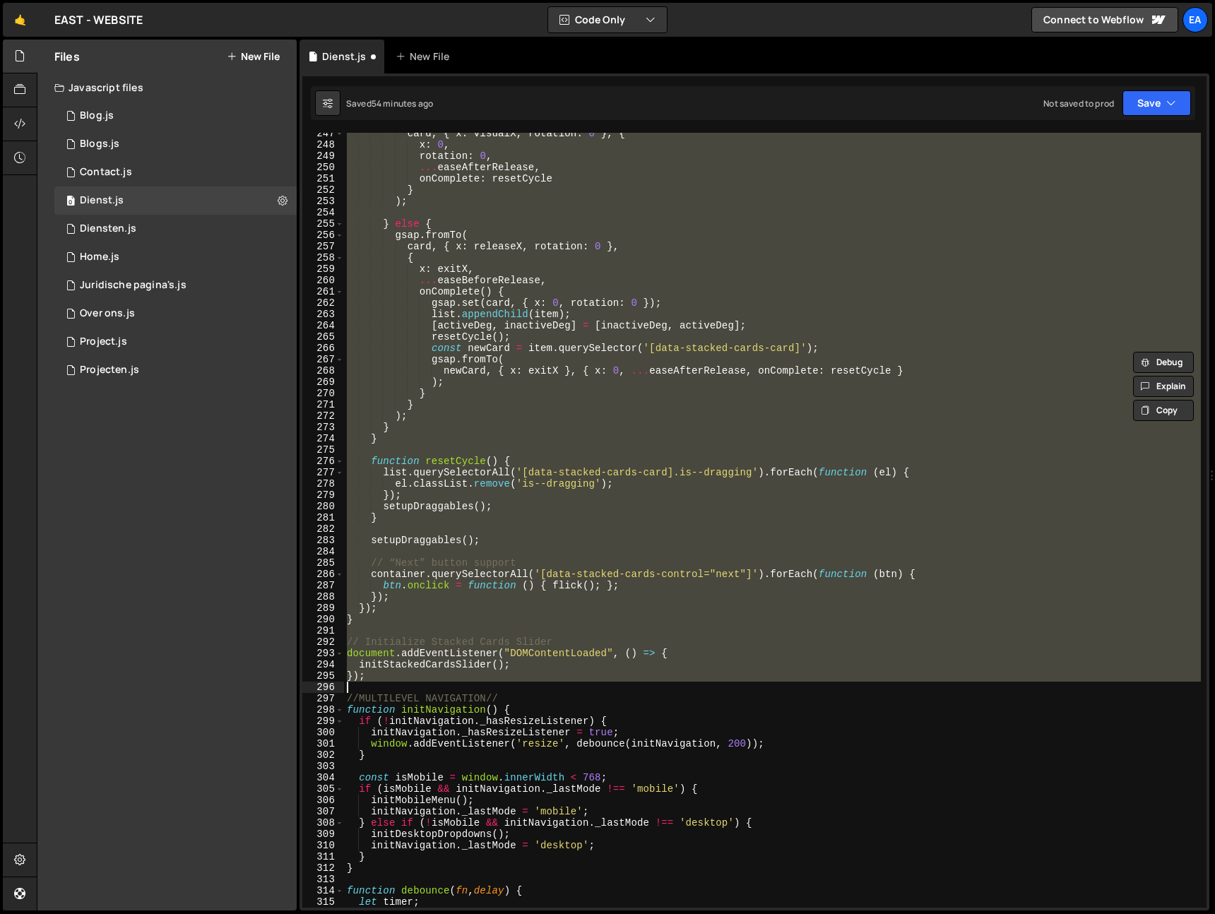
drag, startPoint x: 345, startPoint y: 328, endPoint x: 498, endPoint y: 689, distance: 391.2
click at [498, 689] on div "card , { x : visualX , rotation : 0 } , { x : 0 , rotation : 0 , ... easeAfterR…" at bounding box center [772, 527] width 857 height 798
type textarea "});"
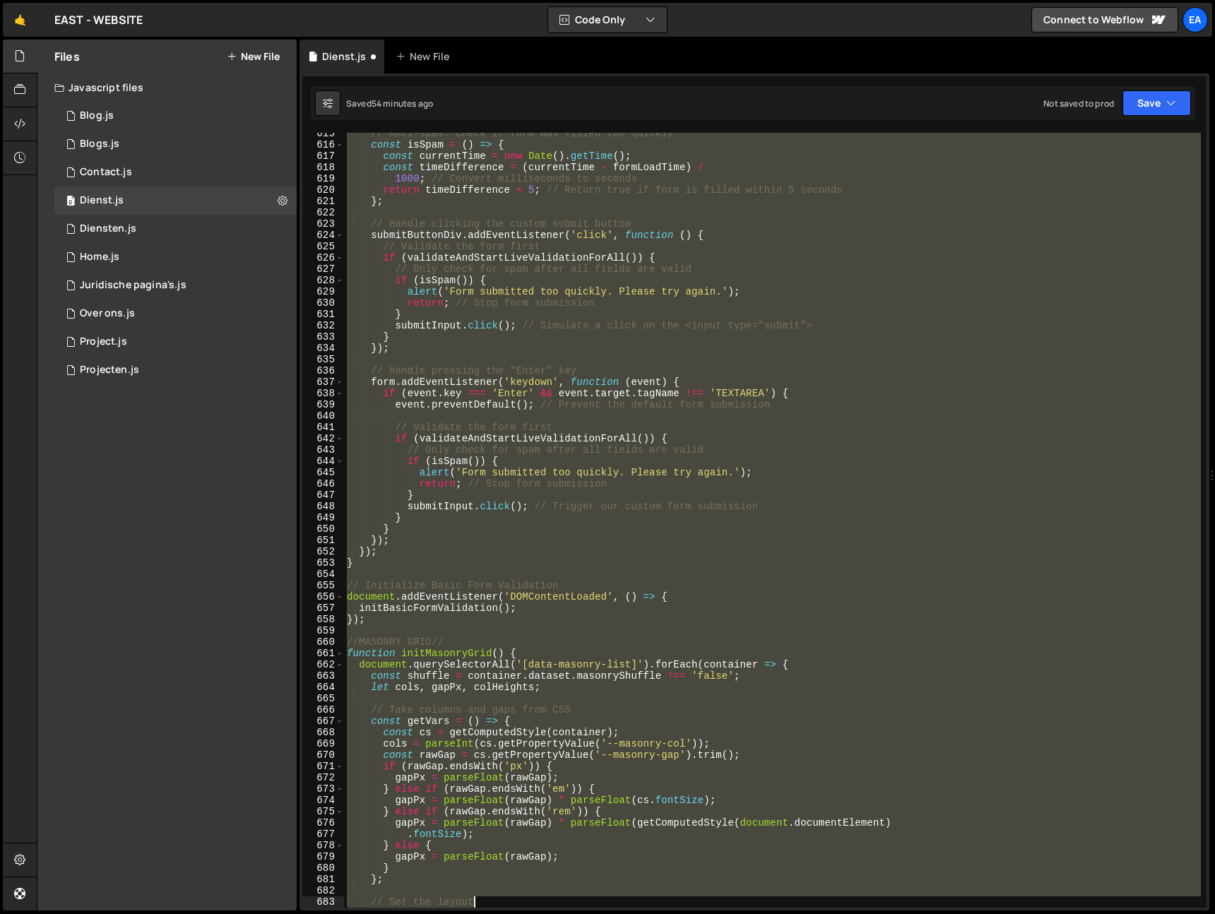
scroll to position [7001, 0]
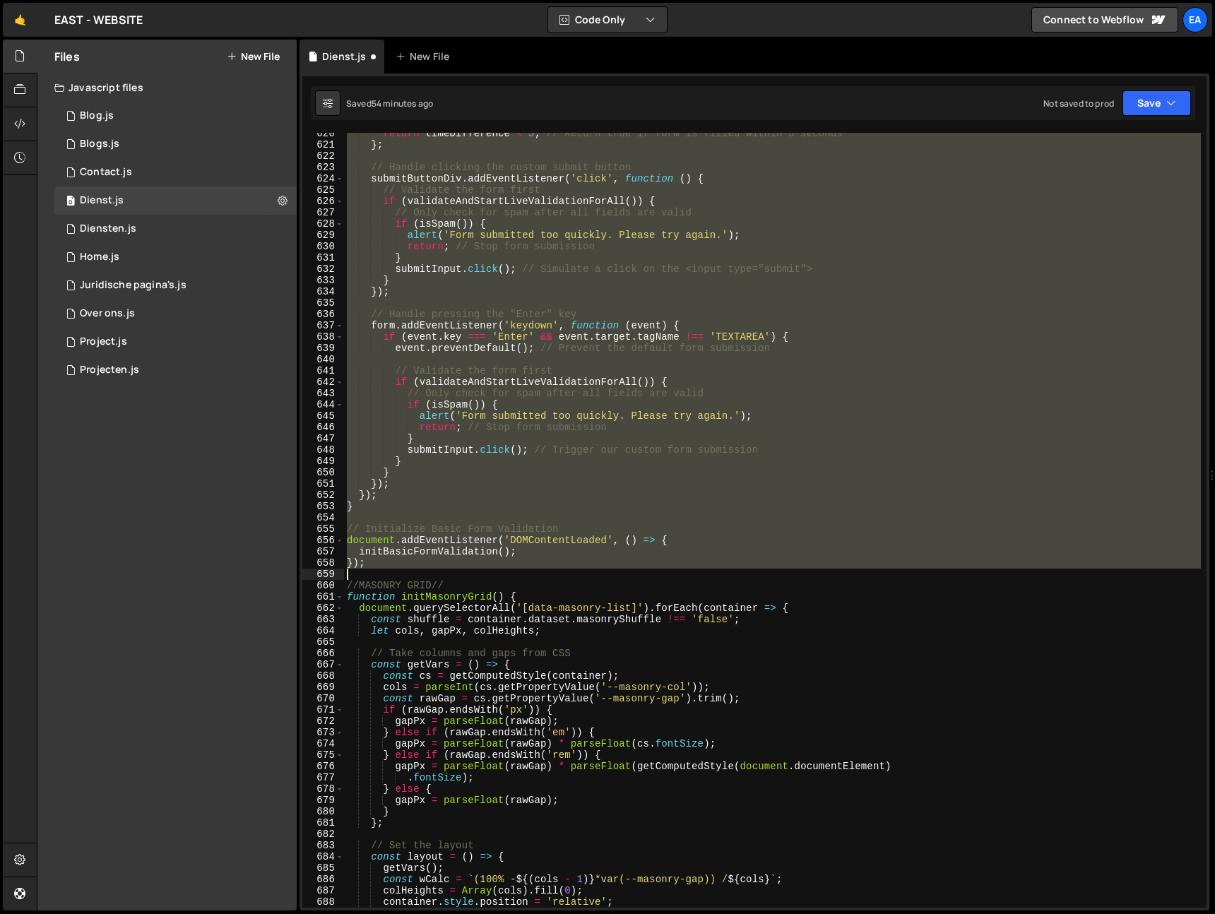
drag, startPoint x: 345, startPoint y: 440, endPoint x: 504, endPoint y: 575, distance: 208.5
click at [504, 575] on div "return timeDifference < 5 ; // Return true if form is filled within 5 seconds }…" at bounding box center [772, 527] width 857 height 798
type textarea "});"
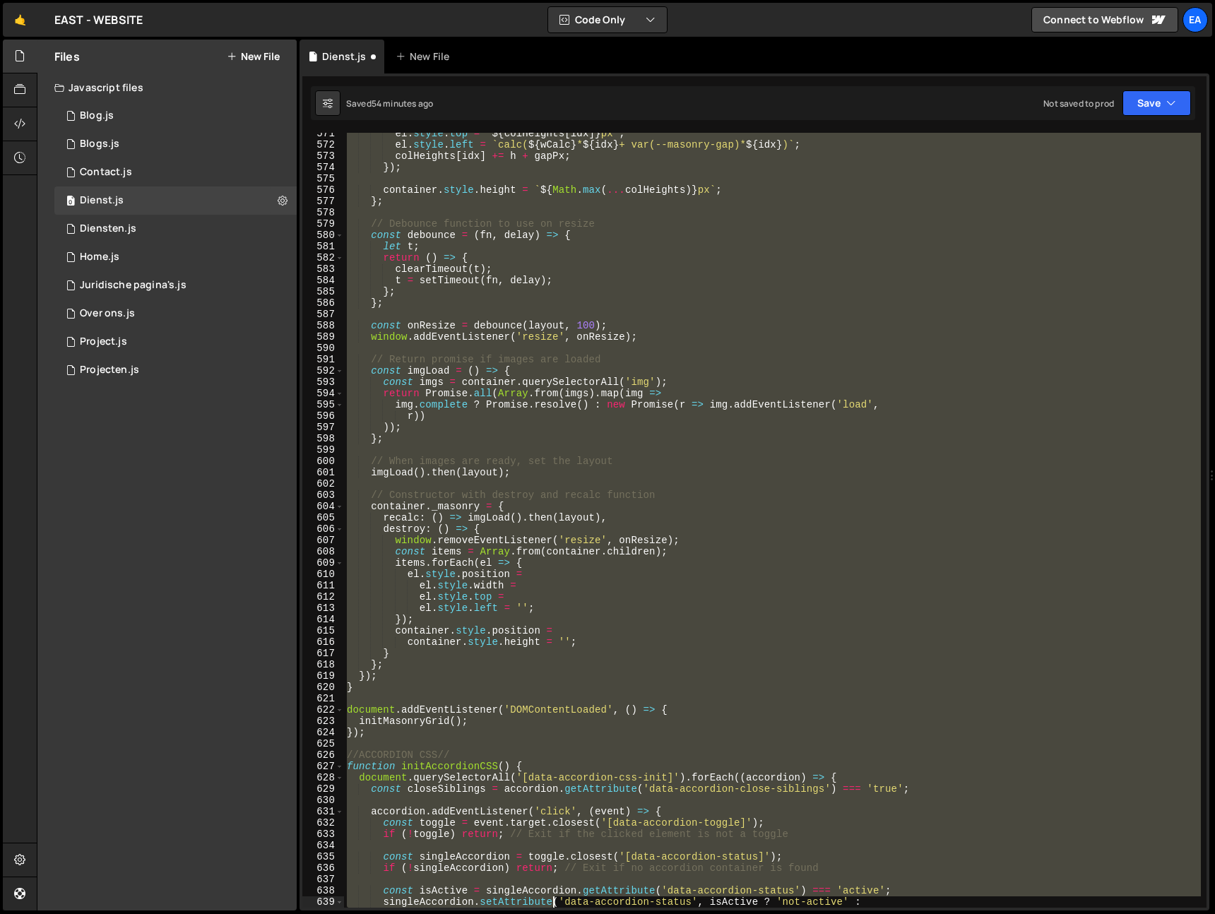
scroll to position [6560, 0]
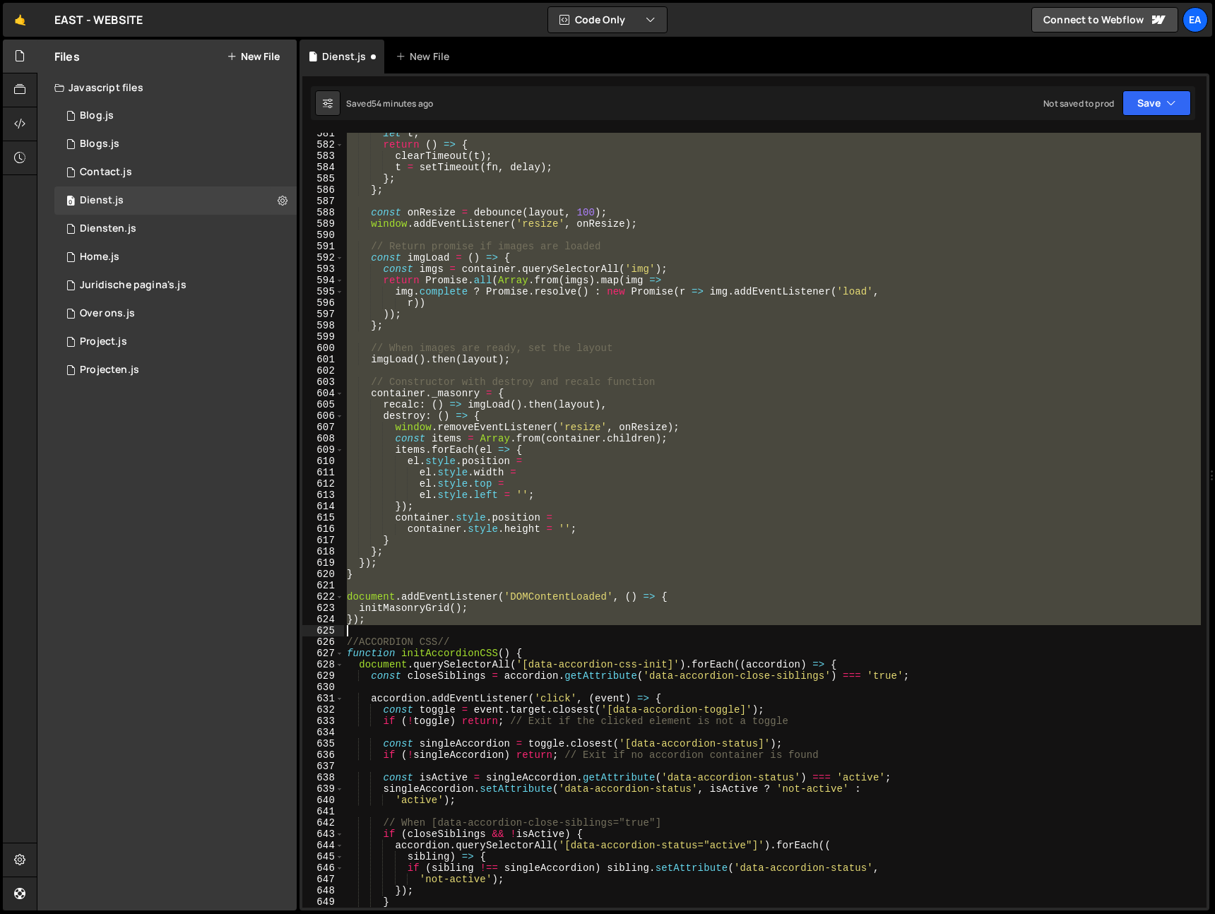
drag, startPoint x: 345, startPoint y: 150, endPoint x: 564, endPoint y: 633, distance: 530.5
click at [564, 633] on div "let t ; return ( ) => { clearTimeout ( t ) ; t = setTimeout ( fn , delay ) ; } …" at bounding box center [772, 527] width 857 height 798
type textarea "});"
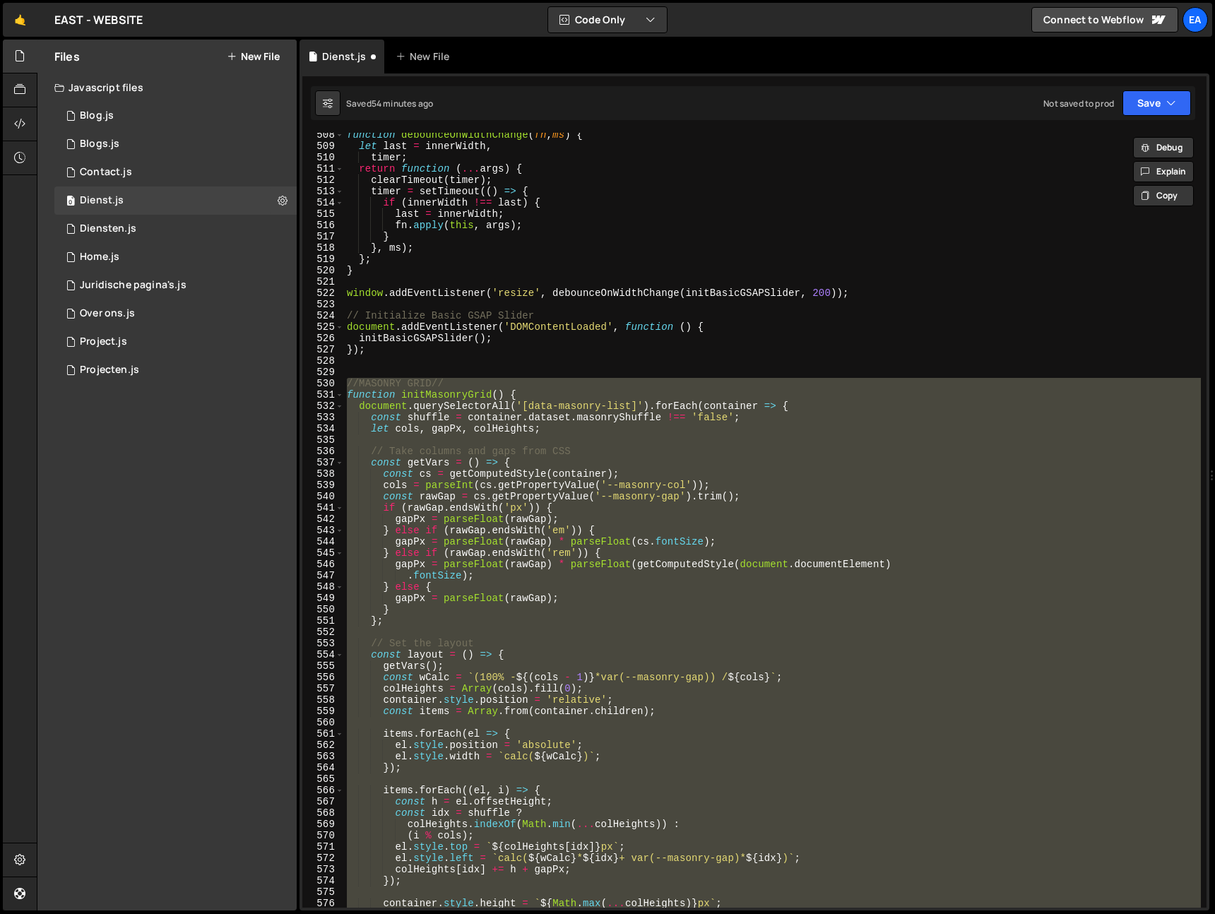
scroll to position [5734, 0]
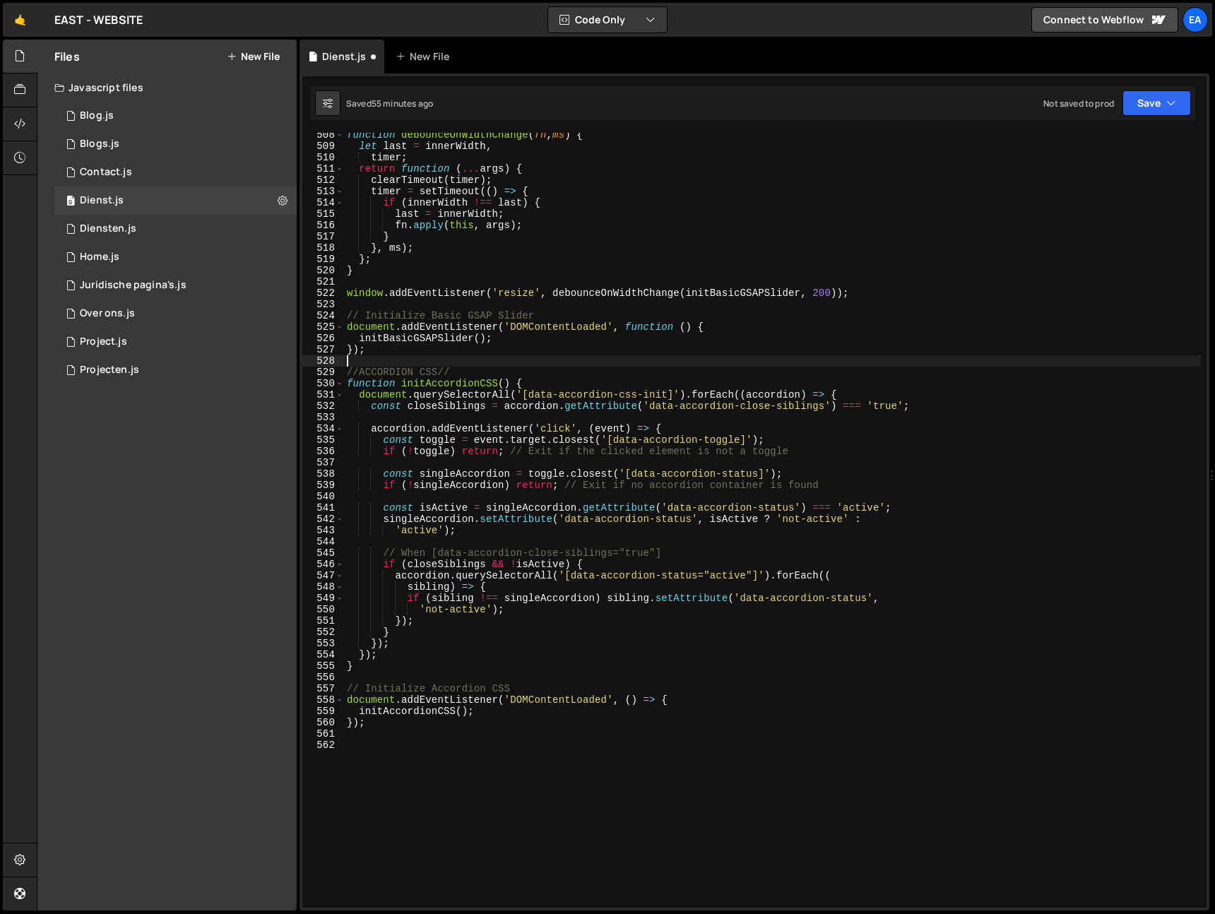
type textarea "//ACCORDION CSS//"
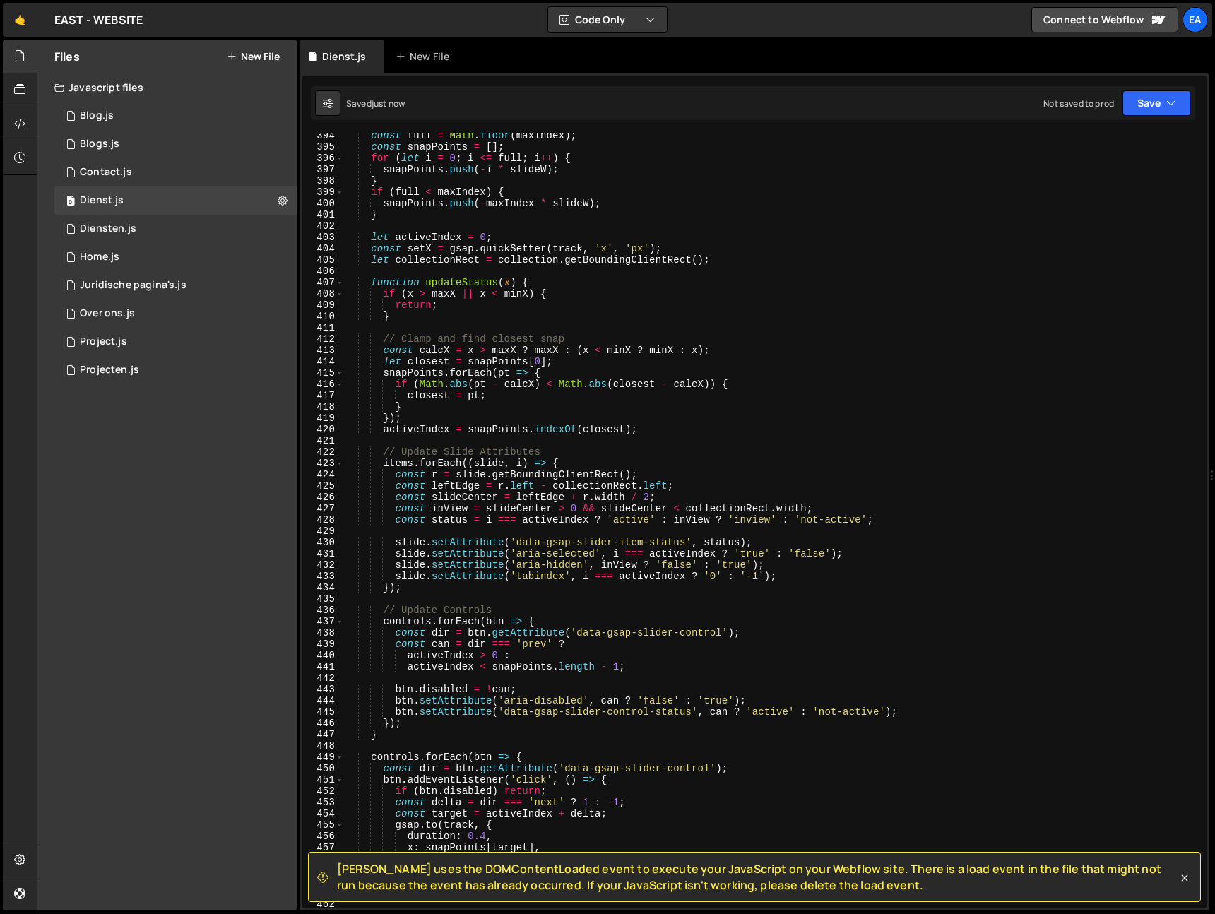
scroll to position [4113, 0]
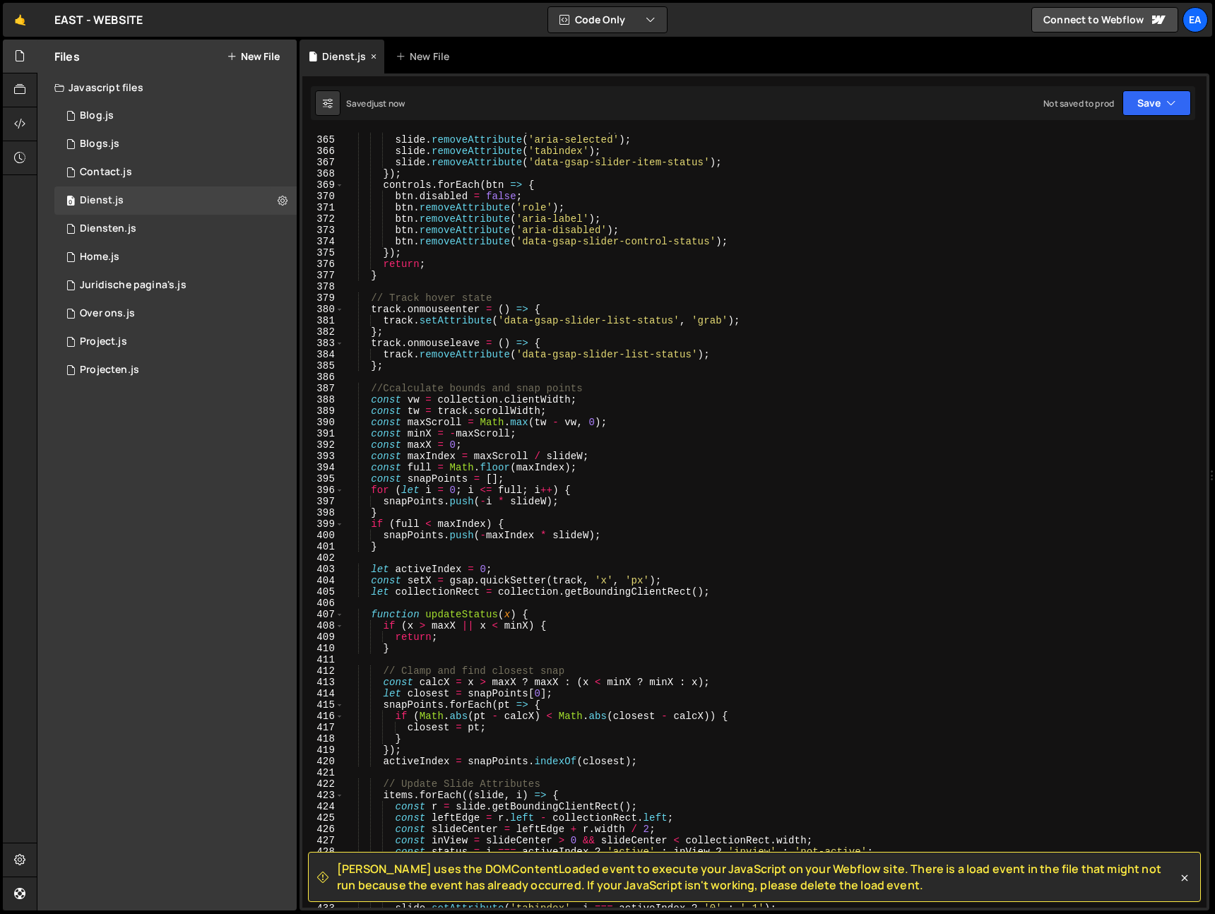
click at [373, 57] on icon at bounding box center [374, 56] width 10 height 14
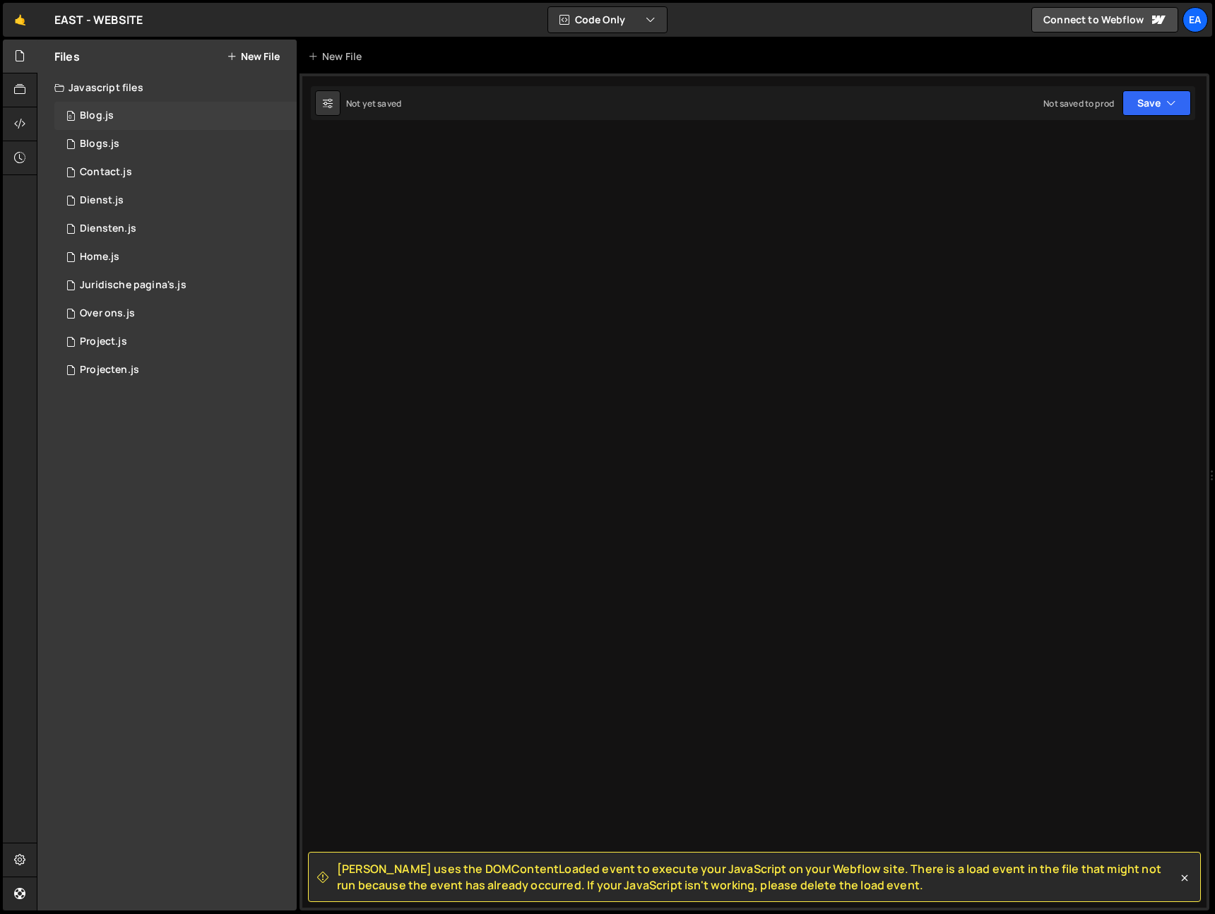
click at [123, 117] on div "0 Blog.js 0" at bounding box center [175, 116] width 242 height 28
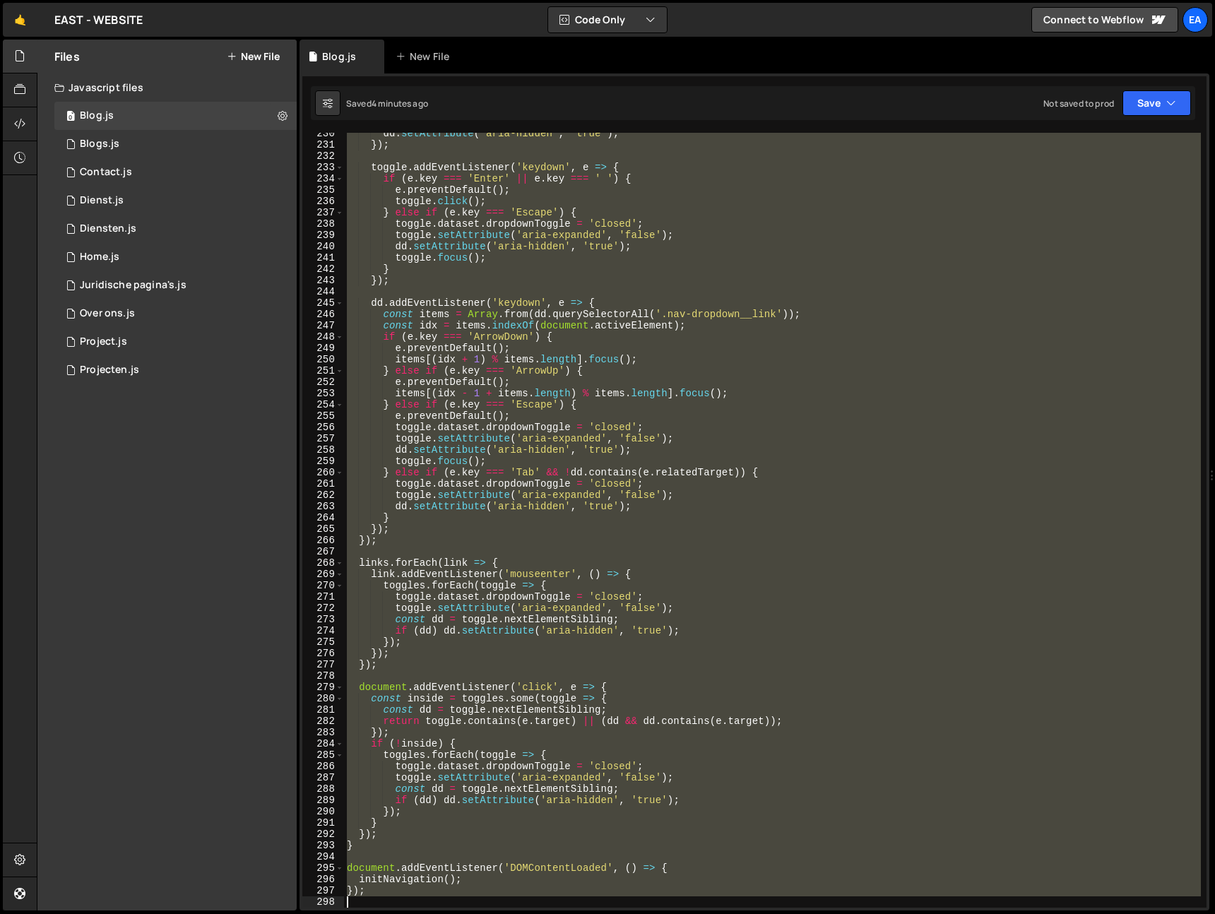
scroll to position [2593, 0]
drag, startPoint x: 346, startPoint y: 325, endPoint x: 530, endPoint y: 896, distance: 600.5
click at [530, 896] on div "dd . setAttribute ( 'aria-hidden' , 'true' ) ; }) ; toggle . addEventListener (…" at bounding box center [772, 527] width 857 height 798
type textarea "});"
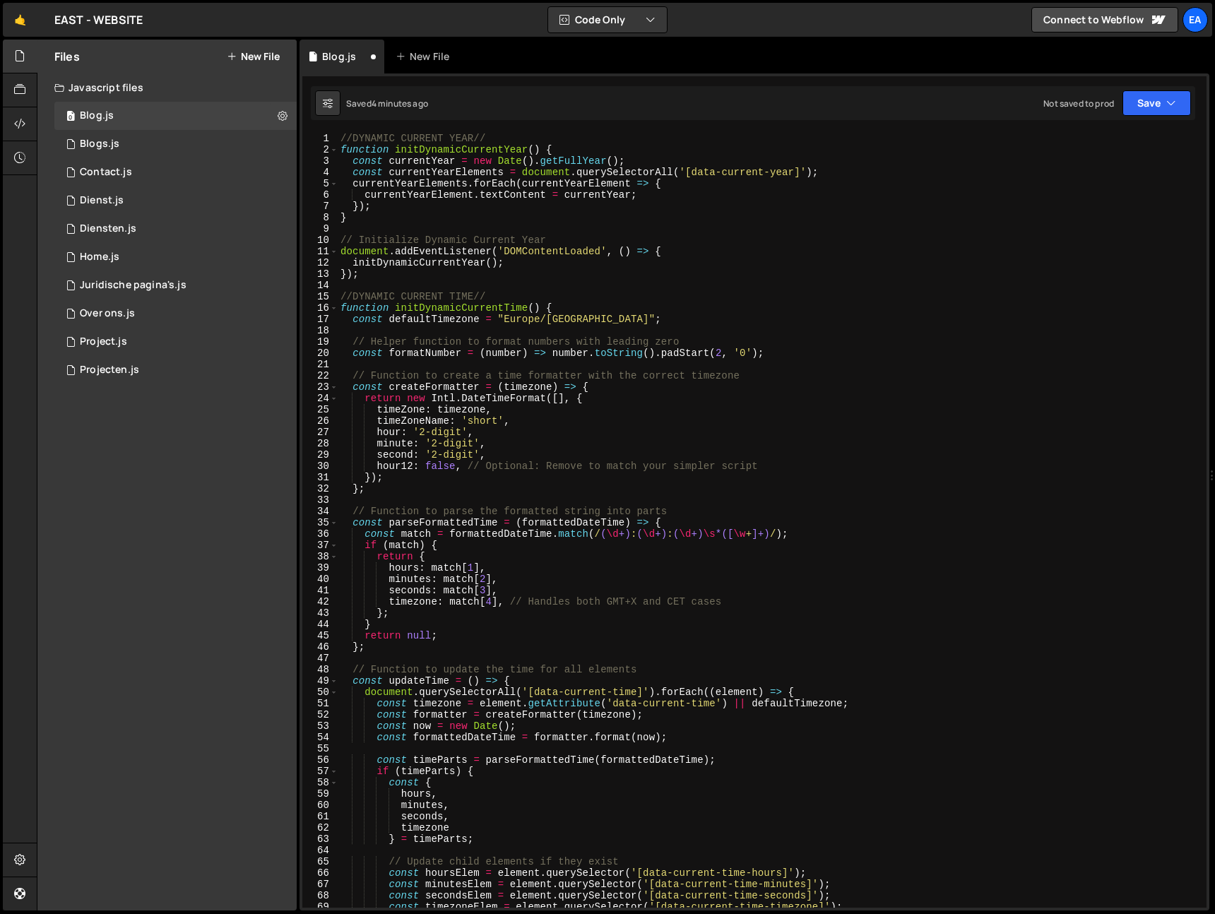
scroll to position [0, 0]
click at [341, 134] on div "//DYNAMIC CURRENT YEAR// function initDynamicCurrentYear ( ) { const currentYea…" at bounding box center [769, 532] width 863 height 798
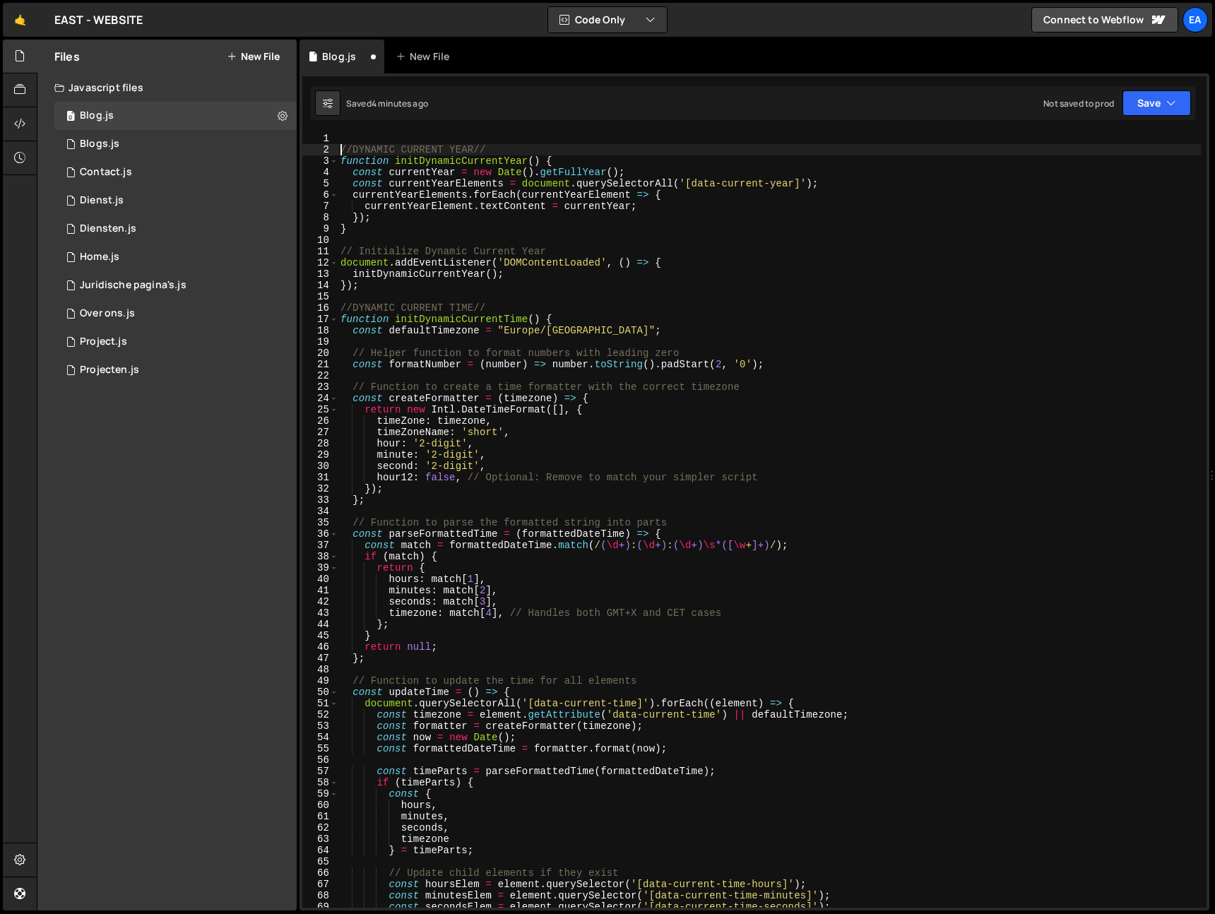
type textarea "//DYNAMIC CURRENT YEAR//"
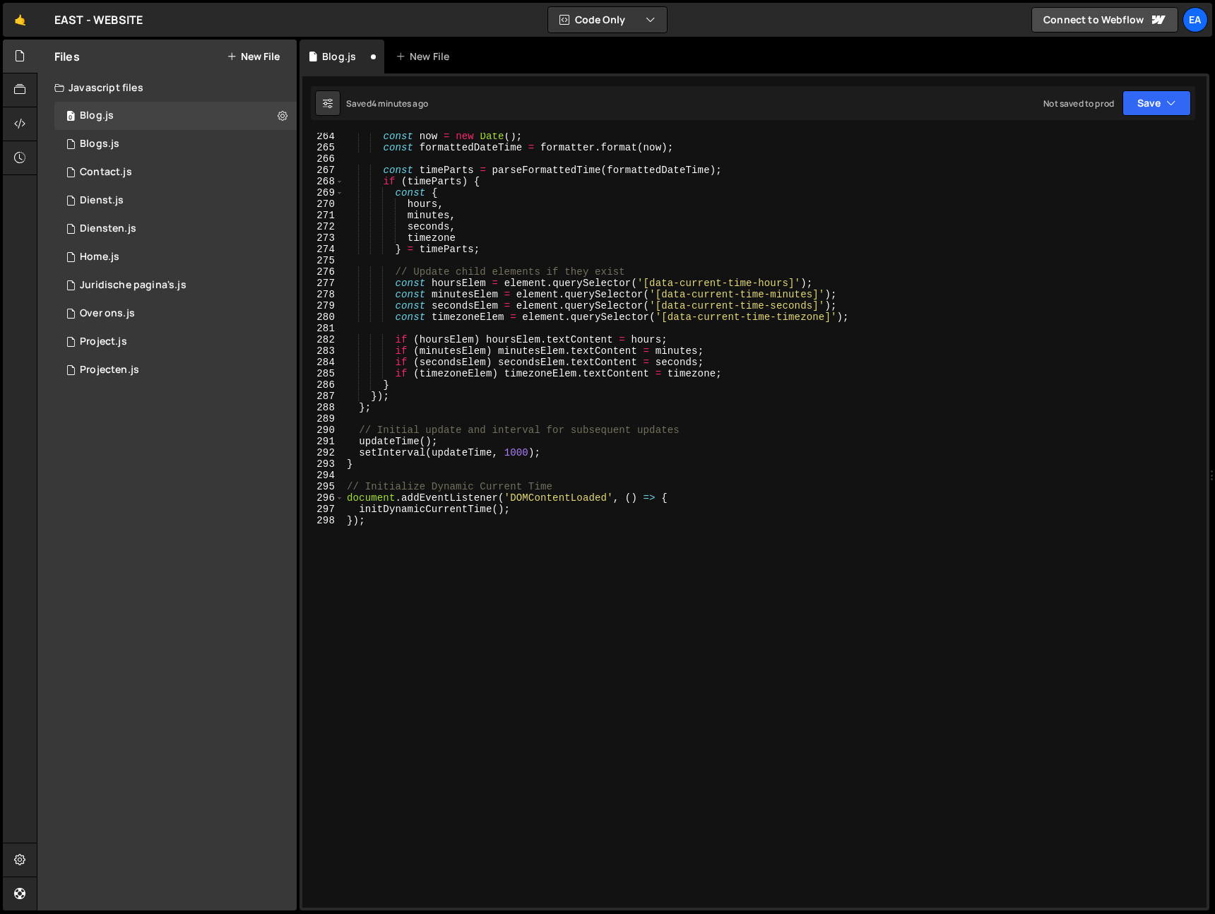
scroll to position [1975, 0]
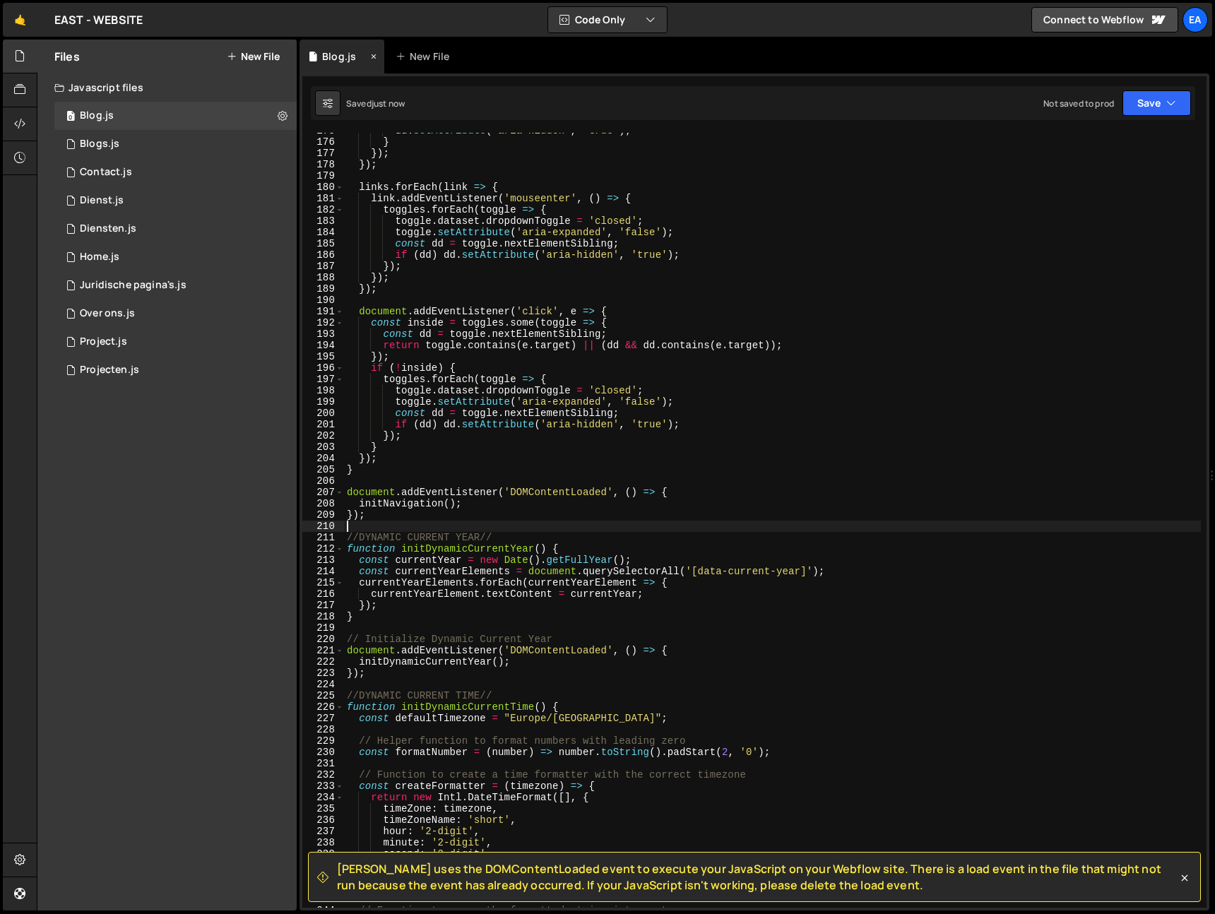
click at [374, 56] on icon at bounding box center [374, 56] width 10 height 14
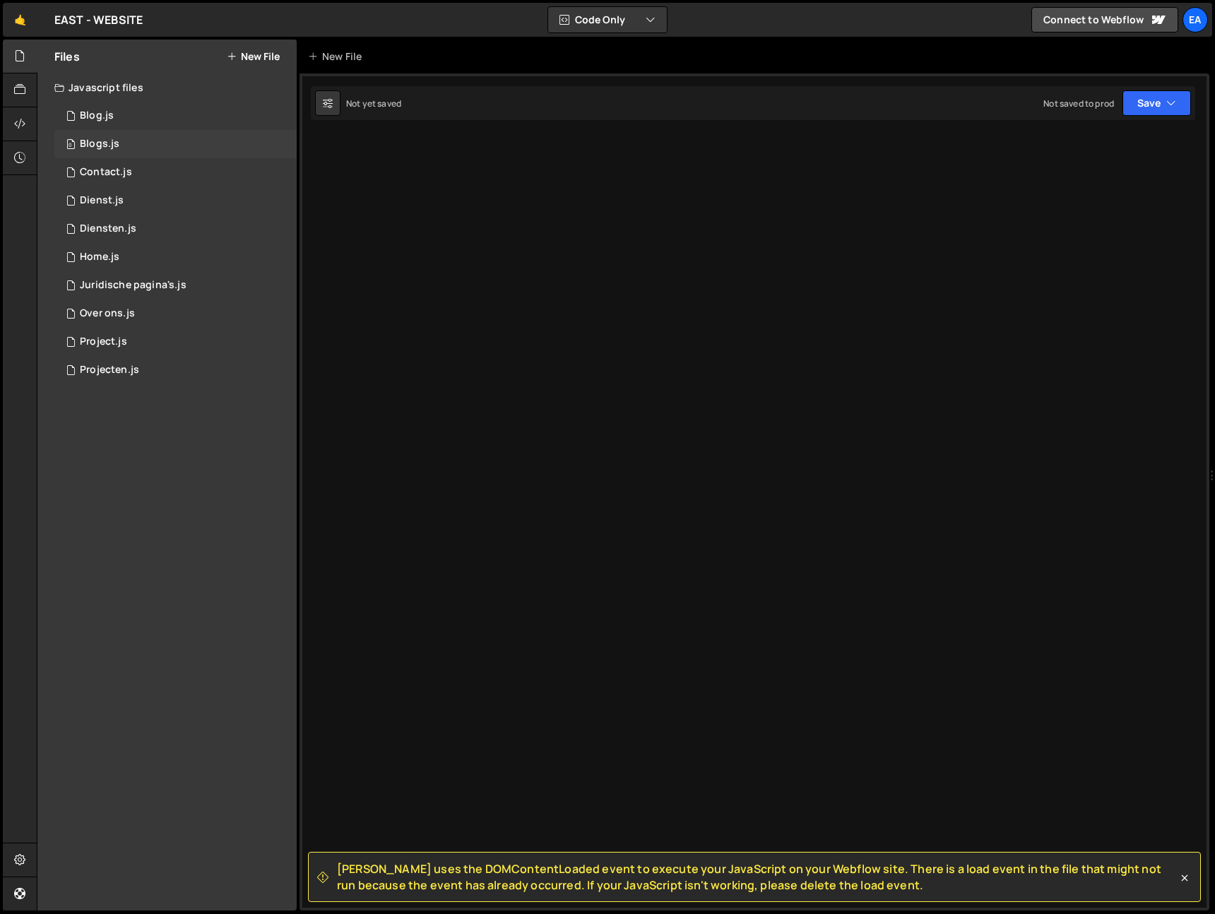
click at [154, 140] on div "0 Blogs.js 0" at bounding box center [175, 144] width 242 height 28
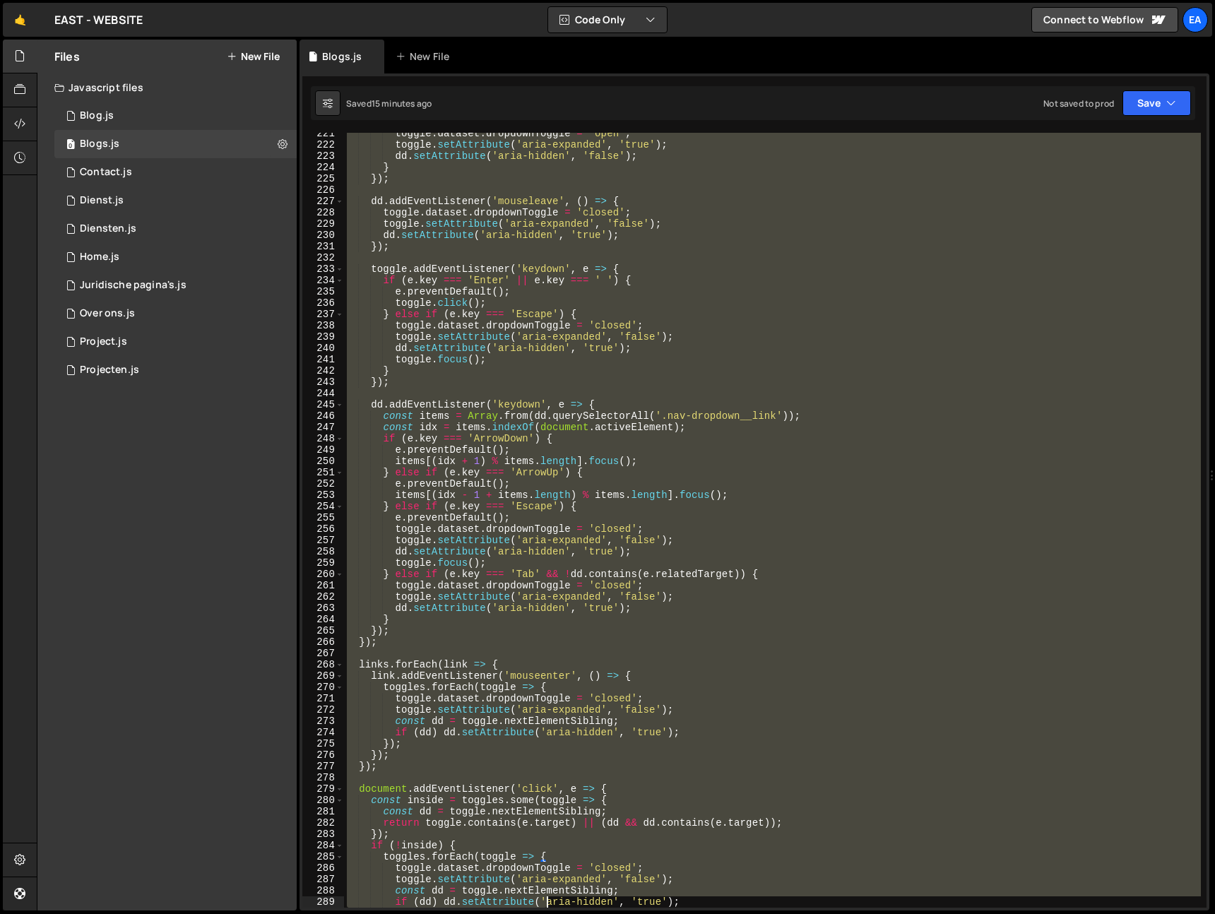
scroll to position [2593, 0]
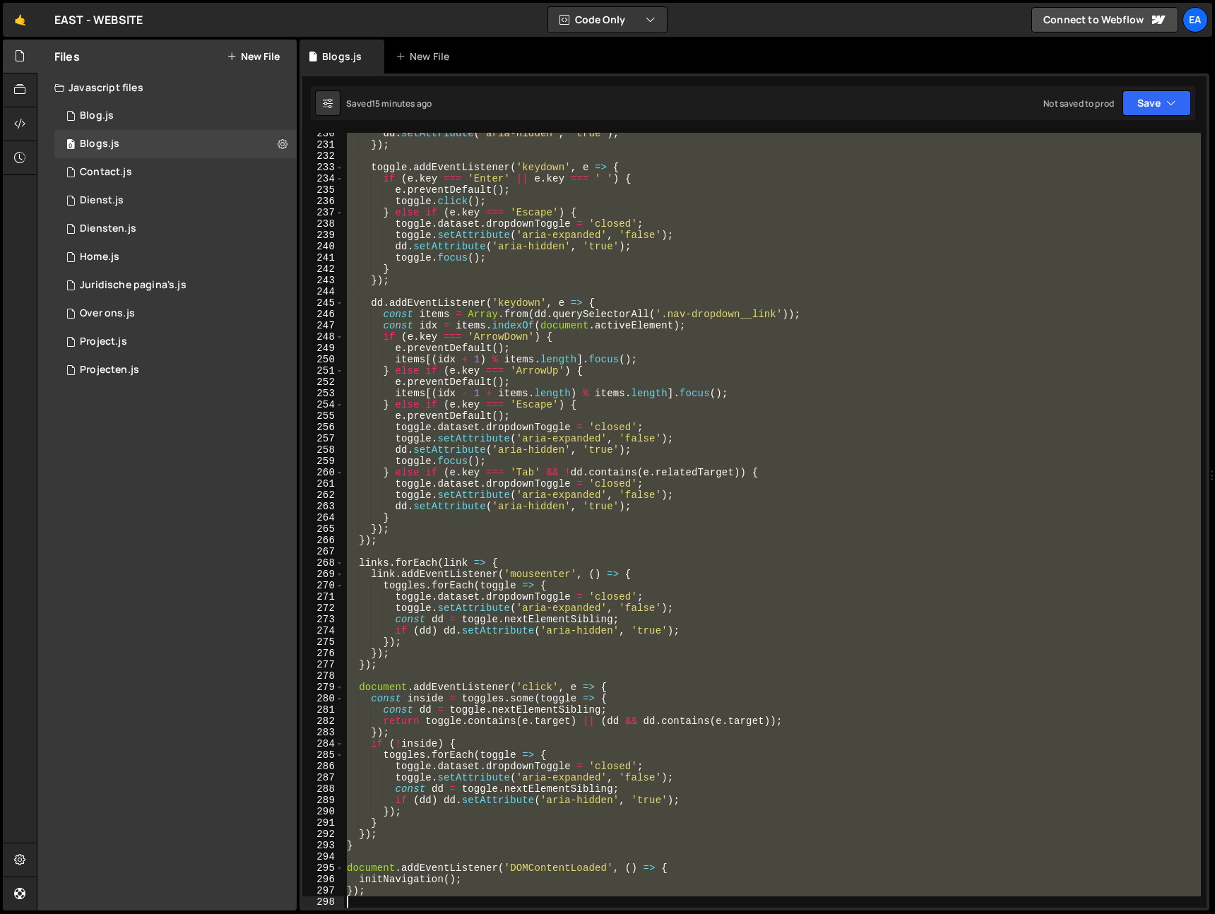
drag, startPoint x: 346, startPoint y: 424, endPoint x: 548, endPoint y: 898, distance: 515.2
click at [548, 898] on div "dd . setAttribute ( 'aria-hidden' , 'true' ) ; }) ; toggle . addEventListener (…" at bounding box center [772, 527] width 857 height 798
type textarea "});"
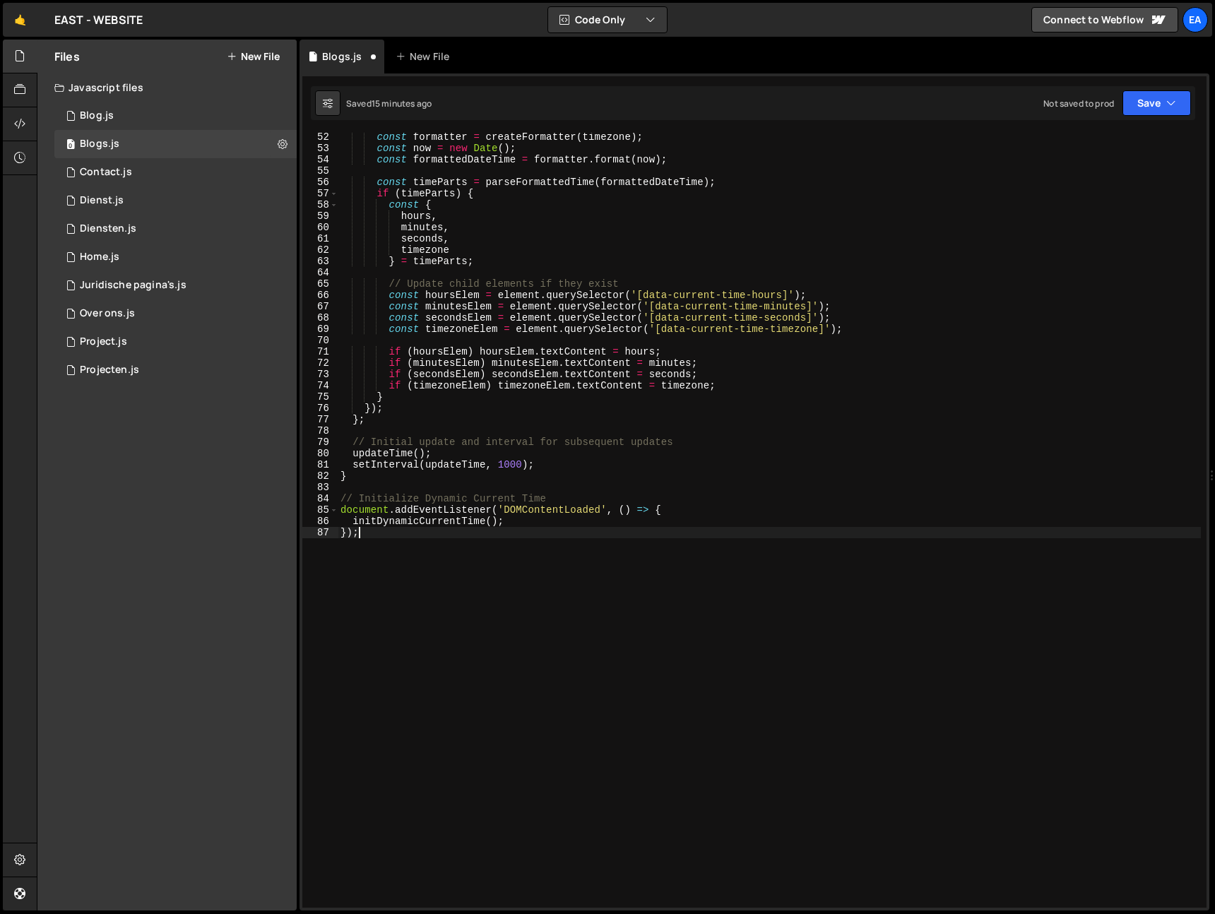
scroll to position [0, 0]
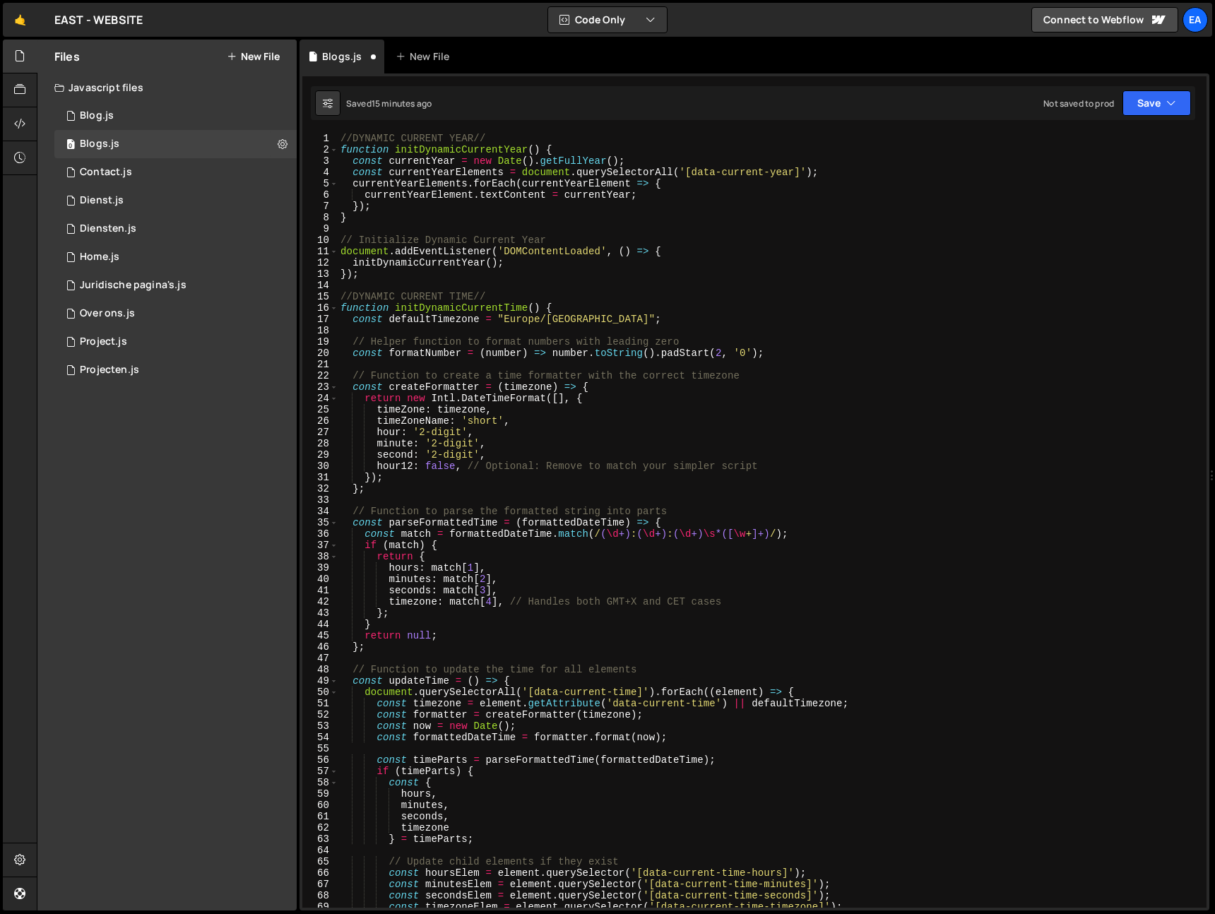
click at [340, 137] on div "//DYNAMIC CURRENT YEAR// function initDynamicCurrentYear ( ) { const currentYea…" at bounding box center [769, 532] width 863 height 798
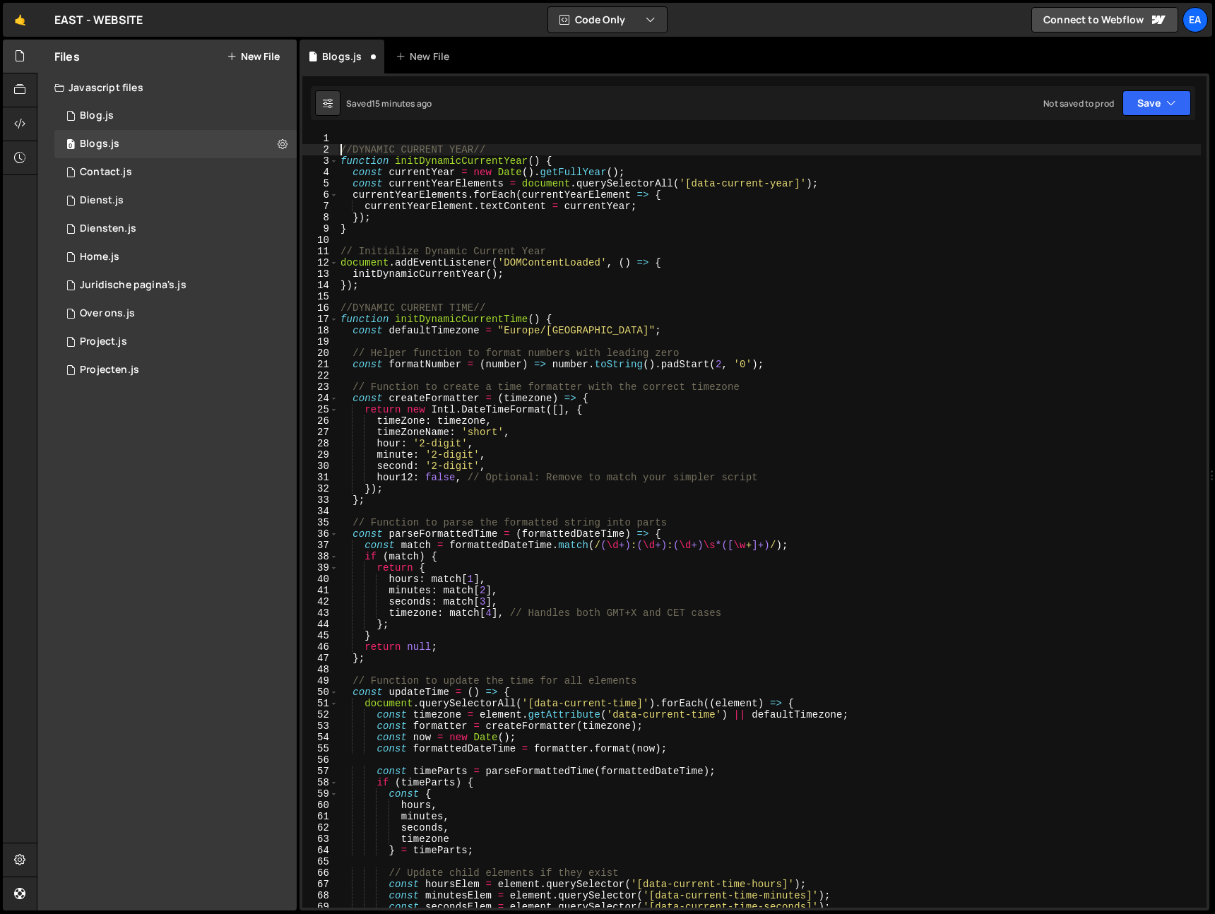
type textarea "//DYNAMIC CURRENT YEAR//"
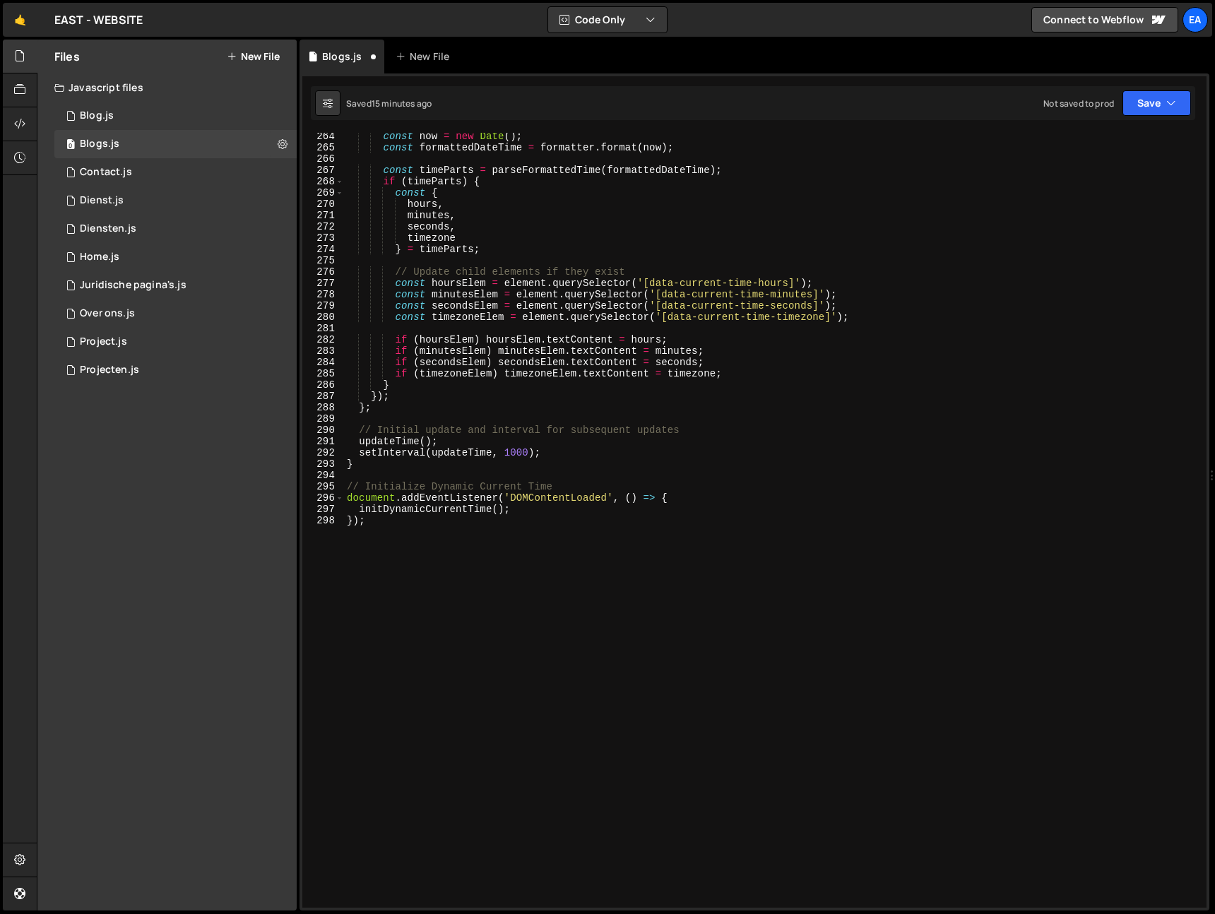
scroll to position [1975, 0]
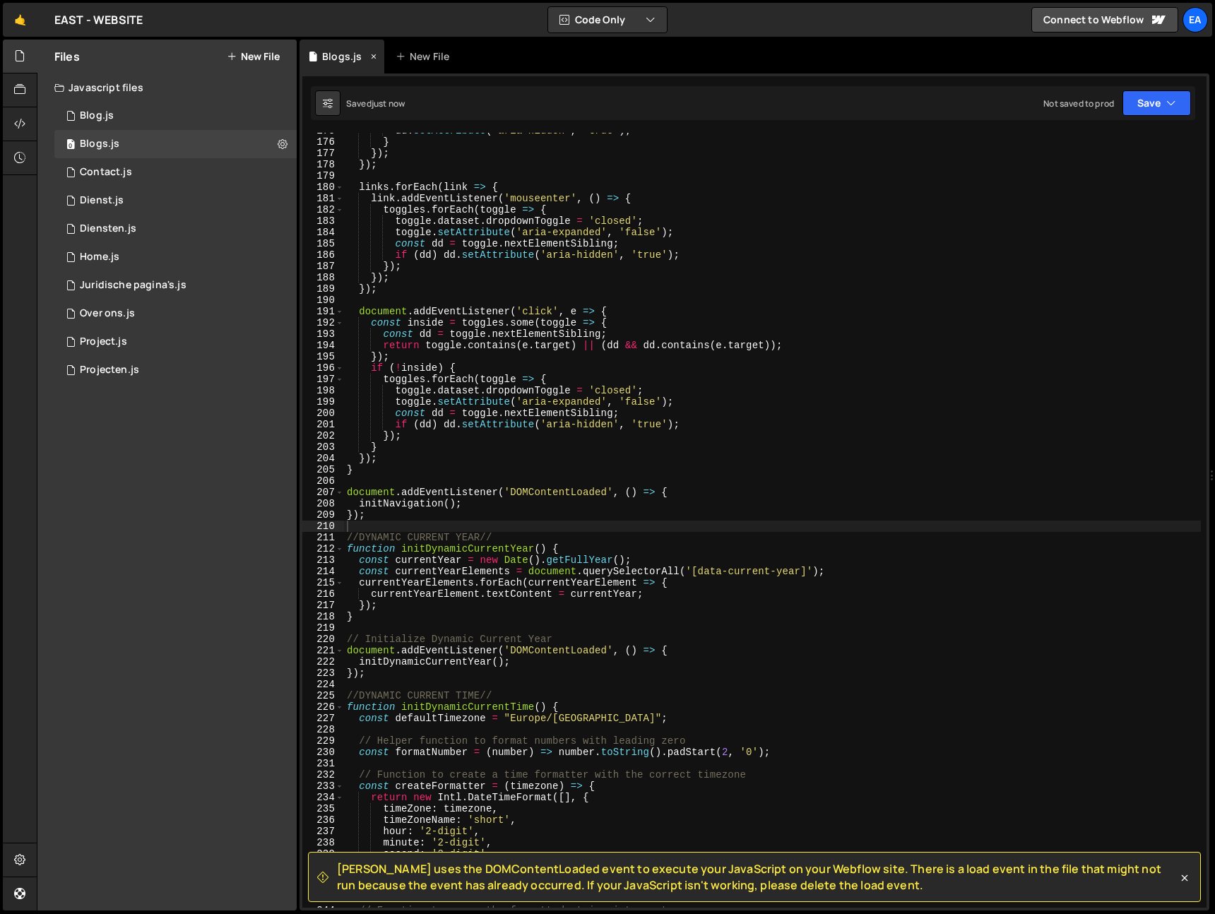
click at [375, 54] on icon at bounding box center [374, 56] width 10 height 14
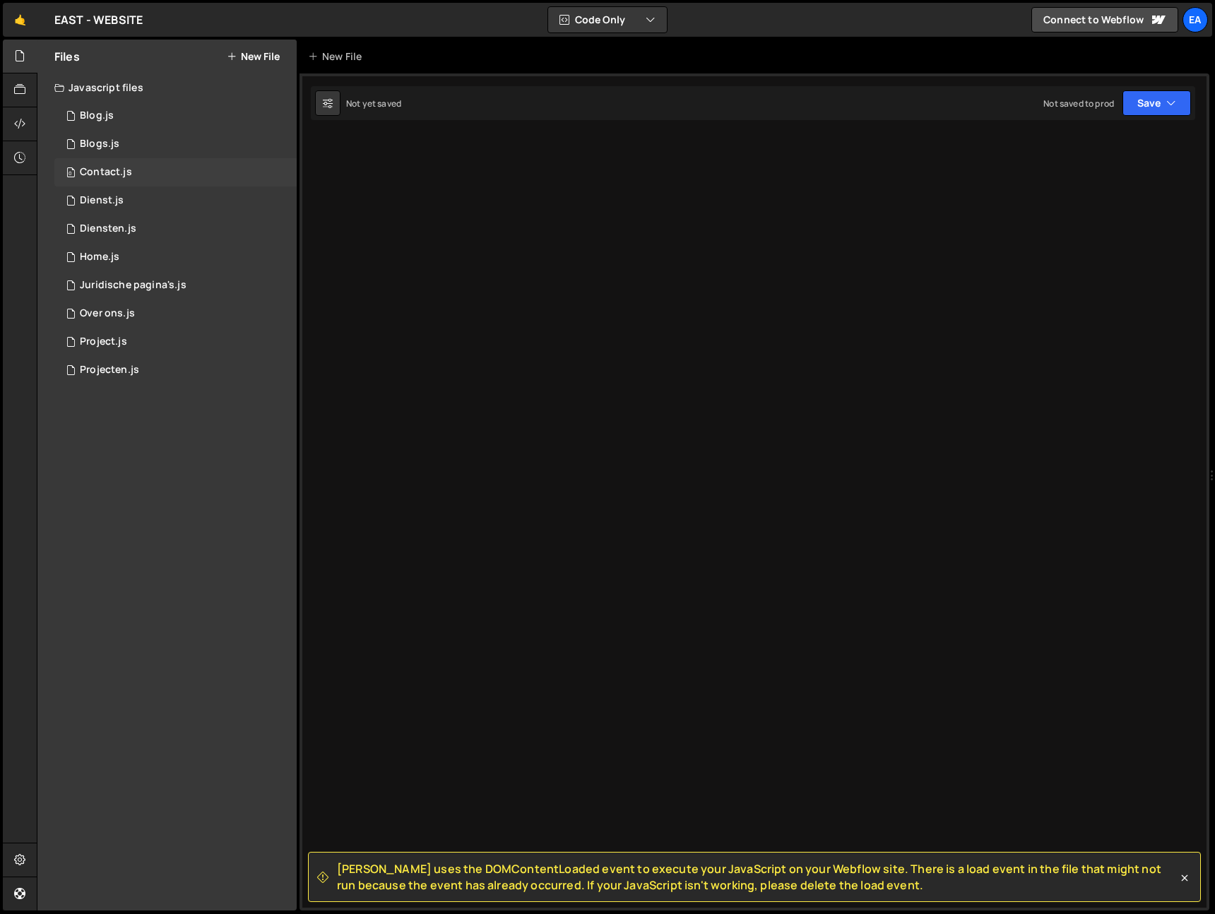
click at [171, 176] on div "0 Contact.js 0" at bounding box center [175, 172] width 242 height 28
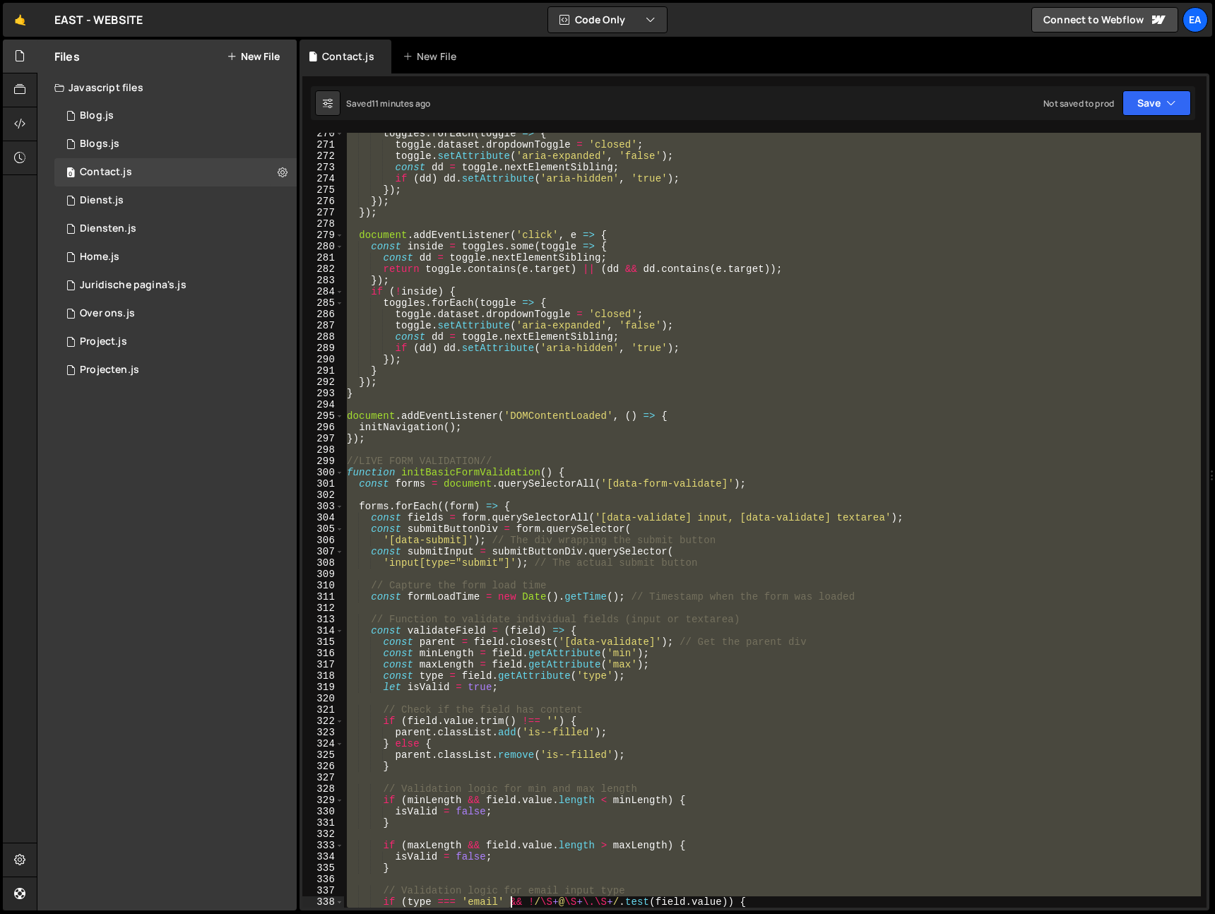
scroll to position [3090, 0]
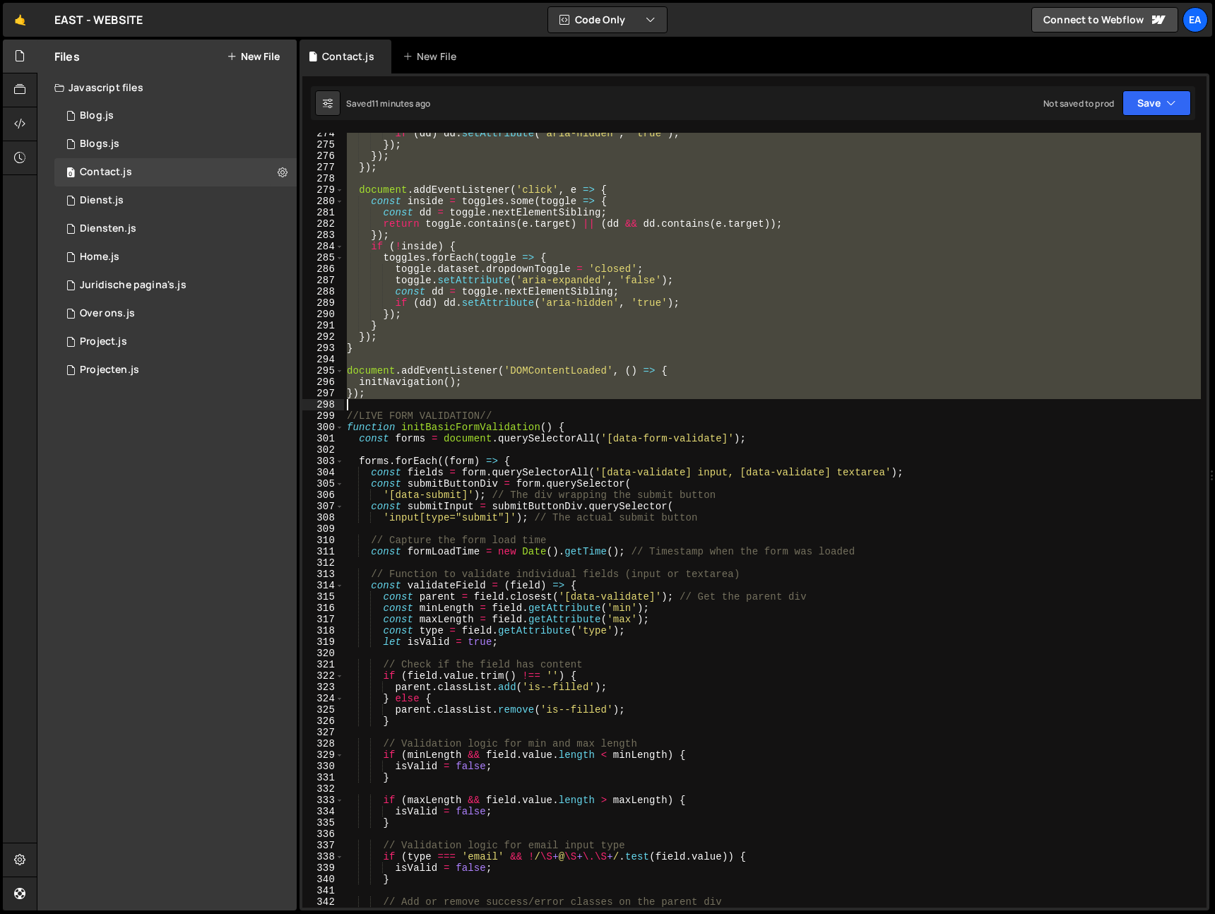
drag, startPoint x: 347, startPoint y: 268, endPoint x: 521, endPoint y: 403, distance: 220.6
click at [521, 403] on div "if ( dd ) dd . setAttribute ( 'aria-hidden' , 'true' ) ; }) ; }) ; }) ; documen…" at bounding box center [772, 527] width 857 height 798
type textarea "});"
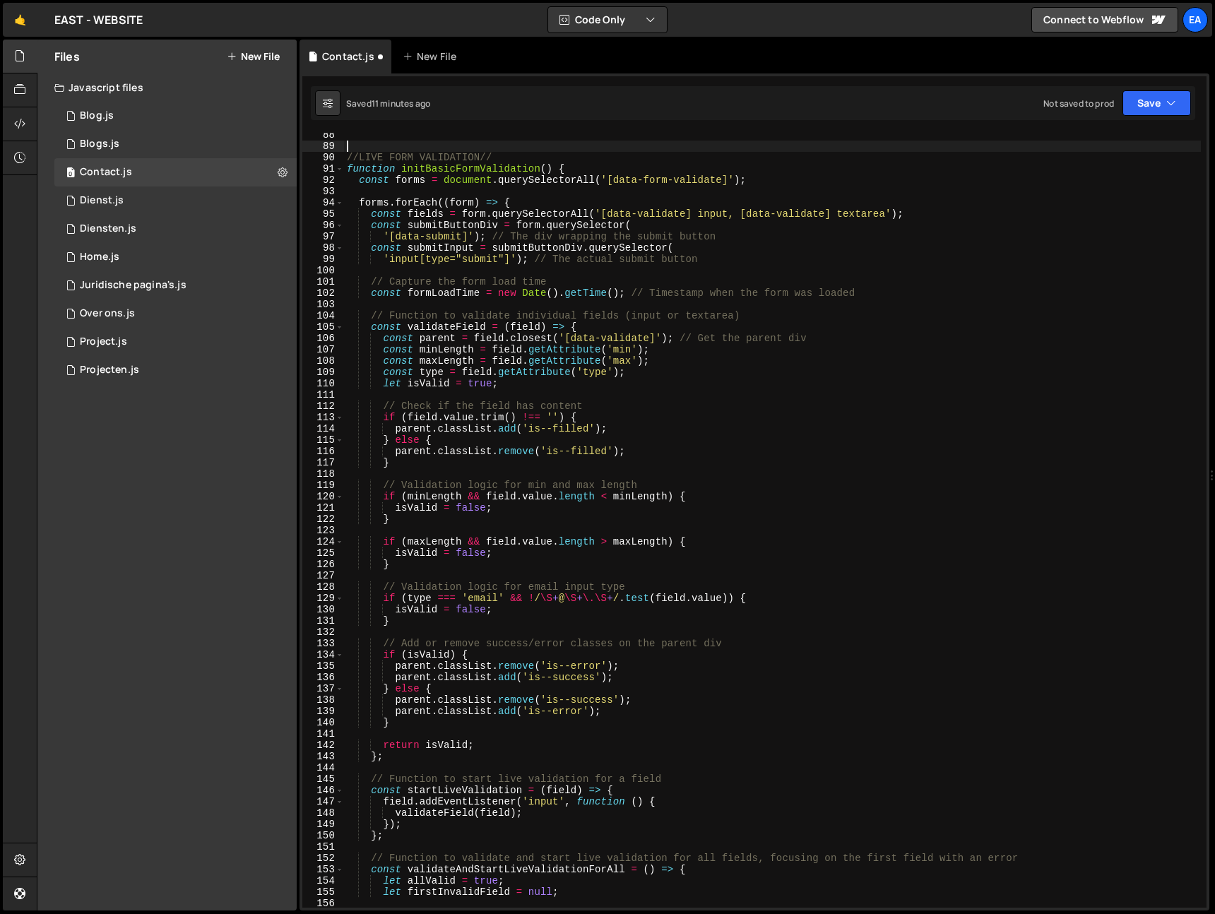
scroll to position [0, 0]
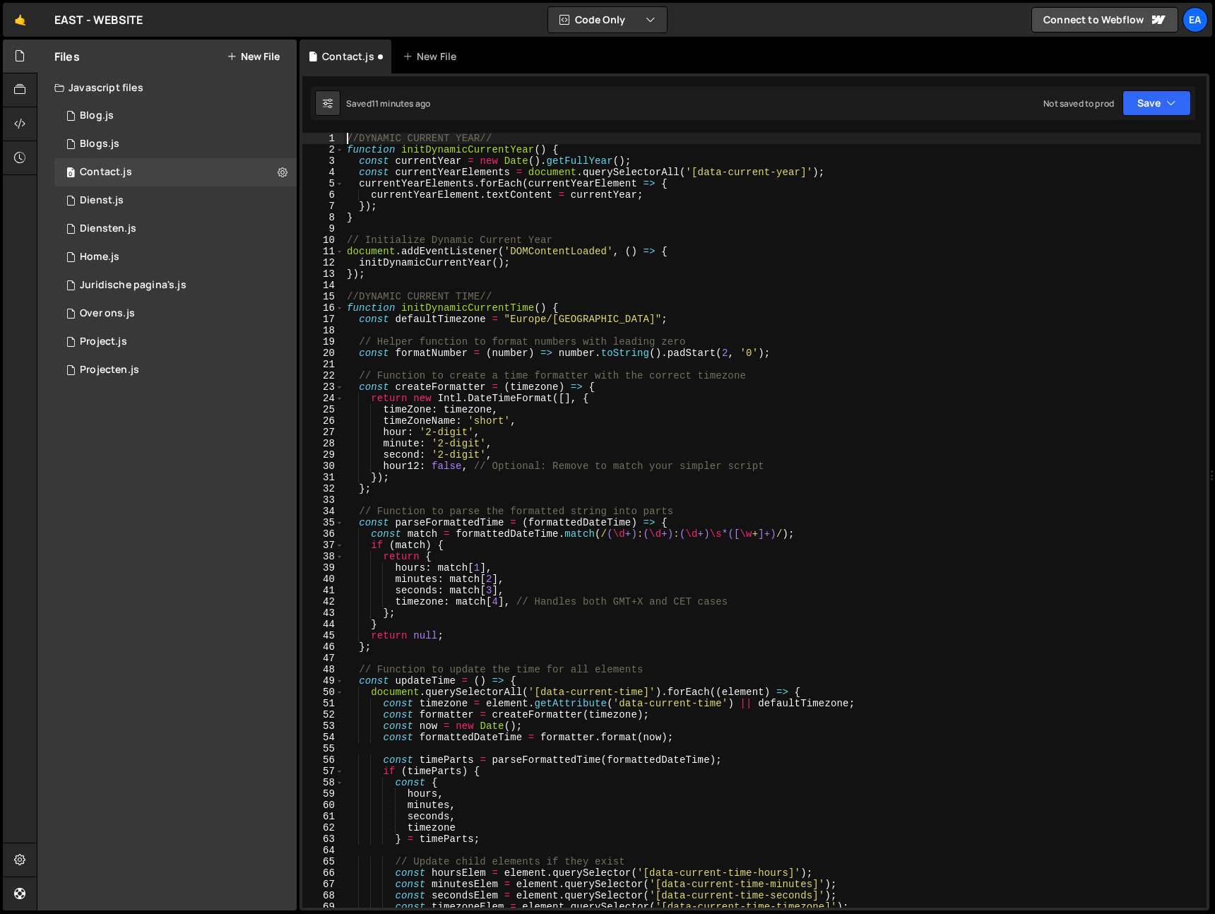
click at [347, 136] on div "//DYNAMIC CURRENT YEAR// function initDynamicCurrentYear ( ) { const currentYea…" at bounding box center [772, 532] width 857 height 798
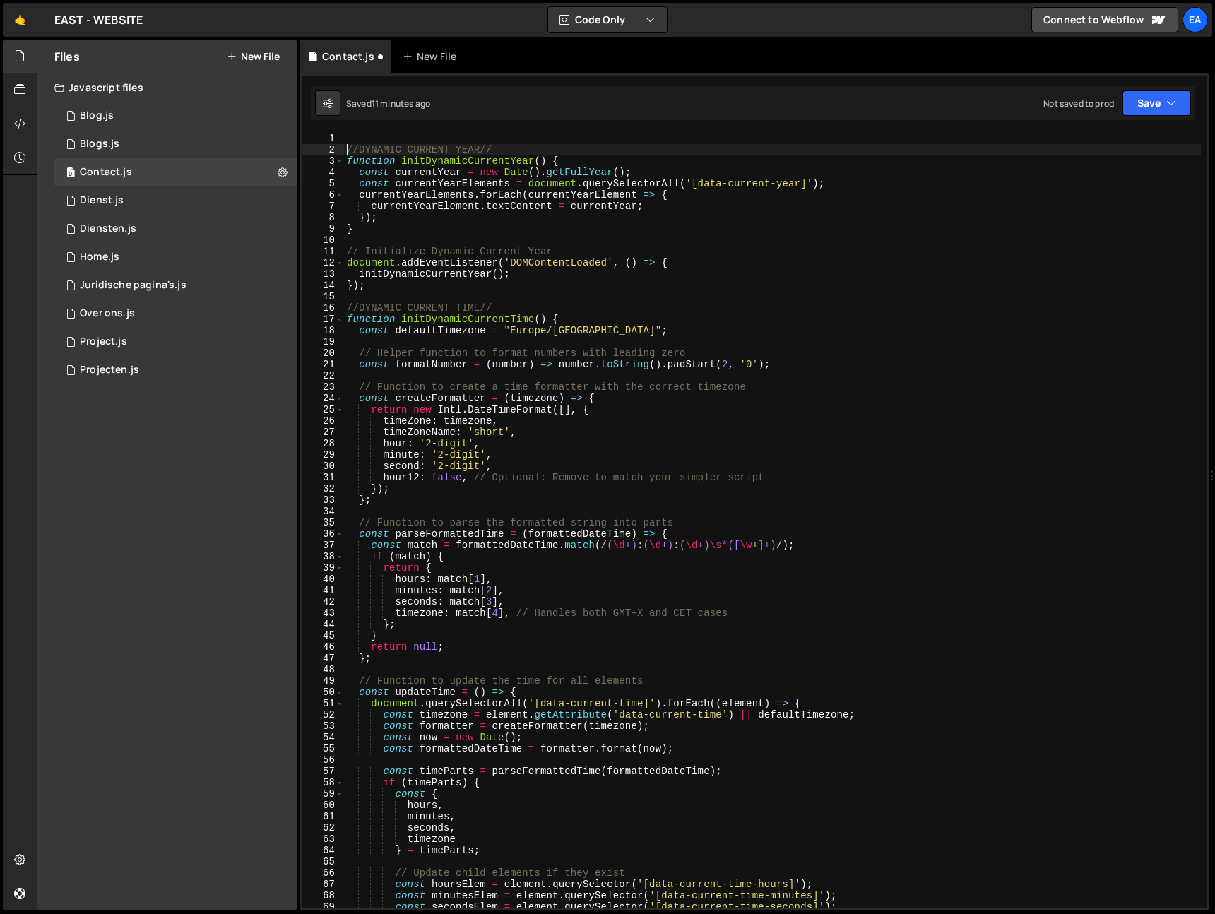
type textarea "//DYNAMIC CURRENT YEAR//"
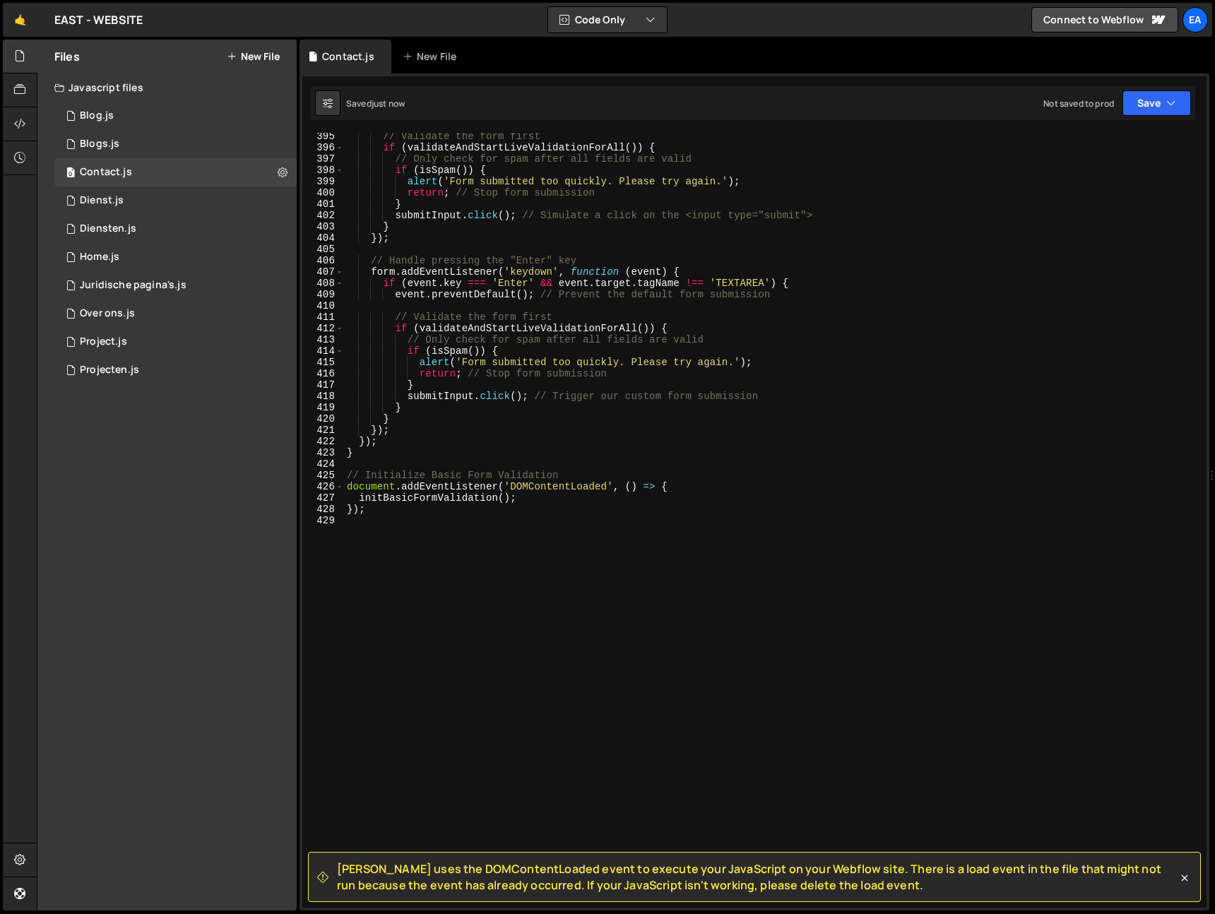
scroll to position [1975, 0]
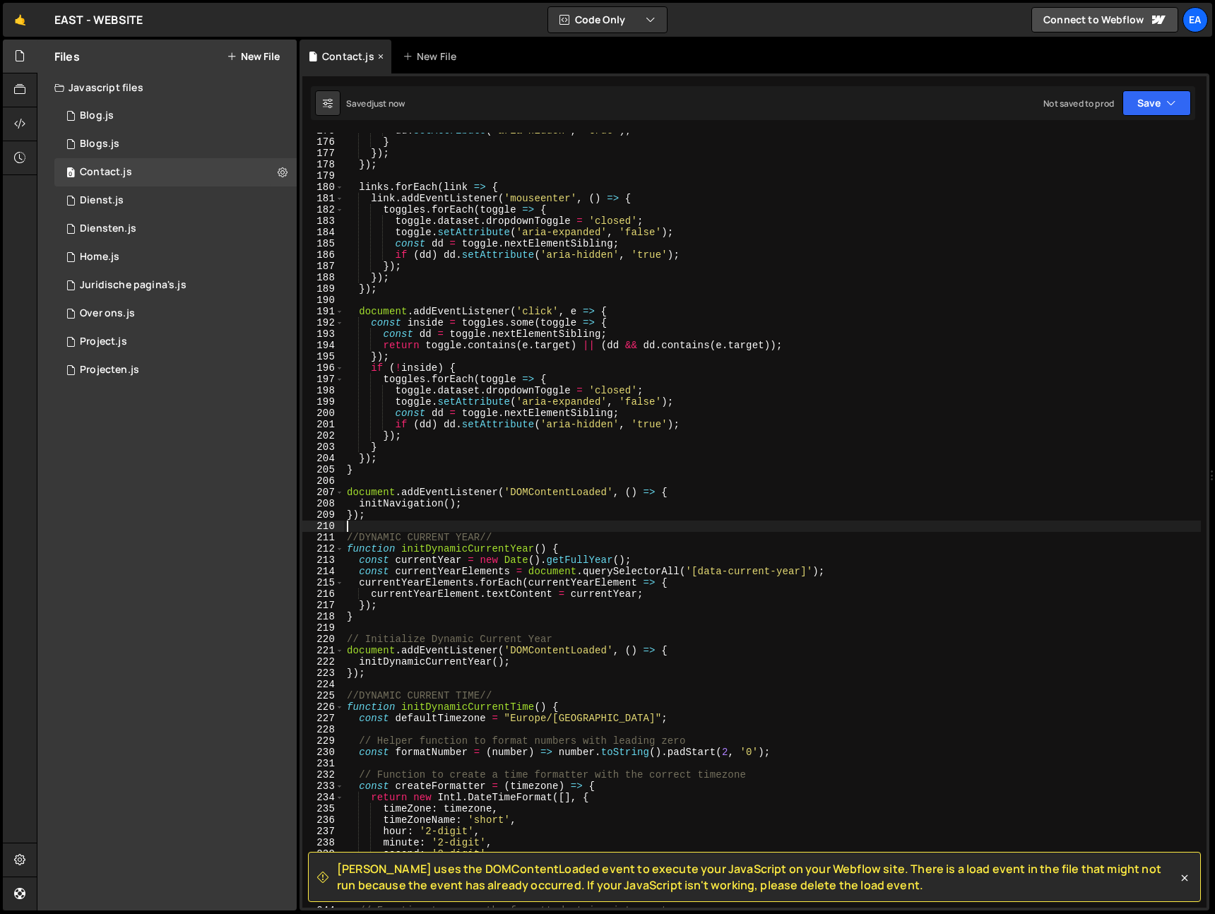
click at [379, 54] on icon at bounding box center [381, 56] width 10 height 14
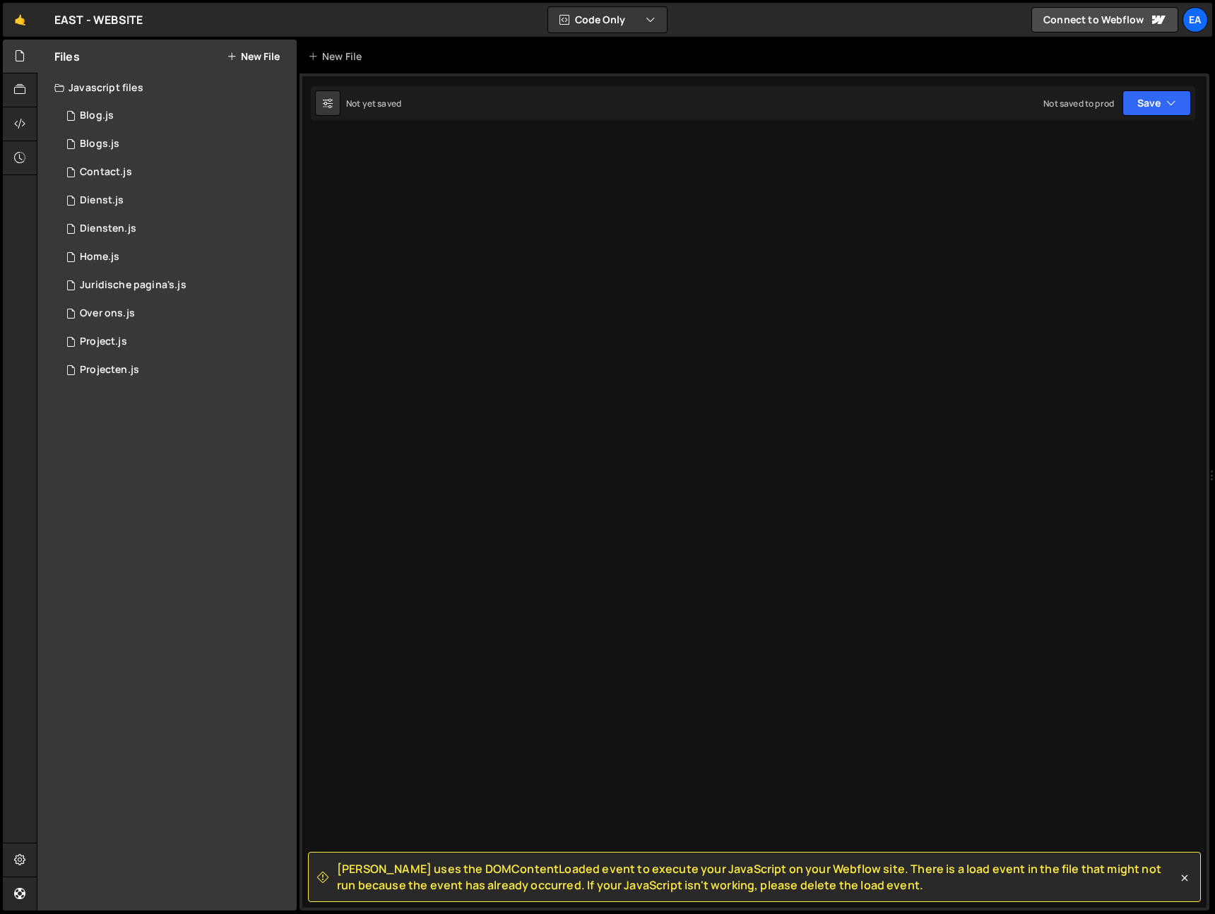
click at [410, 204] on div "Slater uses the DOMContentLoaded event to execute your JavaScript on your Webfl…" at bounding box center [755, 491] width 910 height 837
click at [150, 170] on div "0 Contact.js 0" at bounding box center [175, 172] width 242 height 28
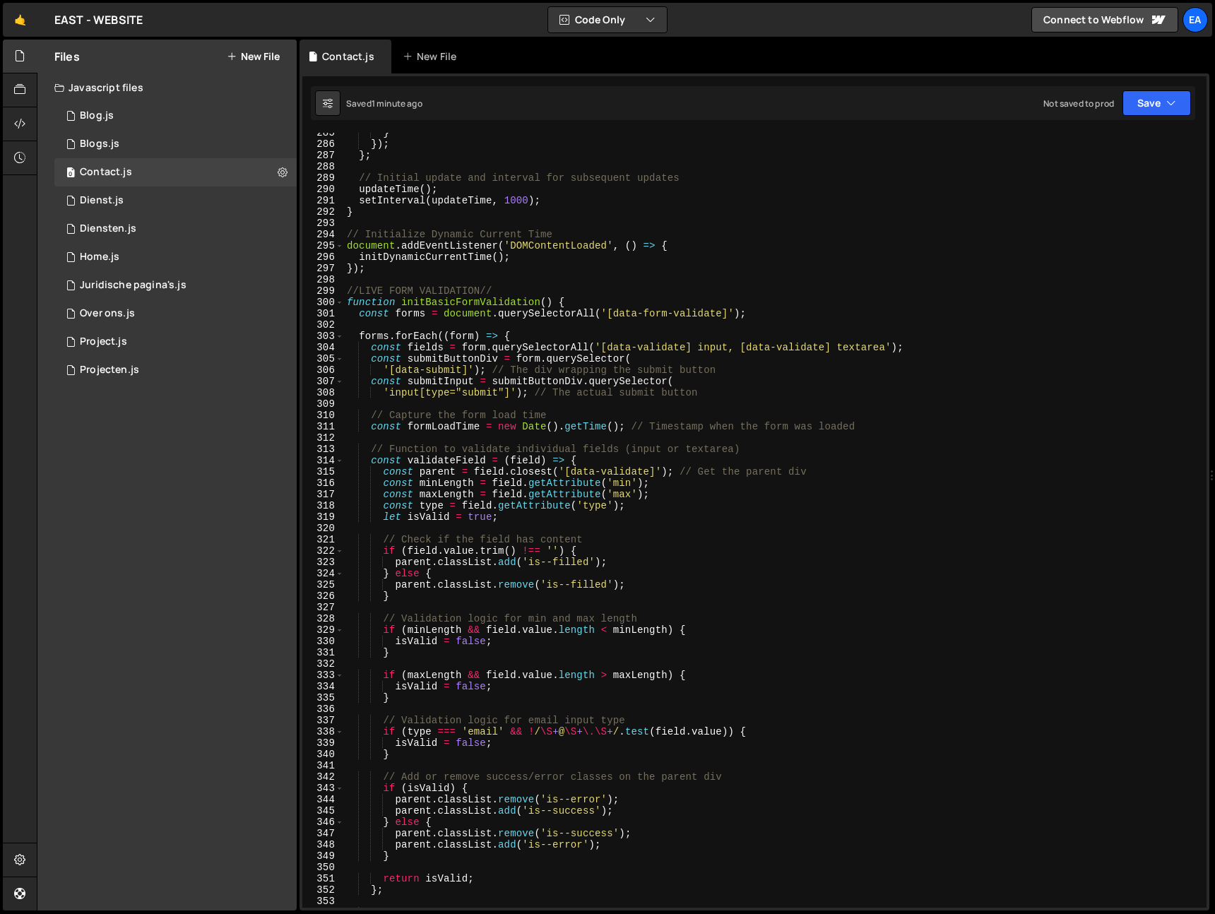
scroll to position [3215, 0]
click at [379, 55] on icon at bounding box center [381, 56] width 10 height 14
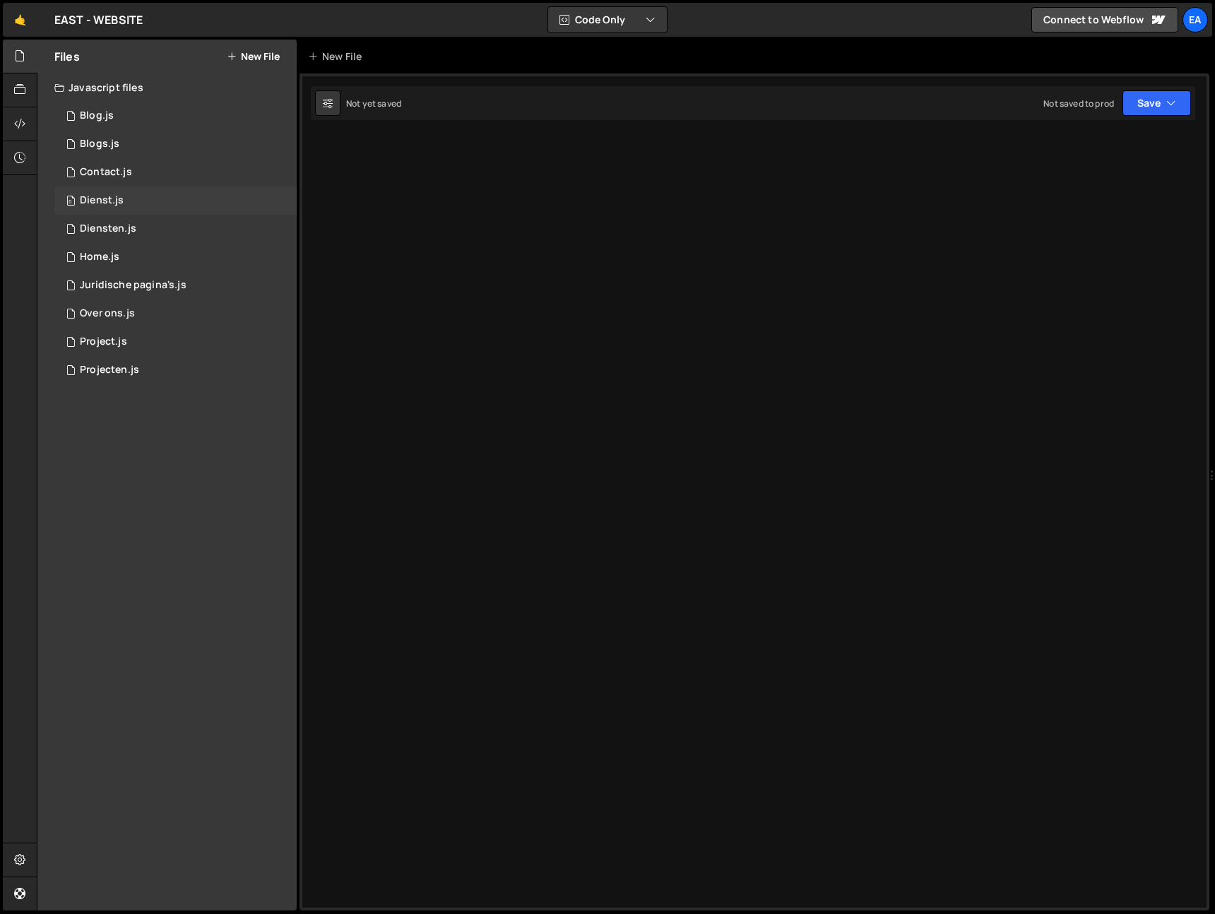
click at [208, 194] on div "0 Dienst.js 0" at bounding box center [175, 200] width 242 height 28
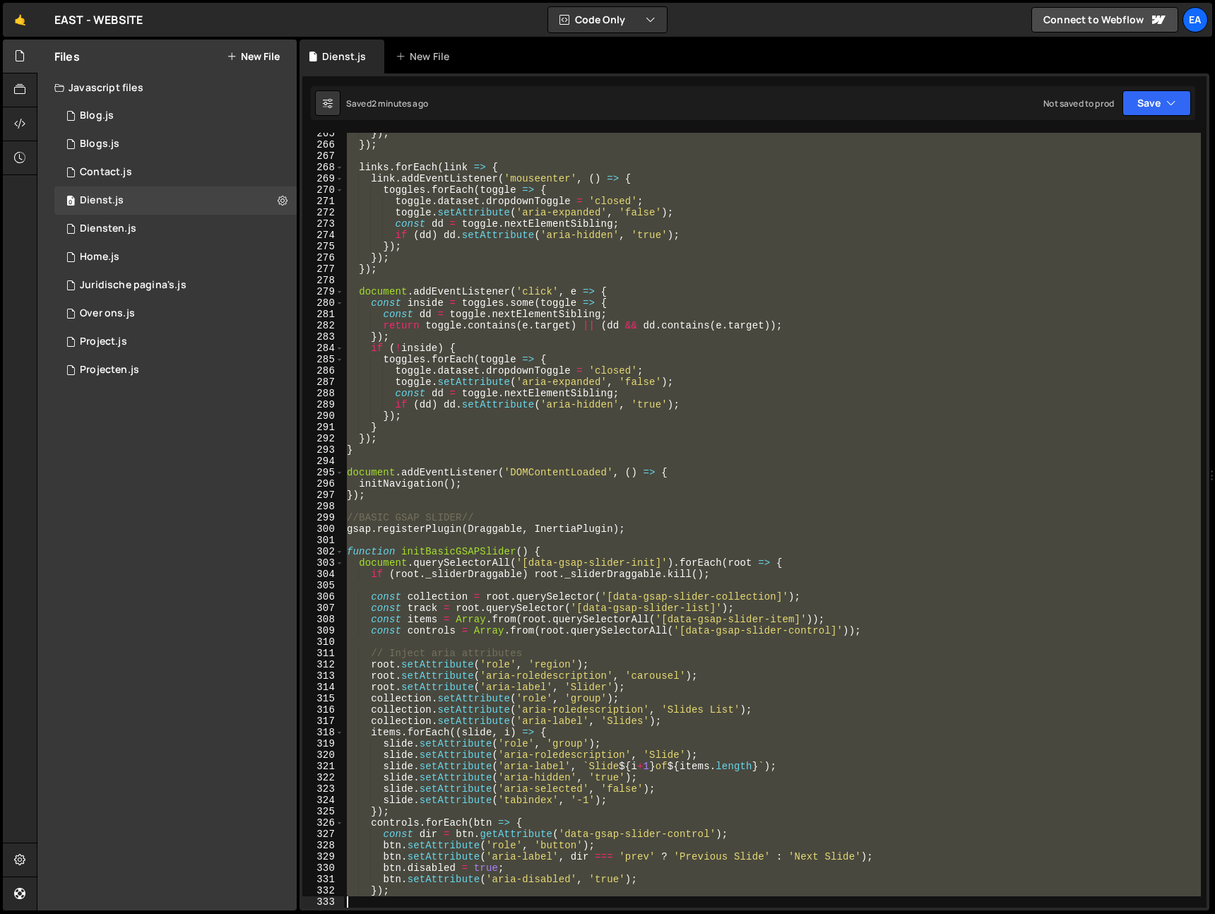
scroll to position [3000, 0]
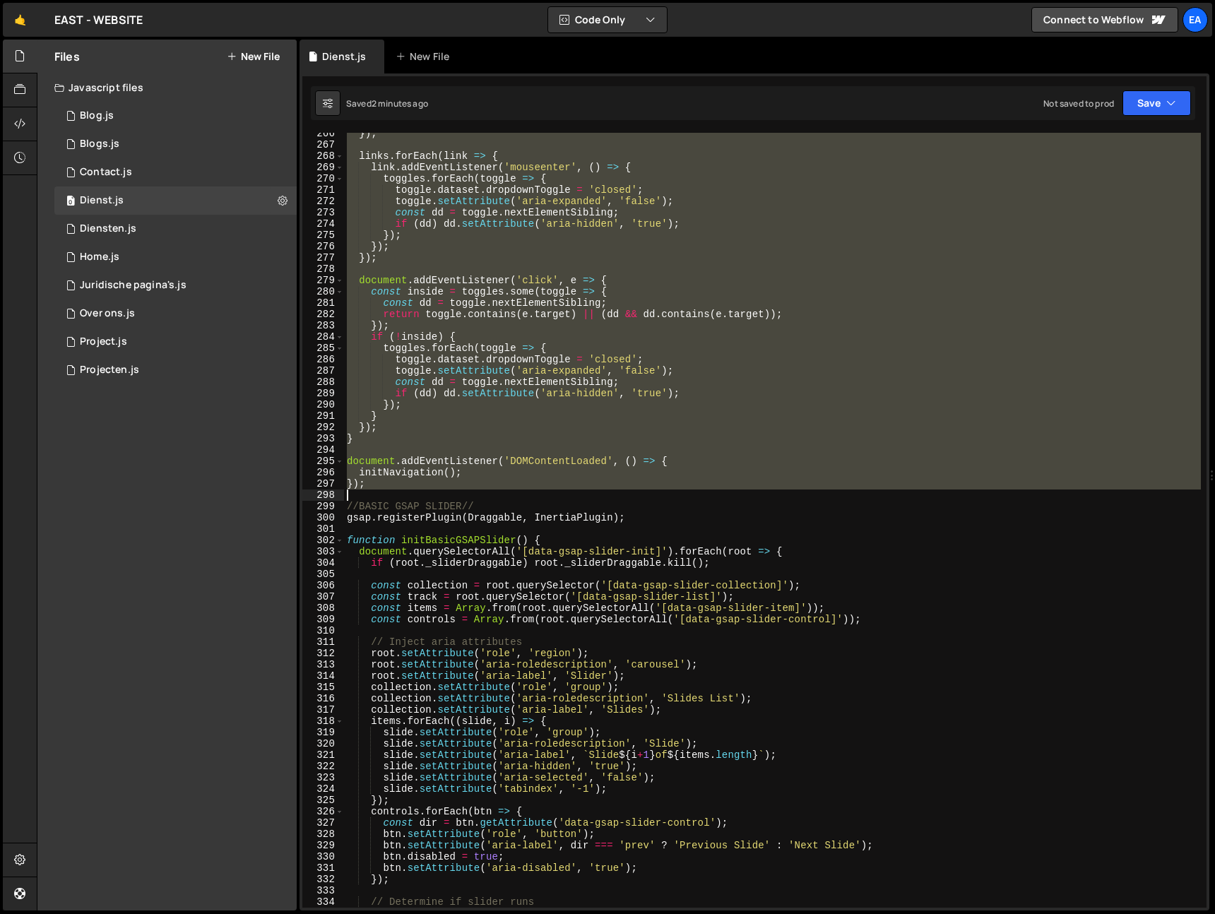
drag, startPoint x: 348, startPoint y: 367, endPoint x: 506, endPoint y: 492, distance: 201.2
click at [506, 492] on div "}) ; links . forEach ( link => { link . addEventListener ( 'mouseenter' , ( ) =…" at bounding box center [772, 527] width 857 height 798
type textarea "});"
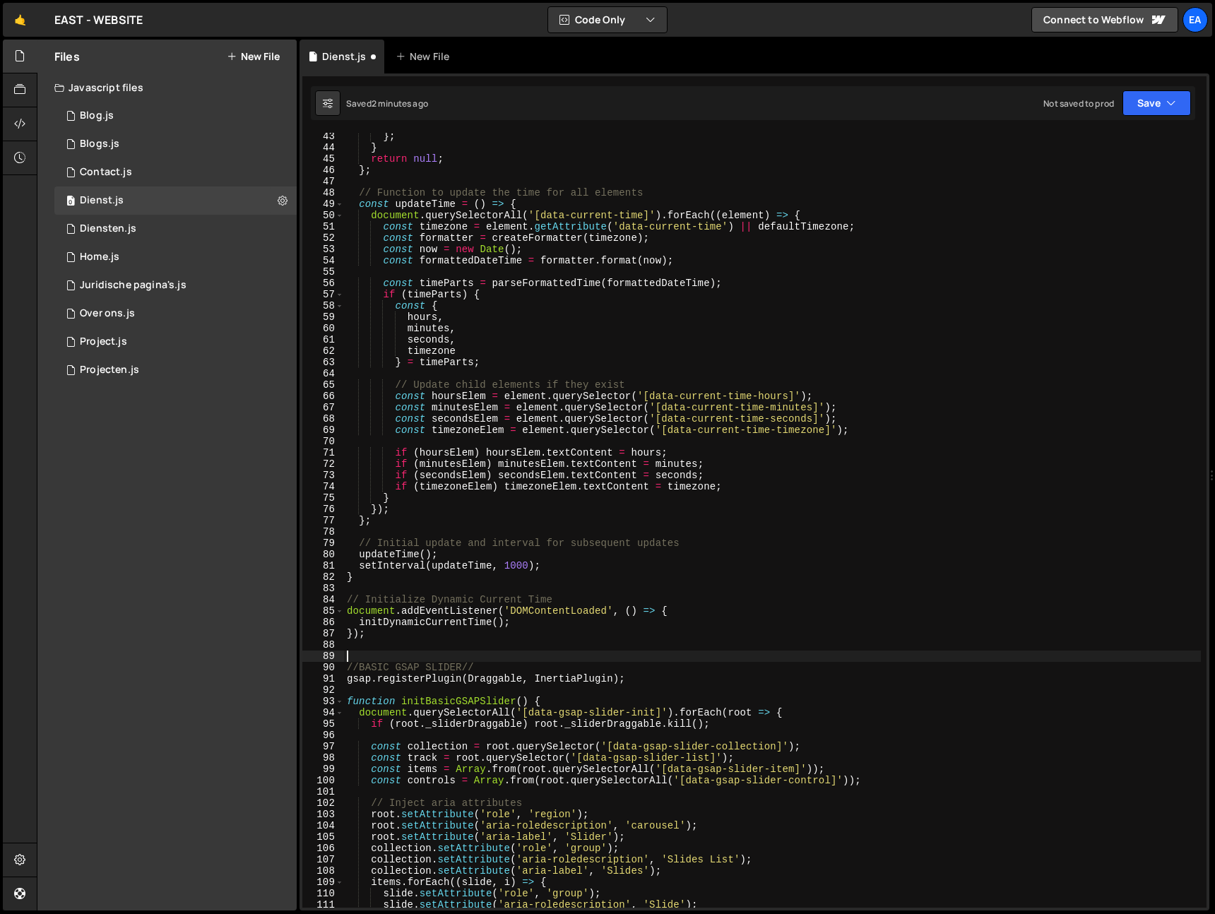
scroll to position [0, 0]
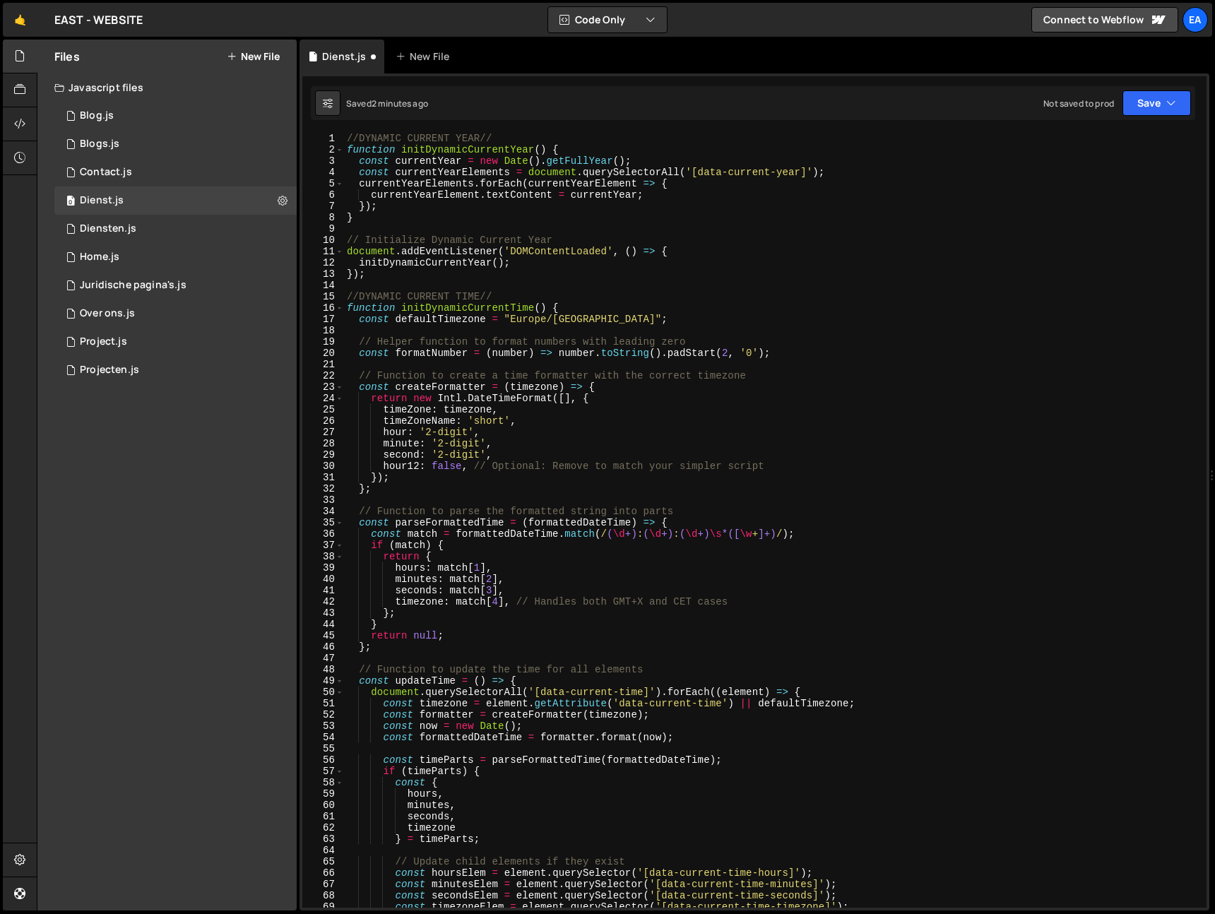
click at [347, 136] on div "//DYNAMIC CURRENT YEAR// function initDynamicCurrentYear ( ) { const currentYea…" at bounding box center [772, 532] width 857 height 798
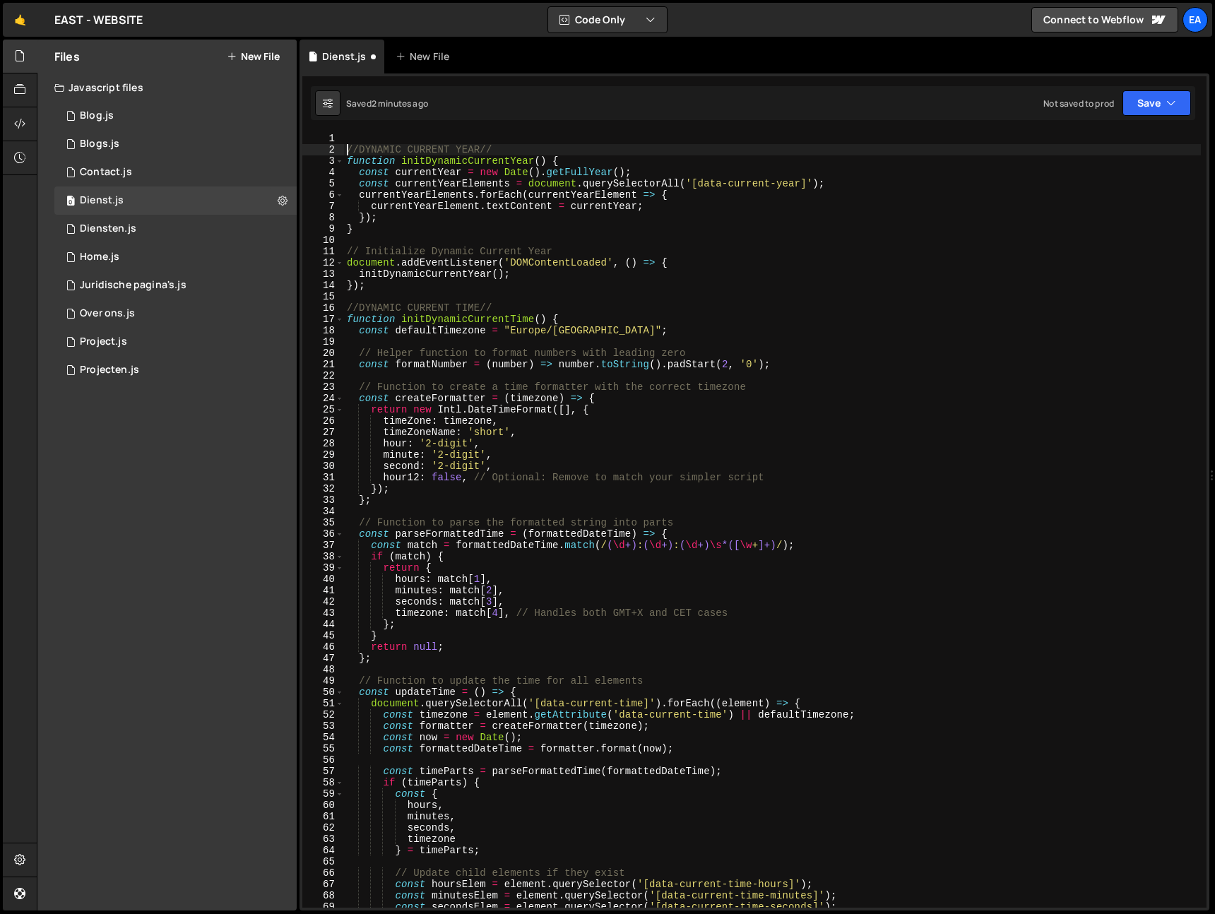
type textarea "//DYNAMIC CURRENT YEAR//"
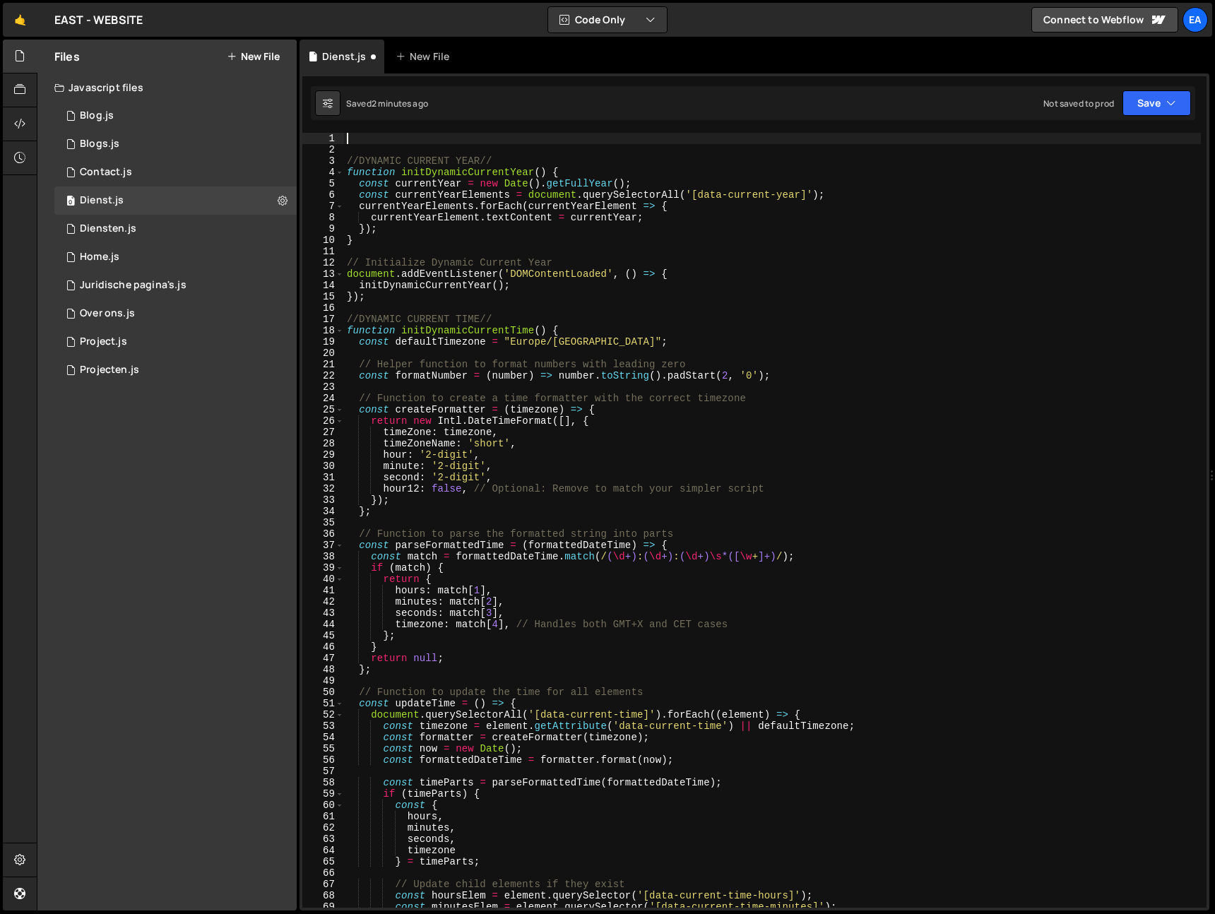
paste textarea
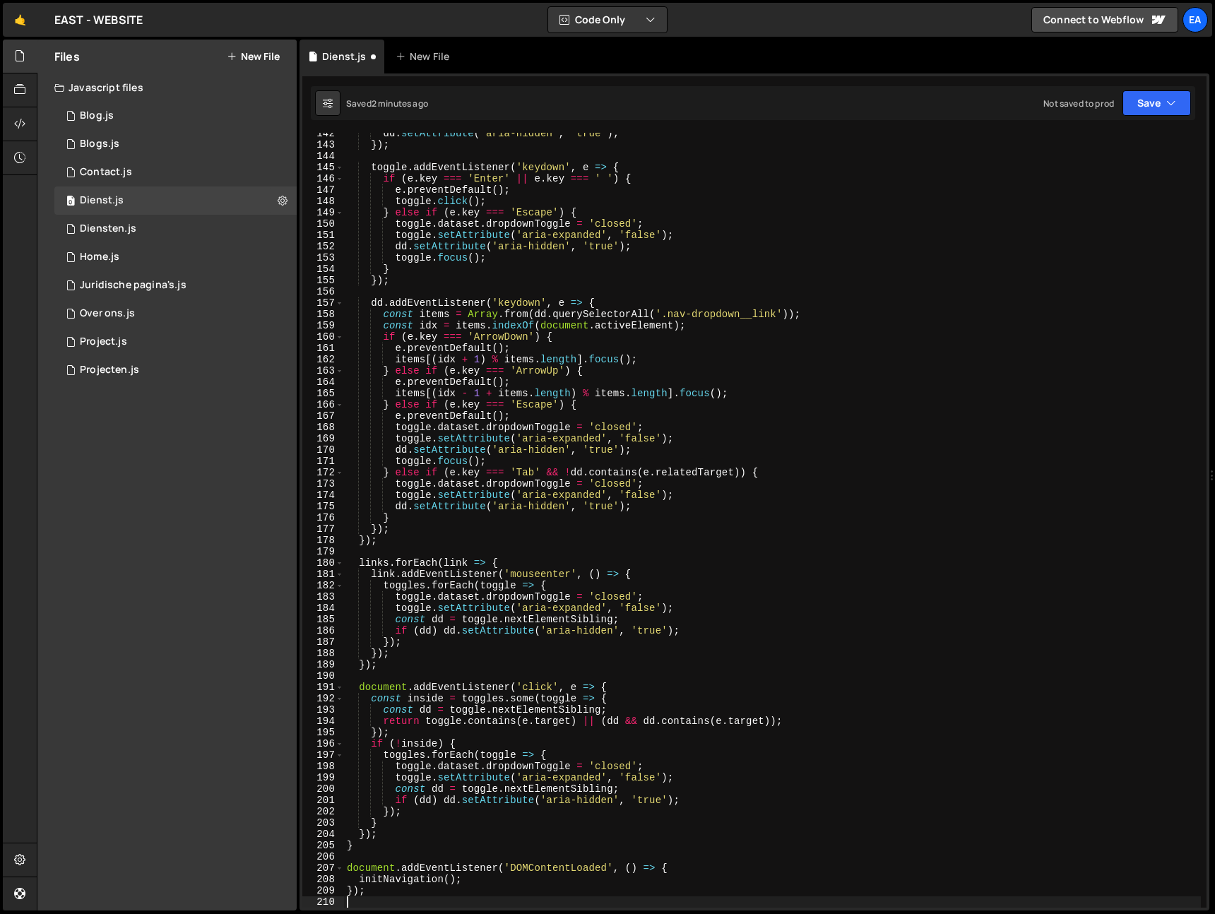
click at [709, 403] on div "dd . setAttribute ( 'aria-hidden' , 'true' ) ; }) ; toggle . addEventListener (…" at bounding box center [772, 527] width 857 height 798
type textarea "} else if (e.key === 'Escape') {"
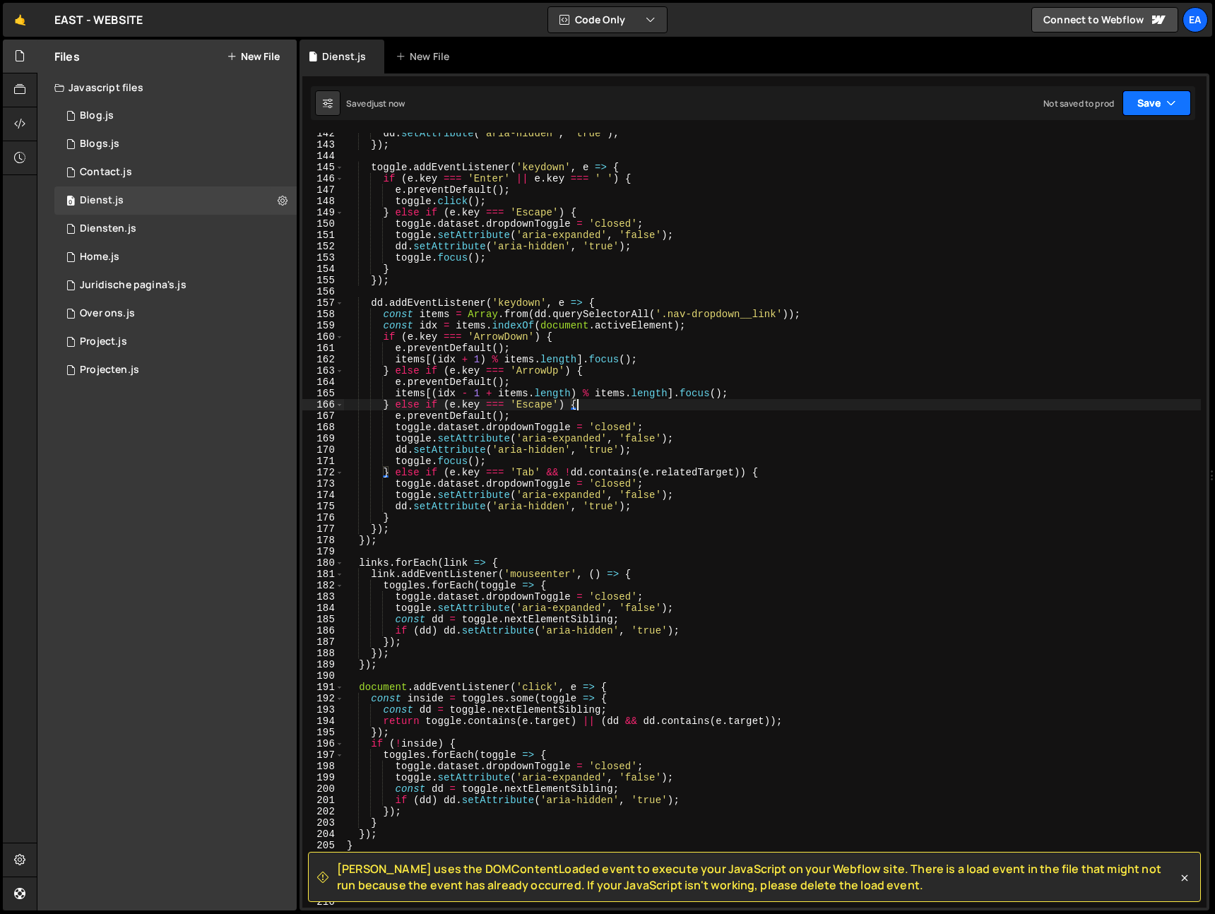
click at [1173, 95] on button "Save" at bounding box center [1156, 102] width 69 height 25
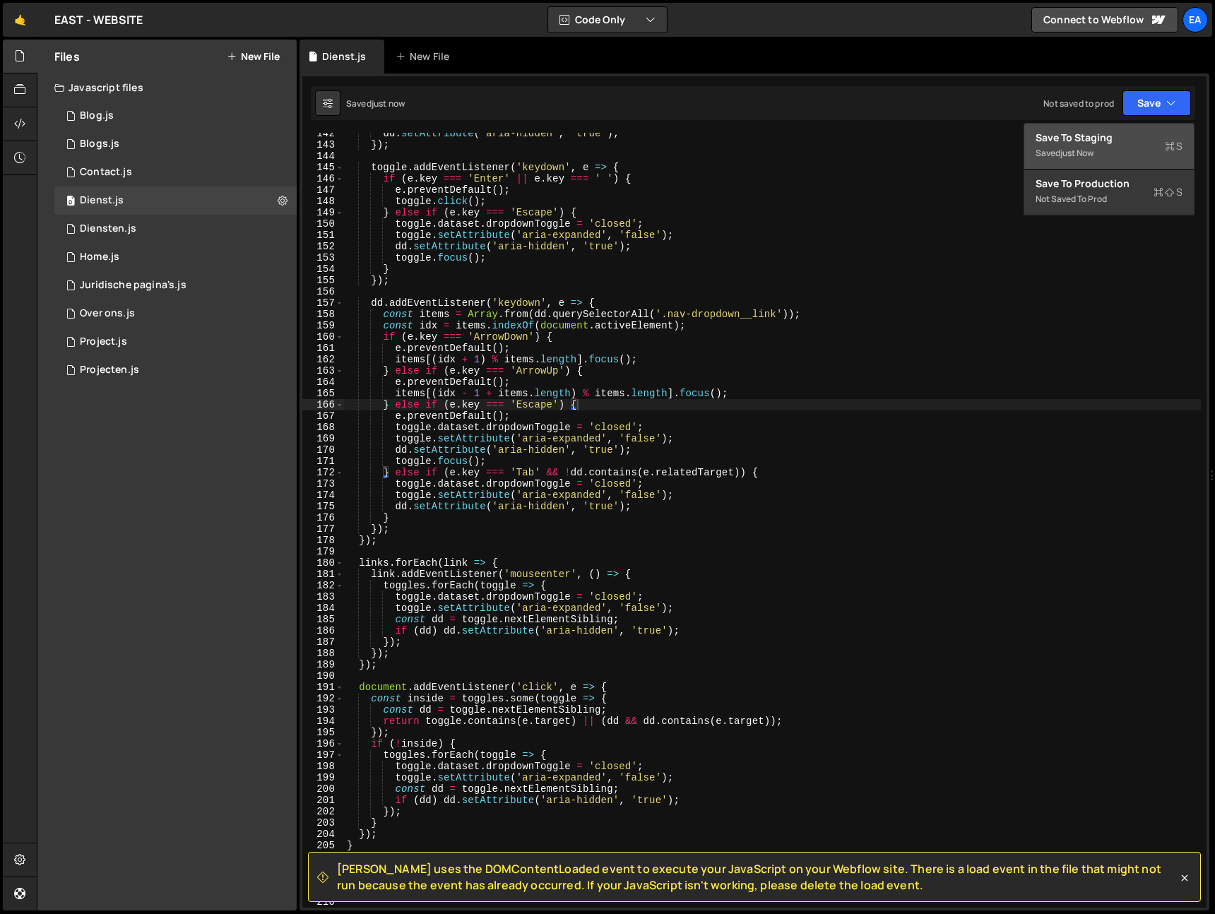
click at [1139, 143] on div "Save to Staging S" at bounding box center [1109, 138] width 147 height 14
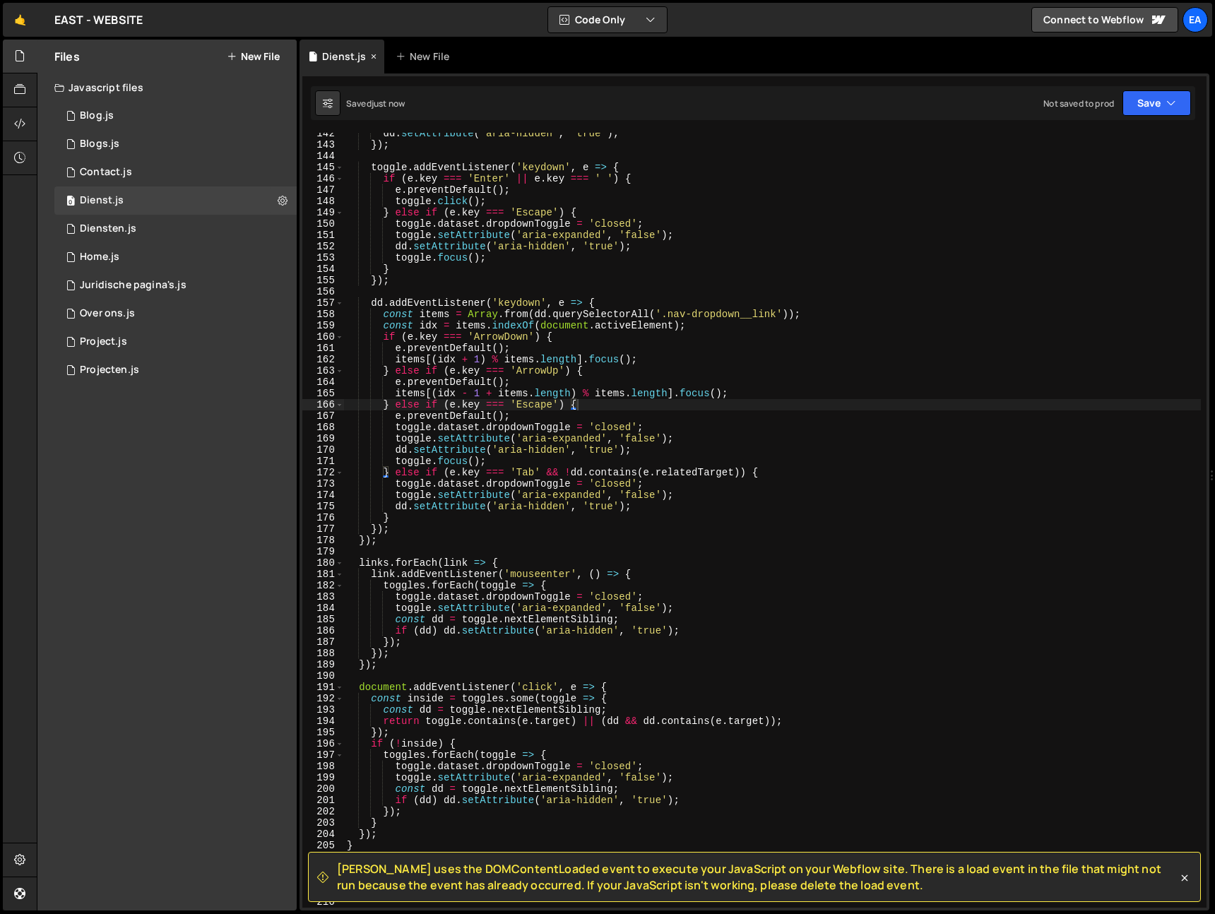
click at [374, 56] on icon at bounding box center [374, 56] width 10 height 14
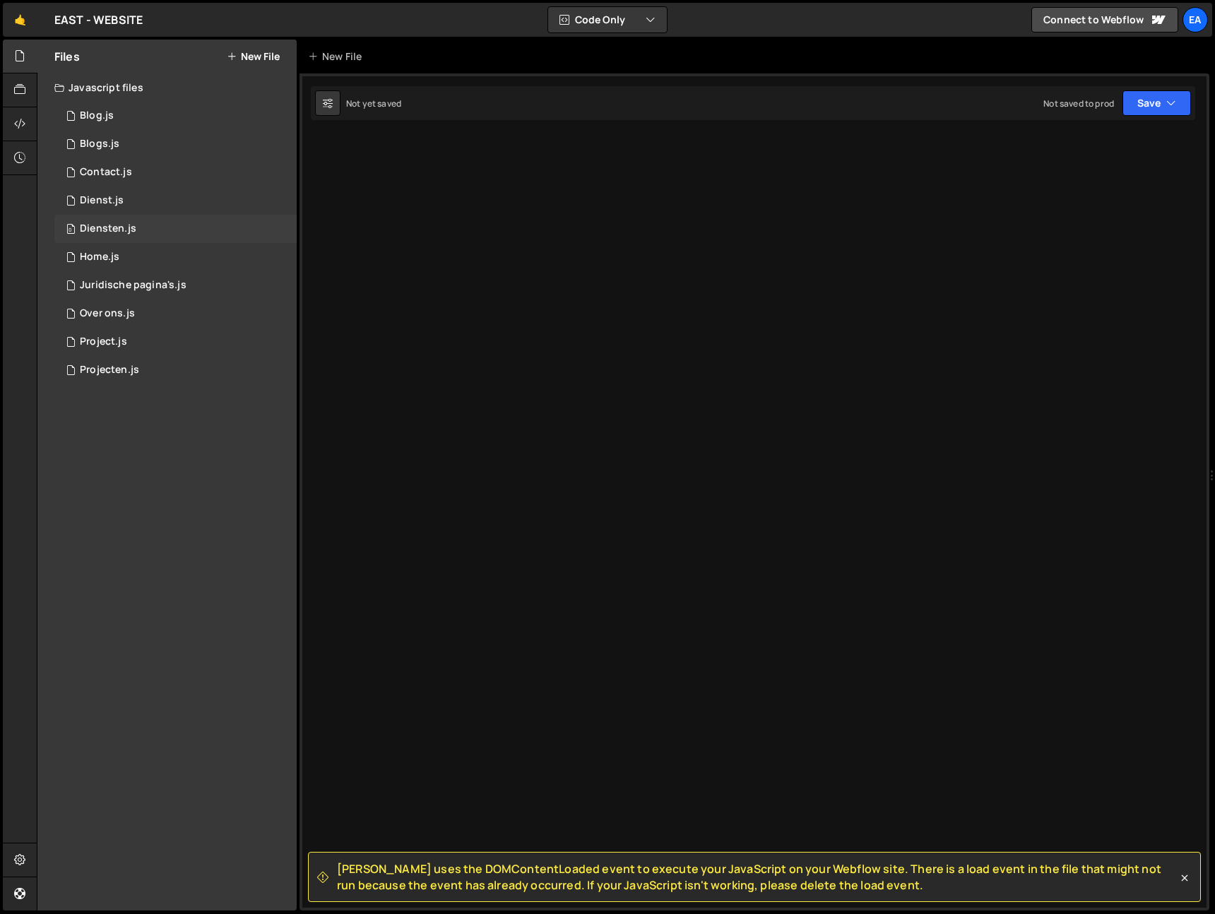
click at [169, 226] on div "0 Diensten.js 0" at bounding box center [175, 229] width 242 height 28
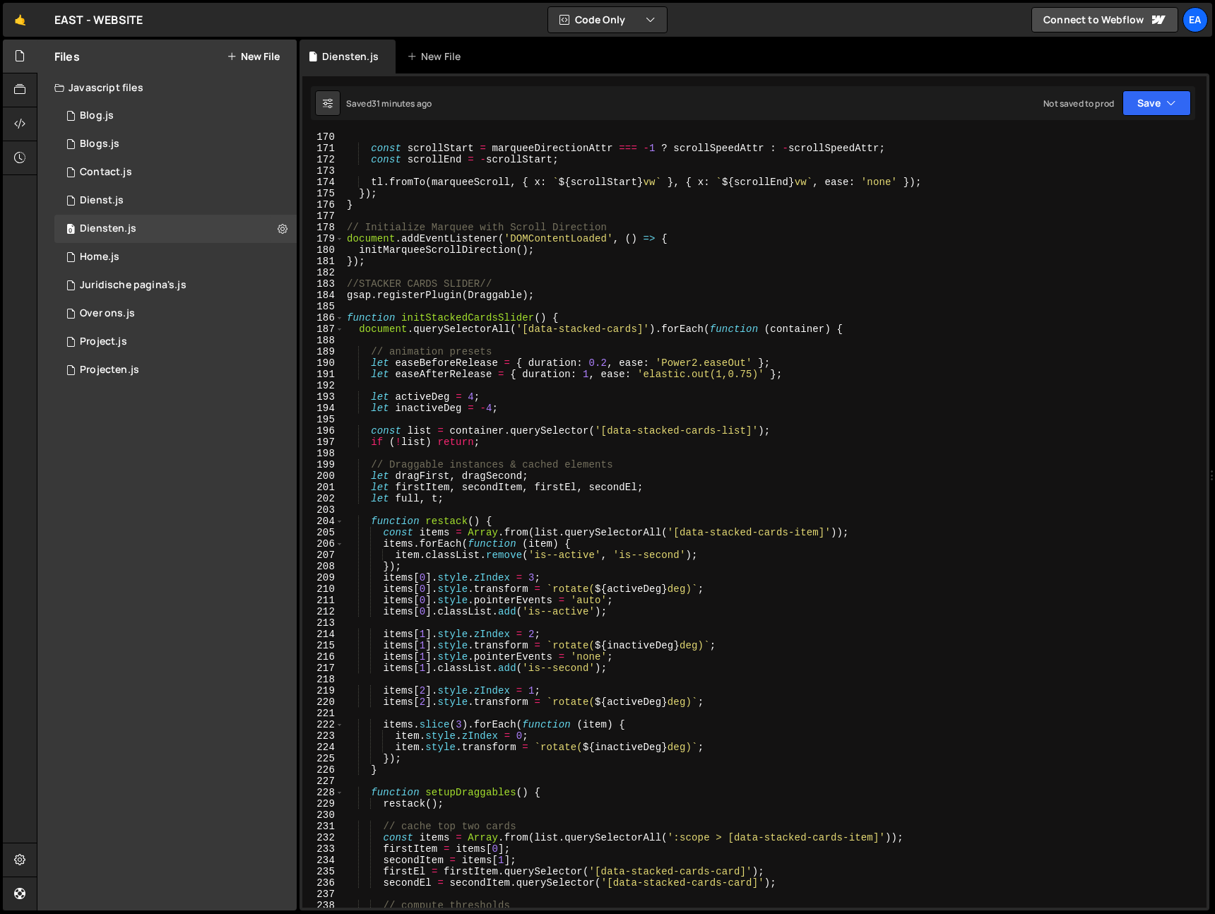
scroll to position [1911, 0]
click at [158, 204] on div "0 Dienst.js 0" at bounding box center [175, 200] width 242 height 28
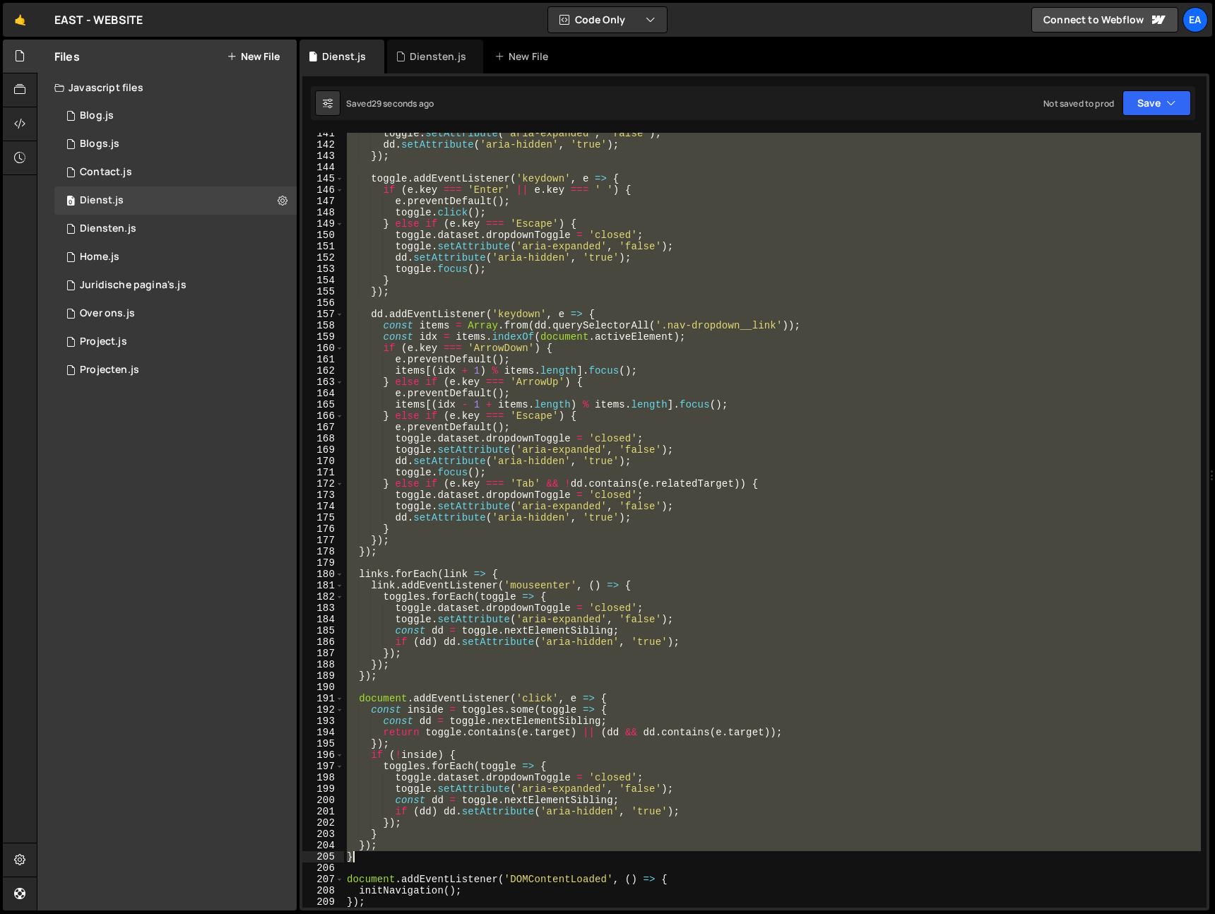
scroll to position [1587, 0]
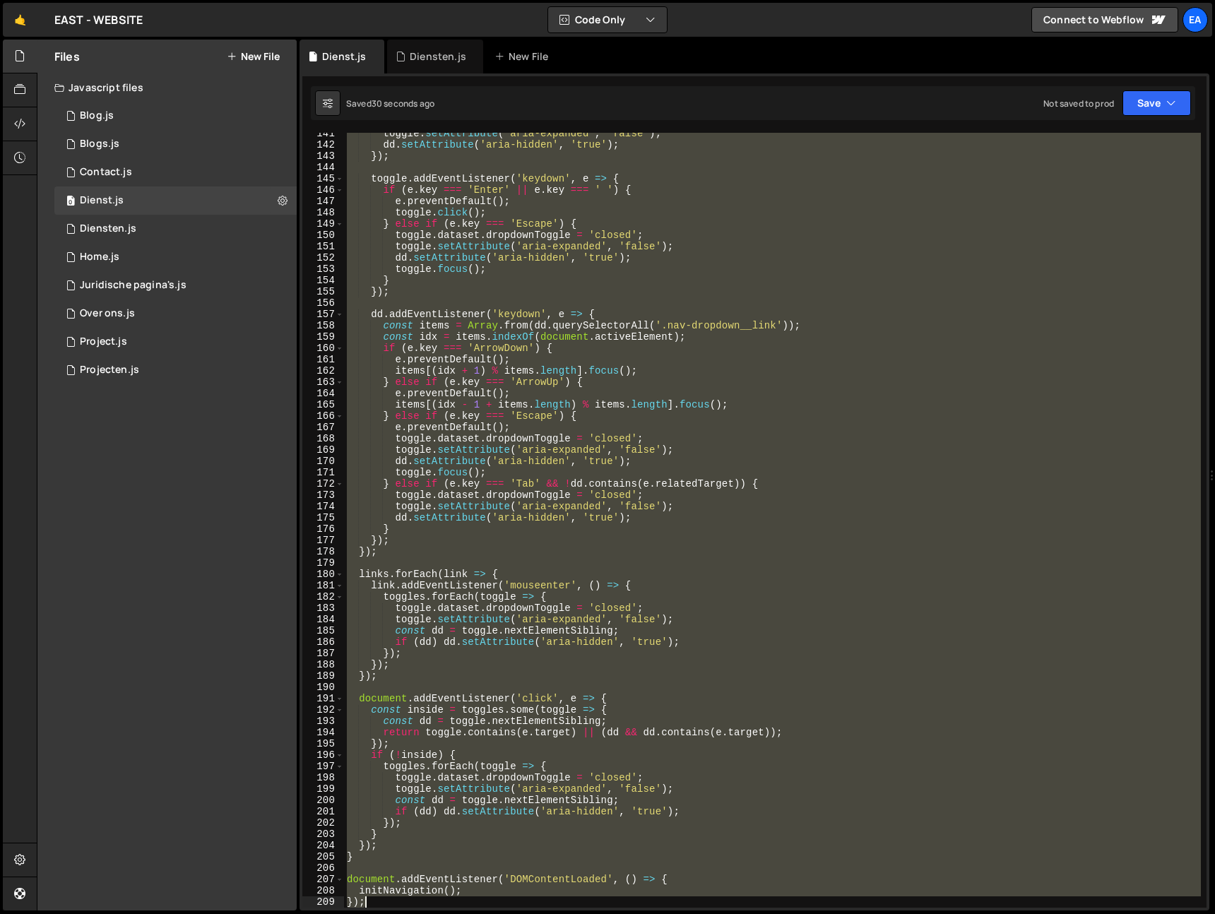
drag, startPoint x: 346, startPoint y: 136, endPoint x: 485, endPoint y: 904, distance: 780.2
click at [485, 904] on div "toggle . setAttribute ( 'aria-expanded' , 'false' ) ; dd . setAttribute ( 'aria…" at bounding box center [772, 527] width 857 height 798
type textarea "initNavigation(); });"
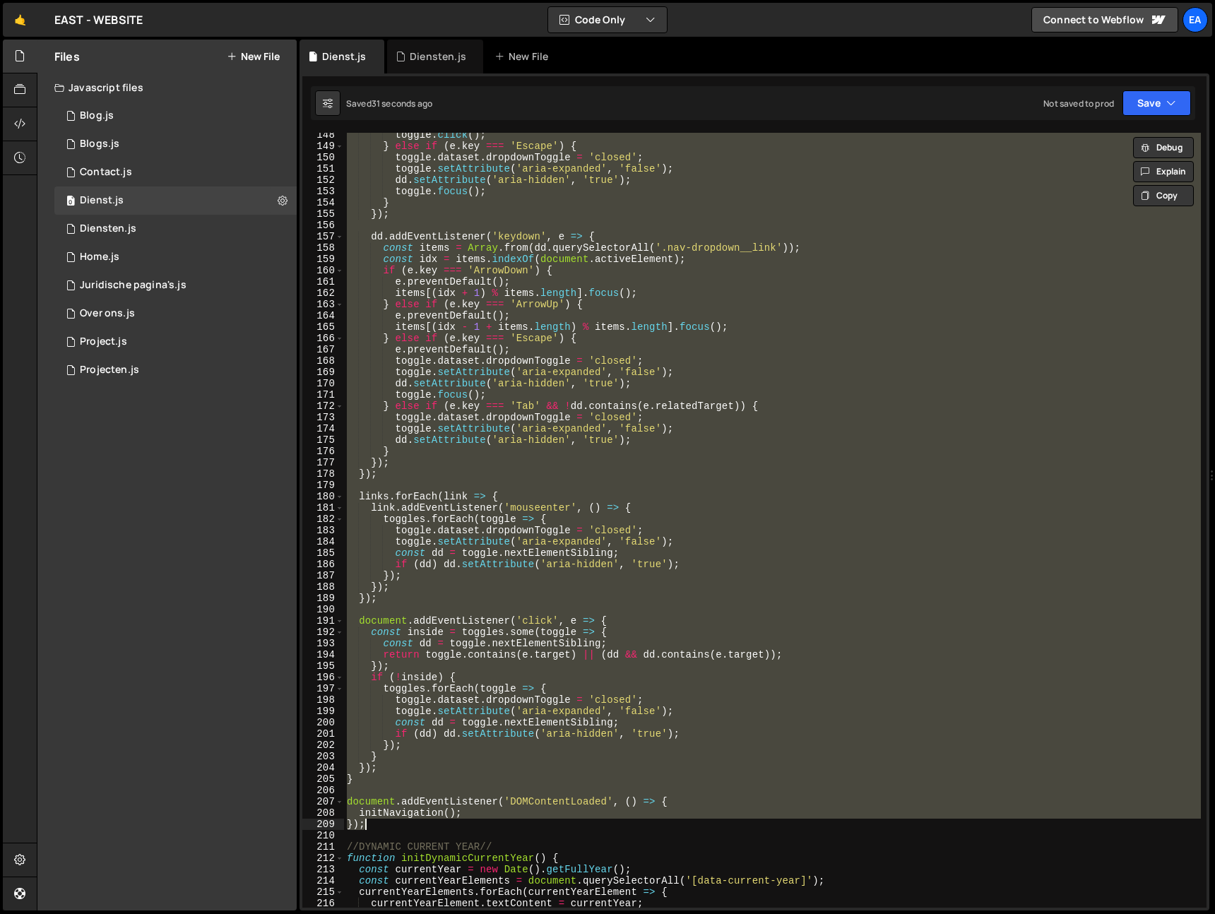
scroll to position [1684, 0]
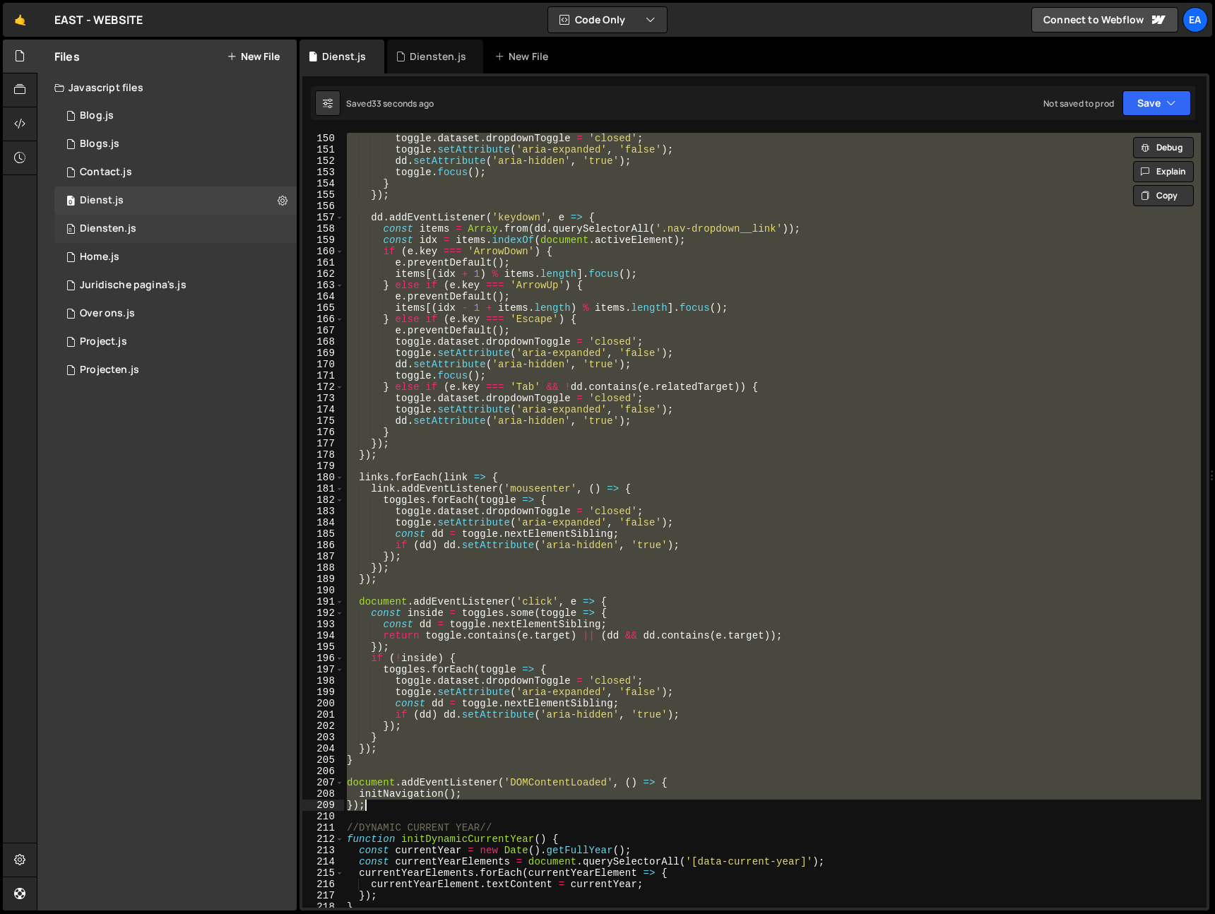
click at [154, 232] on div "0 Diensten.js 0" at bounding box center [175, 229] width 242 height 28
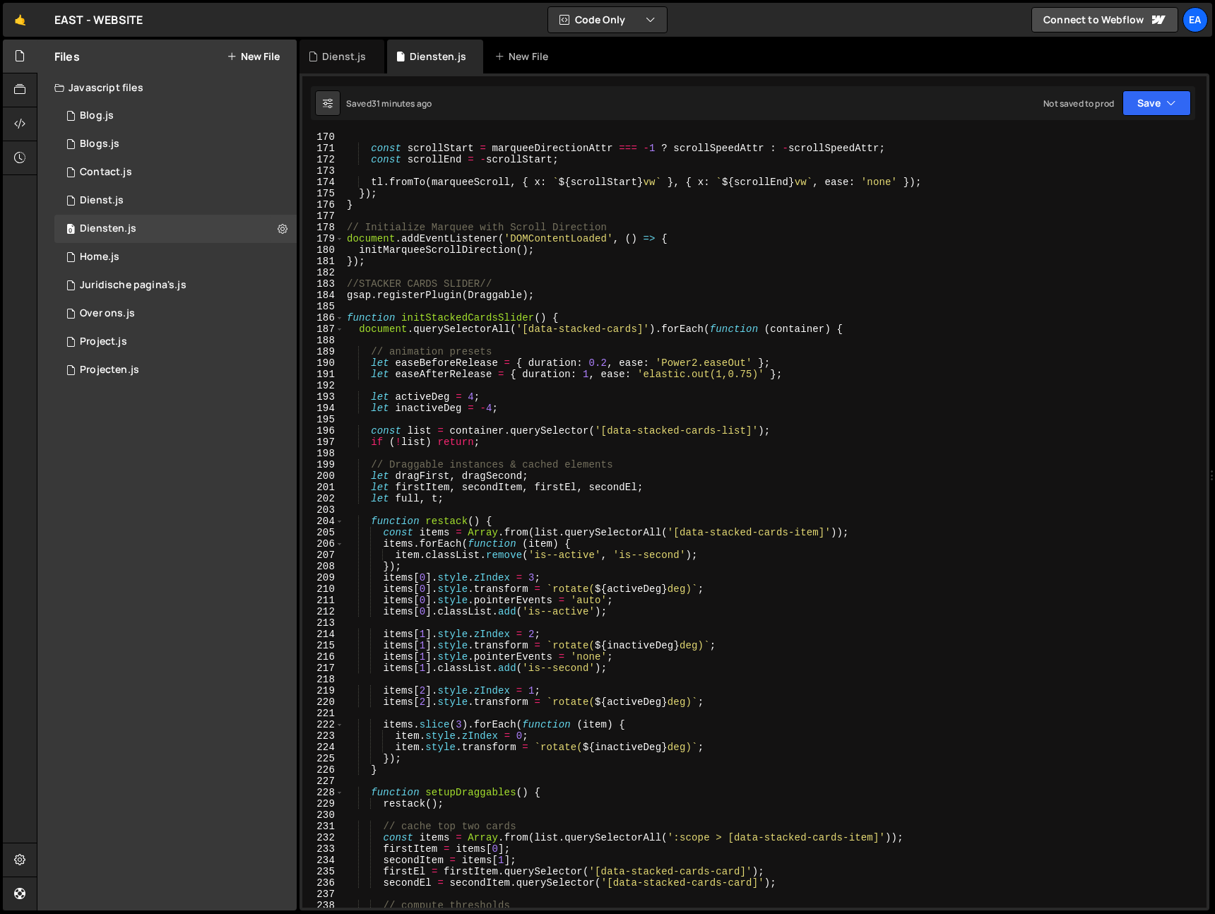
type textarea "function initStackedCardsSlider() {"
click at [547, 316] on div "const scrollStart = marqueeDirectionAttr === - 1 ? scrollSpeedAttr : - scrollSp…" at bounding box center [772, 530] width 857 height 798
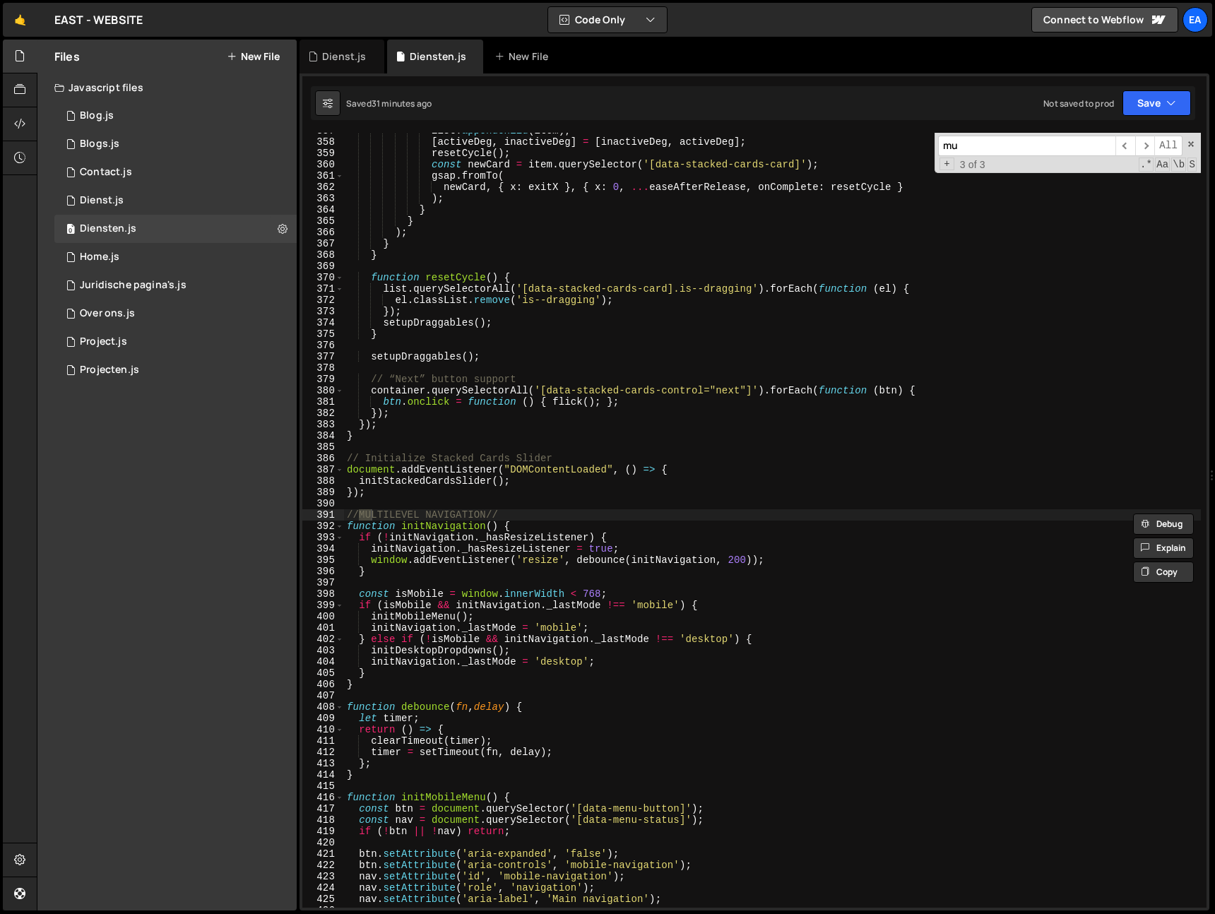
scroll to position [4032, 0]
type input "multi"
click at [377, 517] on div "list . appendChild ( item ) ; [ activeDeg , inactiveDeg ] = [ inactiveDeg , act…" at bounding box center [772, 520] width 857 height 775
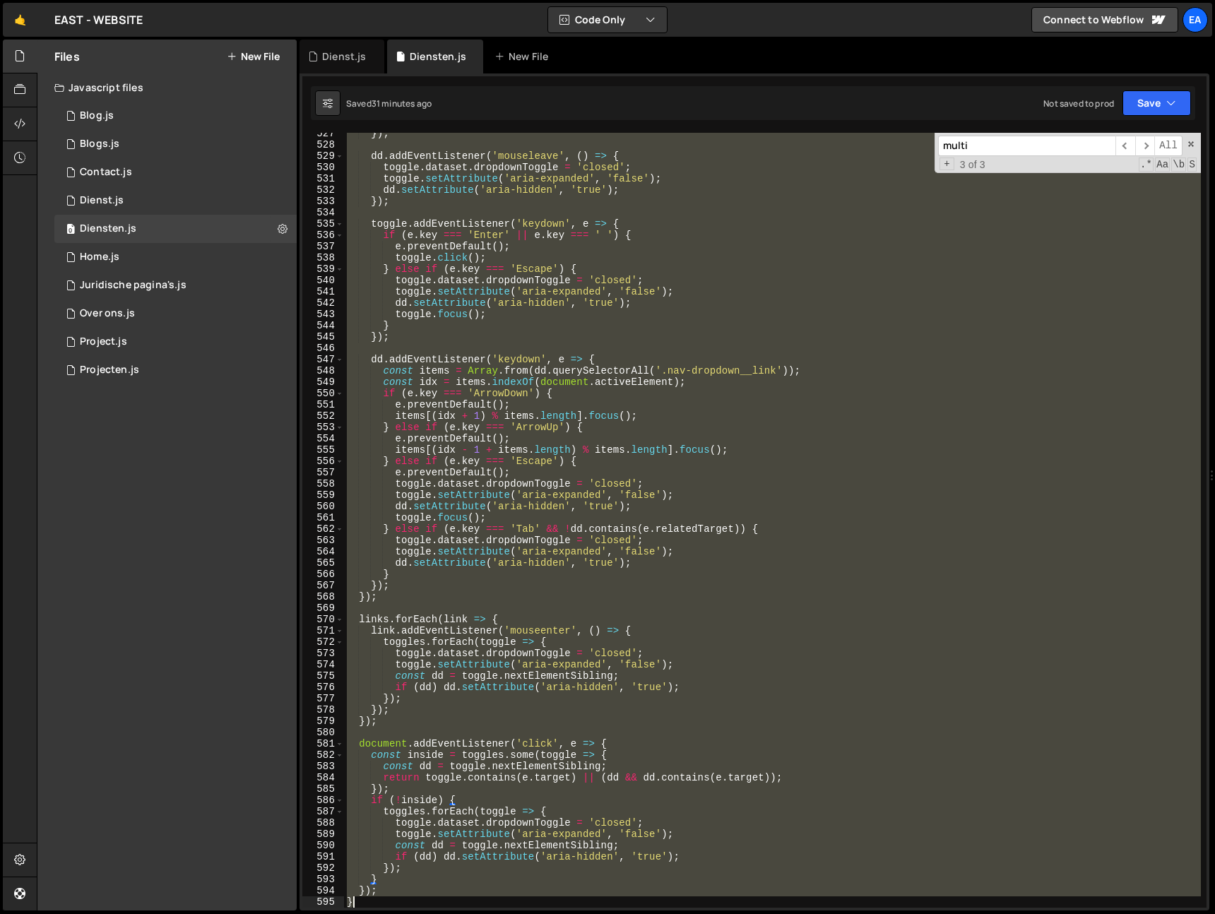
scroll to position [6006, 0]
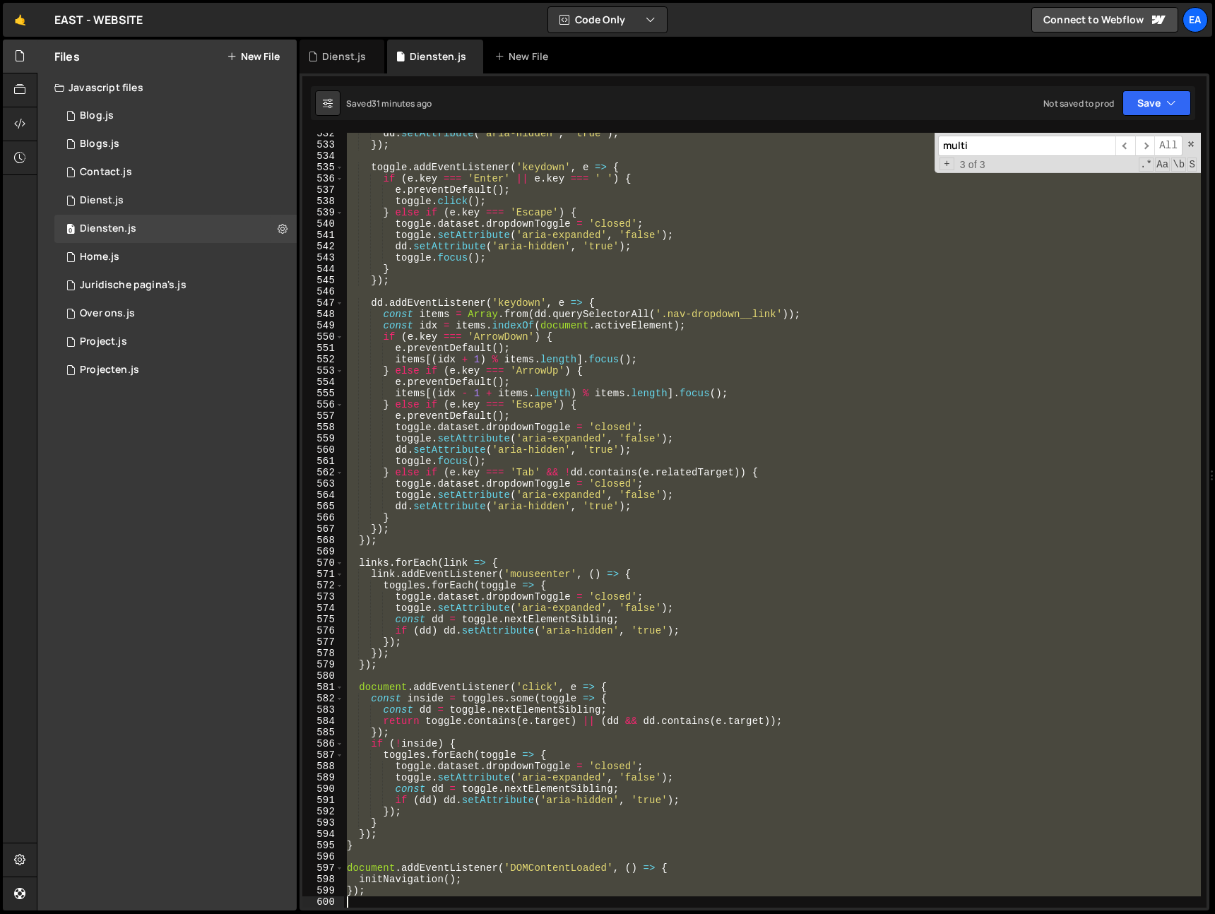
drag, startPoint x: 345, startPoint y: 512, endPoint x: 500, endPoint y: 899, distance: 416.9
click at [500, 899] on div "dd . setAttribute ( 'aria-hidden' , 'true' ) ; }) ; toggle . addEventListener (…" at bounding box center [772, 527] width 857 height 798
type textarea "});"
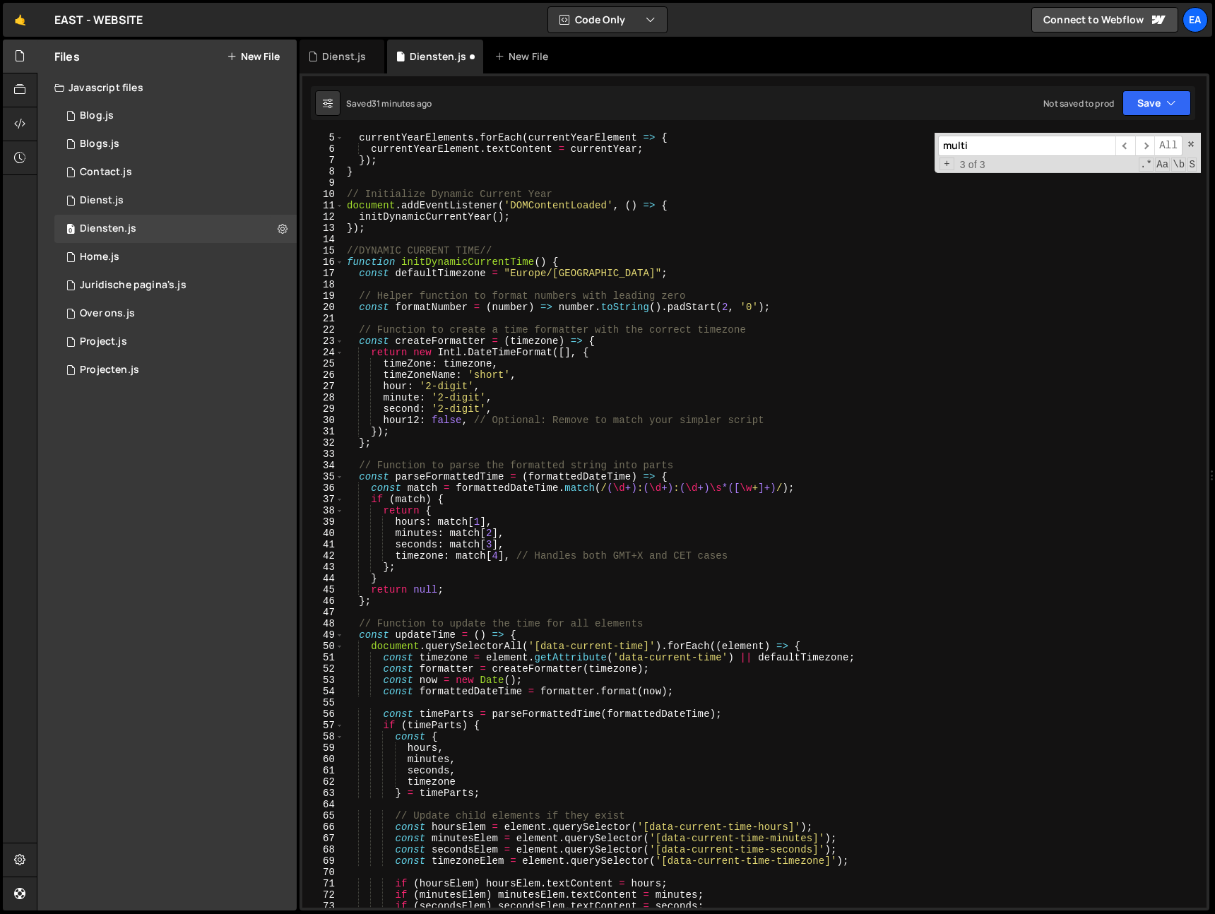
scroll to position [0, 0]
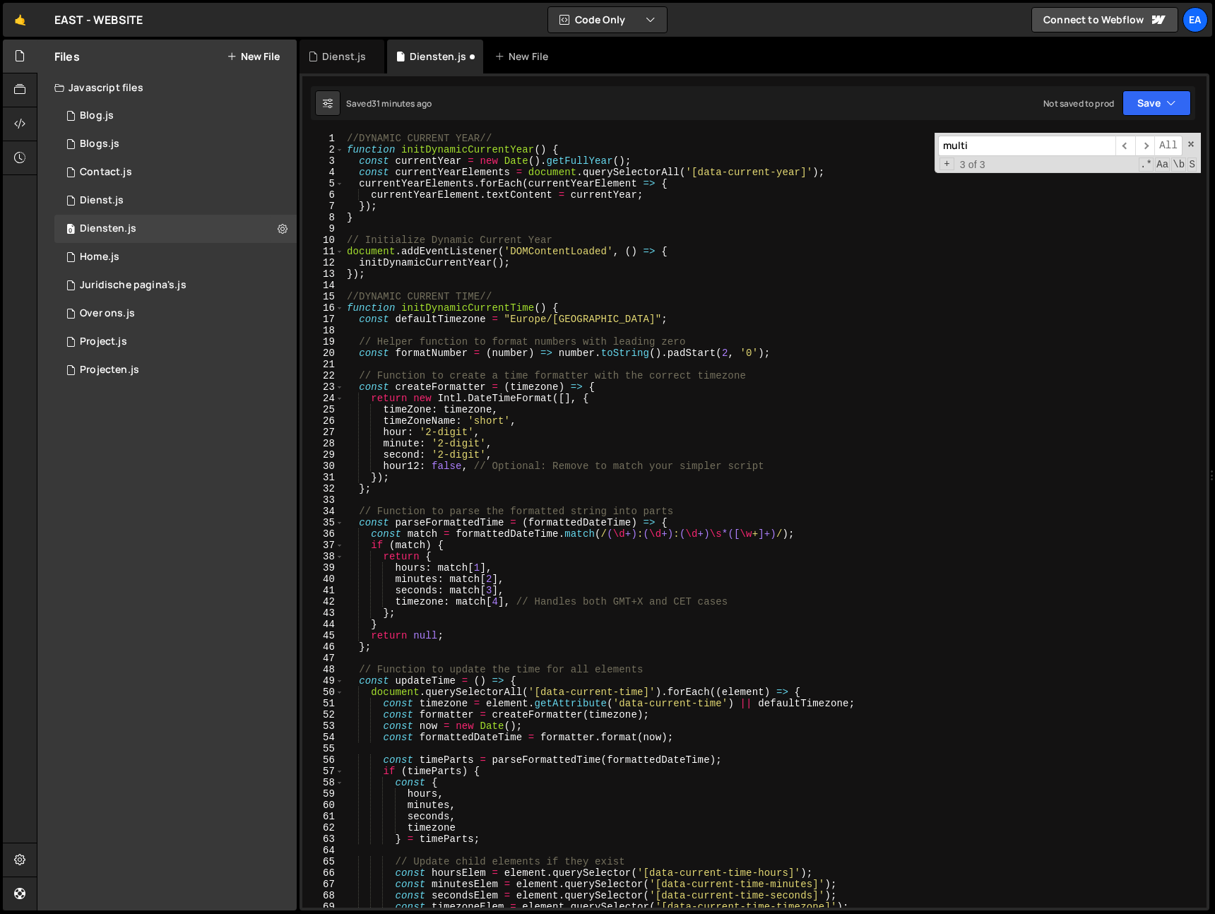
click at [346, 138] on div "//DYNAMIC CURRENT YEAR// function initDynamicCurrentYear ( ) { const currentYea…" at bounding box center [772, 532] width 857 height 798
type textarea "//DYNAMIC CURRENT YEAR//"
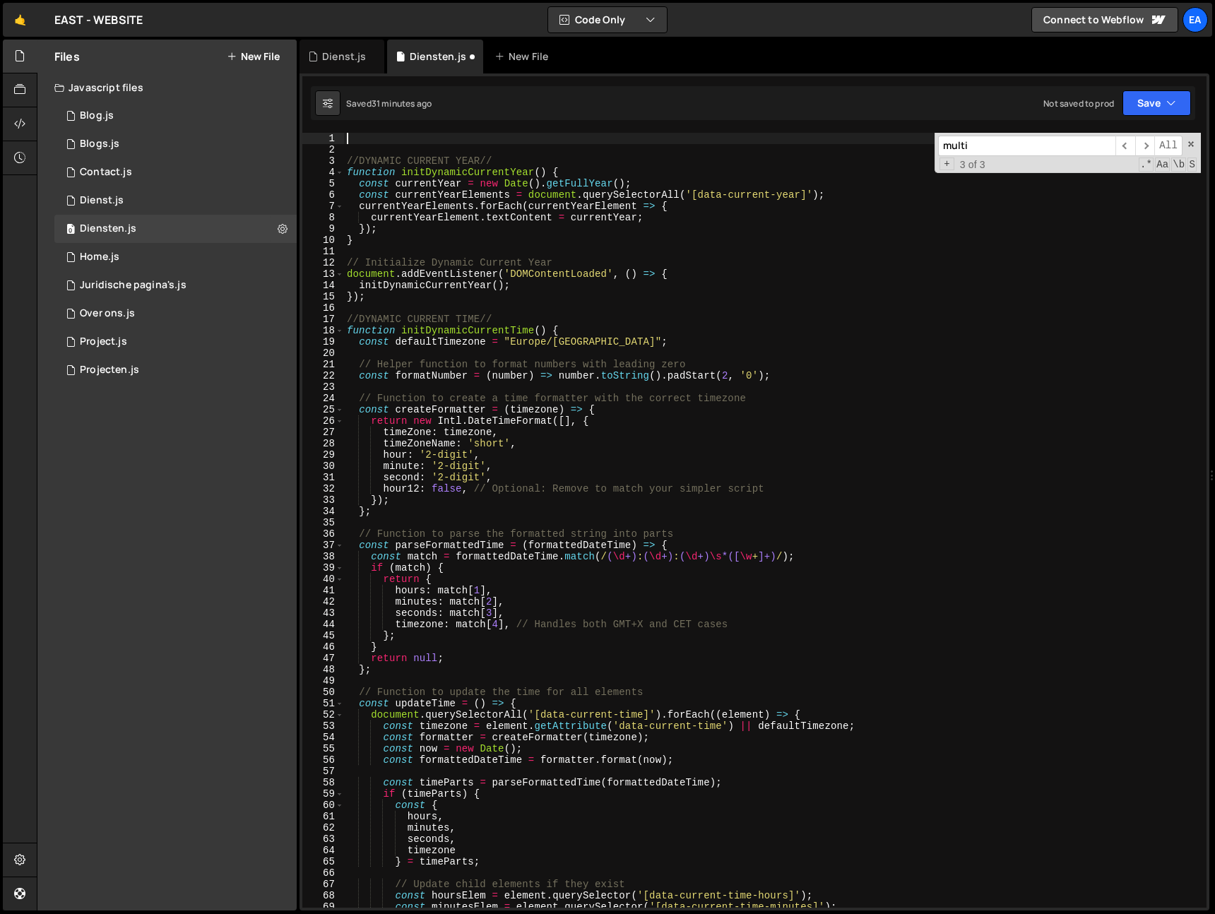
paste textarea
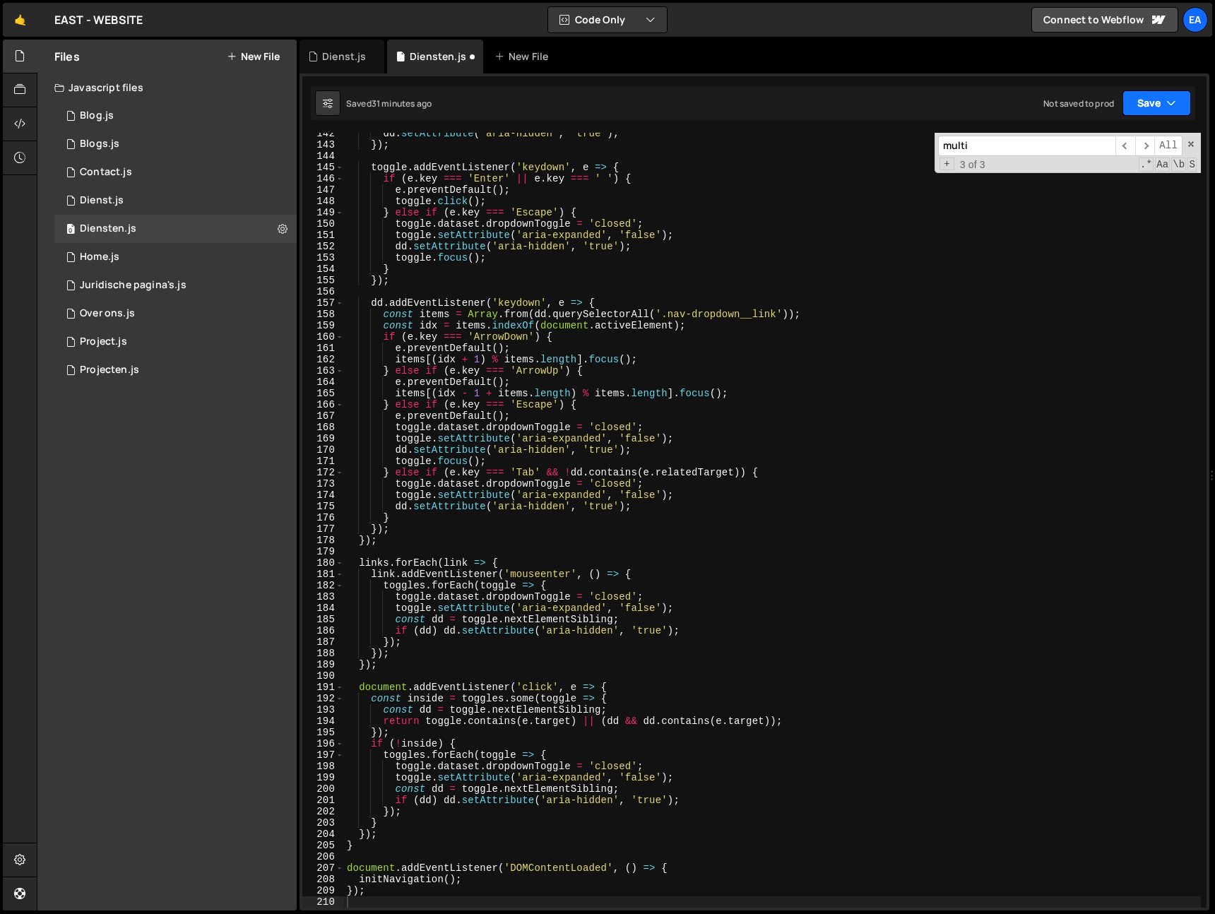
click at [1156, 92] on button "Save" at bounding box center [1156, 102] width 69 height 25
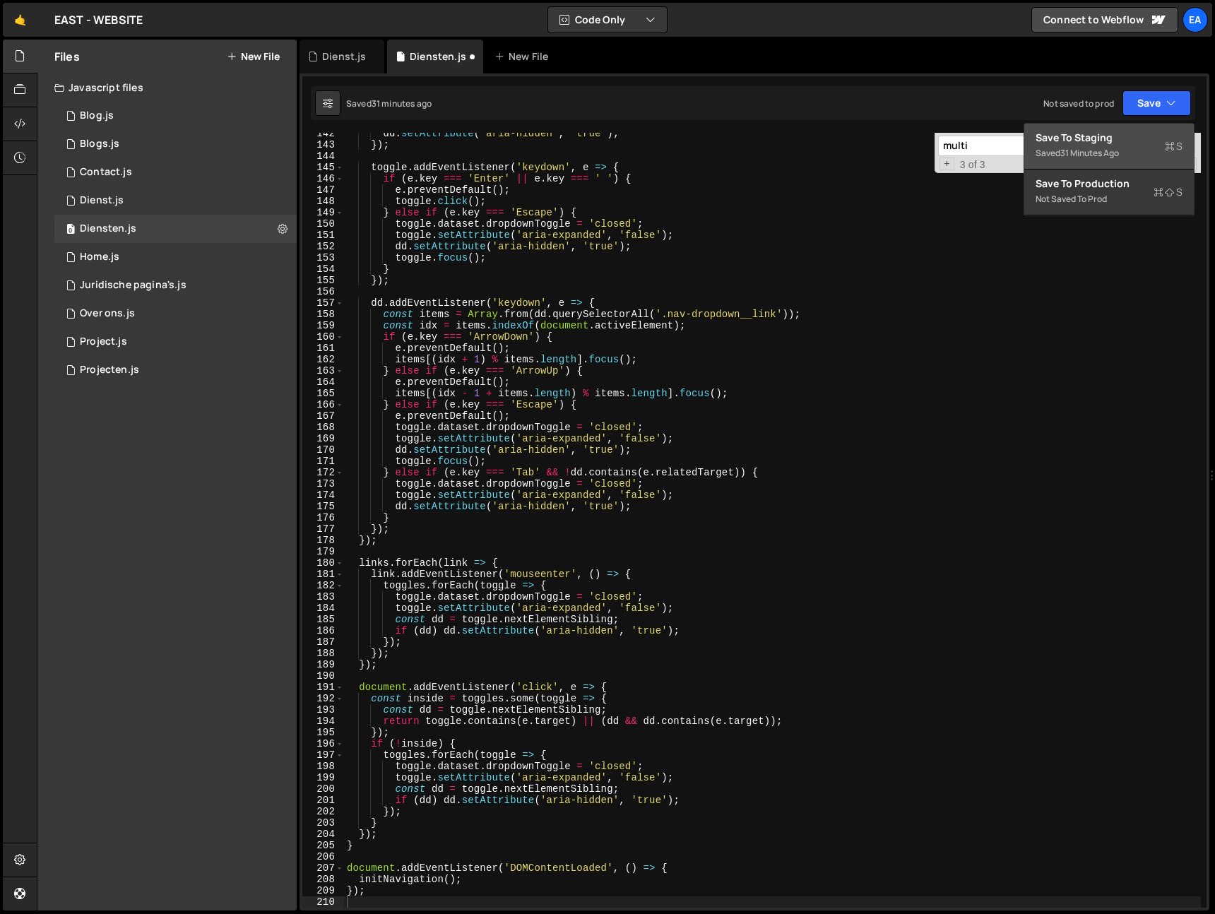
click at [1116, 145] on div "Saved 31 minutes ago" at bounding box center [1109, 153] width 147 height 17
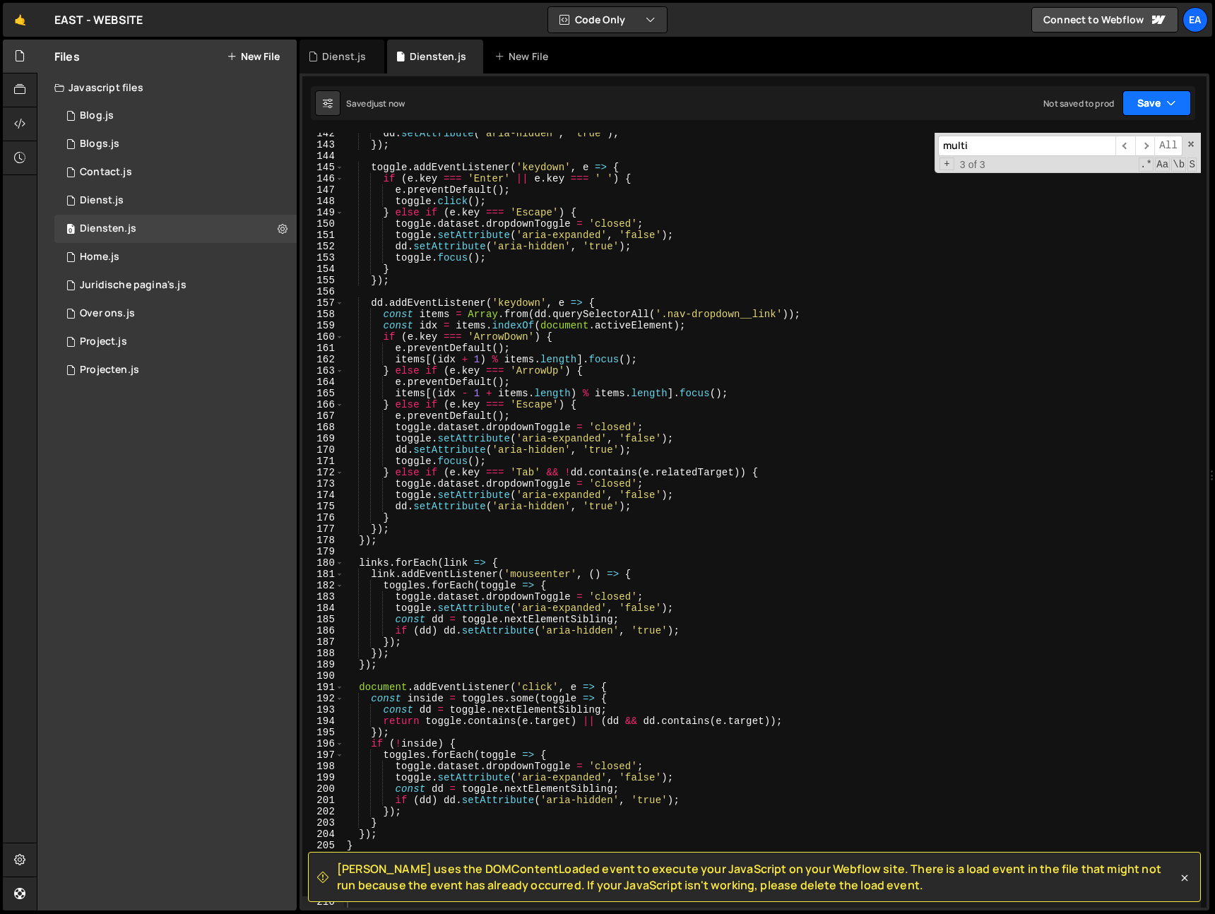
click at [1155, 105] on button "Save" at bounding box center [1156, 102] width 69 height 25
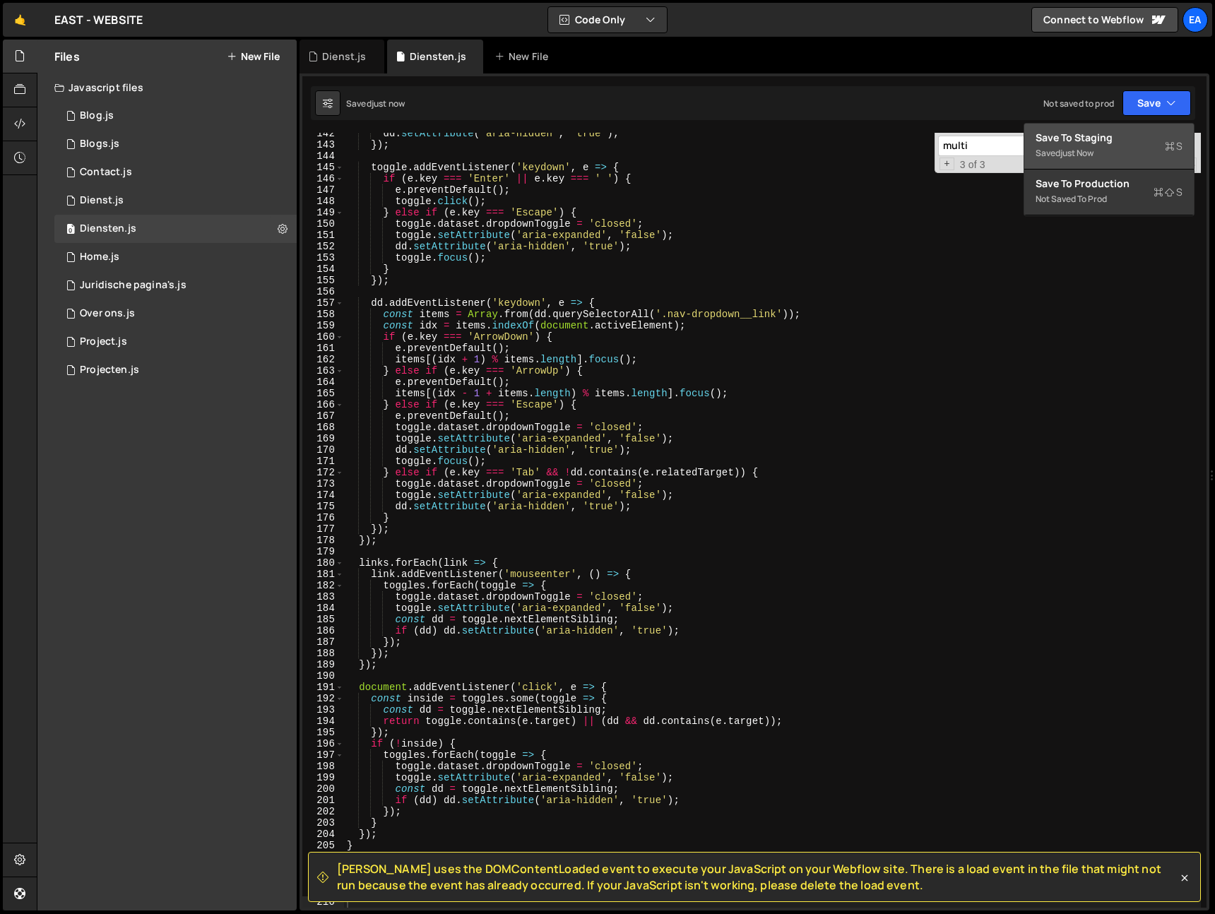
click at [1093, 150] on div "just now" at bounding box center [1076, 153] width 33 height 12
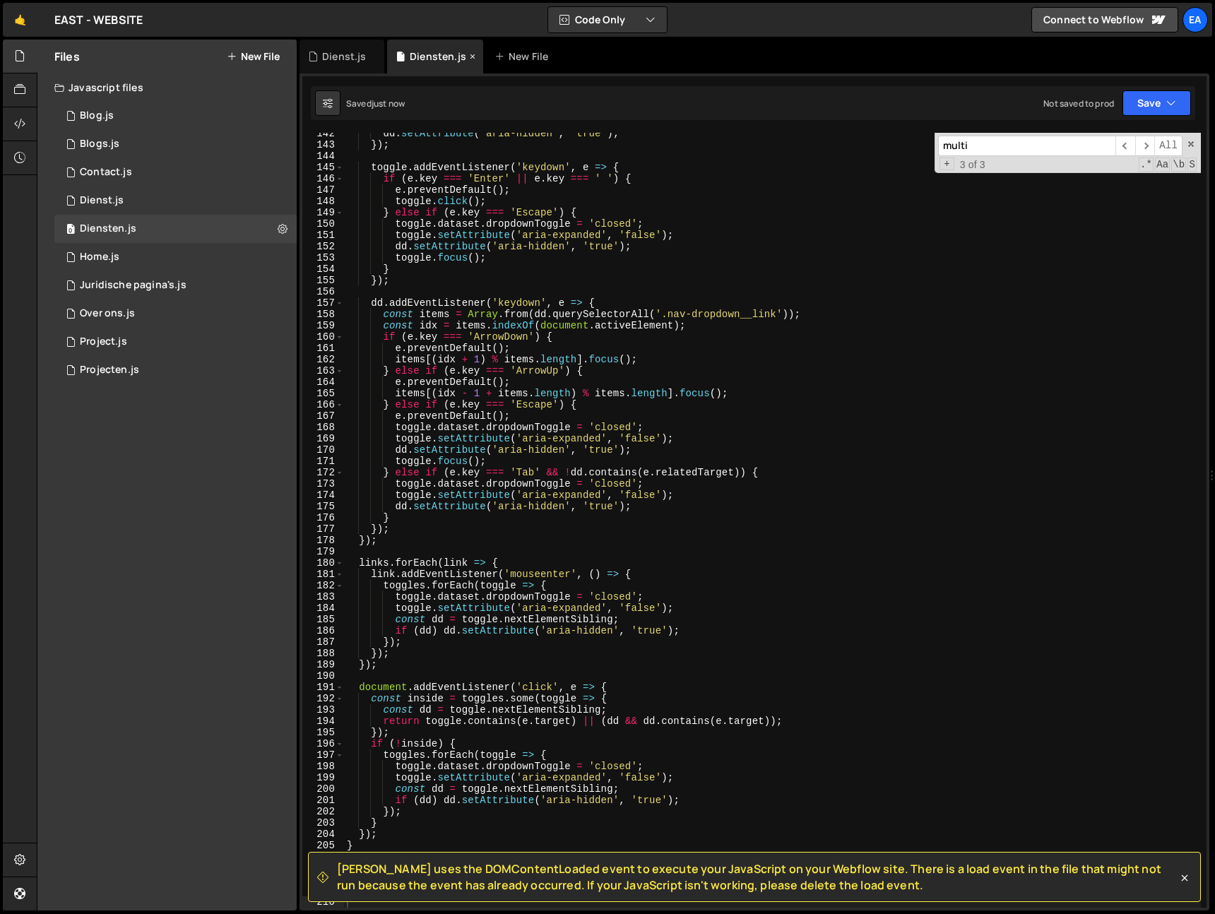
click at [470, 57] on icon at bounding box center [473, 56] width 10 height 14
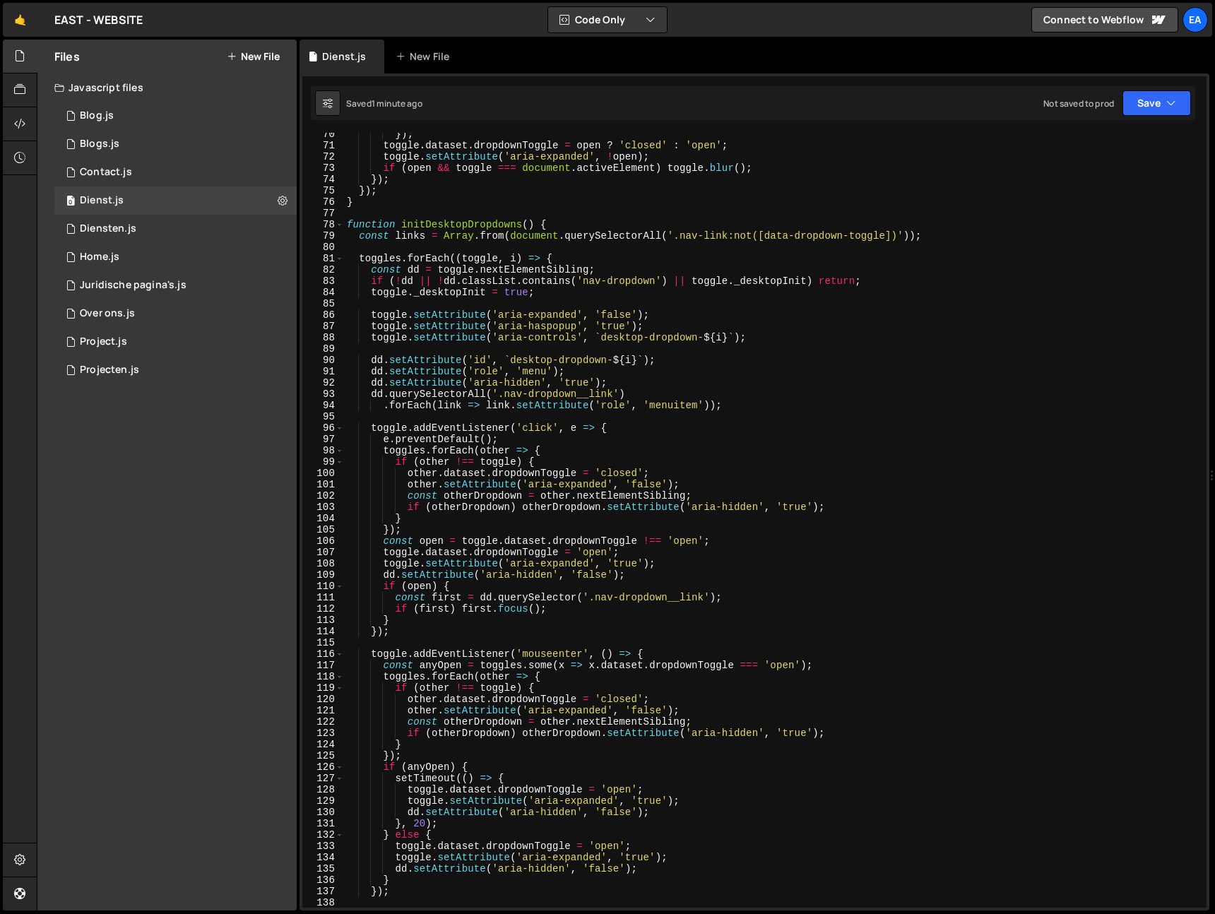
scroll to position [0, 0]
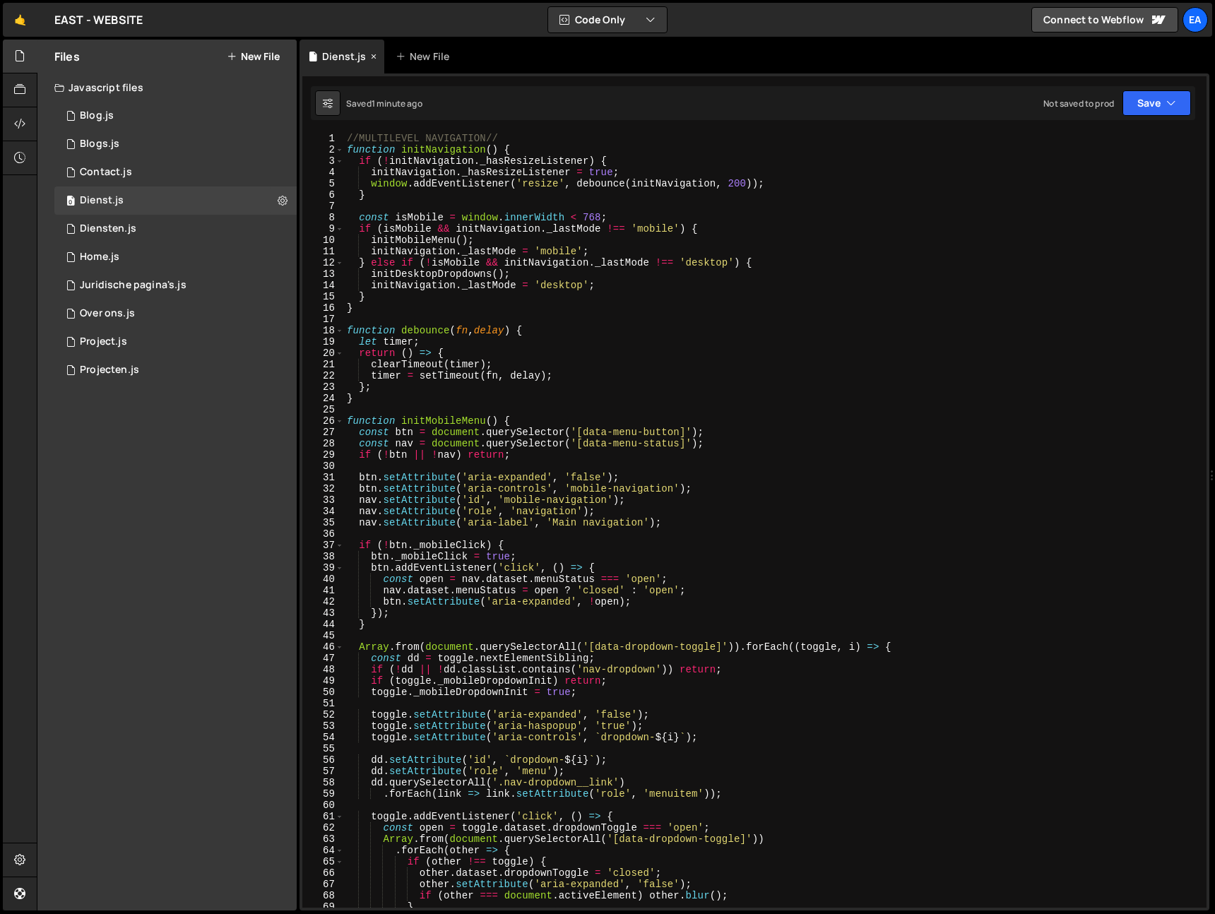
click at [374, 57] on icon at bounding box center [374, 56] width 10 height 14
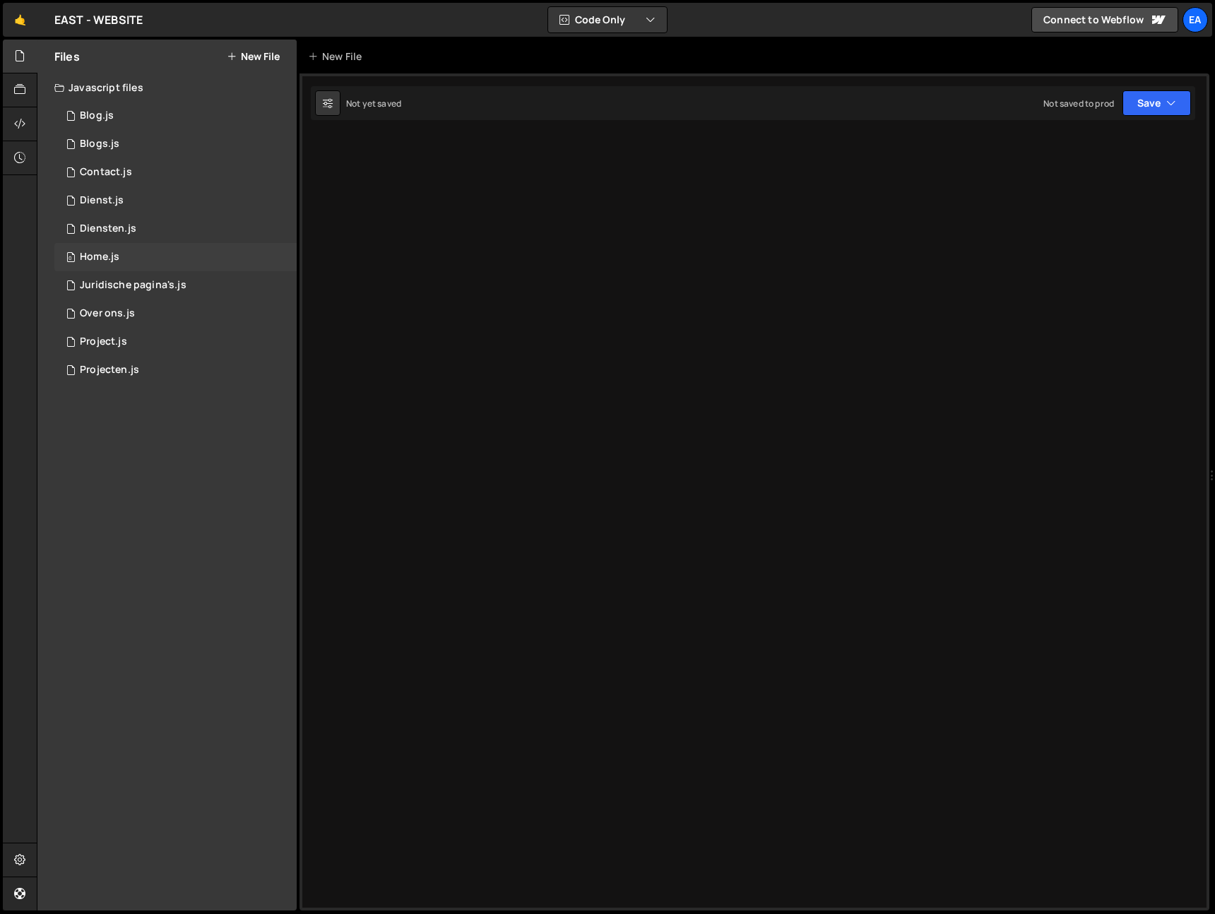
click at [148, 261] on div "0 Home.js 0" at bounding box center [175, 257] width 242 height 28
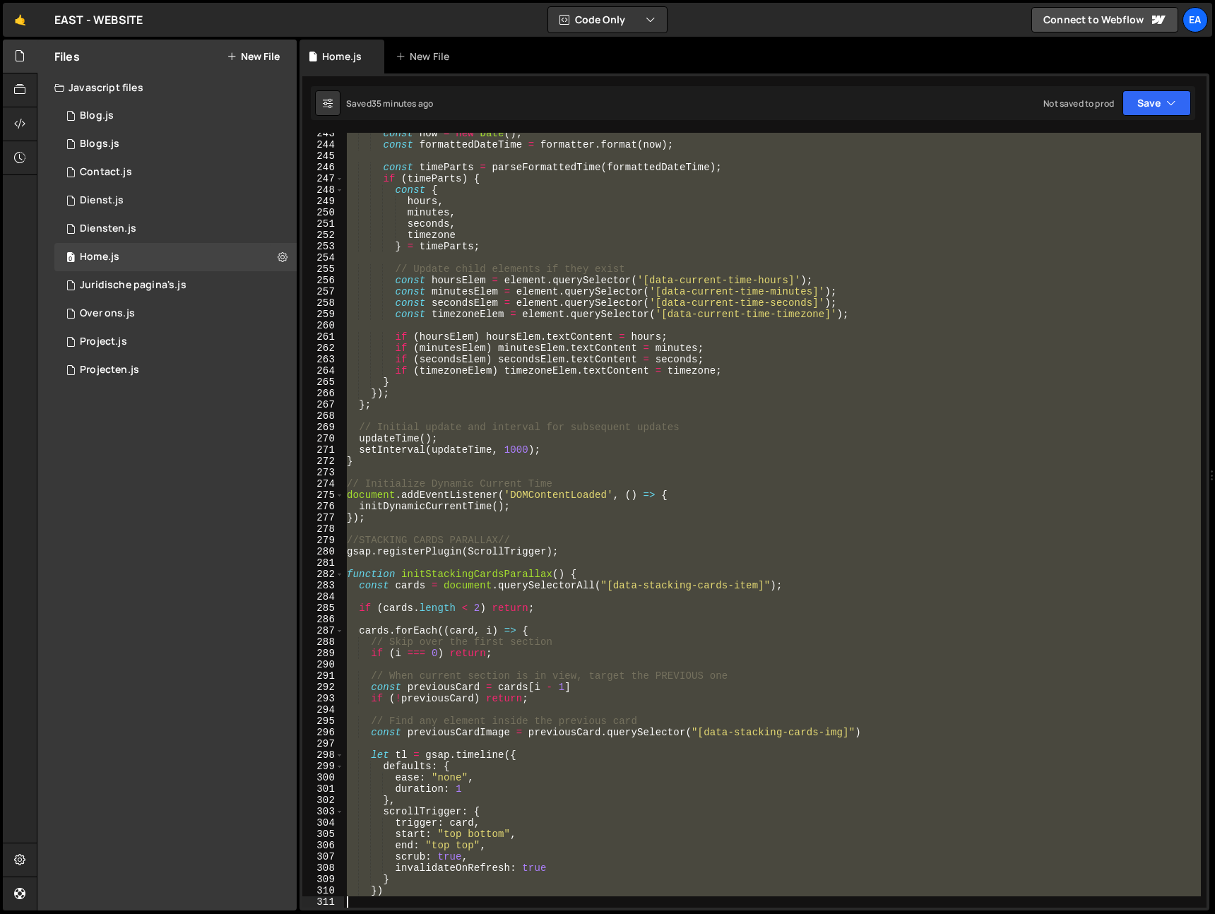
scroll to position [2864, 0]
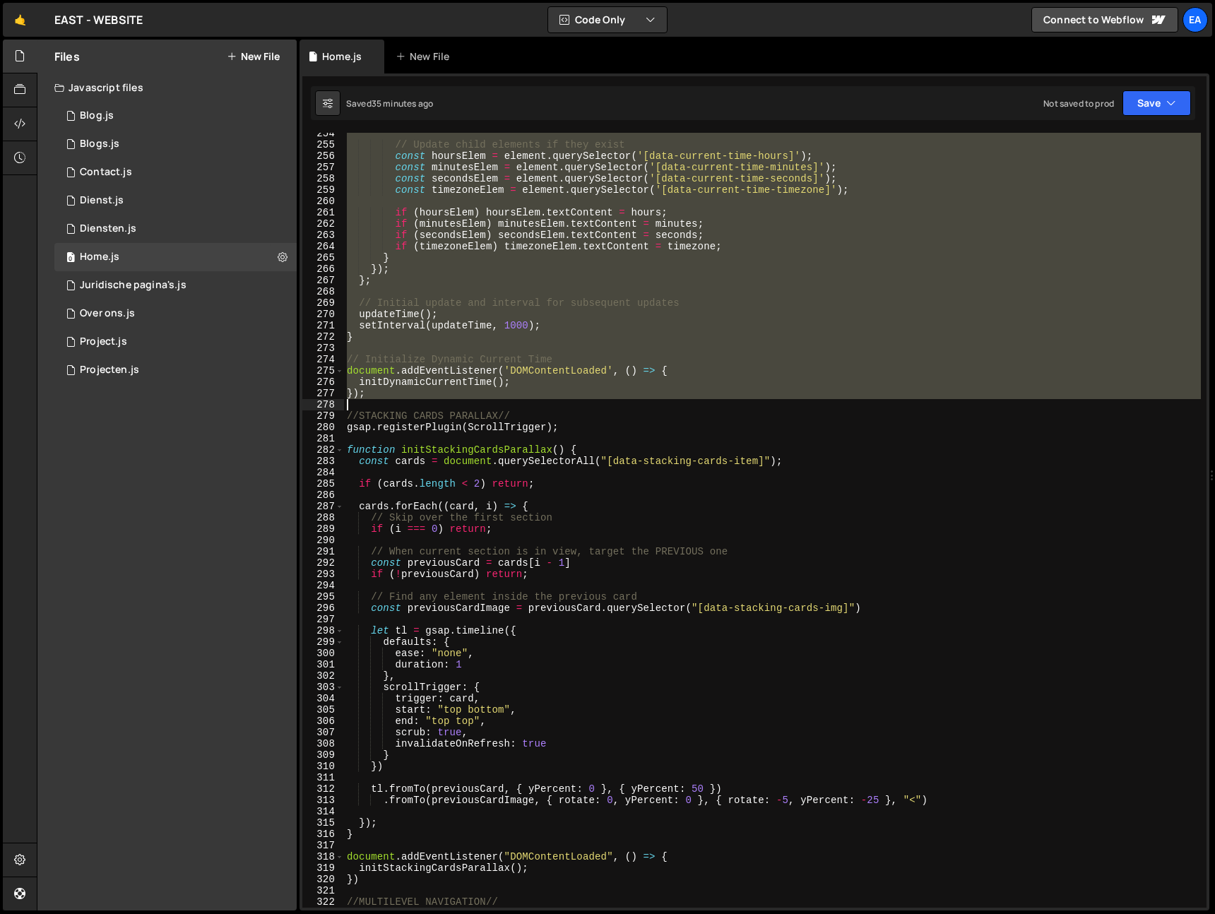
drag, startPoint x: 348, startPoint y: 555, endPoint x: 507, endPoint y: 403, distance: 219.9
click at [507, 403] on div "// Update child elements if they exist const hoursElem = element . querySelecto…" at bounding box center [772, 527] width 857 height 798
type textarea "});"
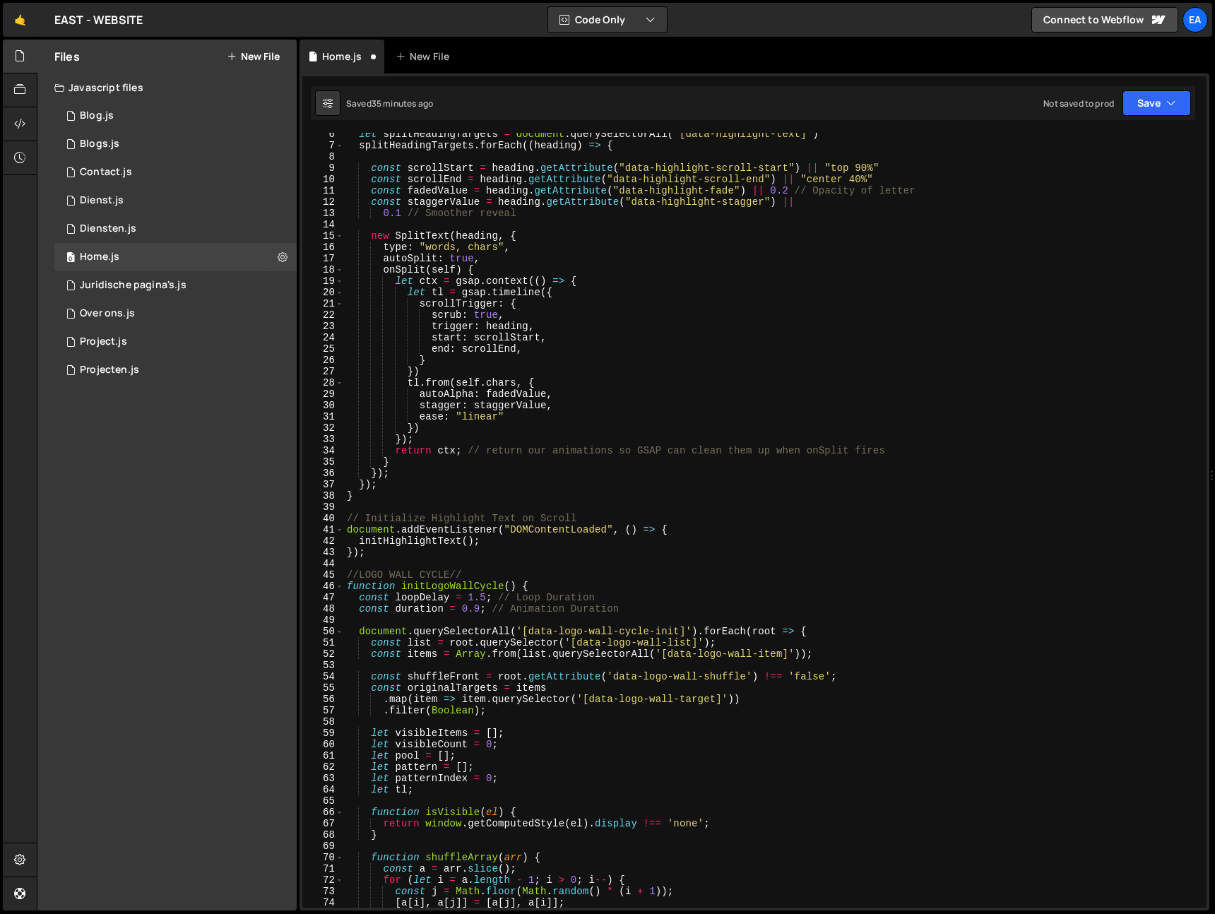
scroll to position [0, 0]
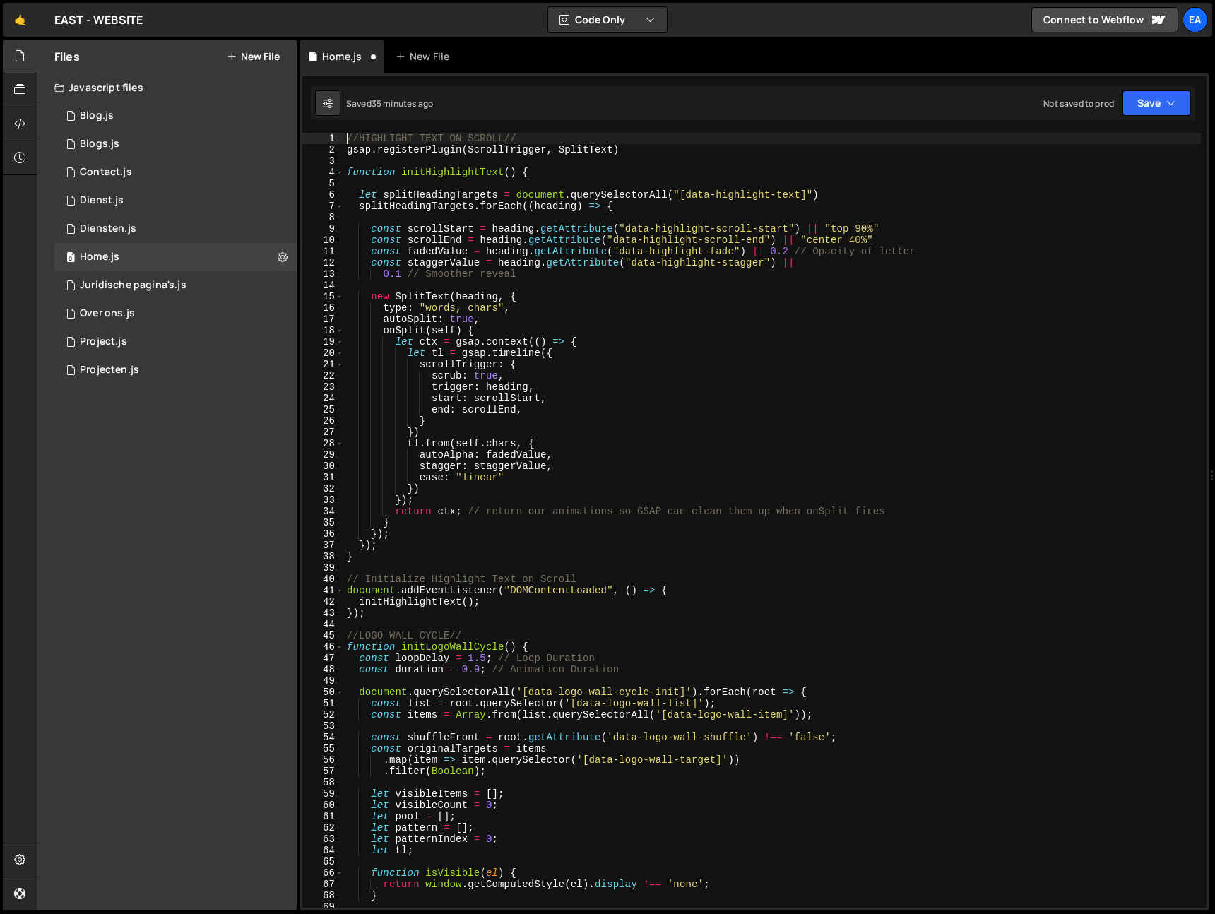
click at [346, 135] on div "//HIGHLIGHT TEXT ON SCROLL// gsap . registerPlugin ( ScrollTrigger , SplitText …" at bounding box center [772, 532] width 857 height 798
type textarea "//HIGHLIGHT TEXT ON SCROLL//"
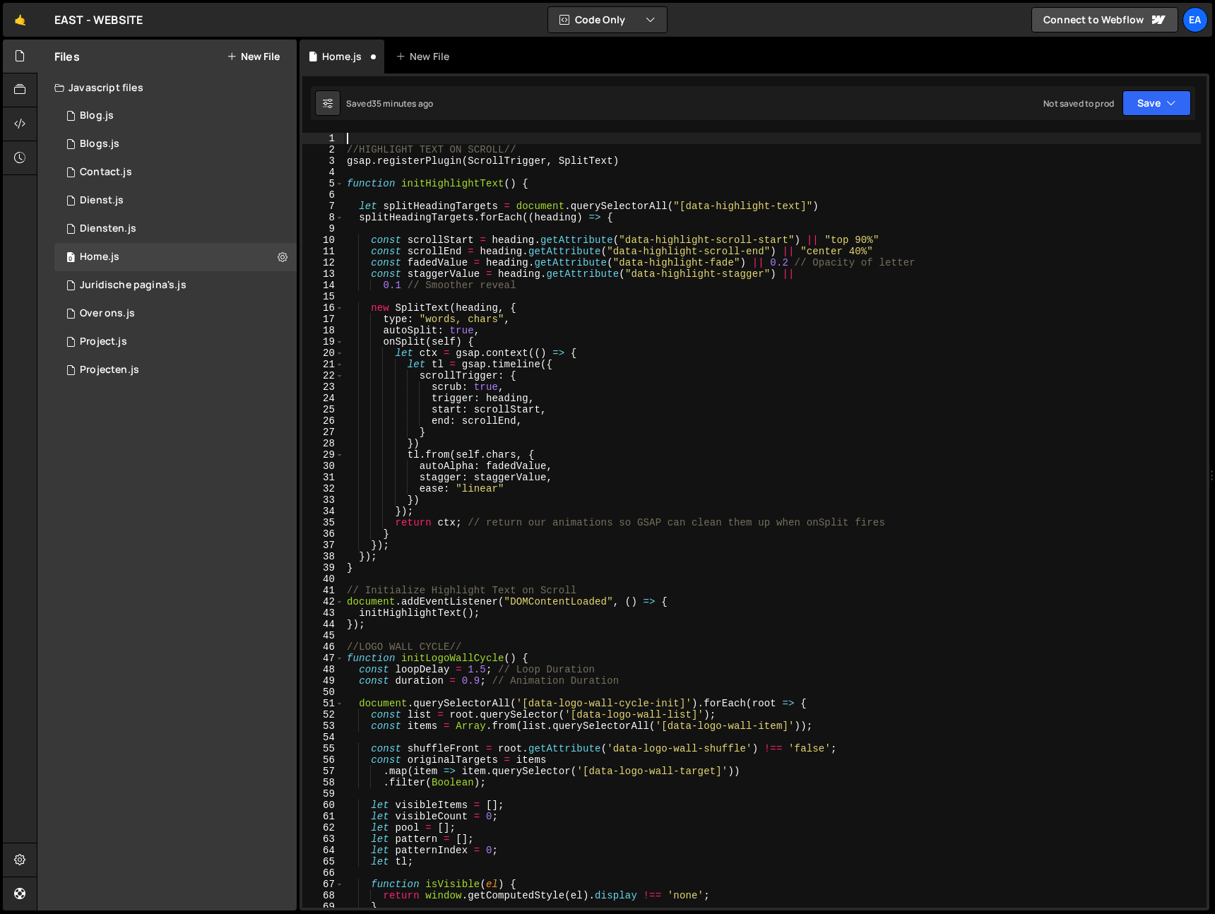
paste textarea
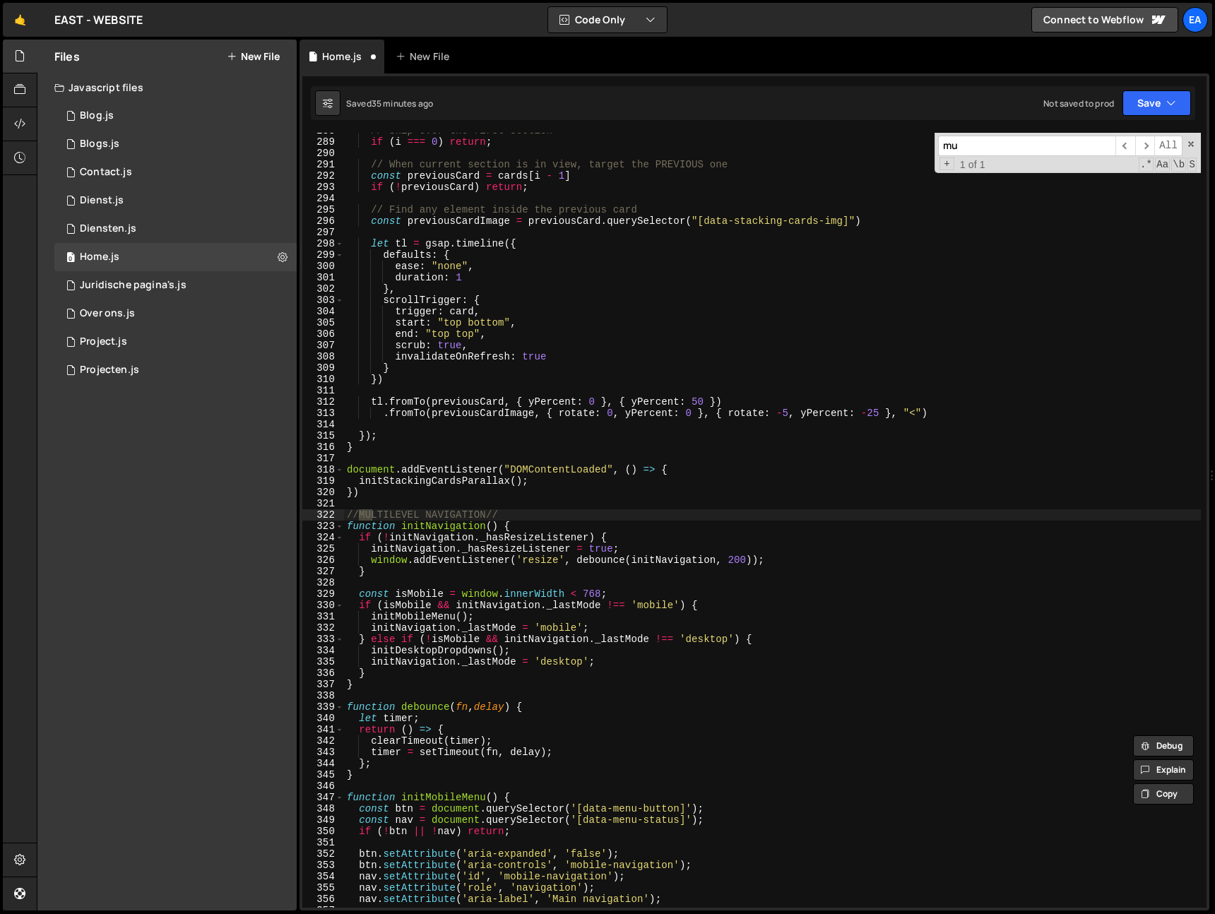
scroll to position [3252, 0]
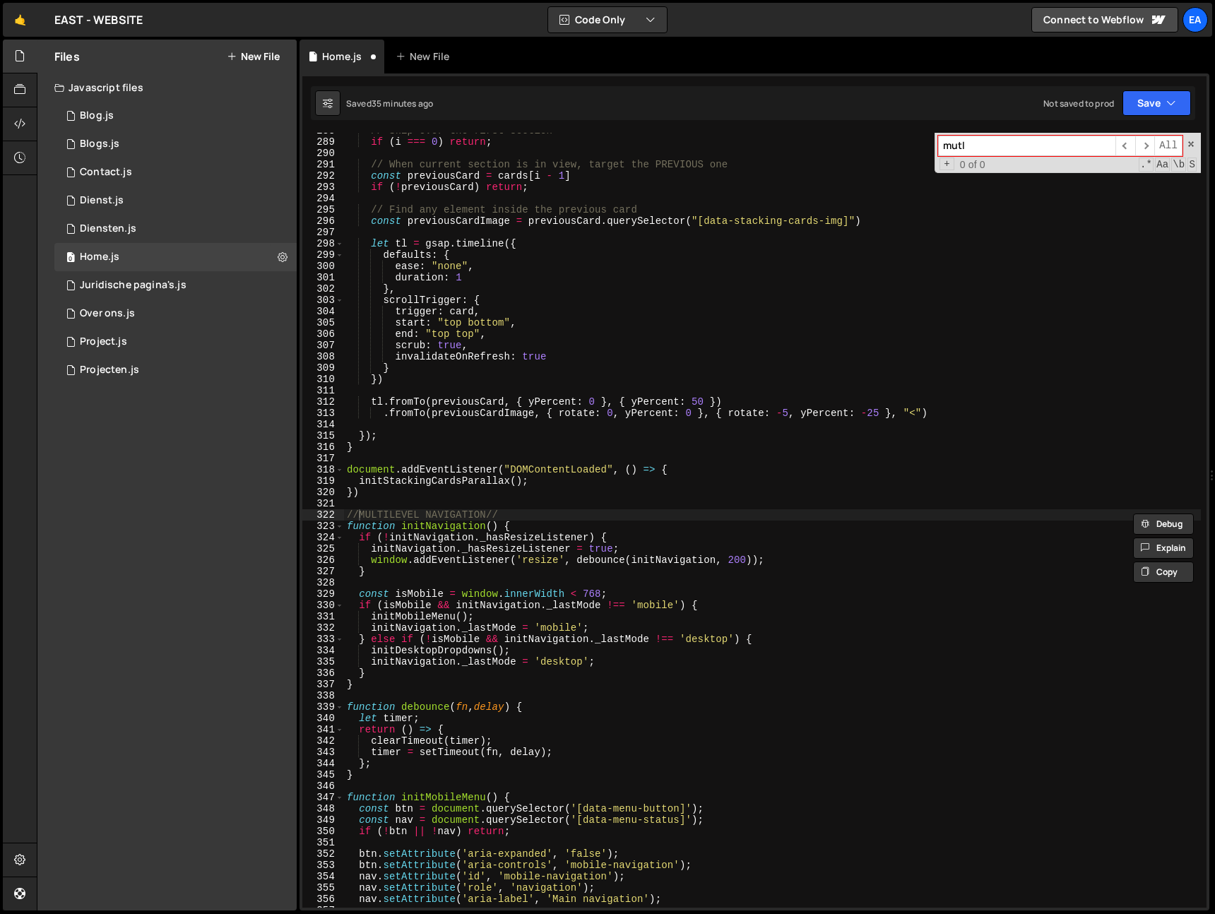
type input "mutl"
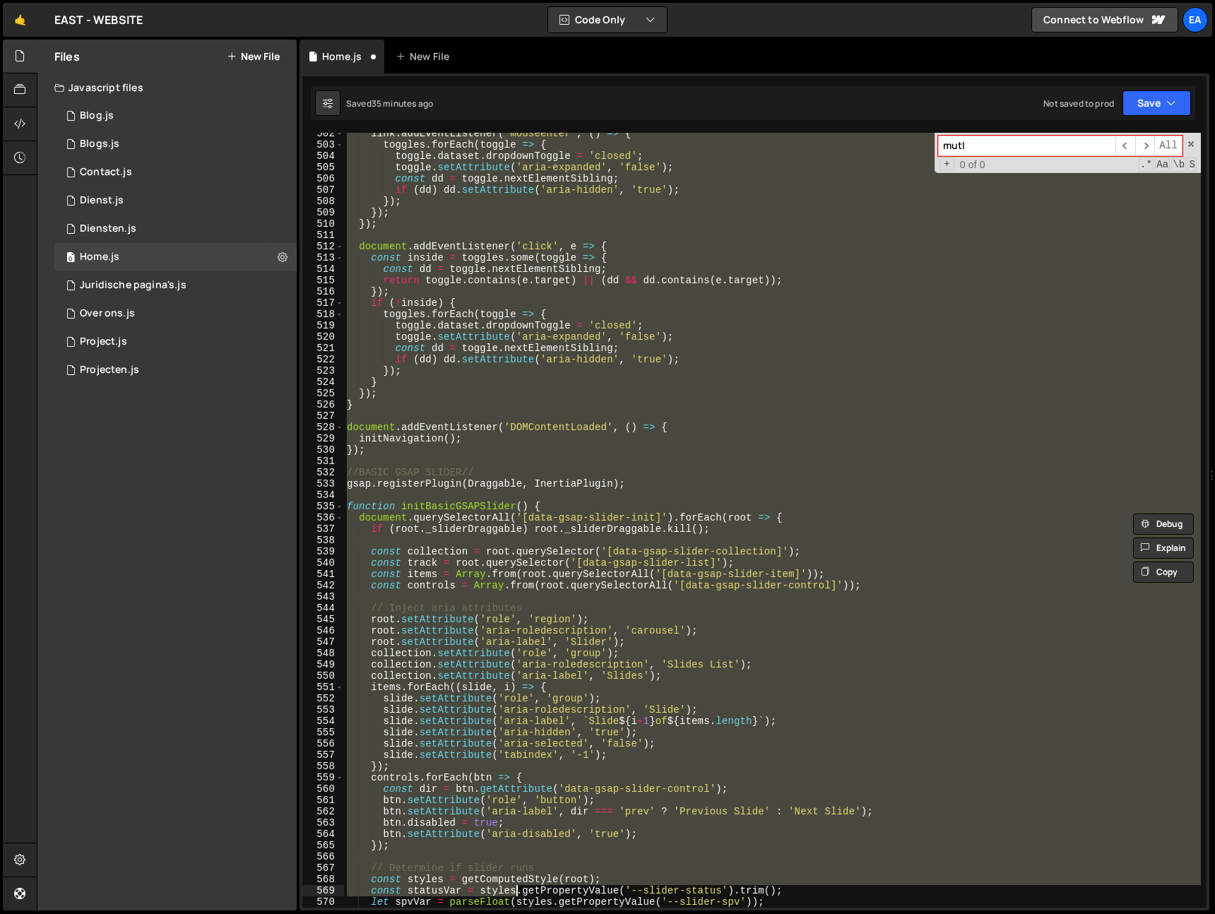
scroll to position [5667, 0]
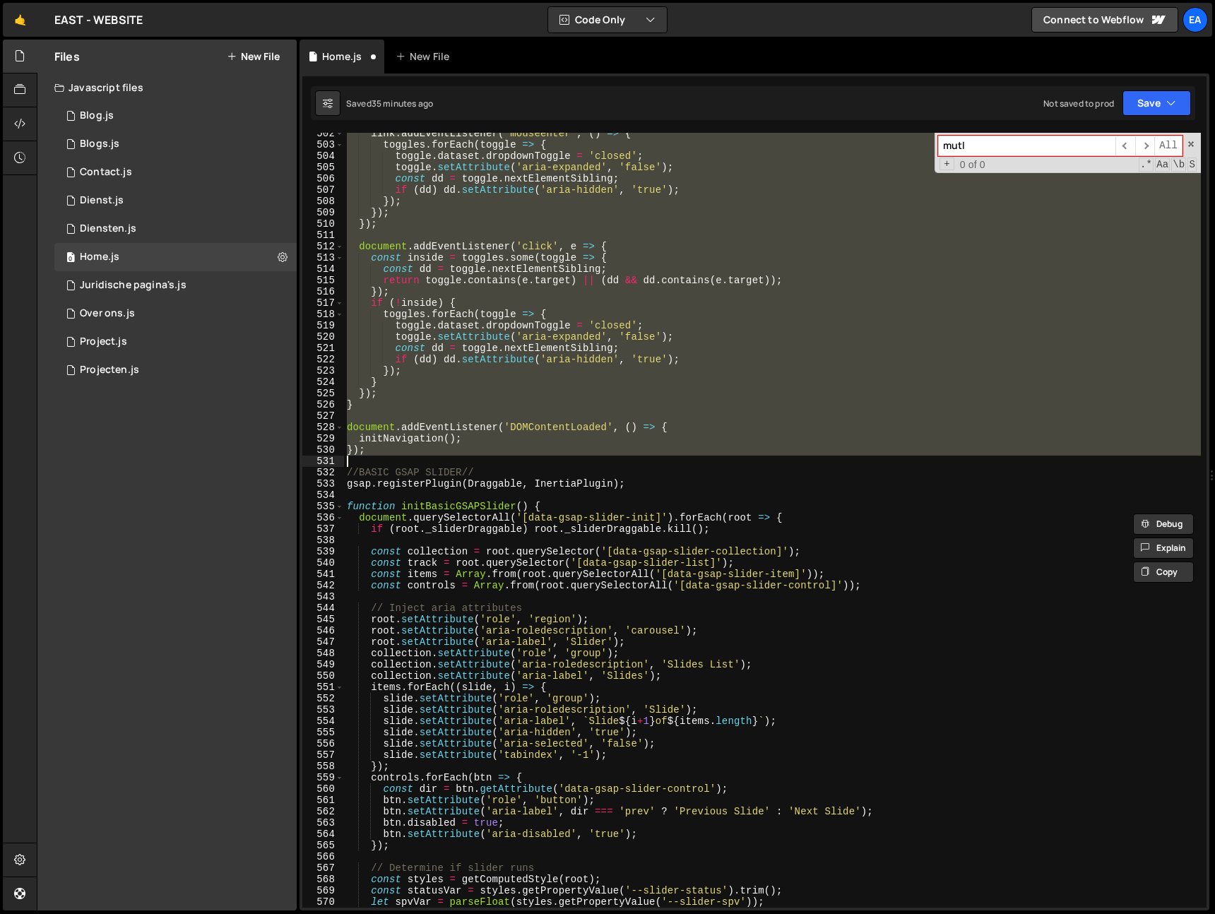
drag, startPoint x: 345, startPoint y: 514, endPoint x: 519, endPoint y: 456, distance: 182.9
click at [519, 456] on div "link . addEventListener ( 'mouseenter' , ( ) => { toggles . forEach ( toggle =>…" at bounding box center [772, 527] width 857 height 798
type textarea "});"
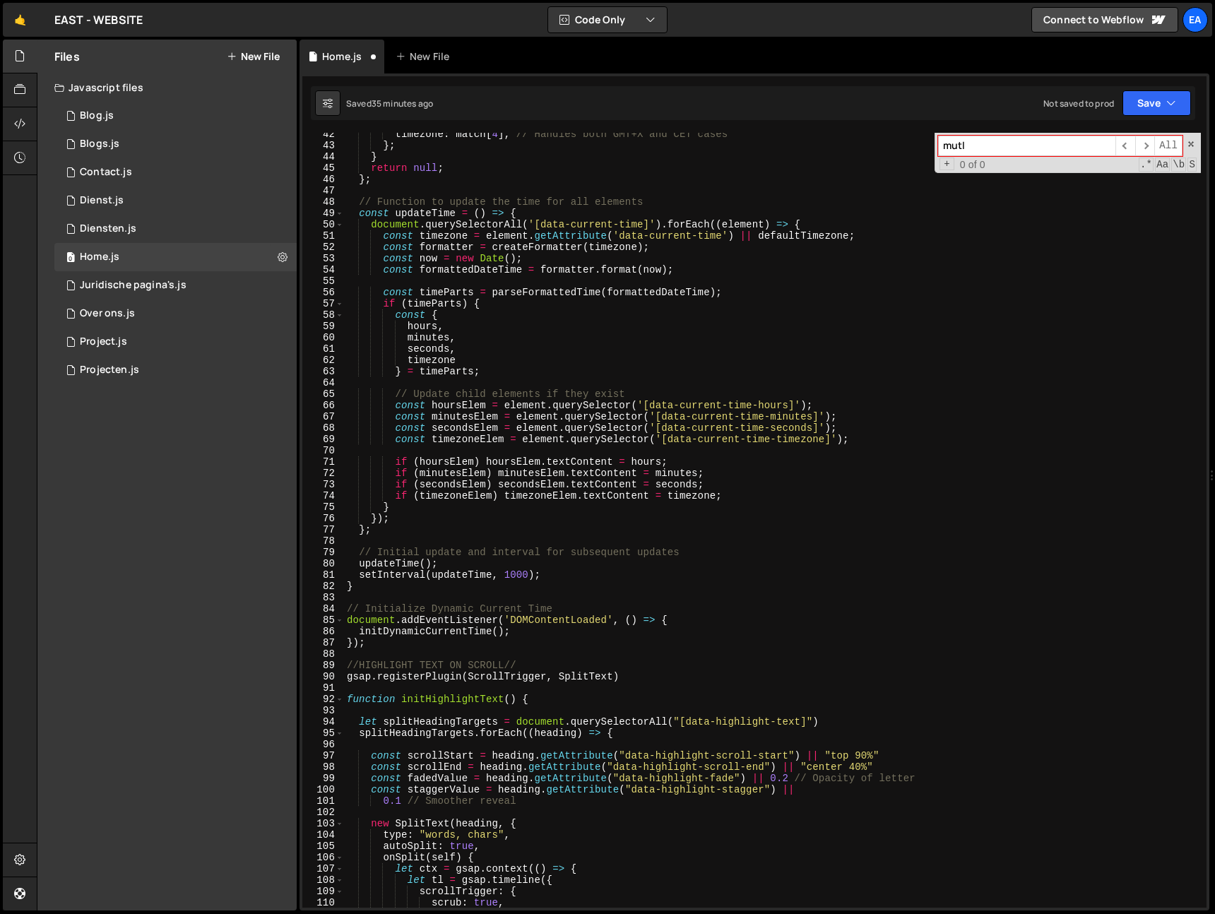
scroll to position [0, 0]
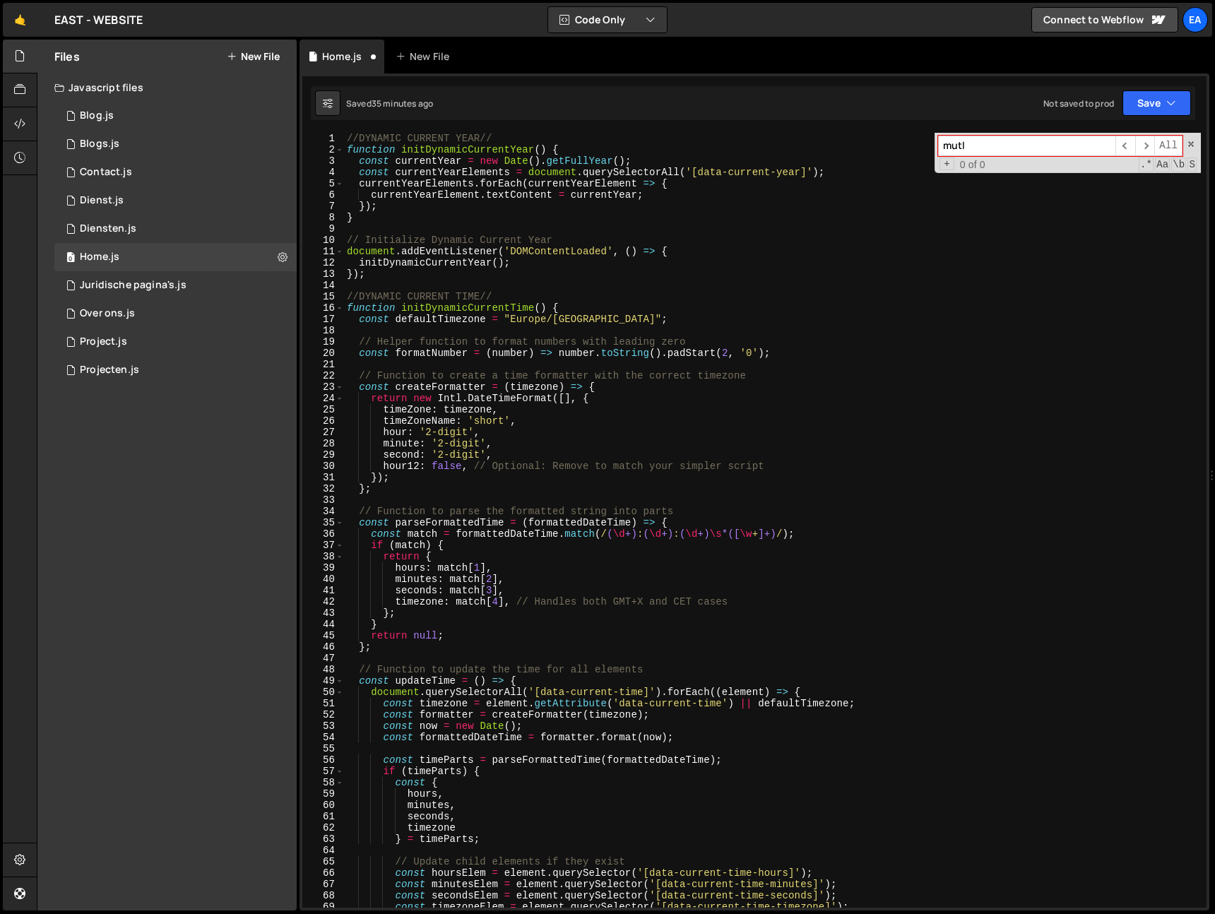
click at [348, 136] on div "//DYNAMIC CURRENT YEAR// function initDynamicCurrentYear ( ) { const currentYea…" at bounding box center [772, 532] width 857 height 798
type textarea "//DYNAMIC CURRENT YEAR//"
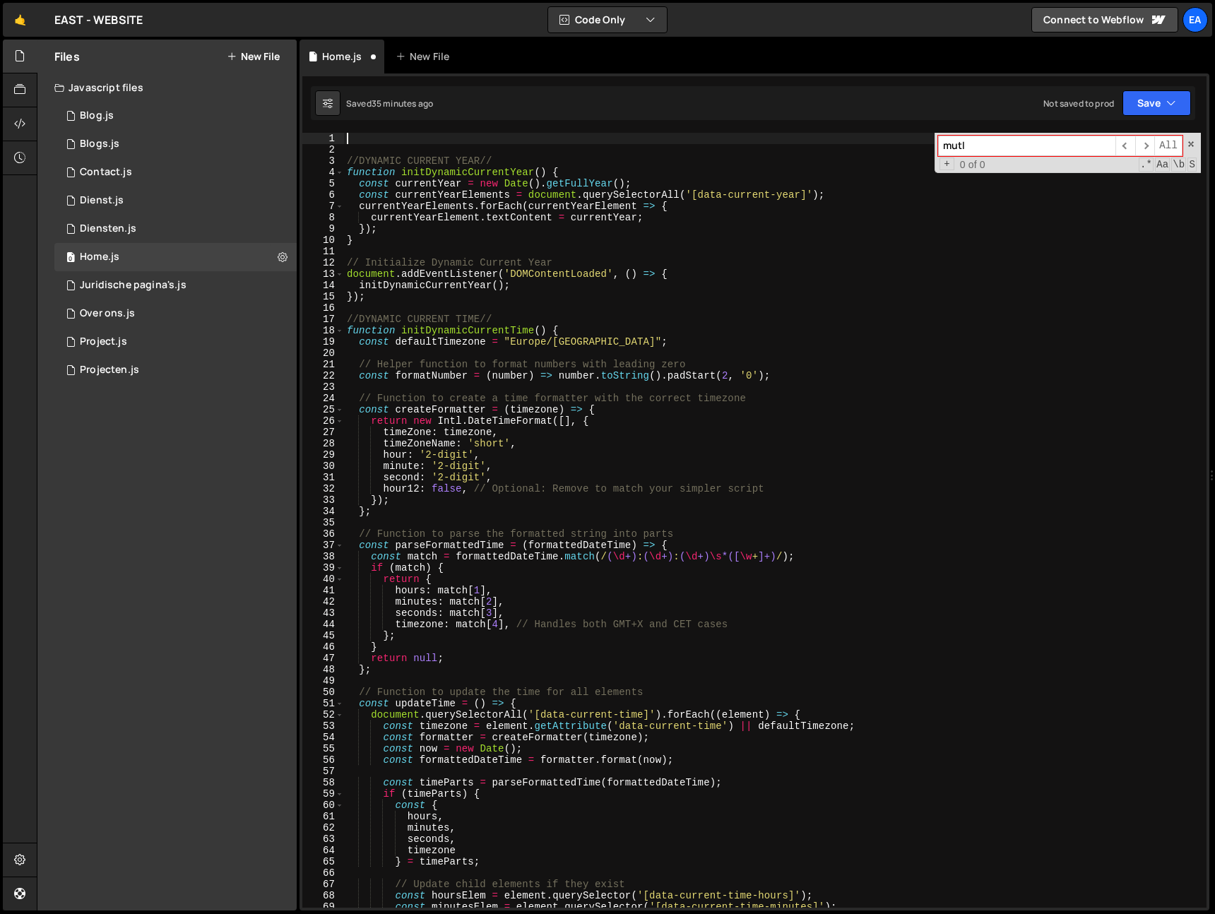
paste textarea
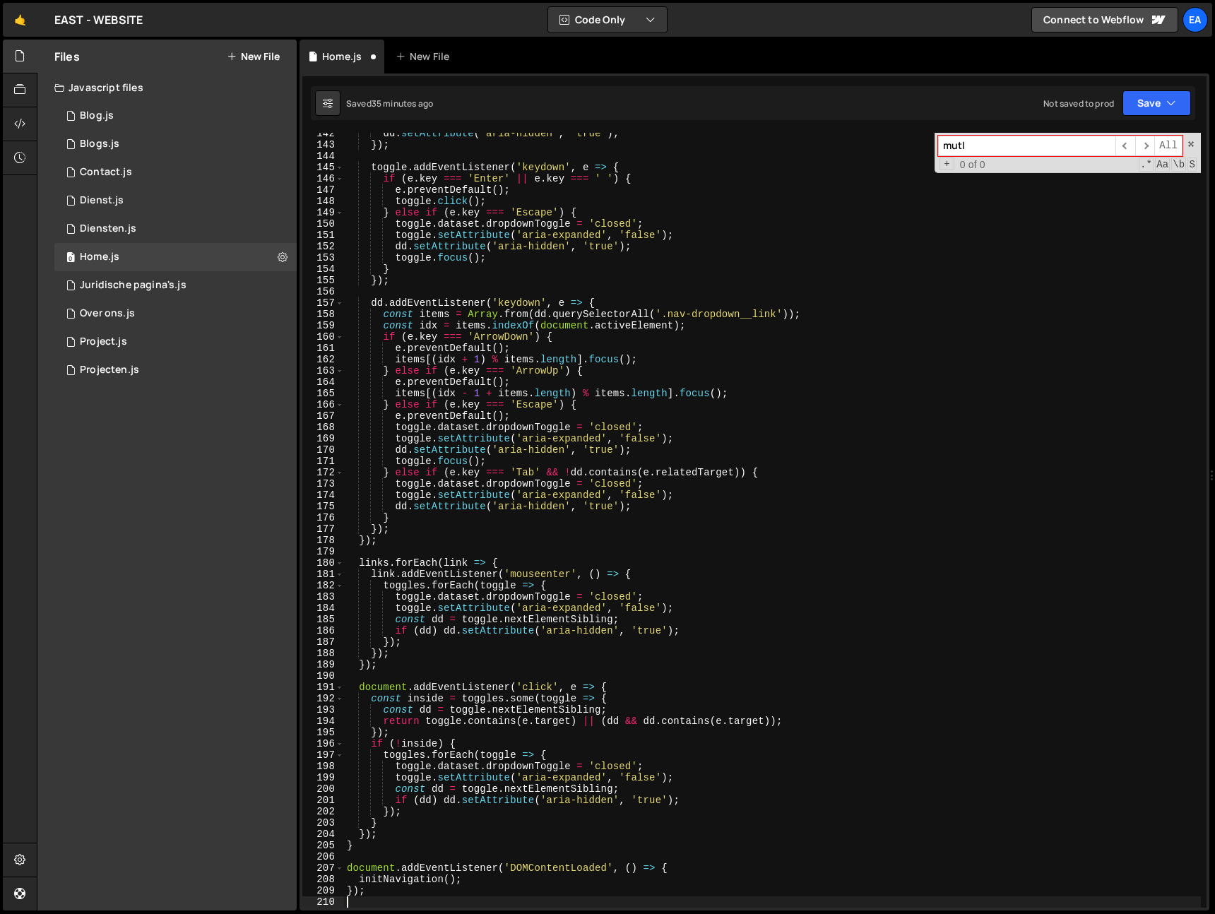
scroll to position [1599, 0]
click at [1188, 145] on span at bounding box center [1191, 144] width 10 height 10
click at [1168, 118] on div "Saved 35 minutes ago Not saved to prod Upgrade to Edit Save Save to Staging S S…" at bounding box center [753, 103] width 884 height 34
click at [1168, 107] on icon "button" at bounding box center [1171, 103] width 10 height 14
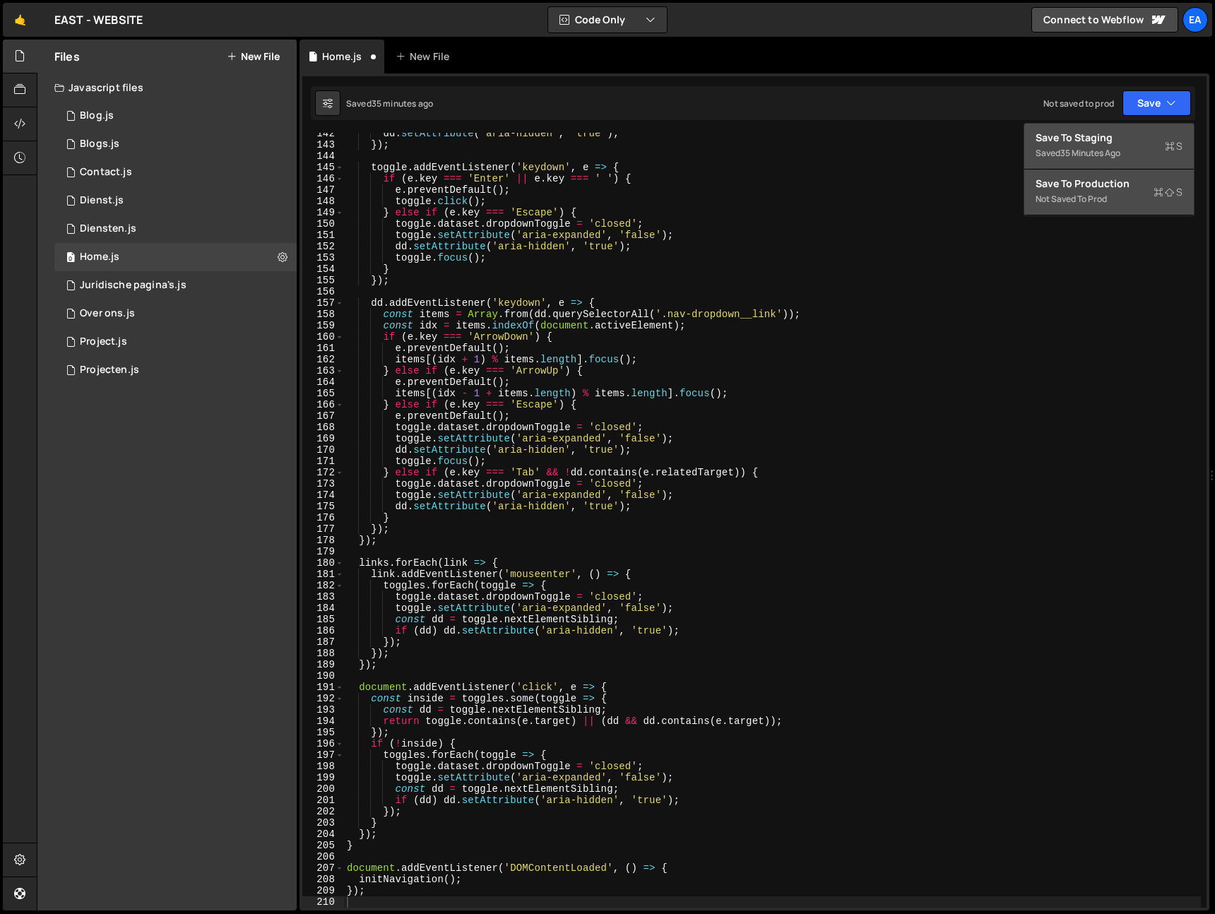
click at [1103, 206] on div "Not saved to prod" at bounding box center [1109, 199] width 147 height 17
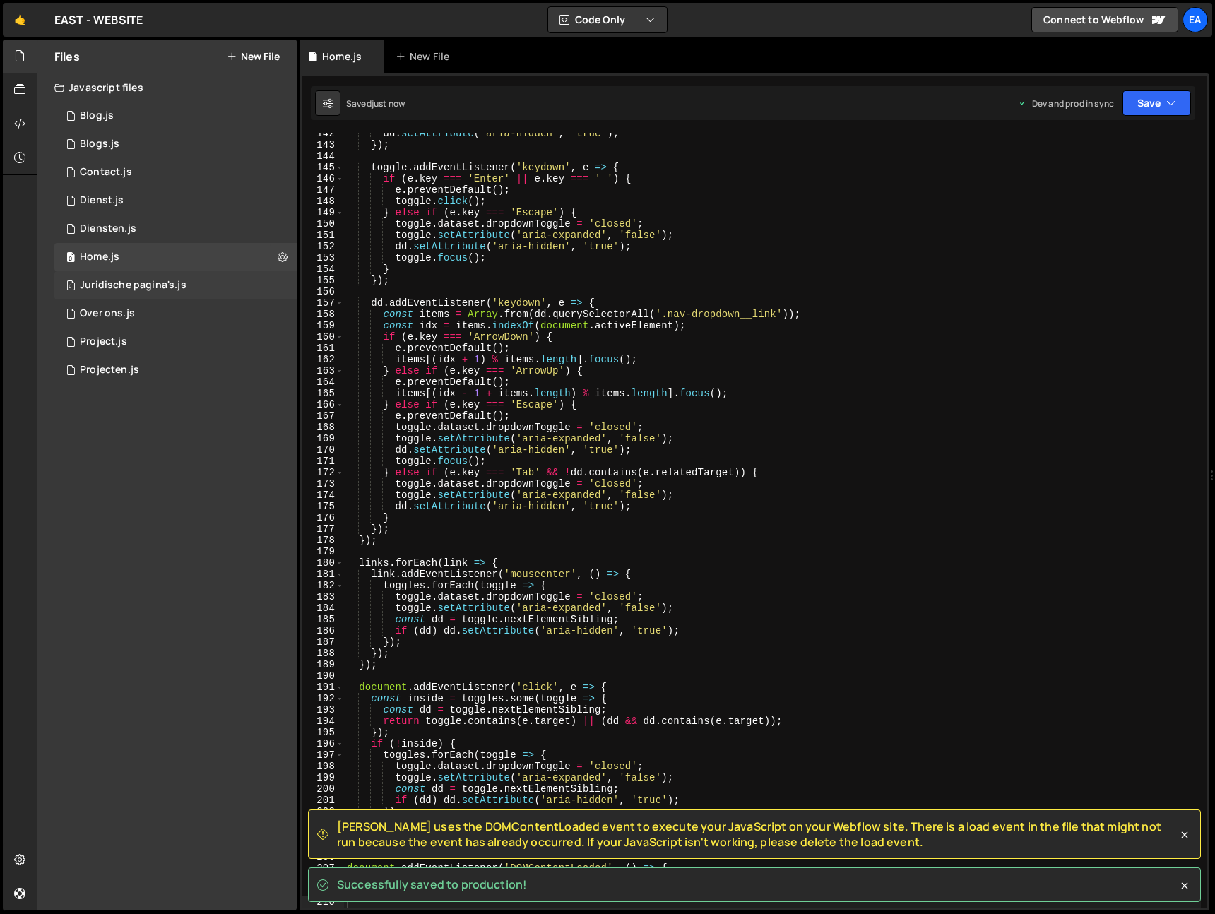
click at [187, 289] on div "0 Juridische pagina's.js 0" at bounding box center [175, 285] width 242 height 28
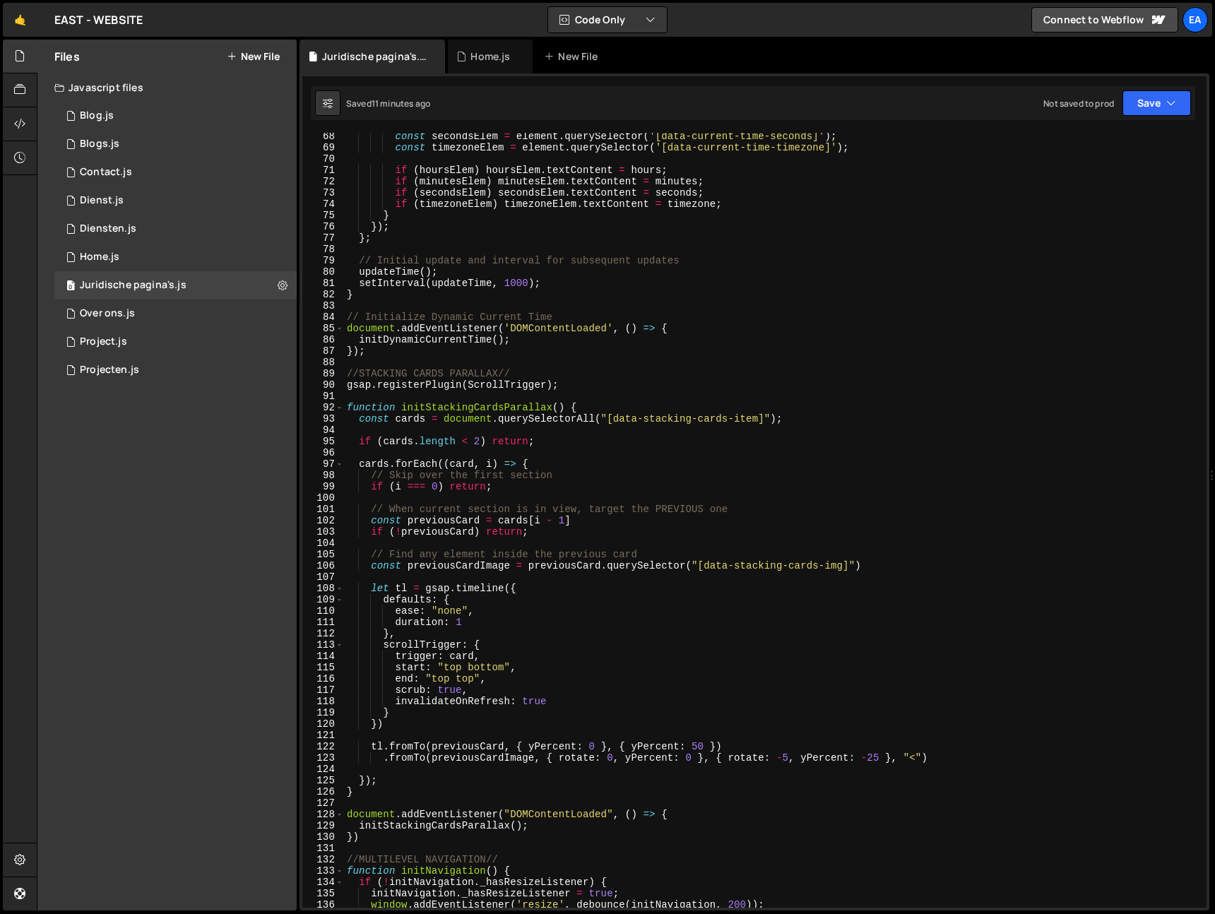
scroll to position [759, 0]
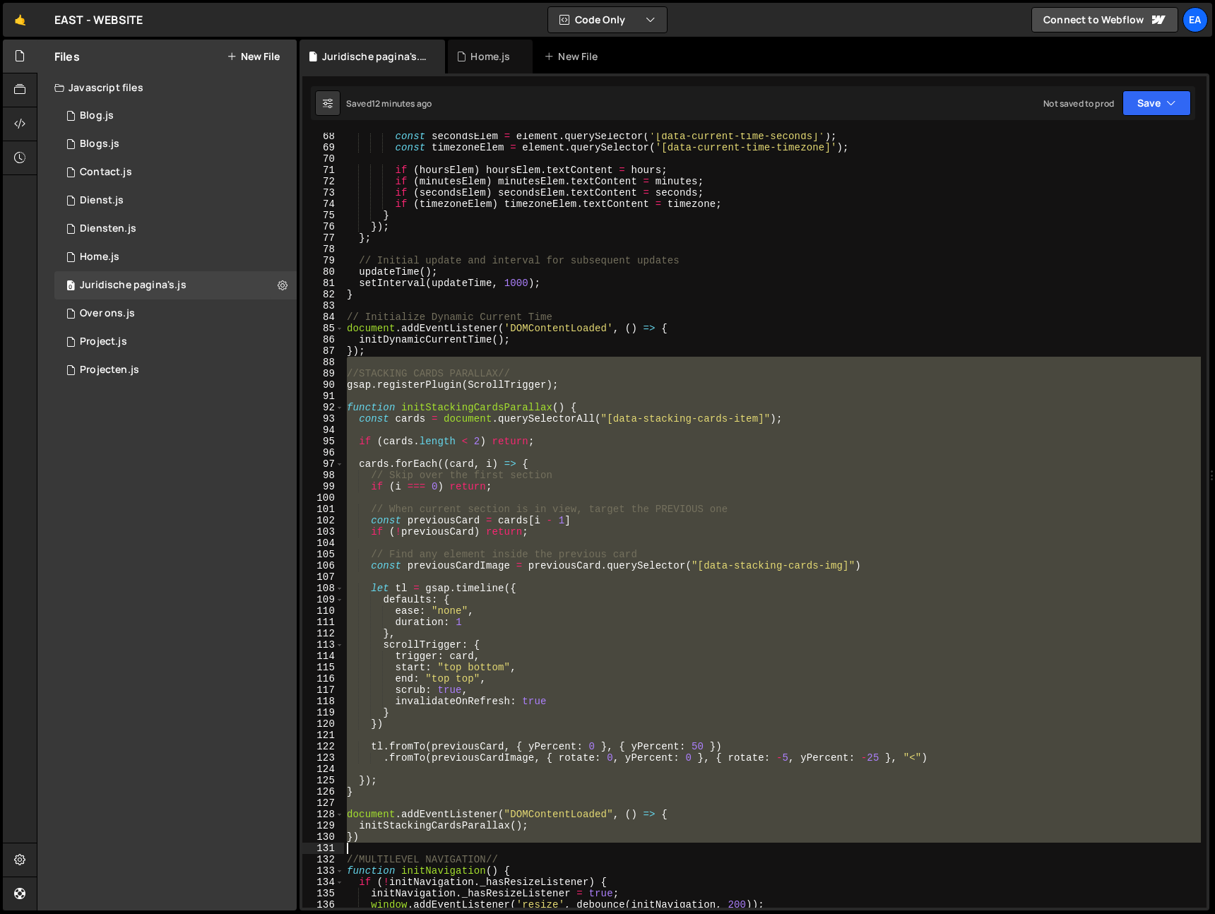
drag, startPoint x: 346, startPoint y: 368, endPoint x: 396, endPoint y: 853, distance: 487.9
click at [396, 853] on div "const secondsElem = element . querySelector ( '[data-current-time-seconds]' ) ;…" at bounding box center [772, 530] width 857 height 798
type textarea "})"
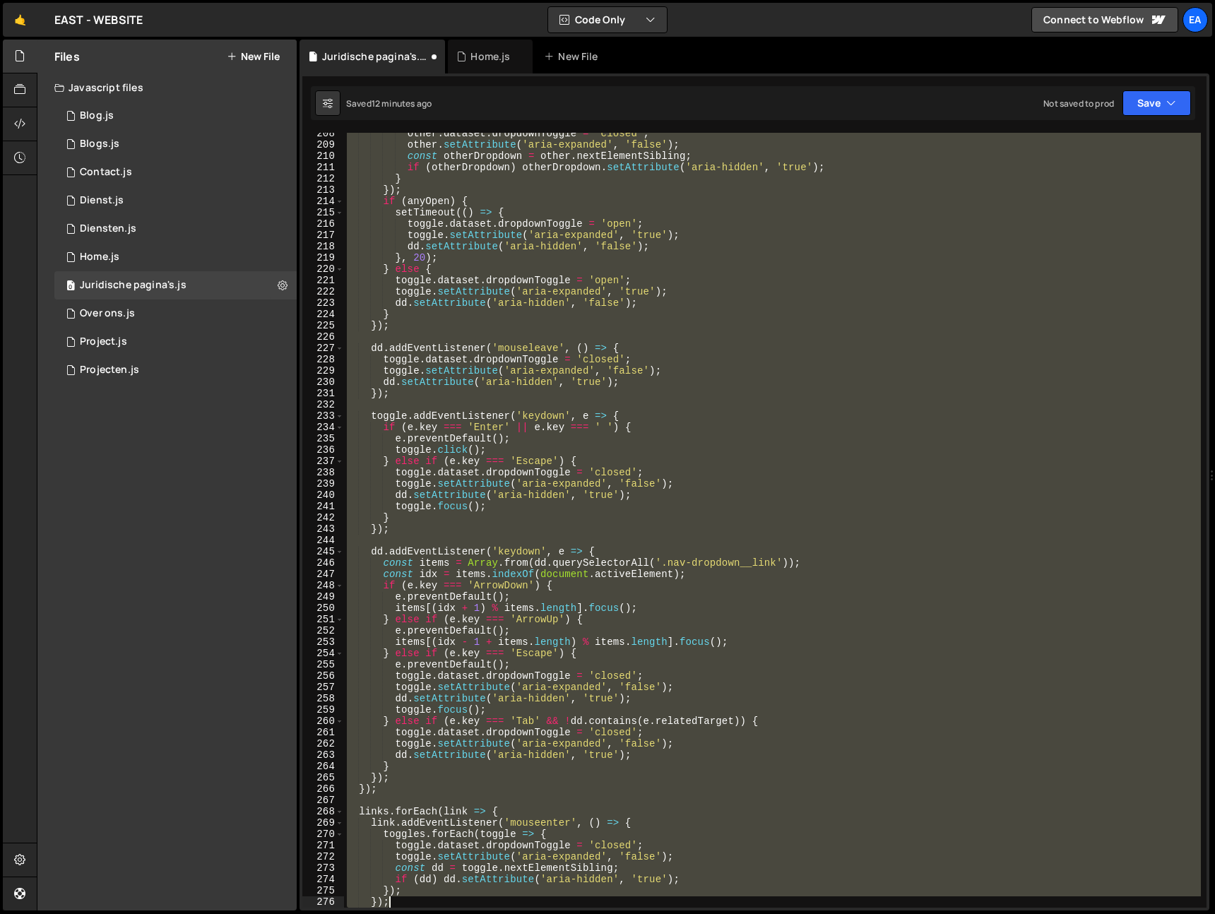
scroll to position [2593, 0]
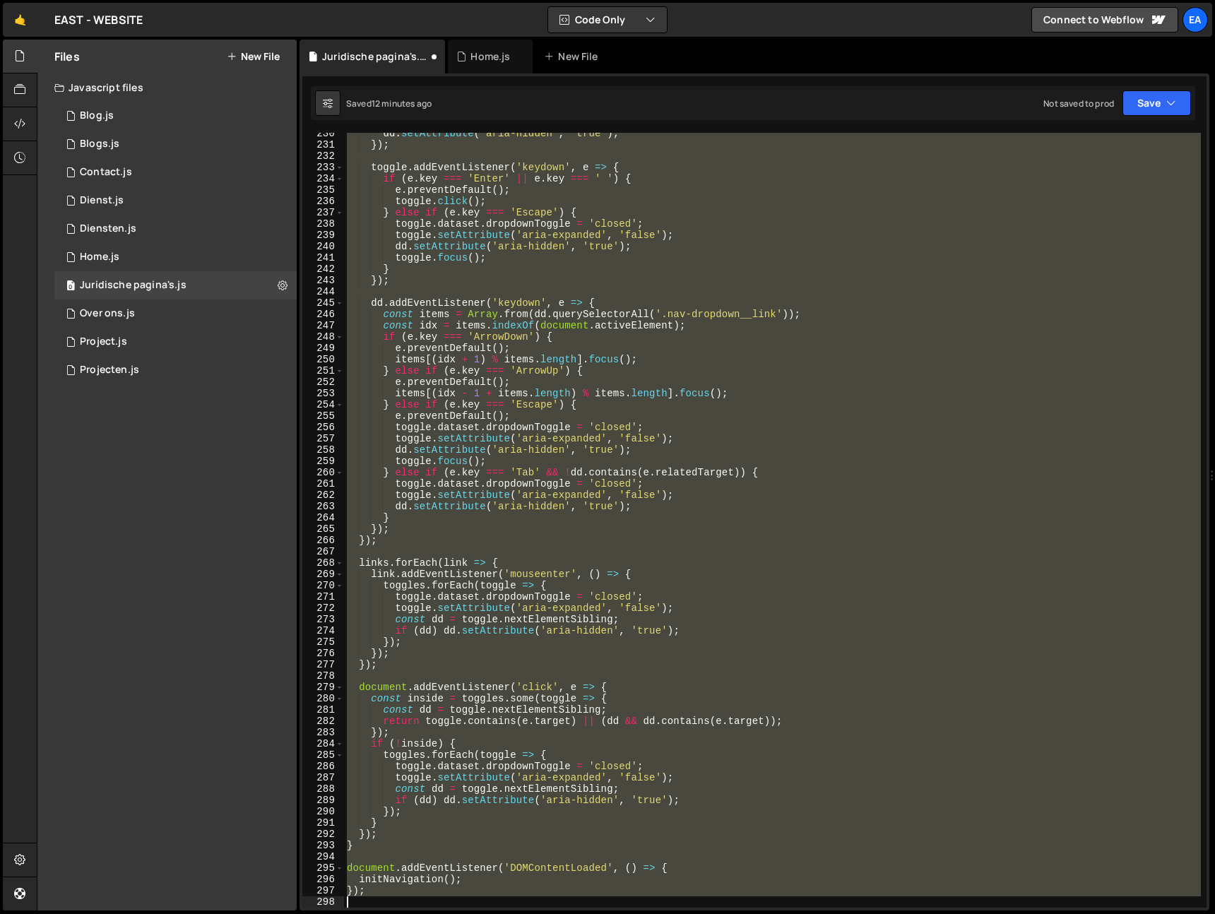
drag, startPoint x: 345, startPoint y: 374, endPoint x: 509, endPoint y: 903, distance: 553.4
click at [509, 903] on div "dd . setAttribute ( 'aria-hidden' , 'true' ) ; }) ; toggle . addEventListener (…" at bounding box center [772, 527] width 857 height 798
type textarea "});"
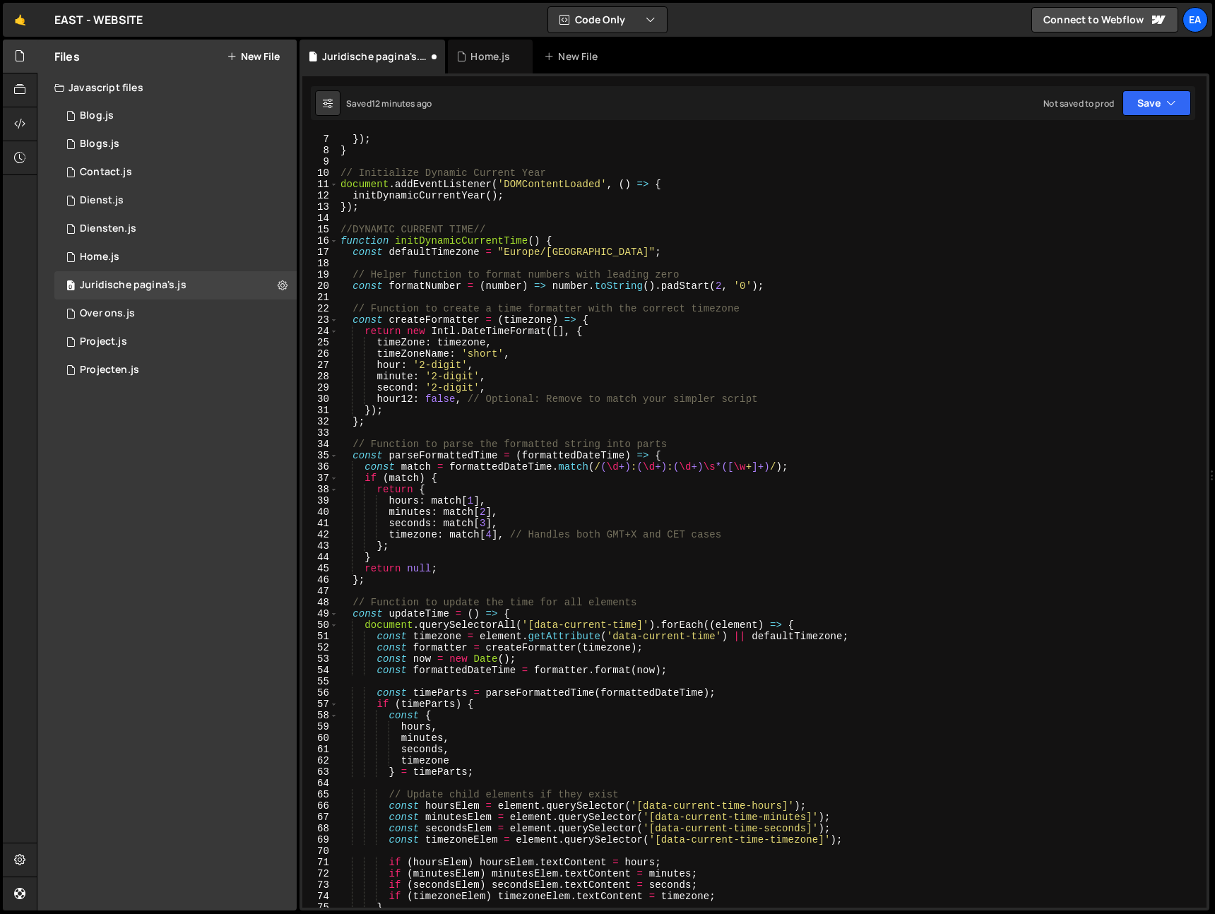
scroll to position [0, 0]
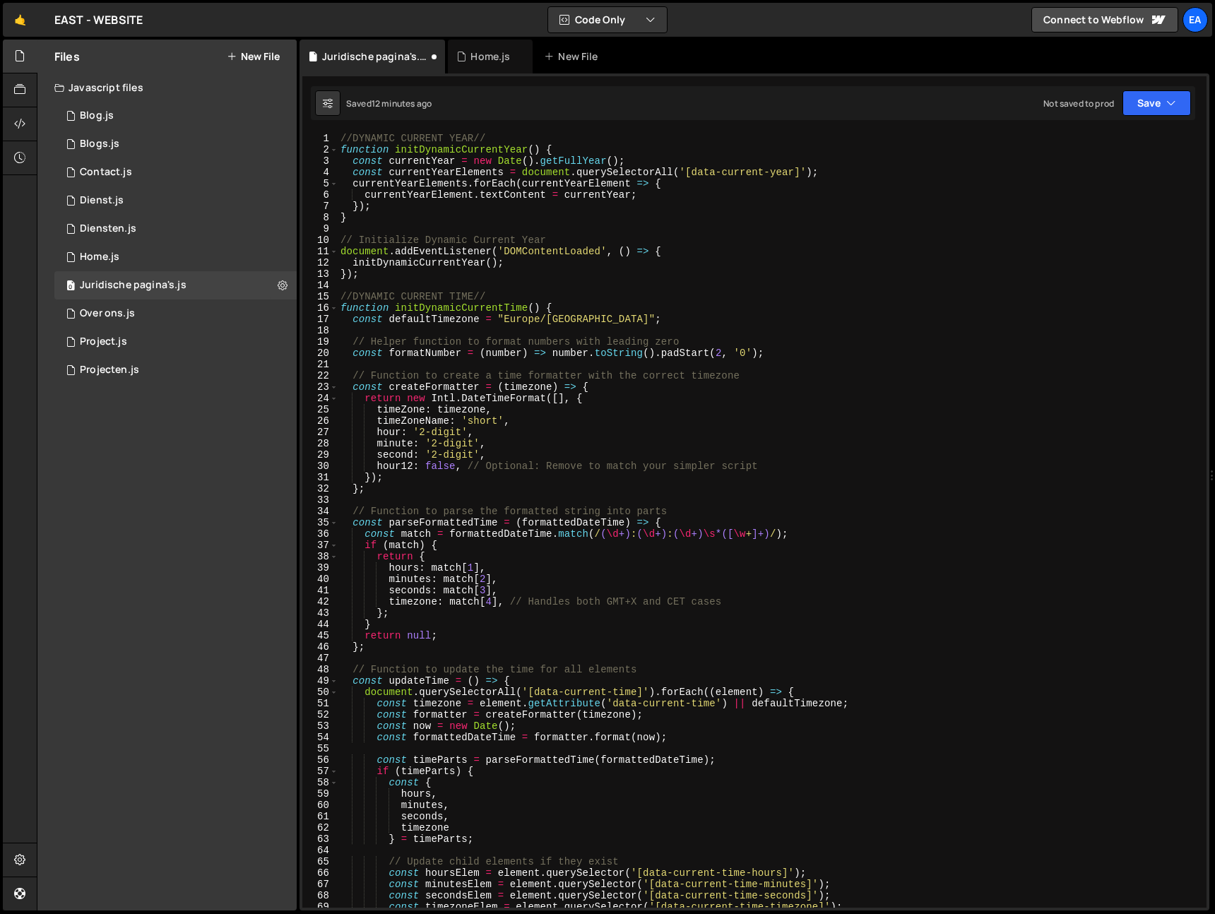
click at [342, 138] on div "//DYNAMIC CURRENT YEAR// function initDynamicCurrentYear ( ) { const currentYea…" at bounding box center [769, 532] width 863 height 798
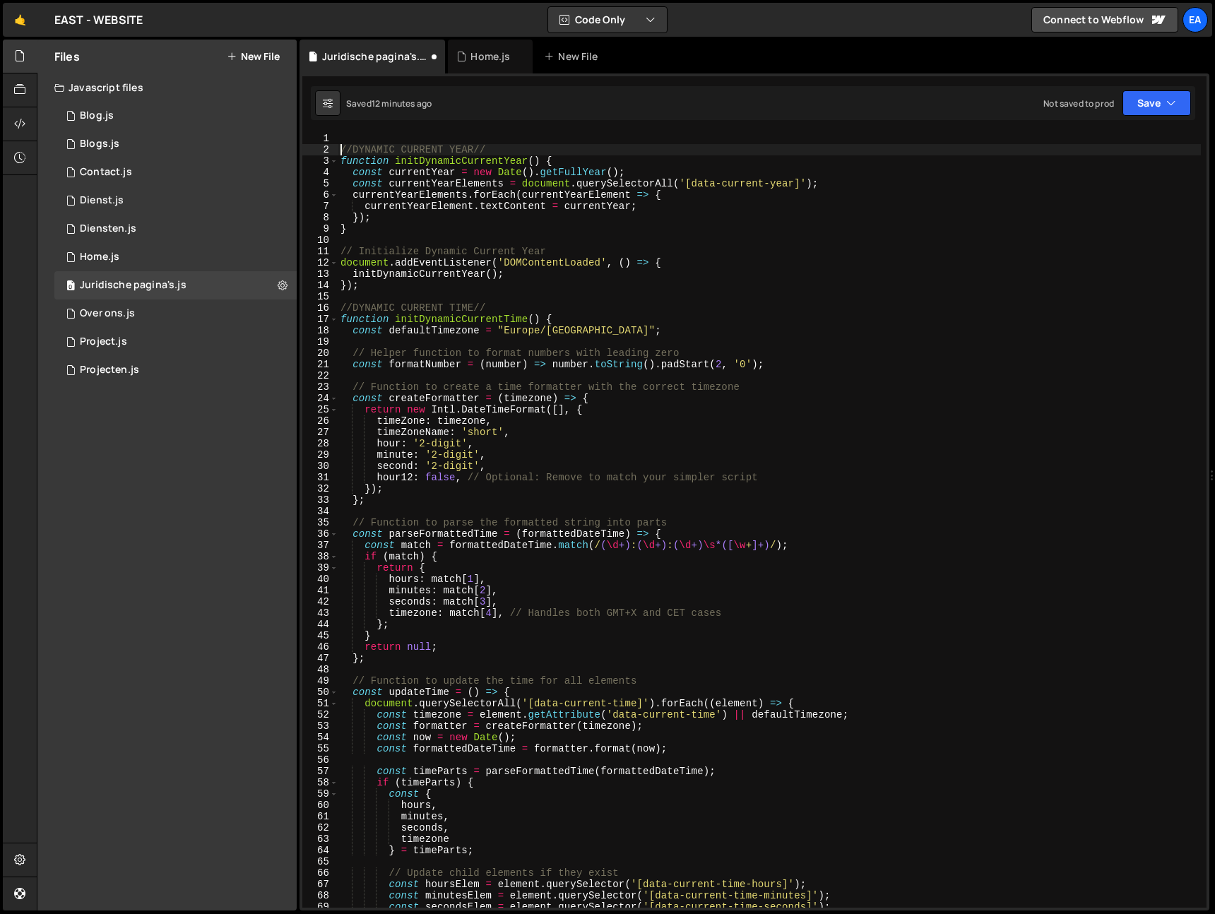
type textarea "//DYNAMIC CURRENT YEAR//"
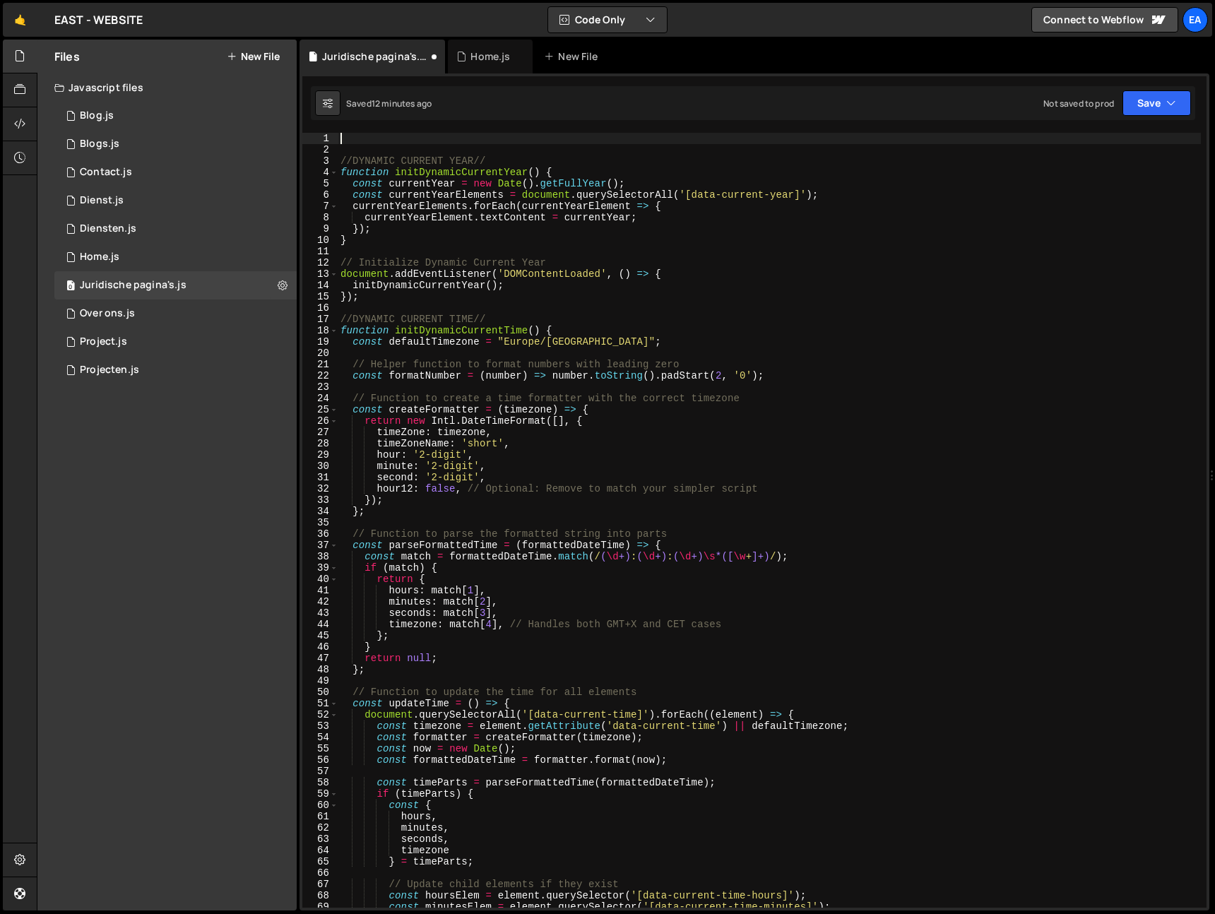
paste textarea
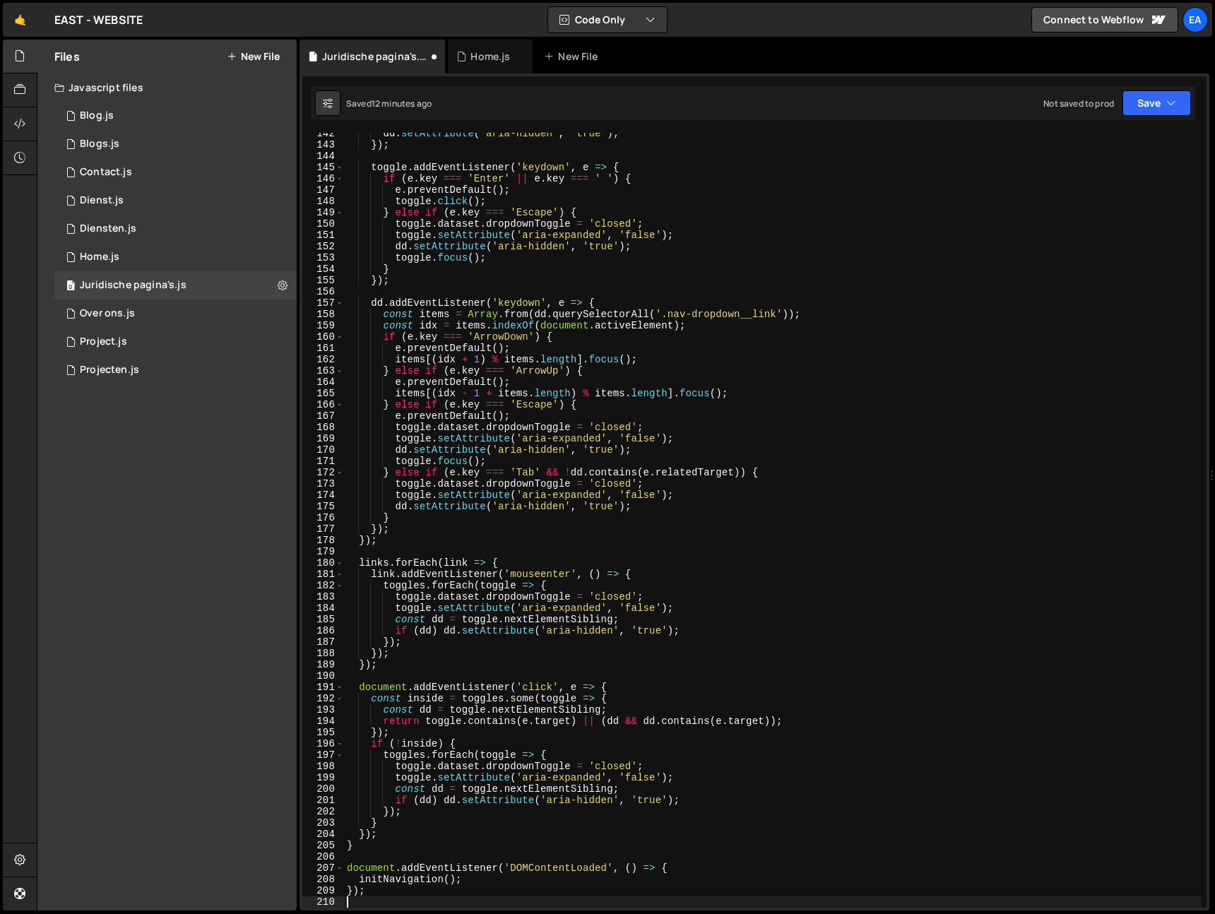
scroll to position [1599, 0]
click at [1161, 96] on button "Save" at bounding box center [1156, 102] width 69 height 25
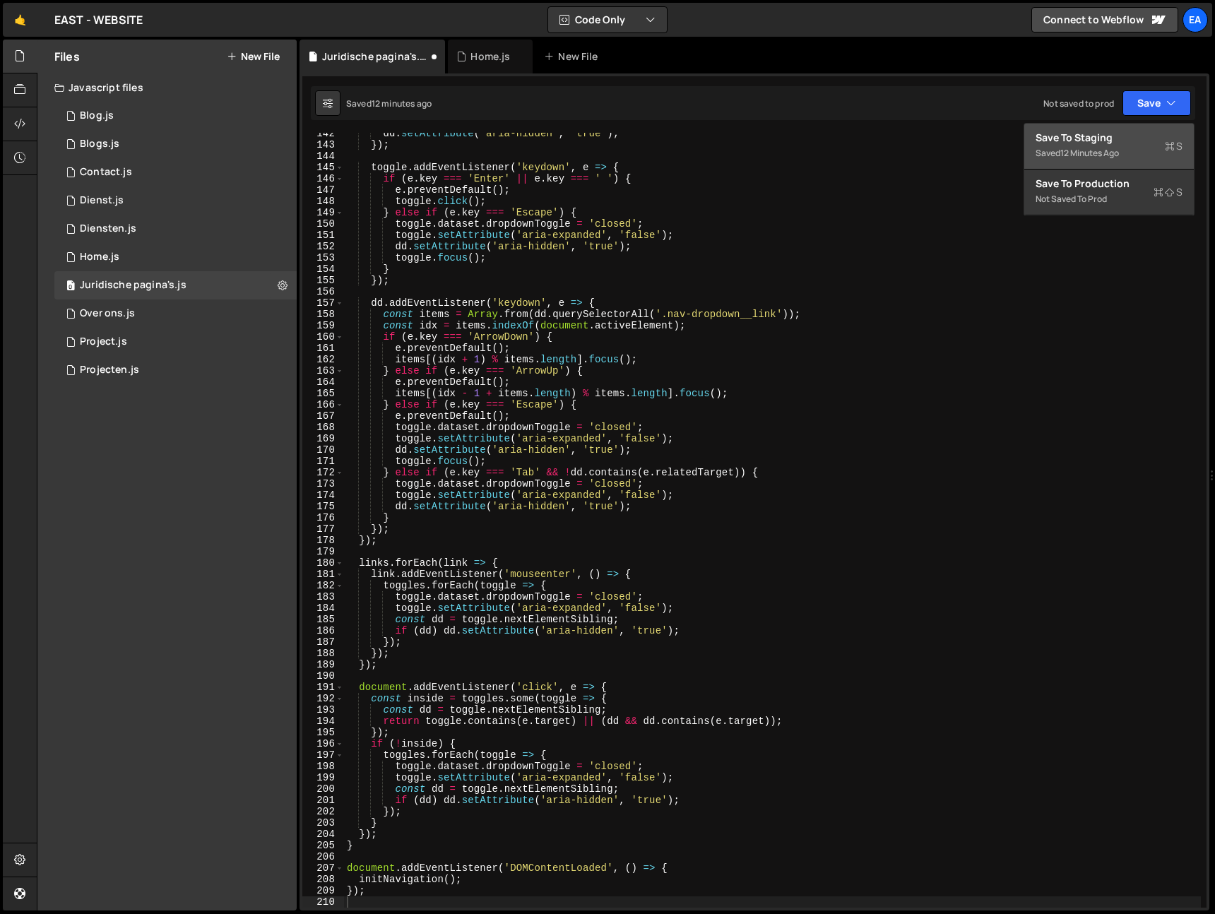
click at [1139, 132] on div "Save to Staging S" at bounding box center [1109, 138] width 147 height 14
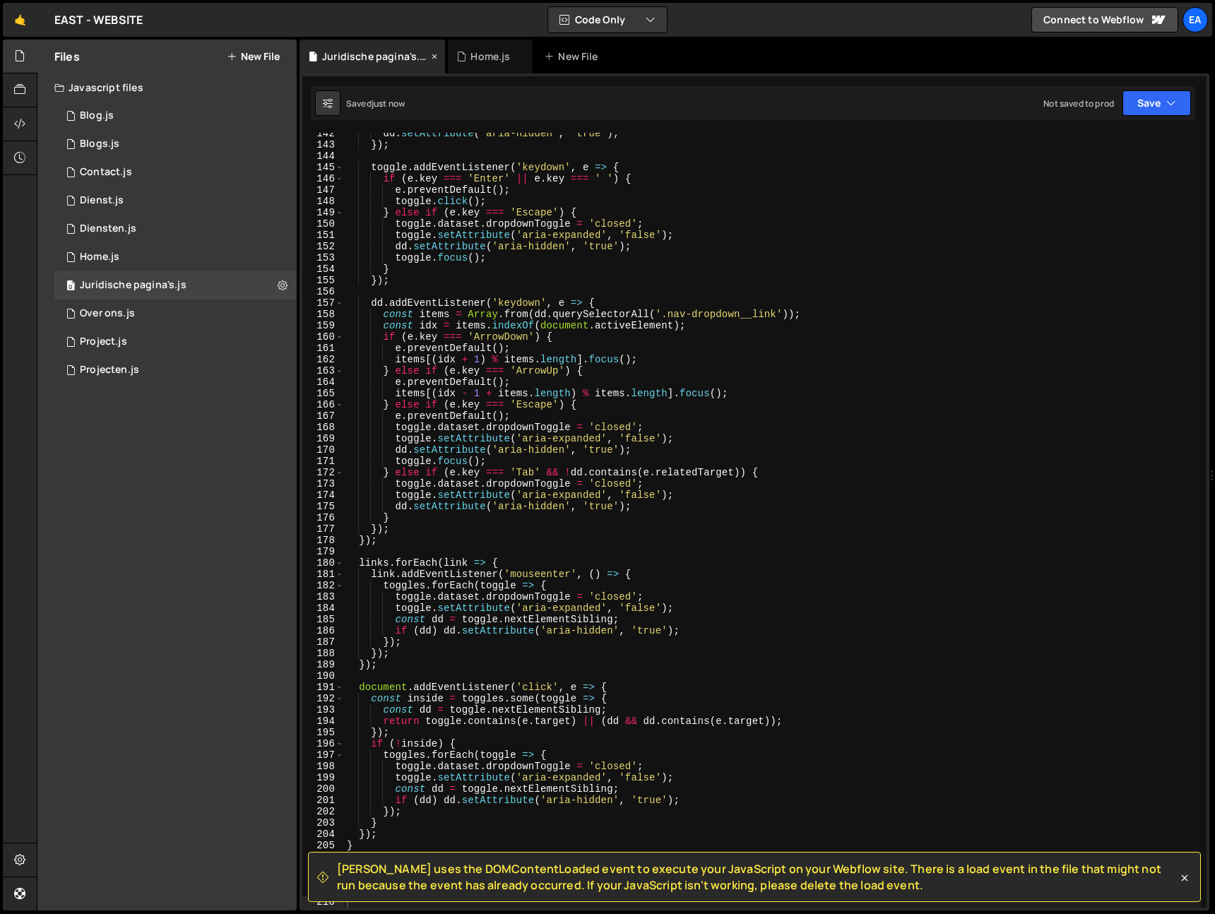
click at [432, 59] on icon at bounding box center [434, 56] width 10 height 14
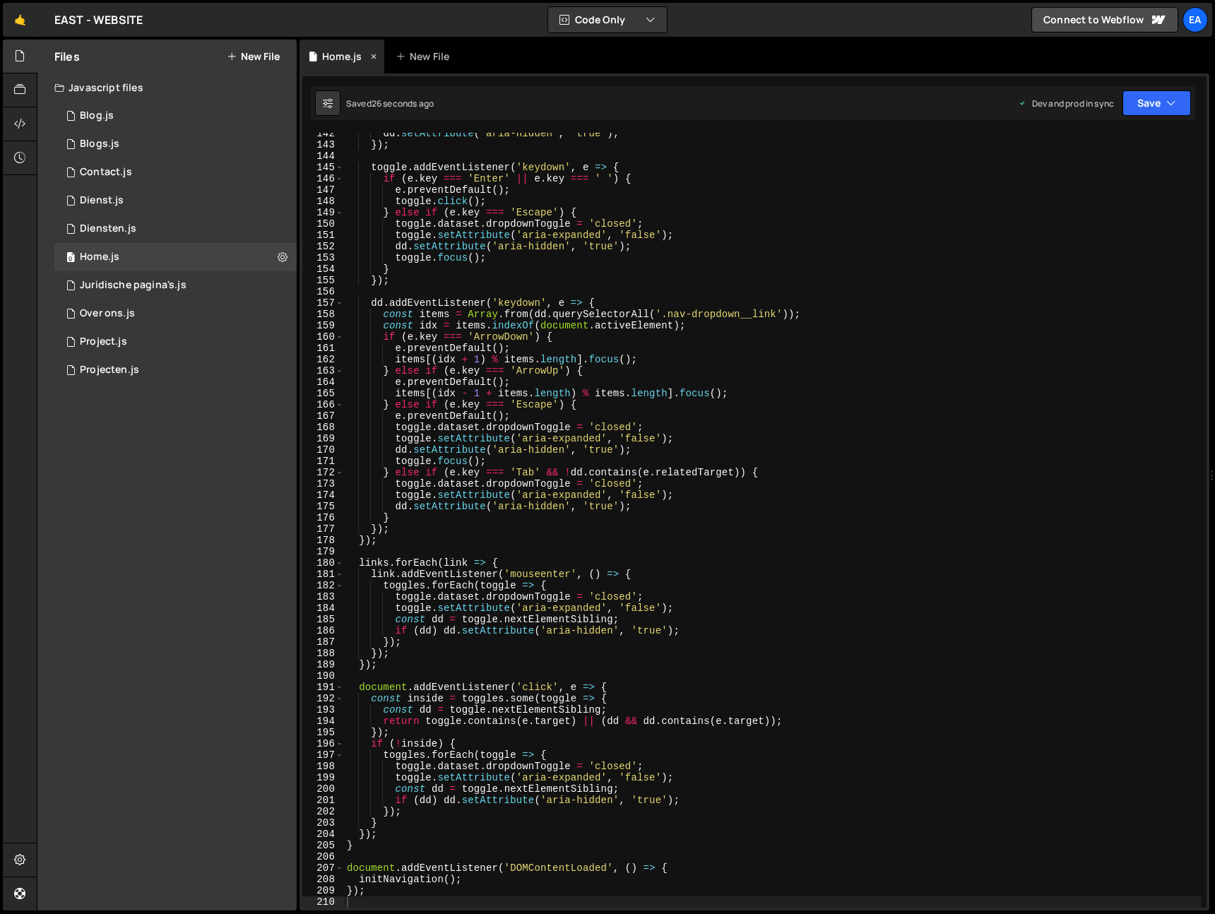
click at [378, 55] on icon at bounding box center [374, 56] width 10 height 14
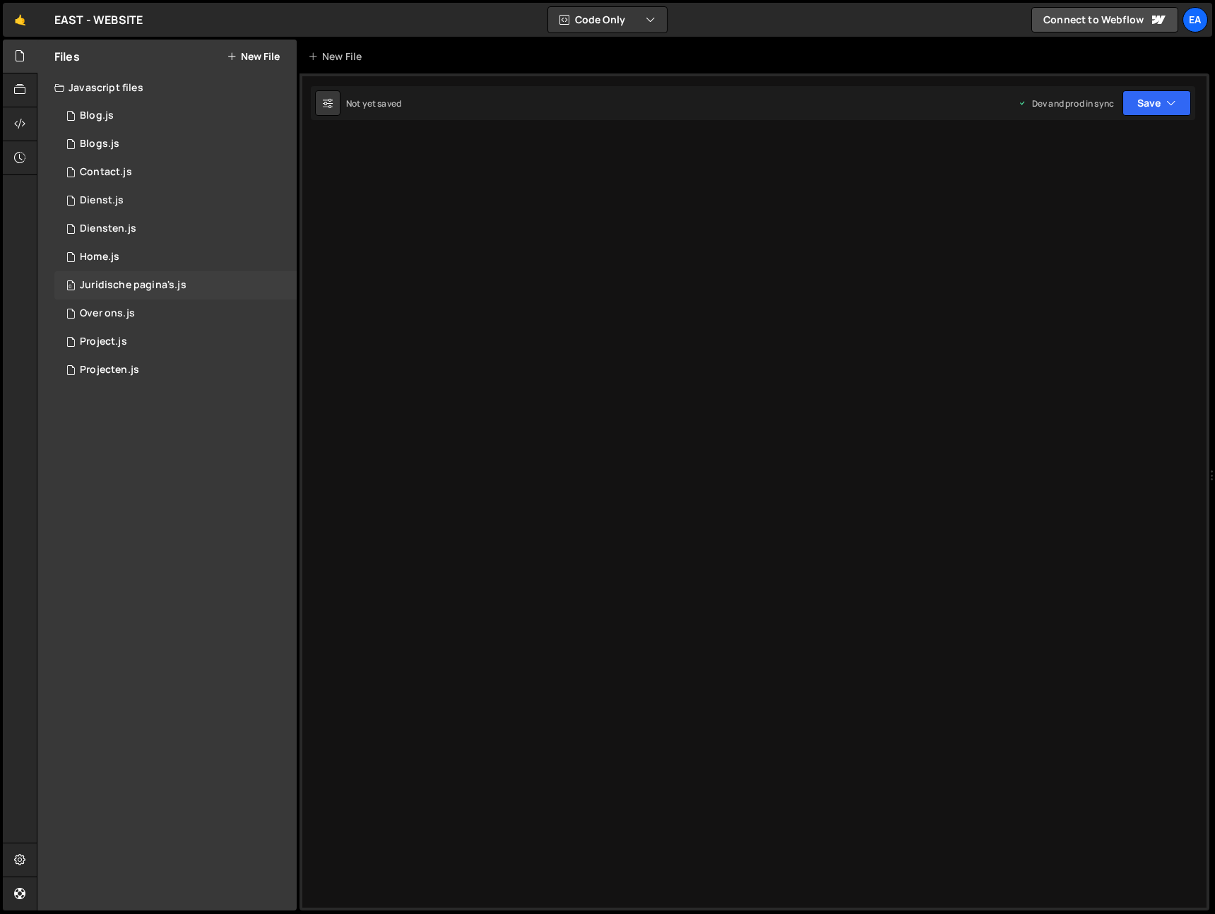
click at [170, 288] on div "Juridische pagina's.js" at bounding box center [133, 285] width 107 height 13
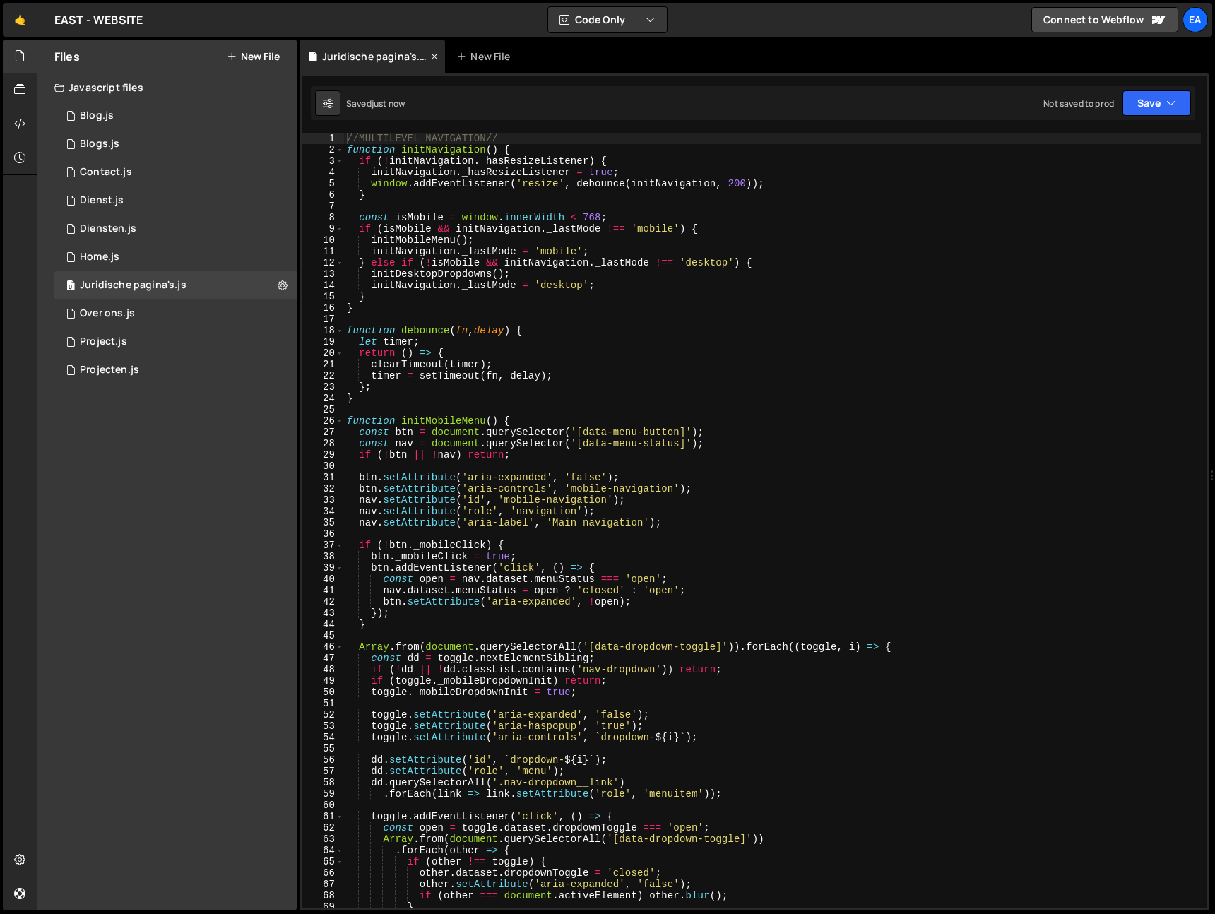
click at [431, 54] on icon at bounding box center [434, 56] width 10 height 14
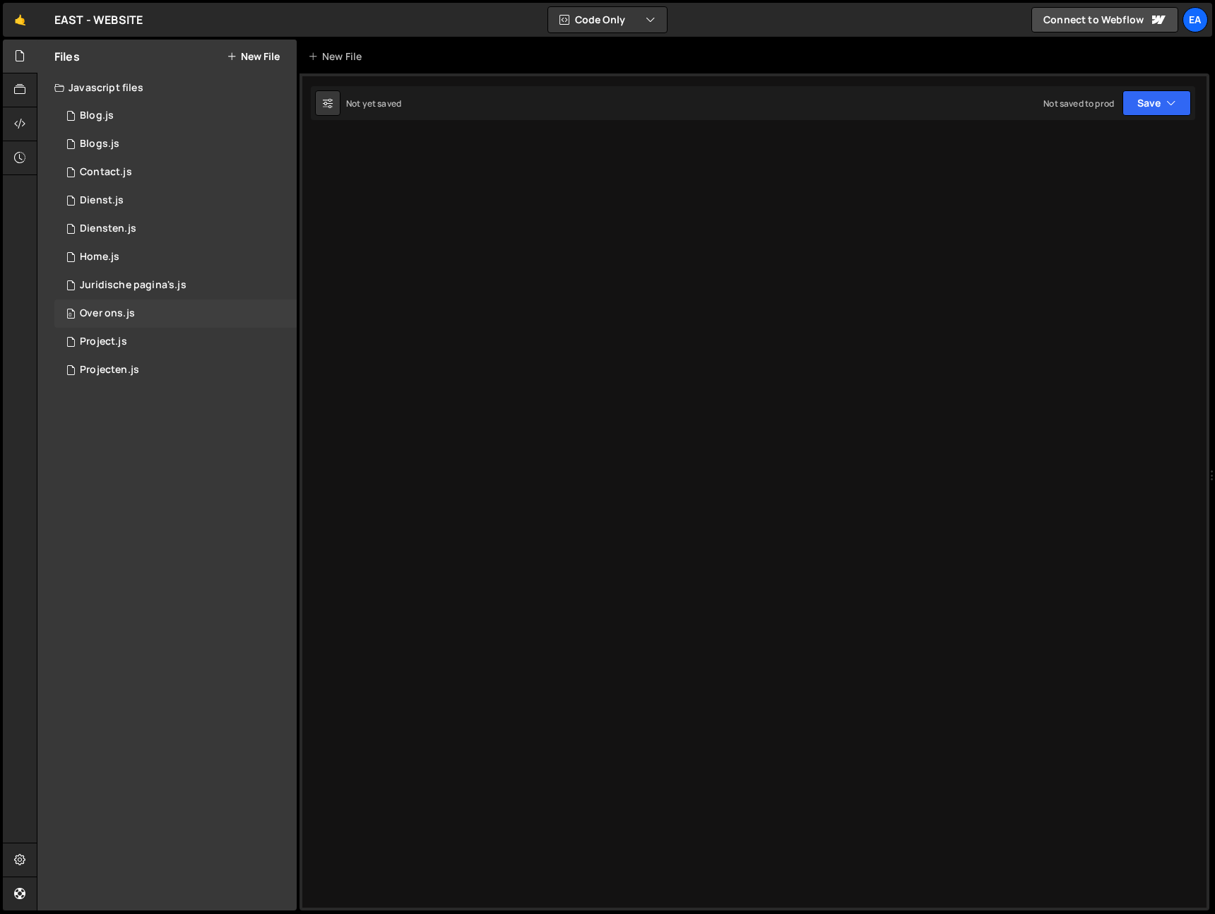
click at [188, 309] on div "0 Over ons.js 0" at bounding box center [175, 314] width 242 height 28
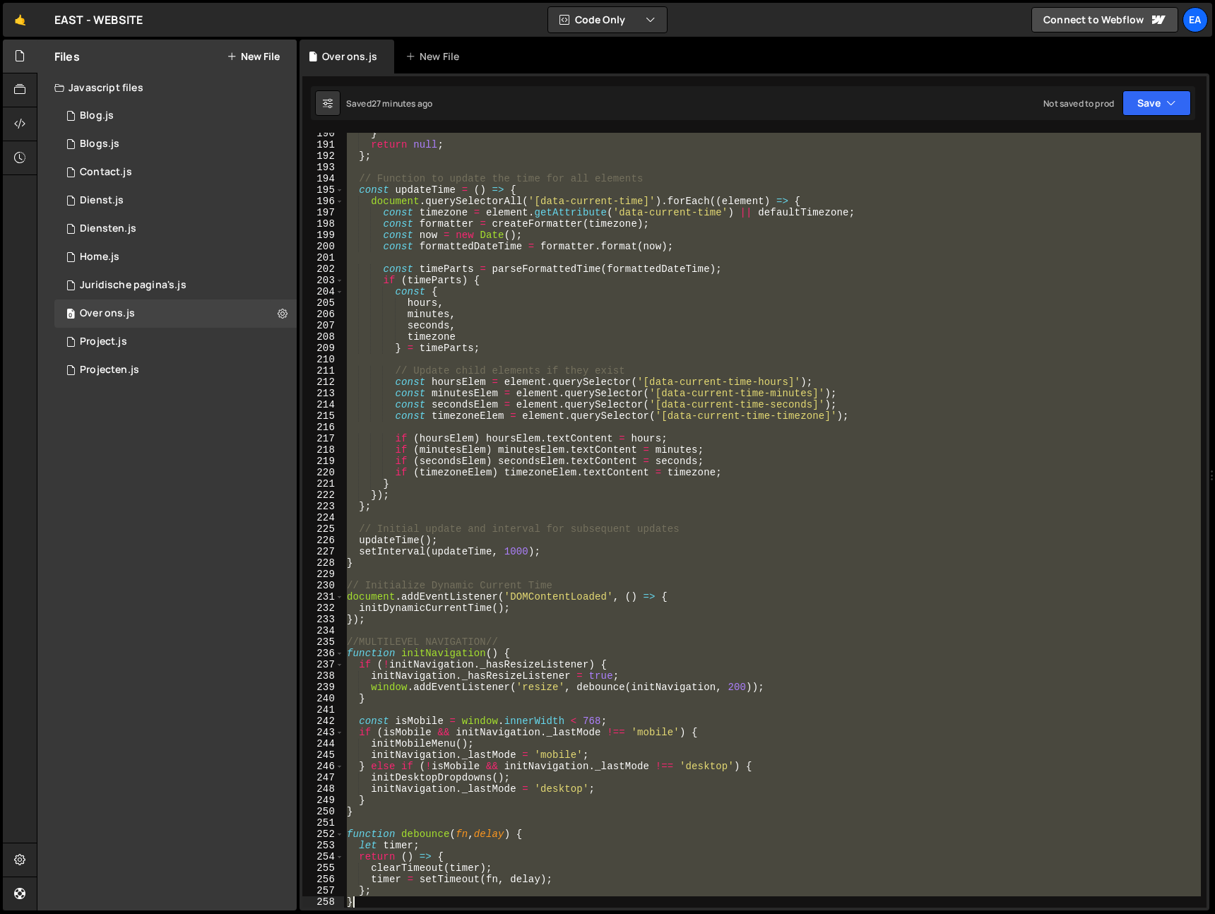
scroll to position [2141, 0]
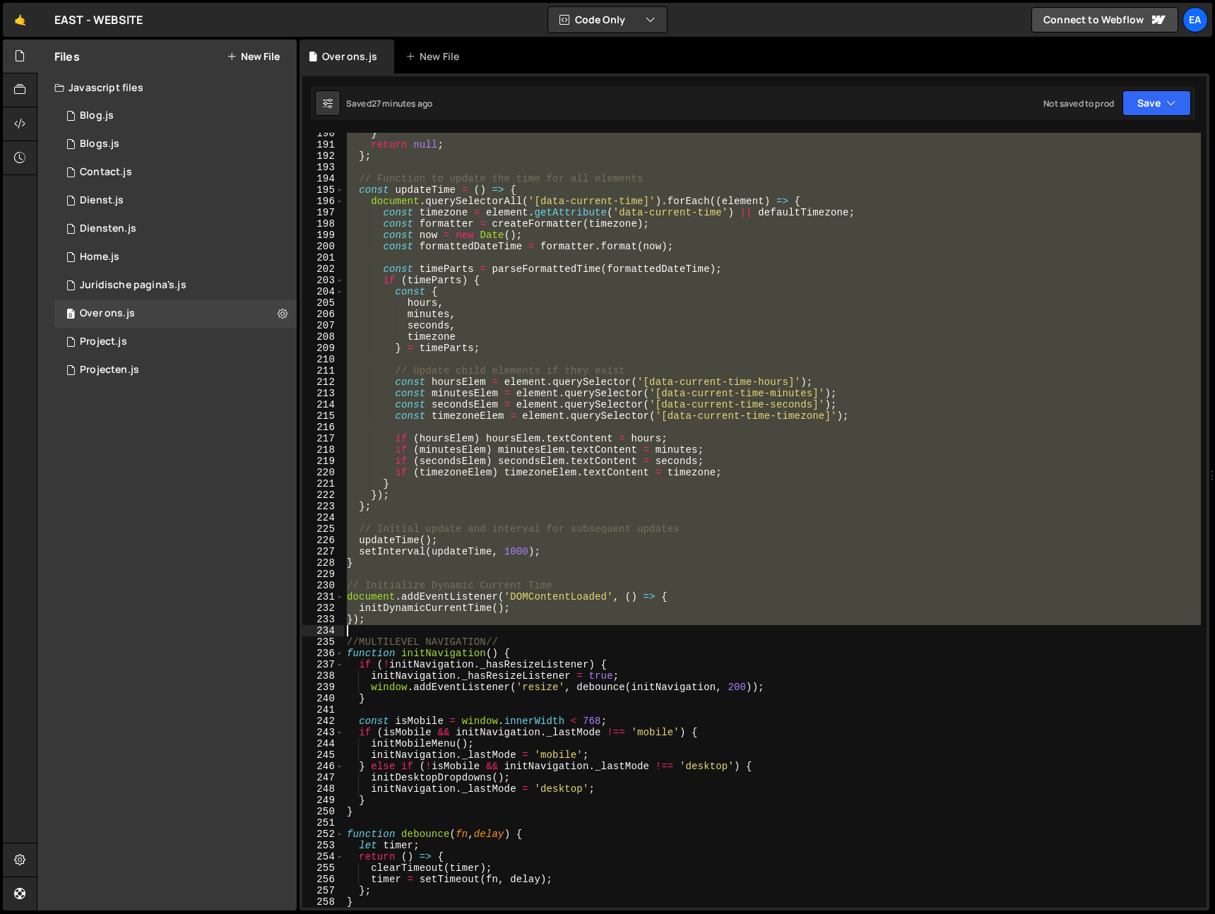
drag, startPoint x: 345, startPoint y: 280, endPoint x: 496, endPoint y: 634, distance: 385.2
click at [496, 634] on div "} return null ; } ; // Function to update the time for all elements const updat…" at bounding box center [772, 527] width 857 height 798
type textarea "});"
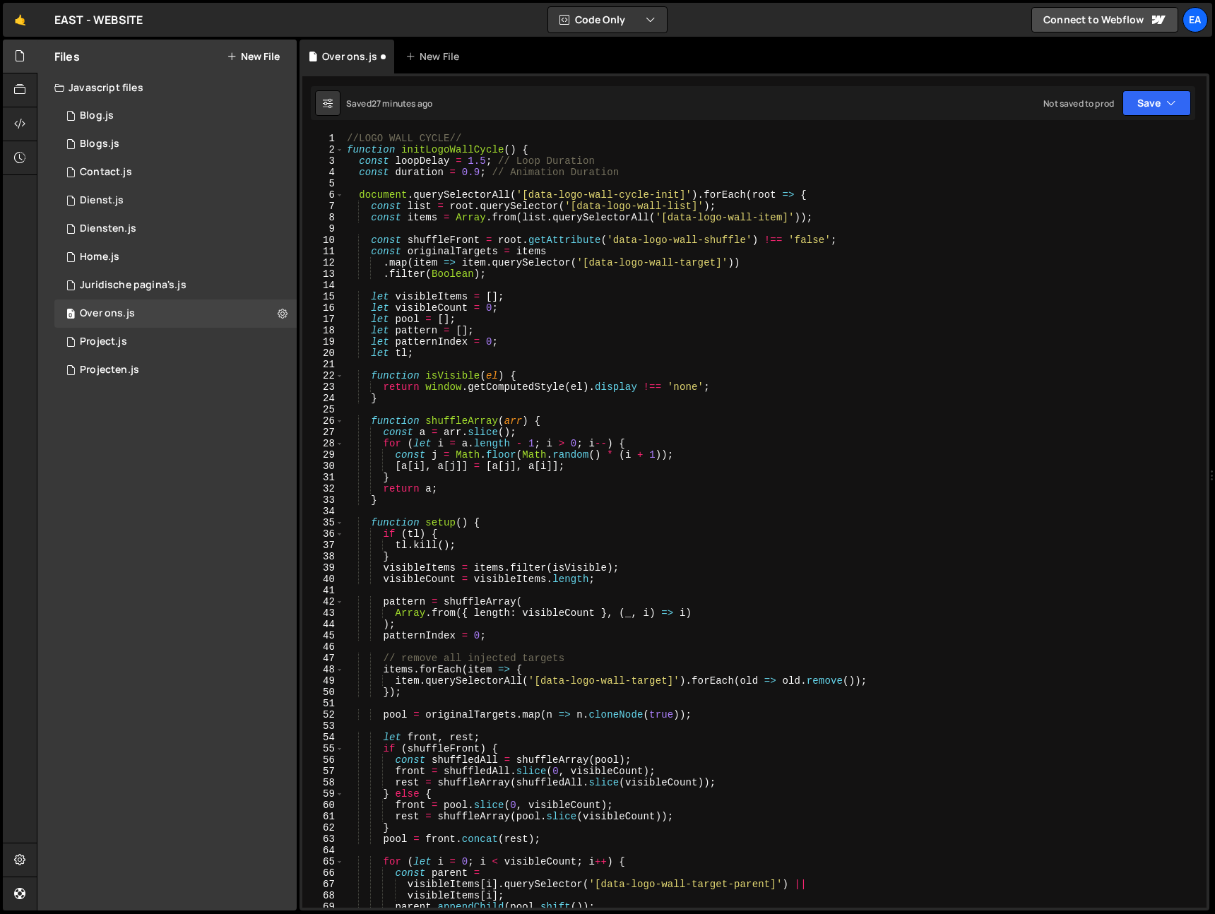
scroll to position [0, 0]
click at [347, 136] on div "//LOGO WALL CYCLE// function initLogoWallCycle ( ) { const loopDelay = 1.5 ; //…" at bounding box center [772, 532] width 857 height 798
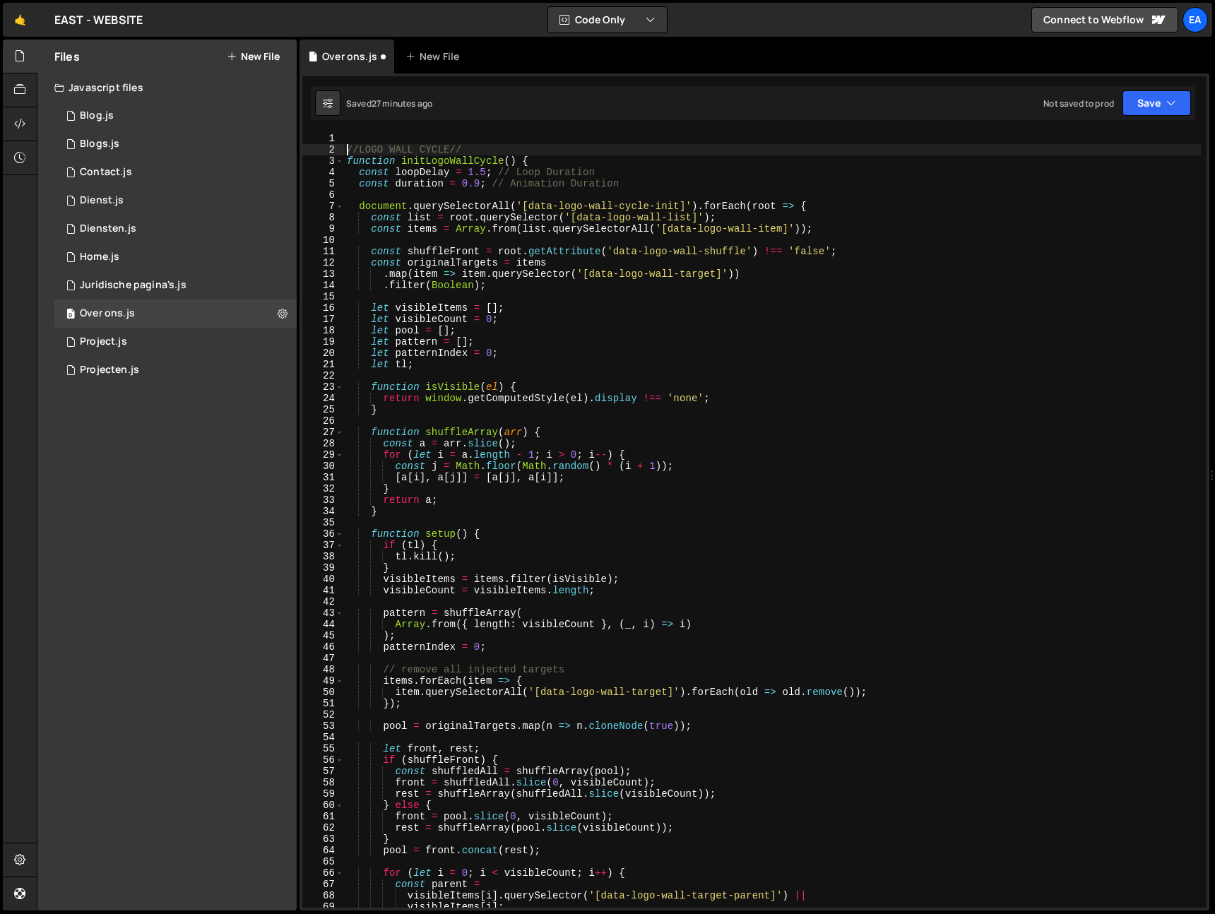
type textarea "//LOGO WALL CYCLE//"
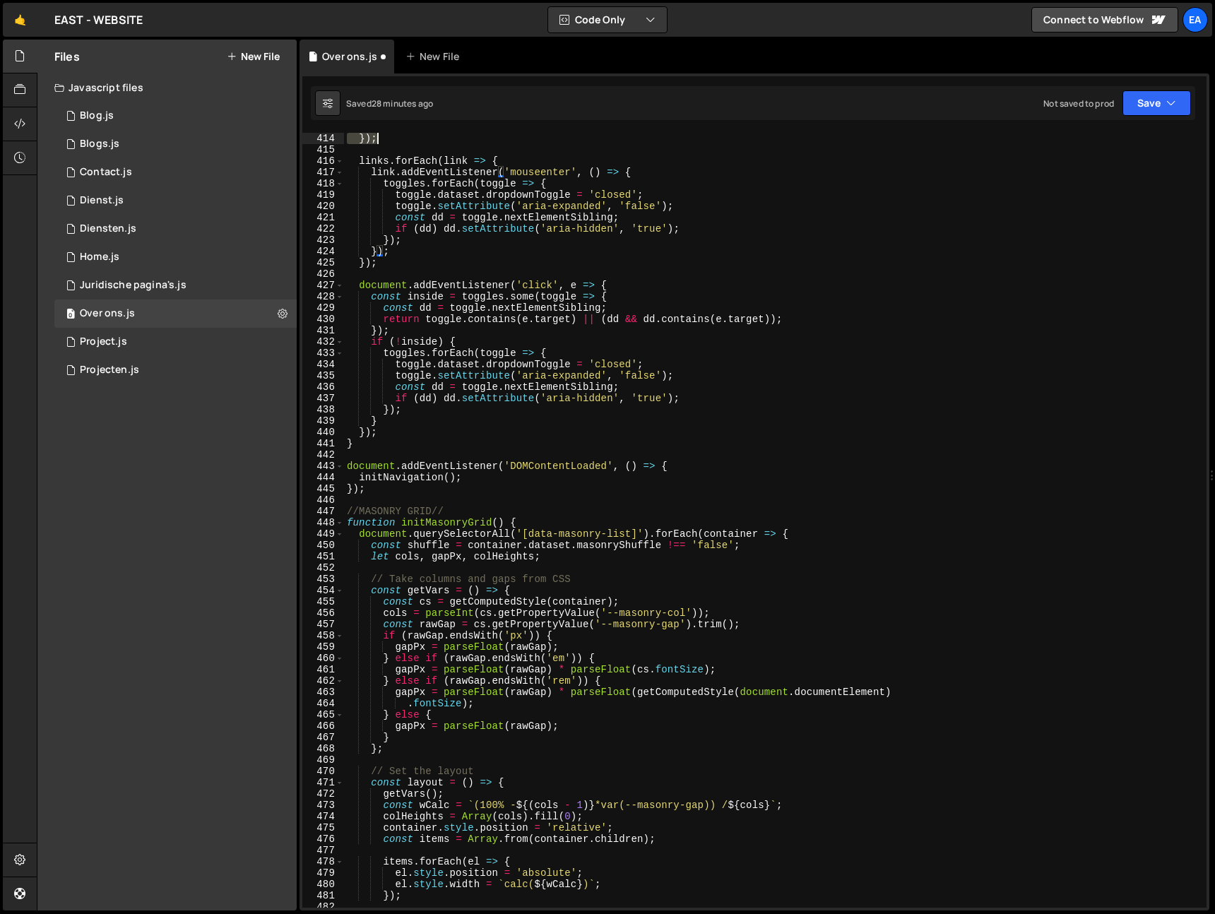
scroll to position [4577, 0]
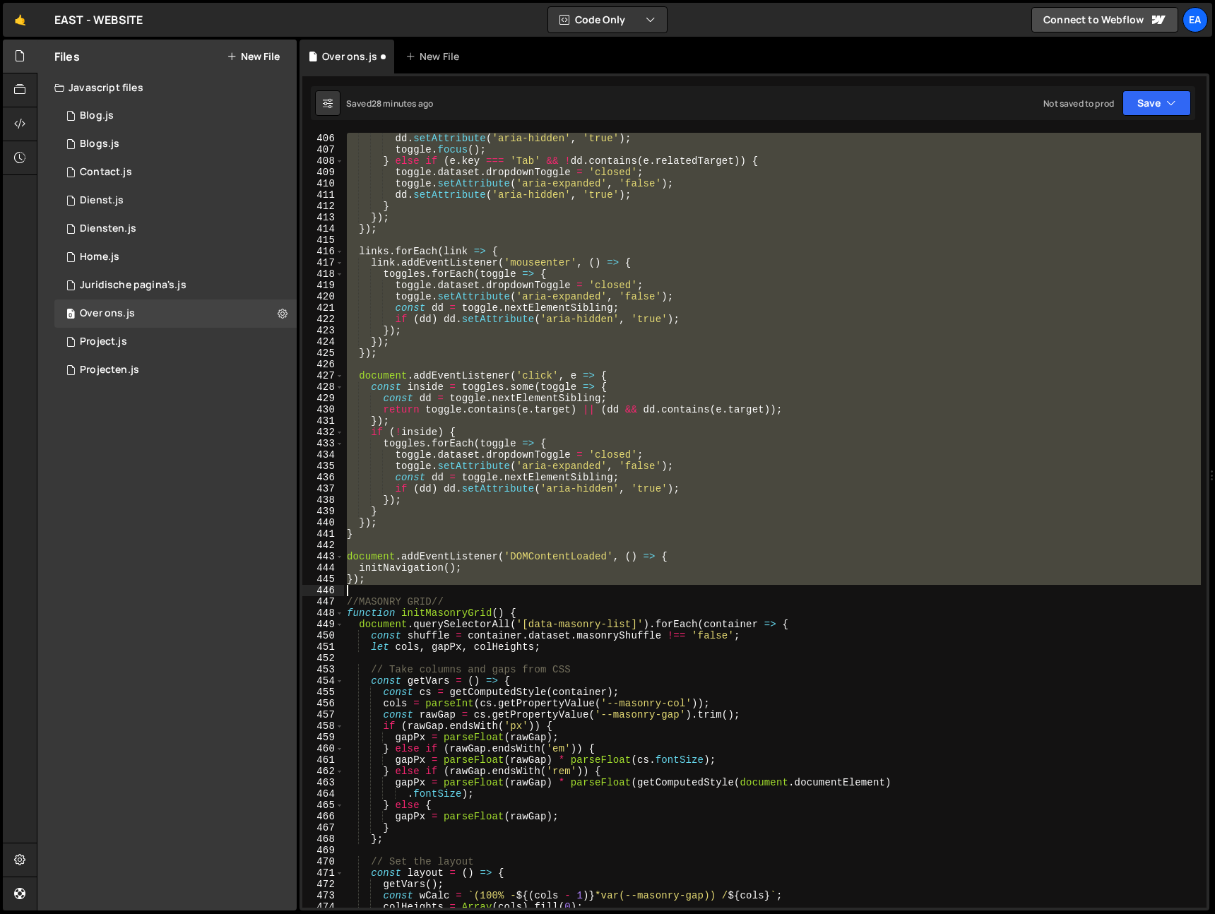
drag, startPoint x: 345, startPoint y: 287, endPoint x: 466, endPoint y: 585, distance: 321.9
click at [466, 585] on div "dd . setAttribute ( 'aria-hidden' , 'true' ) ; toggle . focus ( ) ; } else if (…" at bounding box center [772, 532] width 857 height 798
type textarea "});"
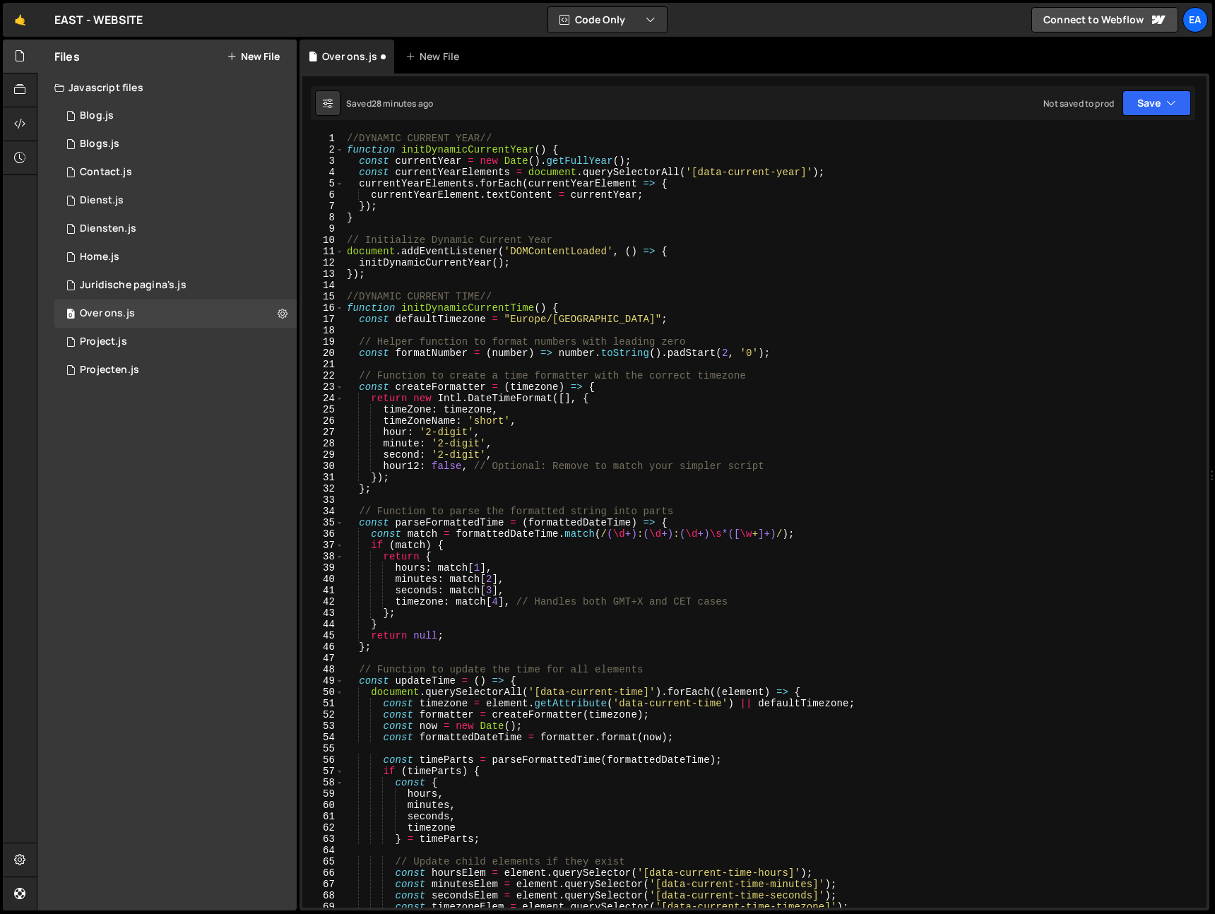
scroll to position [0, 0]
click at [347, 138] on div "//DYNAMIC CURRENT YEAR// function initDynamicCurrentYear ( ) { const currentYea…" at bounding box center [772, 532] width 857 height 798
type textarea "//DYNAMIC CURRENT YEAR//"
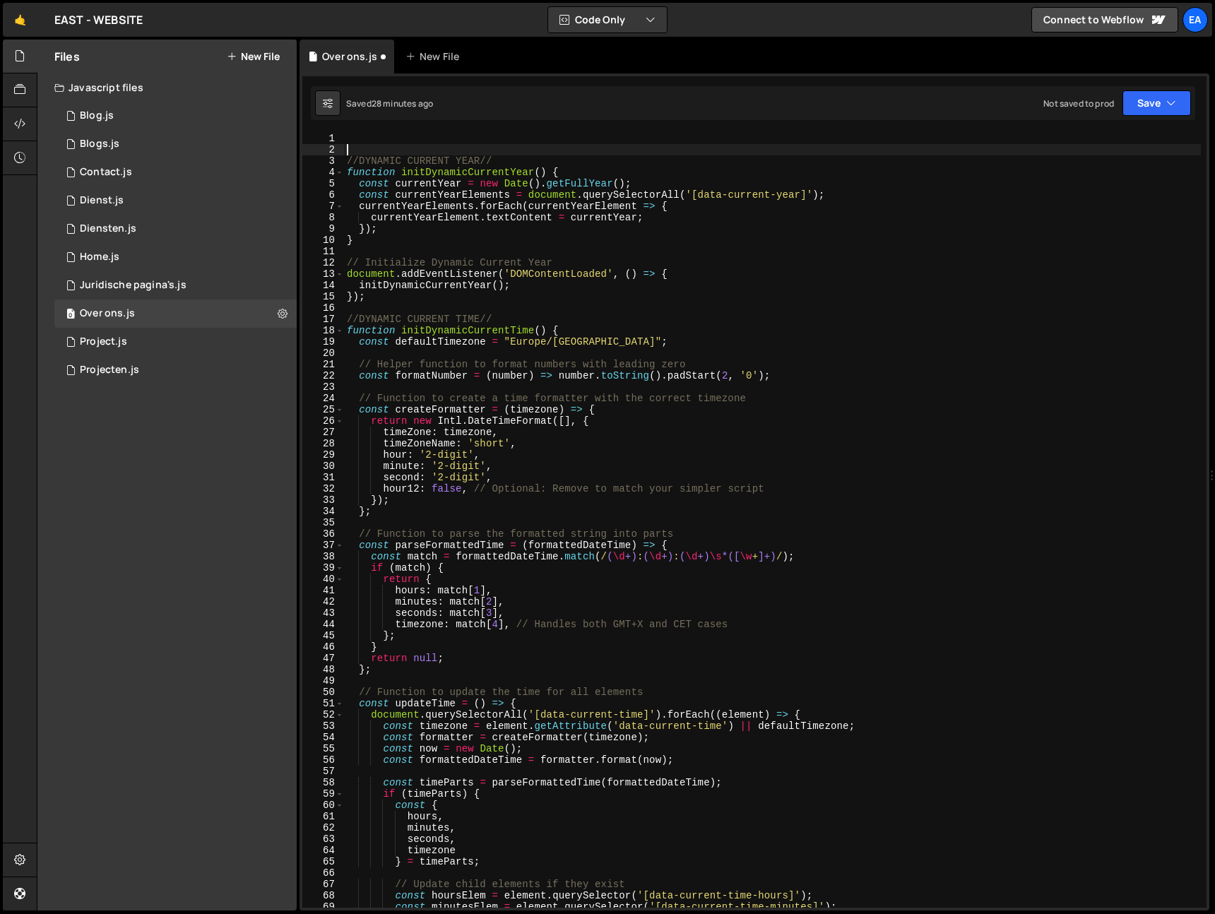
type textarea "//DYNAMIC CURRENT YEAR//"
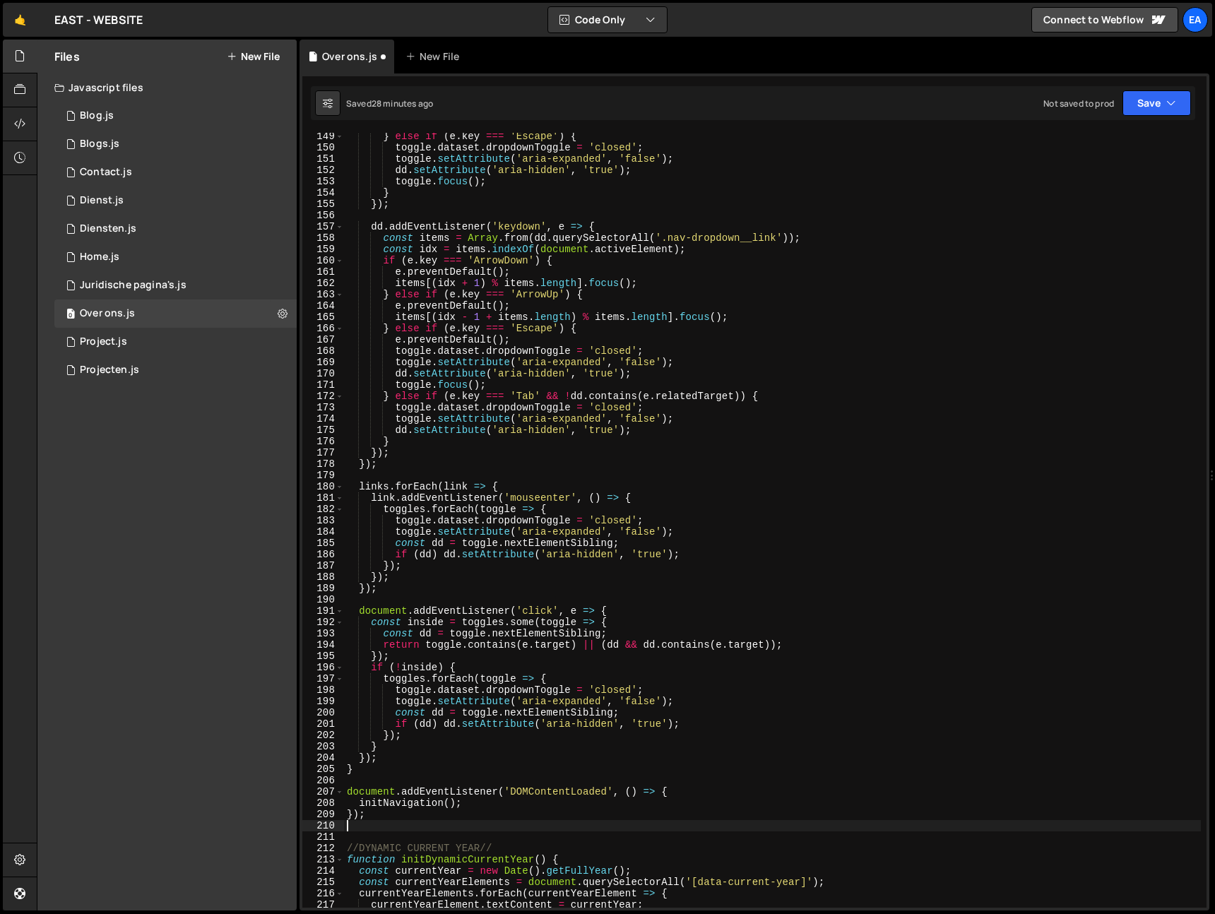
scroll to position [1867, 0]
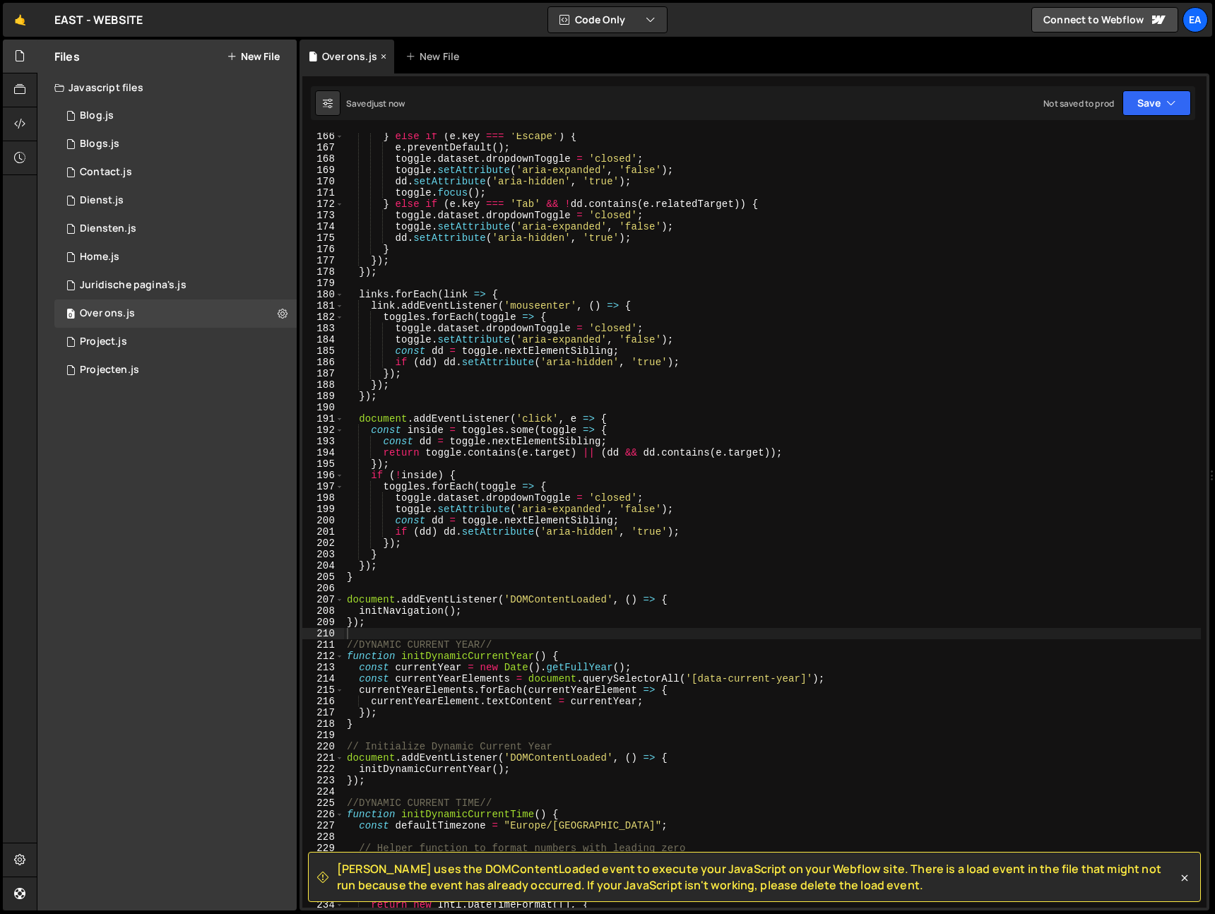
click at [381, 55] on icon at bounding box center [384, 56] width 10 height 14
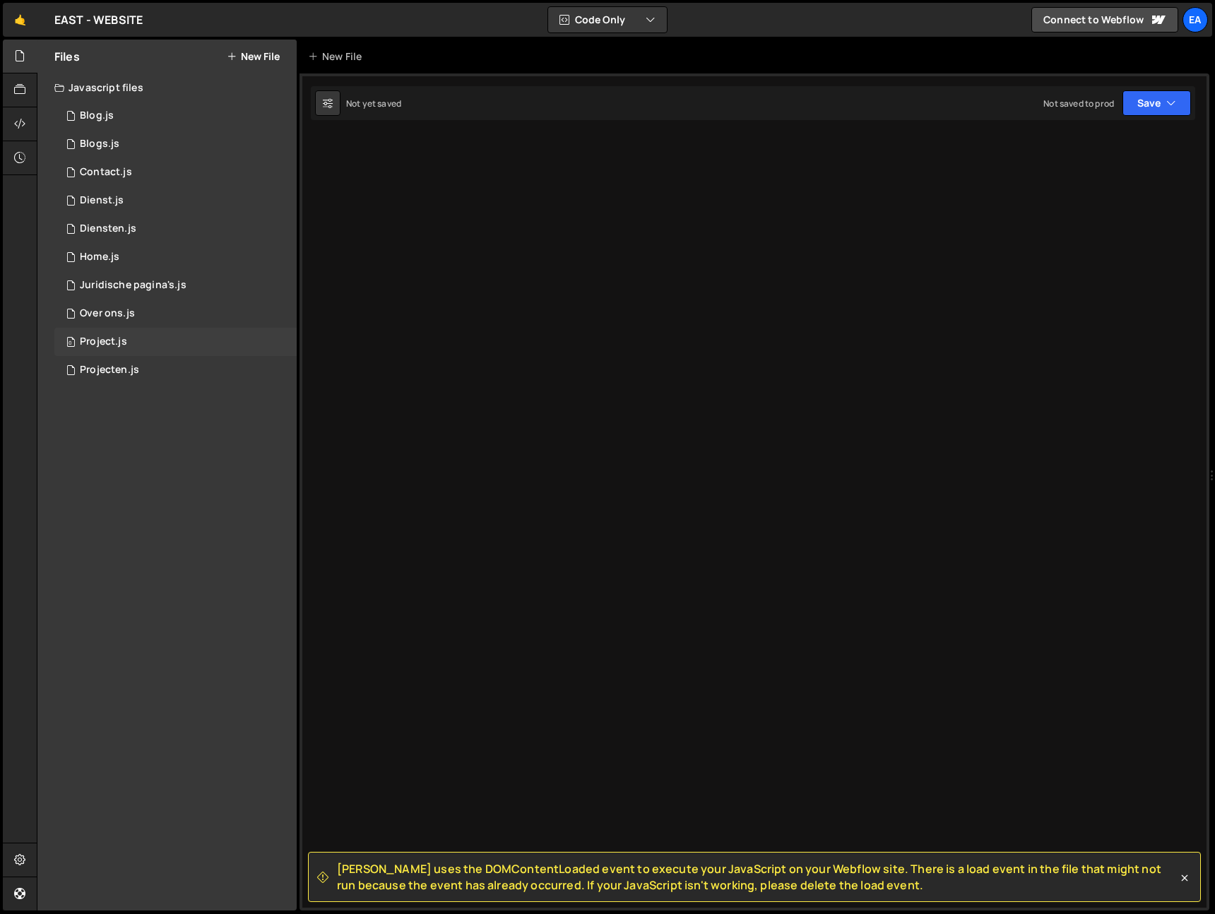
click at [155, 343] on div "0 Project.js 0" at bounding box center [175, 342] width 242 height 28
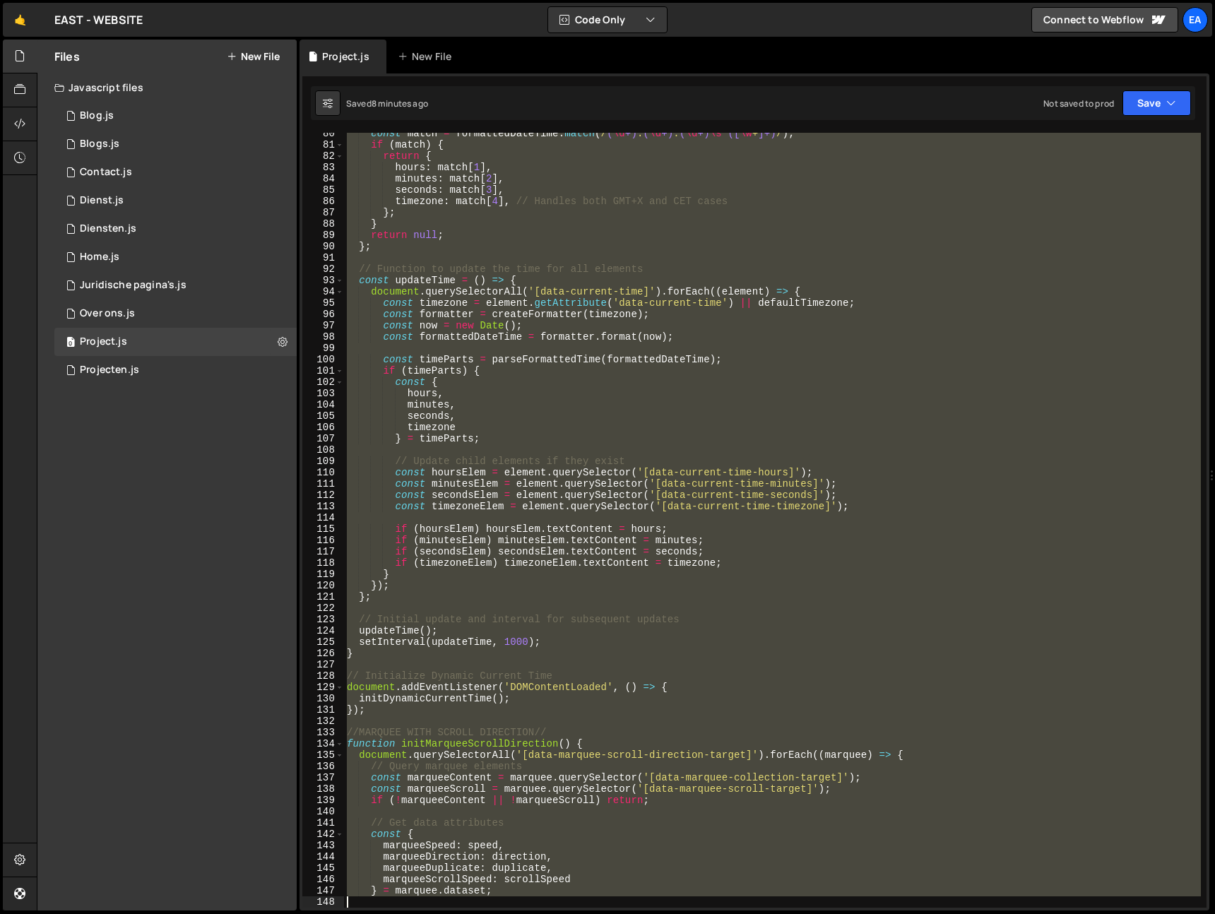
scroll to position [966, 0]
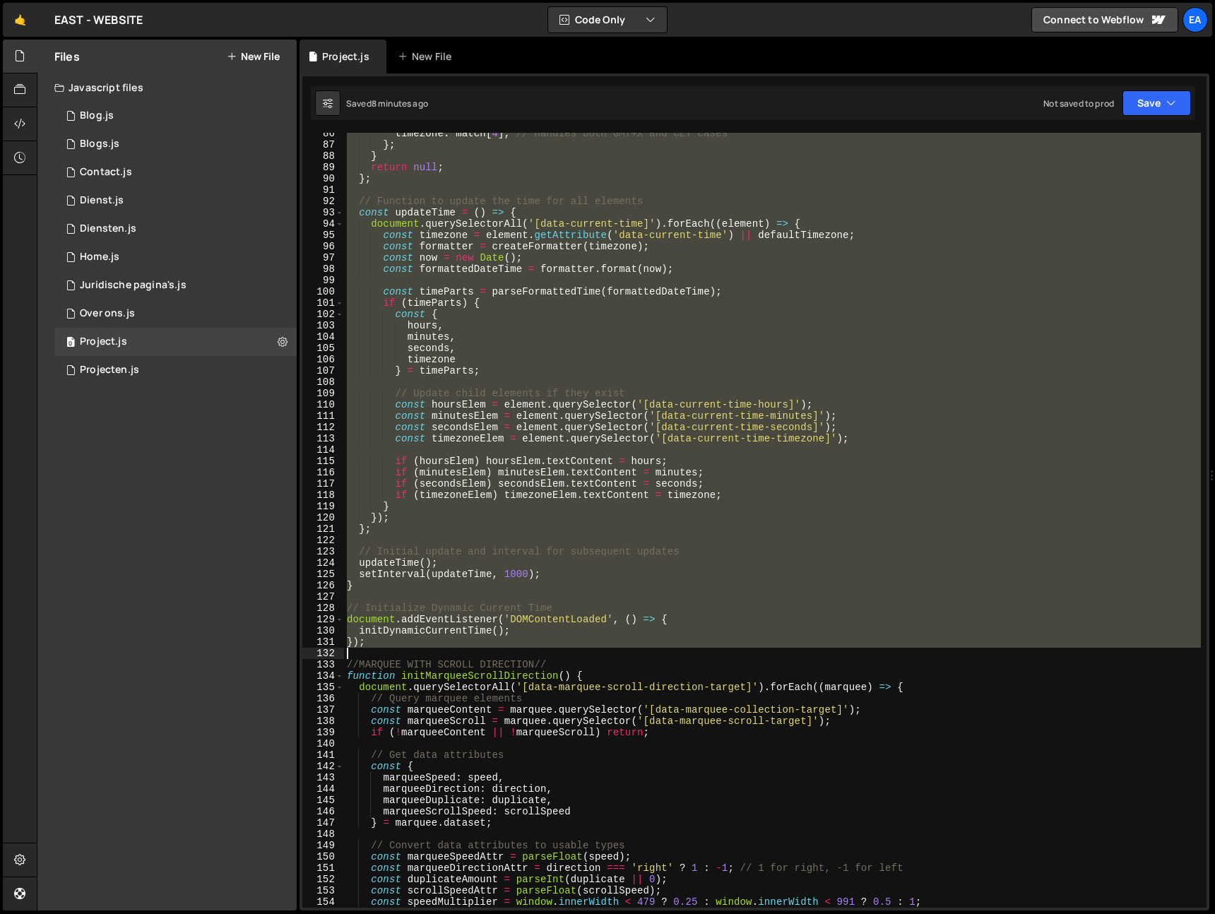
drag, startPoint x: 345, startPoint y: 266, endPoint x: 506, endPoint y: 648, distance: 415.0
click at [506, 648] on div "timezone : match [ 4 ] , // Handles both GMT+X and CET cases } ; } return null …" at bounding box center [772, 527] width 857 height 798
type textarea "});"
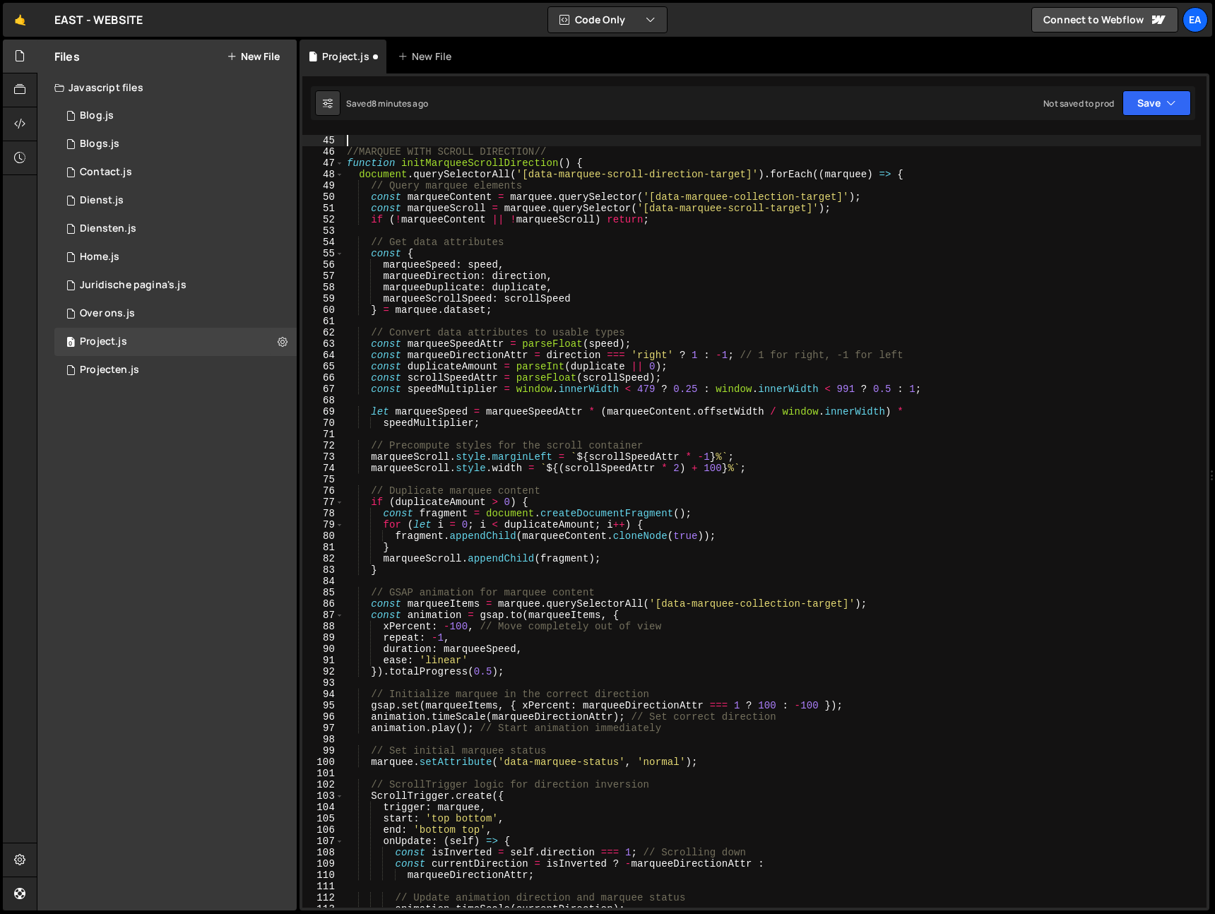
scroll to position [0, 0]
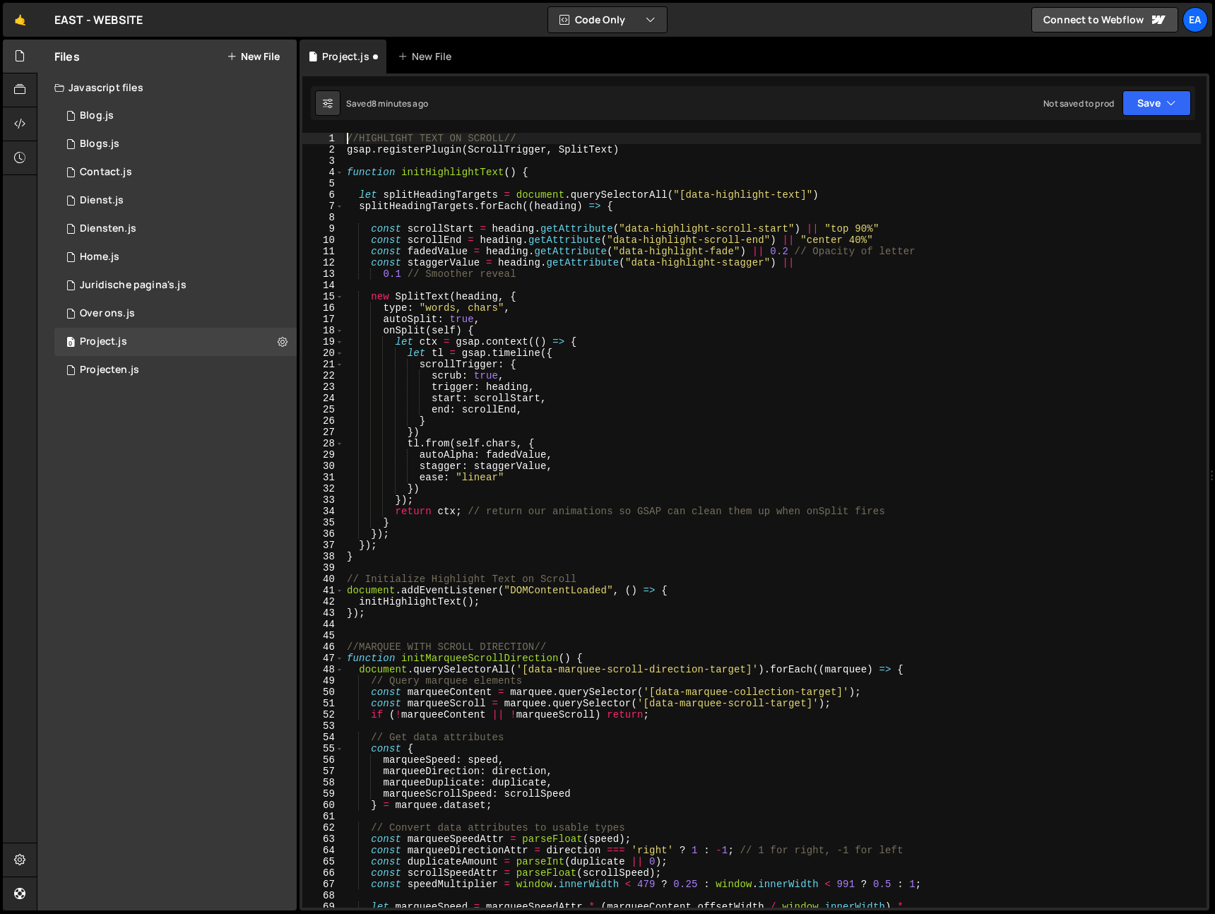
click at [344, 139] on div "//HIGHLIGHT TEXT ON SCROLL// gsap . registerPlugin ( ScrollTrigger , SplitText …" at bounding box center [772, 532] width 857 height 798
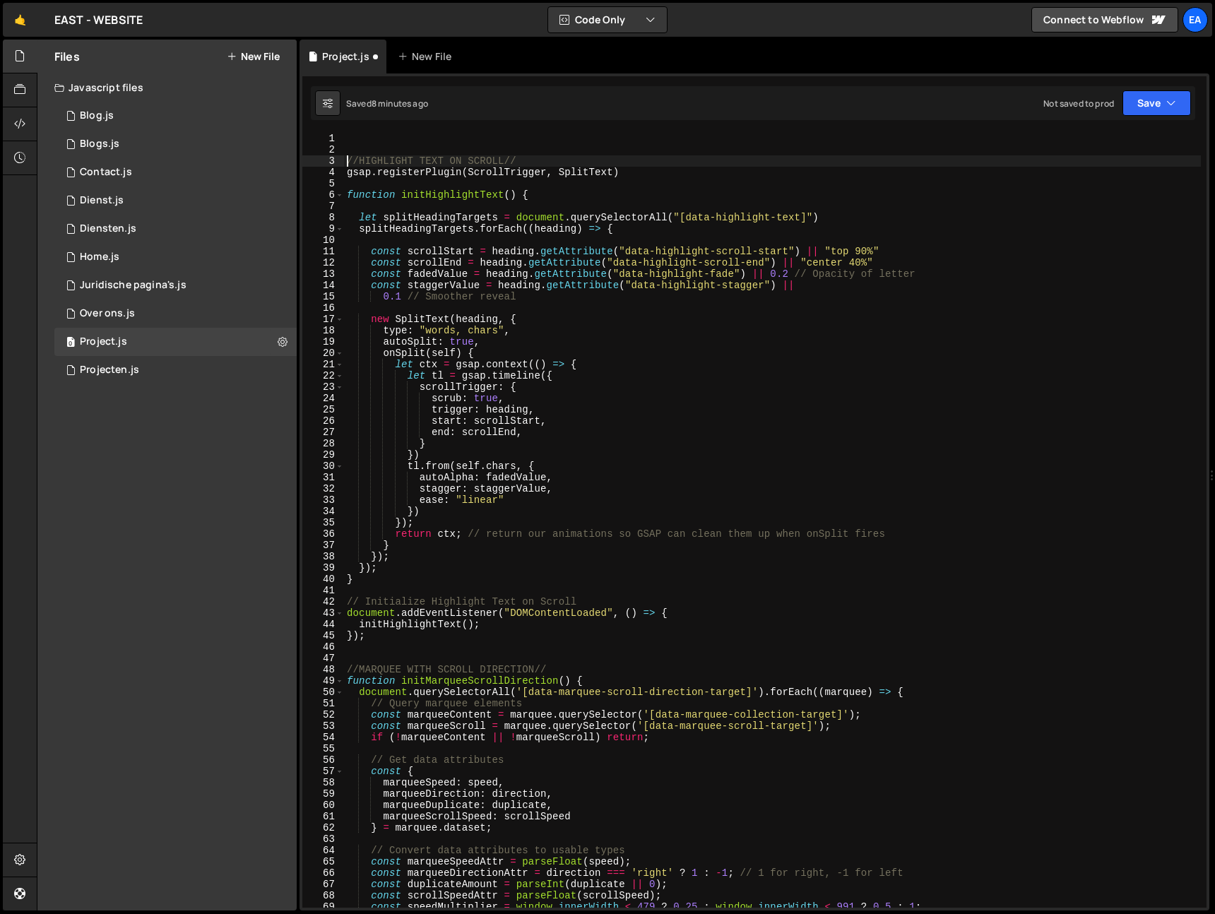
type textarea "gsap.registerPlugin(ScrollTrigger, SplitText)"
type textarea "//HIGHLIGHT TEXT ON SCROLL//"
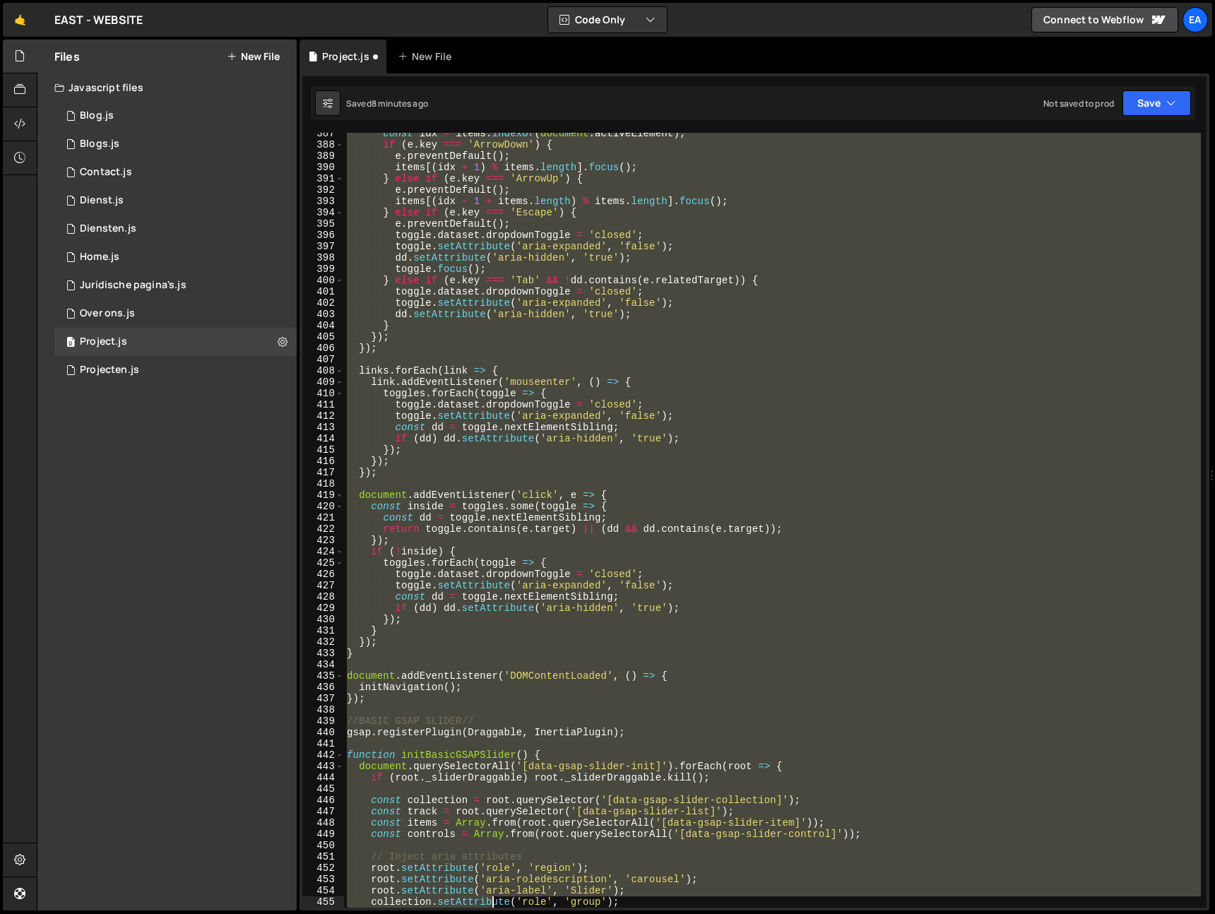
scroll to position [4402, 0]
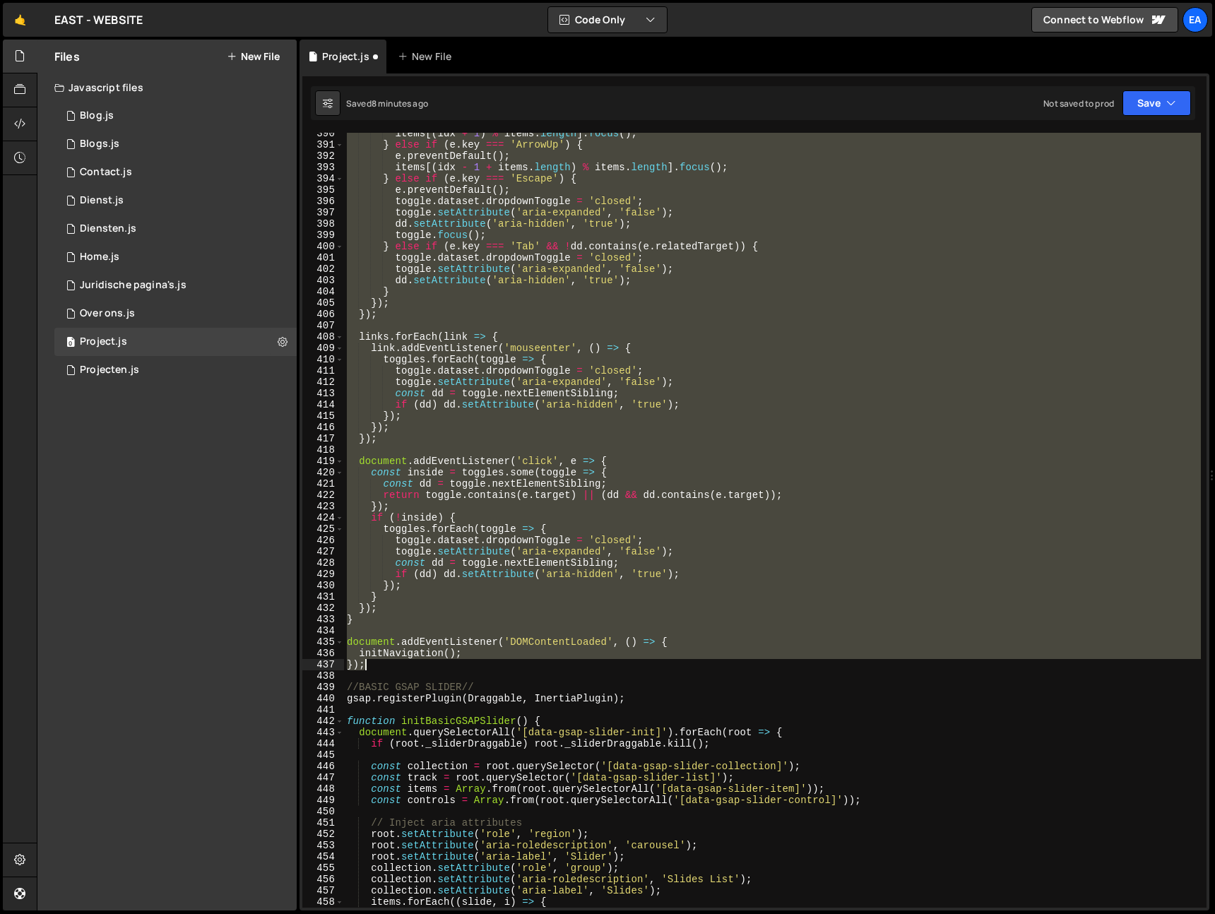
drag, startPoint x: 346, startPoint y: 511, endPoint x: 493, endPoint y: 667, distance: 214.4
click at [493, 667] on div "items [( idx + 1 ) % items . length ] . focus ( ) ; } else if ( e . key === 'Ar…" at bounding box center [772, 527] width 857 height 798
type textarea "initNavigation(); });"
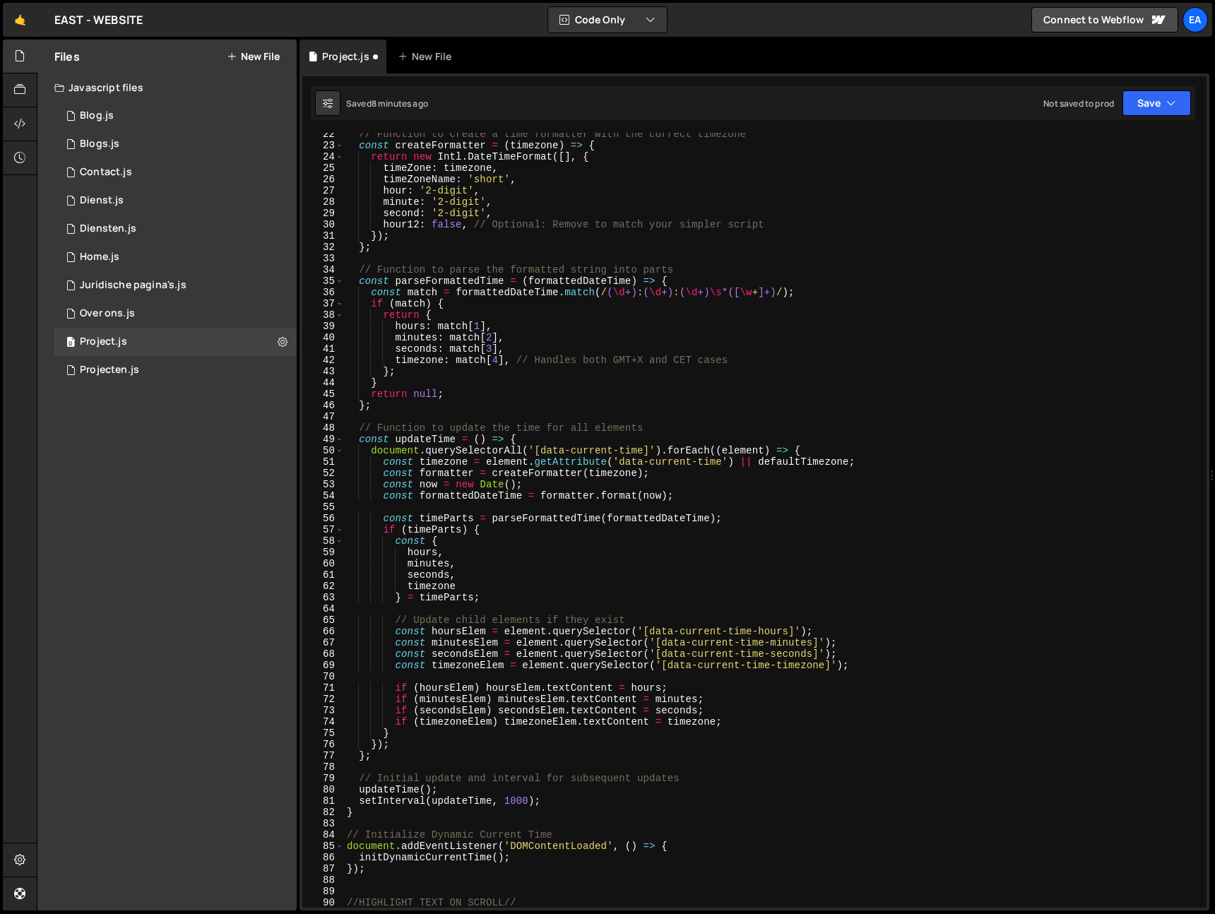
scroll to position [0, 0]
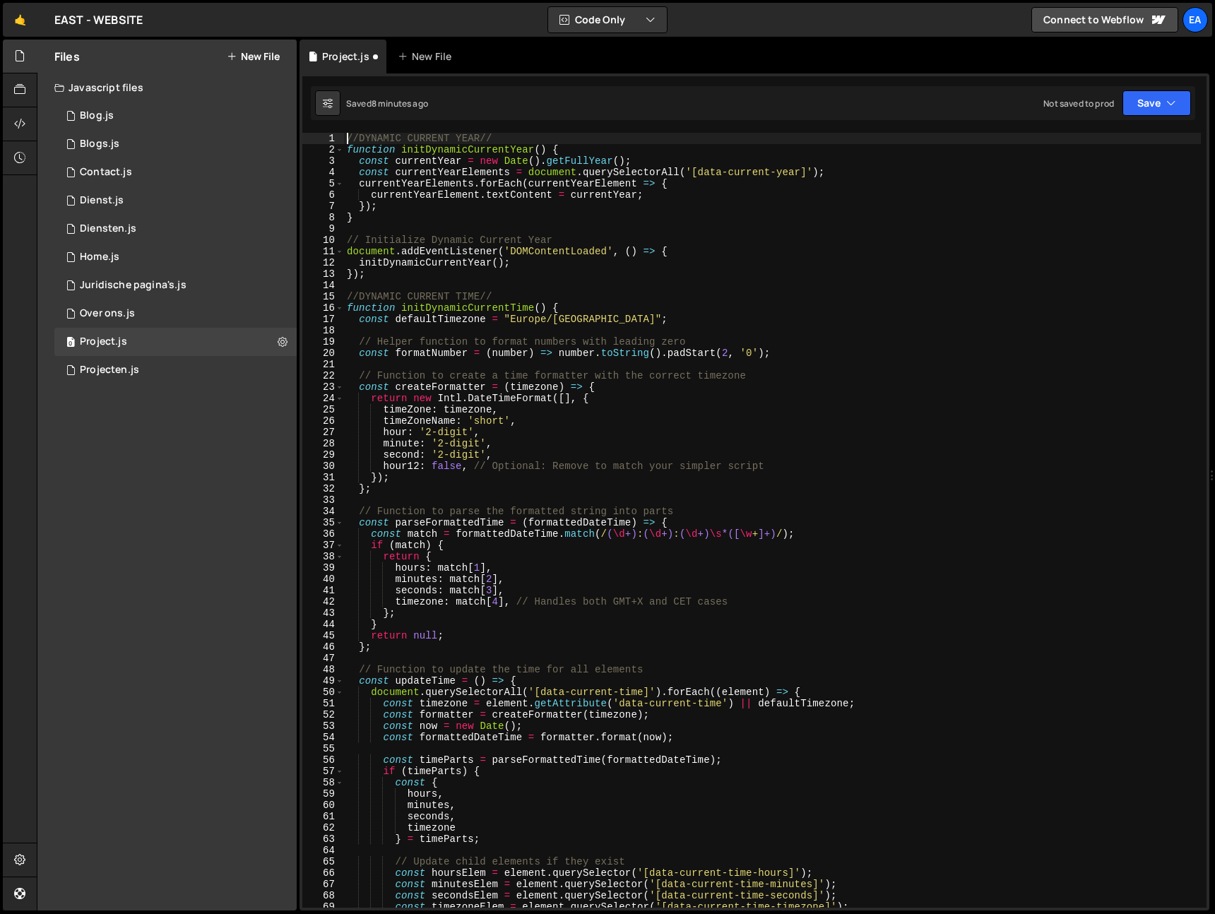
click at [347, 137] on div "//DYNAMIC CURRENT YEAR// function initDynamicCurrentYear ( ) { const currentYea…" at bounding box center [772, 532] width 857 height 798
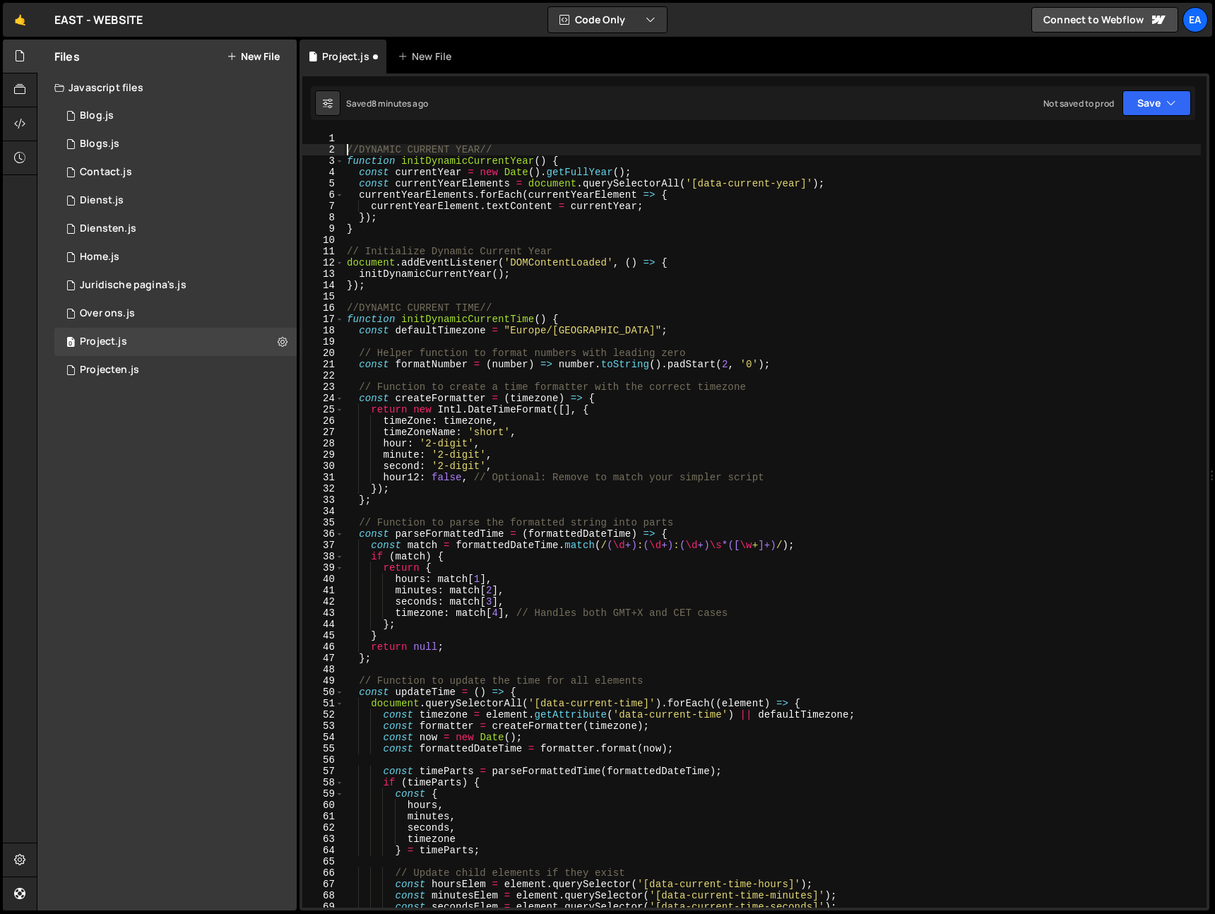
type textarea "//DYNAMIC CURRENT YEAR//"
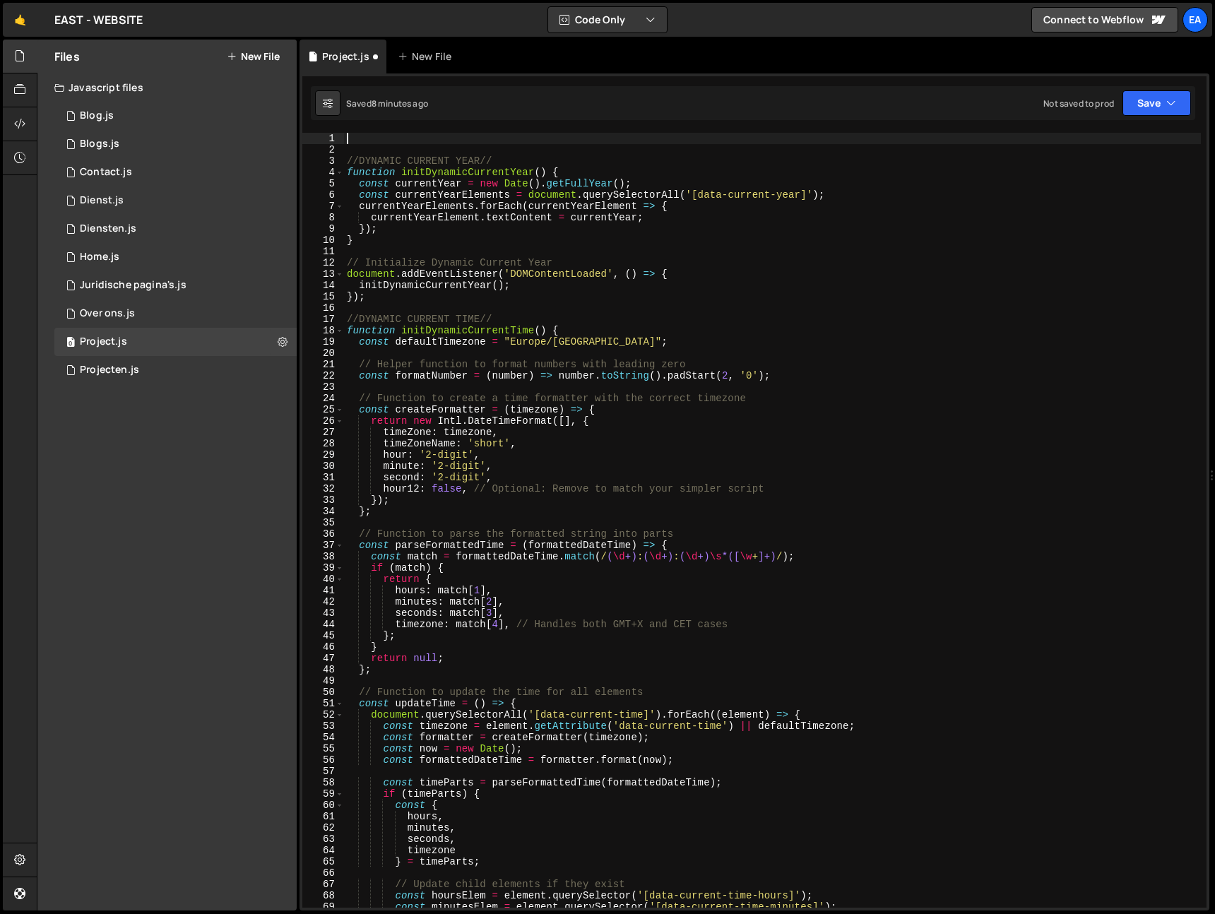
paste textarea "});"
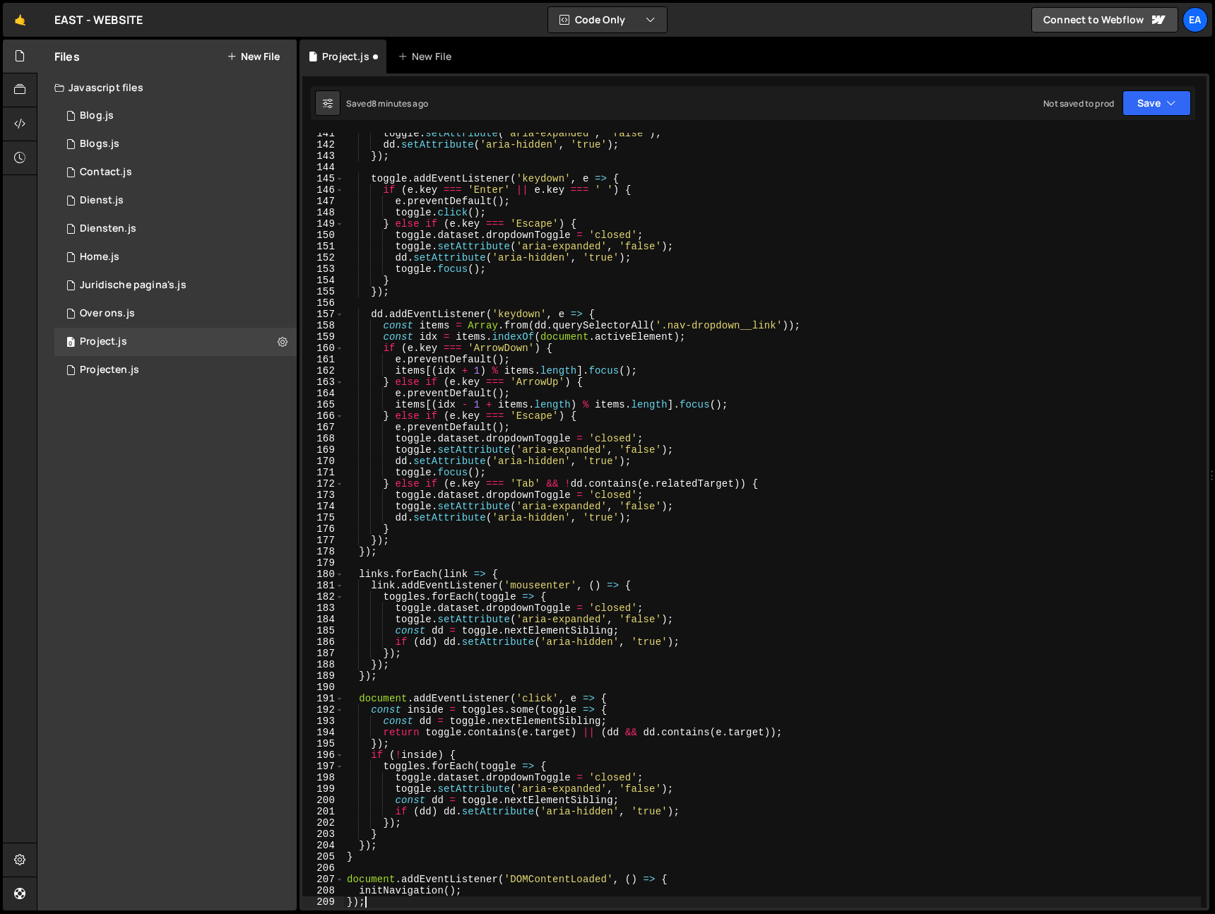
scroll to position [1587, 0]
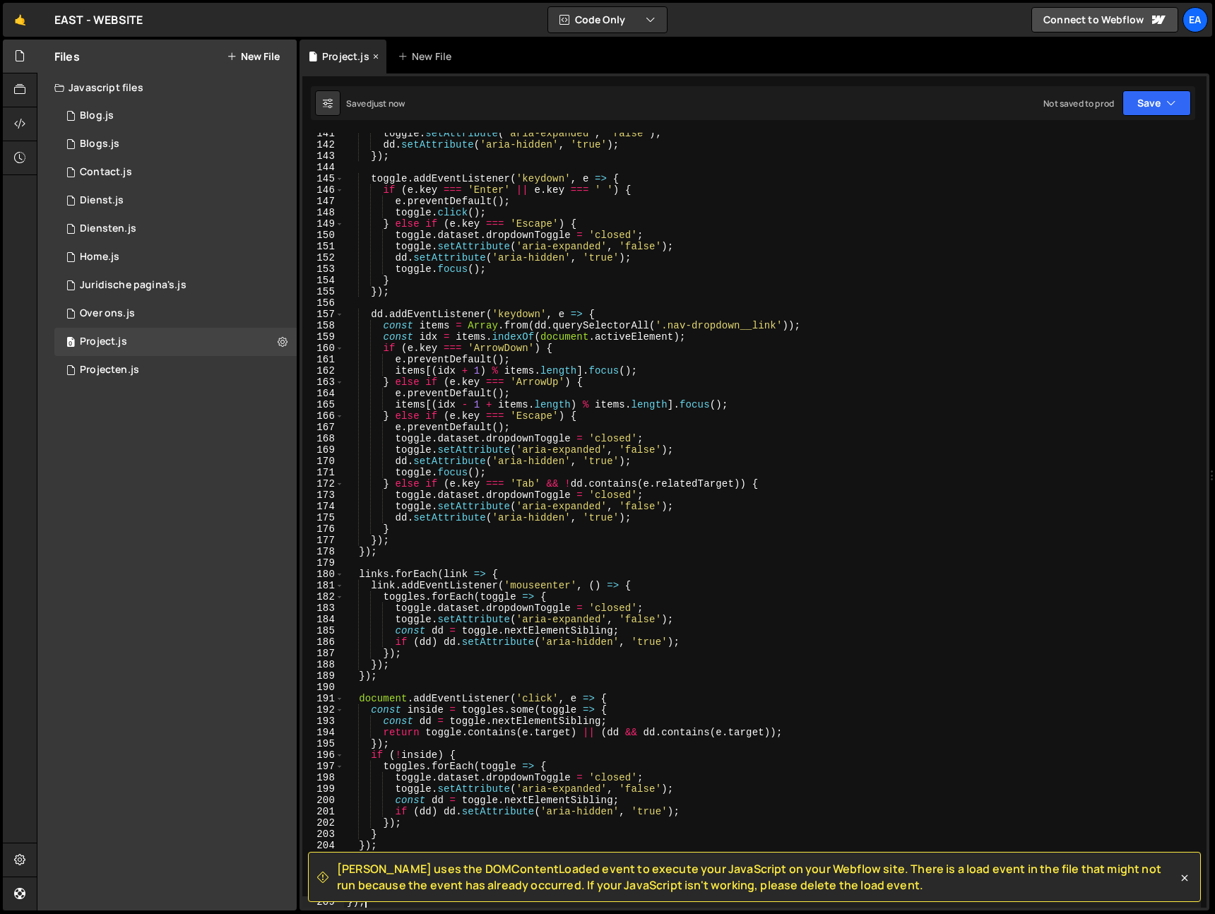
type textarea "});"
click at [373, 55] on icon at bounding box center [376, 56] width 10 height 14
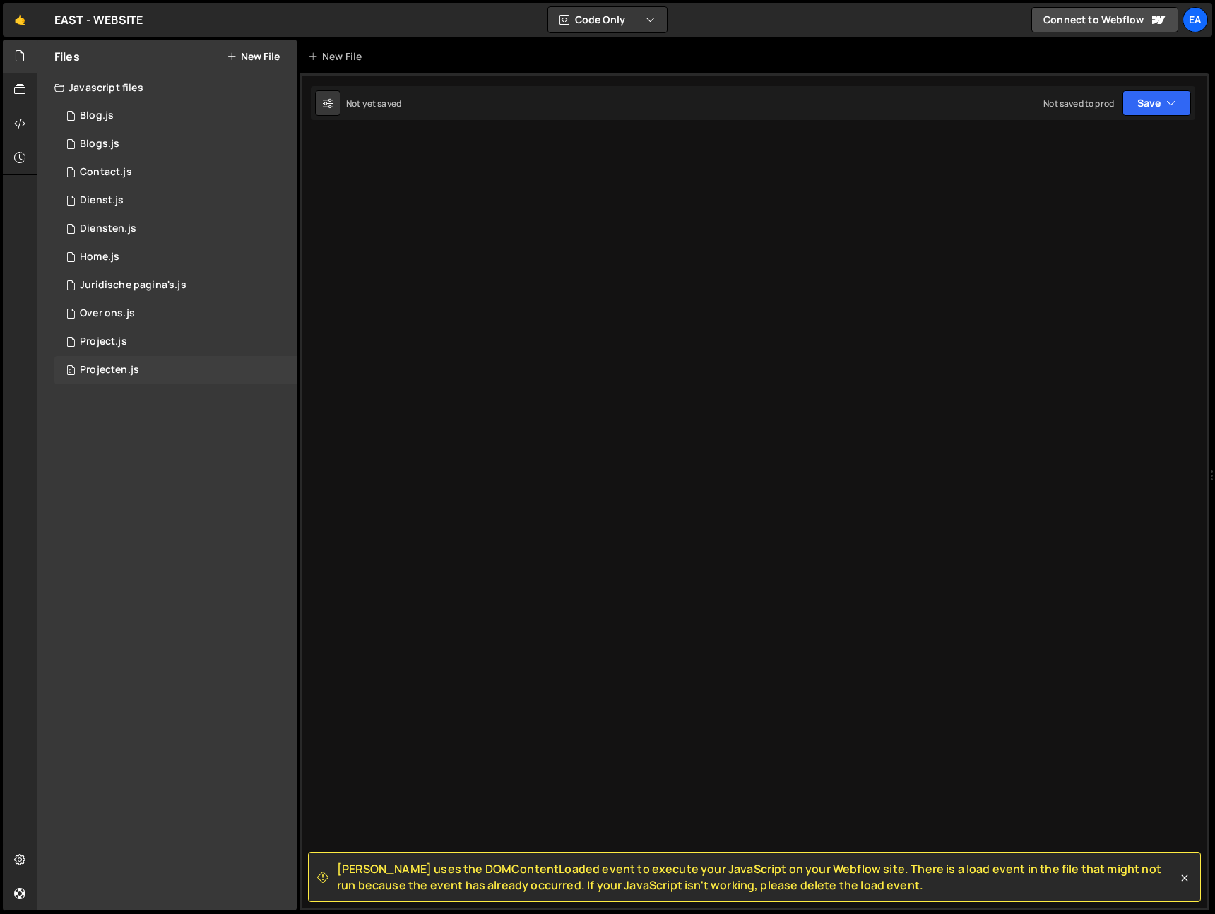
click at [184, 376] on div "0 Projecten.js 0" at bounding box center [175, 370] width 242 height 28
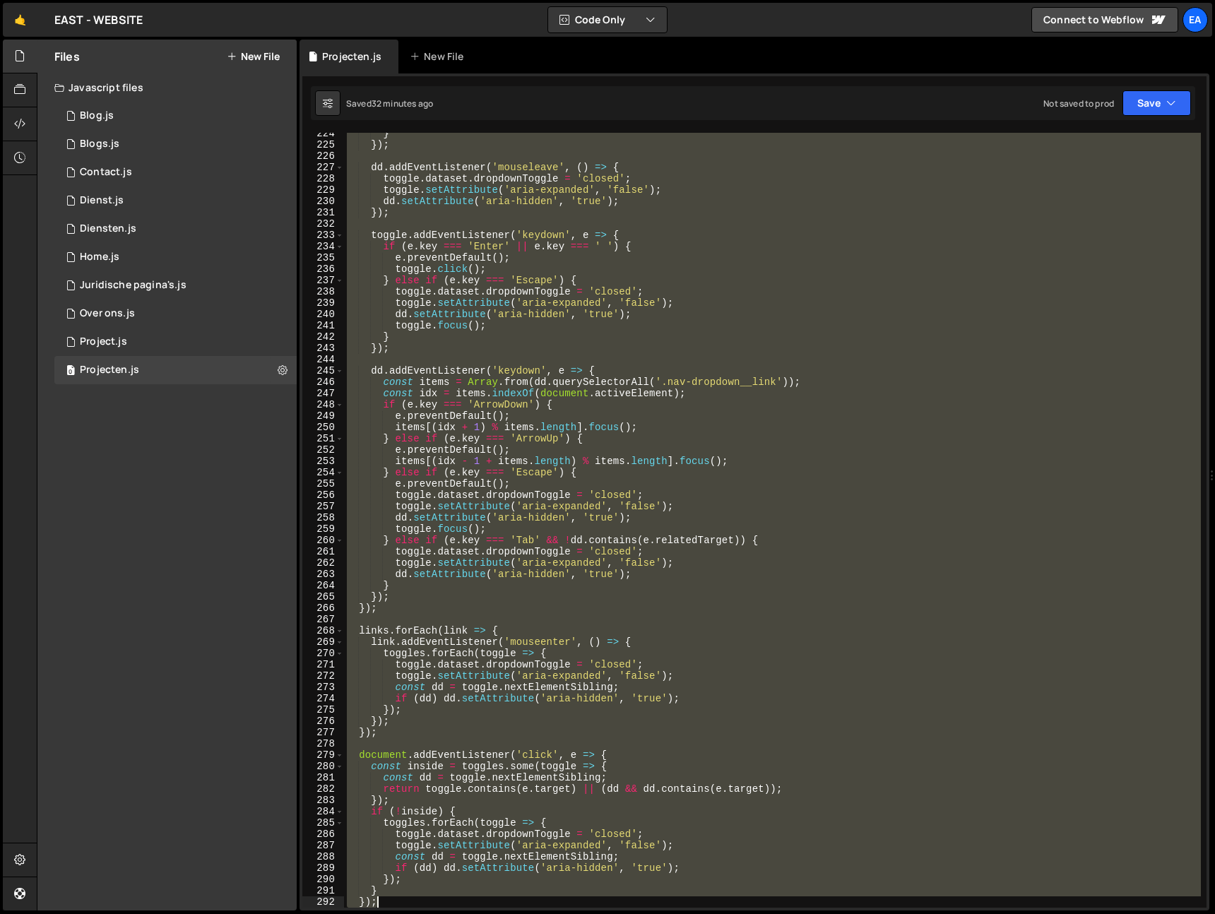
scroll to position [2593, 0]
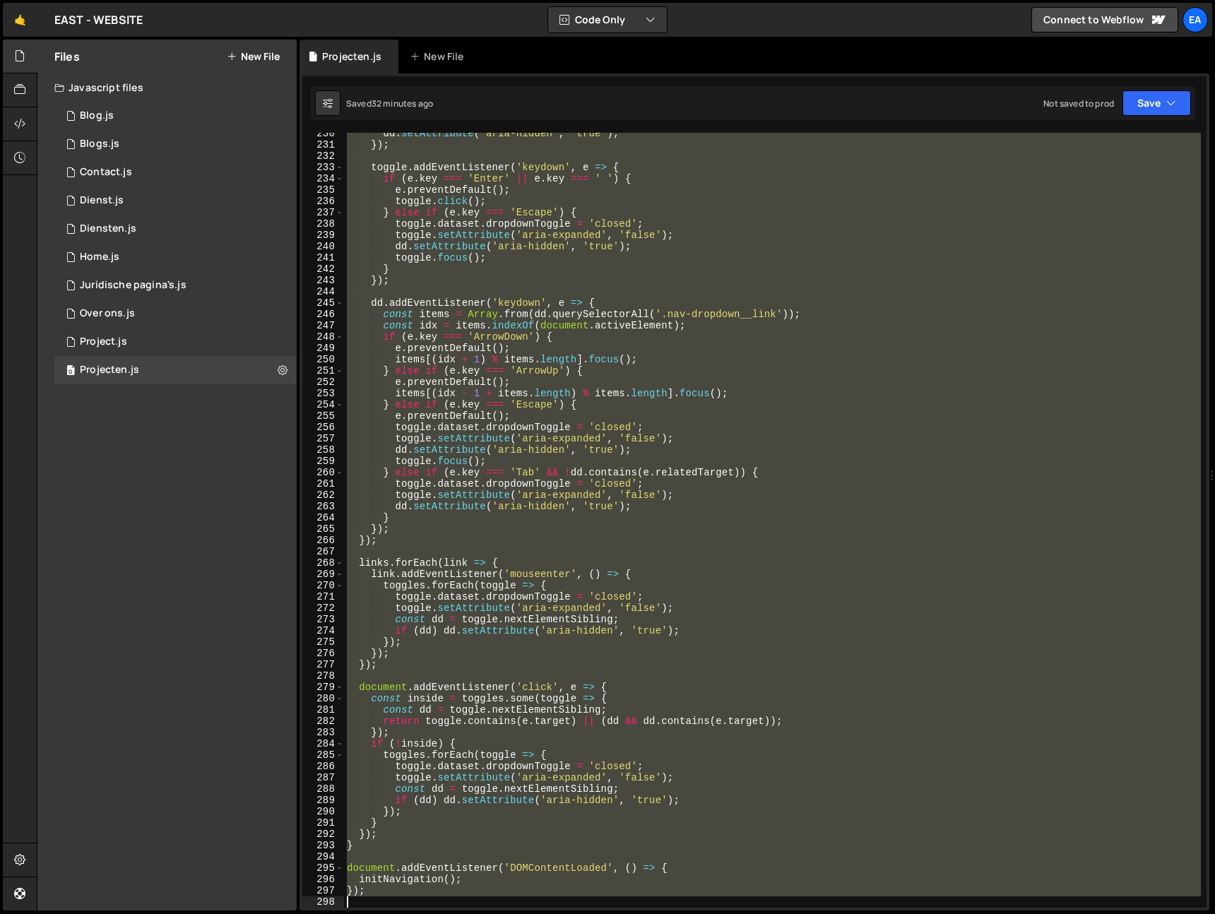
drag, startPoint x: 347, startPoint y: 472, endPoint x: 516, endPoint y: 899, distance: 459.5
click at [516, 899] on div "dd . setAttribute ( 'aria-hidden' , 'true' ) ; }) ; toggle . addEventListener (…" at bounding box center [772, 527] width 857 height 798
type textarea "});"
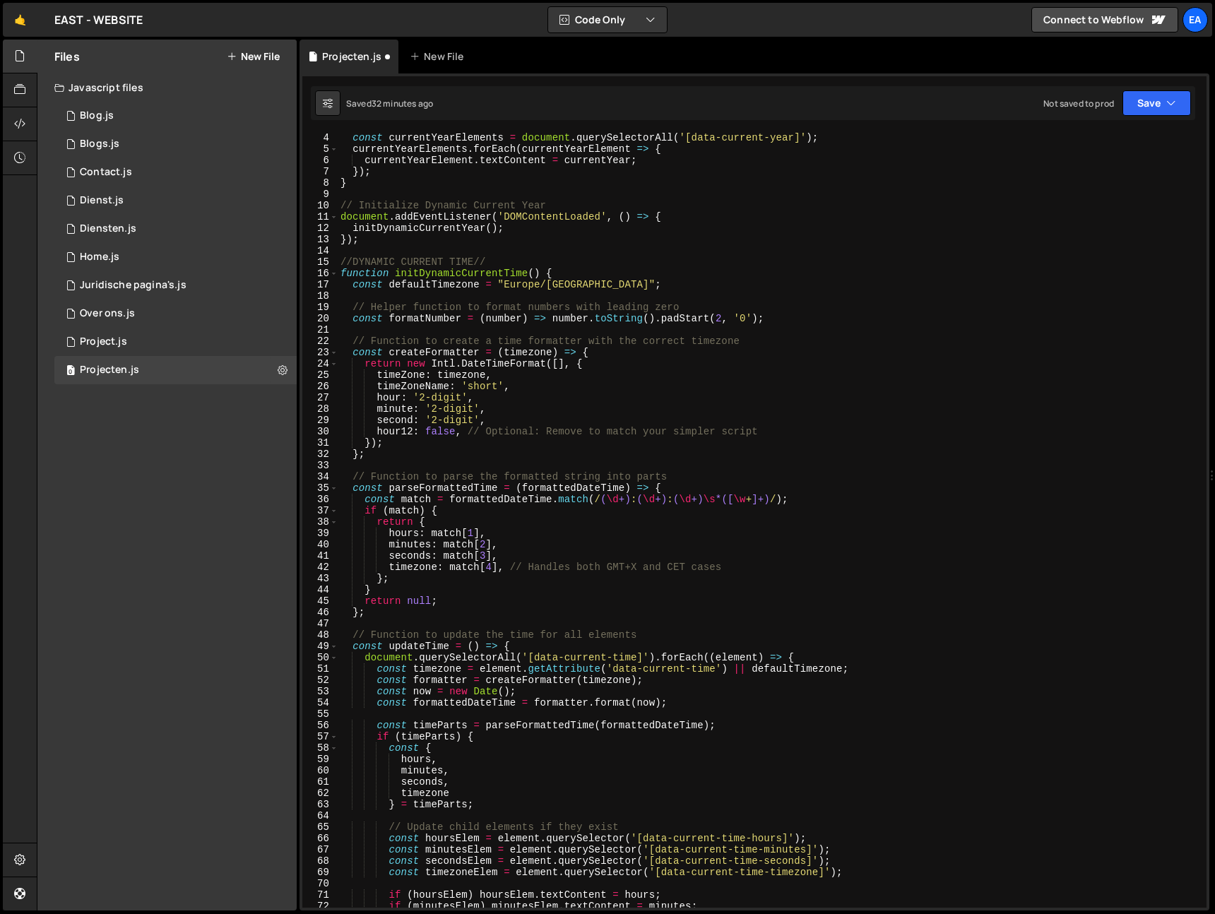
scroll to position [0, 0]
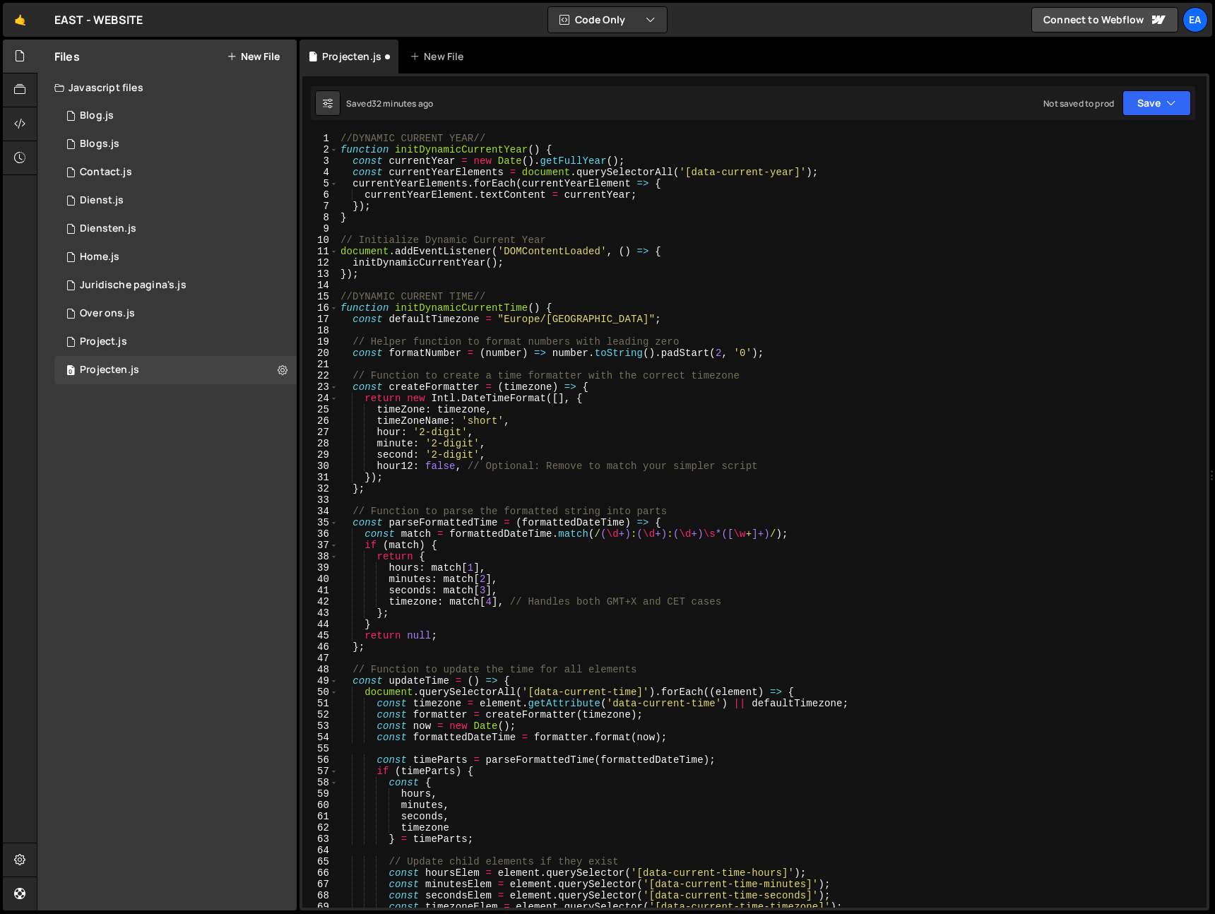
click at [339, 138] on div "//DYNAMIC CURRENT YEAR// function initDynamicCurrentYear ( ) { const currentYea…" at bounding box center [769, 532] width 863 height 798
type textarea "//DYNAMIC CURRENT YEAR//"
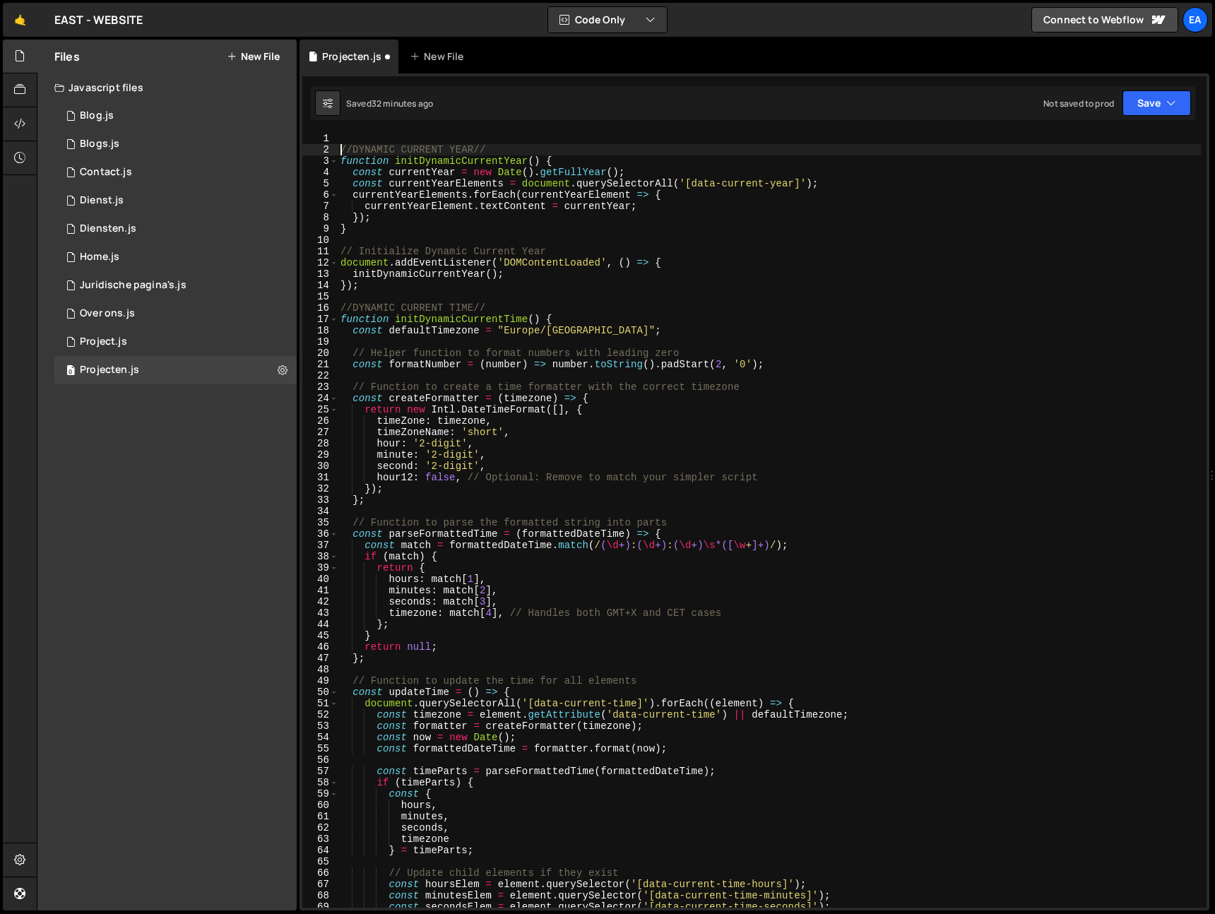
type textarea "//DYNAMIC CURRENT YEAR//"
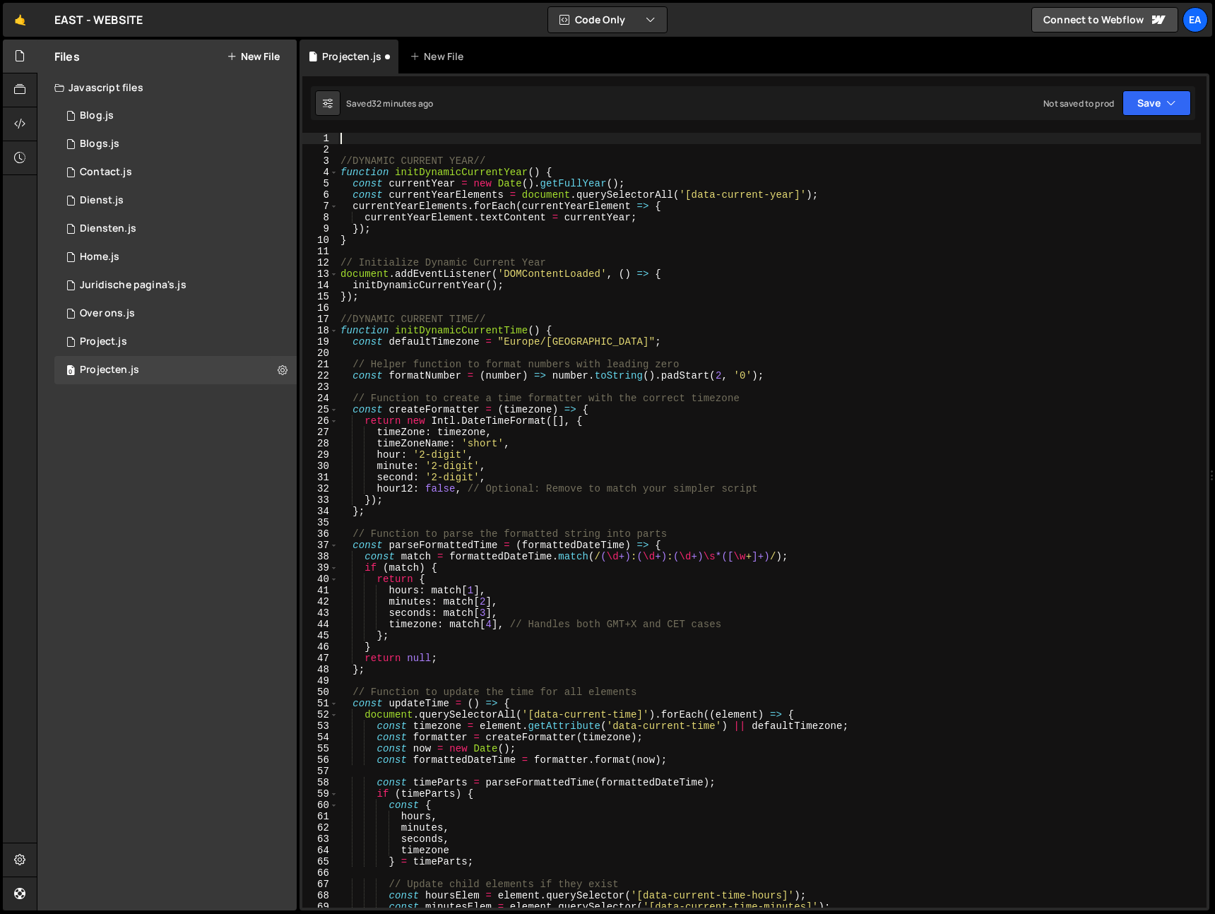
scroll to position [1599, 0]
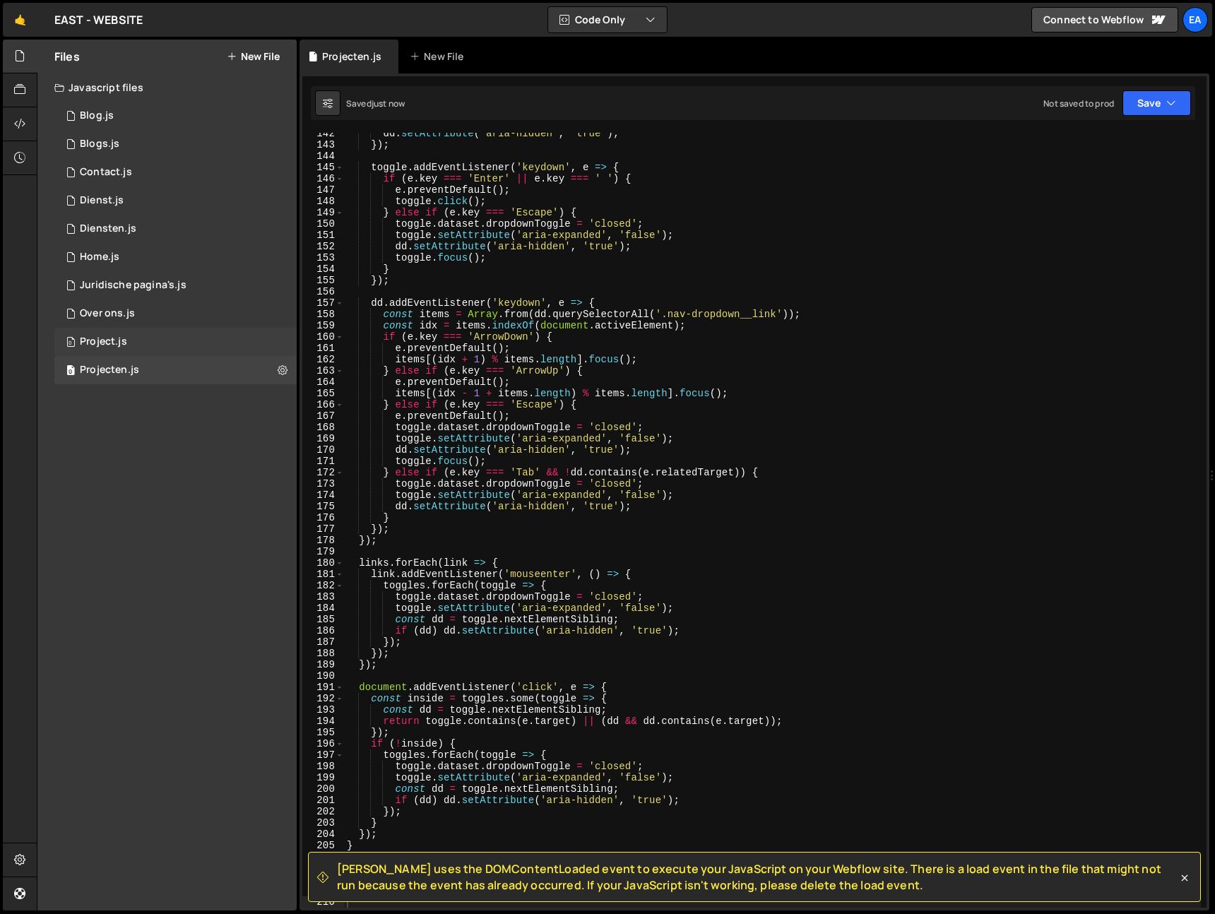
click at [128, 345] on div "0 Project.js 0" at bounding box center [175, 342] width 242 height 28
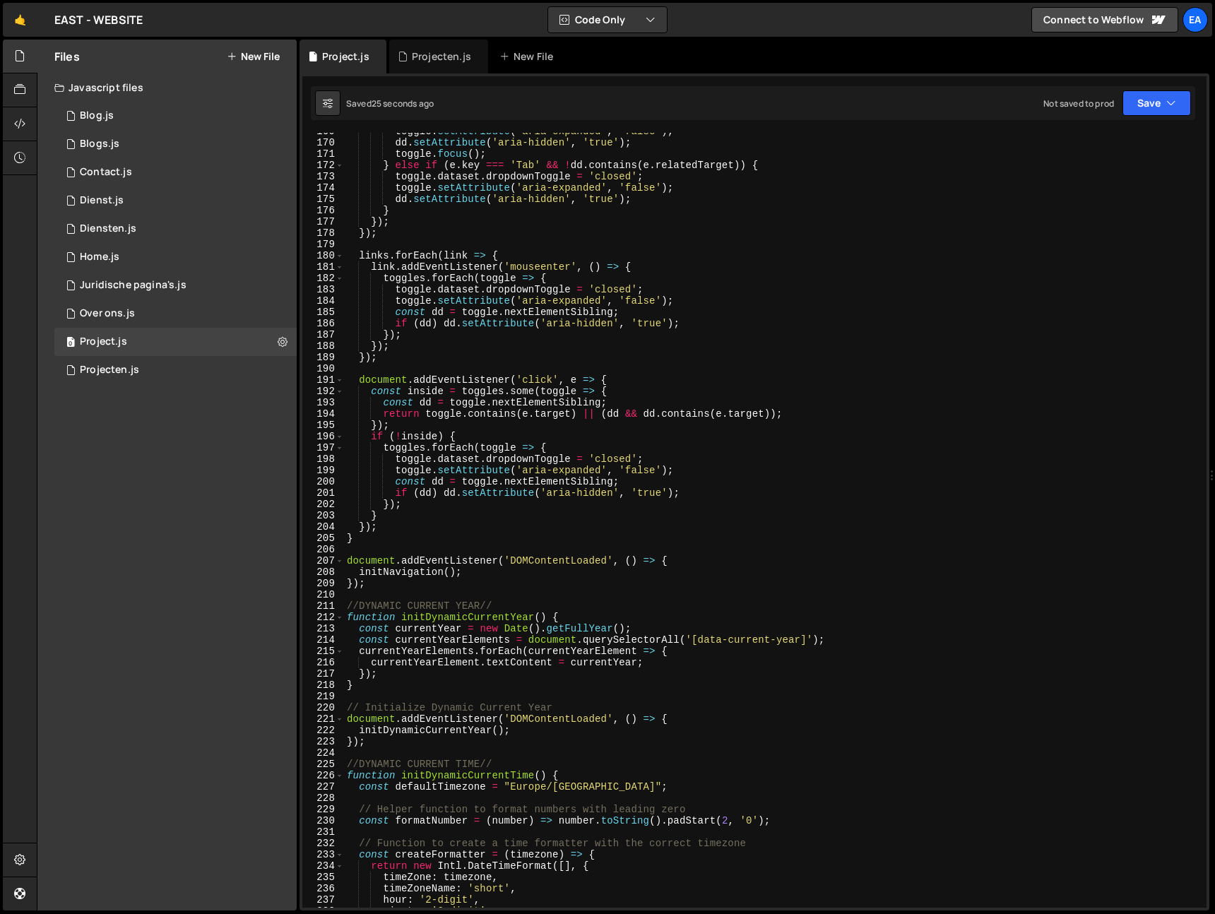
scroll to position [2021, 0]
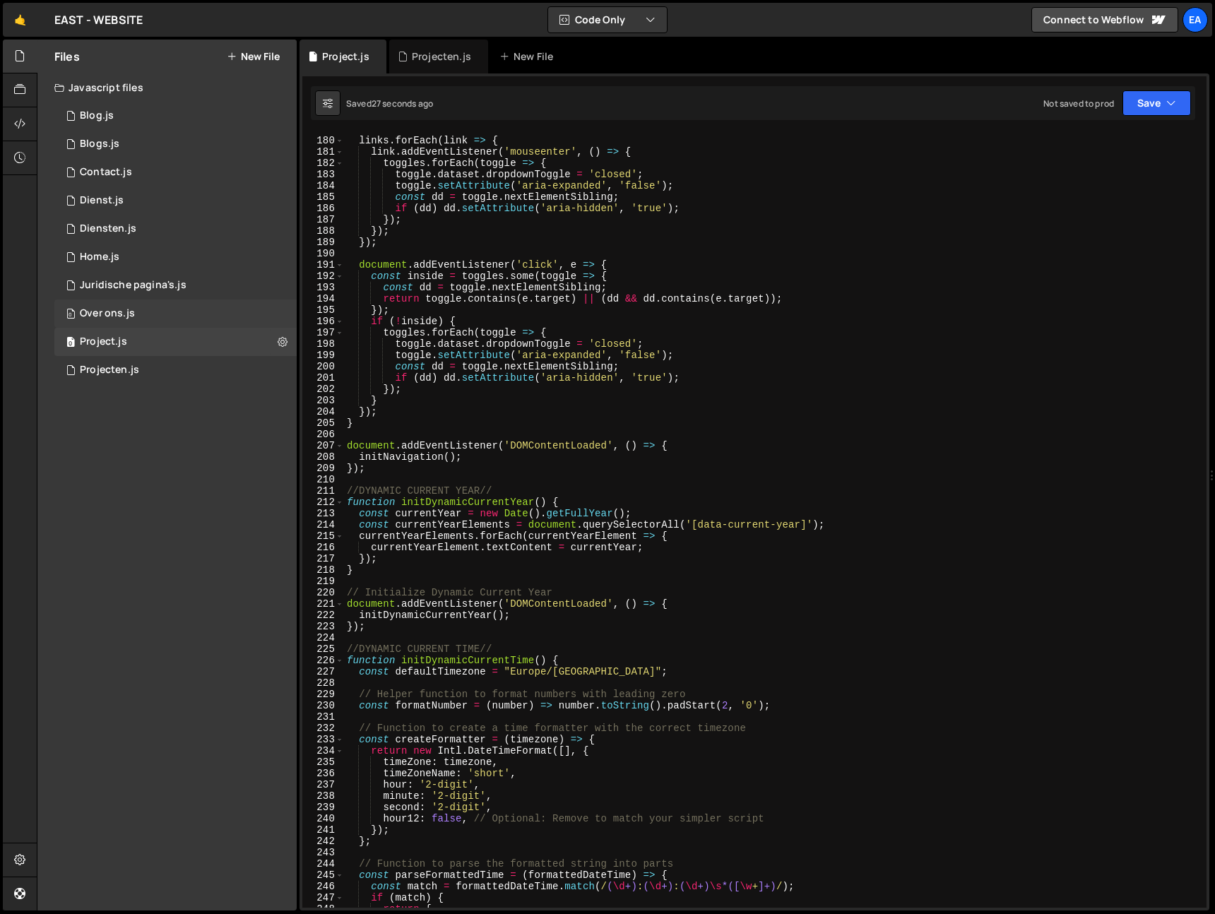
click at [179, 311] on div "0 Over ons.js 0" at bounding box center [175, 314] width 242 height 28
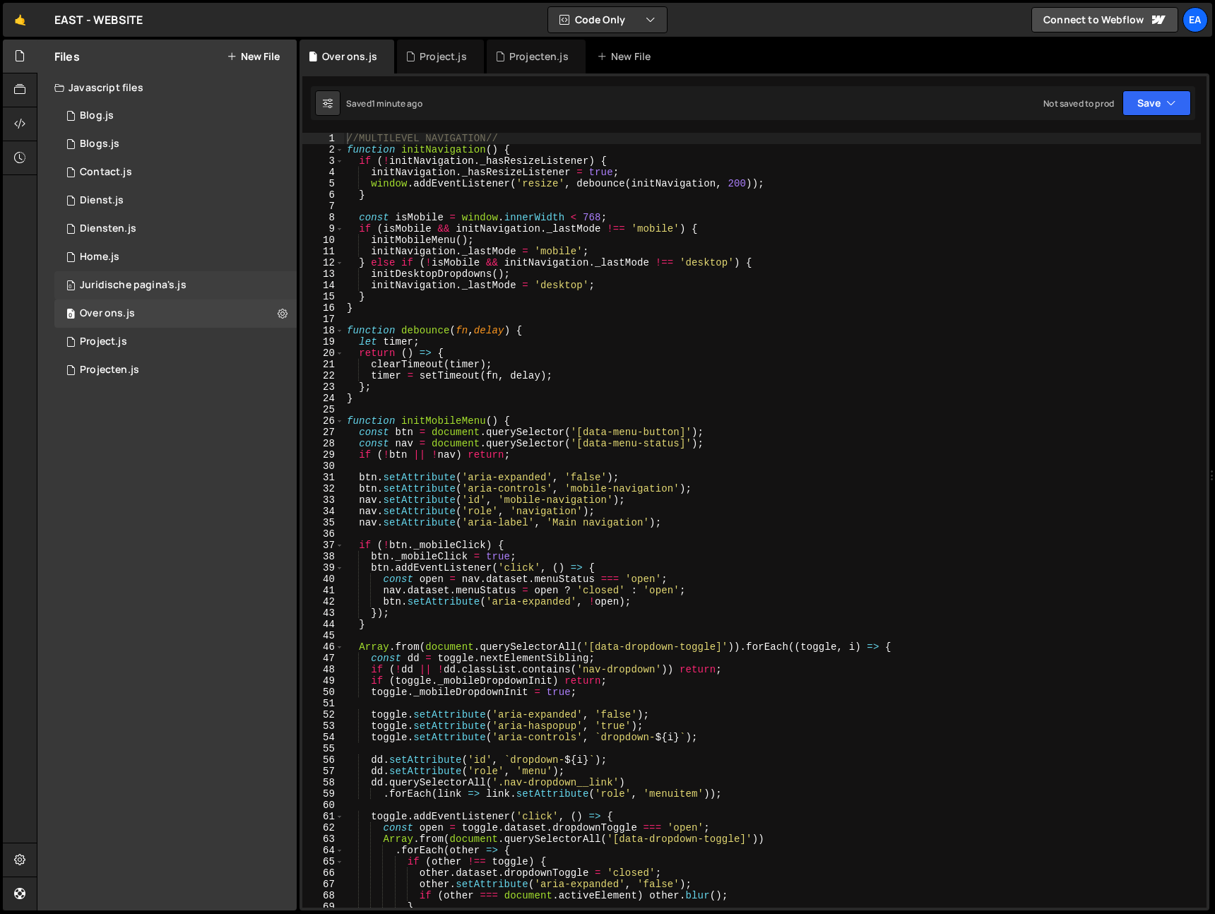
click at [182, 288] on div "Juridische pagina's.js" at bounding box center [133, 285] width 107 height 13
click at [135, 263] on div "0 Home.js 0" at bounding box center [175, 257] width 242 height 28
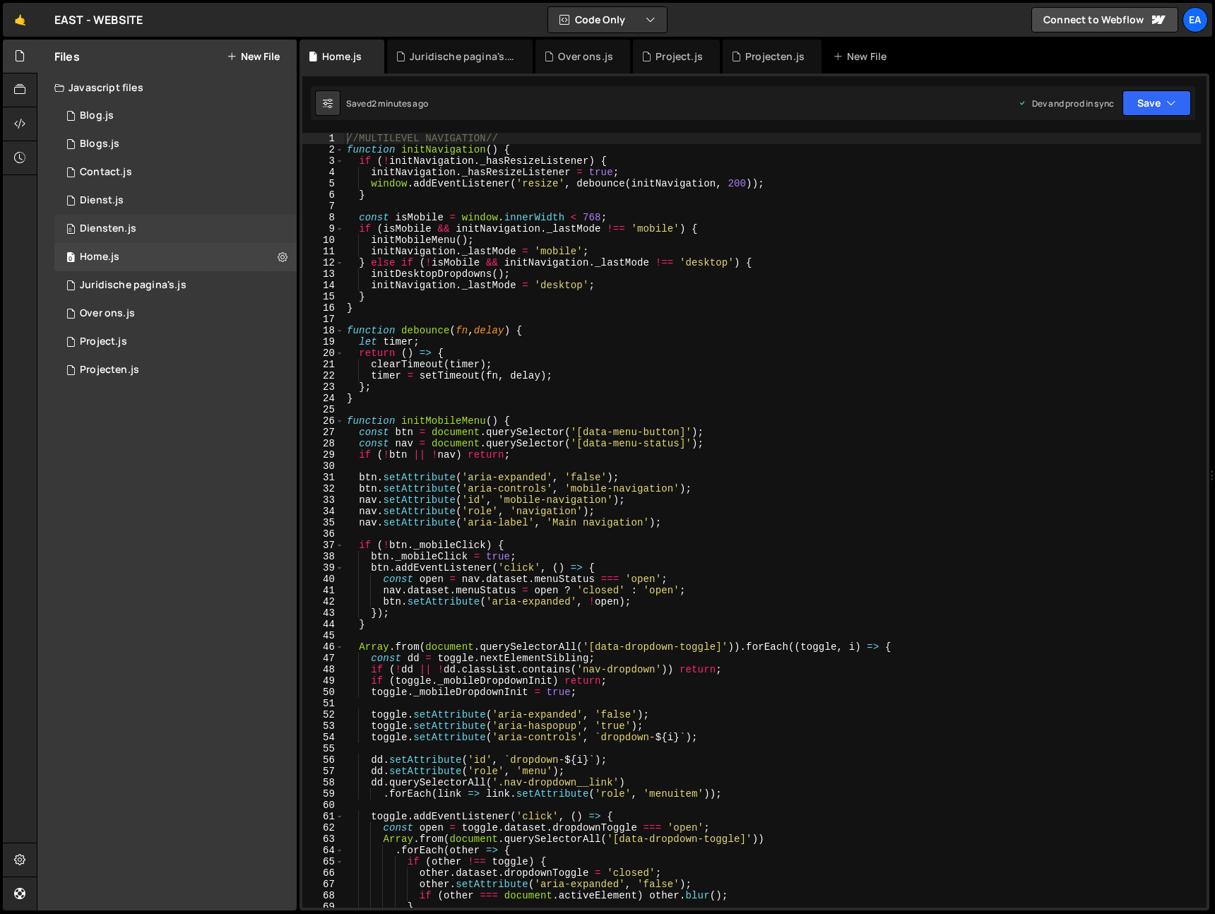
click at [127, 230] on div "Diensten.js" at bounding box center [108, 229] width 57 height 13
click at [119, 199] on div "Dienst.js" at bounding box center [102, 200] width 44 height 13
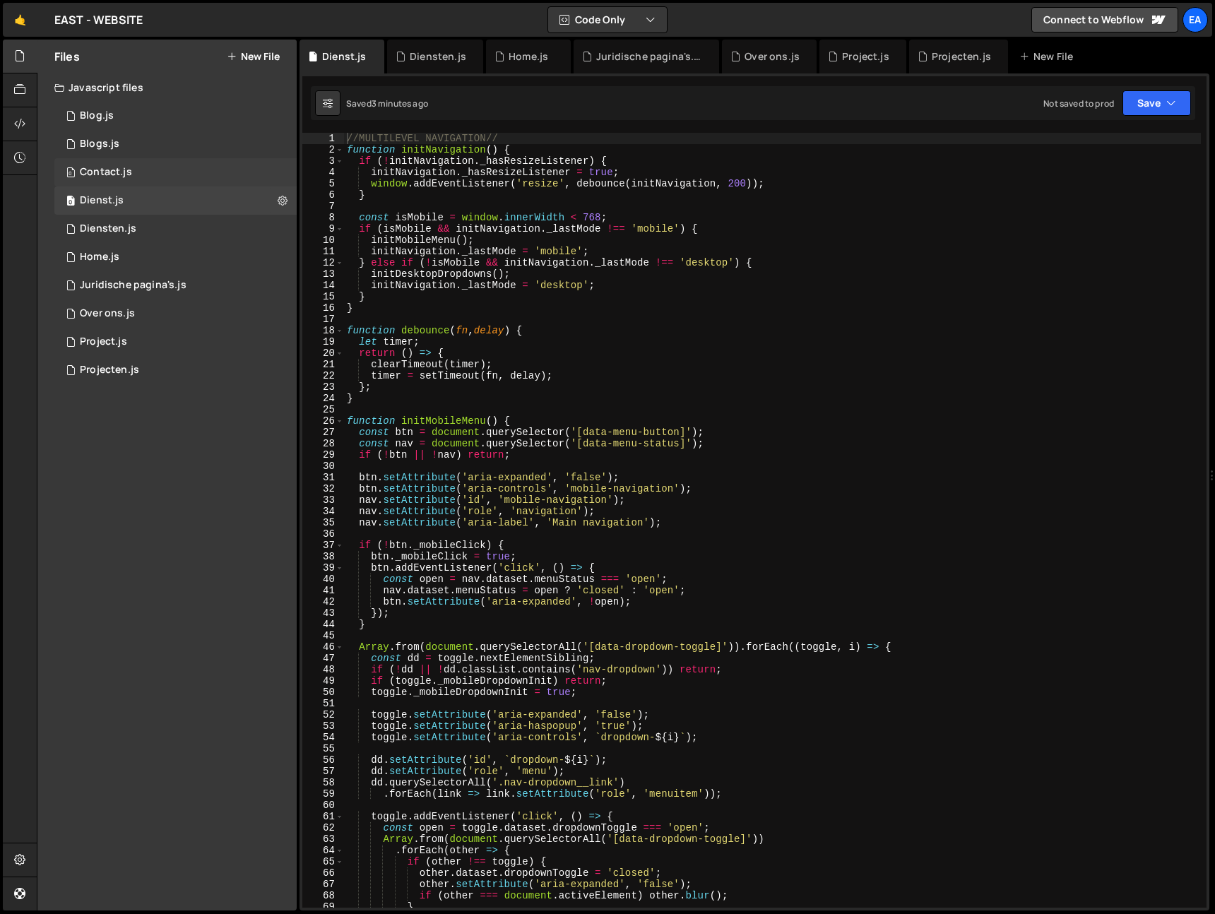
click at [117, 174] on div "Contact.js" at bounding box center [106, 172] width 52 height 13
click at [110, 141] on div "Blogs.js" at bounding box center [100, 144] width 40 height 13
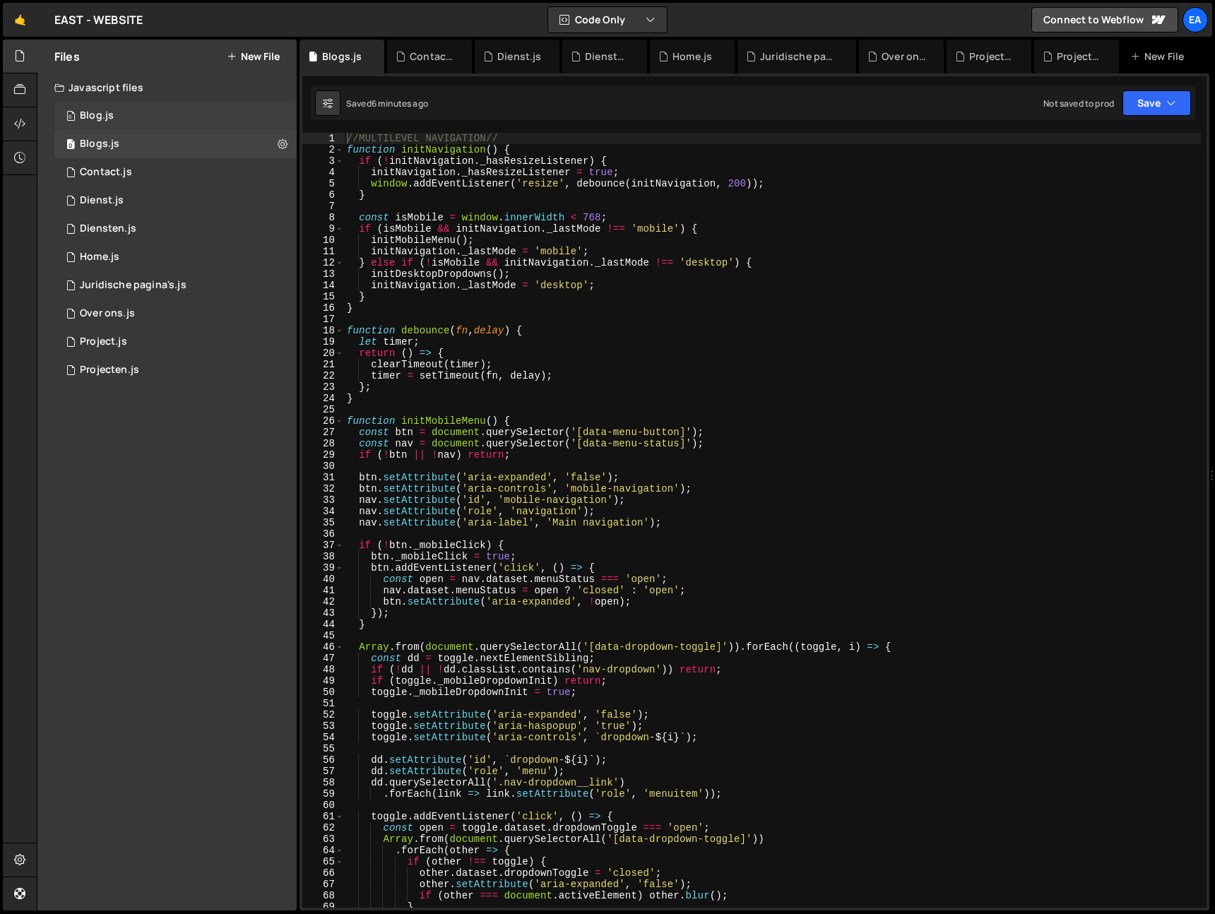
click at [107, 116] on div "Blog.js" at bounding box center [97, 115] width 34 height 13
click at [374, 57] on icon at bounding box center [374, 56] width 10 height 14
click at [0, 0] on icon at bounding box center [0, 0] width 0 height 0
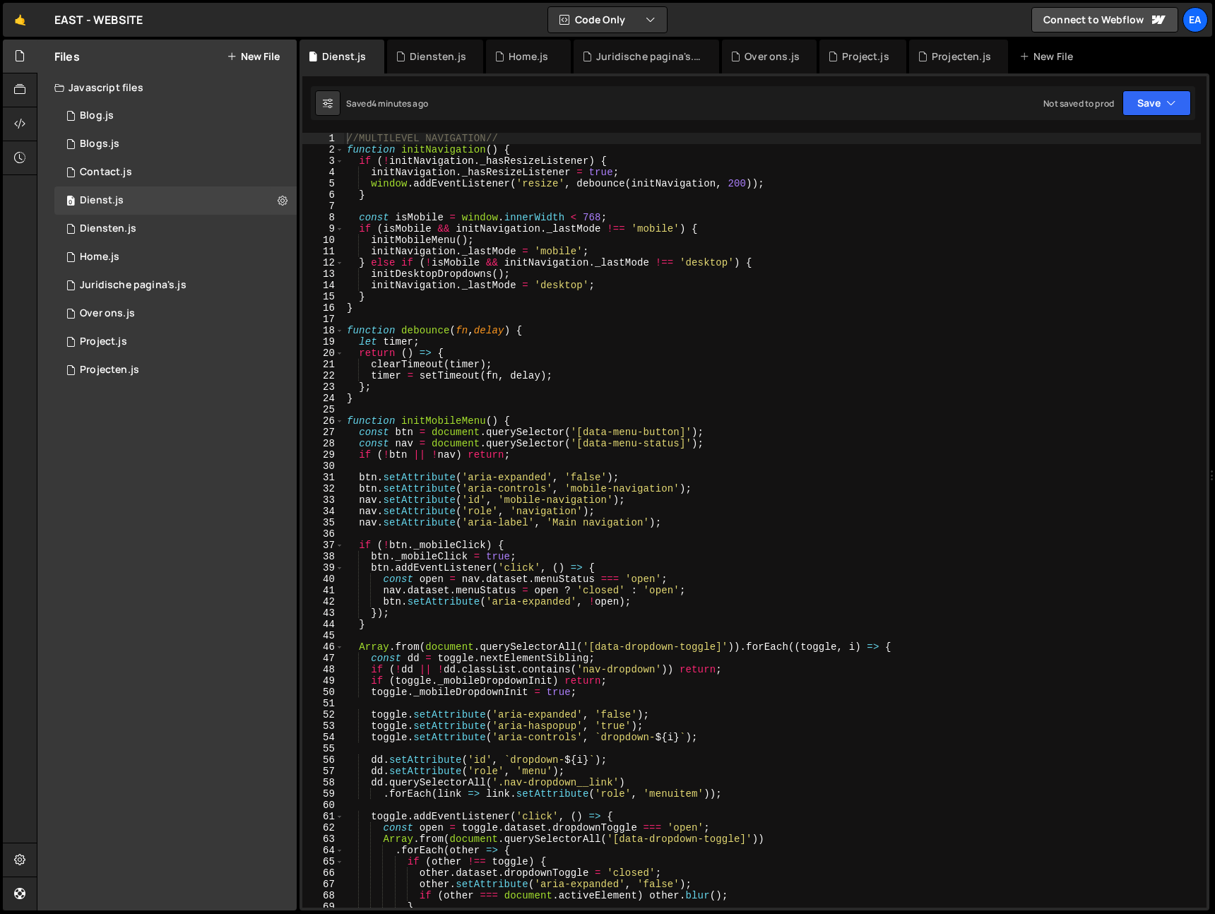
click at [0, 0] on icon at bounding box center [0, 0] width 0 height 0
click at [380, 57] on icon at bounding box center [385, 56] width 10 height 14
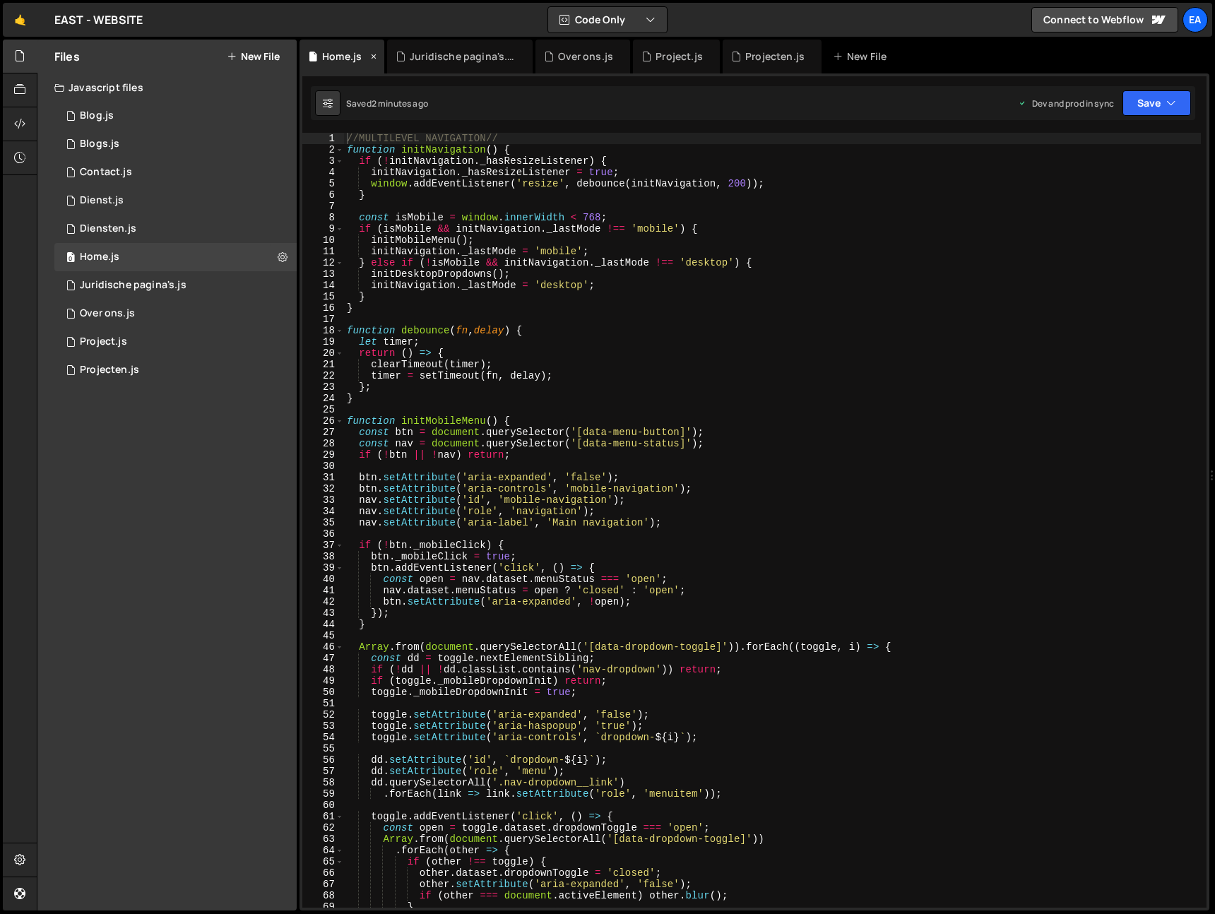
click at [376, 57] on icon at bounding box center [374, 56] width 10 height 14
click at [430, 56] on icon at bounding box center [434, 56] width 10 height 14
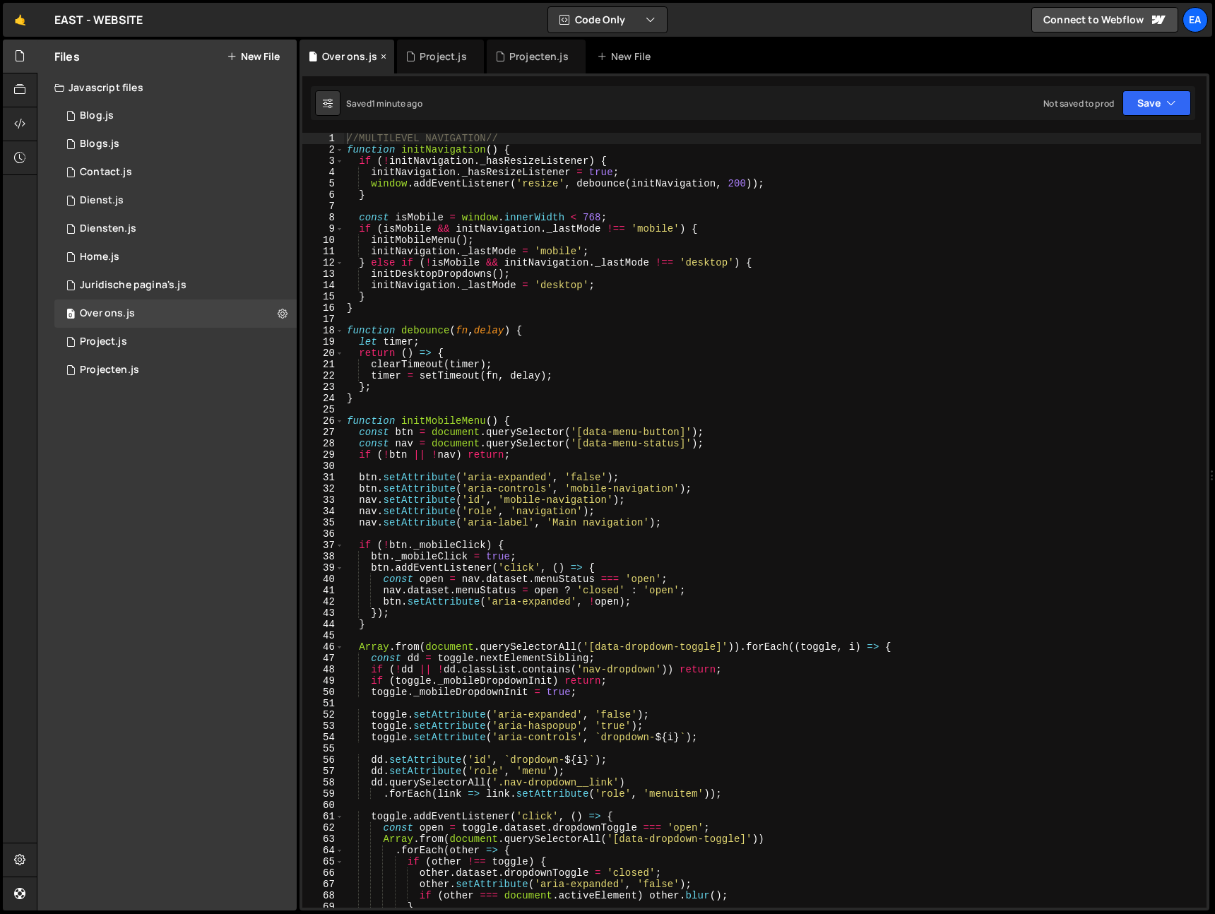
click at [383, 55] on icon at bounding box center [384, 56] width 10 height 14
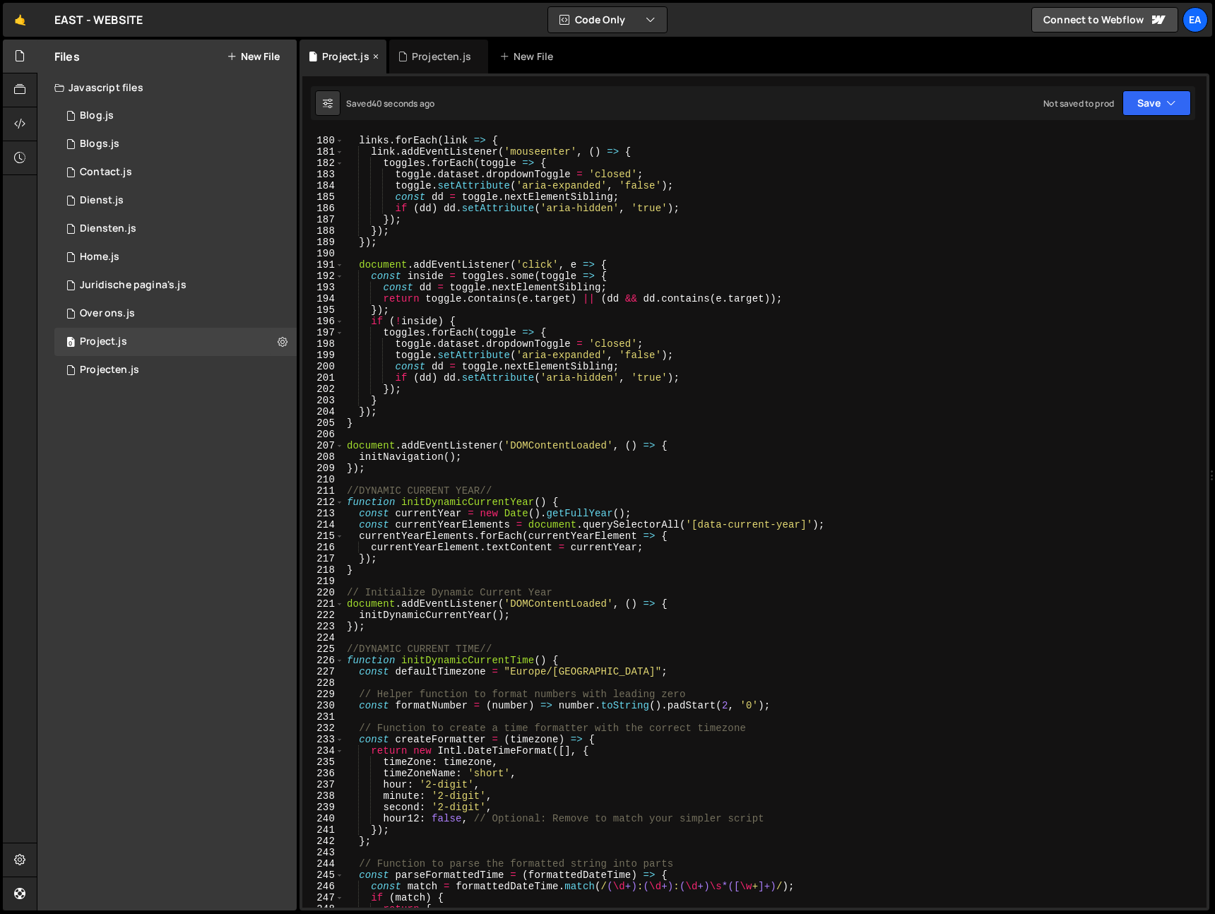
click at [377, 56] on icon at bounding box center [376, 56] width 10 height 14
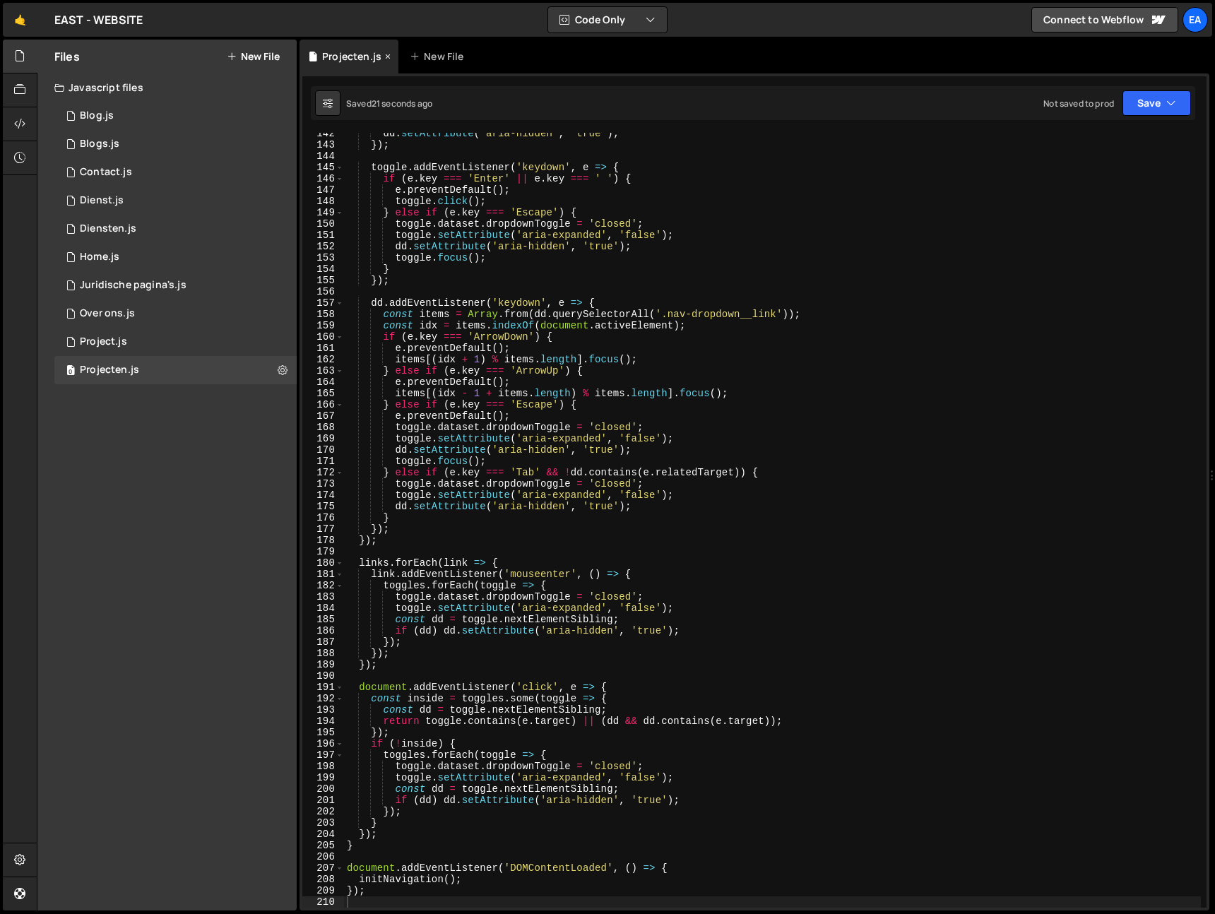
click at [386, 56] on icon at bounding box center [388, 56] width 10 height 14
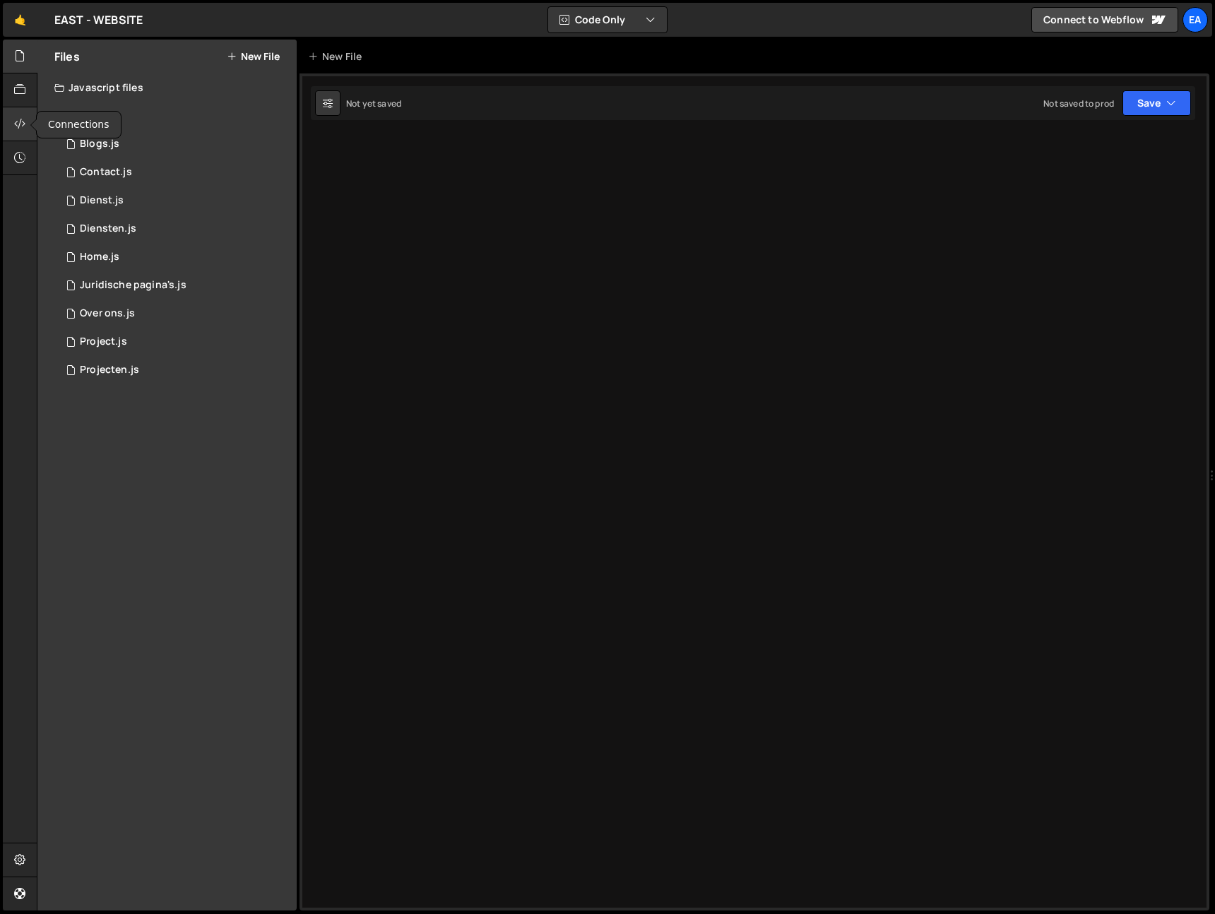
click at [24, 114] on div at bounding box center [20, 124] width 35 height 34
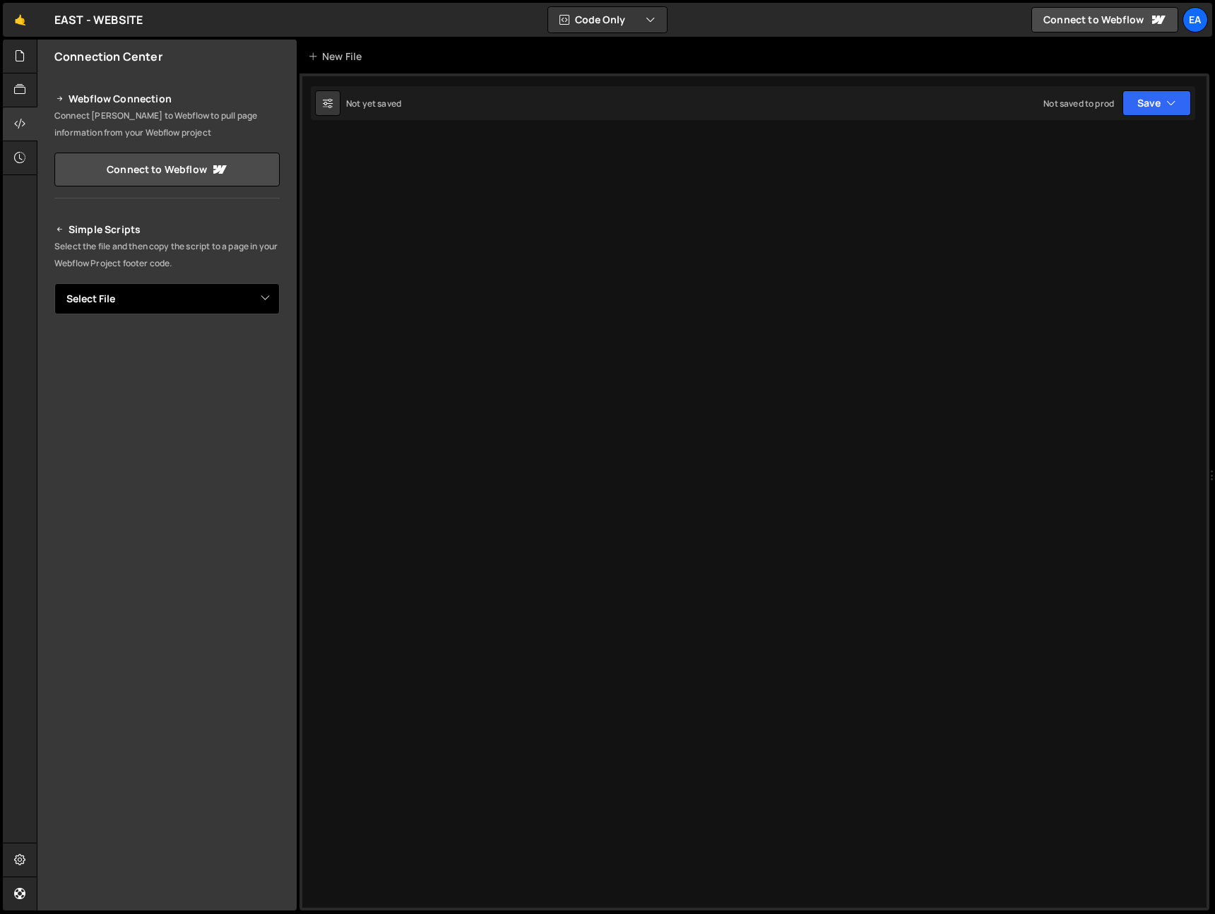
click at [158, 300] on select "Select File EAST2025.js Diensten.js Dienst.js Projecten.js Project.js Over ons.…" at bounding box center [166, 298] width 225 height 31
click at [18, 122] on icon at bounding box center [19, 124] width 11 height 16
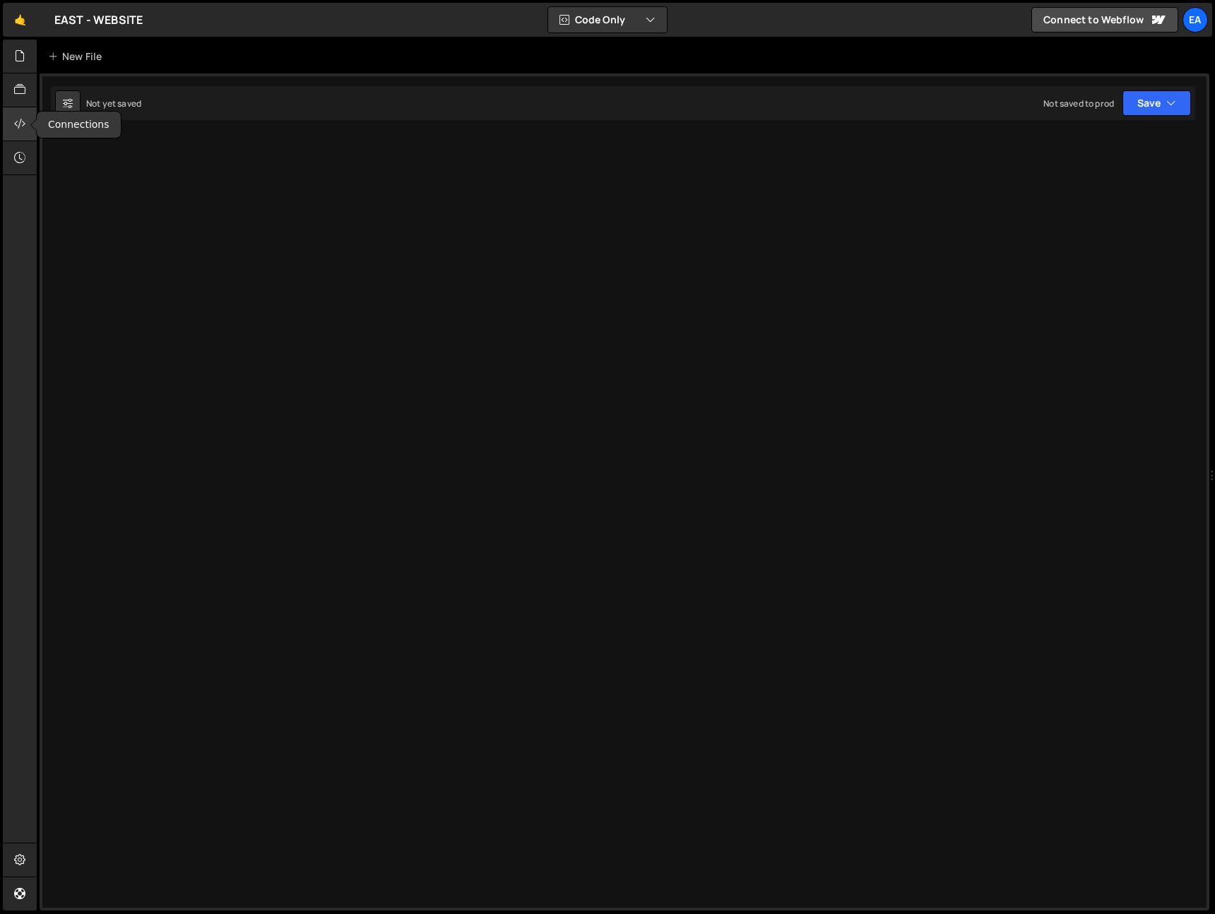
click at [18, 122] on icon at bounding box center [19, 124] width 11 height 16
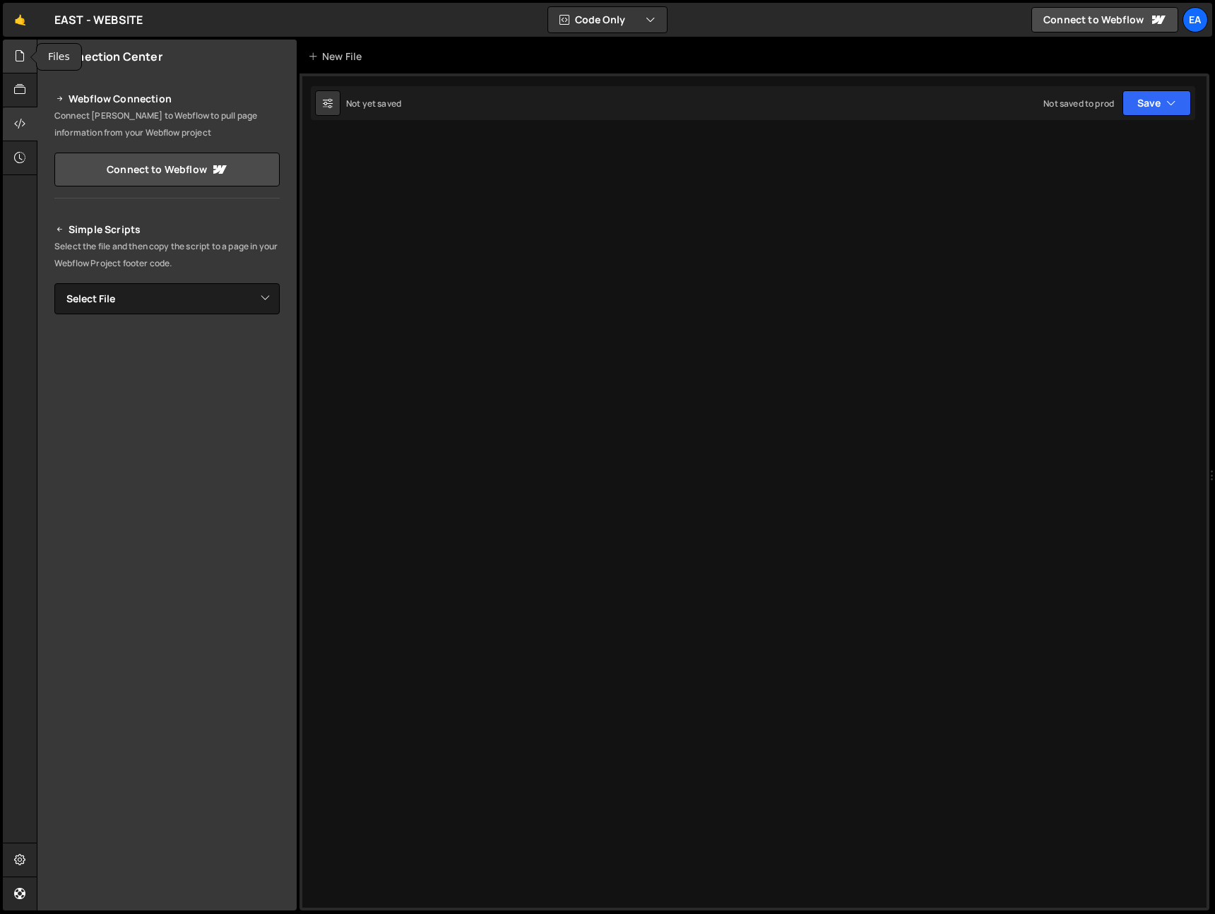
click at [16, 66] on div at bounding box center [20, 57] width 35 height 34
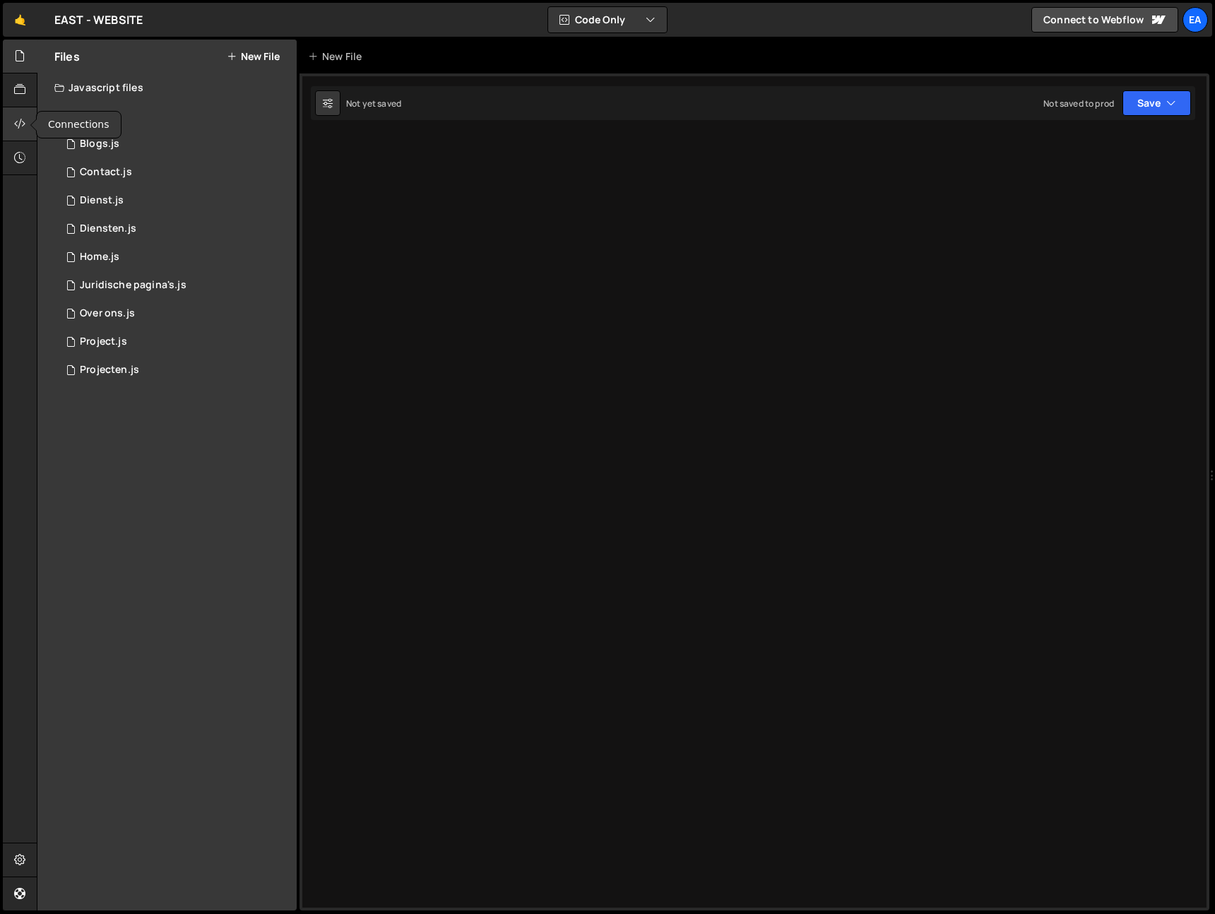
click at [23, 123] on icon at bounding box center [19, 124] width 11 height 16
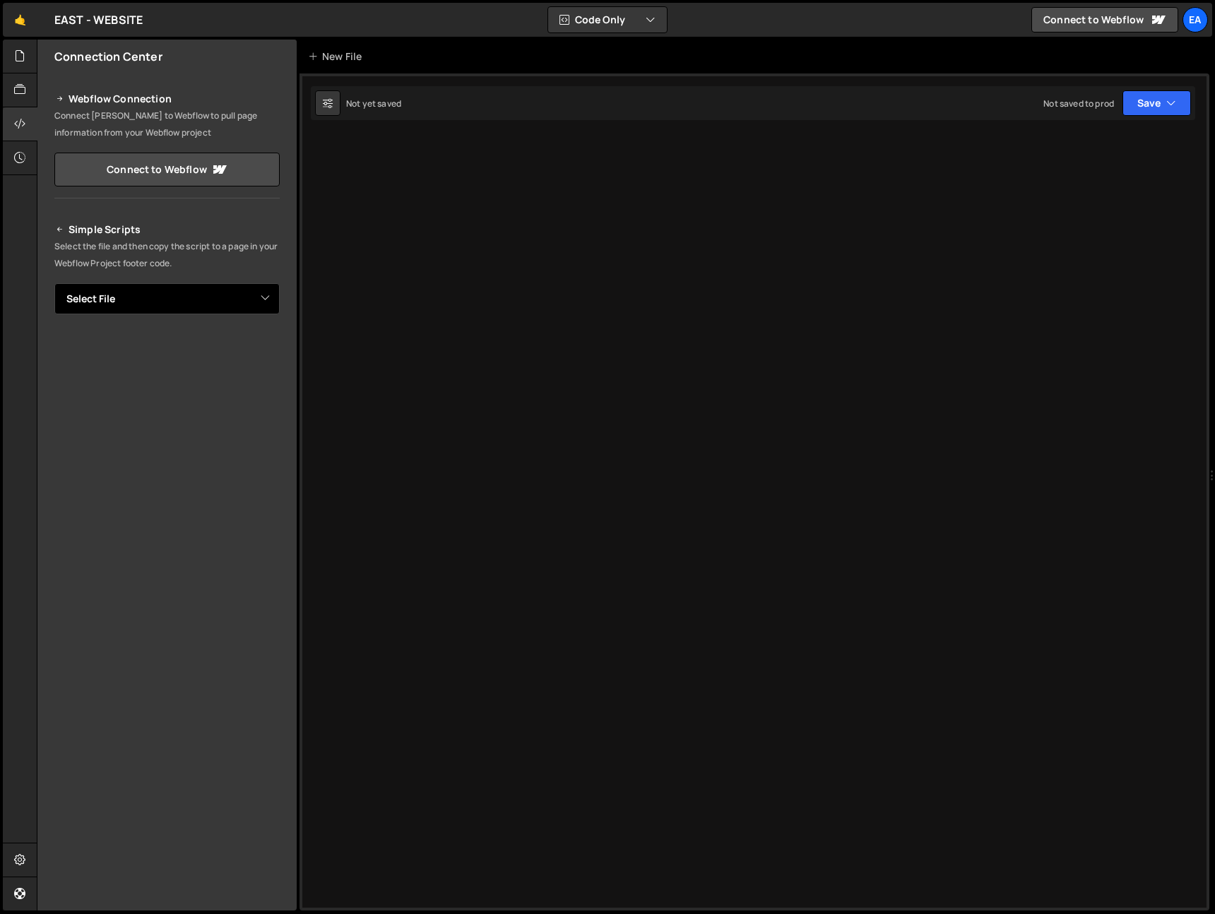
click at [137, 285] on select "Select File EAST2025.js Diensten.js Dienst.js Projecten.js Project.js Over ons.…" at bounding box center [166, 298] width 225 height 31
click at [54, 283] on select "Select File EAST2025.js Diensten.js Dienst.js Projecten.js Project.js Over ons.…" at bounding box center [166, 298] width 225 height 31
click at [247, 353] on icon "Button group with nested dropdown" at bounding box center [248, 347] width 8 height 14
click at [199, 288] on select "Select File EAST2025.js Diensten.js Dienst.js Projecten.js Project.js Over ons.…" at bounding box center [166, 298] width 225 height 31
click at [54, 283] on select "Select File EAST2025.js Diensten.js Dienst.js Projecten.js Project.js Over ons.…" at bounding box center [166, 298] width 225 height 31
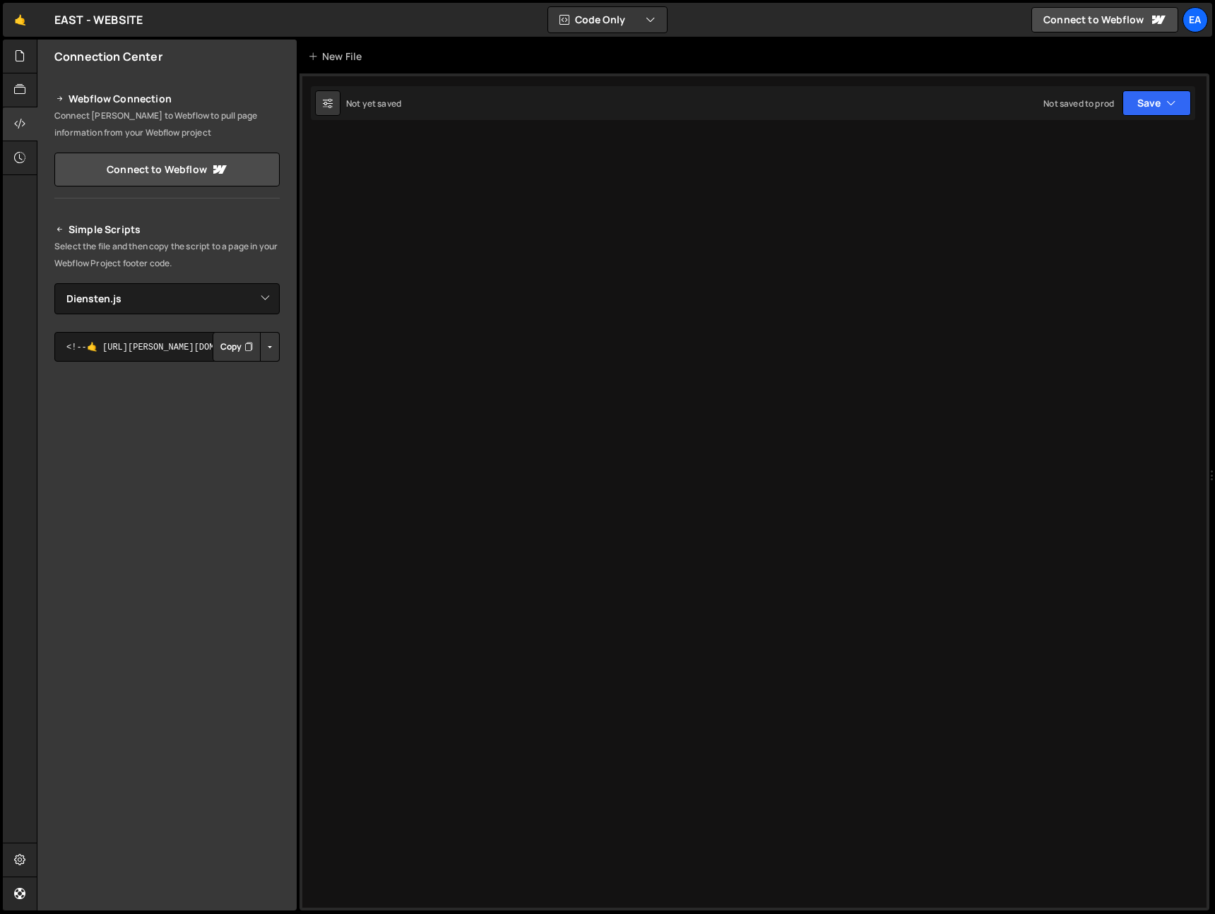
click at [237, 343] on button "Copy" at bounding box center [237, 347] width 48 height 30
click at [185, 300] on select "Select File EAST2025.js Diensten.js Dienst.js Projecten.js Project.js Over ons.…" at bounding box center [166, 298] width 225 height 31
click at [54, 283] on select "Select File EAST2025.js Diensten.js Dienst.js Projecten.js Project.js Over ons.…" at bounding box center [166, 298] width 225 height 31
click at [230, 349] on button "Copy" at bounding box center [237, 347] width 48 height 30
click at [195, 307] on select "Select File EAST2025.js Diensten.js Dienst.js Projecten.js Project.js Over ons.…" at bounding box center [166, 298] width 225 height 31
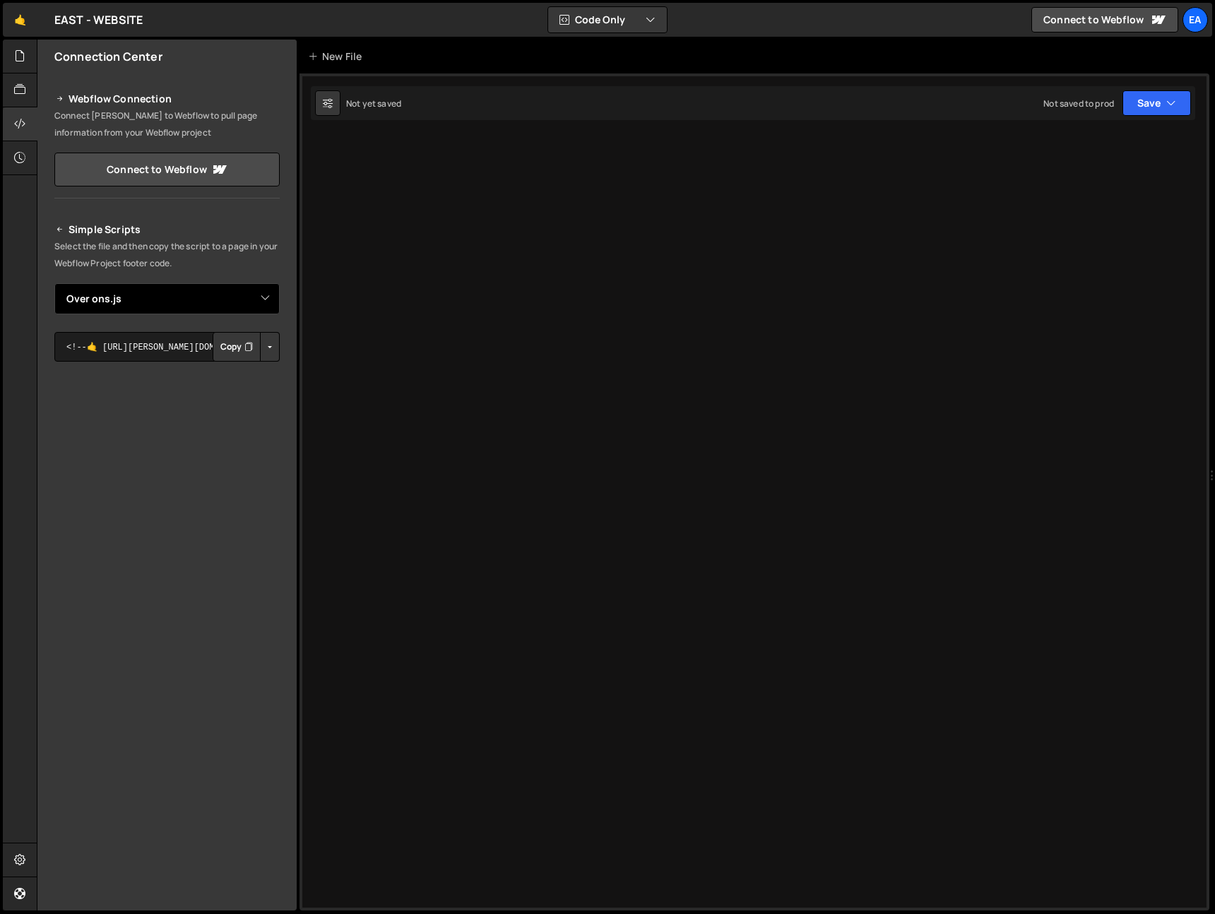
click at [54, 283] on select "Select File EAST2025.js Diensten.js Dienst.js Projecten.js Project.js Over ons.…" at bounding box center [166, 298] width 225 height 31
click at [230, 352] on button "Copy" at bounding box center [237, 347] width 48 height 30
click at [176, 302] on select "Select File EAST2025.js Diensten.js Dienst.js Projecten.js Project.js Over ons.…" at bounding box center [166, 298] width 225 height 31
click at [54, 283] on select "Select File EAST2025.js Diensten.js Dienst.js Projecten.js Project.js Over ons.…" at bounding box center [166, 298] width 225 height 31
click at [223, 349] on button "Copy" at bounding box center [237, 347] width 48 height 30
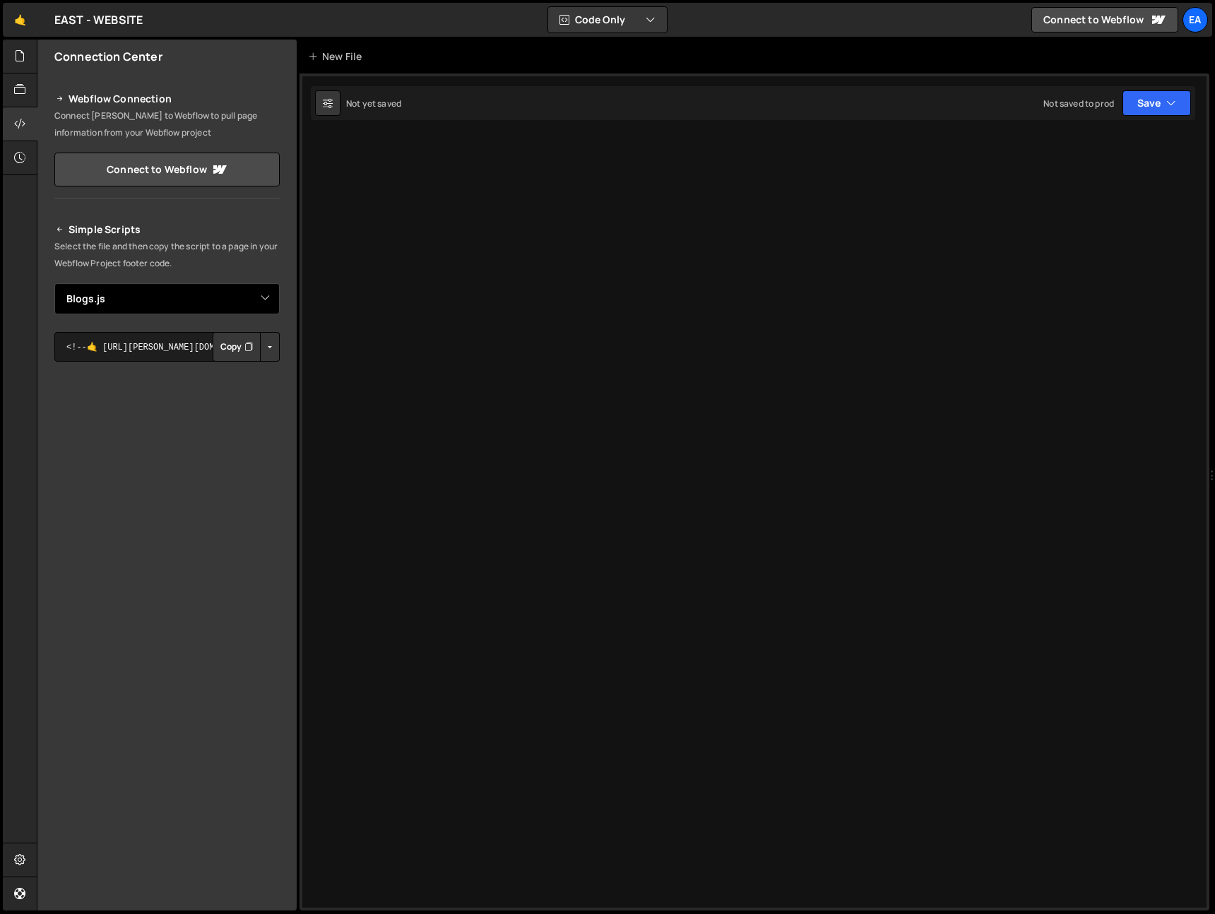
click at [169, 298] on select "Select File EAST2025.js Diensten.js Dienst.js Projecten.js Project.js Over ons.…" at bounding box center [166, 298] width 225 height 31
click at [54, 283] on select "Select File EAST2025.js Diensten.js Dienst.js Projecten.js Project.js Over ons.…" at bounding box center [166, 298] width 225 height 31
click at [220, 353] on button "Copy" at bounding box center [237, 347] width 48 height 30
click at [168, 305] on select "Select File EAST2025.js Diensten.js Dienst.js Projecten.js Project.js Over ons.…" at bounding box center [166, 298] width 225 height 31
click at [54, 283] on select "Select File EAST2025.js Diensten.js Dienst.js Projecten.js Project.js Over ons.…" at bounding box center [166, 298] width 225 height 31
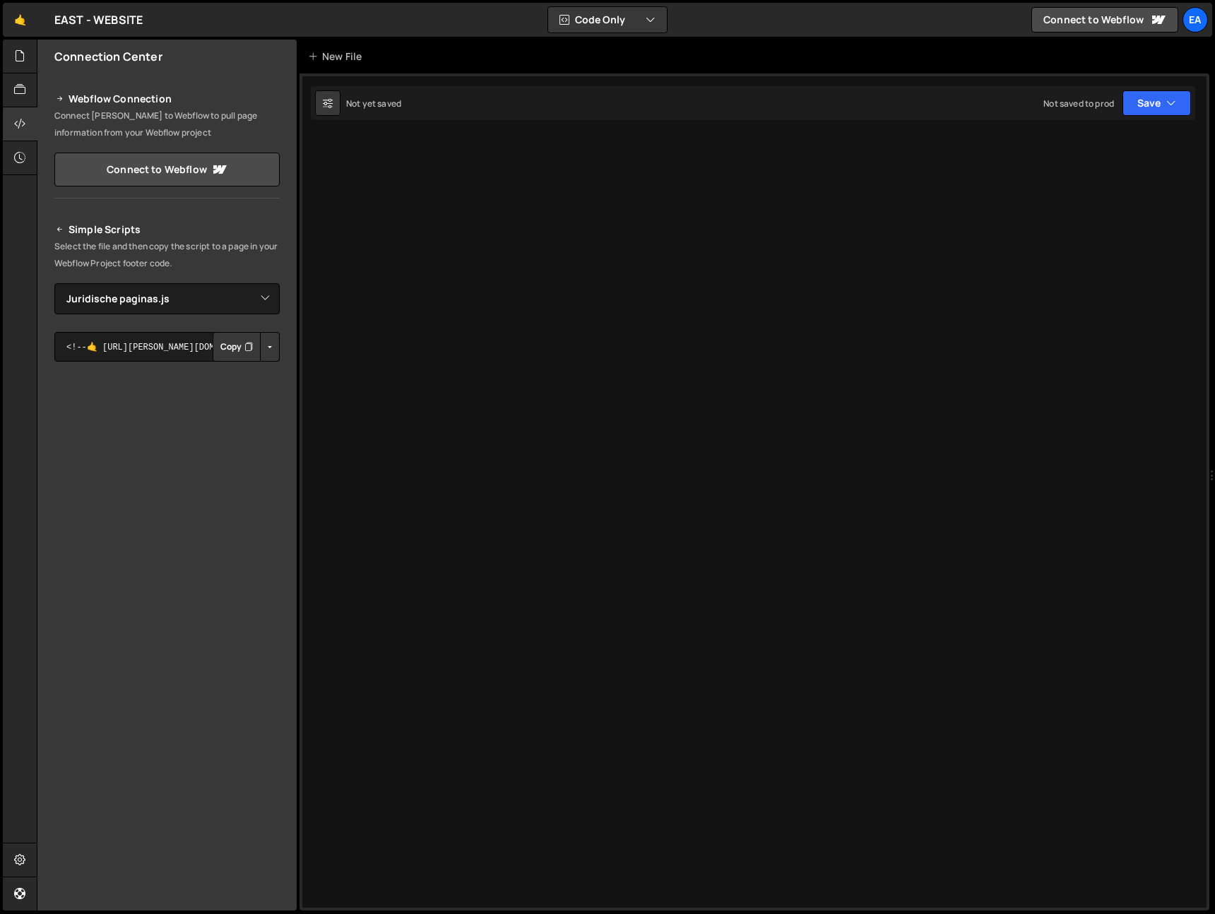
click at [226, 348] on button "Copy" at bounding box center [237, 347] width 48 height 30
click at [172, 304] on select "Select File EAST2025.js Diensten.js Dienst.js Projecten.js Project.js Over ons.…" at bounding box center [166, 298] width 225 height 31
click at [54, 283] on select "Select File EAST2025.js Diensten.js Dienst.js Projecten.js Project.js Over ons.…" at bounding box center [166, 298] width 225 height 31
click at [223, 341] on button "Copy" at bounding box center [237, 347] width 48 height 30
click at [164, 302] on select "Select File EAST2025.js Diensten.js Dienst.js Projecten.js Project.js Over ons.…" at bounding box center [166, 298] width 225 height 31
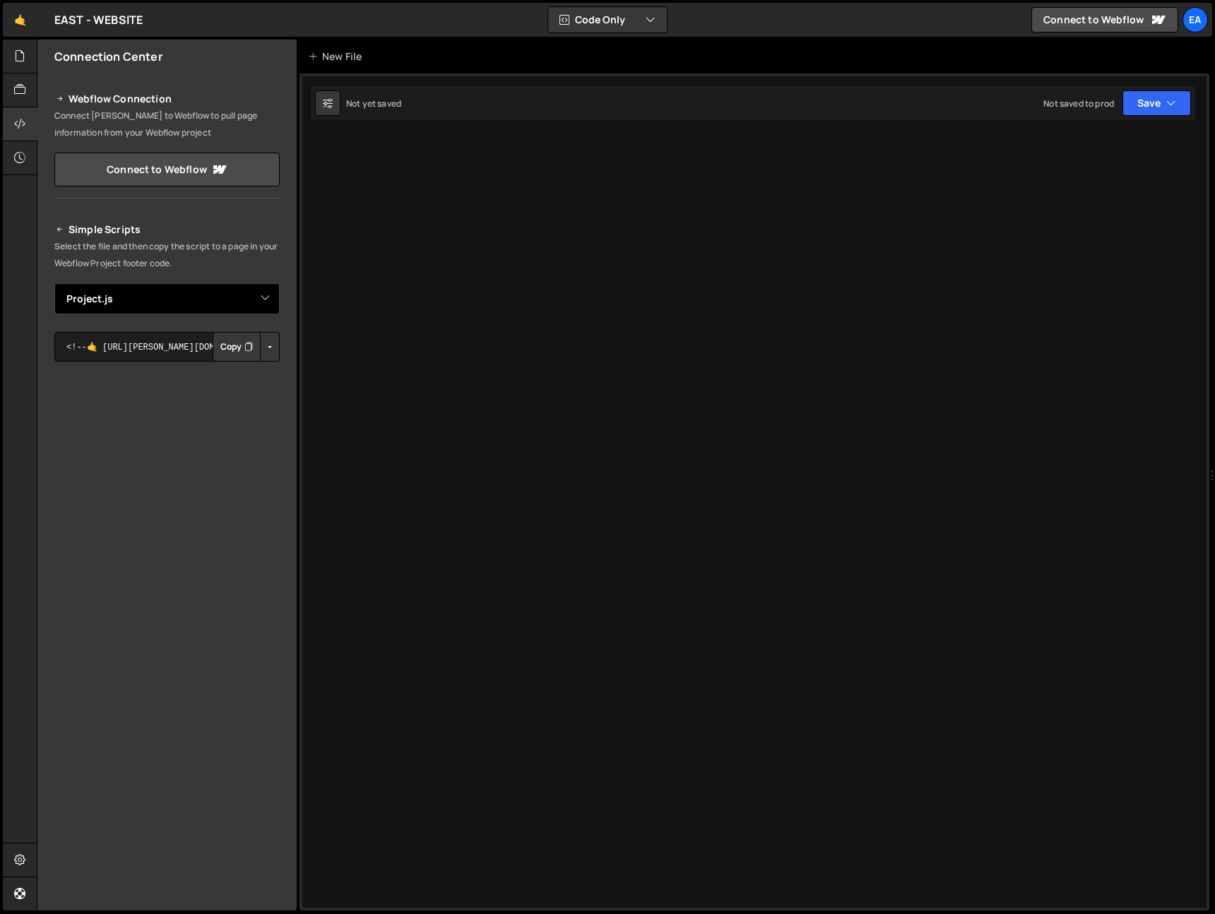
click at [54, 283] on select "Select File EAST2025.js Diensten.js Dienst.js Projecten.js Project.js Over ons.…" at bounding box center [166, 298] width 225 height 31
click at [227, 344] on button "Copy" at bounding box center [237, 347] width 48 height 30
click at [141, 306] on select "Select File EAST2025.js Diensten.js Dienst.js Projecten.js Project.js Over ons.…" at bounding box center [166, 298] width 225 height 31
select select "46424"
click at [54, 283] on select "Select File EAST2025.js Diensten.js Dienst.js Projecten.js Project.js Over ons.…" at bounding box center [166, 298] width 225 height 31
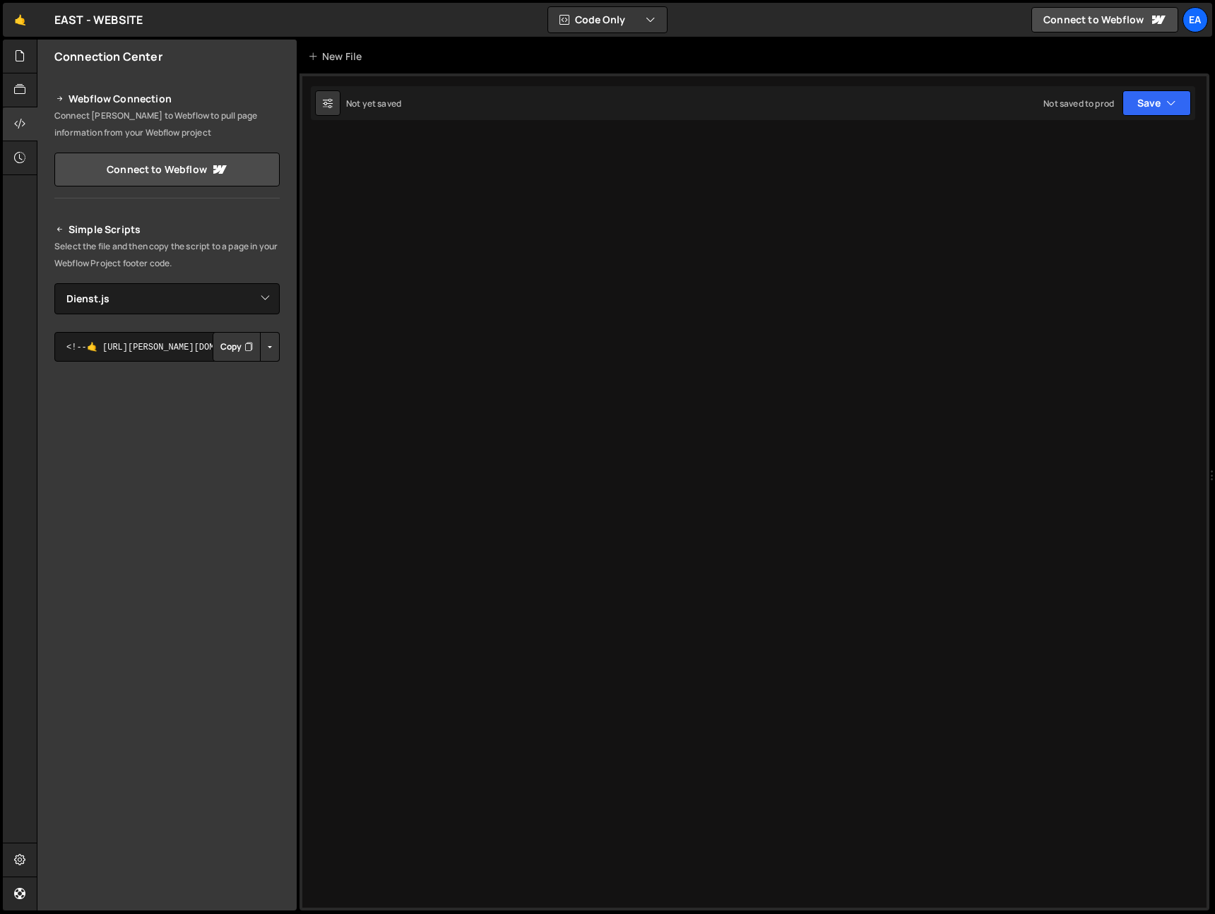
click at [218, 346] on button "Copy" at bounding box center [237, 347] width 48 height 30
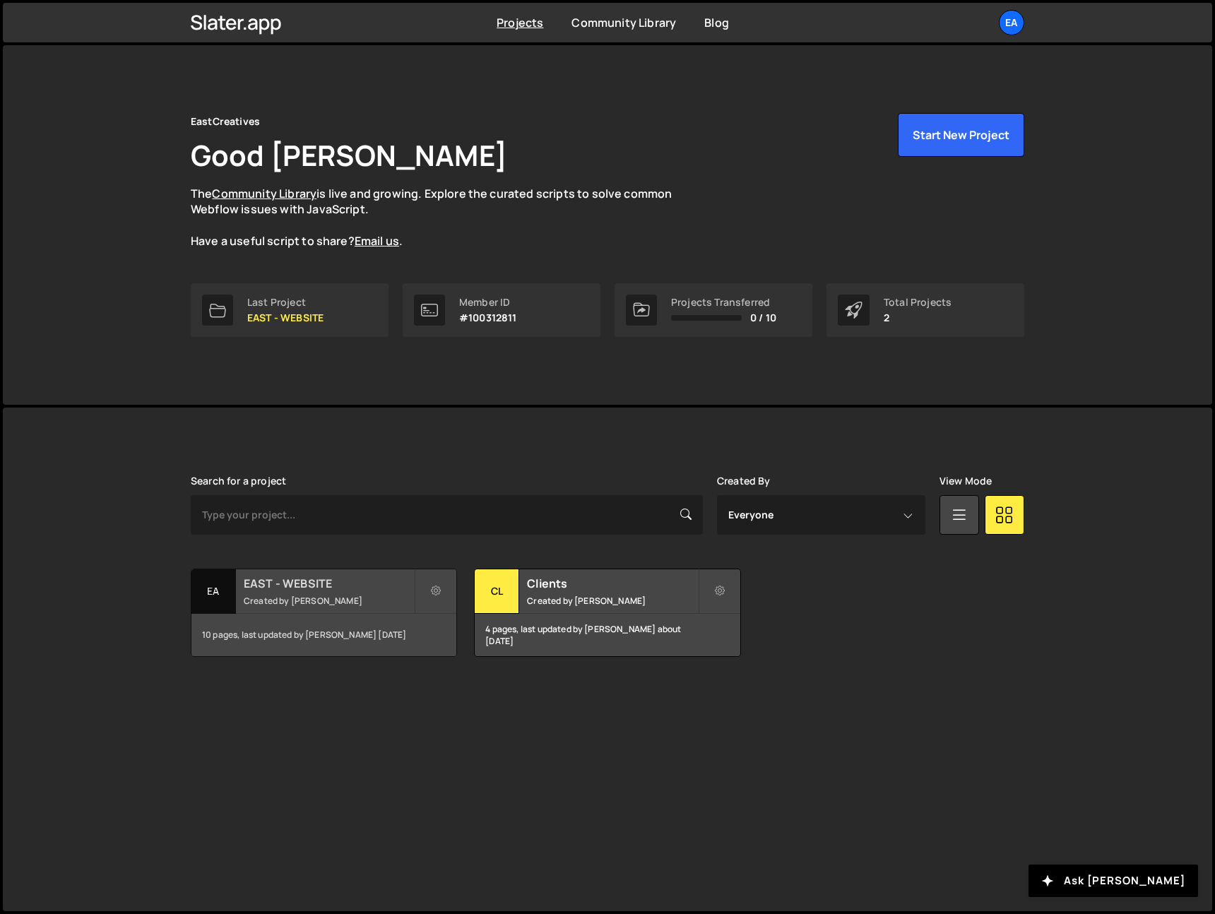
click at [353, 598] on small "Created by [PERSON_NAME]" at bounding box center [329, 601] width 170 height 12
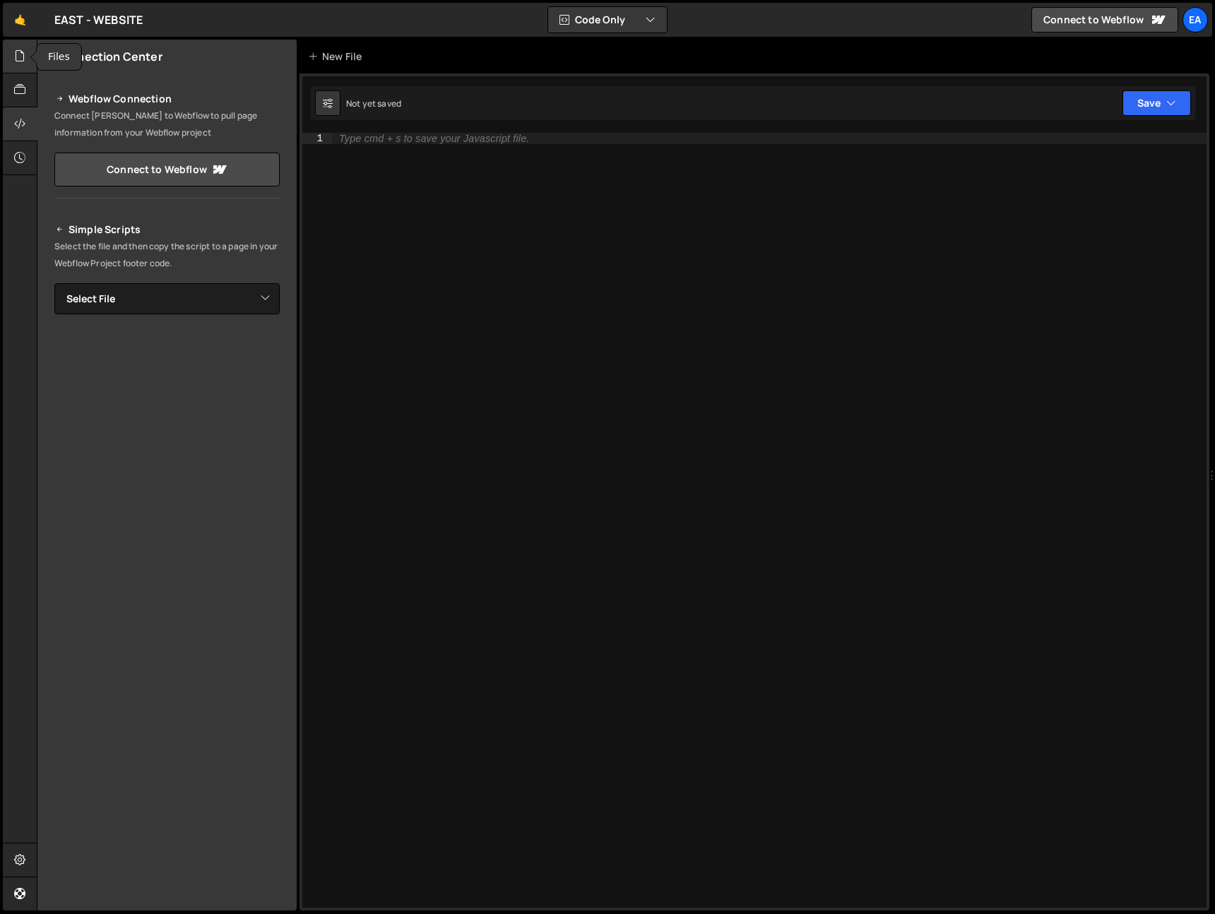
click at [18, 50] on icon at bounding box center [19, 56] width 11 height 16
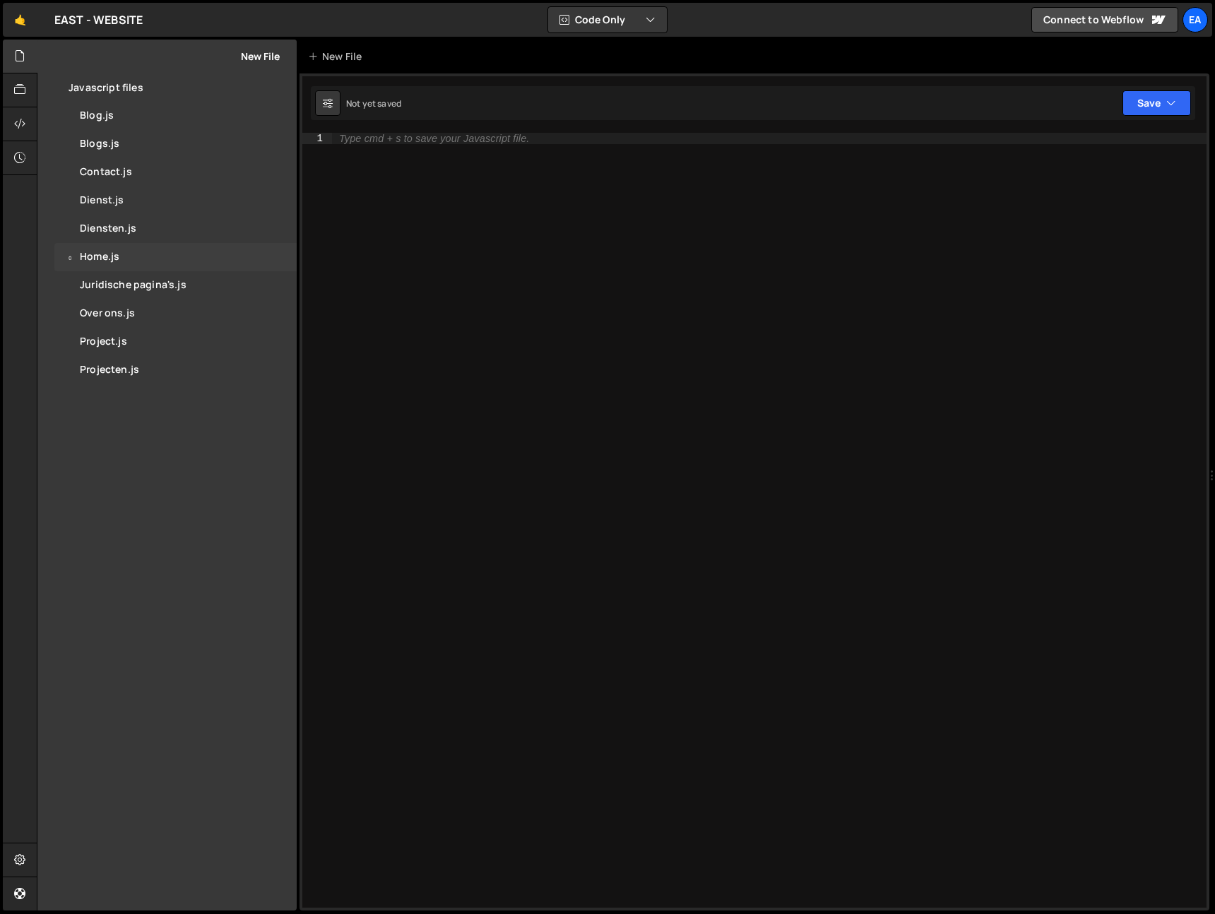
click at [134, 254] on div "0 Home.js 0" at bounding box center [175, 257] width 242 height 28
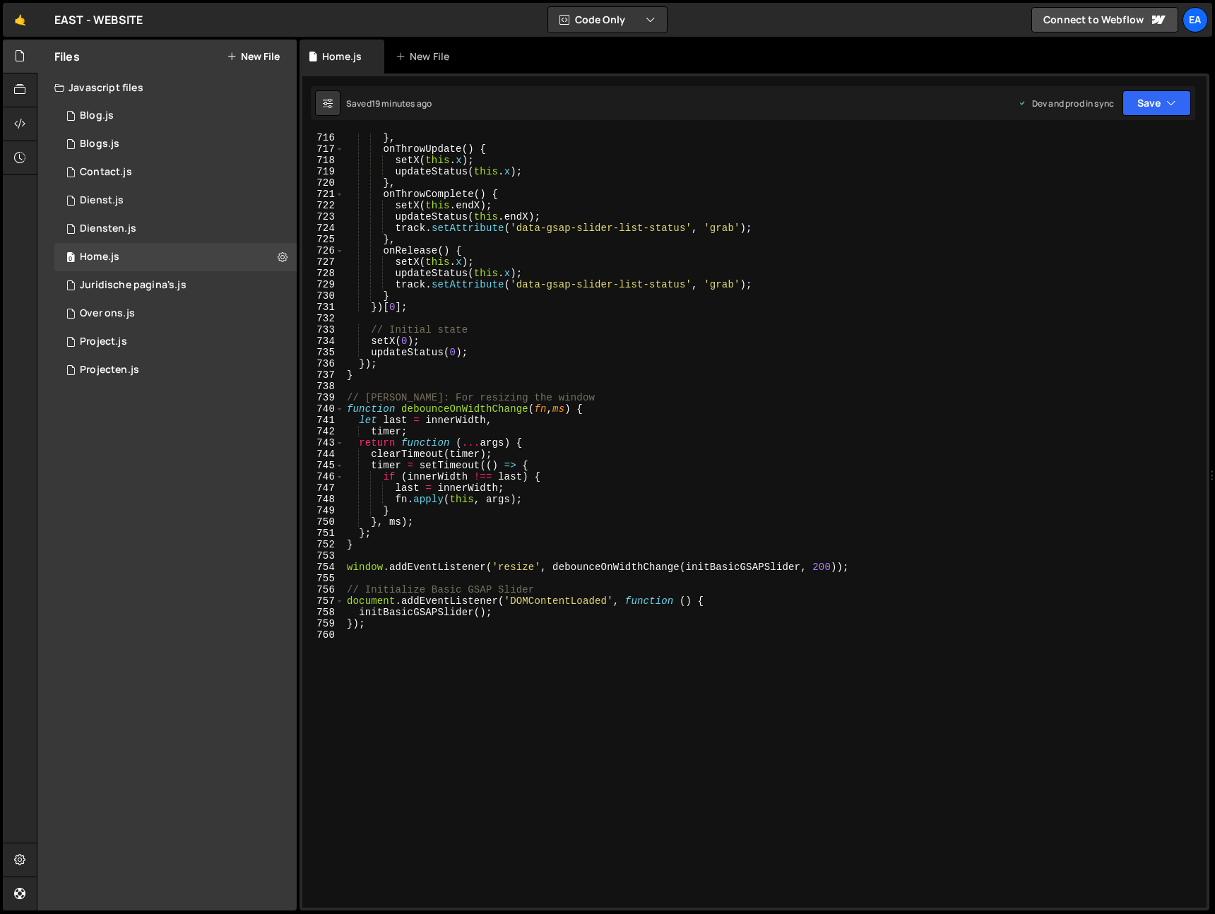
scroll to position [8197, 0]
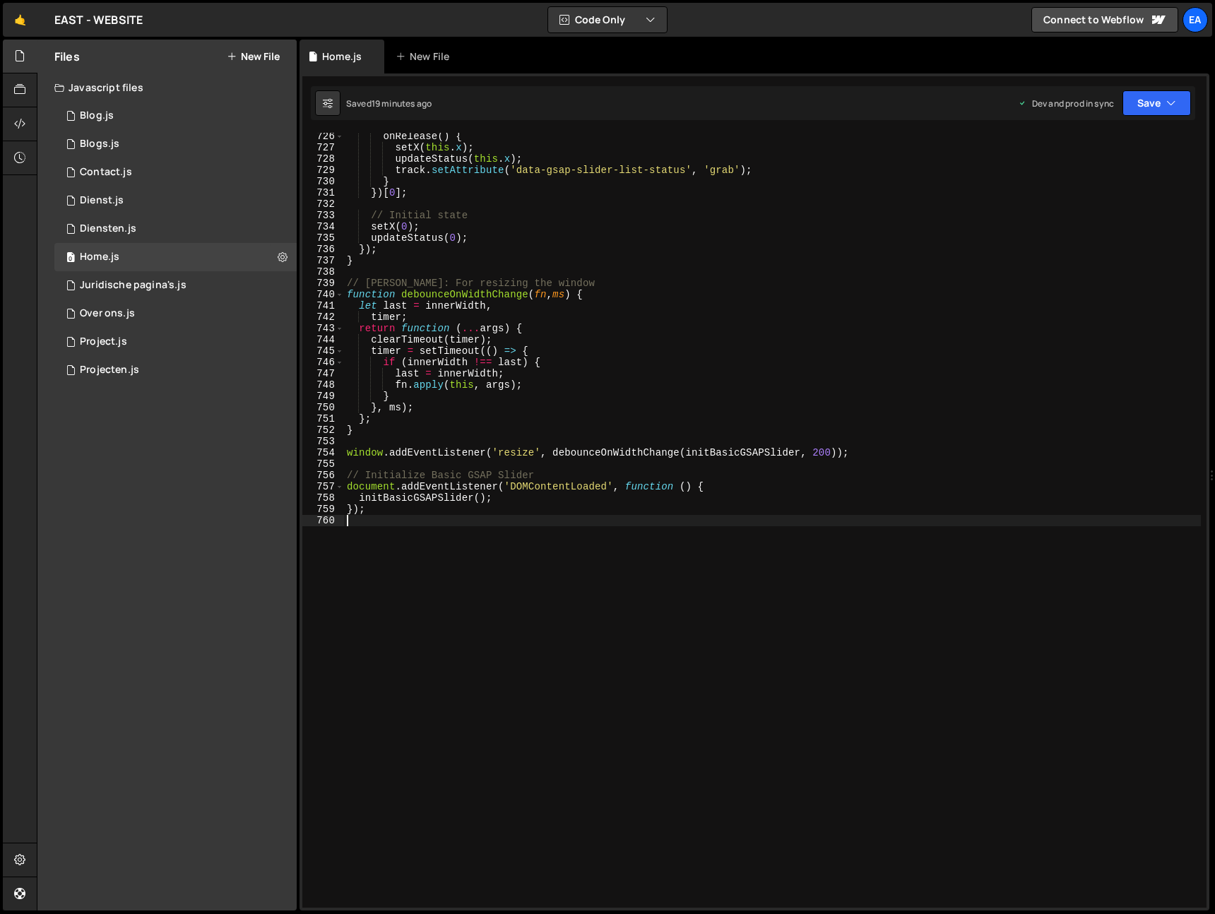
click at [434, 538] on div "onRelease ( ) { setX ( this . x ) ; updateStatus ( this . x ) ; track . setAttr…" at bounding box center [772, 530] width 857 height 798
paste textarea "})"
type textarea "})"
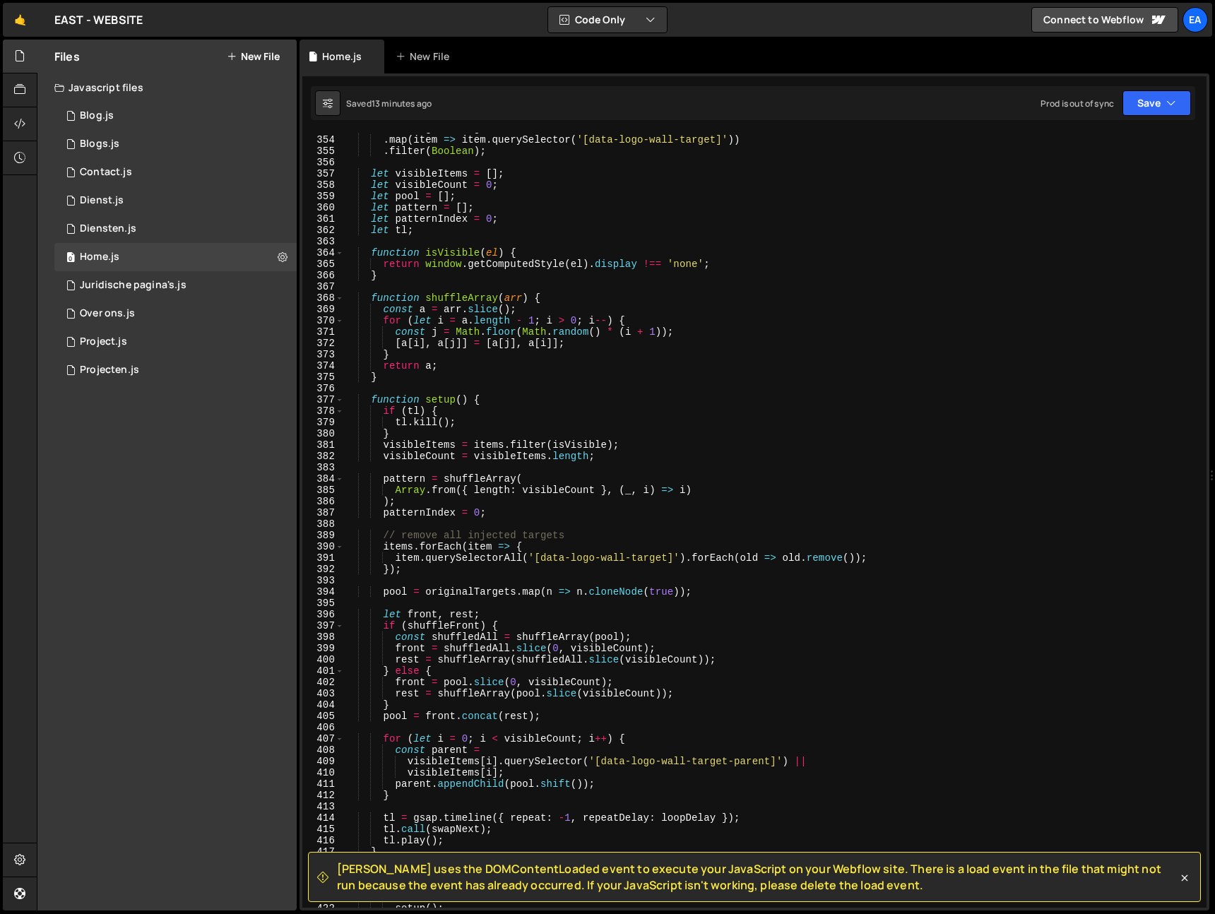
scroll to position [3988, 0]
